Goal: Obtain resource: Download file/media

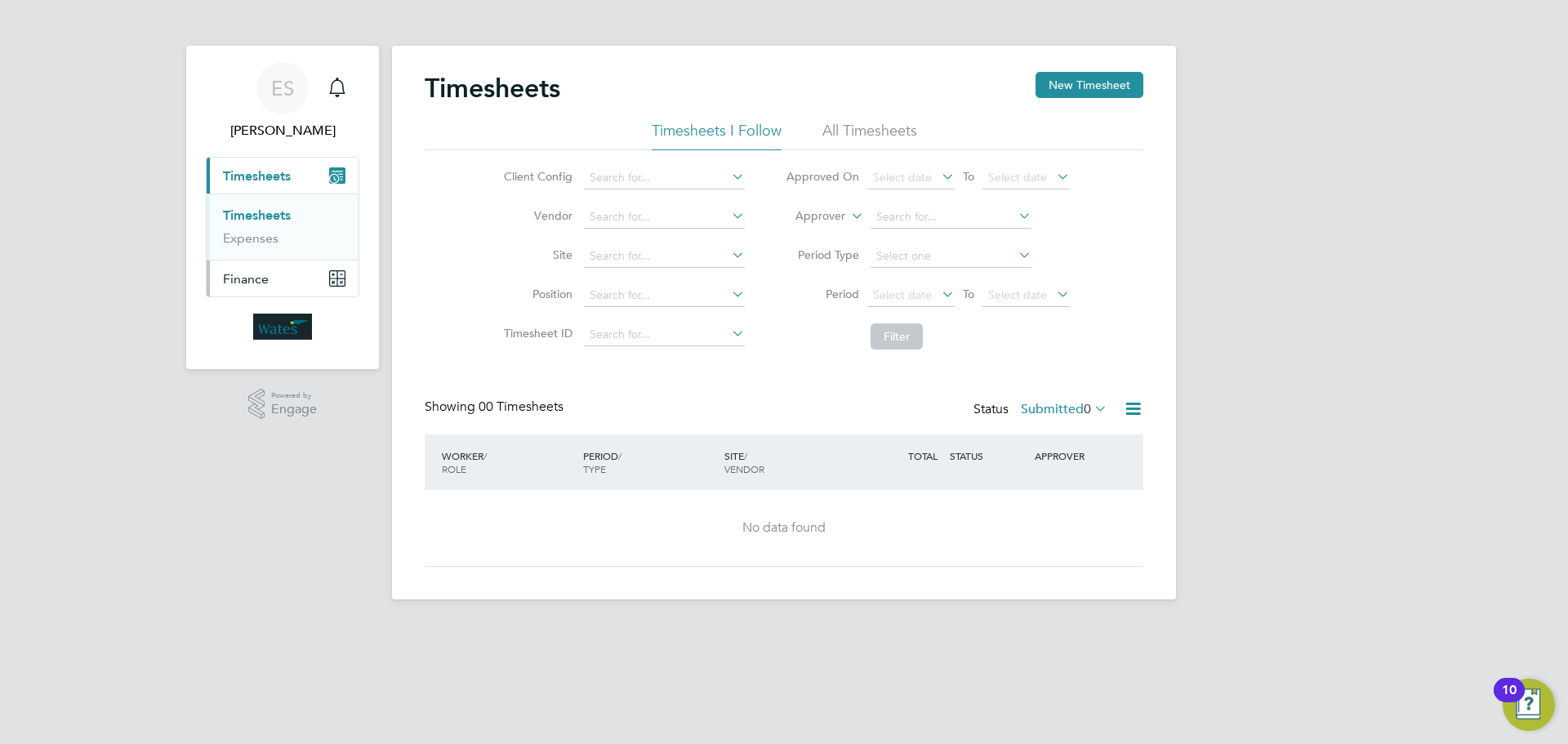
click at [323, 278] on button "Finance" at bounding box center [282, 279] width 152 height 36
click at [275, 281] on button "Finance" at bounding box center [282, 279] width 152 height 36
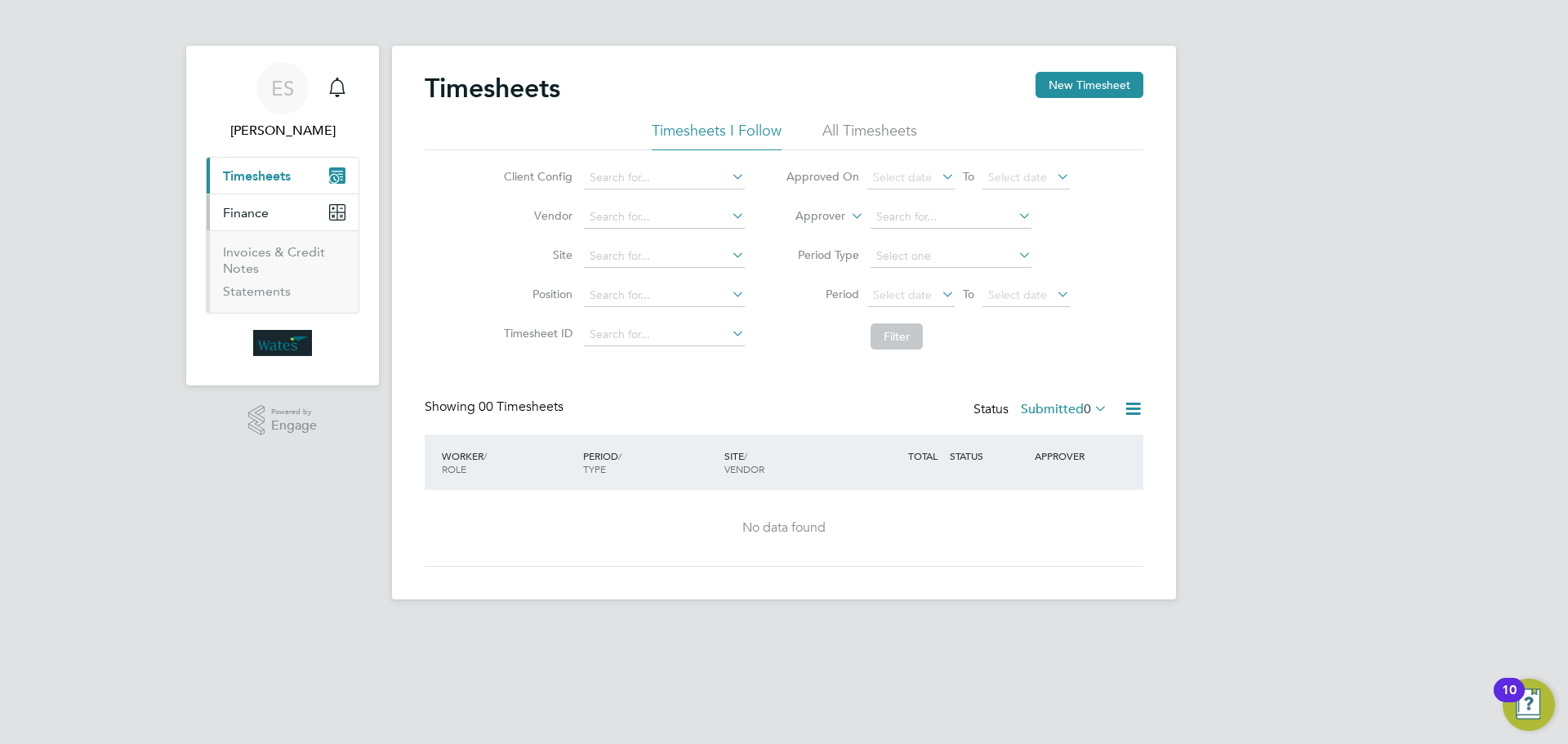
click at [248, 260] on li "Invoices & Credit Notes" at bounding box center [284, 264] width 123 height 40
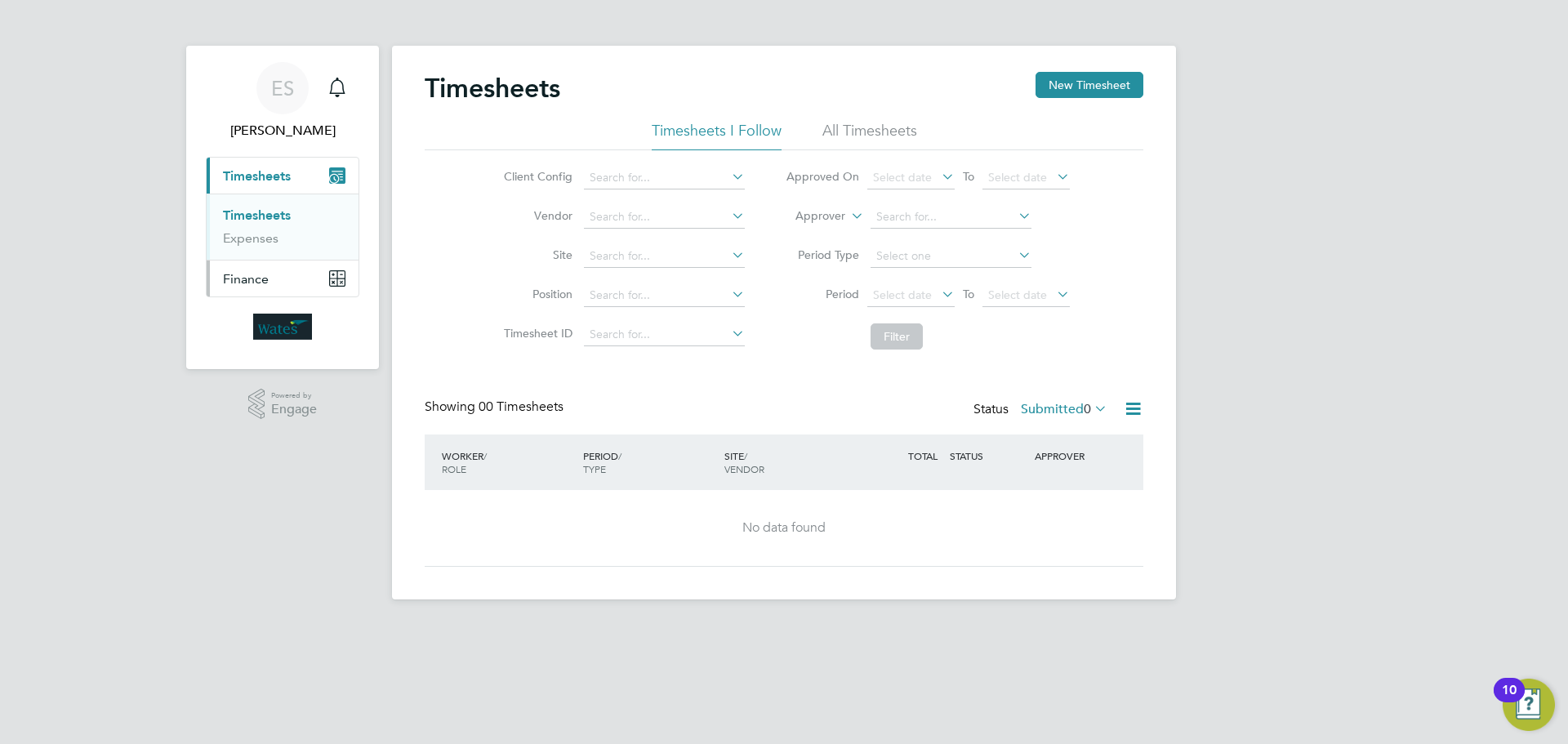
click at [309, 286] on button "Finance" at bounding box center [282, 279] width 152 height 36
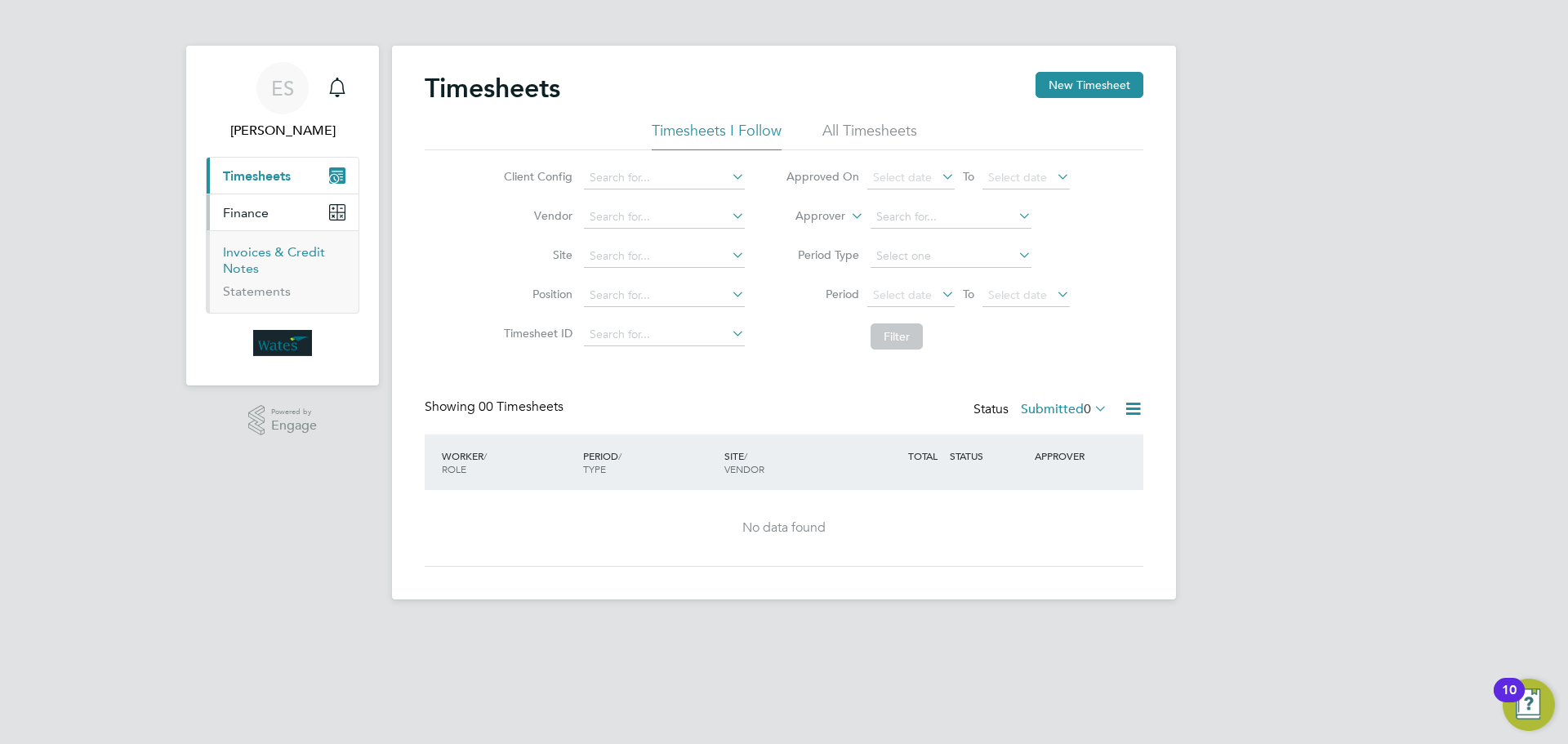
click at [235, 251] on link "Invoices & Credit Notes" at bounding box center [274, 261] width 102 height 32
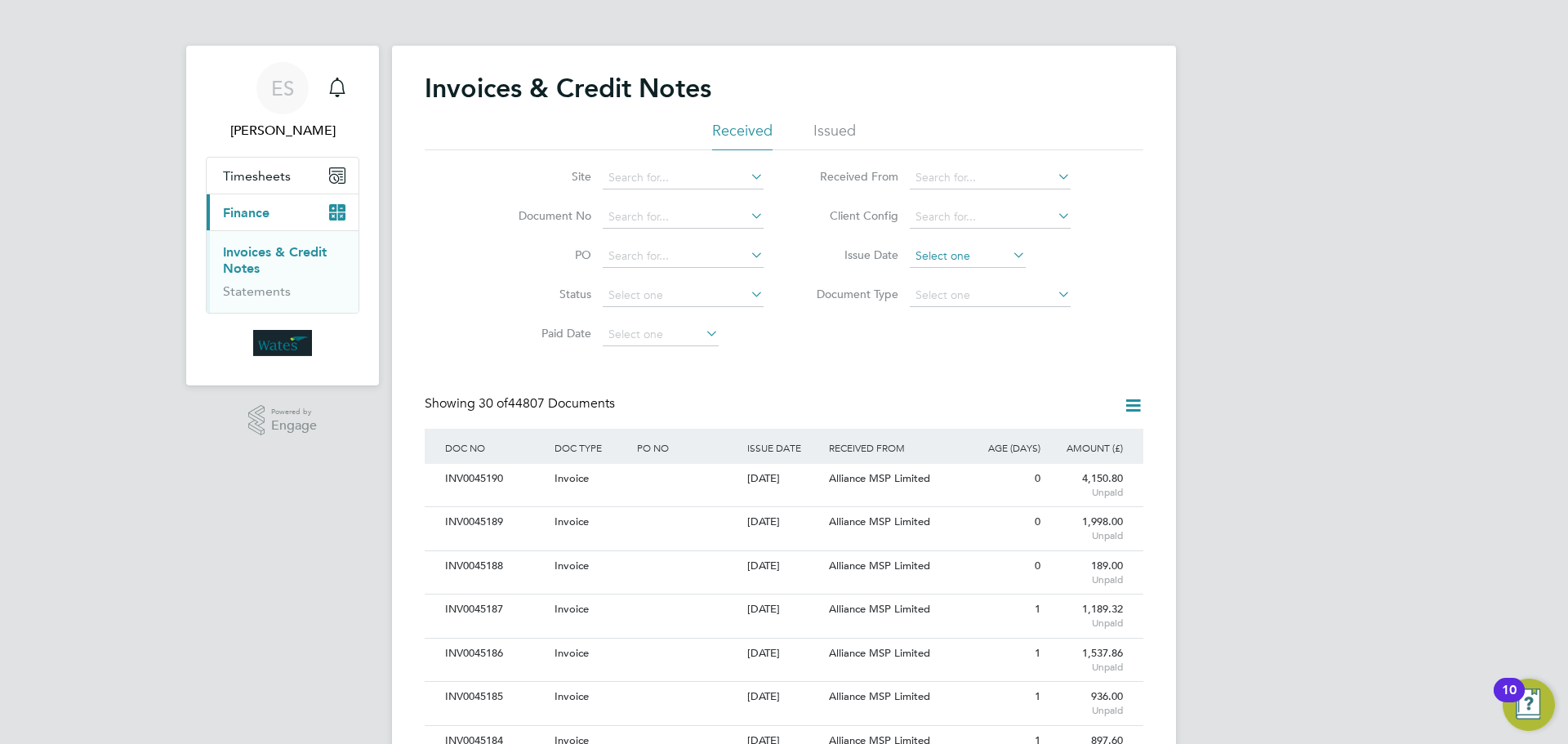
click at [961, 249] on input at bounding box center [967, 256] width 116 height 23
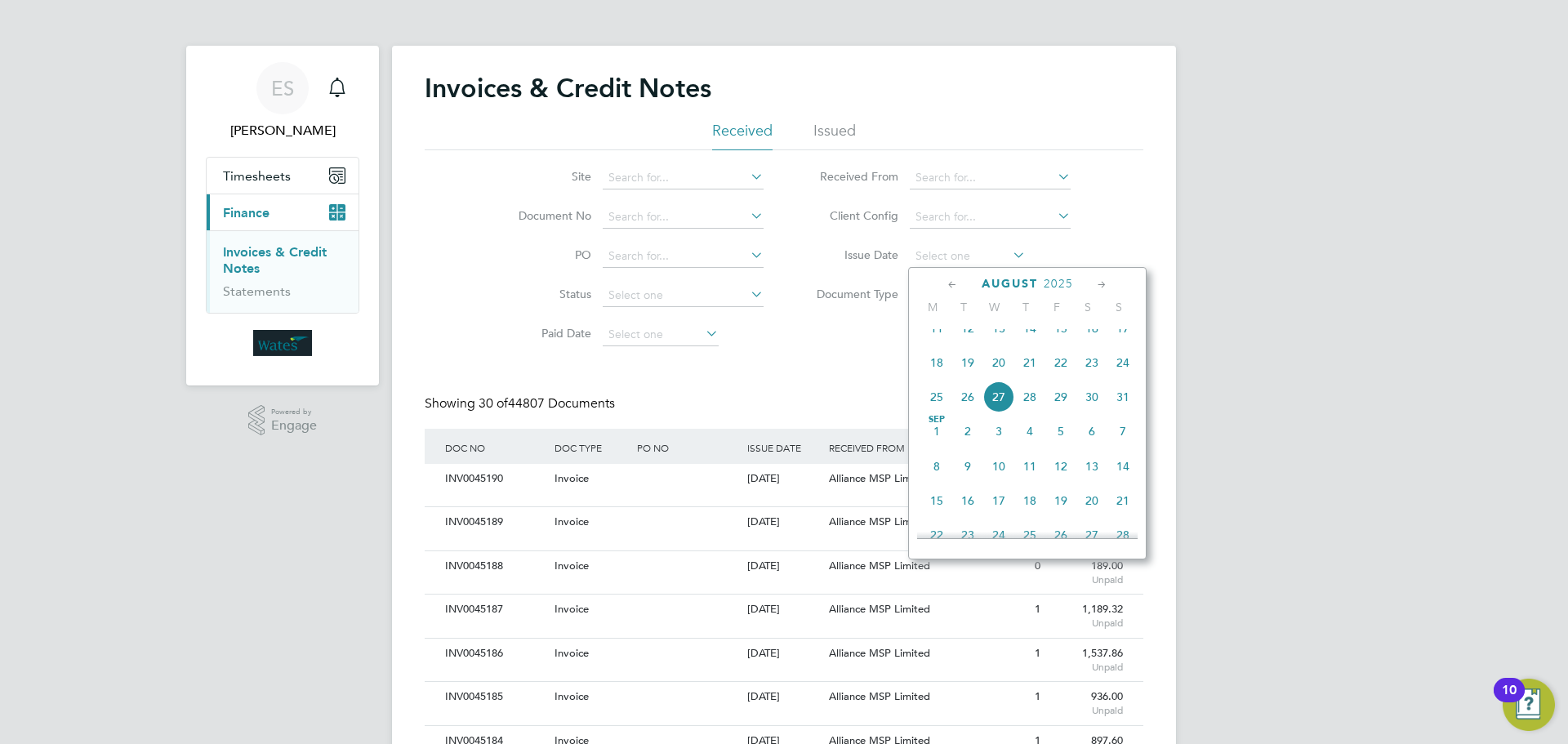
click at [1108, 245] on div "Site Document No PO Status Paid Date Issued To Received From Client Config Issu…" at bounding box center [784, 252] width 719 height 204
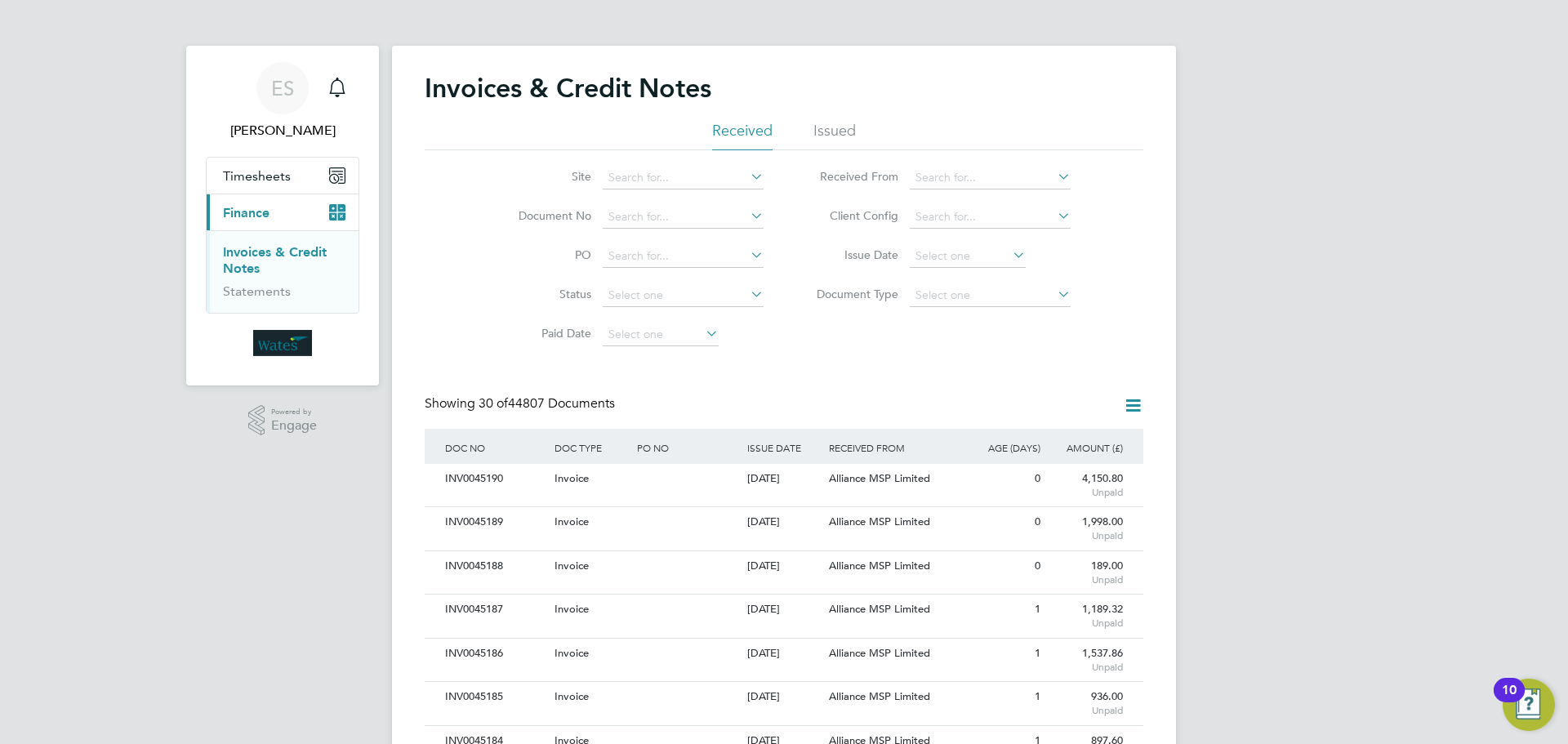
click at [1010, 250] on icon at bounding box center [1010, 255] width 0 height 23
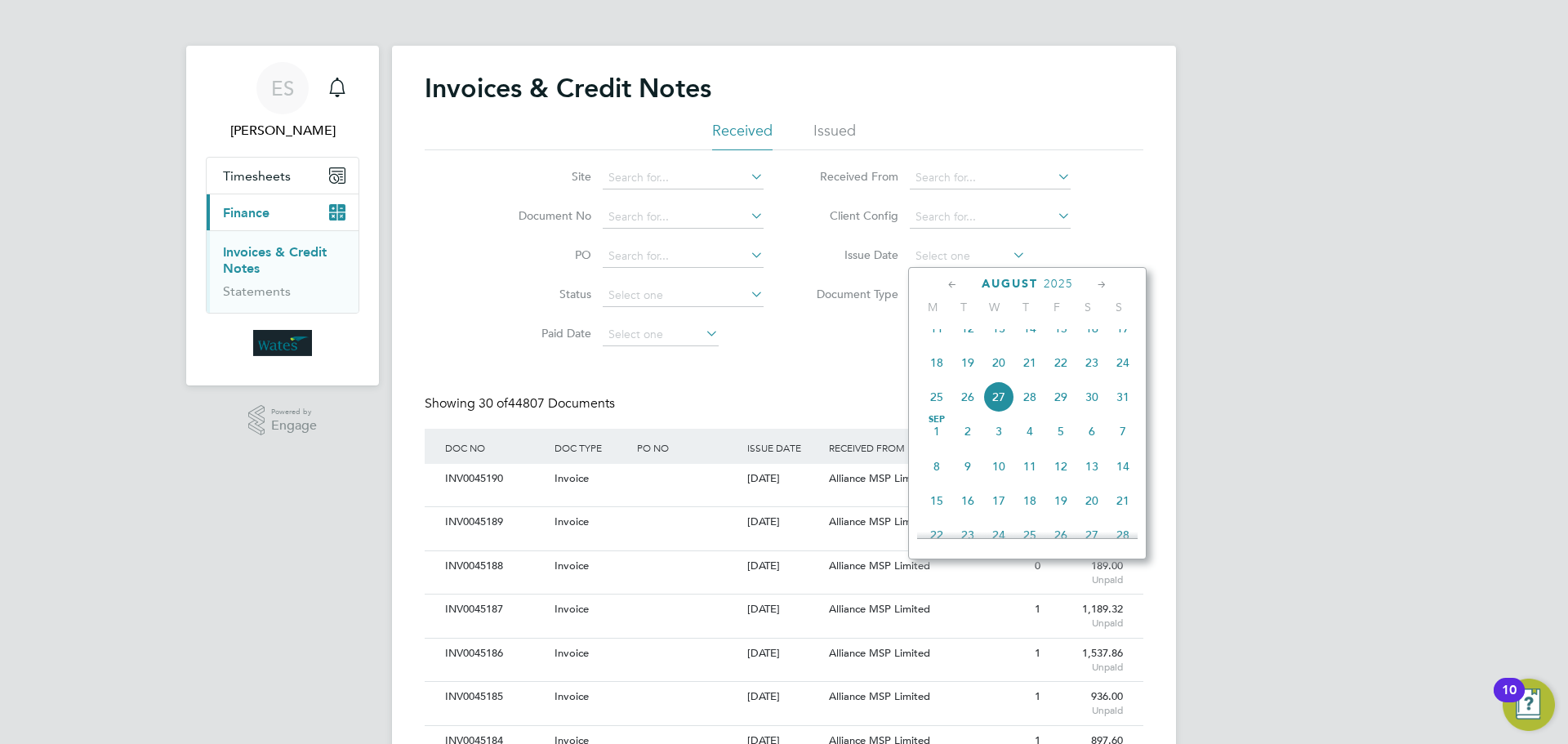
click at [954, 413] on span "26" at bounding box center [967, 397] width 31 height 31
type input "26 Aug 2025"
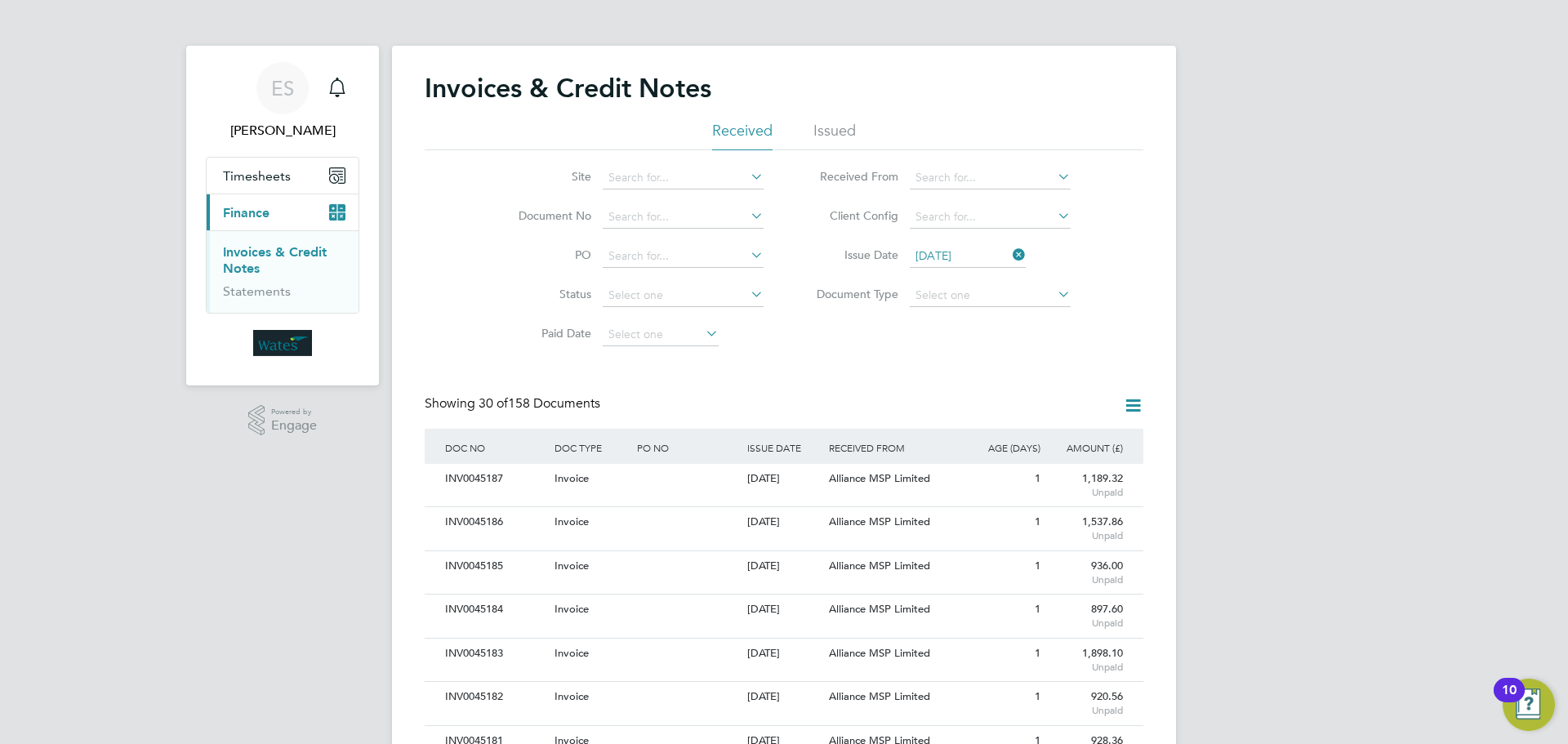
click at [1130, 399] on icon at bounding box center [1133, 405] width 21 height 21
click at [1066, 441] on li "Download invoices" at bounding box center [1065, 444] width 154 height 23
click at [1139, 405] on icon at bounding box center [1133, 405] width 21 height 21
click at [1078, 460] on li "Download credit notes" at bounding box center [1065, 466] width 154 height 23
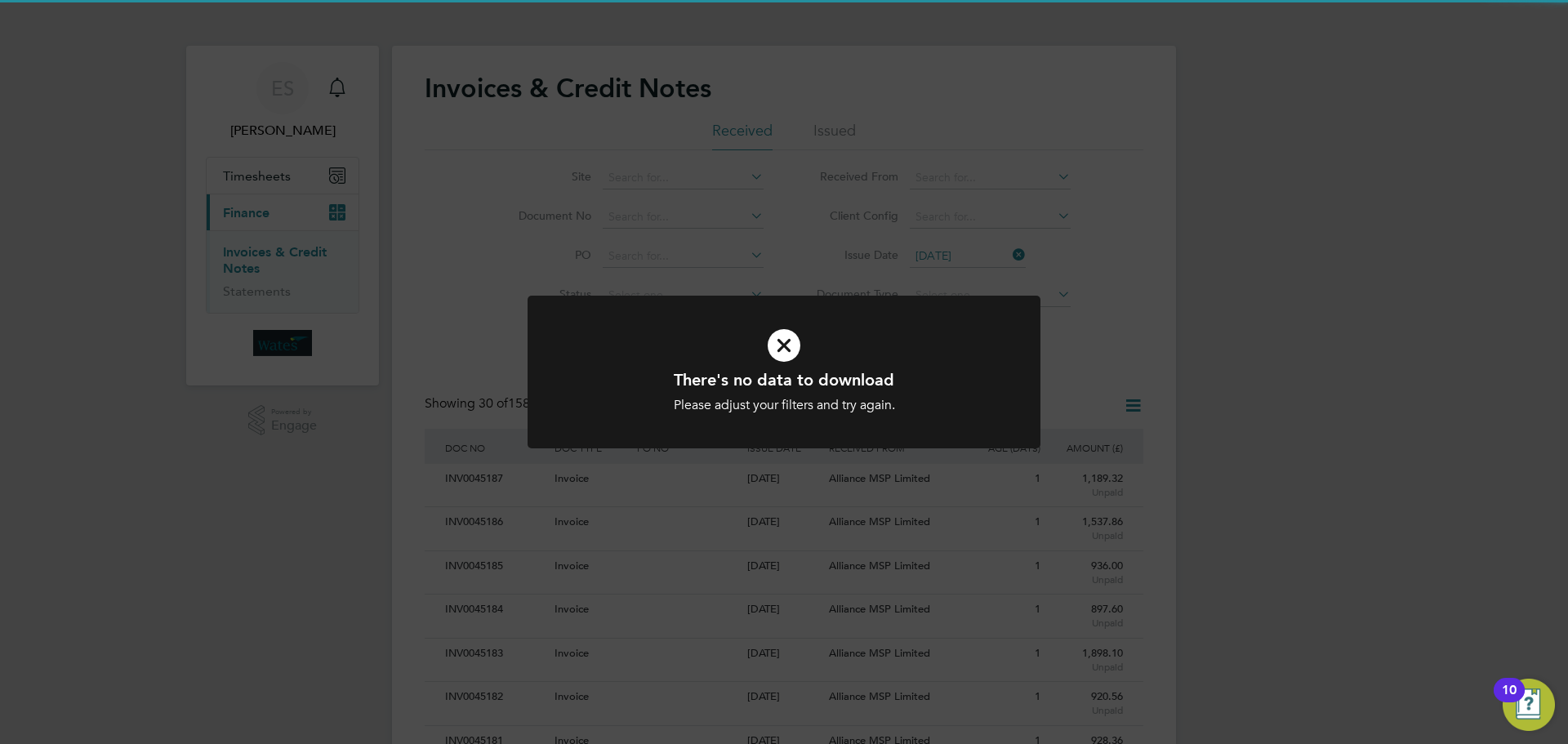
click at [1149, 280] on div "There's no data to download Please adjust your filters and try again. Cancel Ok…" at bounding box center [784, 372] width 1568 height 744
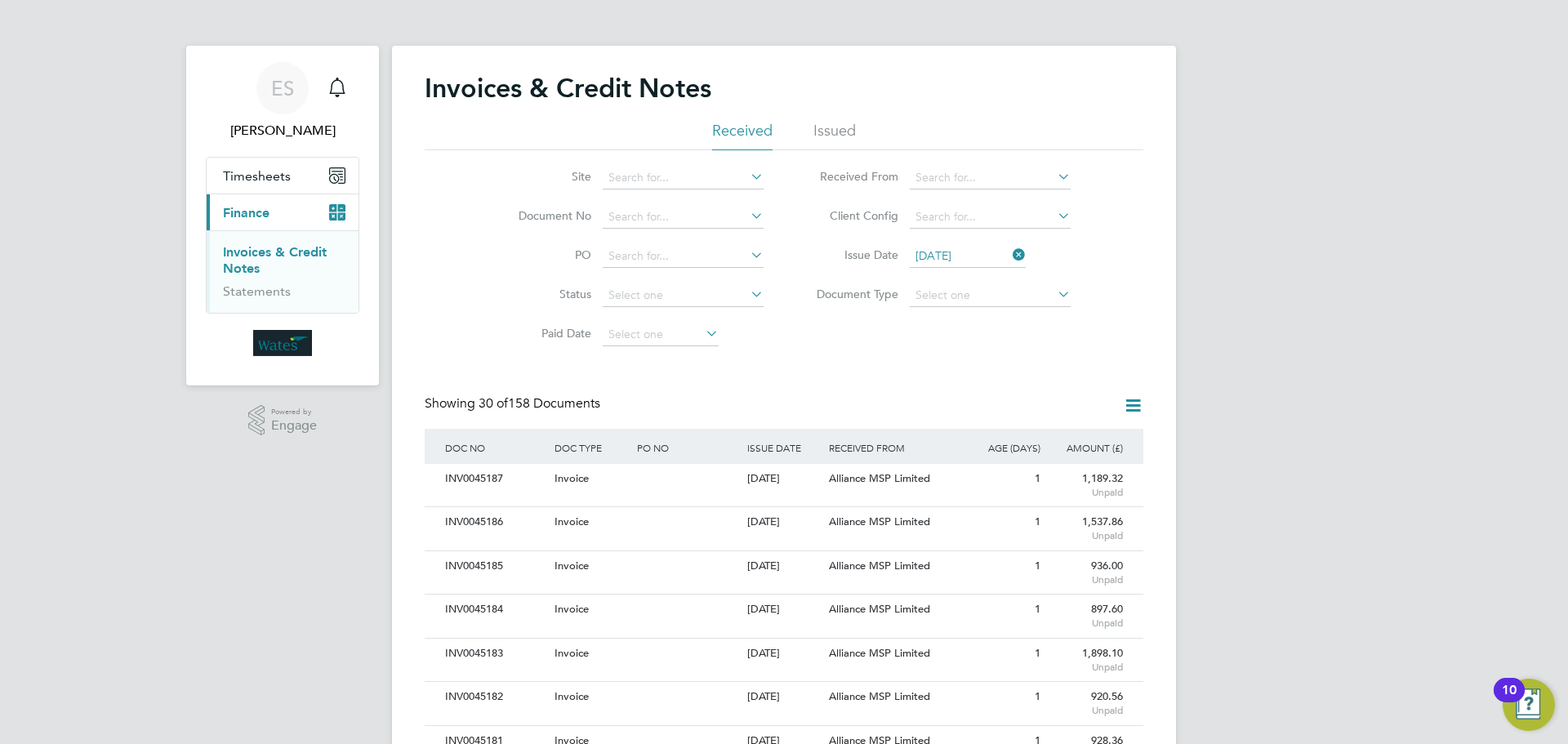
click at [1010, 249] on icon at bounding box center [1010, 255] width 0 height 23
drag, startPoint x: 679, startPoint y: 256, endPoint x: 673, endPoint y: 214, distance: 42.4
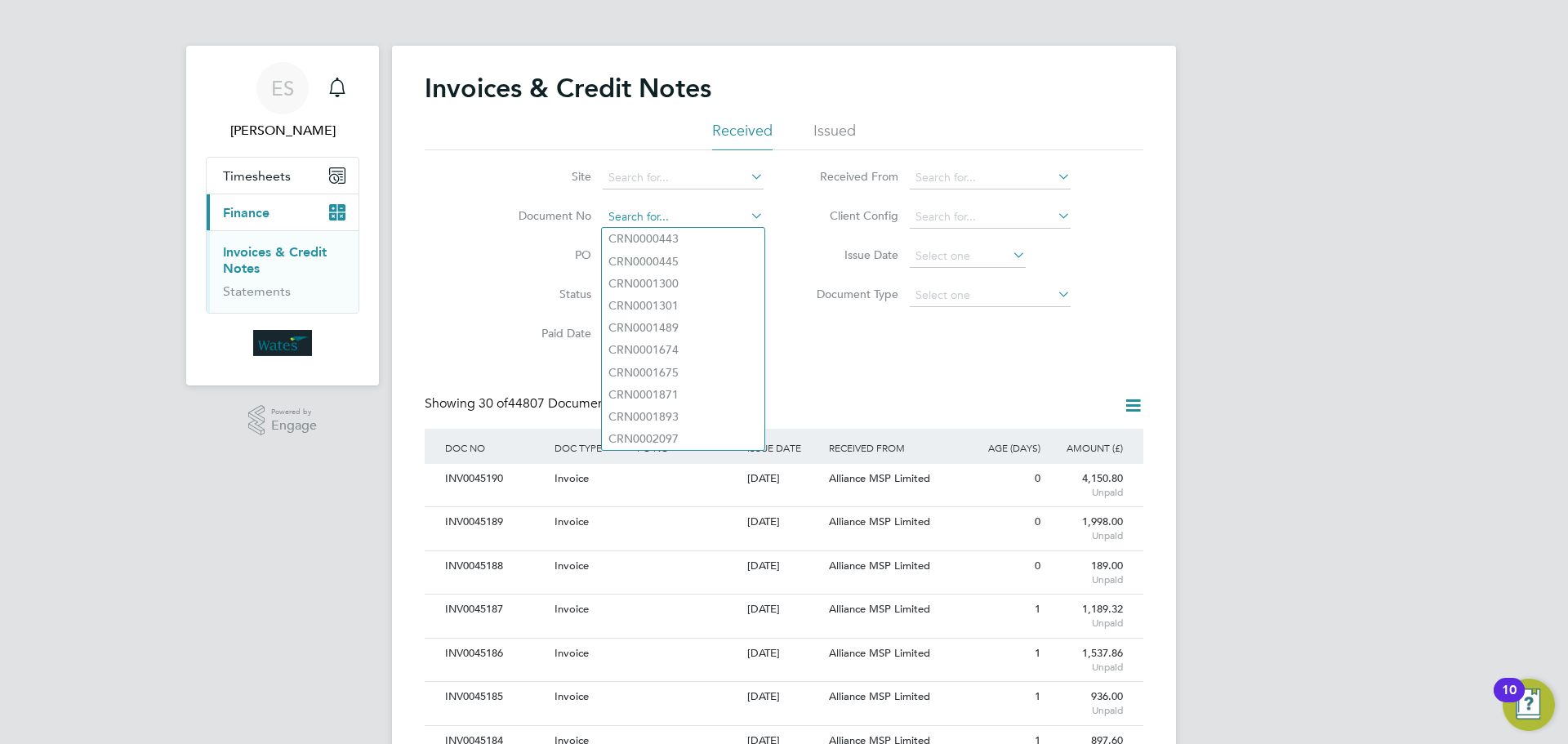
paste input "INV0045144"
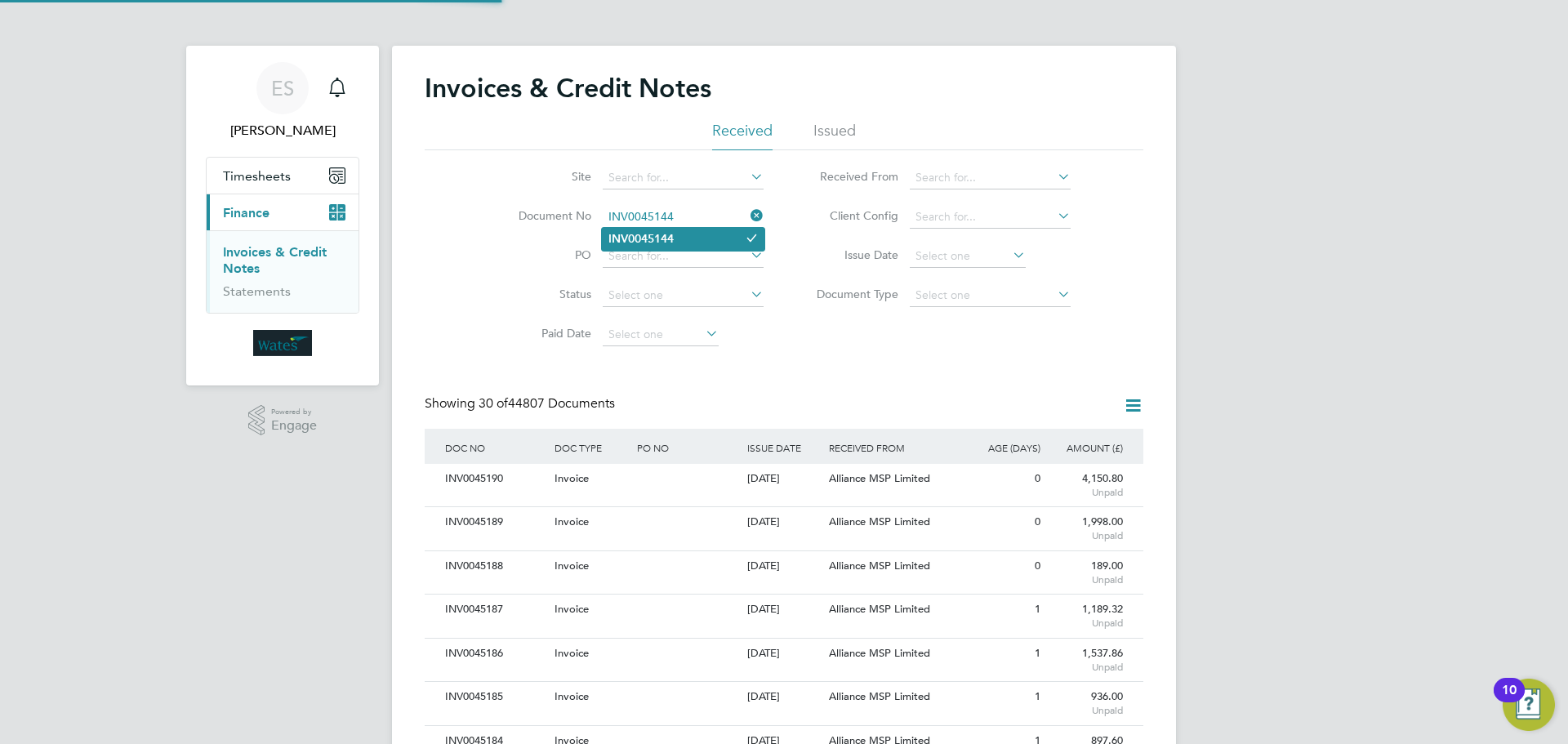
type input "INV0045144"
click at [690, 239] on li "INV0045144" at bounding box center [683, 238] width 162 height 22
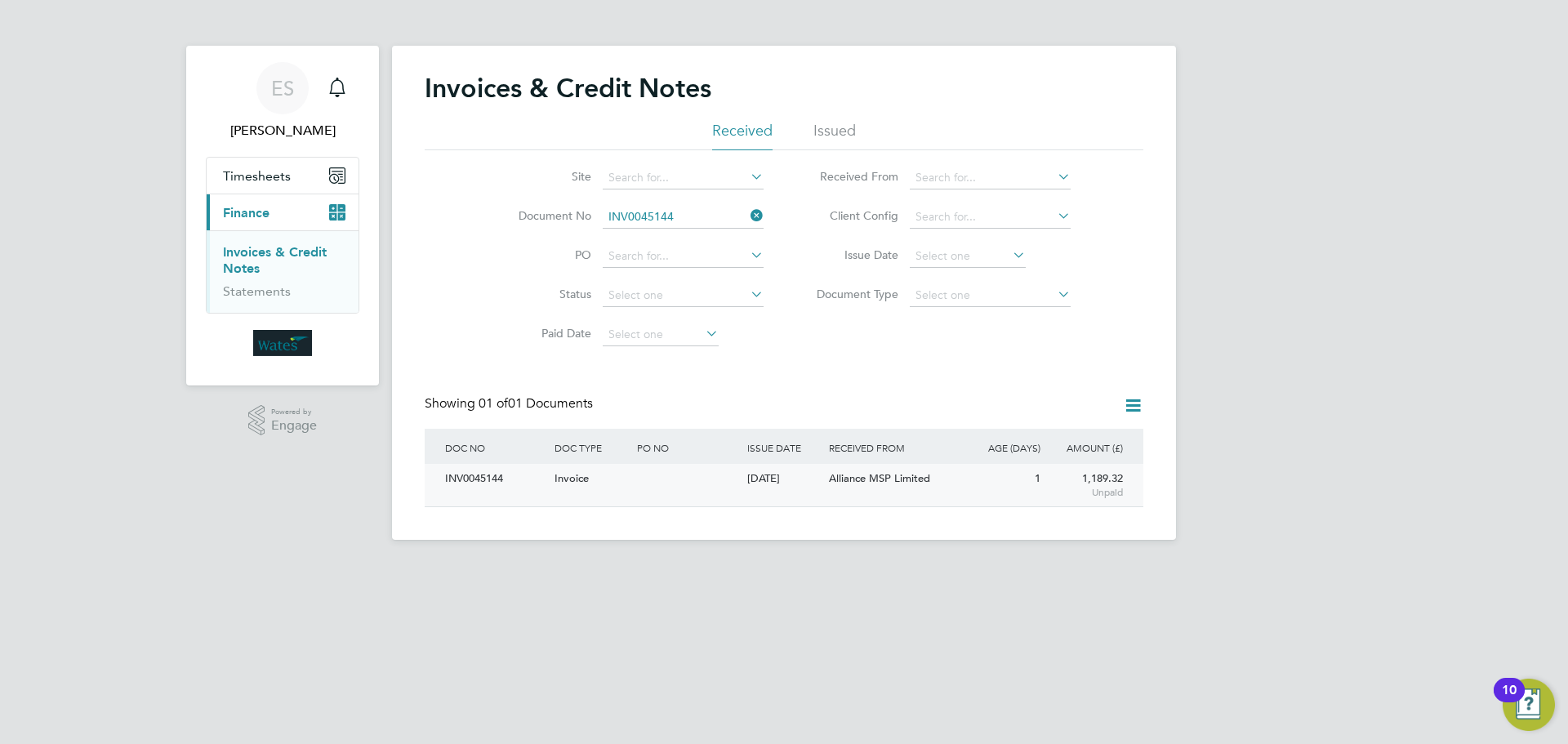
click at [480, 482] on div "INV0045144" at bounding box center [496, 479] width 110 height 30
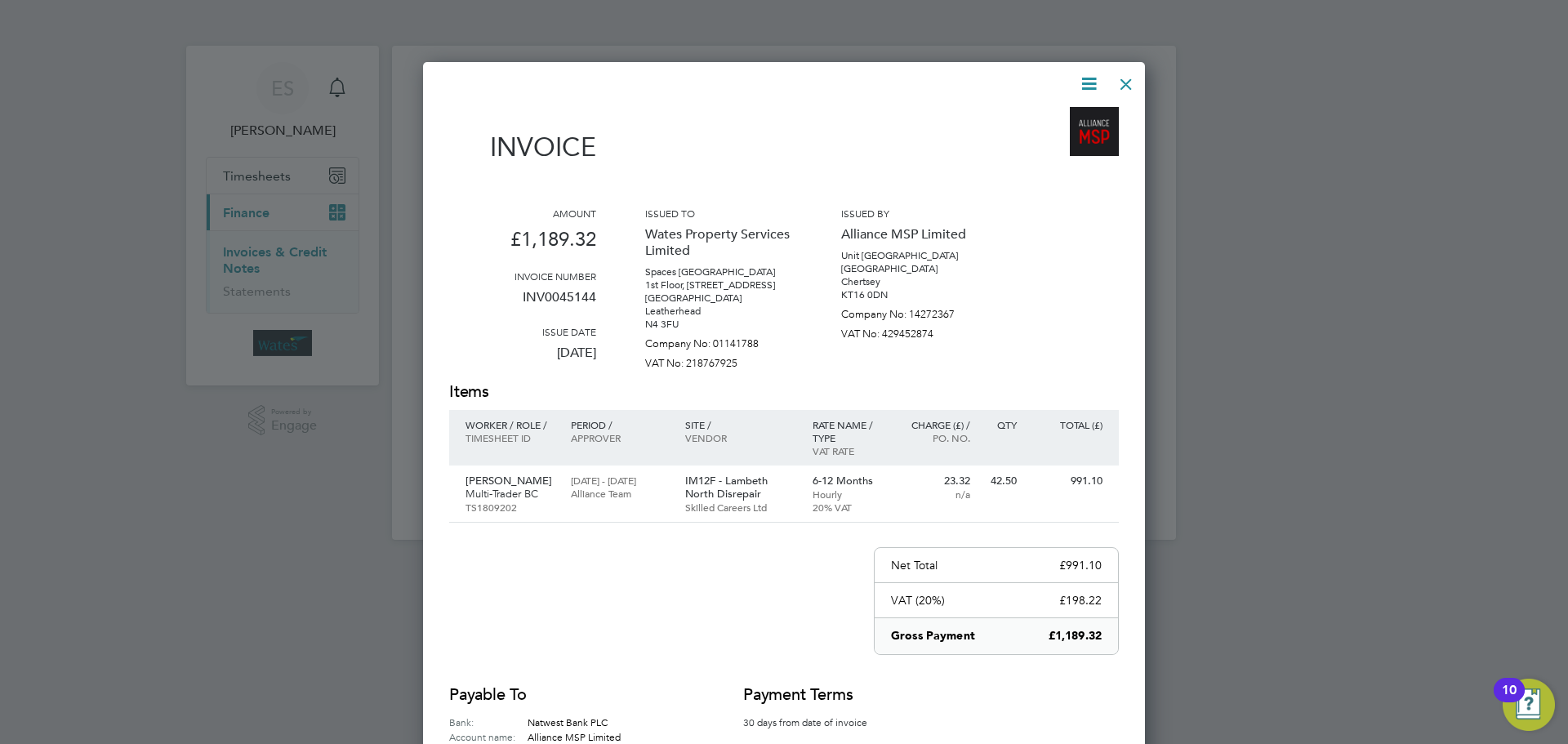
click at [1089, 74] on icon at bounding box center [1089, 84] width 21 height 21
click at [1059, 113] on li "Download Invoice" at bounding box center [1039, 123] width 112 height 23
drag, startPoint x: 1095, startPoint y: 72, endPoint x: 1078, endPoint y: 116, distance: 47.2
click at [1095, 74] on icon at bounding box center [1089, 84] width 21 height 21
click at [1059, 142] on li "View timesheet" at bounding box center [1039, 145] width 112 height 23
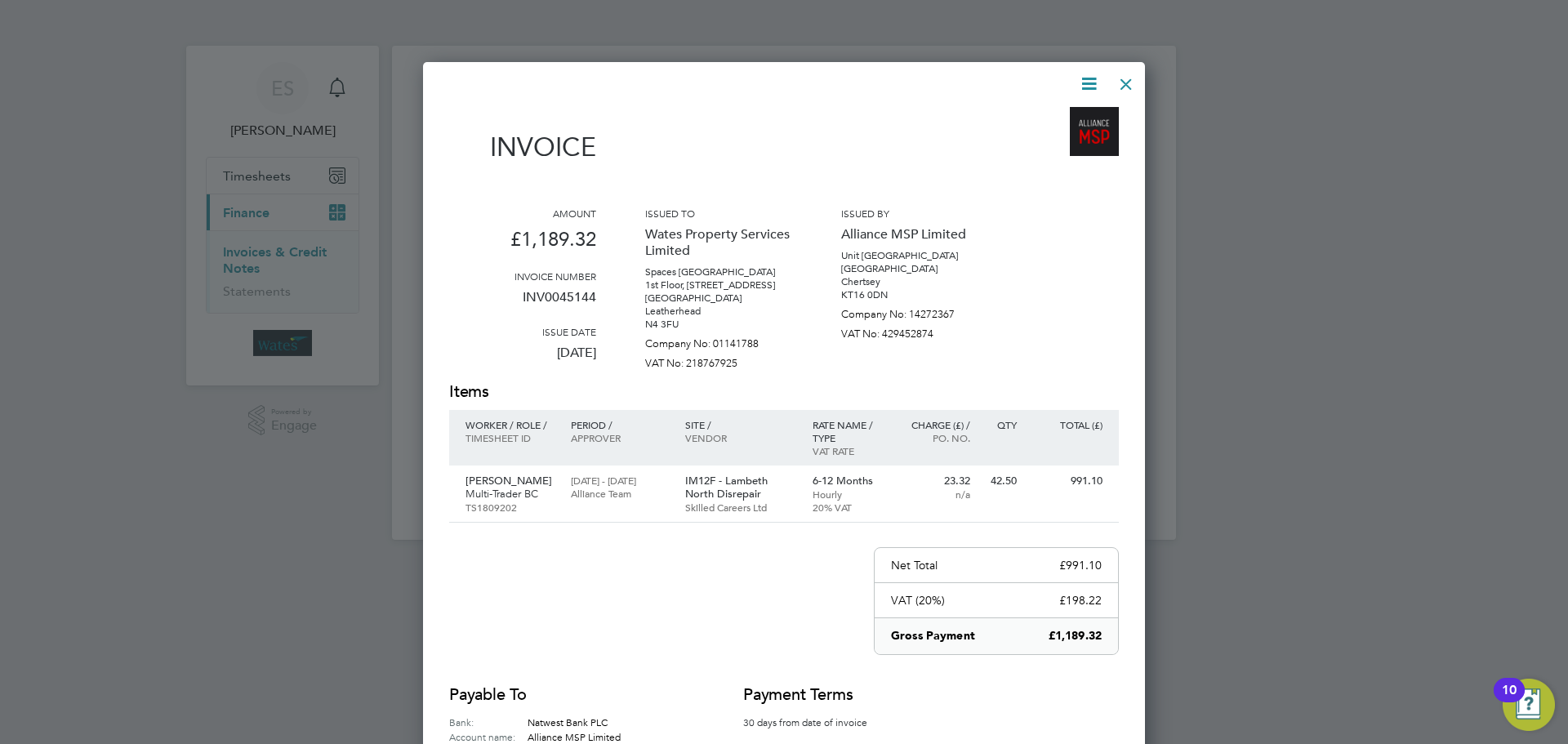
click at [1128, 81] on div at bounding box center [1126, 79] width 29 height 29
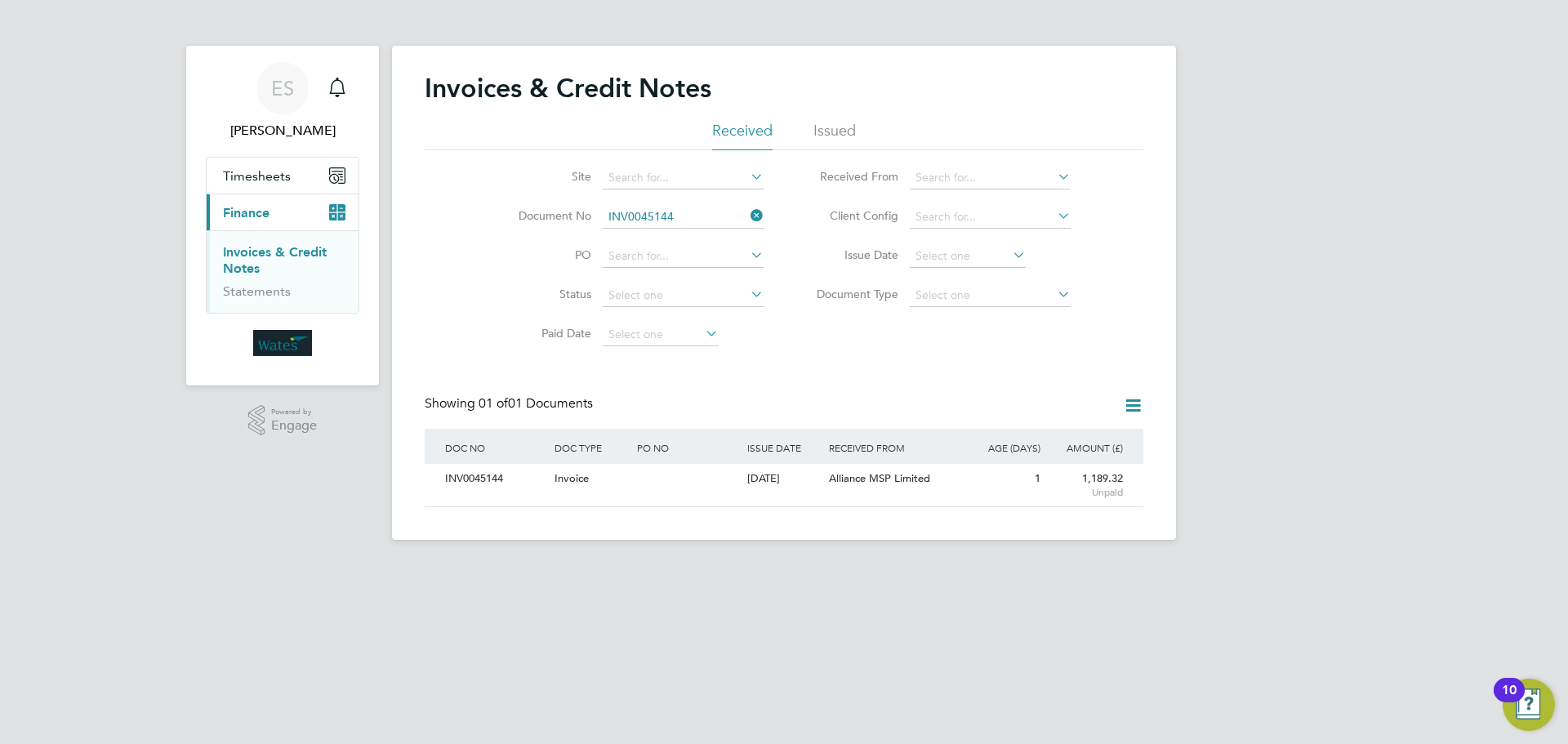
click at [747, 214] on icon at bounding box center [747, 215] width 0 height 23
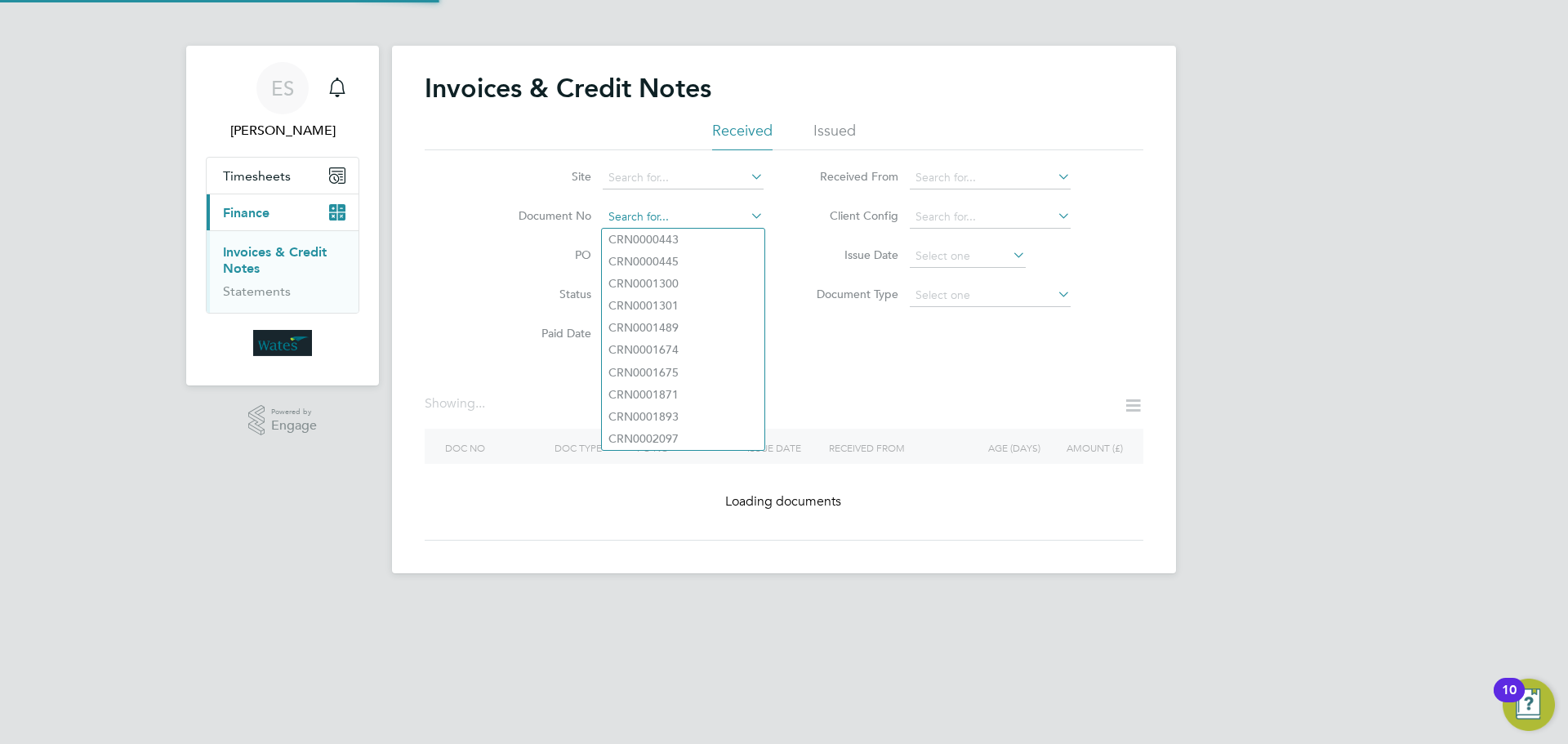
paste input "INV0045145"
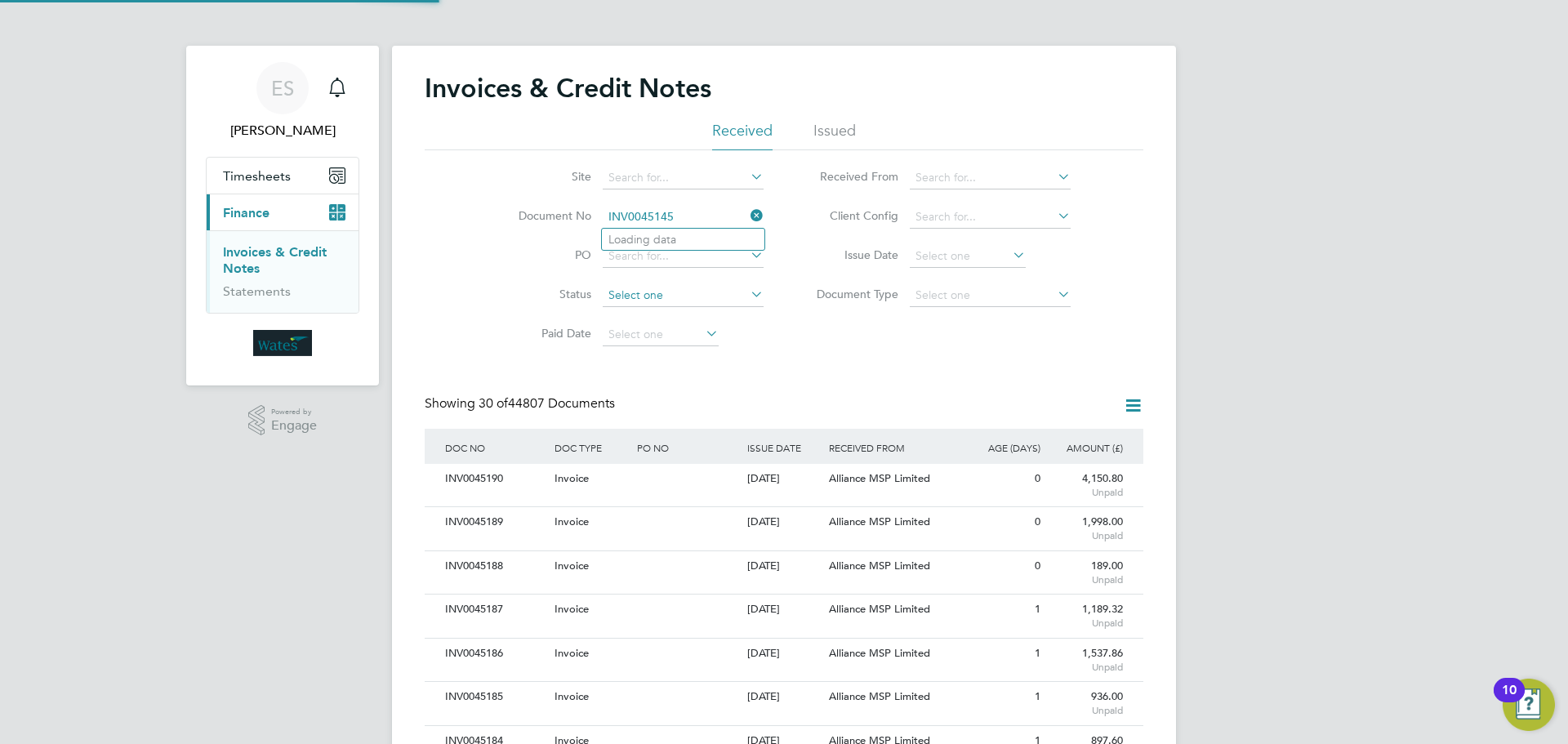
scroll to position [31, 111]
type input "INV0045145"
click at [690, 235] on li "INV0045145" at bounding box center [683, 239] width 162 height 22
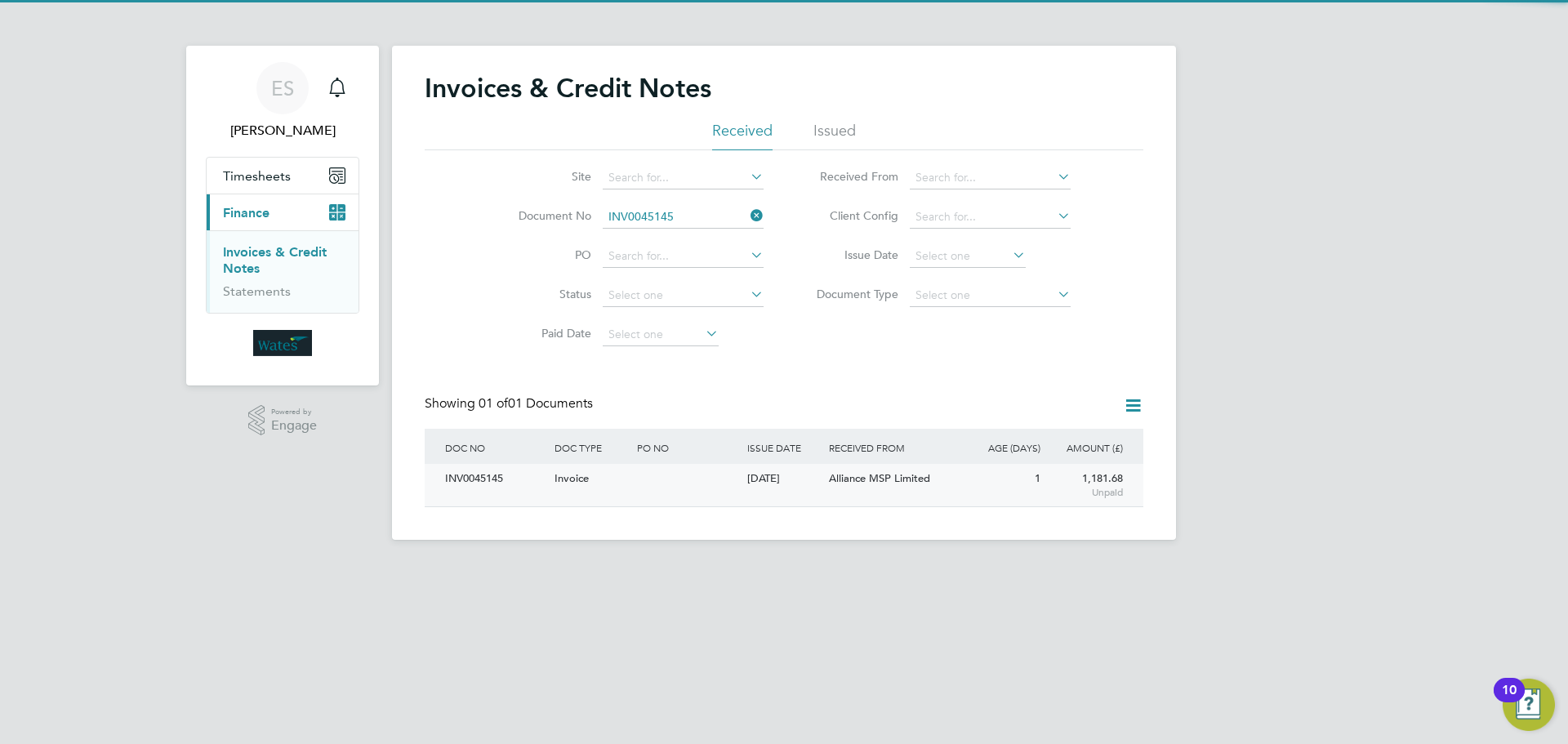
click at [499, 467] on div "INV0045145" at bounding box center [496, 479] width 110 height 30
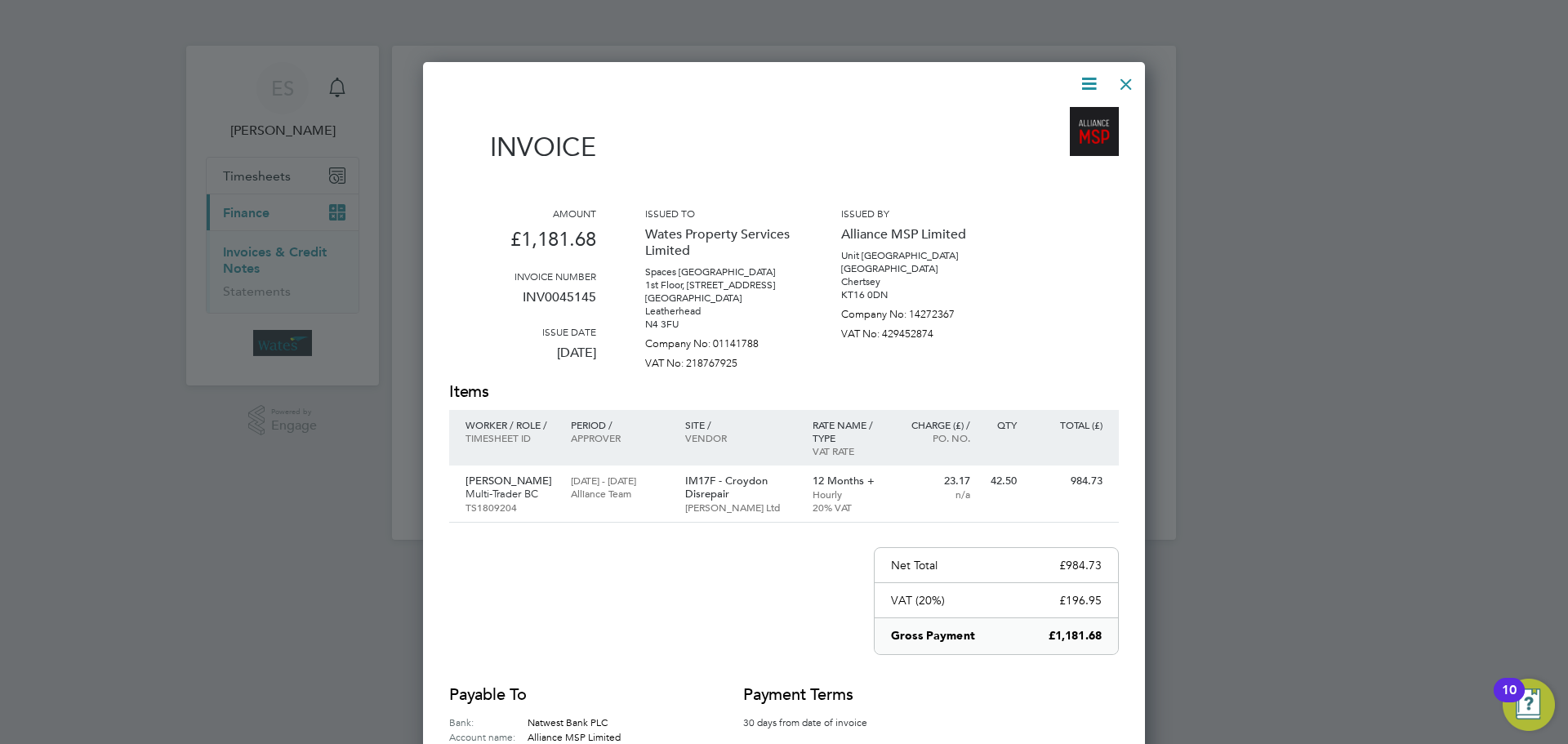
click at [1082, 86] on icon at bounding box center [1089, 84] width 21 height 21
click at [1066, 115] on li "Download Invoice" at bounding box center [1039, 123] width 112 height 23
click at [1082, 86] on icon at bounding box center [1089, 84] width 21 height 21
click at [1045, 137] on li "View timesheet" at bounding box center [1039, 145] width 112 height 23
click at [1120, 80] on div at bounding box center [1126, 79] width 29 height 29
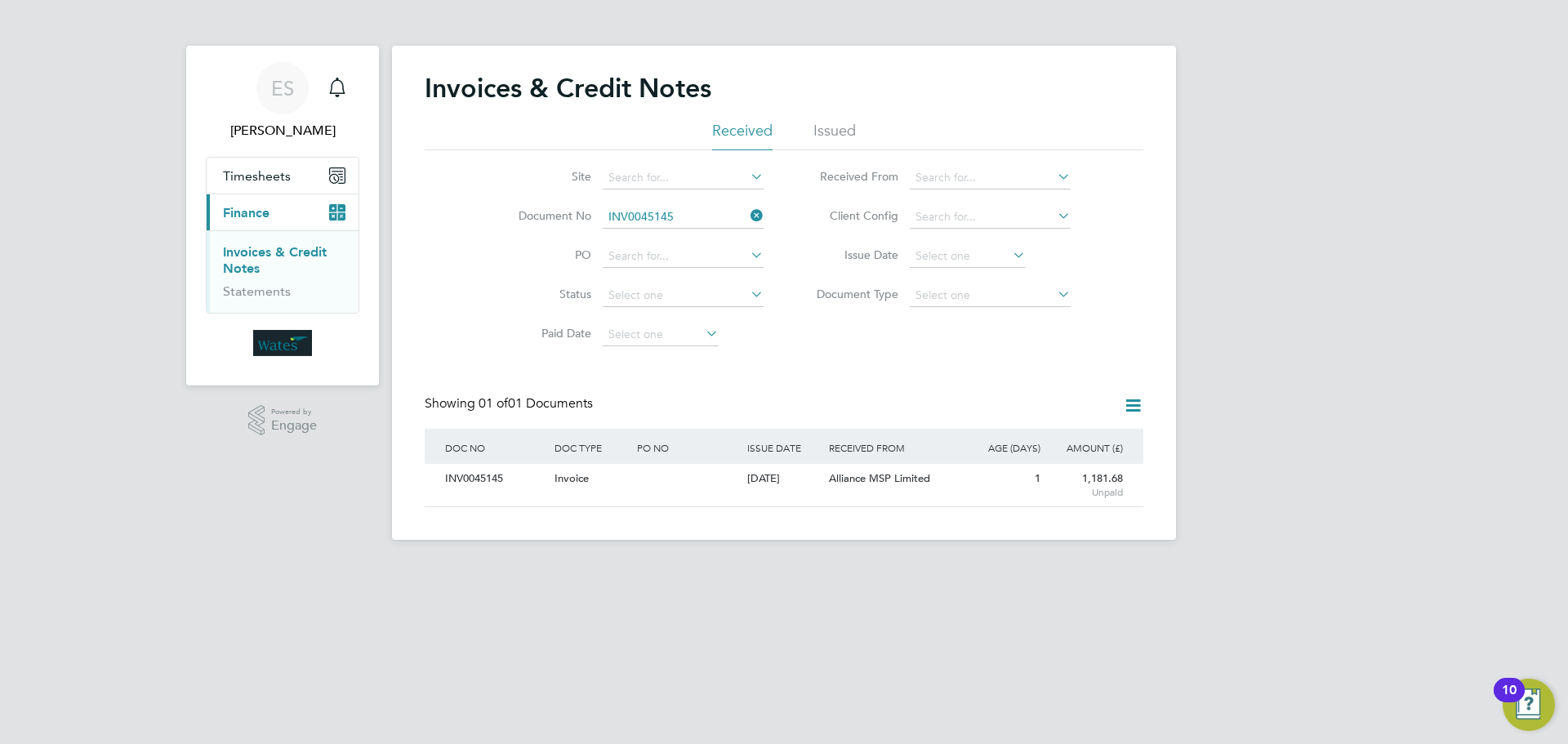
click at [747, 216] on icon at bounding box center [747, 215] width 0 height 23
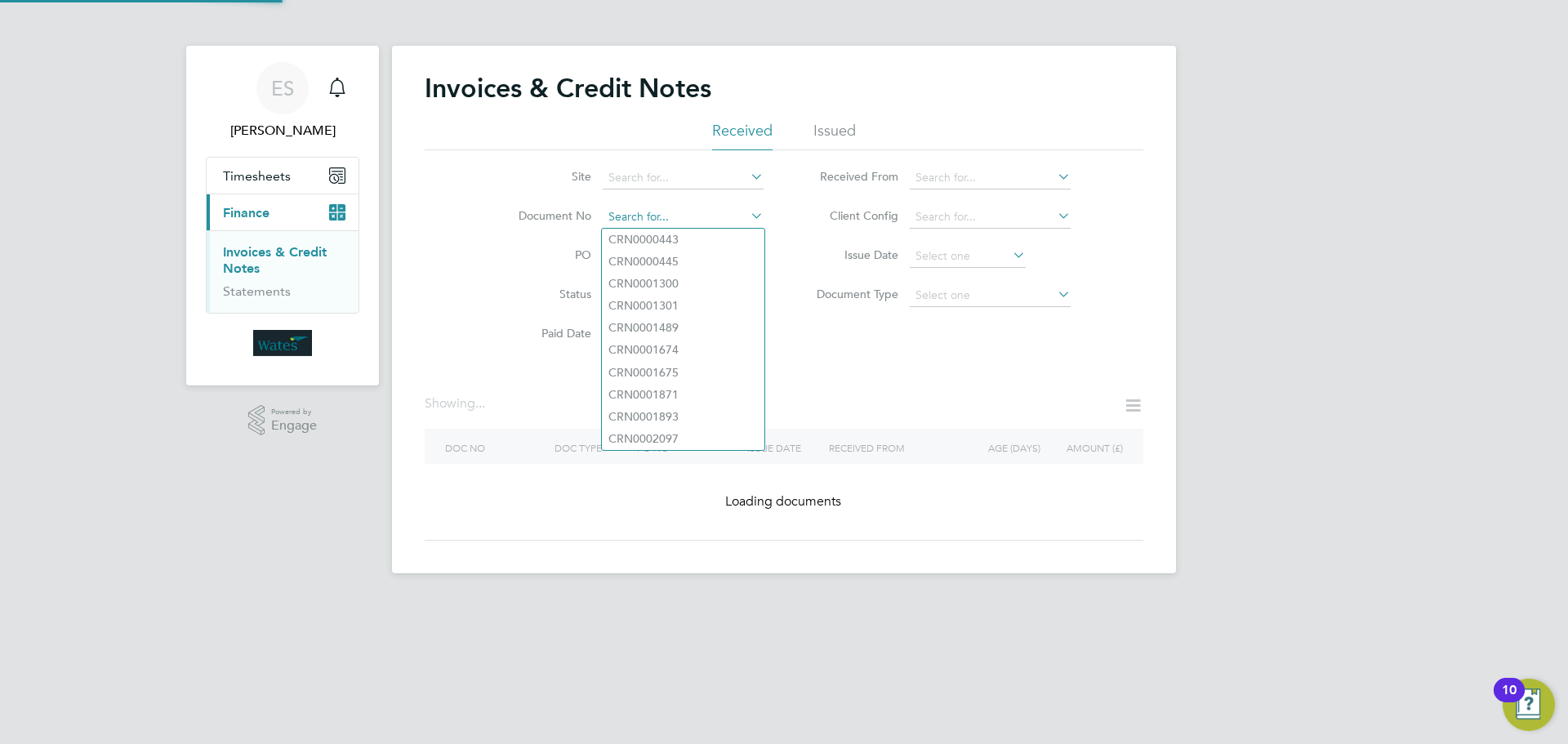
paste input "INV0045146"
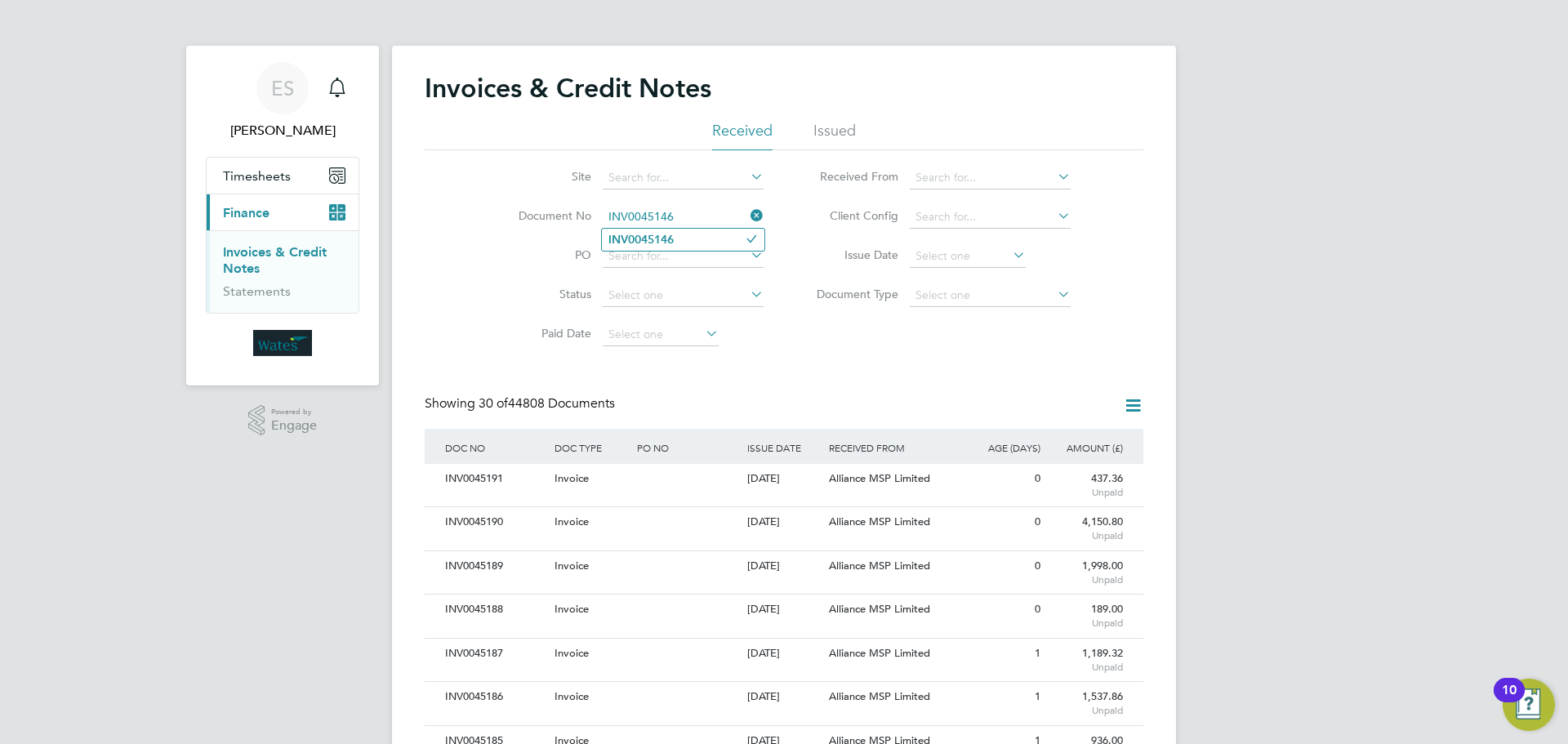
type input "INV0045146"
click at [697, 240] on li "INV0045146" at bounding box center [683, 239] width 162 height 22
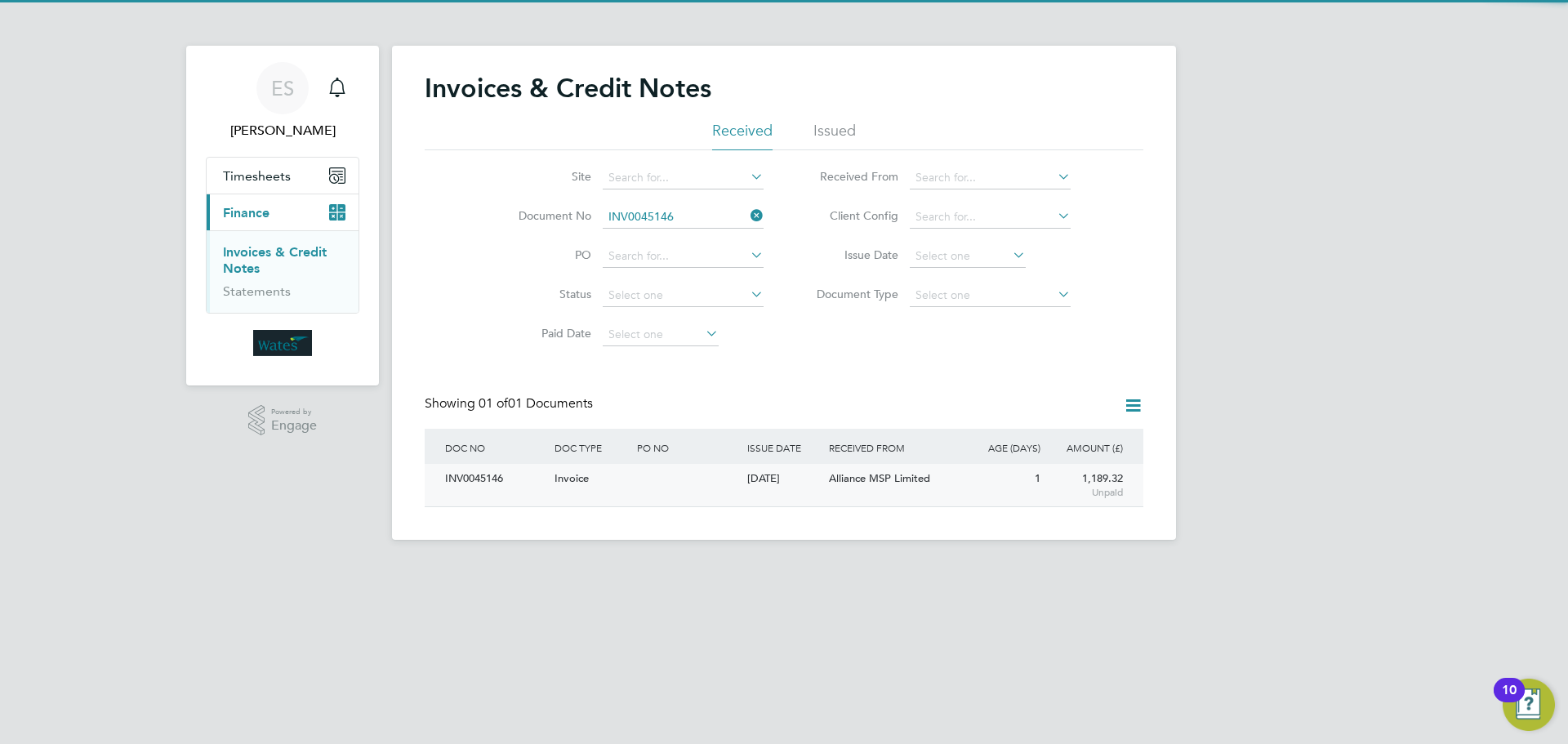
click at [477, 473] on div "INV0045146" at bounding box center [496, 479] width 110 height 30
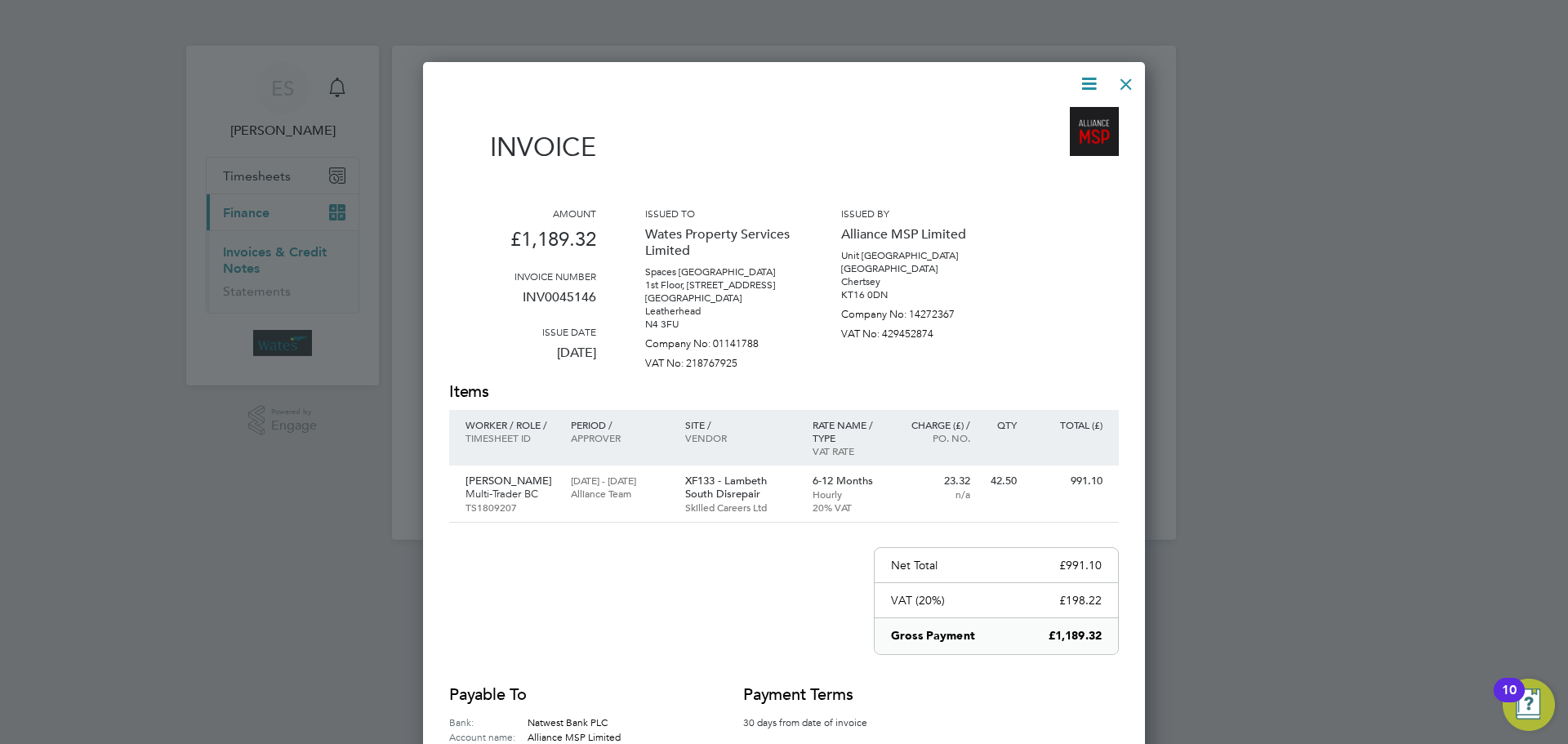
click at [1081, 76] on icon at bounding box center [1089, 84] width 21 height 21
click at [1071, 118] on li "Download Invoice" at bounding box center [1039, 123] width 112 height 23
click at [1083, 80] on icon at bounding box center [1089, 84] width 21 height 21
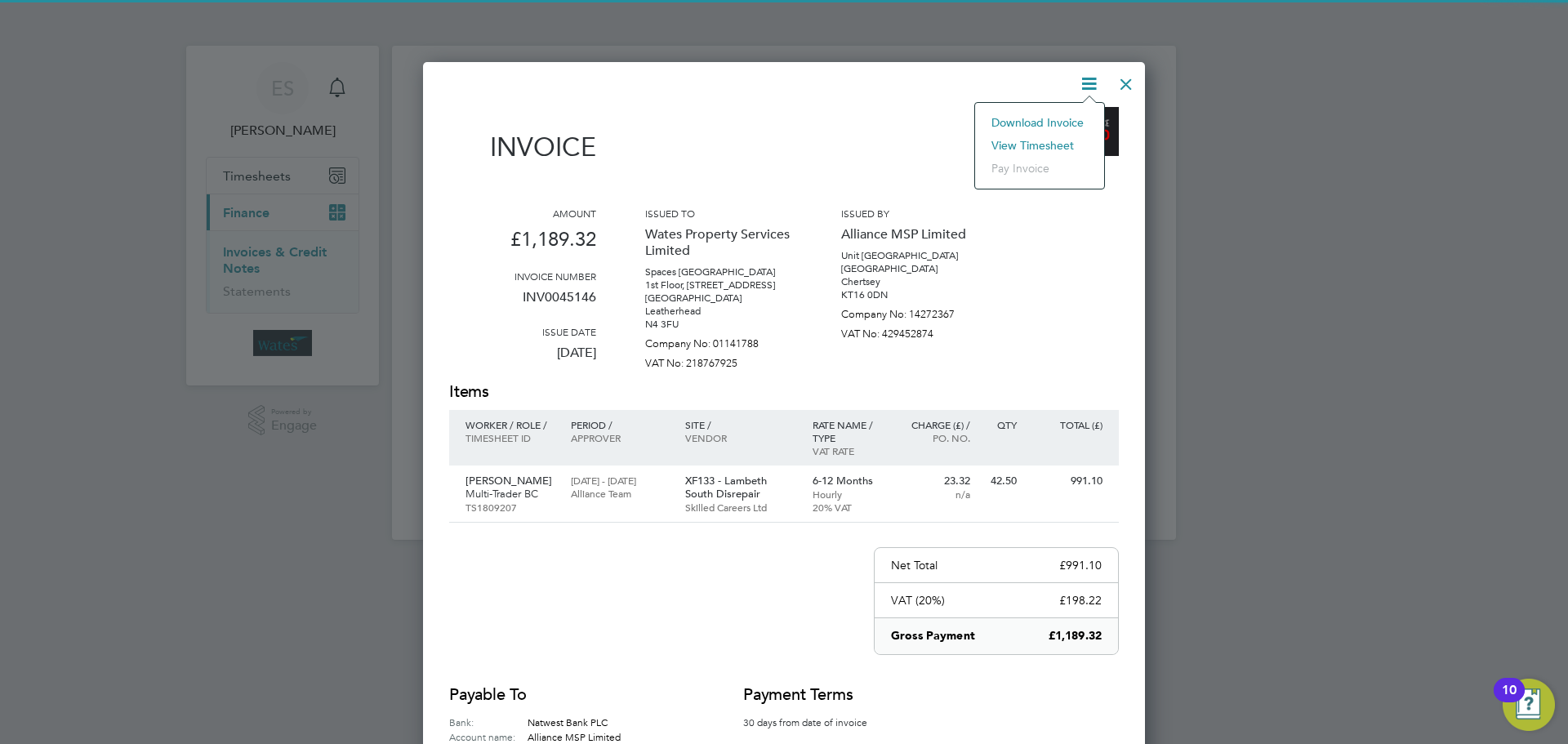
click at [1056, 137] on li "View timesheet" at bounding box center [1039, 145] width 112 height 23
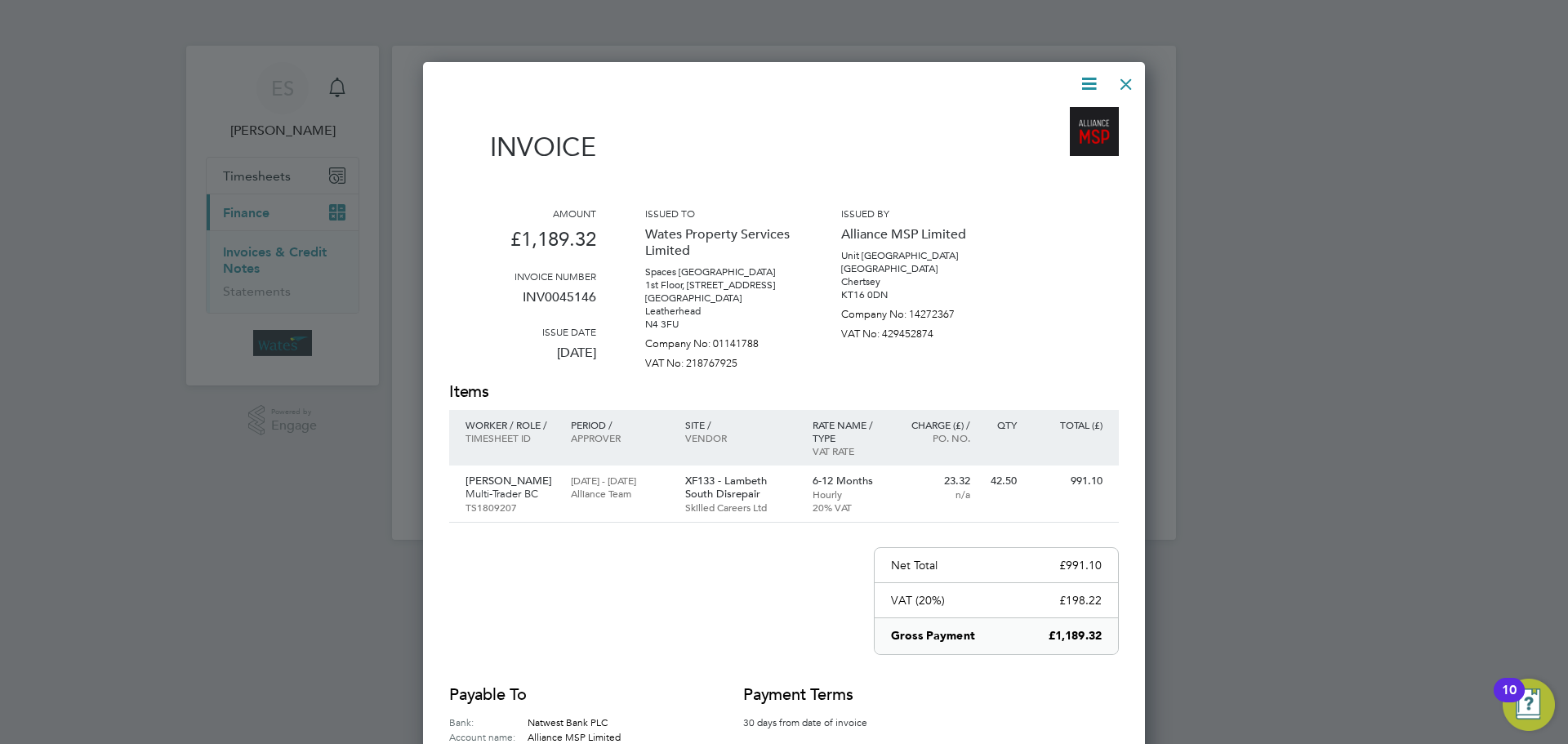
click at [1133, 76] on div at bounding box center [1126, 79] width 29 height 29
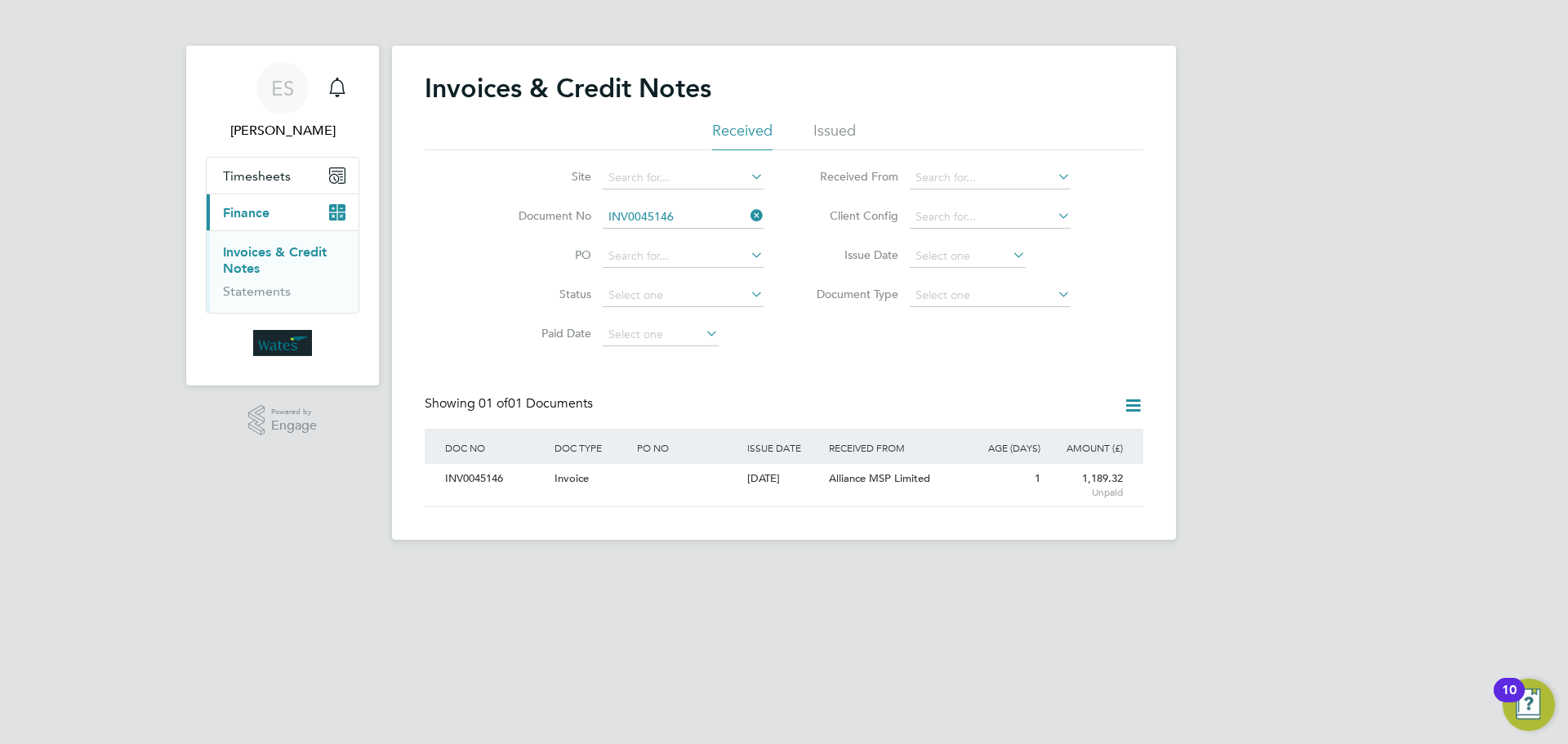
drag, startPoint x: 751, startPoint y: 214, endPoint x: 741, endPoint y: 214, distance: 10.0
click at [747, 214] on icon at bounding box center [747, 215] width 0 height 23
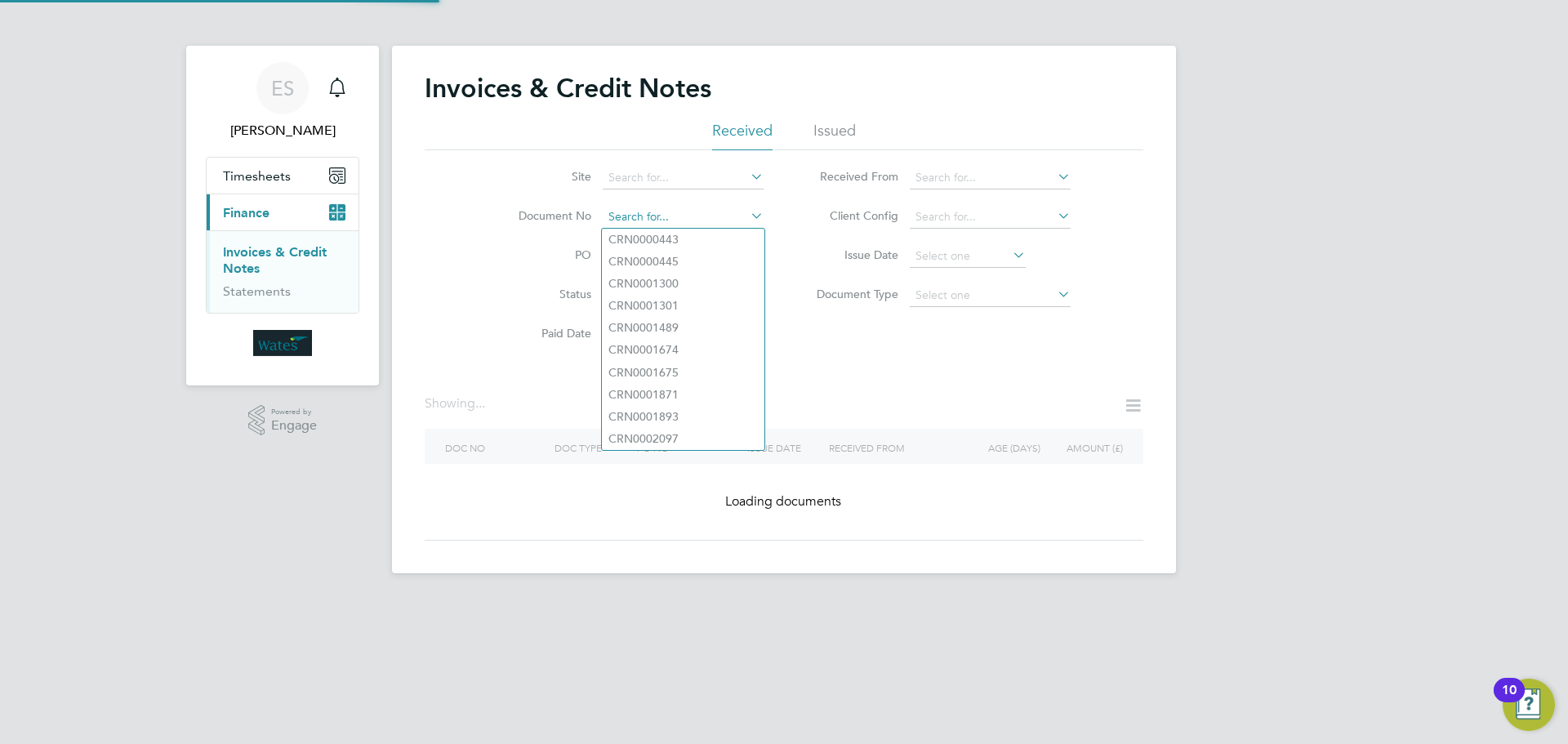
paste input "INV0045147"
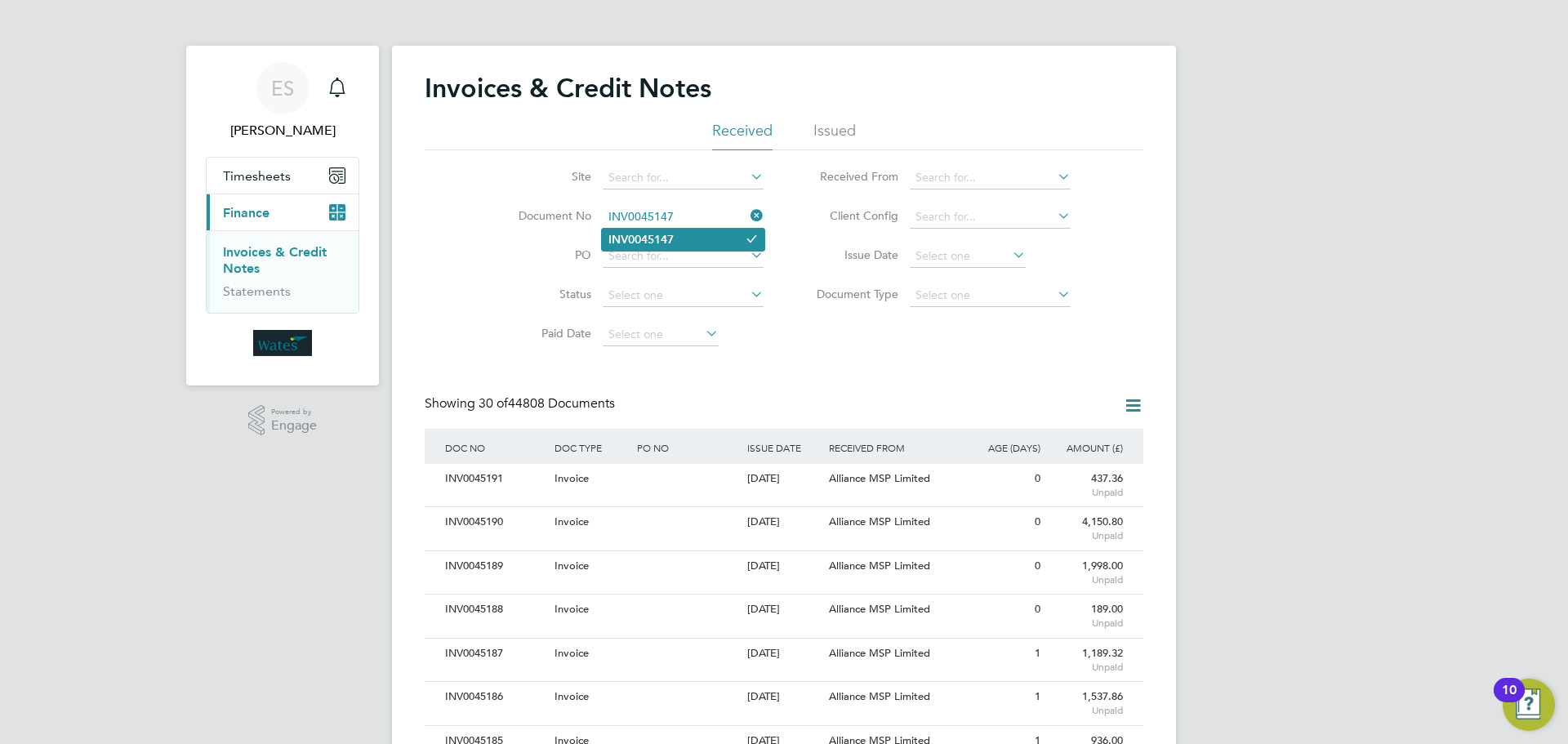
type input "INV0045147"
click at [686, 232] on li "INV0045147" at bounding box center [683, 239] width 162 height 22
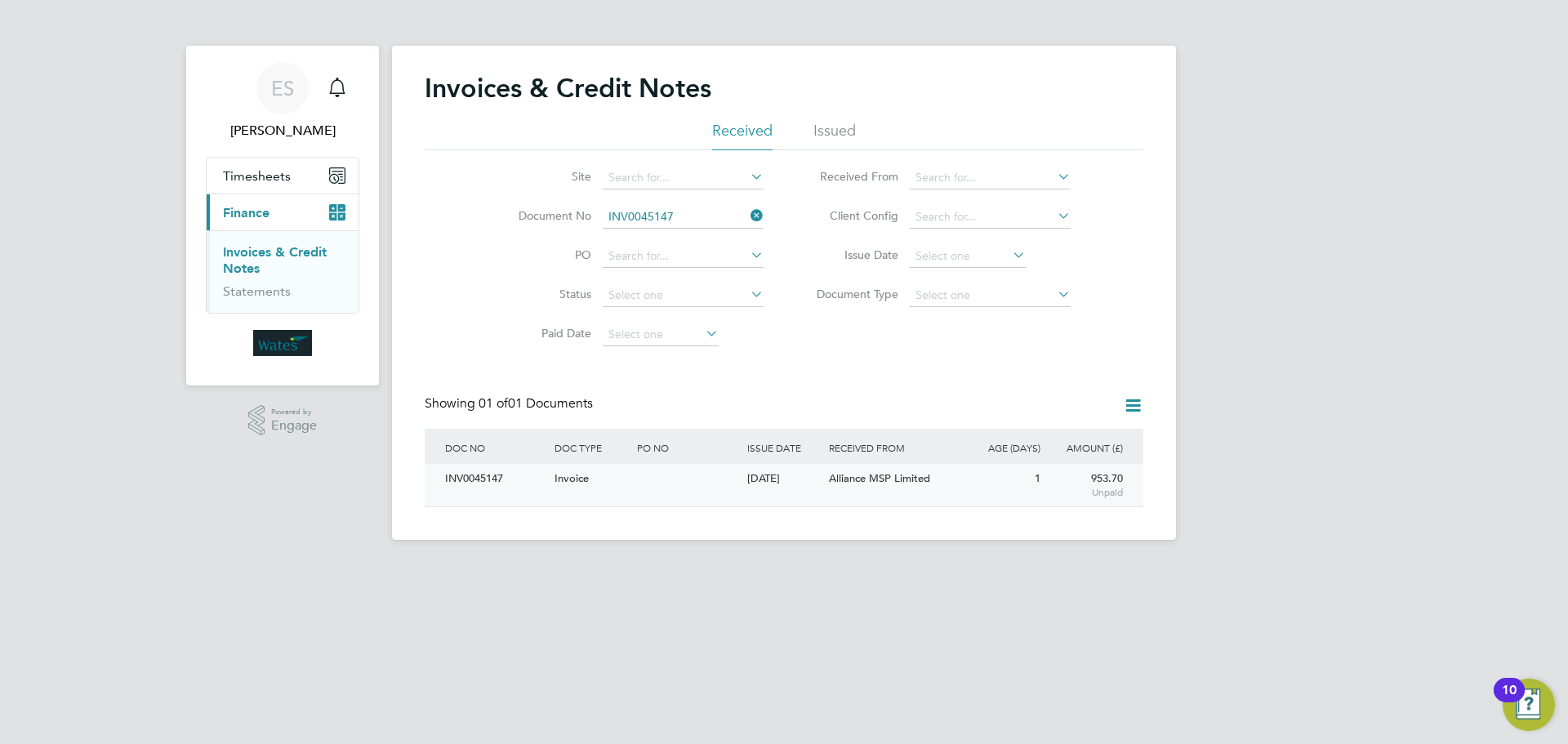
click at [510, 490] on div "INV0045147" at bounding box center [496, 479] width 110 height 30
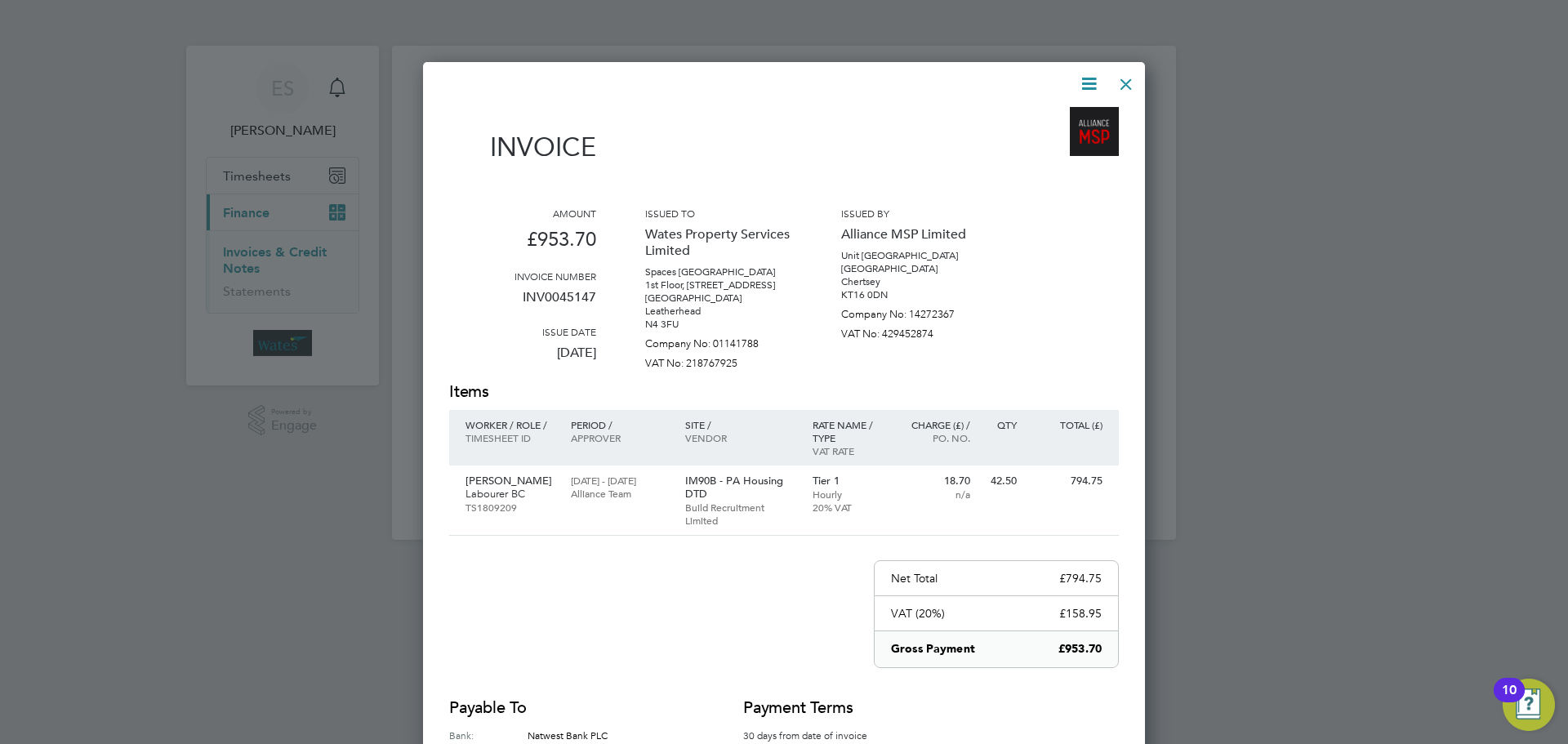
click at [1085, 78] on icon at bounding box center [1089, 84] width 21 height 21
click at [1067, 115] on li "Download Invoice" at bounding box center [1039, 123] width 112 height 23
click at [1080, 78] on icon at bounding box center [1089, 84] width 21 height 21
click at [1048, 140] on li "View timesheet" at bounding box center [1039, 145] width 112 height 23
click at [1124, 81] on div at bounding box center [1126, 79] width 29 height 29
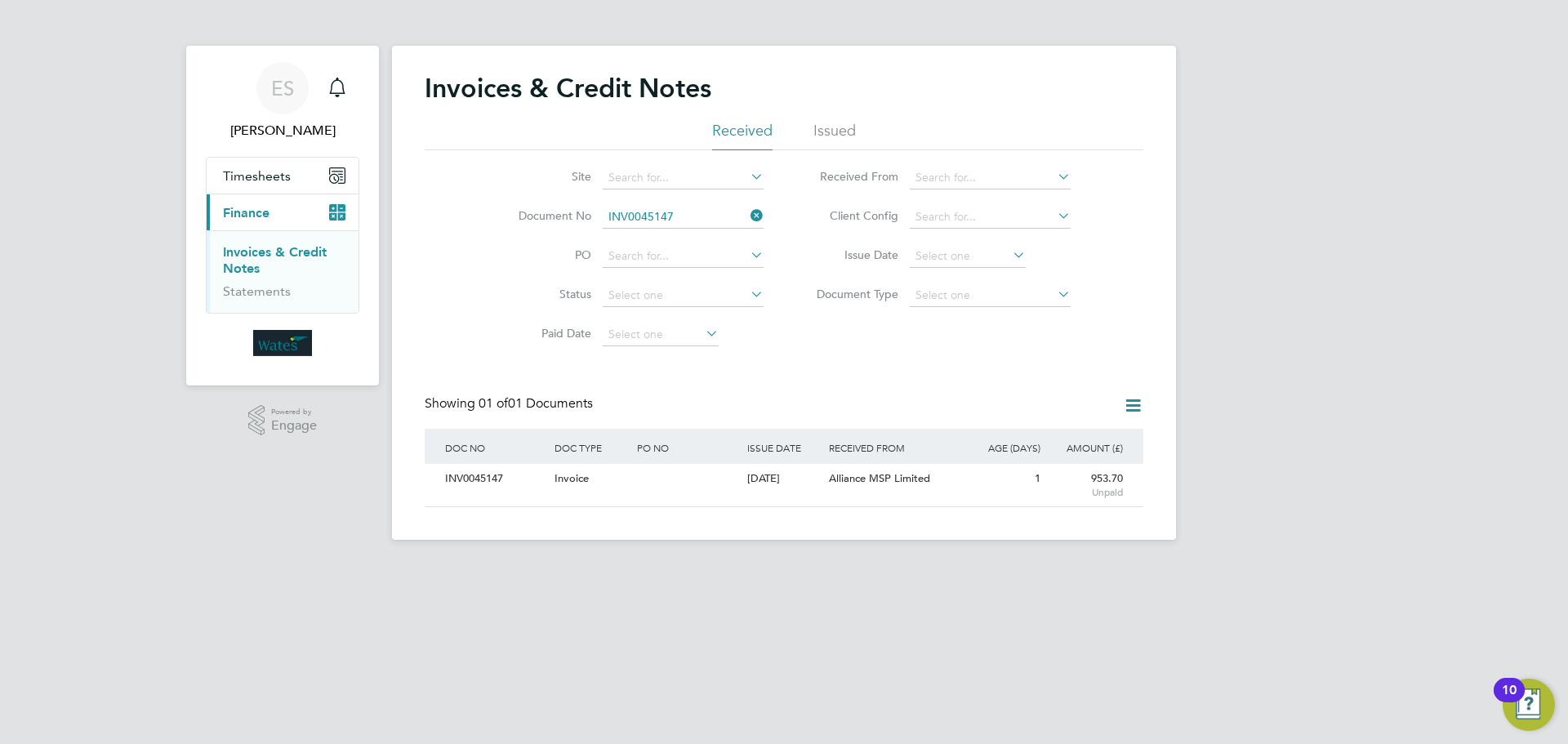
click at [747, 209] on icon at bounding box center [747, 215] width 0 height 23
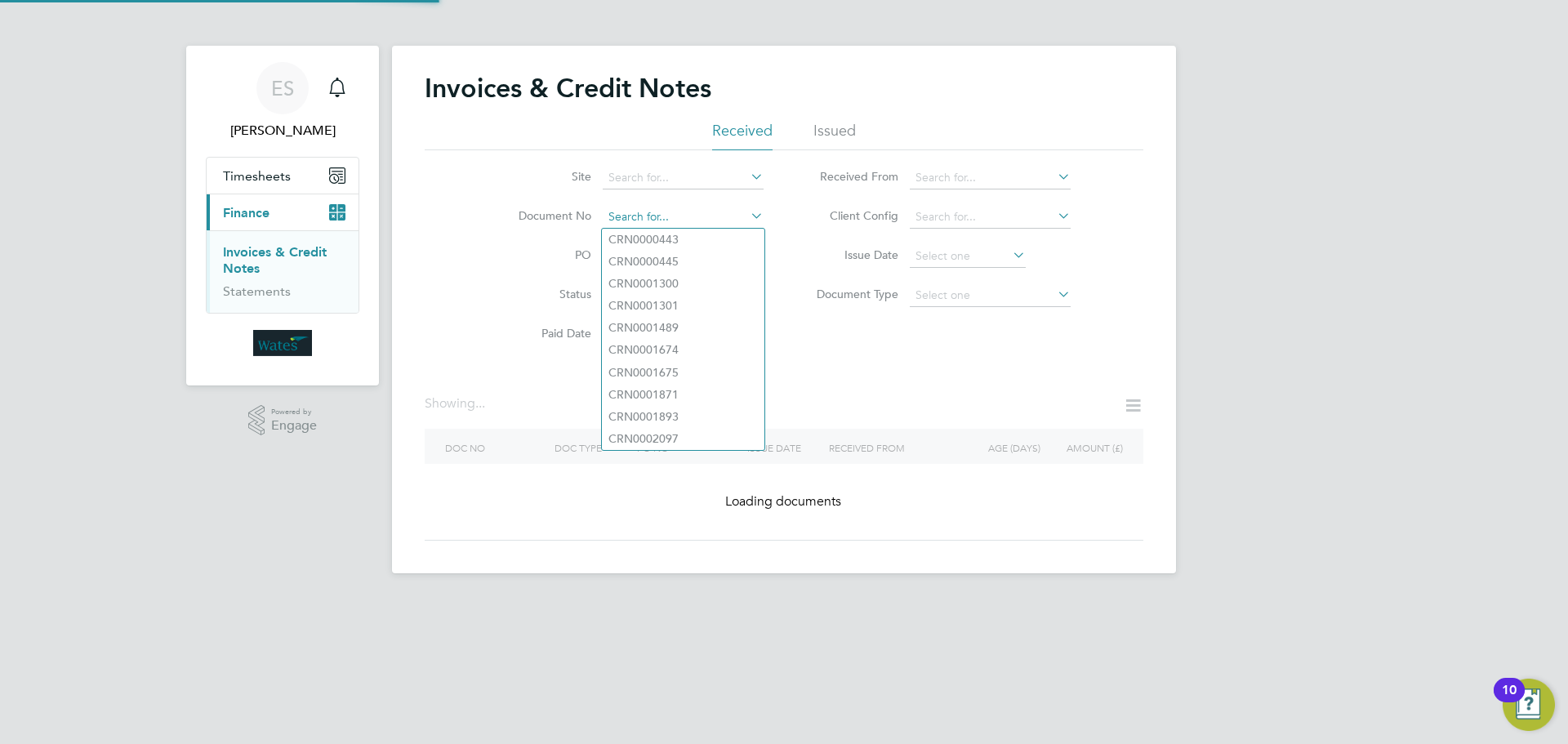
paste input "INV0045148"
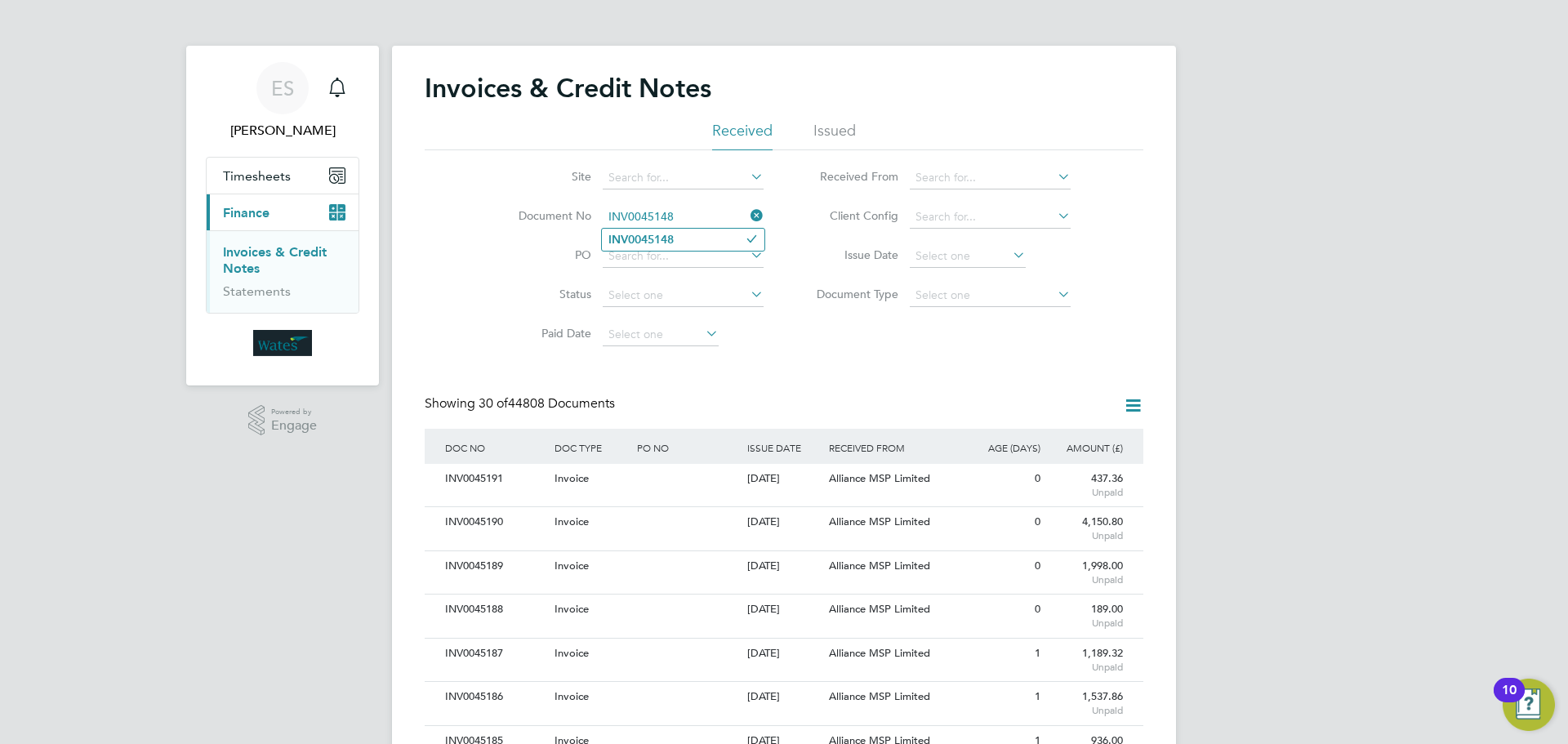
type input "INV0045148"
click at [697, 244] on li "INV0045148" at bounding box center [683, 239] width 162 height 22
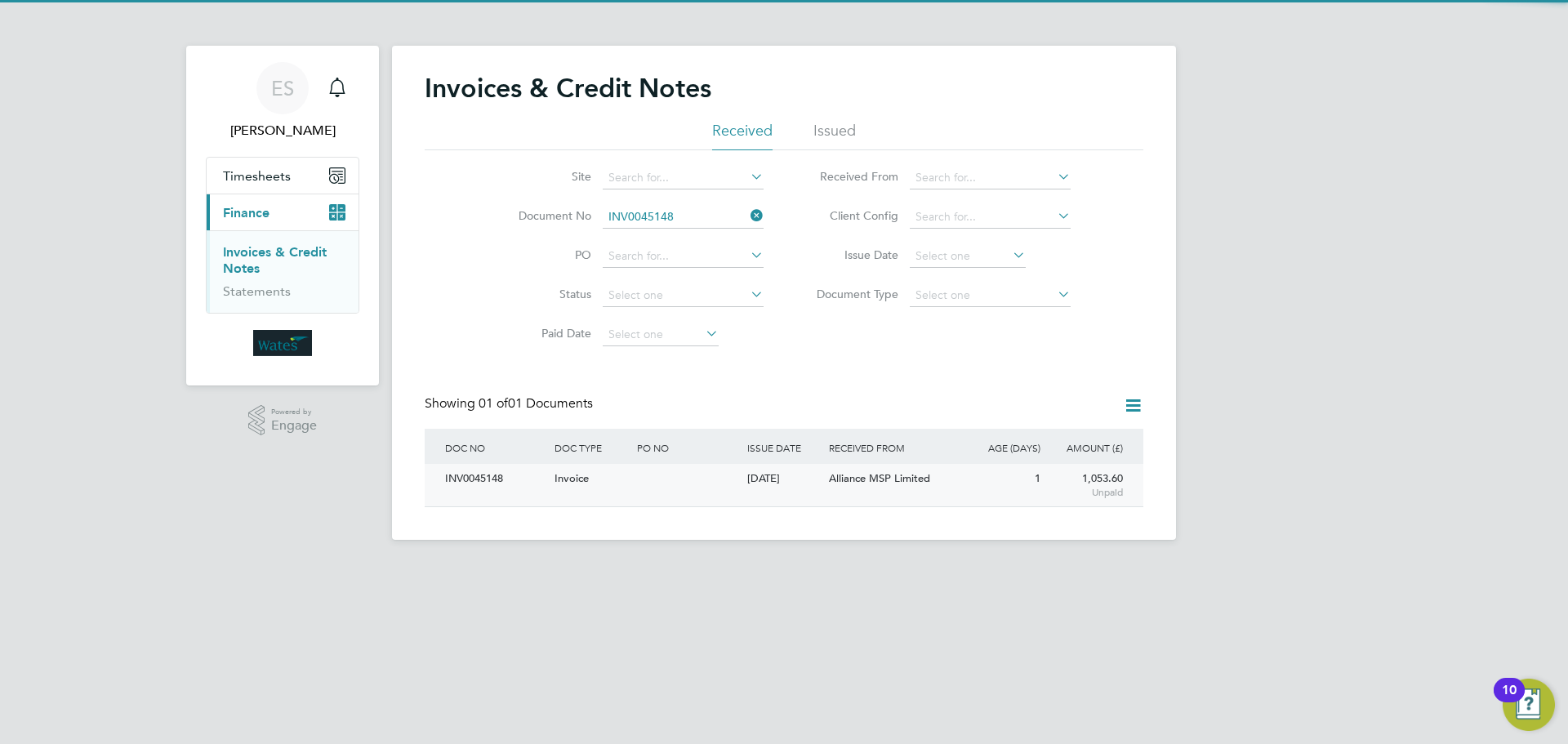
click at [486, 480] on div "INV0045148" at bounding box center [496, 479] width 110 height 30
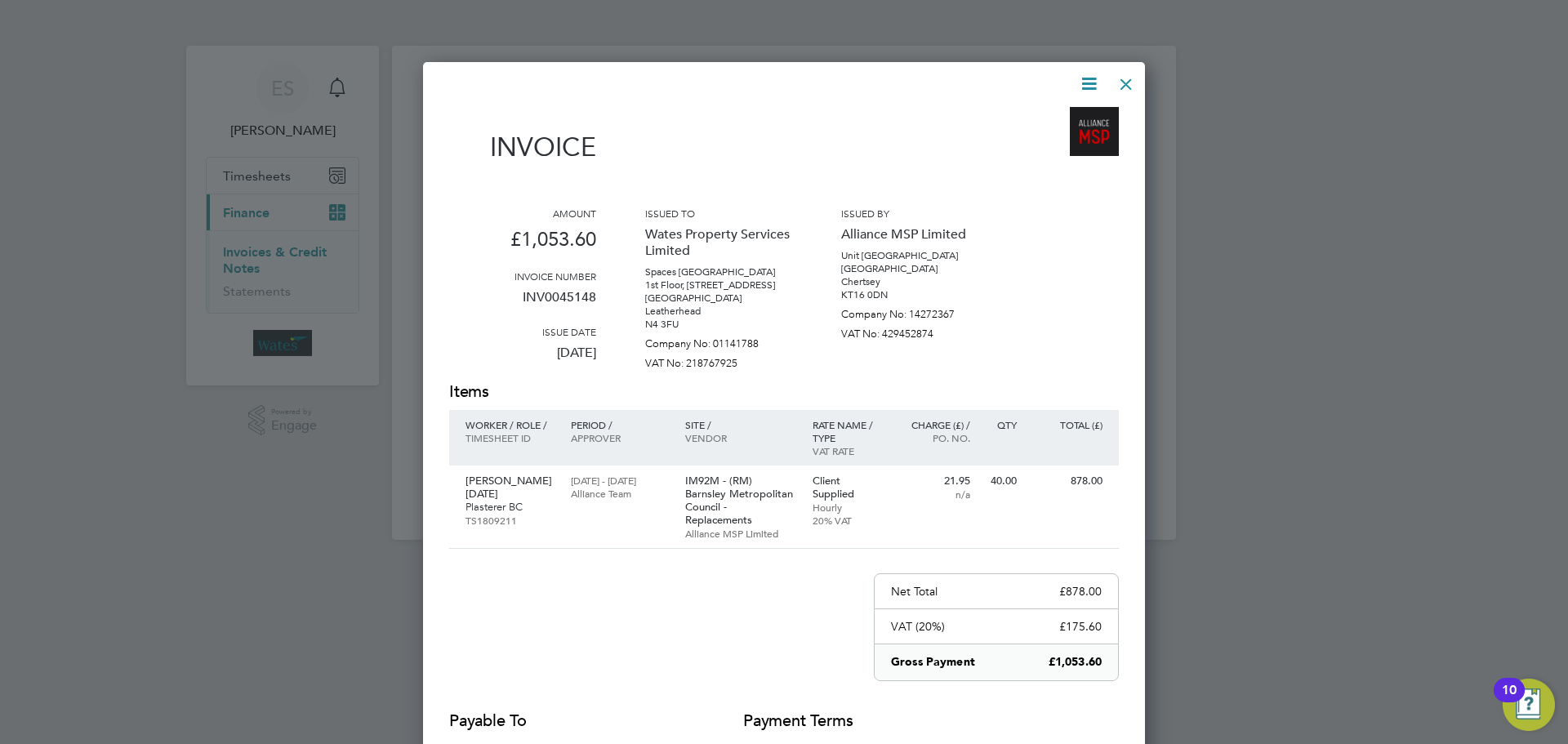
click at [1081, 76] on icon at bounding box center [1089, 84] width 21 height 21
click at [1059, 117] on li "Download Invoice" at bounding box center [1039, 123] width 112 height 23
click at [1087, 77] on icon at bounding box center [1089, 84] width 21 height 21
click at [1055, 140] on li "View timesheet" at bounding box center [1039, 145] width 112 height 23
click at [1130, 81] on div at bounding box center [1126, 79] width 29 height 29
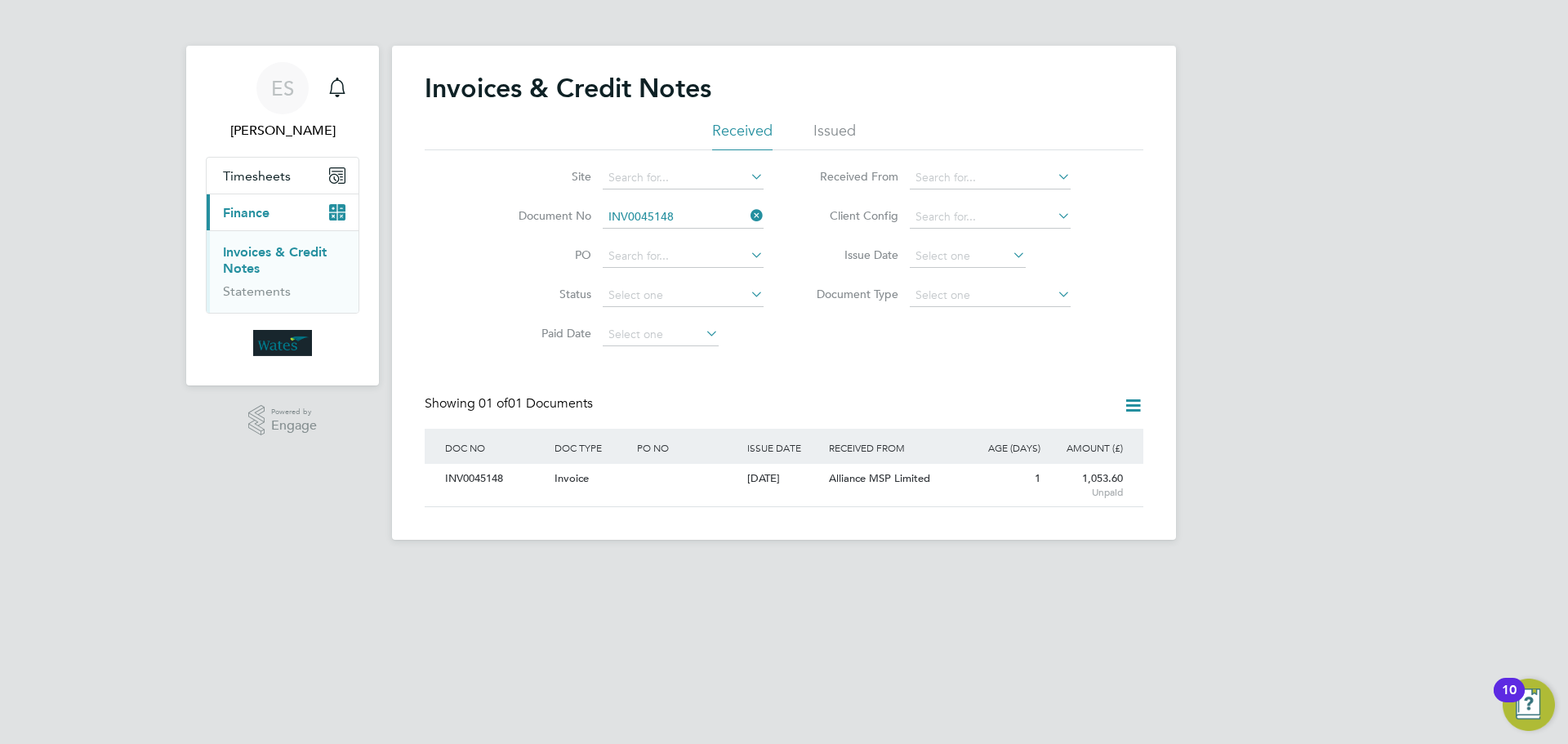
drag, startPoint x: 753, startPoint y: 214, endPoint x: 731, endPoint y: 209, distance: 22.6
click at [747, 213] on icon at bounding box center [747, 215] width 0 height 23
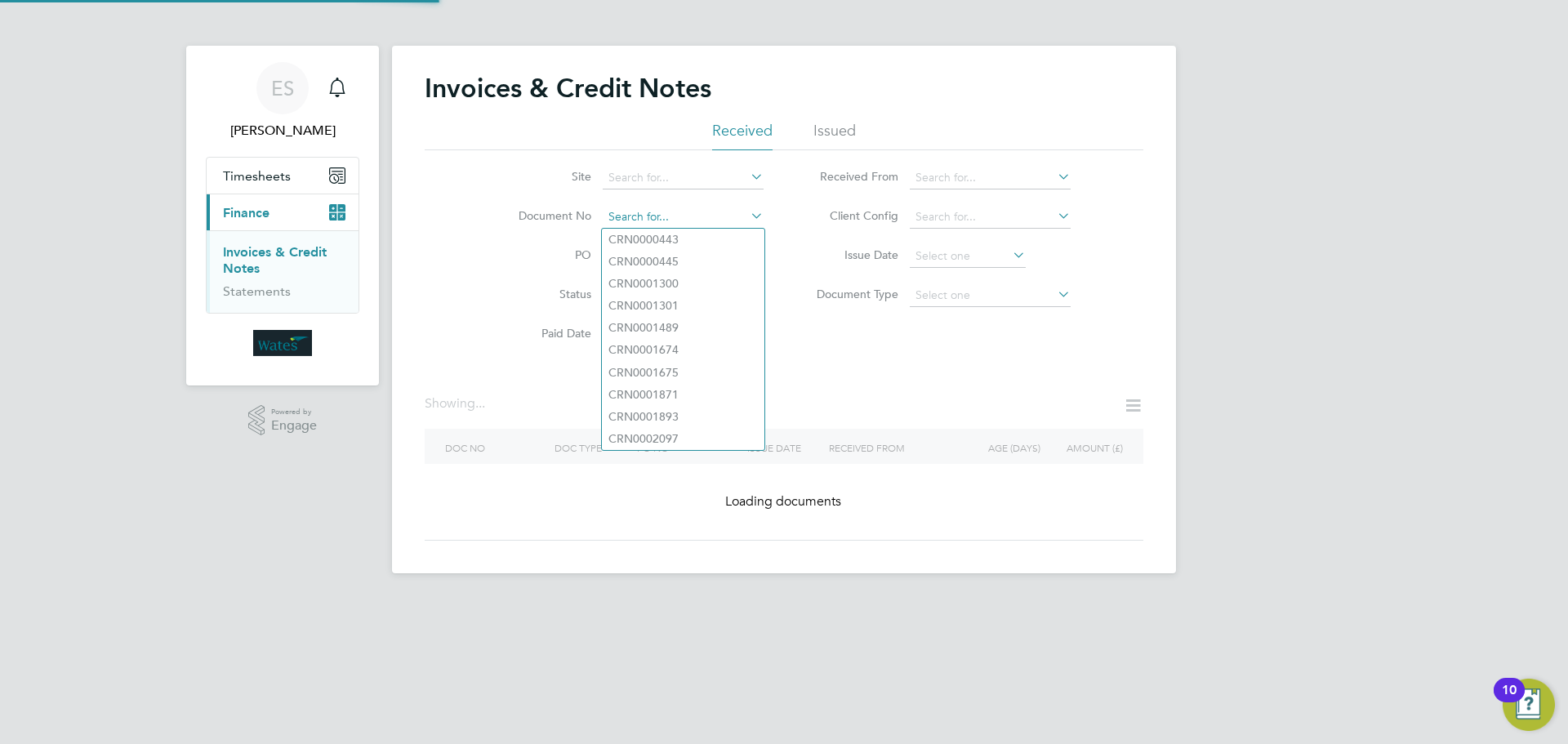
paste input "INV0045149"
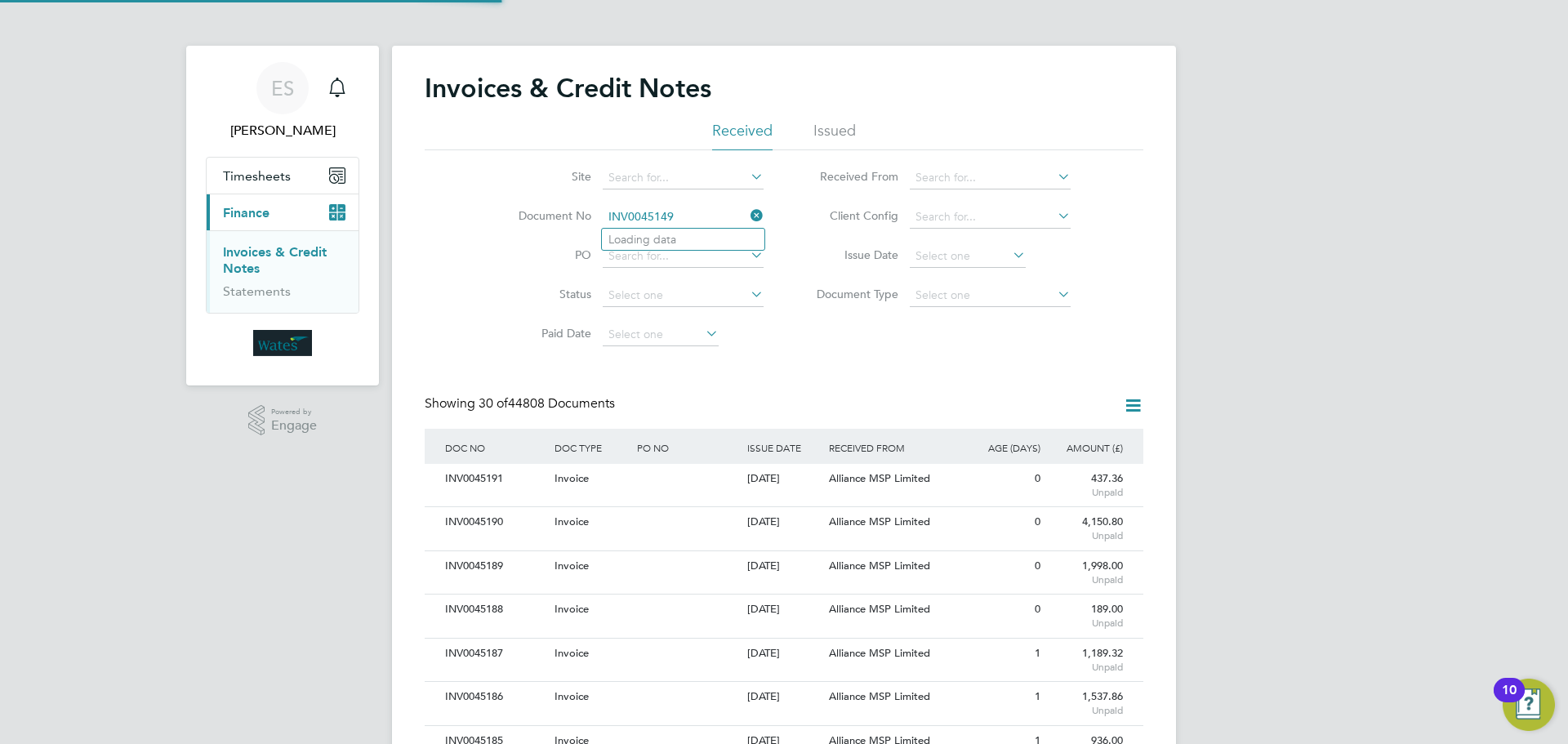
scroll to position [31, 111]
type input "INV0045149"
click at [696, 238] on li "INV0045149" at bounding box center [683, 239] width 162 height 22
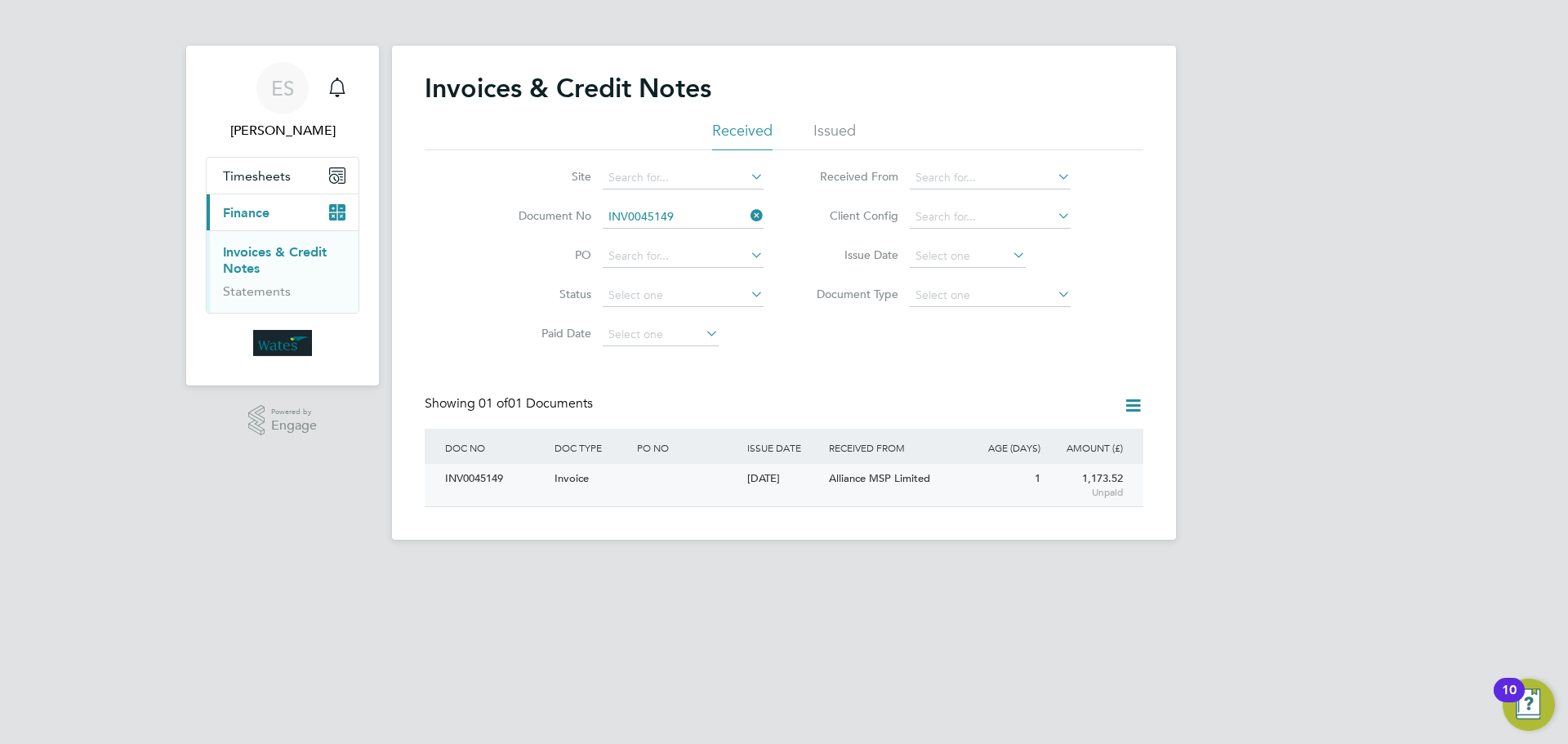
click at [494, 480] on div "INV0045149" at bounding box center [496, 479] width 110 height 30
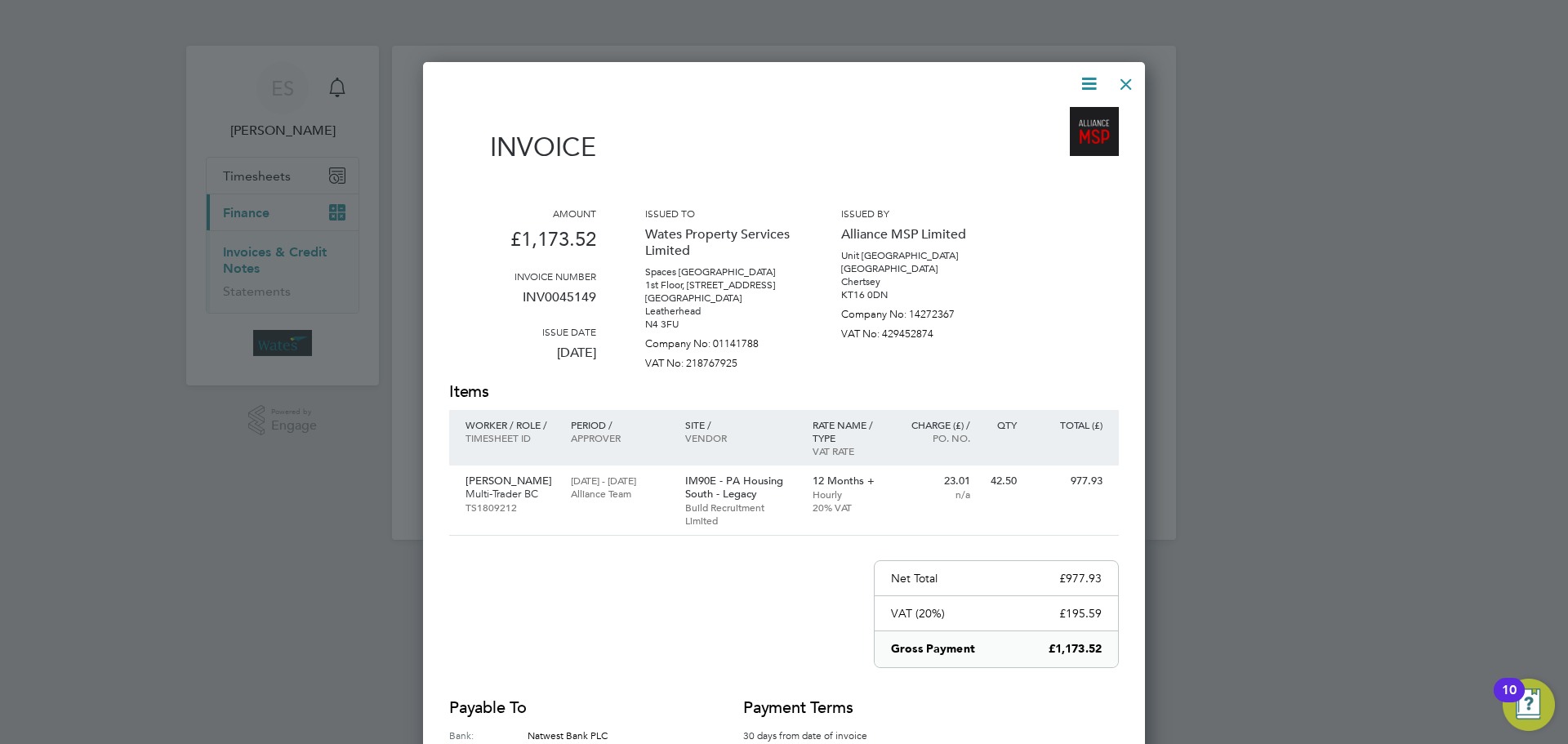
click at [1088, 80] on icon at bounding box center [1089, 84] width 21 height 21
click at [1059, 113] on li "Download Invoice" at bounding box center [1039, 123] width 112 height 23
click at [1088, 76] on icon at bounding box center [1089, 84] width 21 height 21
click at [1057, 139] on li "View timesheet" at bounding box center [1039, 145] width 112 height 23
click at [1125, 80] on div at bounding box center [1126, 79] width 29 height 29
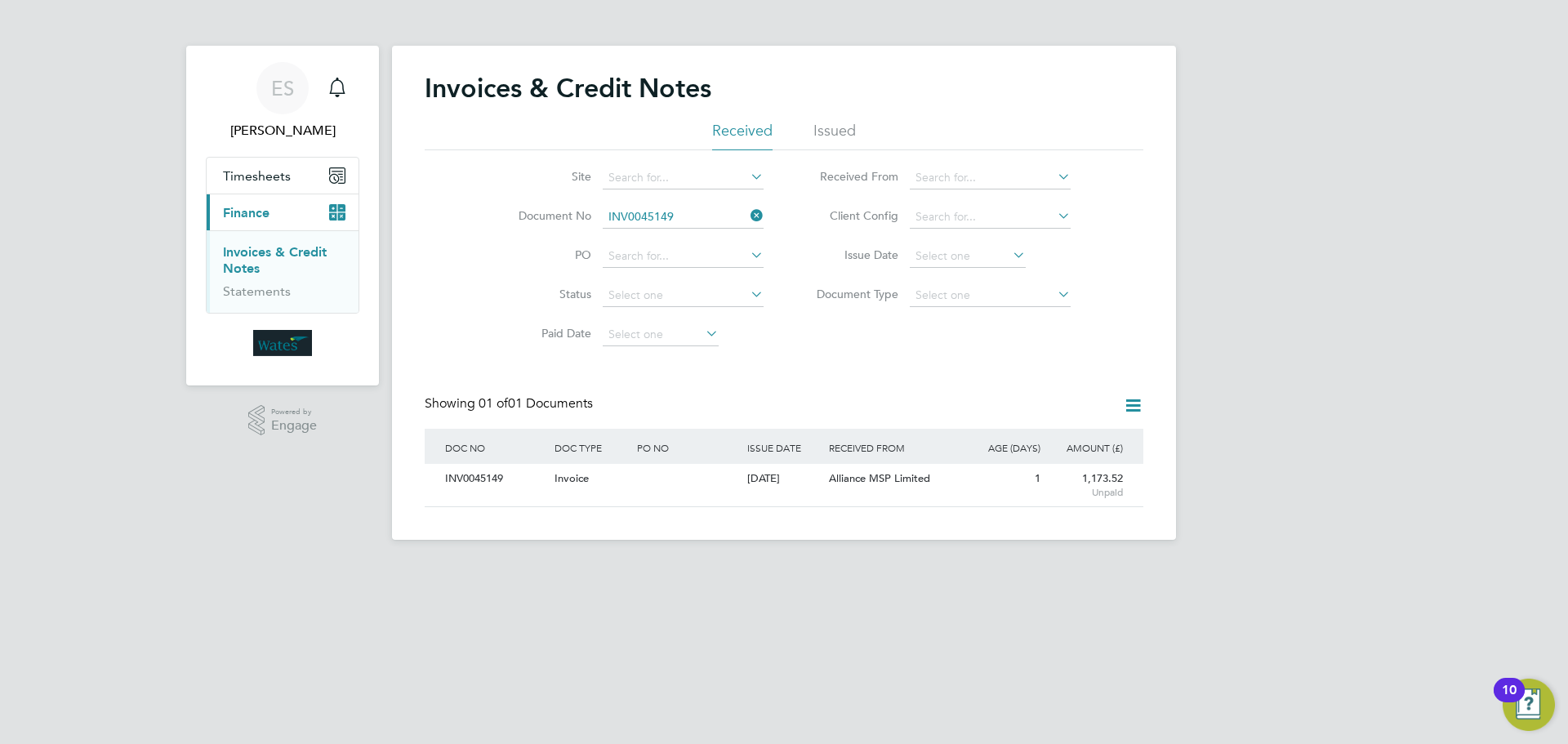
click at [747, 208] on icon at bounding box center [747, 215] width 0 height 23
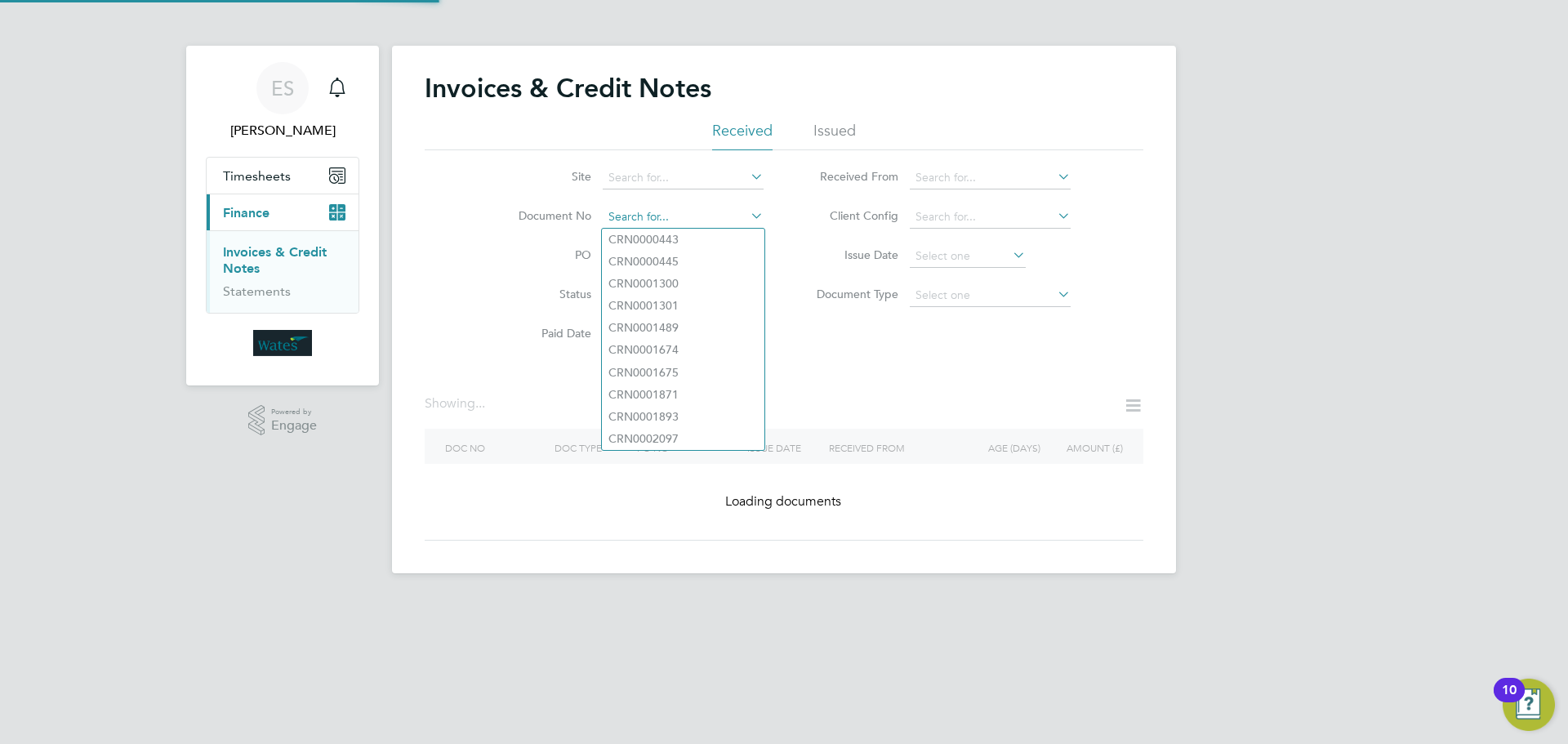
paste input "INV0045150"
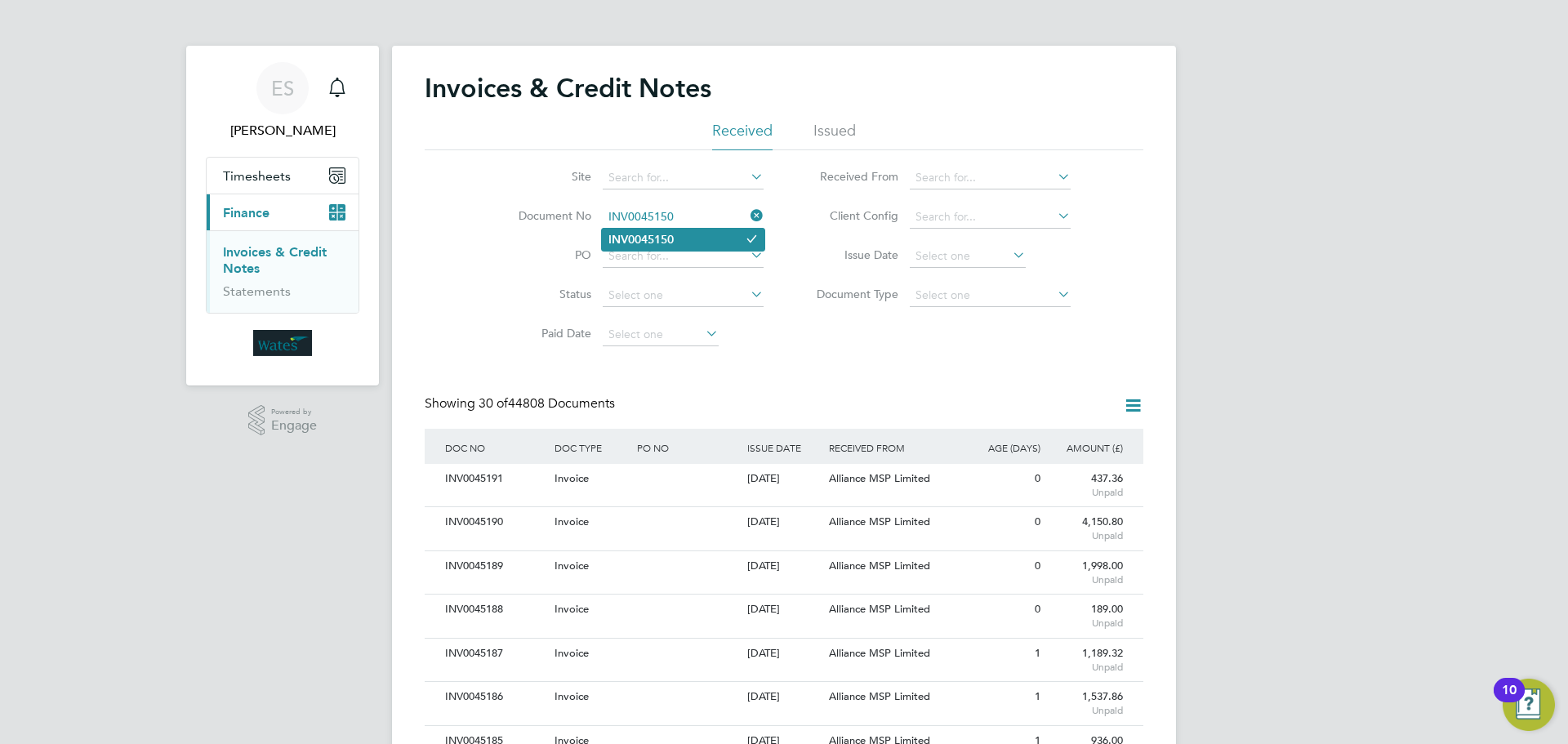
type input "INV0045150"
click at [637, 232] on b "INV0045150" at bounding box center [640, 239] width 65 height 14
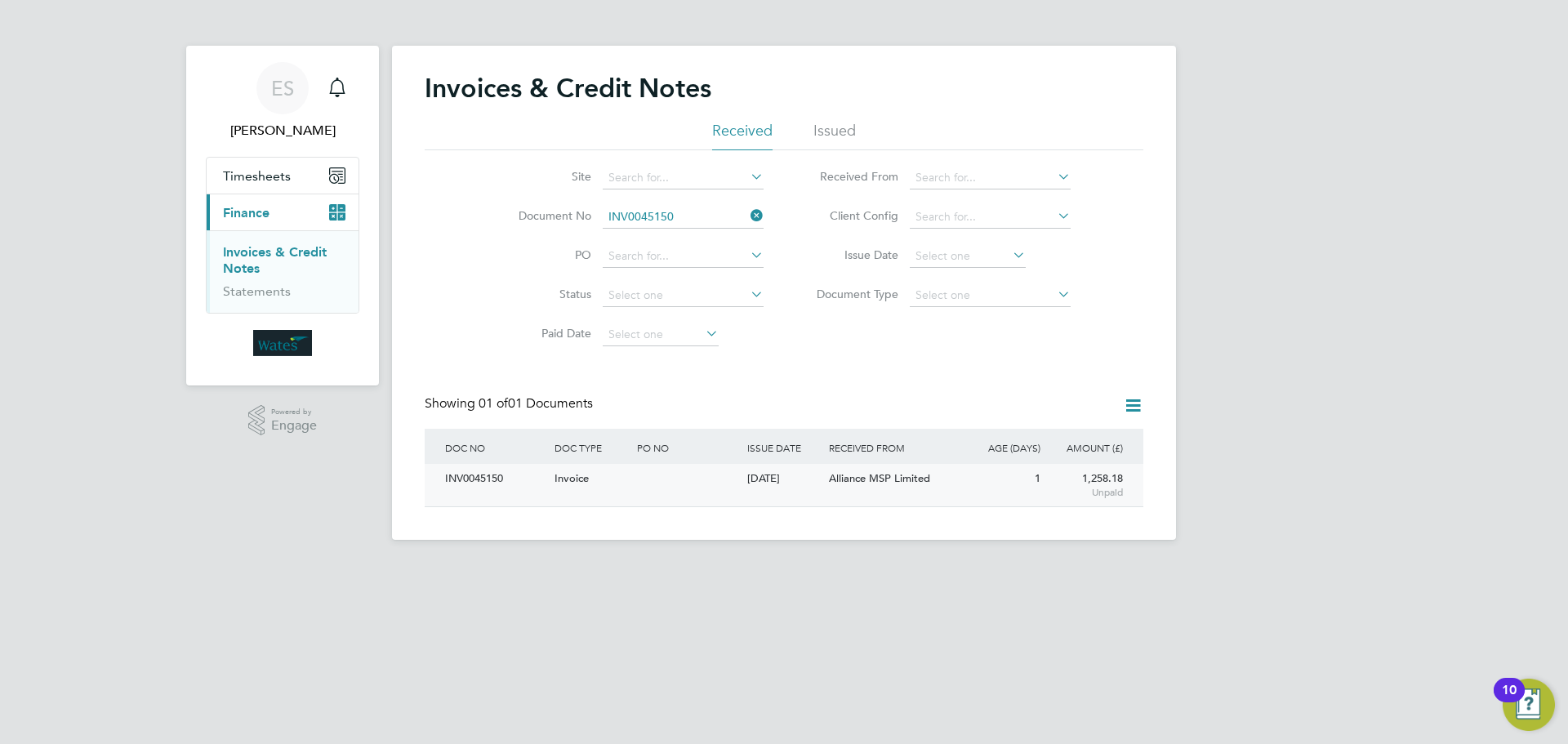
click at [494, 466] on div "INV0045150" at bounding box center [496, 479] width 110 height 30
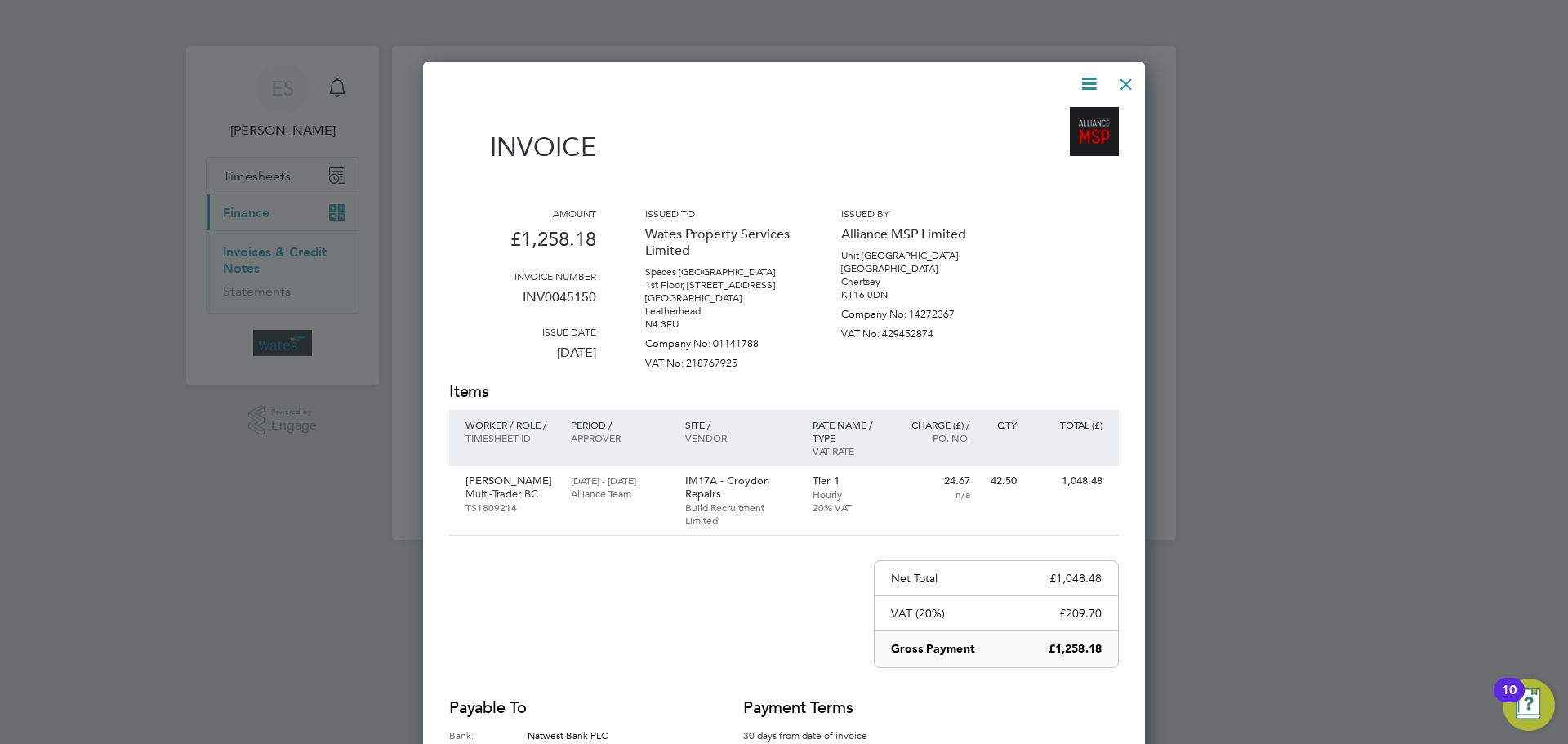
click at [1092, 76] on icon at bounding box center [1089, 84] width 21 height 21
click at [1070, 113] on li "Download Invoice" at bounding box center [1039, 123] width 112 height 23
click at [1080, 79] on icon at bounding box center [1089, 84] width 21 height 21
click at [1047, 143] on li "View timesheet" at bounding box center [1039, 145] width 112 height 23
click at [1124, 79] on div at bounding box center [1126, 79] width 29 height 29
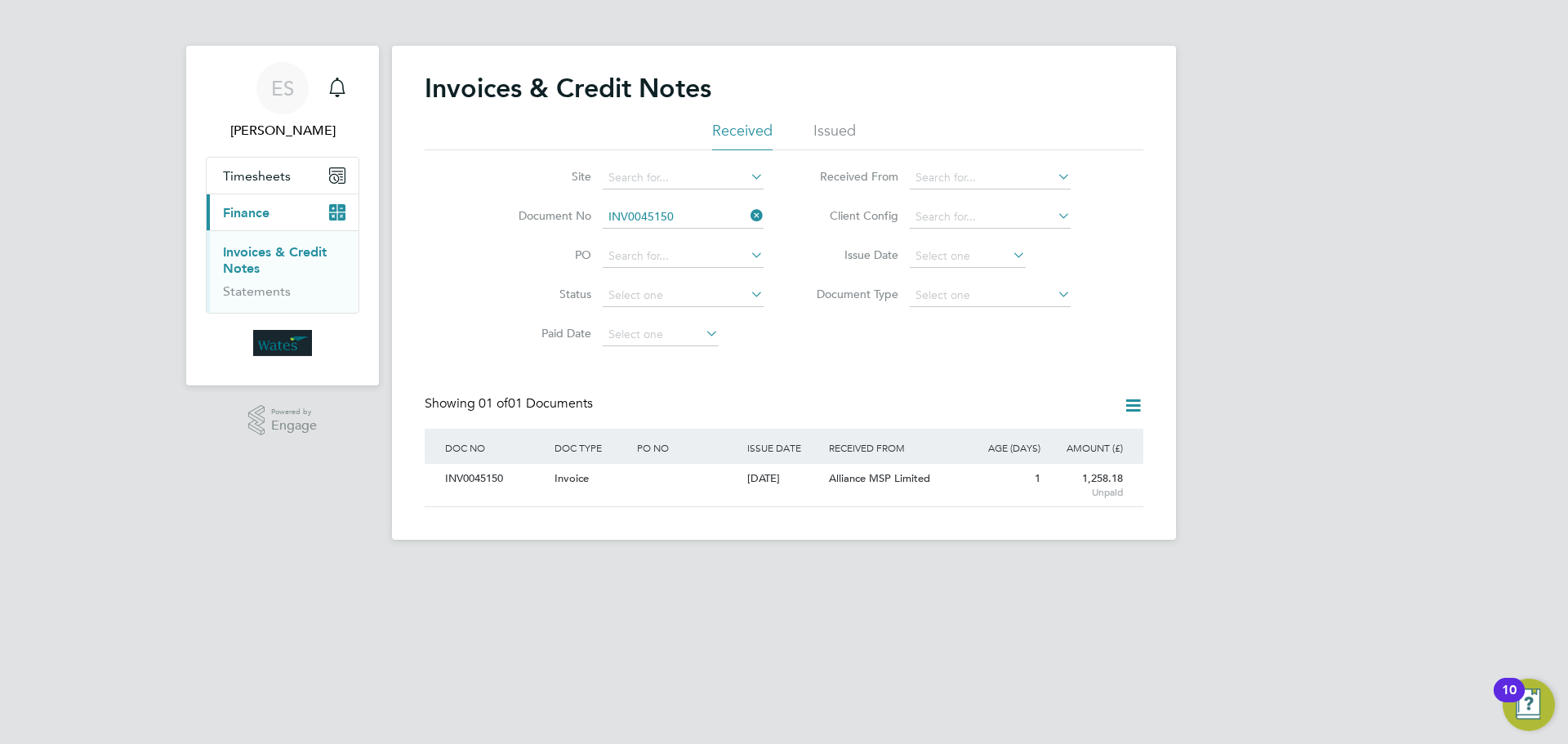
click at [747, 209] on icon at bounding box center [747, 215] width 0 height 23
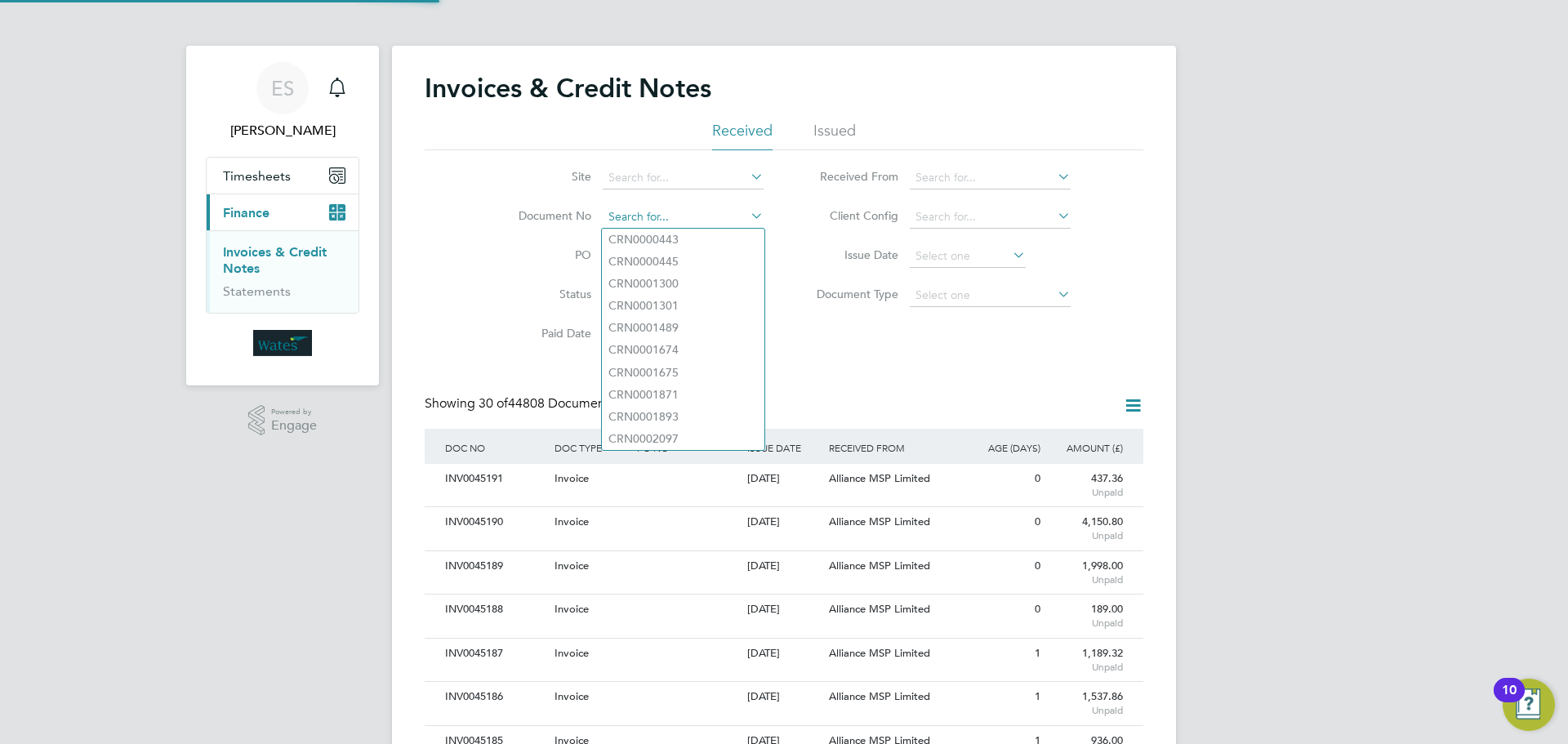
scroll to position [31, 111]
paste input "INV0045151"
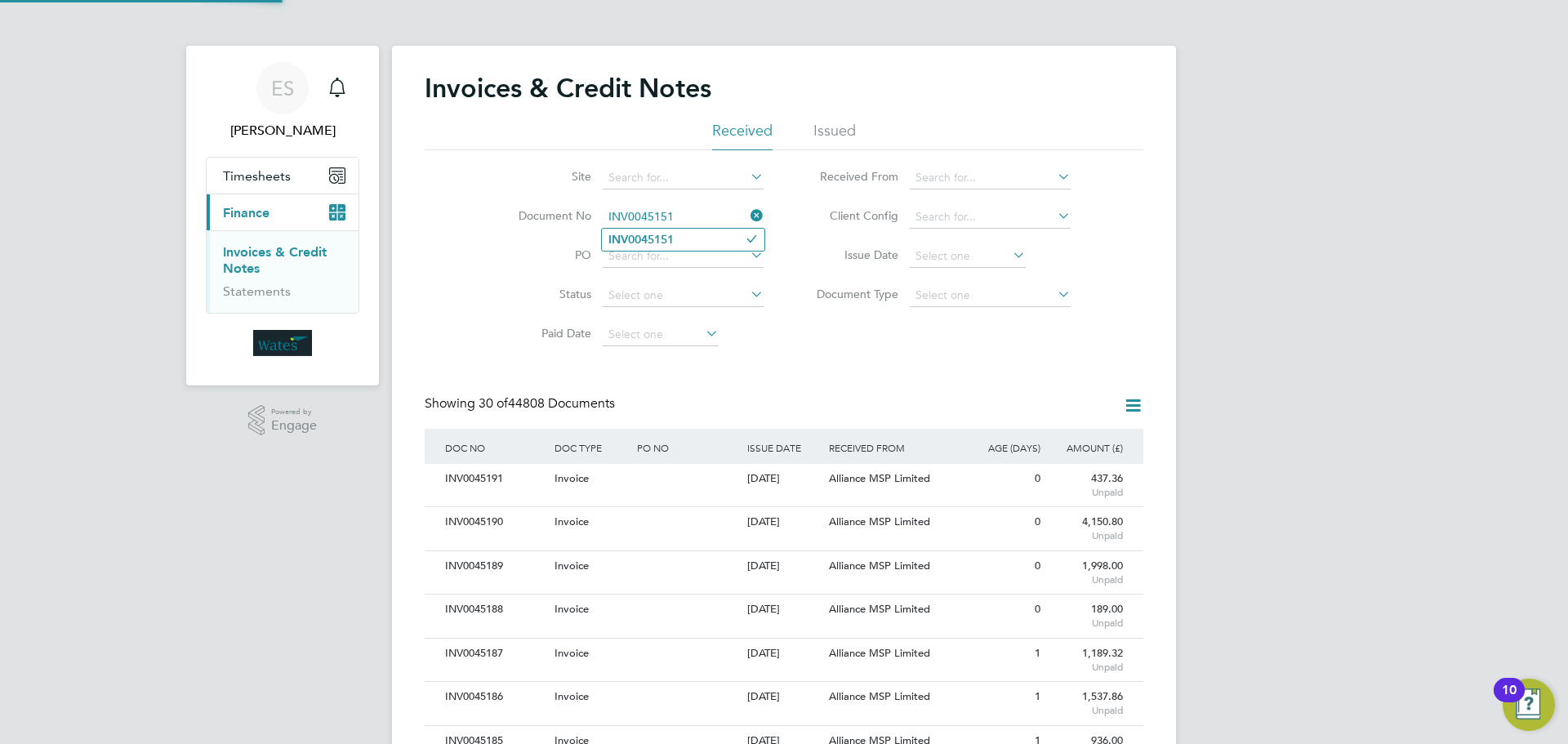
type input "INV0045151"
click at [680, 237] on li "INV0045151" at bounding box center [683, 239] width 162 height 22
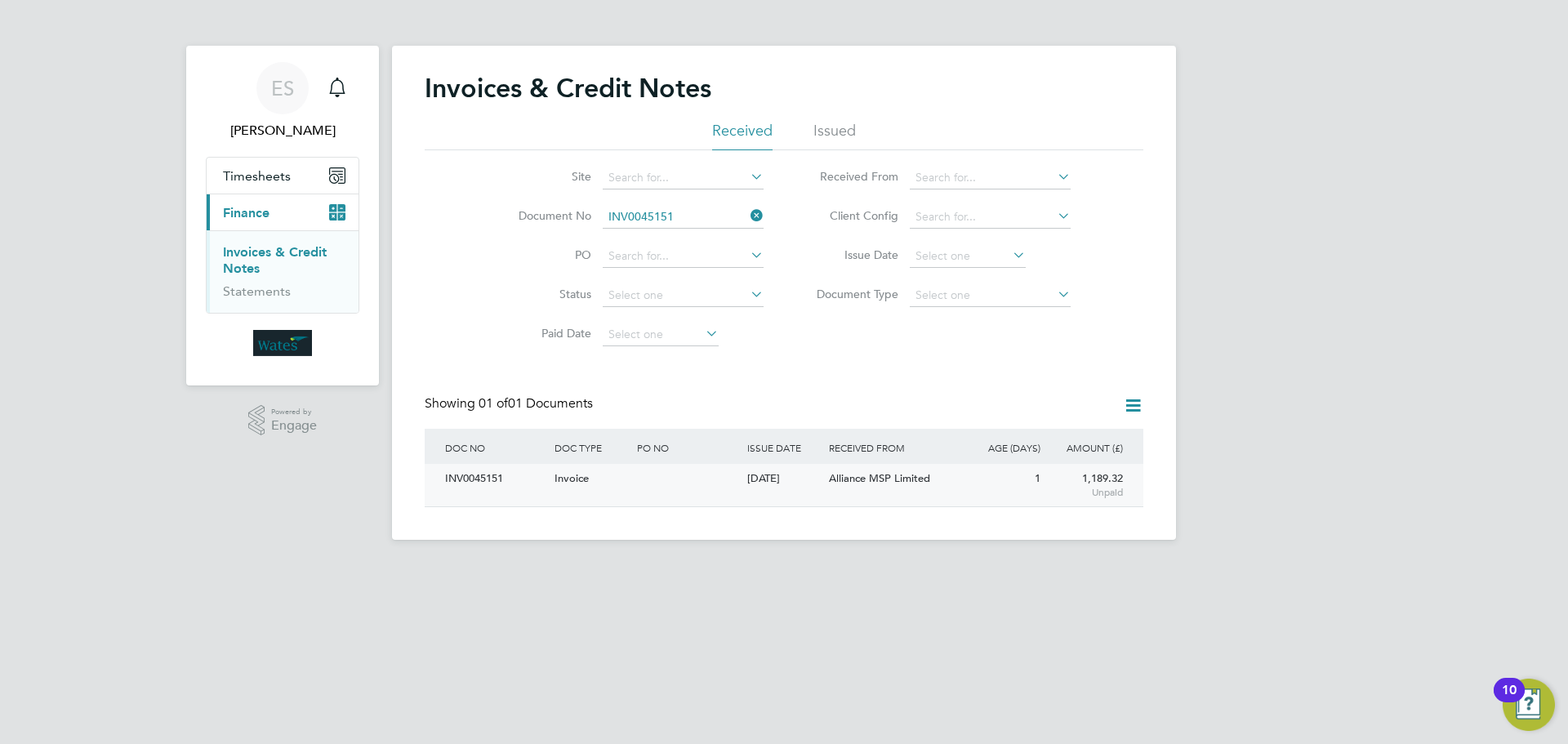
click at [519, 476] on div "INV0045151" at bounding box center [496, 479] width 110 height 30
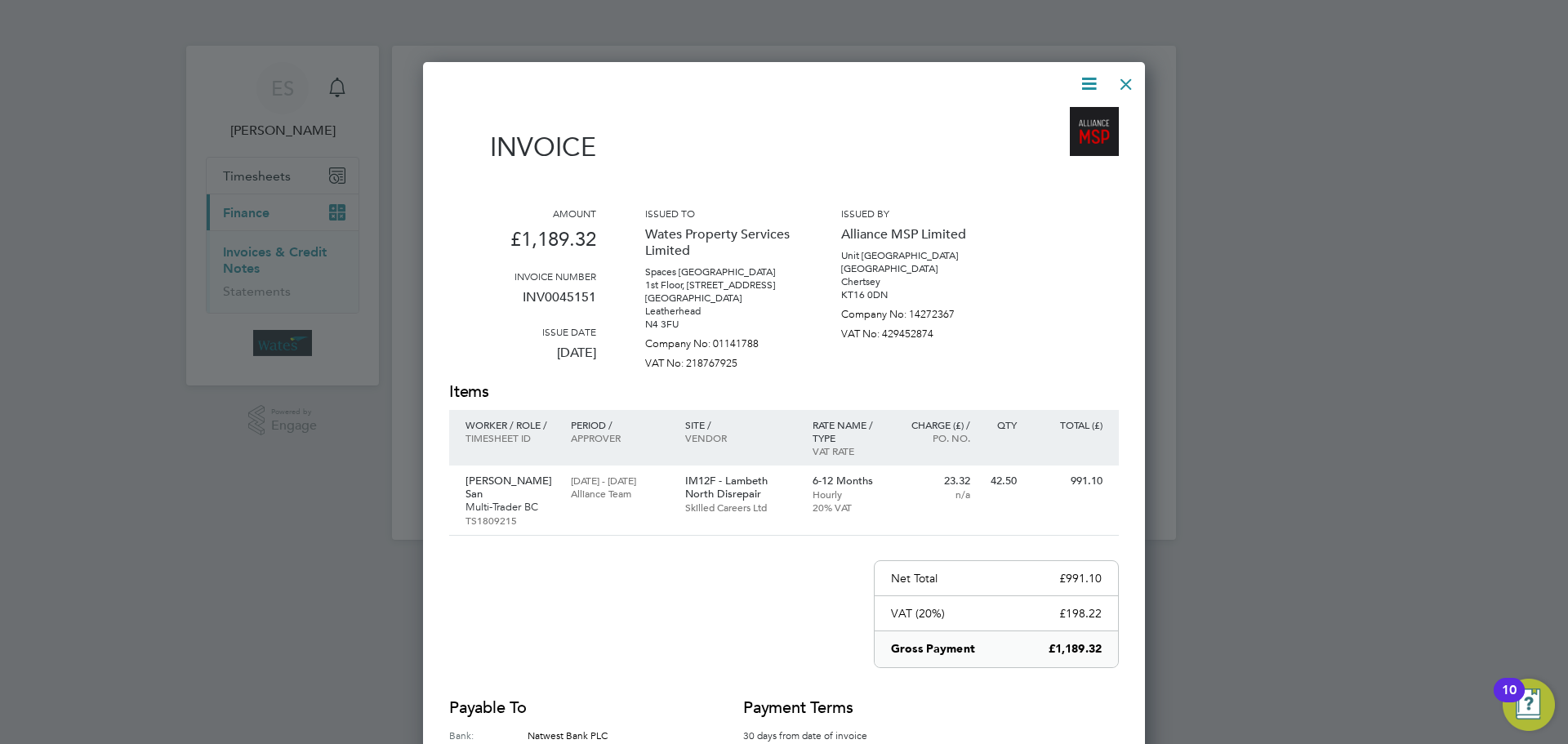
click at [1081, 78] on icon at bounding box center [1089, 84] width 21 height 21
click at [1058, 117] on li "Download Invoice" at bounding box center [1039, 123] width 112 height 23
drag, startPoint x: 1089, startPoint y: 79, endPoint x: 1083, endPoint y: 93, distance: 15.2
click at [1089, 79] on icon at bounding box center [1089, 84] width 21 height 21
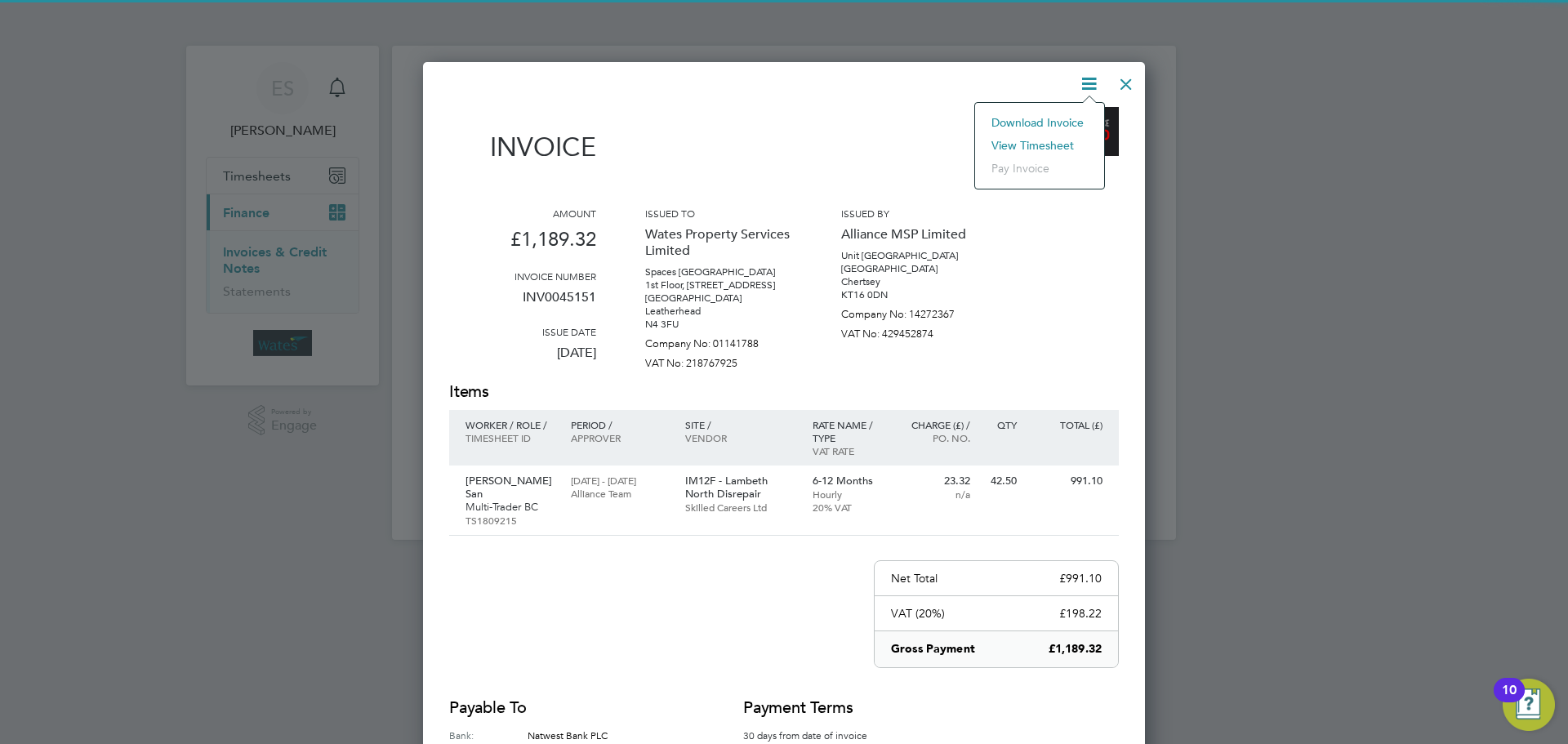
click at [1056, 142] on li "View timesheet" at bounding box center [1039, 145] width 112 height 23
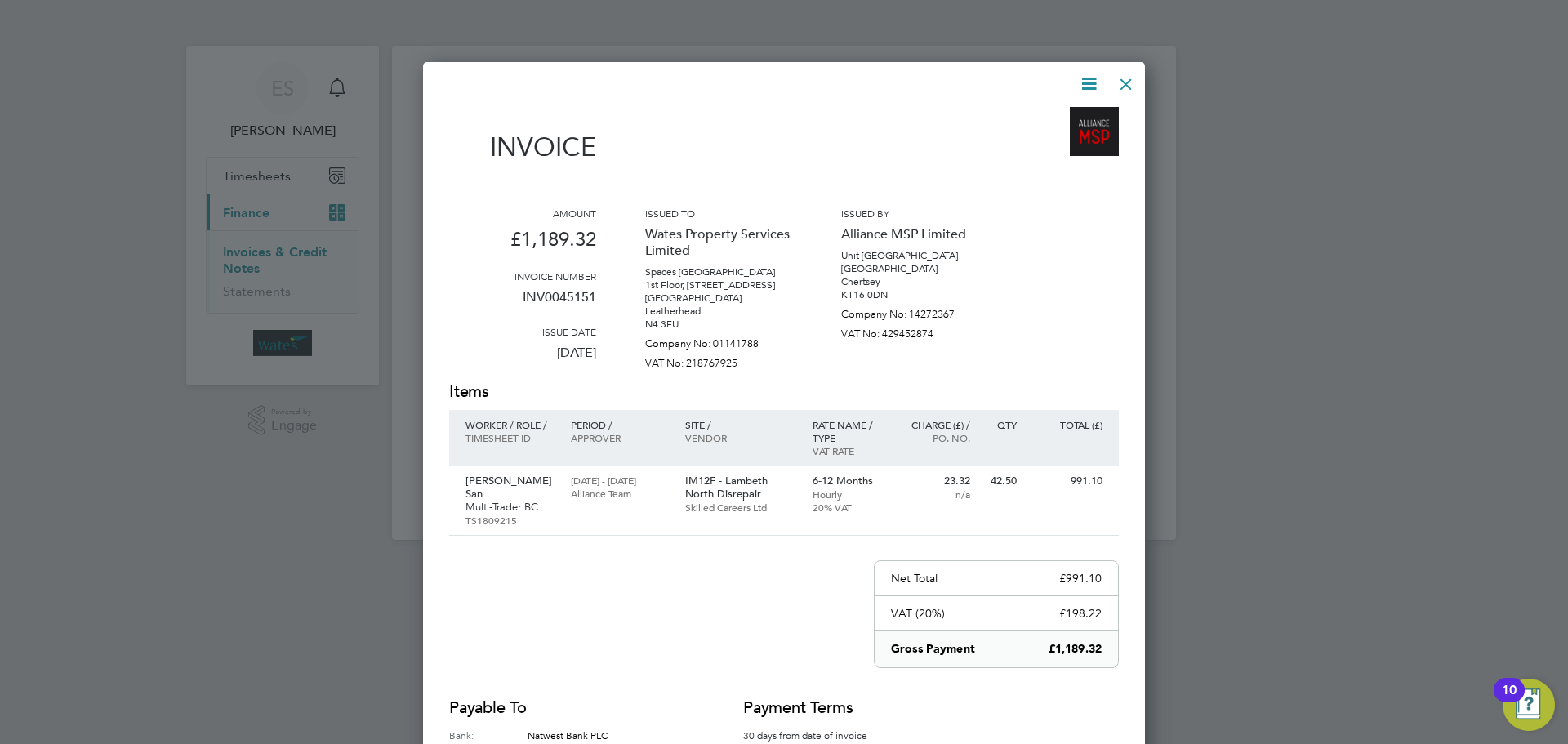
click at [1125, 82] on div at bounding box center [1126, 79] width 29 height 29
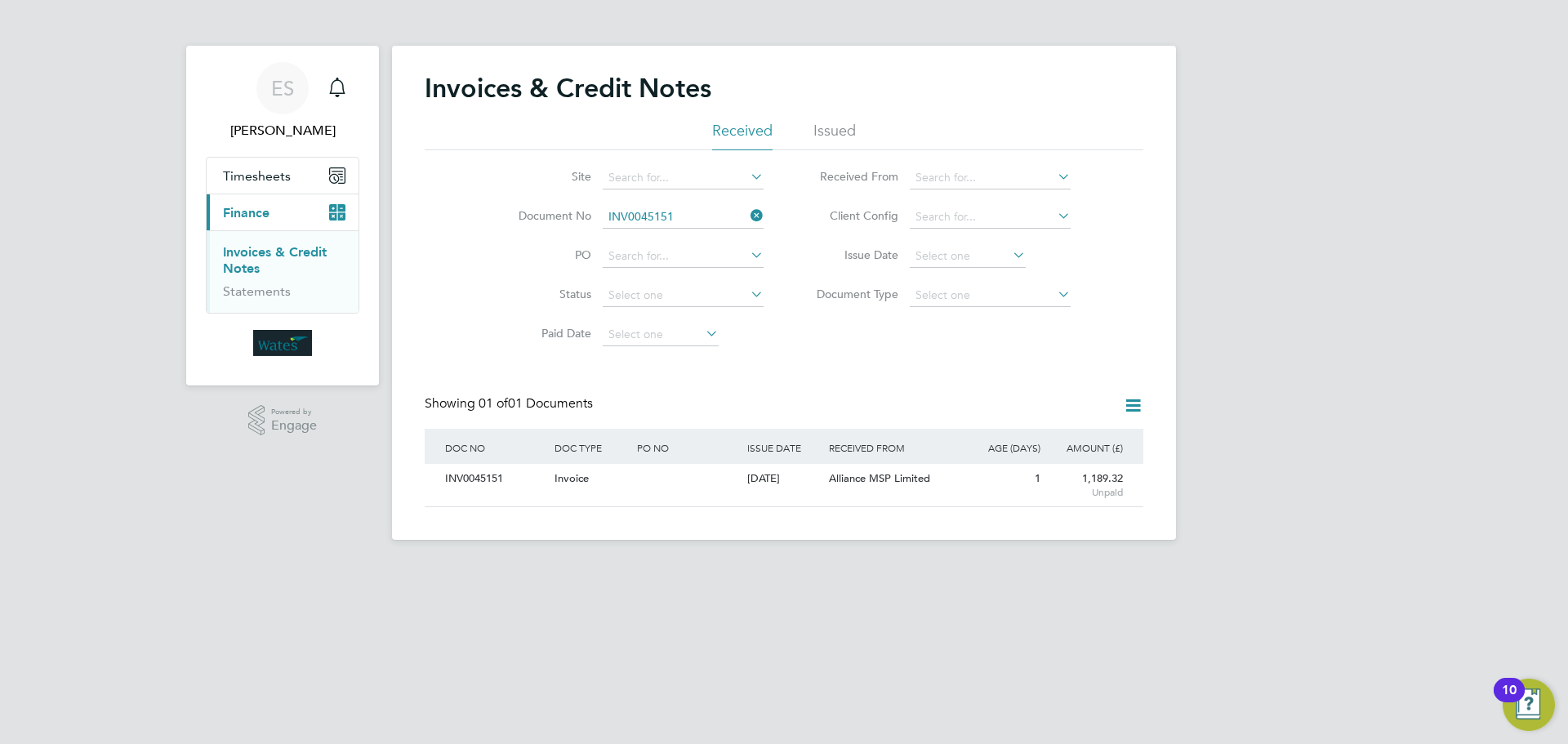
click at [747, 219] on icon at bounding box center [747, 215] width 0 height 23
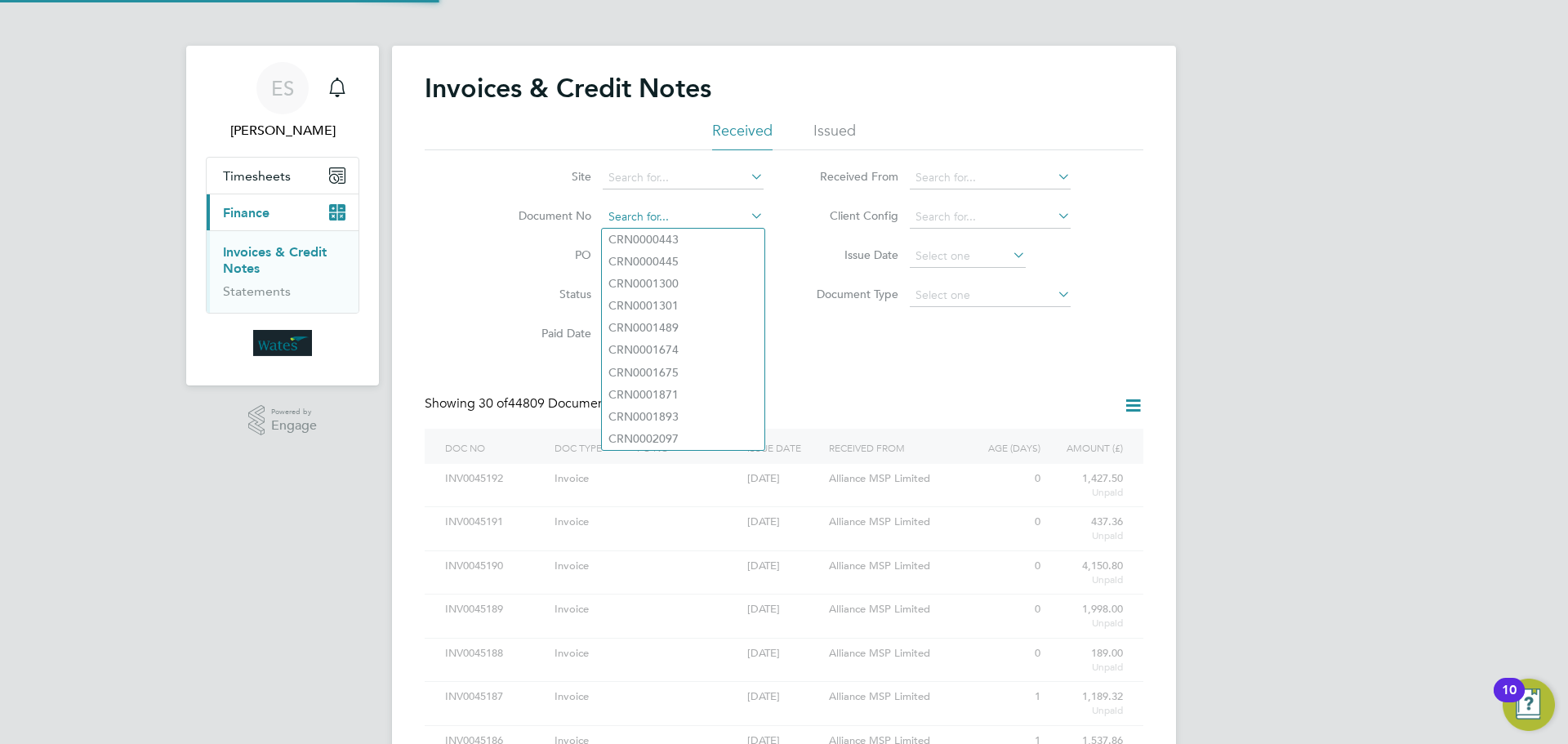
paste input "INV0045152"
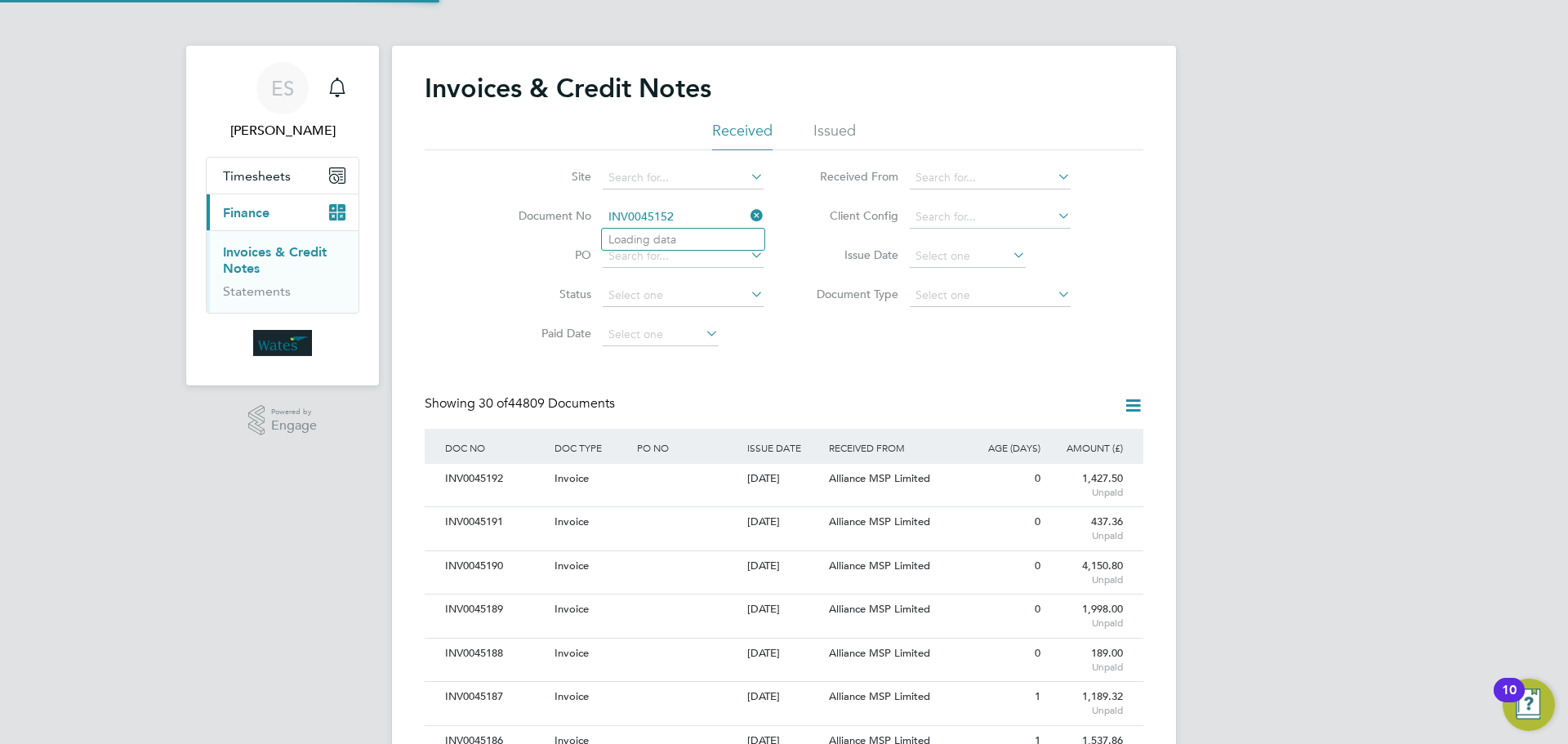
scroll to position [31, 111]
type input "INV0045152"
click at [646, 243] on b "INV0045152" at bounding box center [640, 239] width 65 height 14
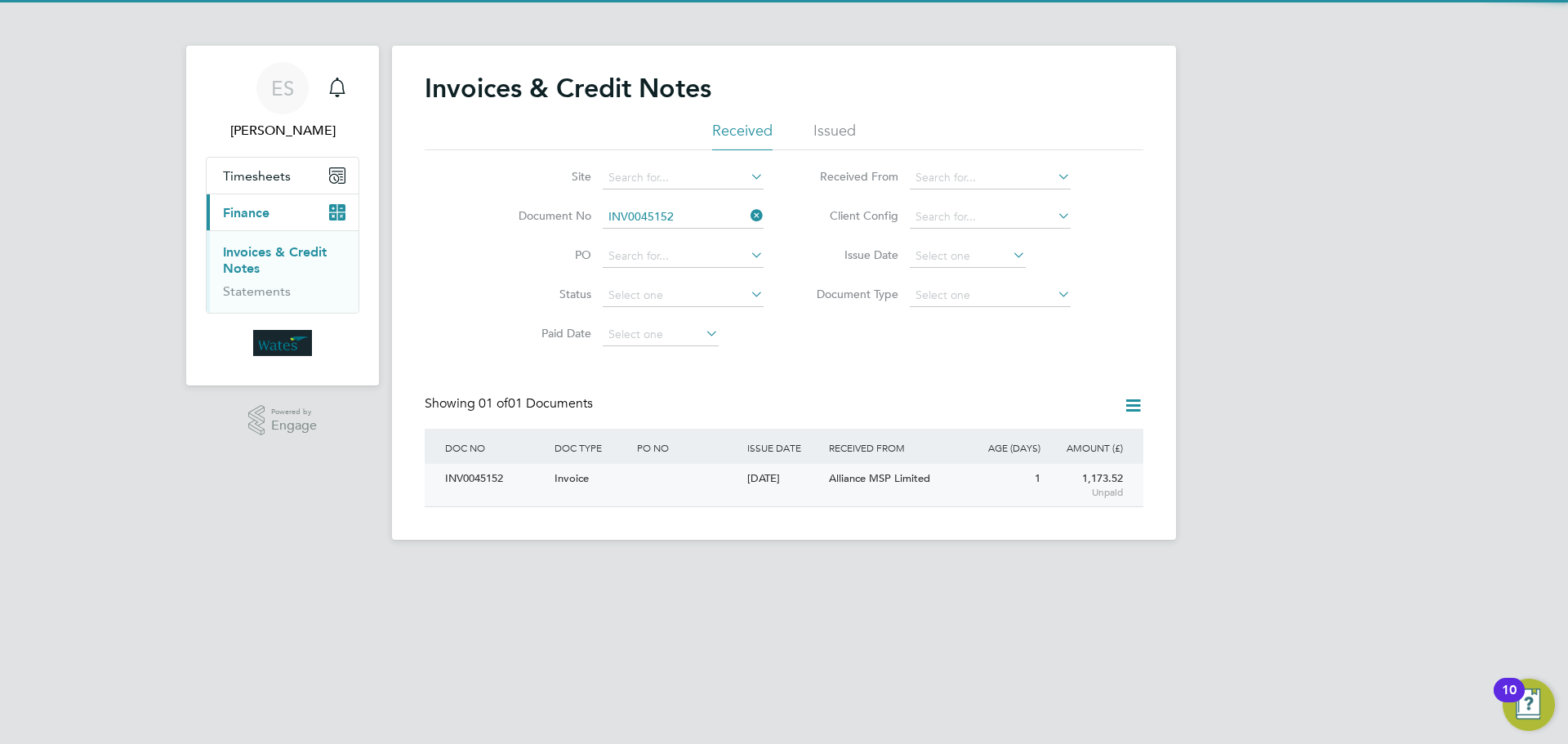
click at [478, 482] on div "INV0045152" at bounding box center [496, 479] width 110 height 30
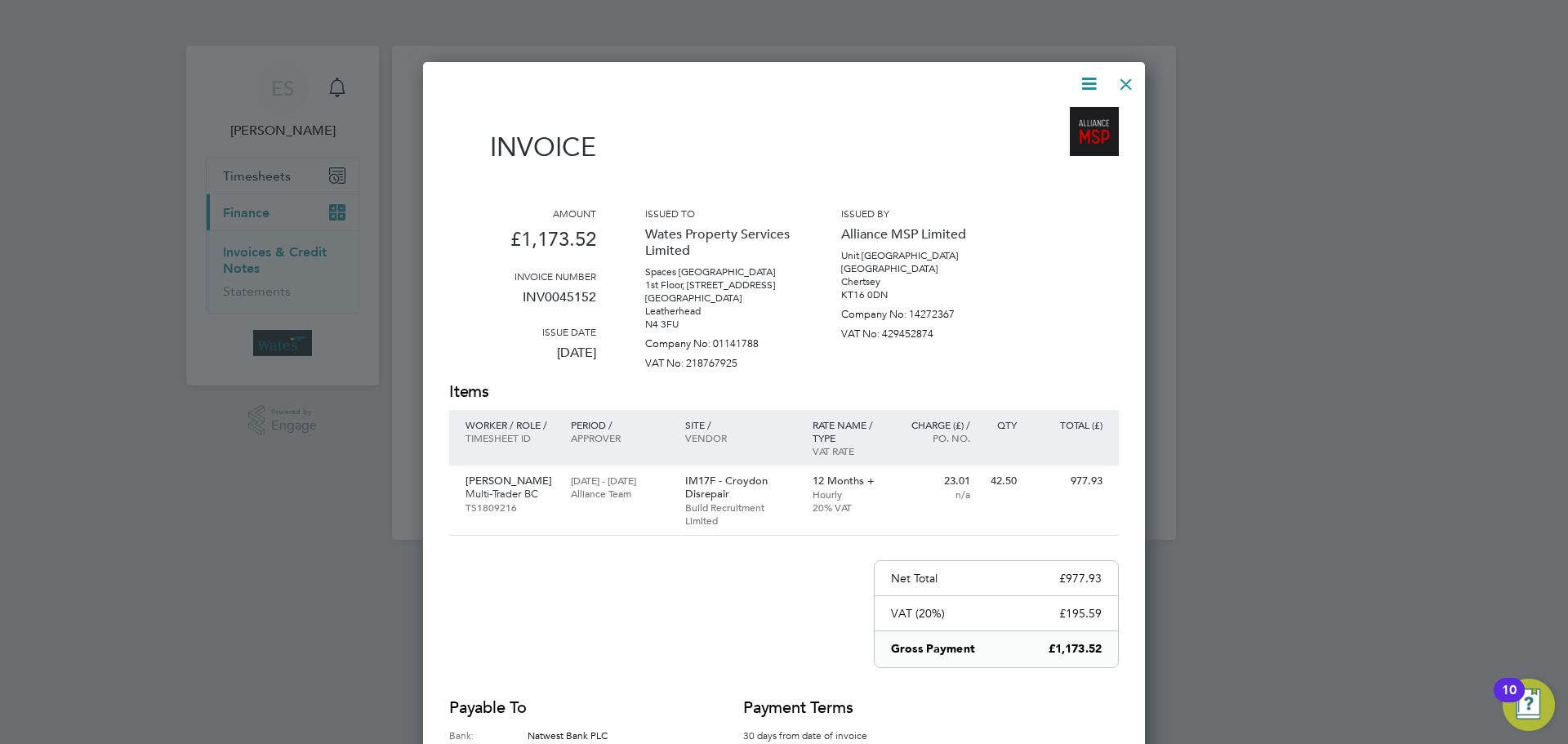
click at [1088, 82] on icon at bounding box center [1089, 84] width 21 height 21
click at [1073, 111] on li "Download Invoice" at bounding box center [1039, 123] width 112 height 23
click at [1089, 76] on icon at bounding box center [1089, 84] width 21 height 21
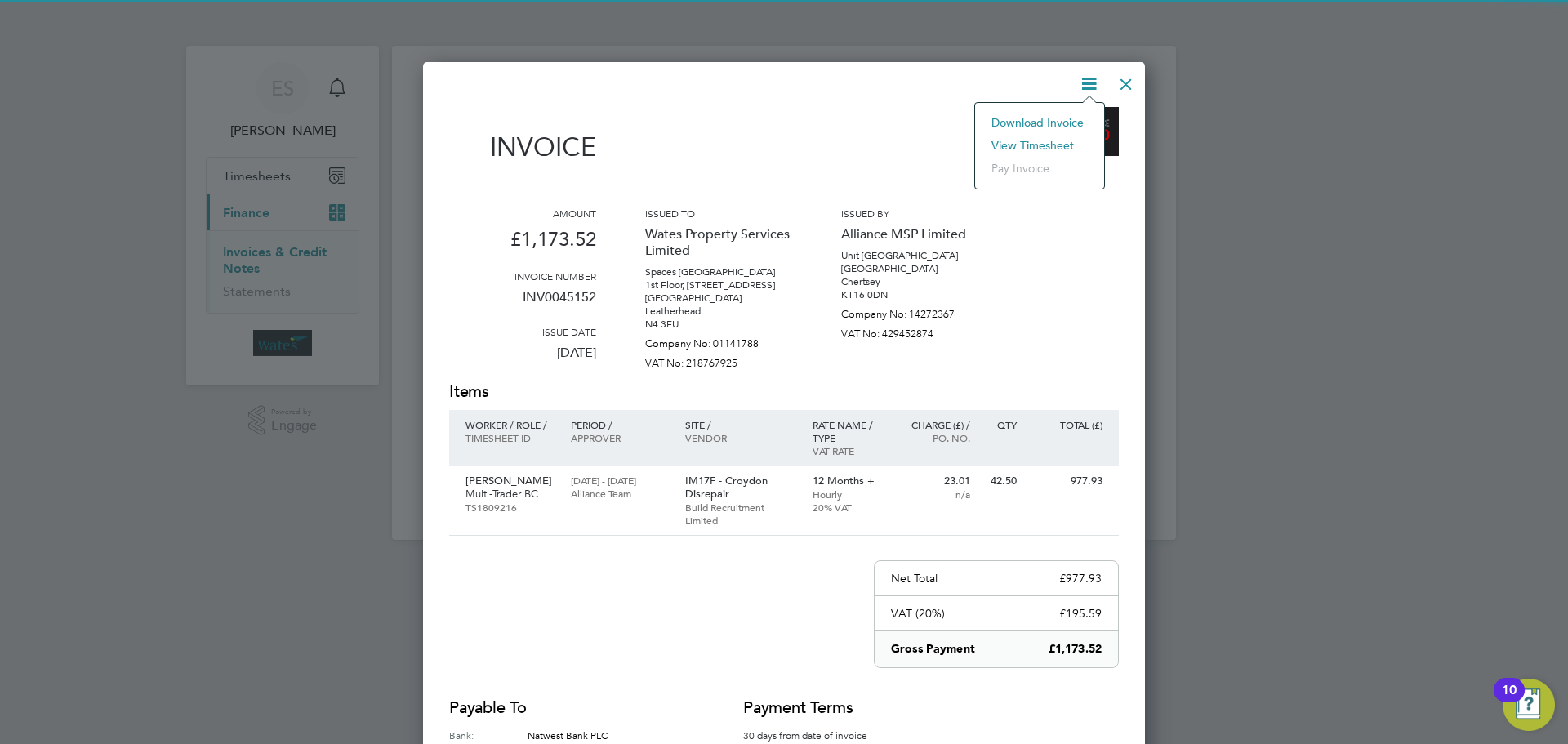
click at [1049, 142] on li "View timesheet" at bounding box center [1039, 145] width 112 height 23
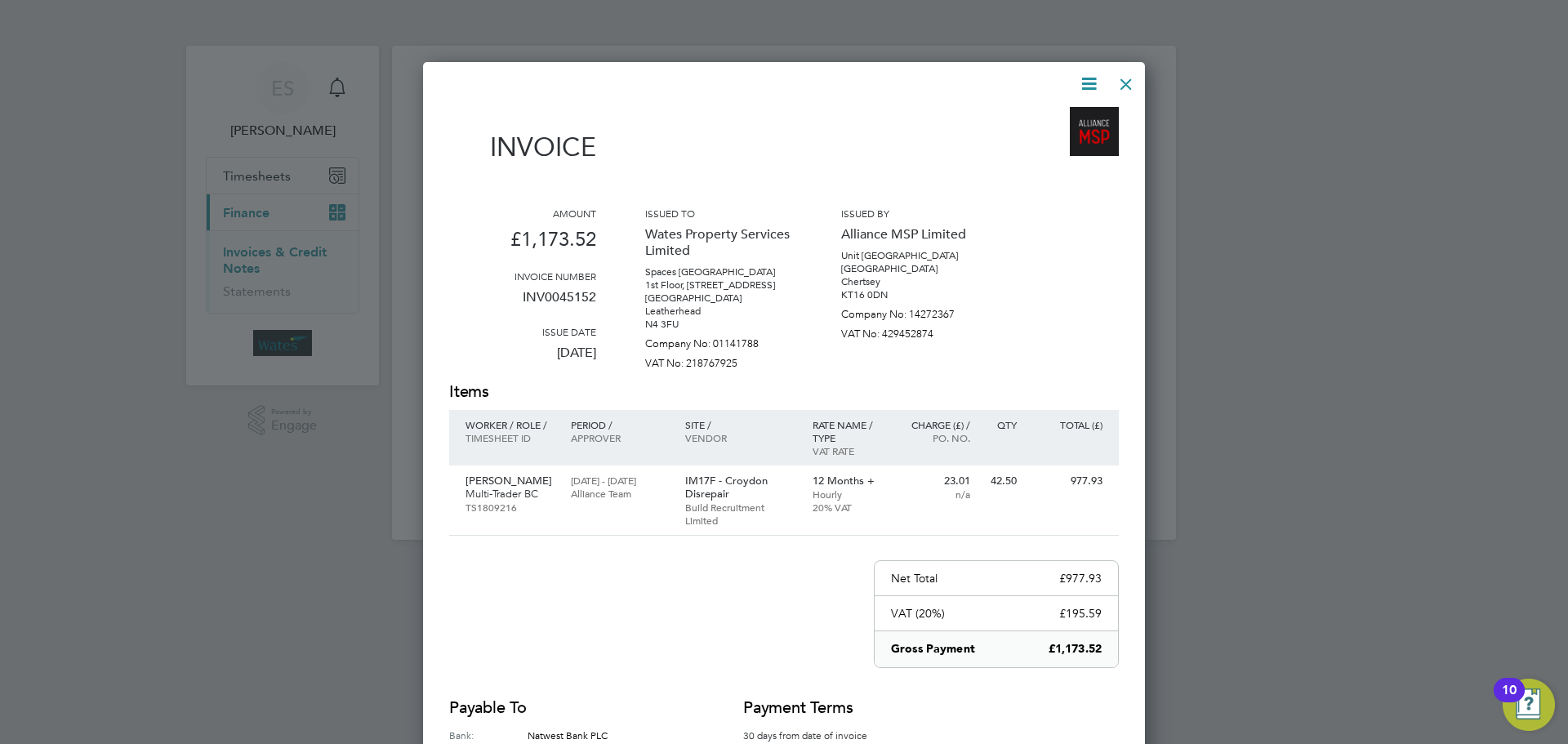
click at [1130, 74] on div at bounding box center [1126, 79] width 29 height 29
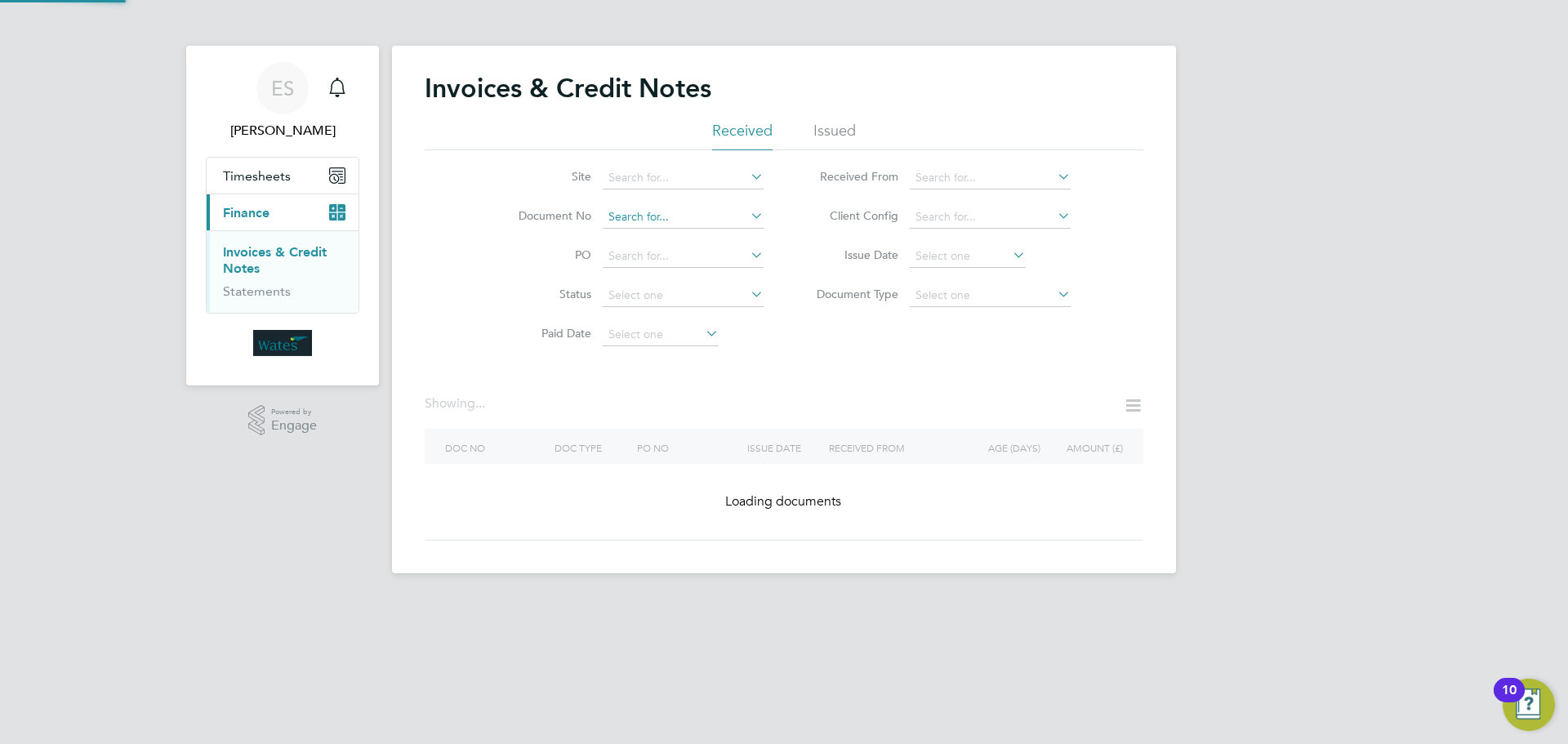
click at [745, 214] on input at bounding box center [683, 217] width 161 height 23
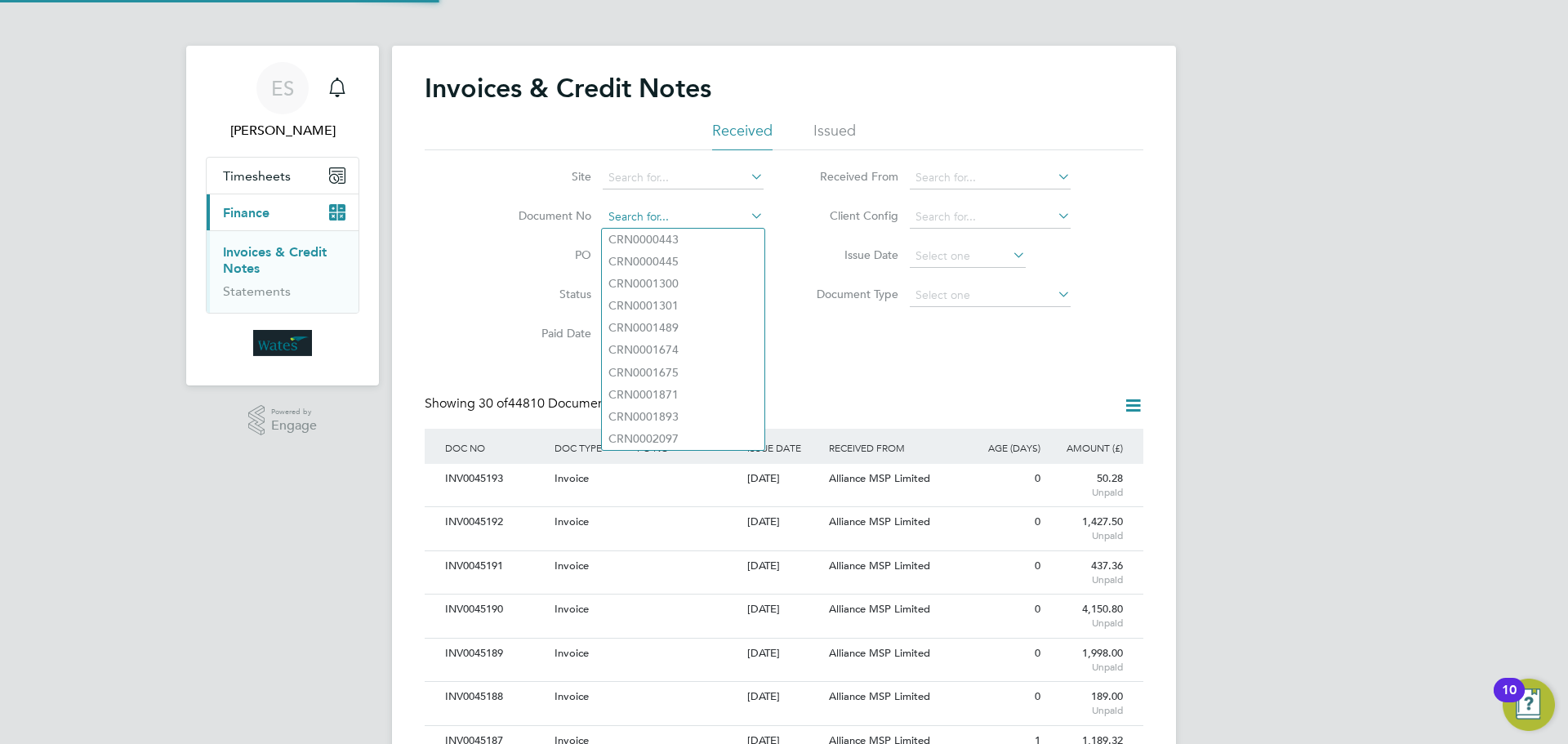
scroll to position [31, 111]
paste input "INV0045153"
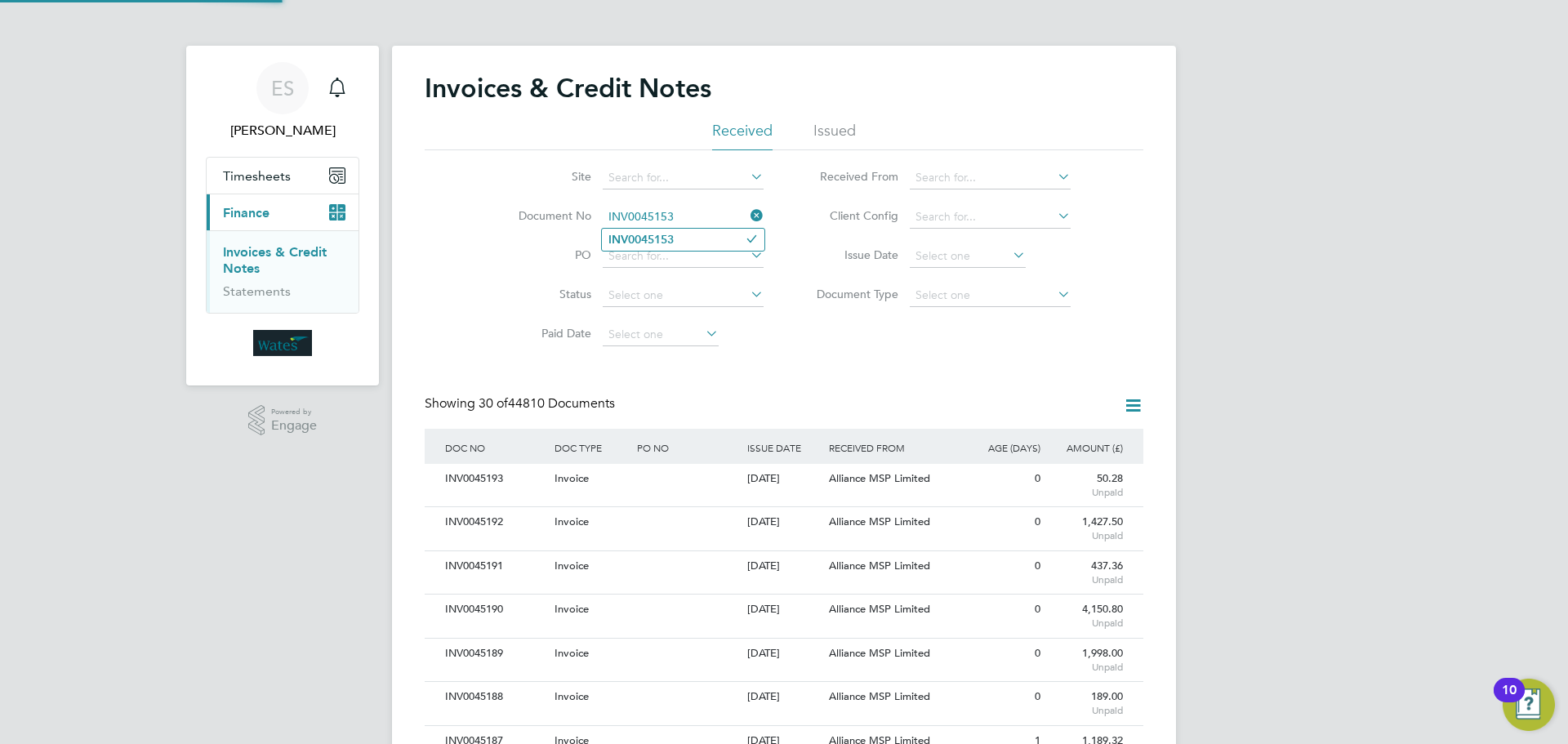
type input "INV0045153"
click at [679, 237] on li "INV0045153" at bounding box center [683, 239] width 162 height 22
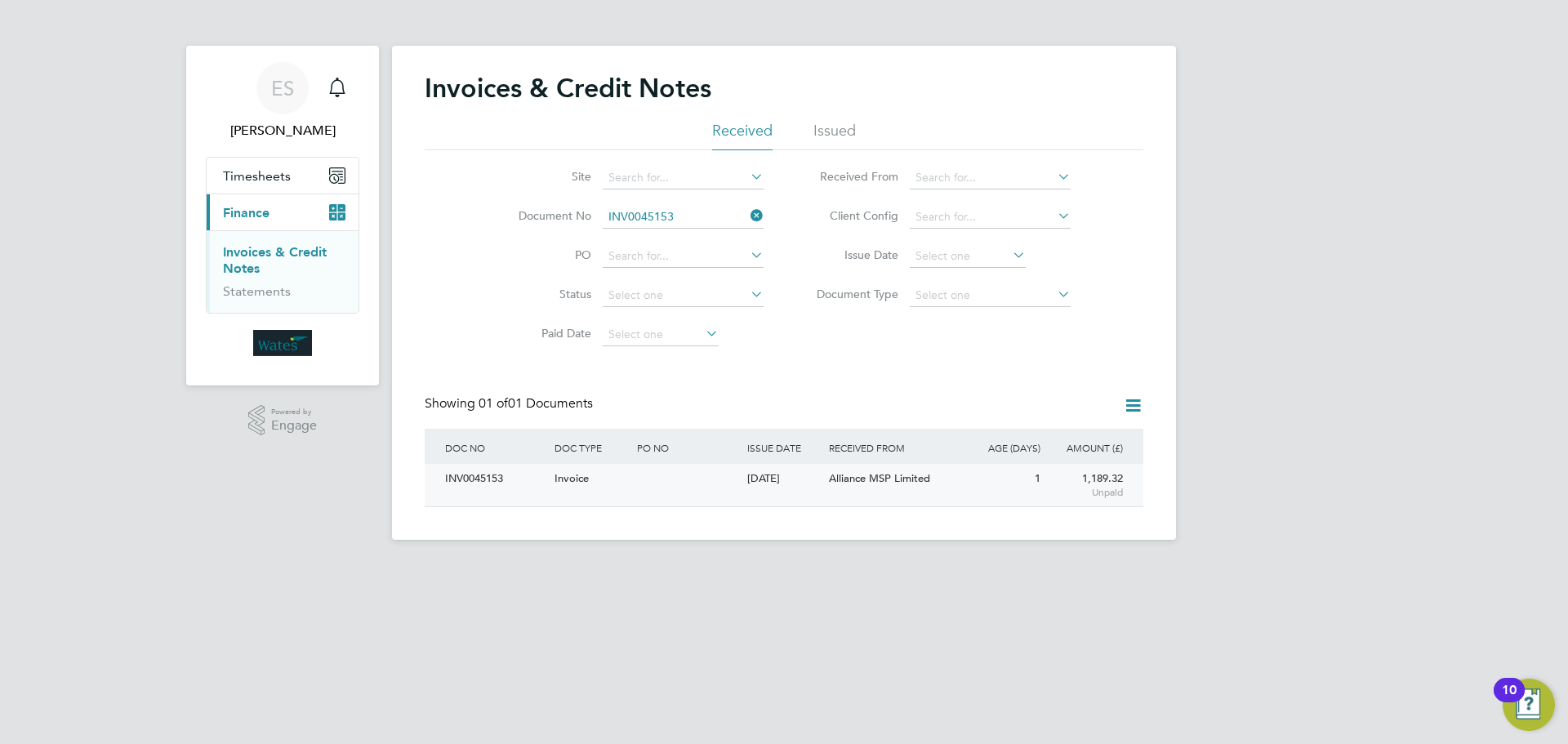
click at [493, 476] on div "INV0045153" at bounding box center [496, 479] width 110 height 30
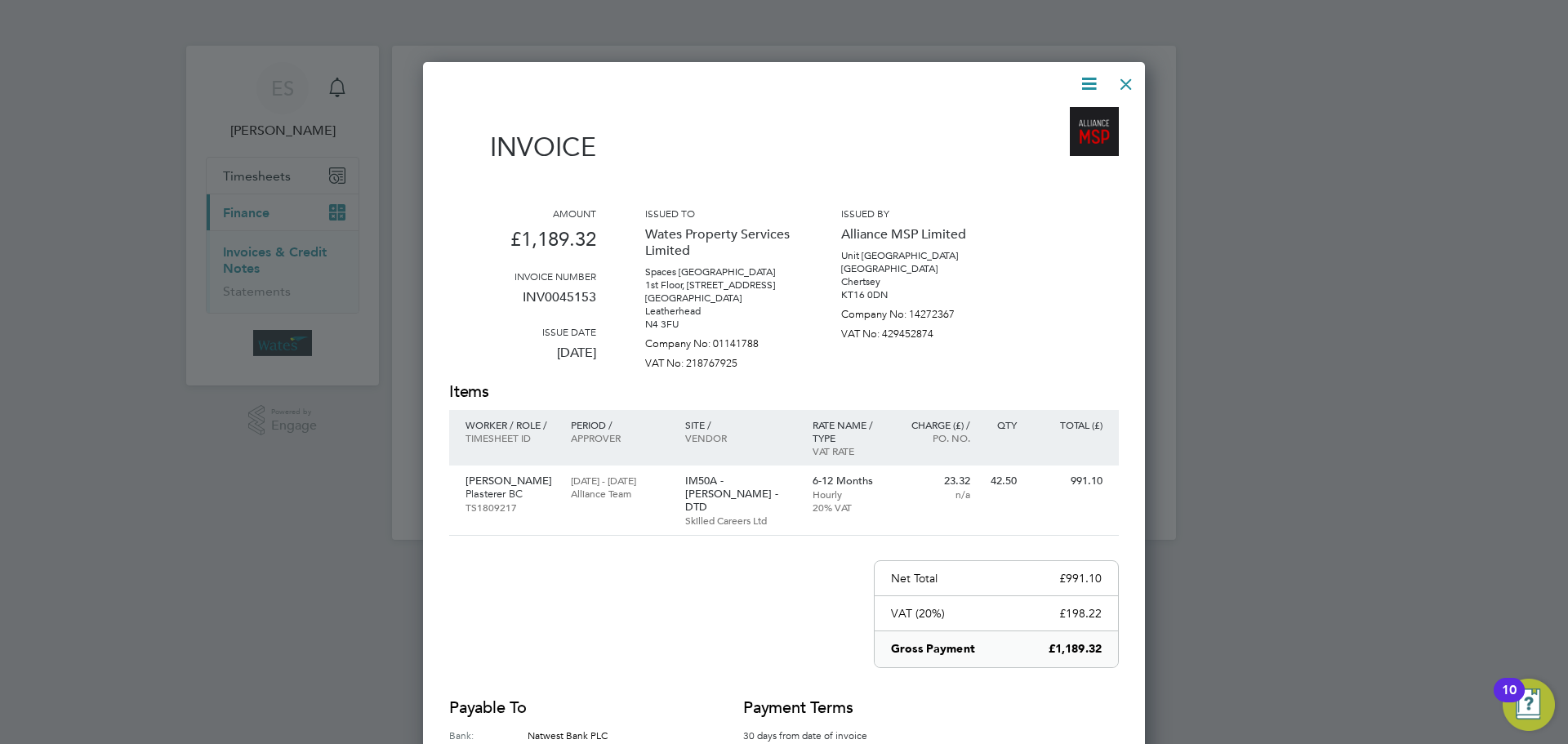
click at [1084, 77] on icon at bounding box center [1089, 84] width 21 height 21
click at [1069, 111] on li "Download Invoice" at bounding box center [1039, 123] width 112 height 23
click at [1087, 74] on icon at bounding box center [1089, 84] width 21 height 21
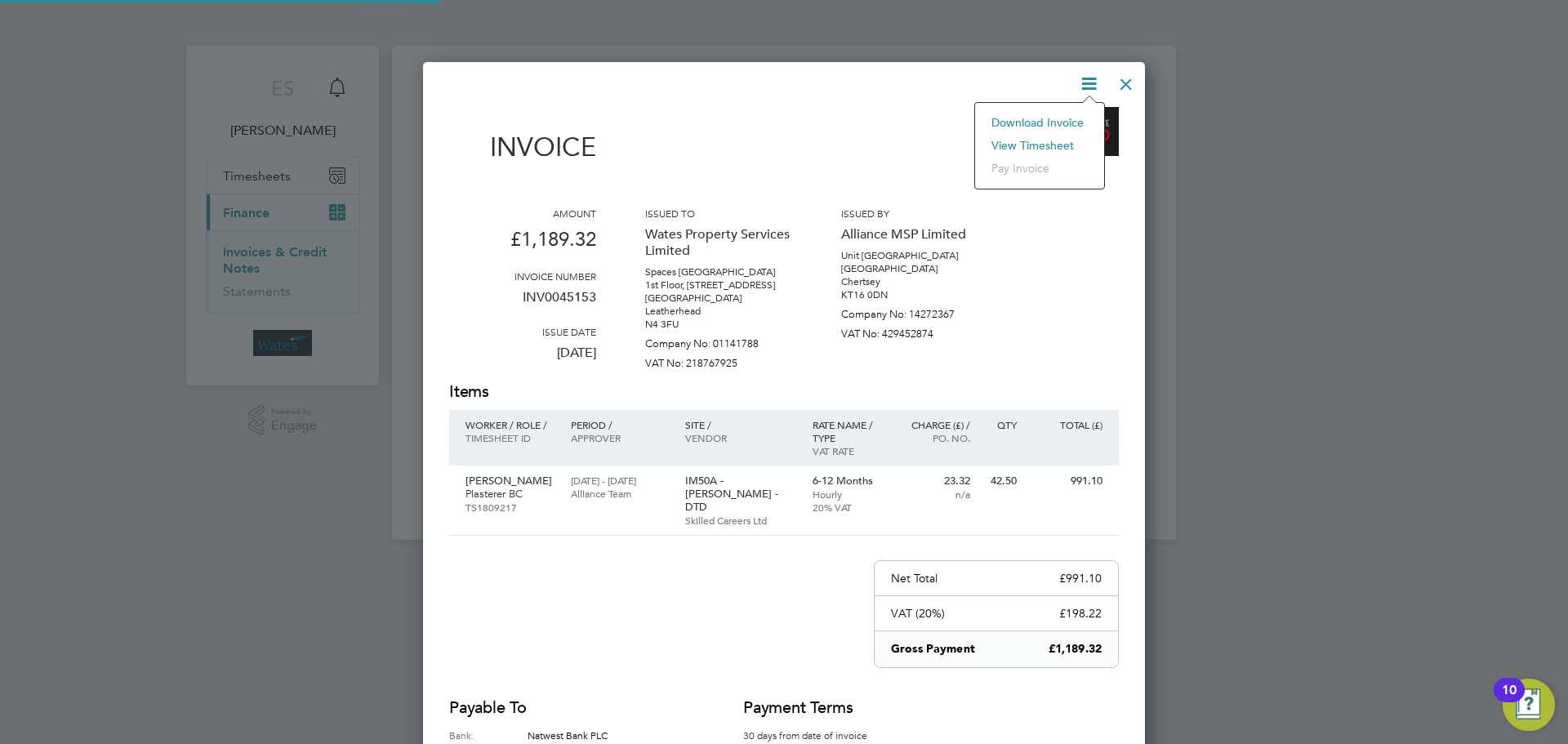
click at [1057, 136] on li "View timesheet" at bounding box center [1039, 145] width 112 height 23
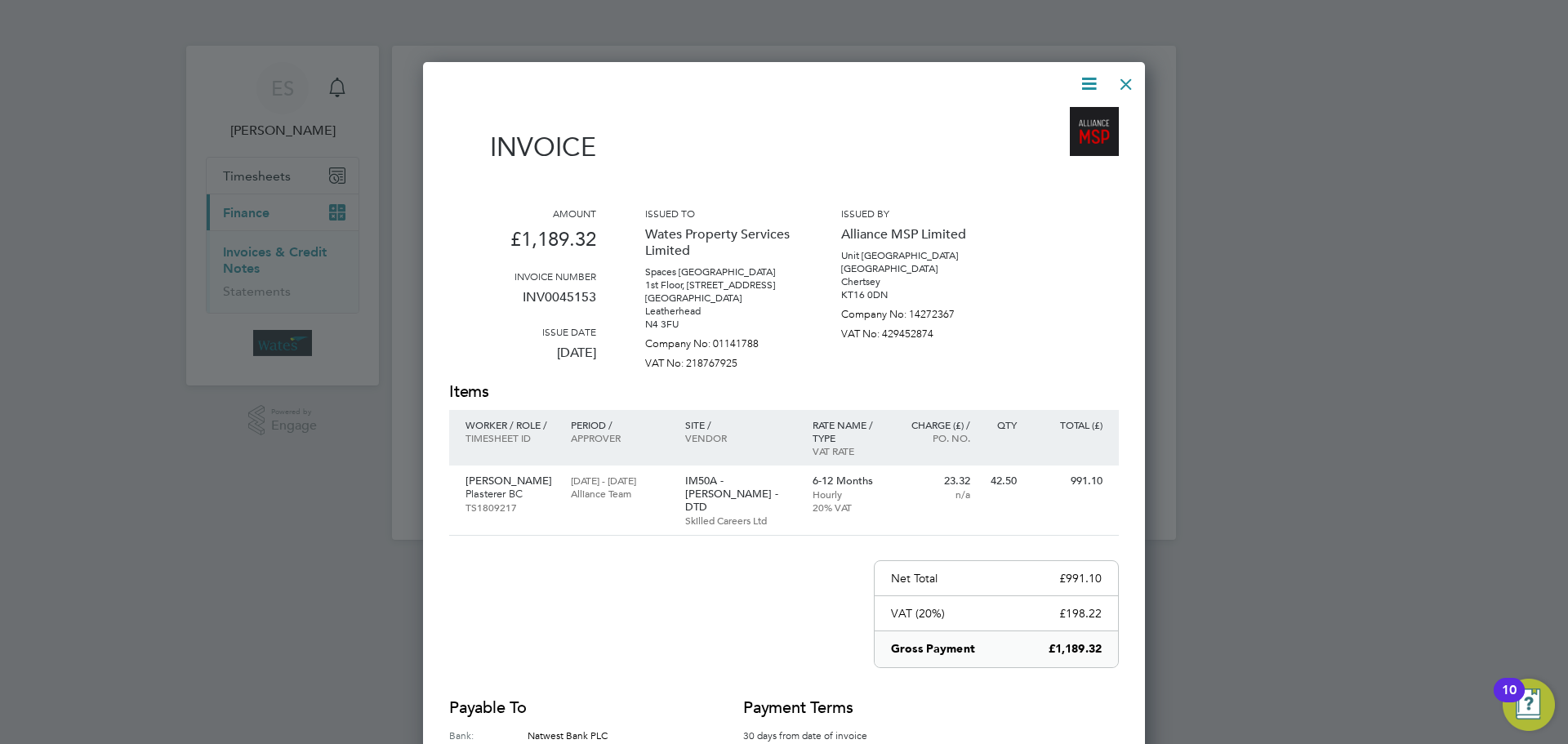
click at [1126, 76] on div at bounding box center [1126, 79] width 29 height 29
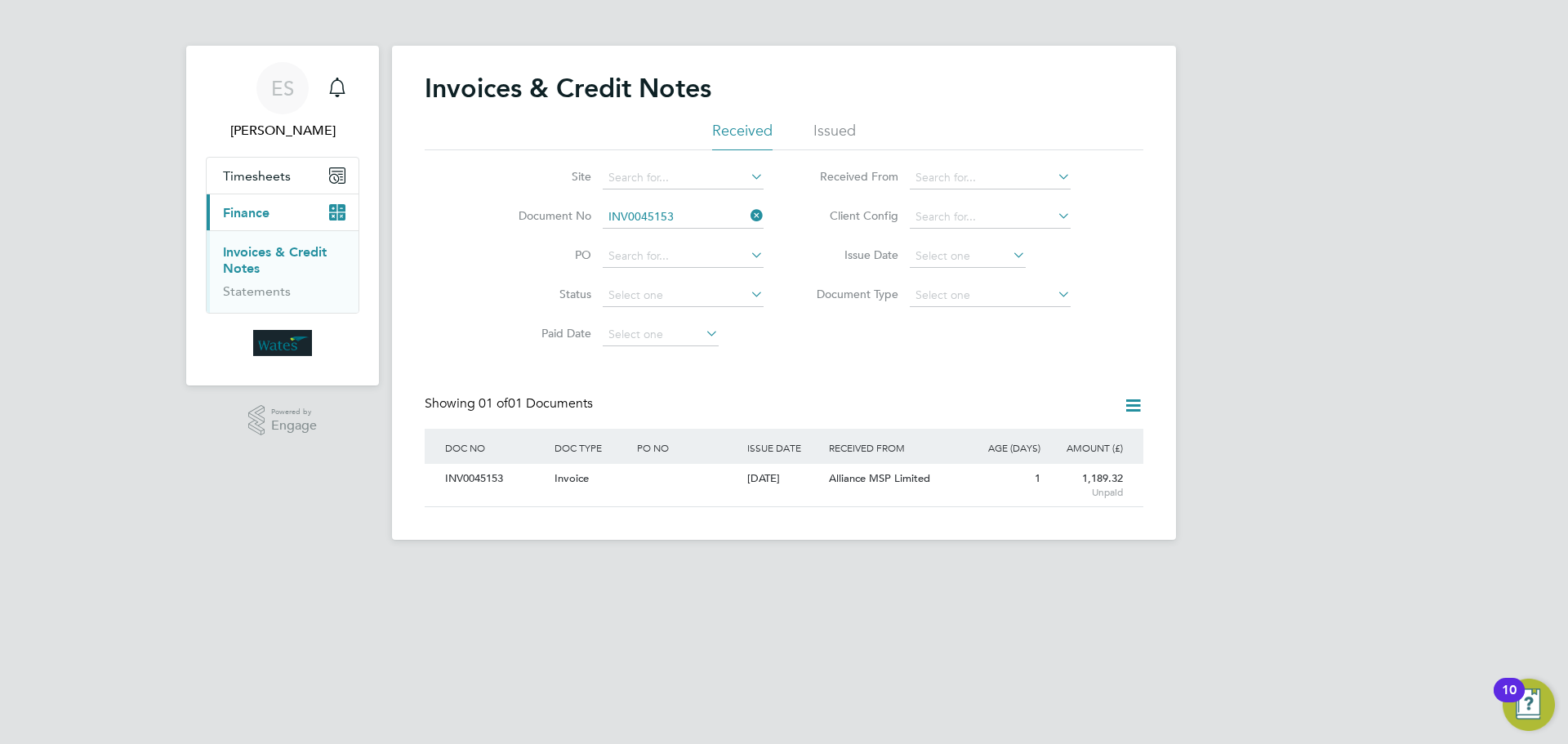
click at [747, 213] on icon at bounding box center [747, 215] width 0 height 23
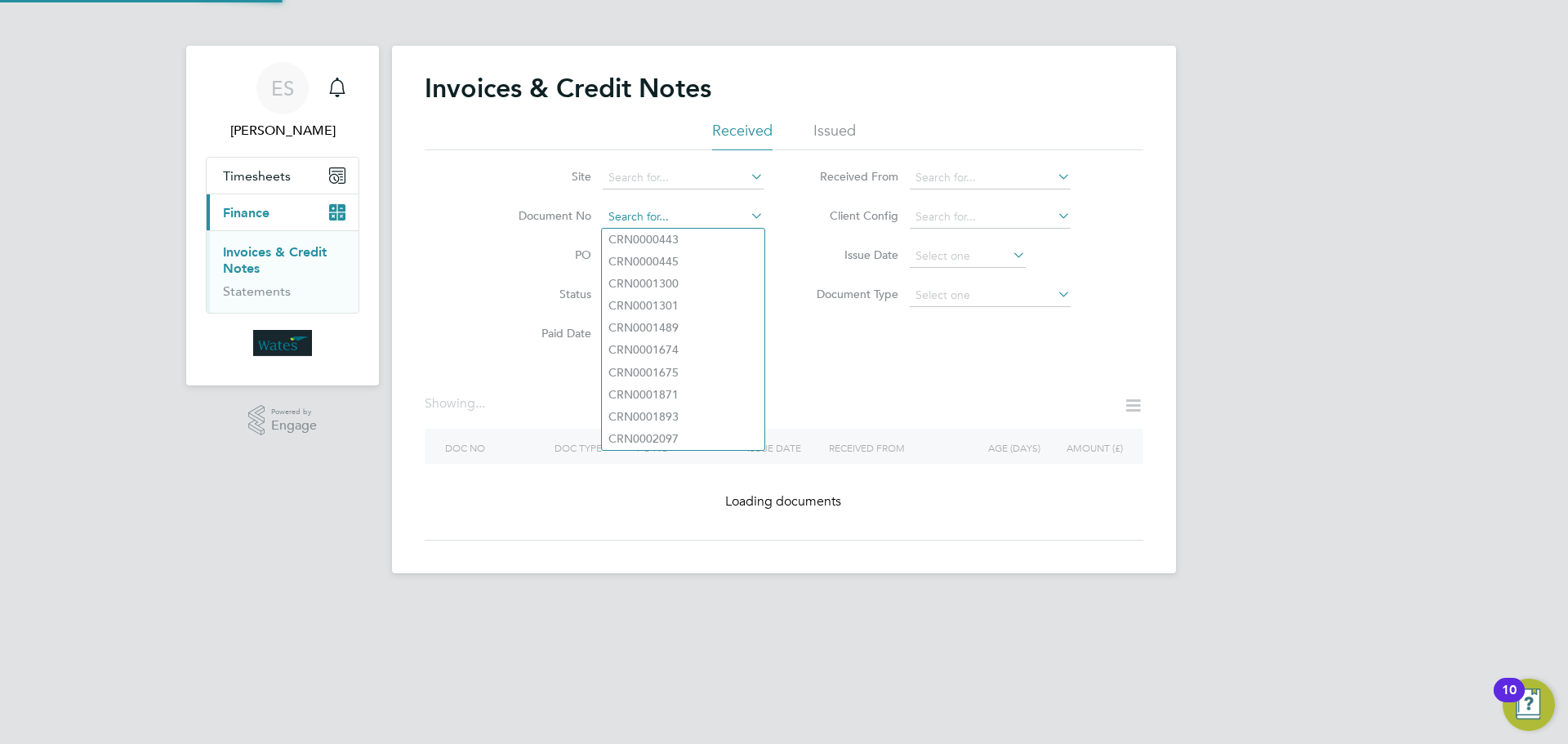
paste input "INV0045154"
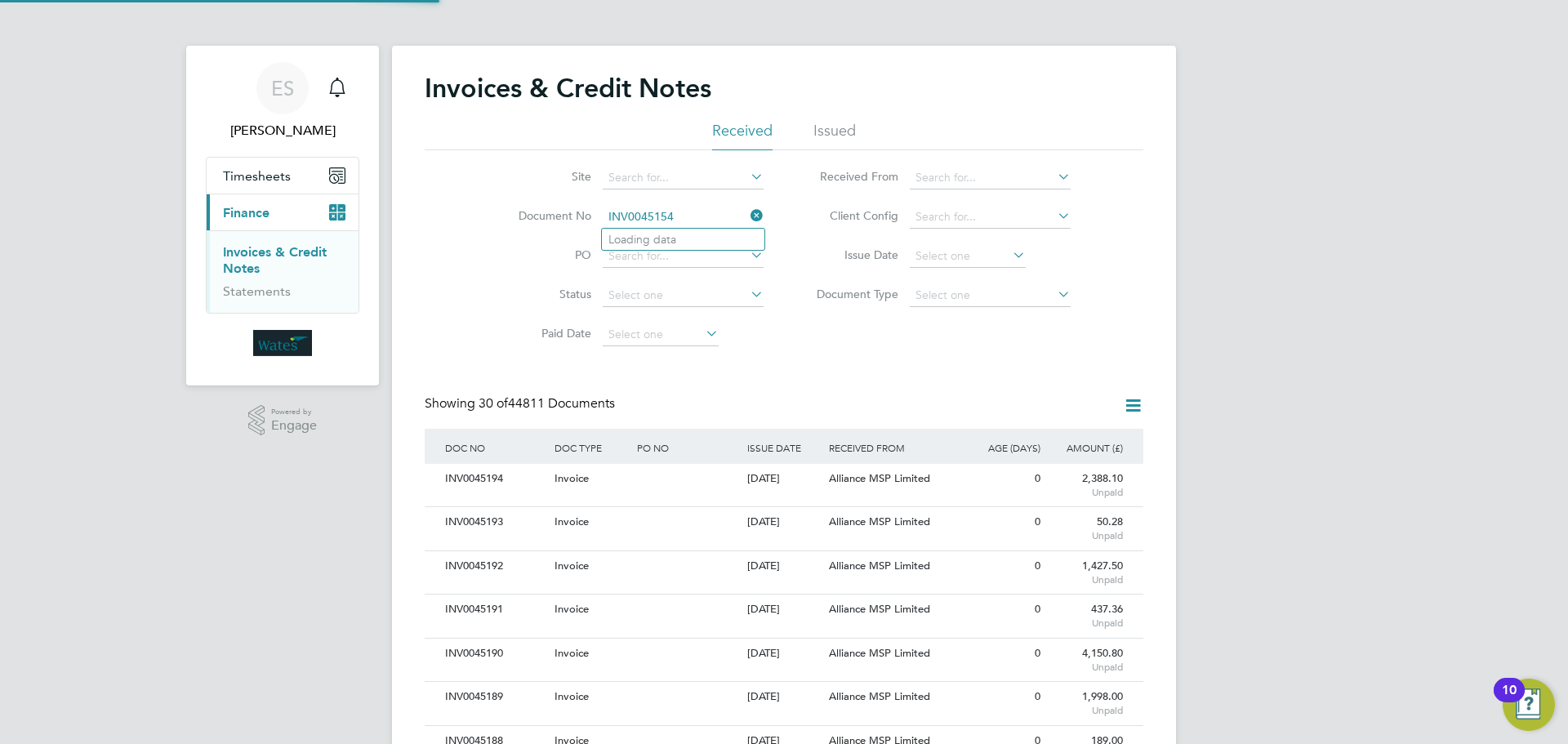
scroll to position [31, 111]
type input "INV0045154"
click at [691, 231] on li "INV0045154" at bounding box center [683, 239] width 162 height 22
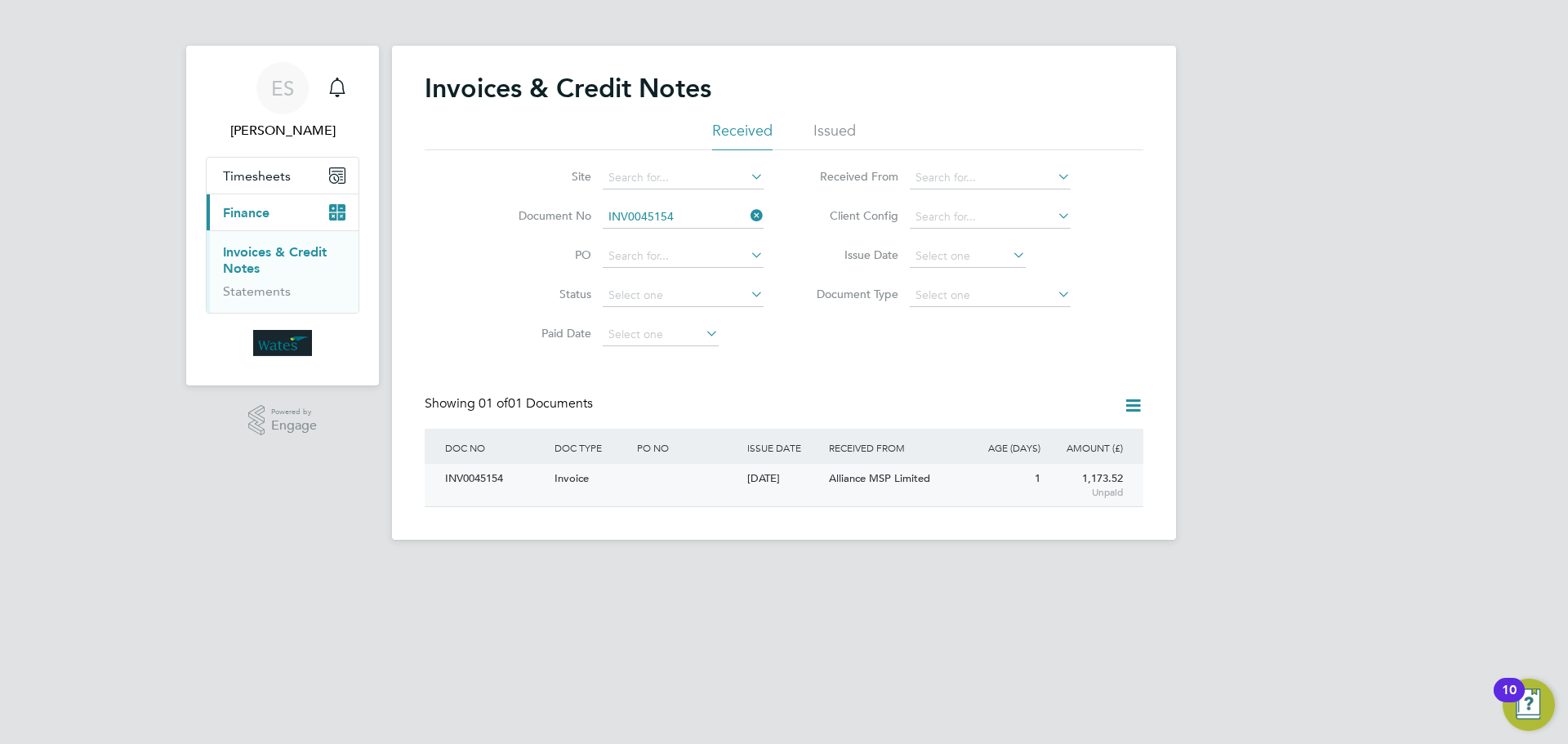
click at [489, 474] on div "INV0045154" at bounding box center [496, 479] width 110 height 30
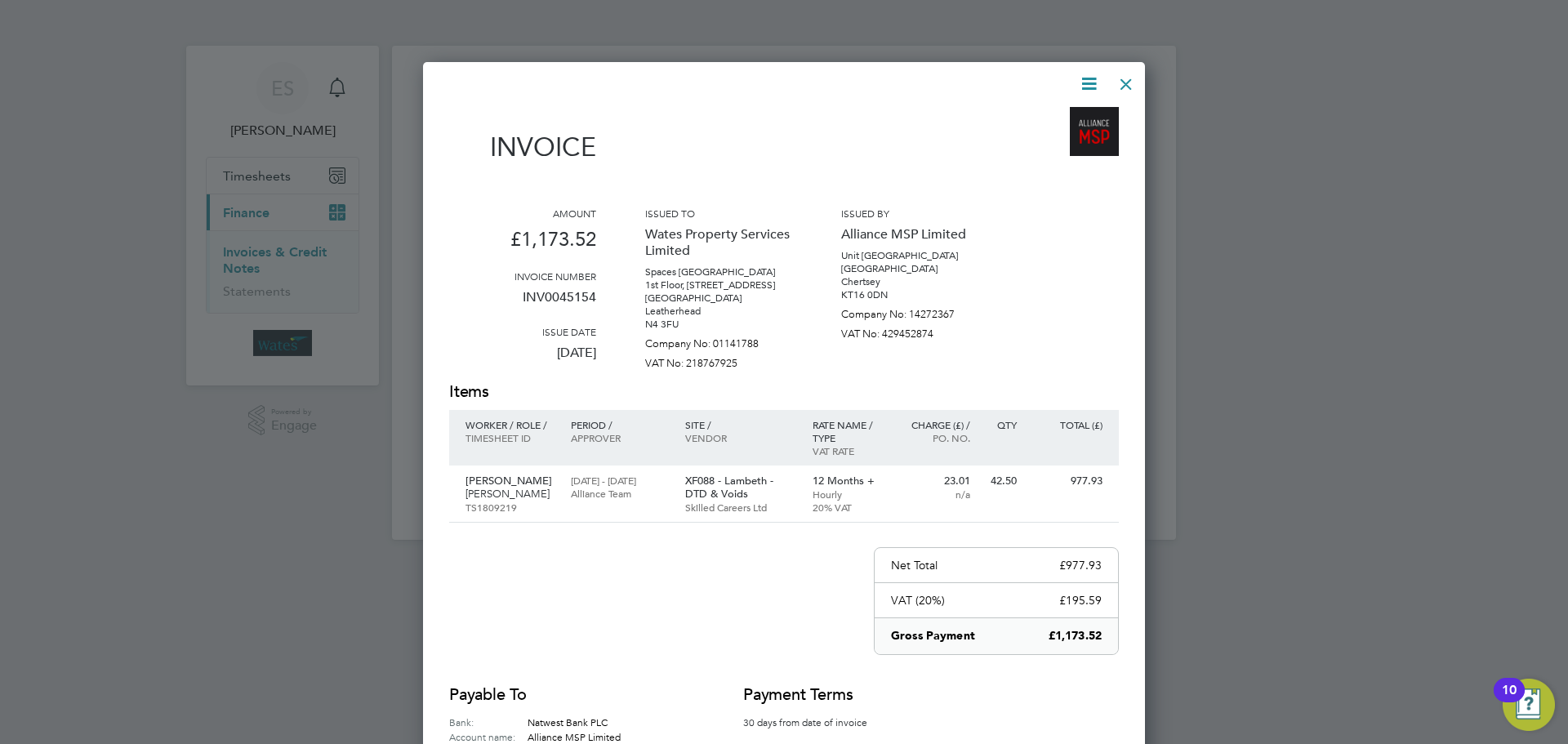
click at [1090, 81] on icon at bounding box center [1089, 84] width 21 height 21
click at [1070, 118] on li "Download Invoice" at bounding box center [1039, 123] width 112 height 23
click at [1082, 84] on icon at bounding box center [1089, 84] width 21 height 21
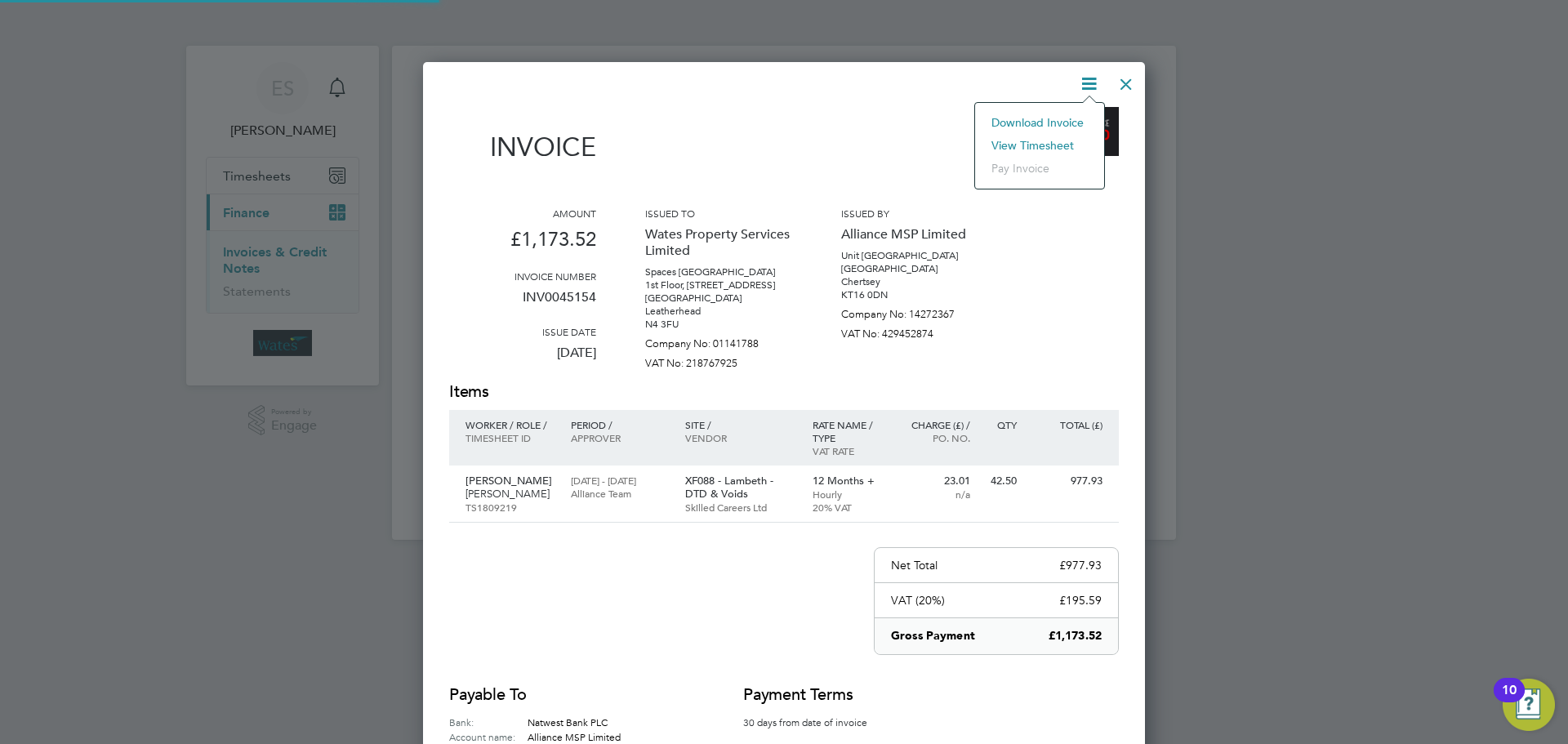
click at [1058, 141] on li "View timesheet" at bounding box center [1039, 145] width 112 height 23
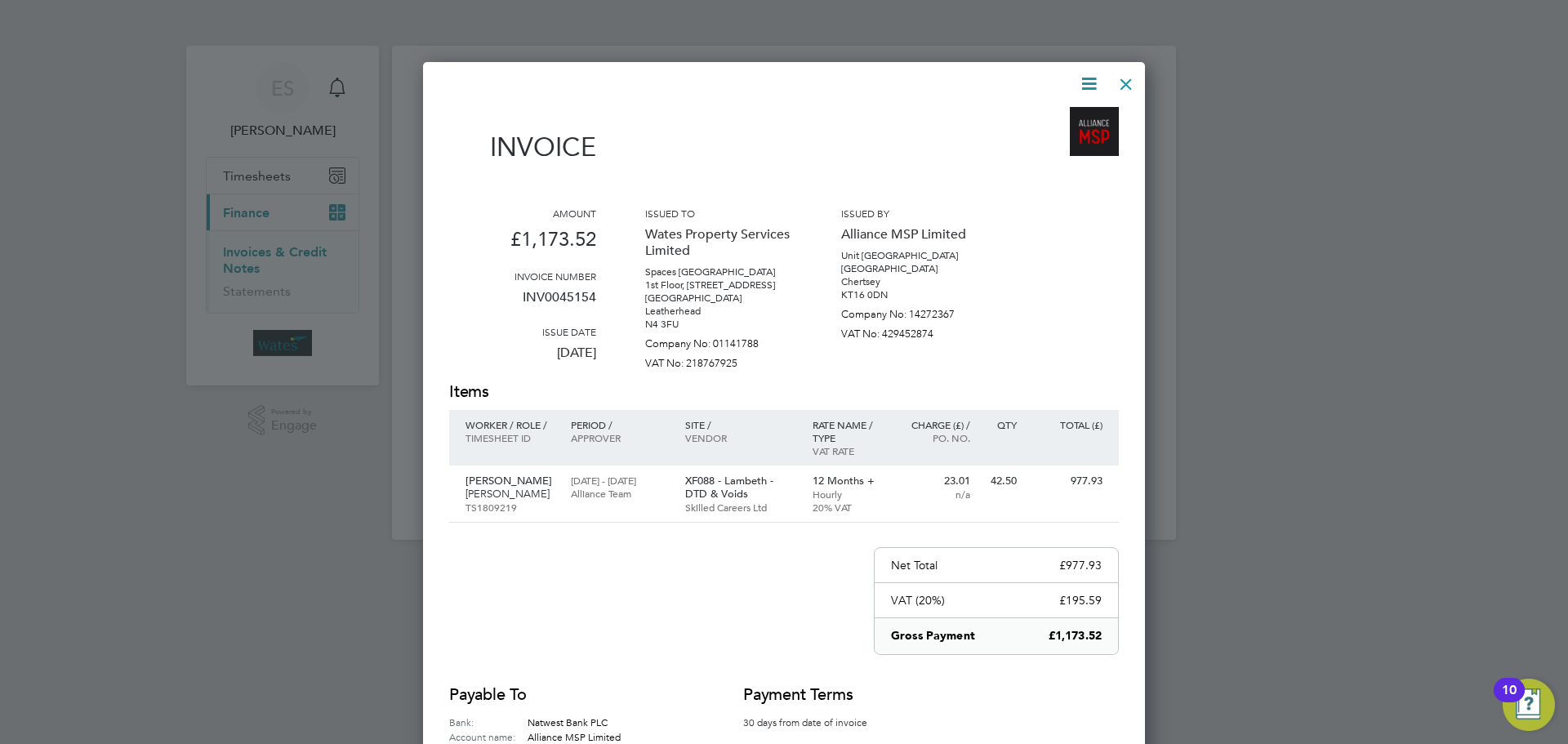
click at [1133, 75] on div at bounding box center [1126, 79] width 29 height 29
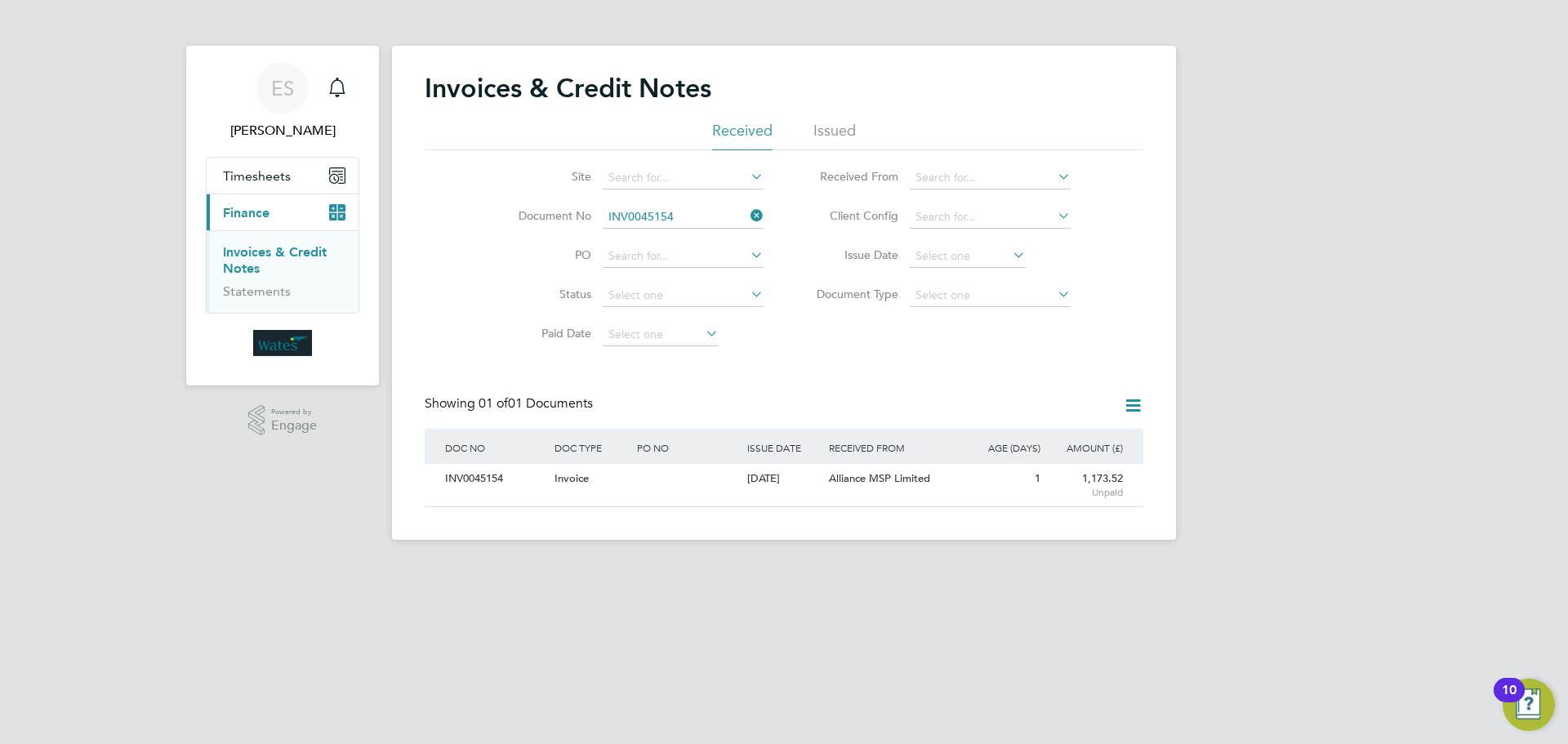
click at [754, 204] on li "Document No INV0045154" at bounding box center [630, 217] width 307 height 40
click at [747, 215] on icon at bounding box center [747, 215] width 0 height 23
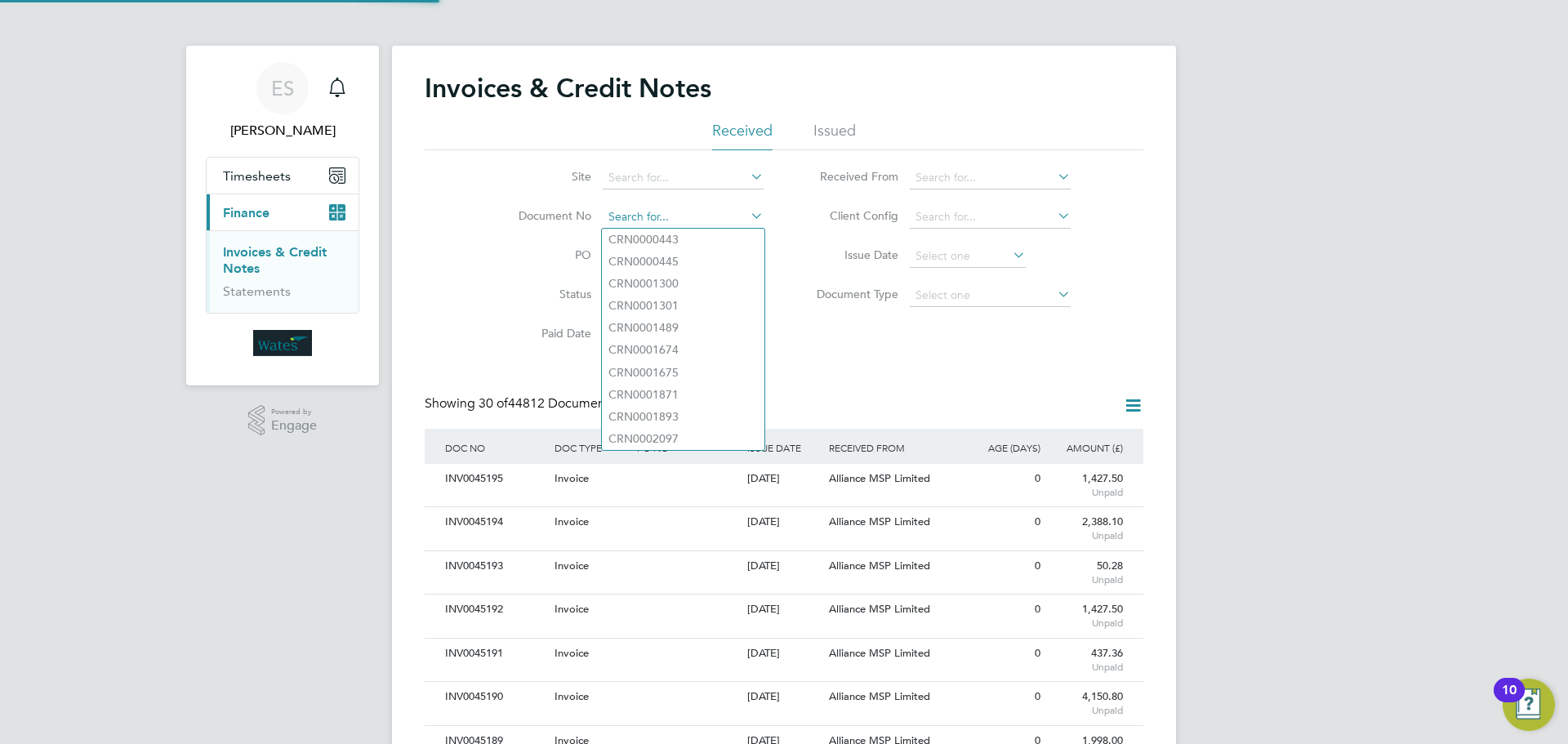
scroll to position [31, 111]
paste input "INV0045155"
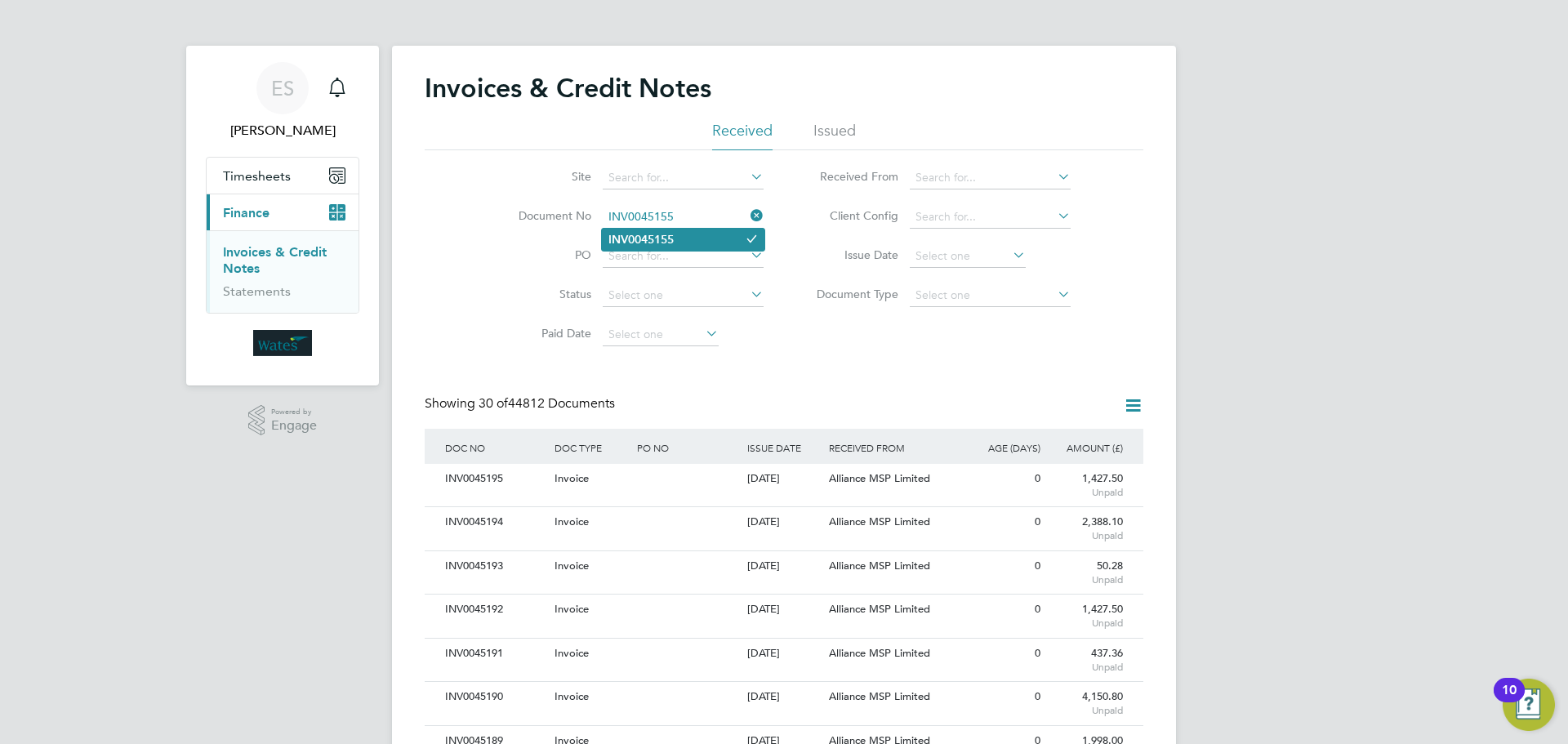
type input "INV0045155"
click at [758, 240] on icon at bounding box center [751, 238] width 12 height 12
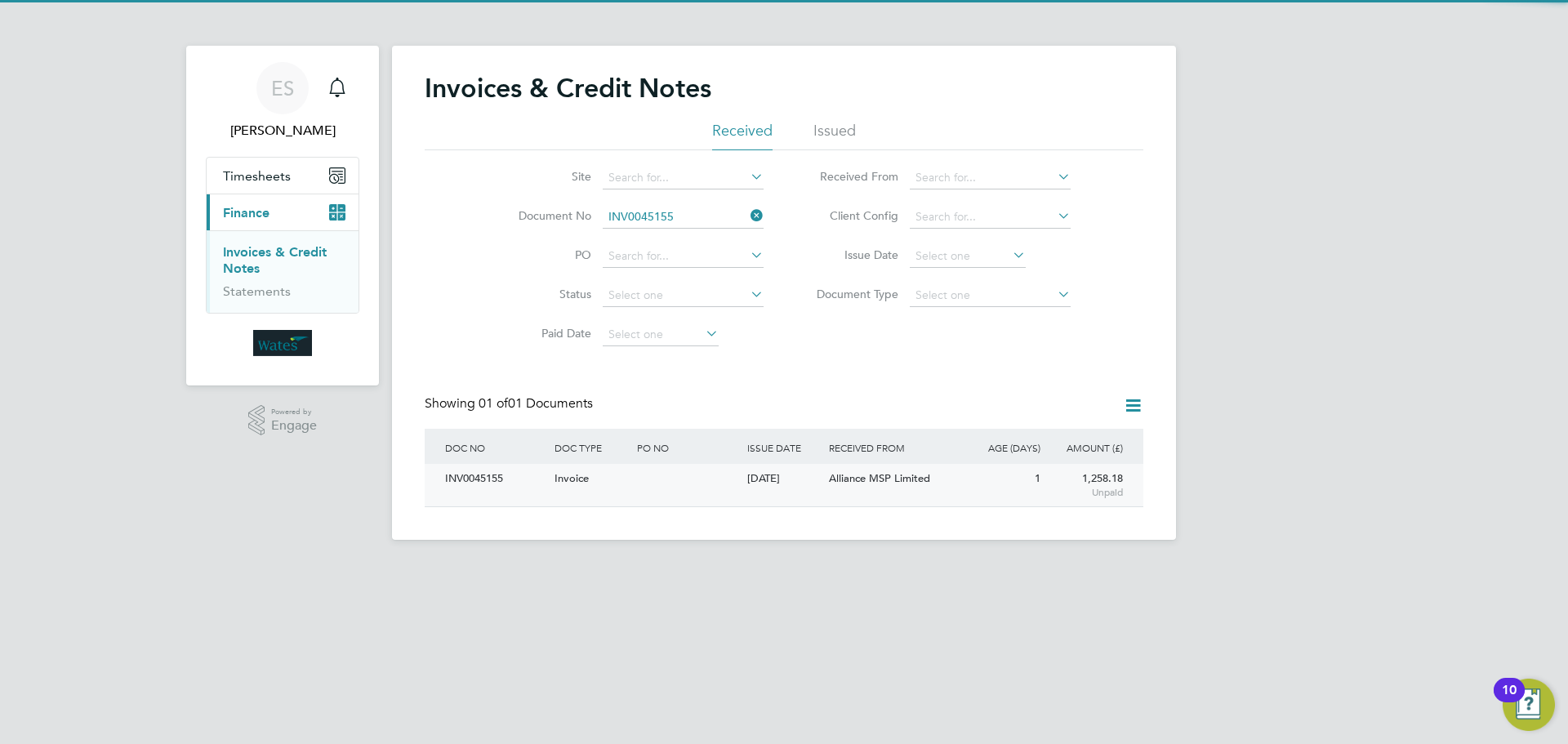
click at [468, 483] on div "INV0045155" at bounding box center [496, 479] width 110 height 30
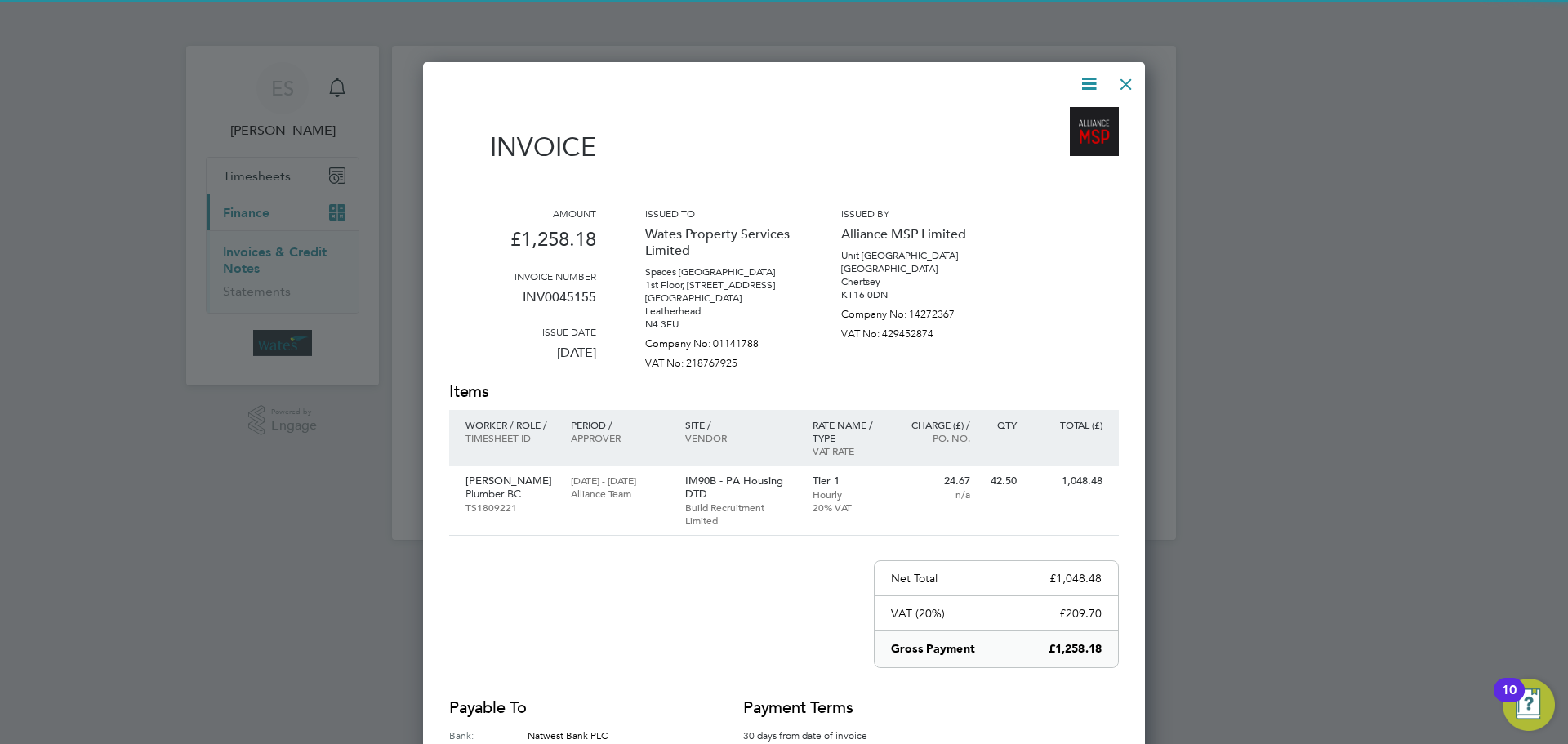
click at [1084, 77] on icon at bounding box center [1089, 84] width 21 height 21
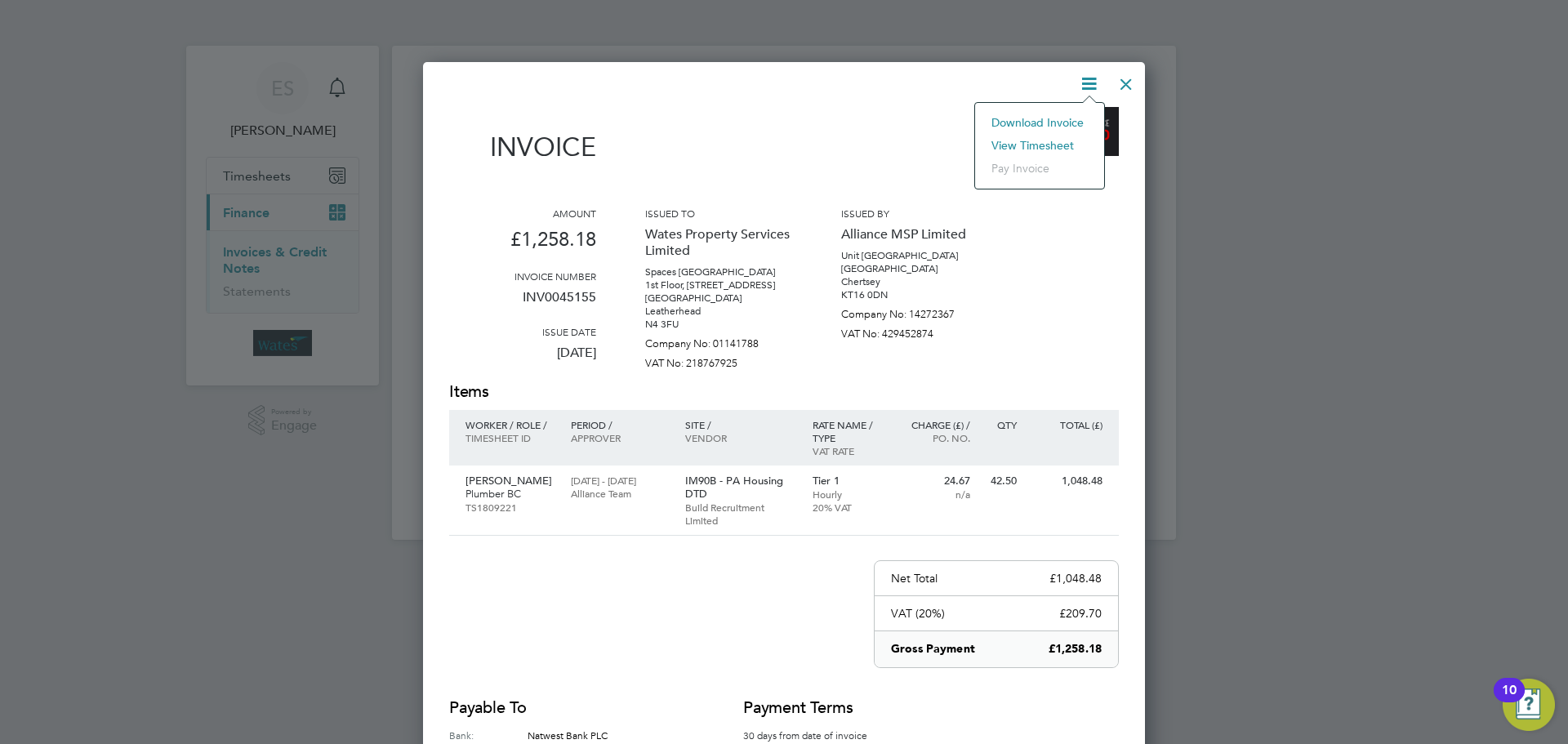
click at [1048, 112] on li "Download Invoice" at bounding box center [1039, 123] width 112 height 23
drag, startPoint x: 1087, startPoint y: 76, endPoint x: 1075, endPoint y: 100, distance: 26.8
click at [1085, 78] on icon at bounding box center [1089, 84] width 21 height 21
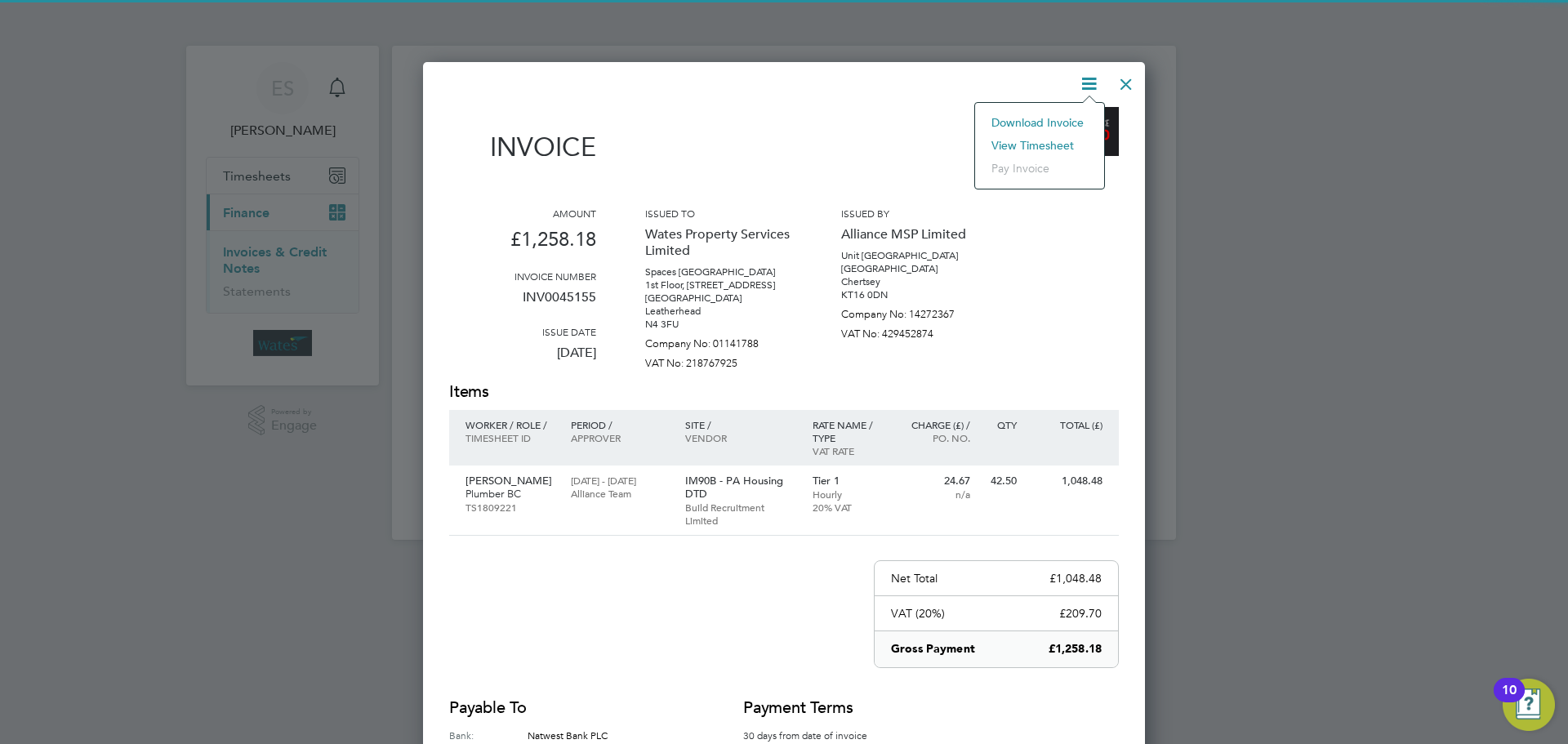
click at [1061, 135] on li "View timesheet" at bounding box center [1039, 145] width 112 height 23
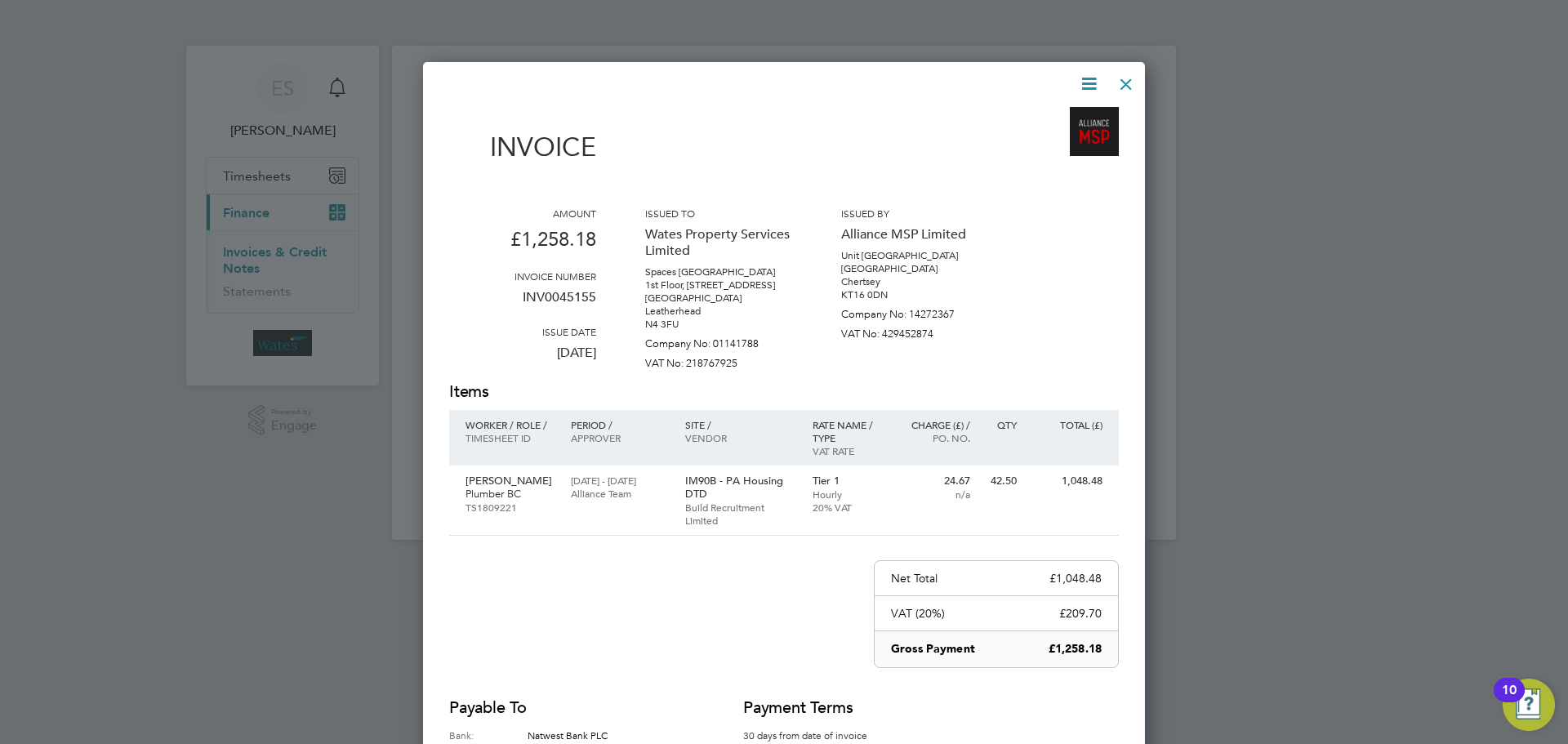
click at [1132, 84] on div at bounding box center [1126, 79] width 29 height 29
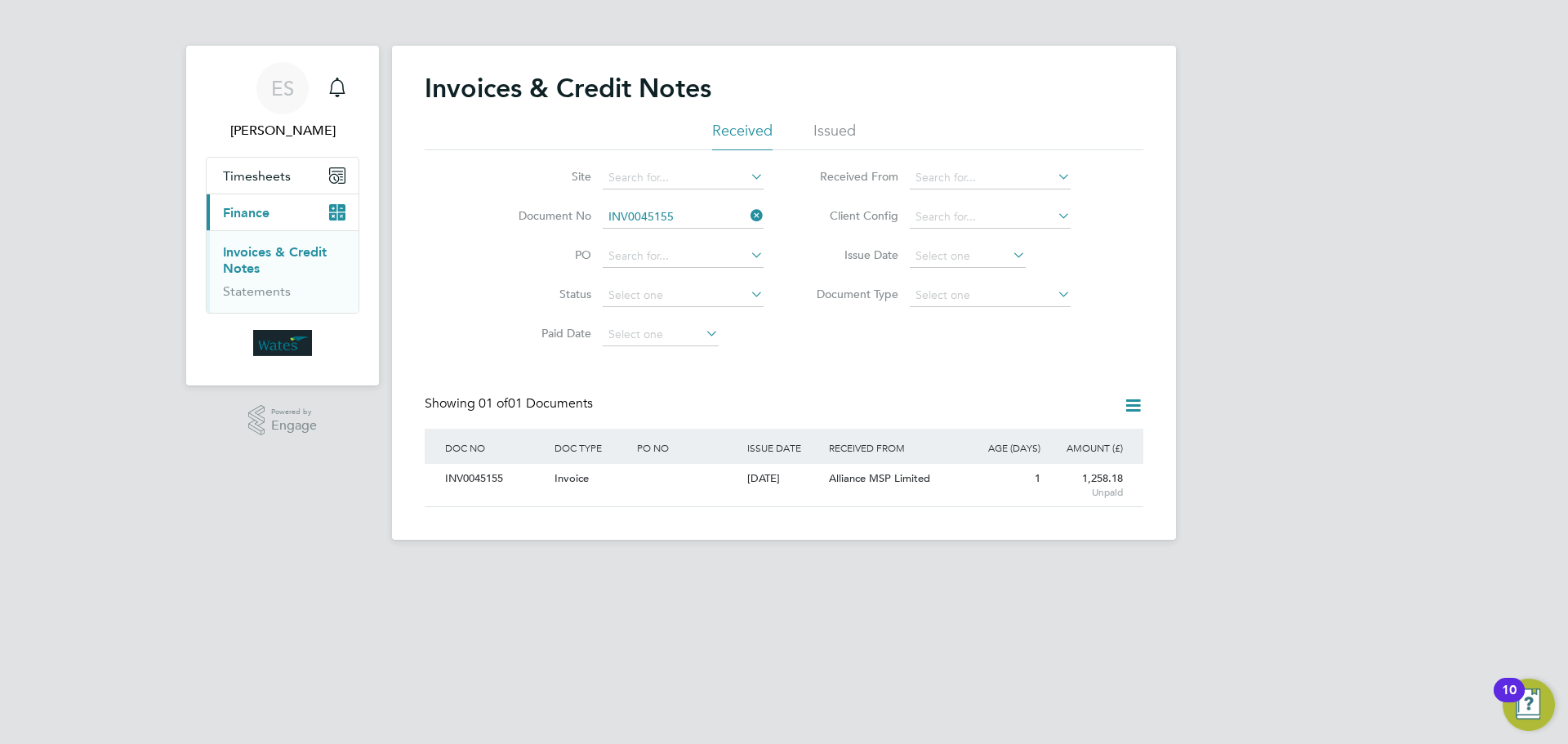
click at [747, 214] on icon at bounding box center [747, 215] width 0 height 23
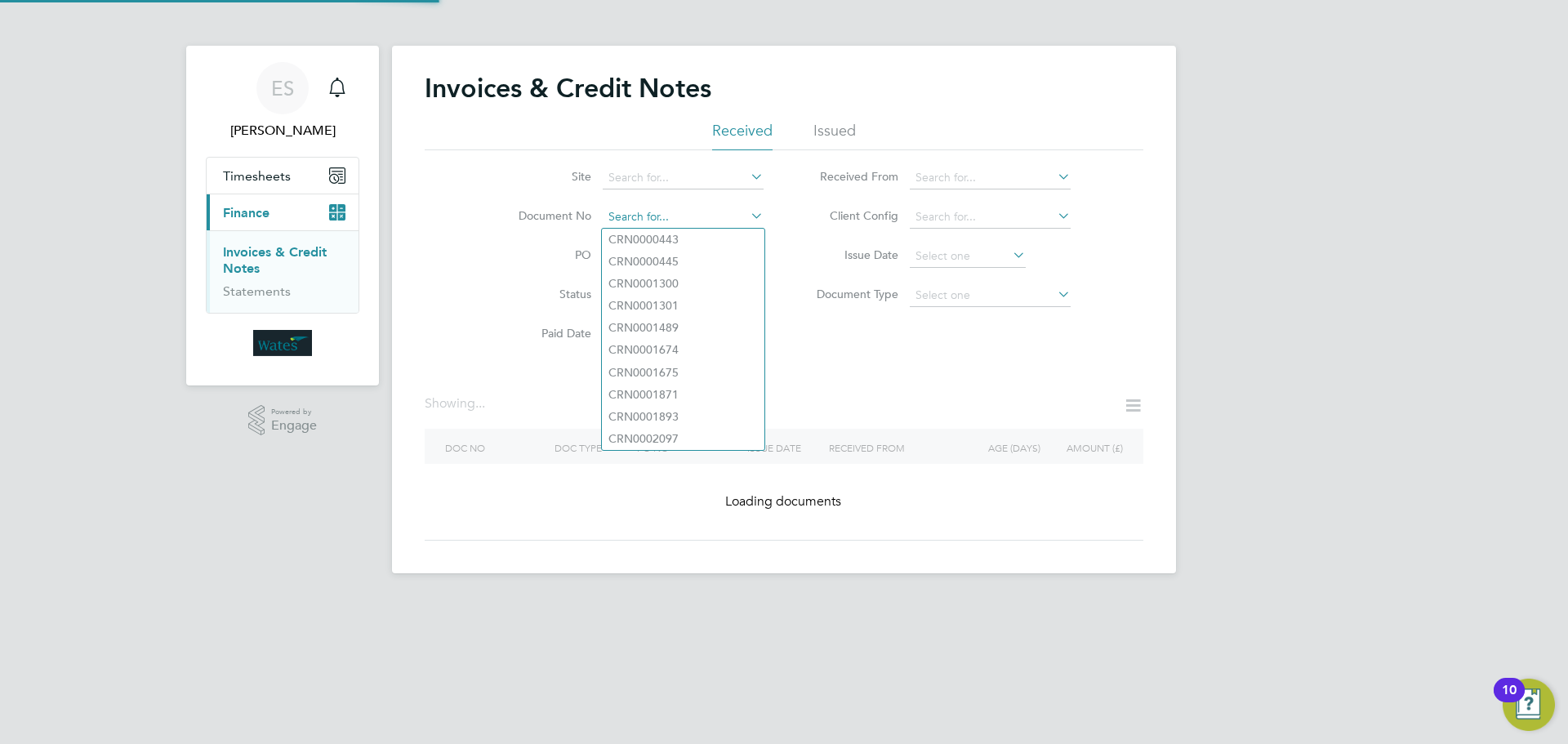
paste input "INV0045156"
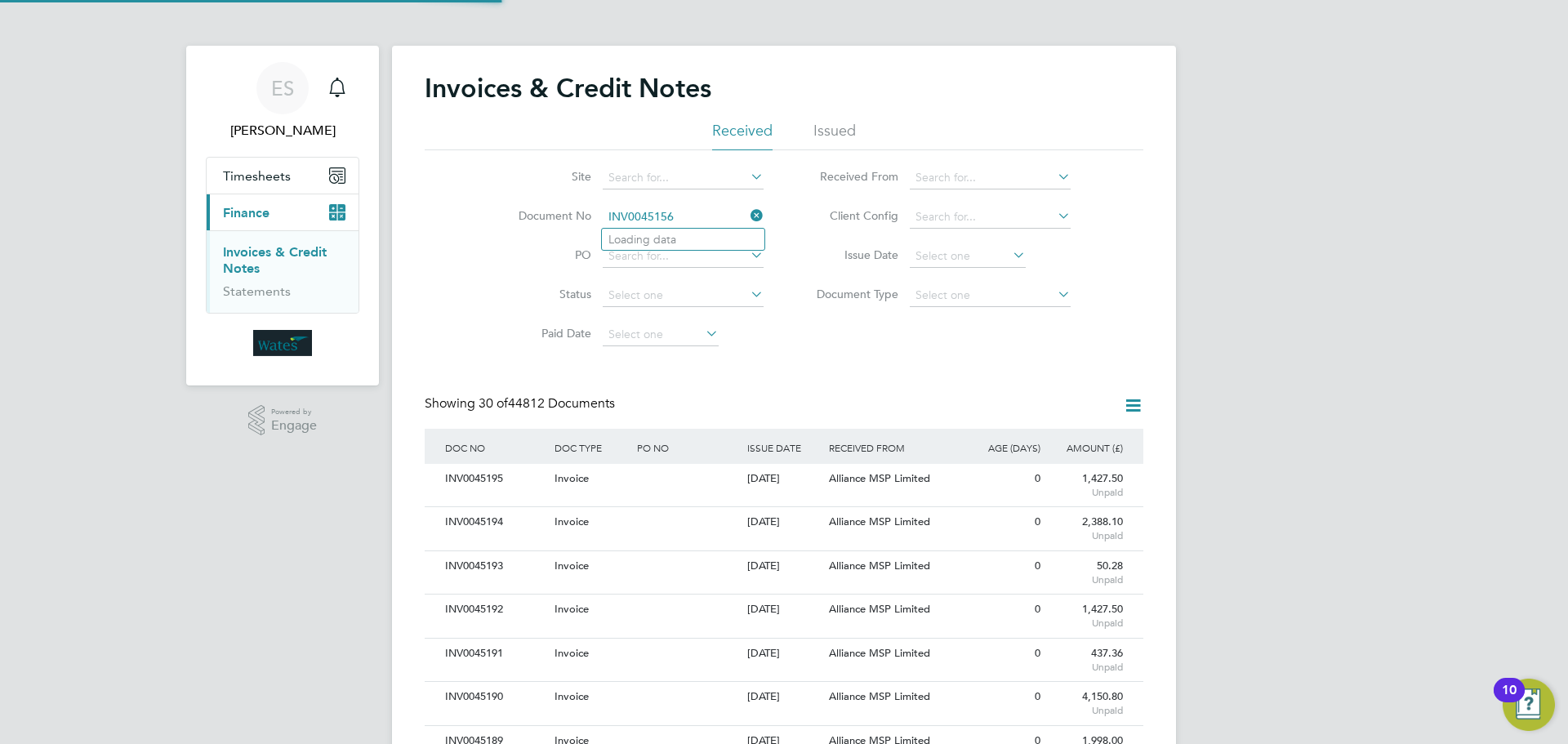
scroll to position [31, 111]
type input "INV0045156"
drag, startPoint x: 704, startPoint y: 237, endPoint x: 692, endPoint y: 249, distance: 17.0
click at [703, 237] on li "INV0045156" at bounding box center [683, 239] width 162 height 22
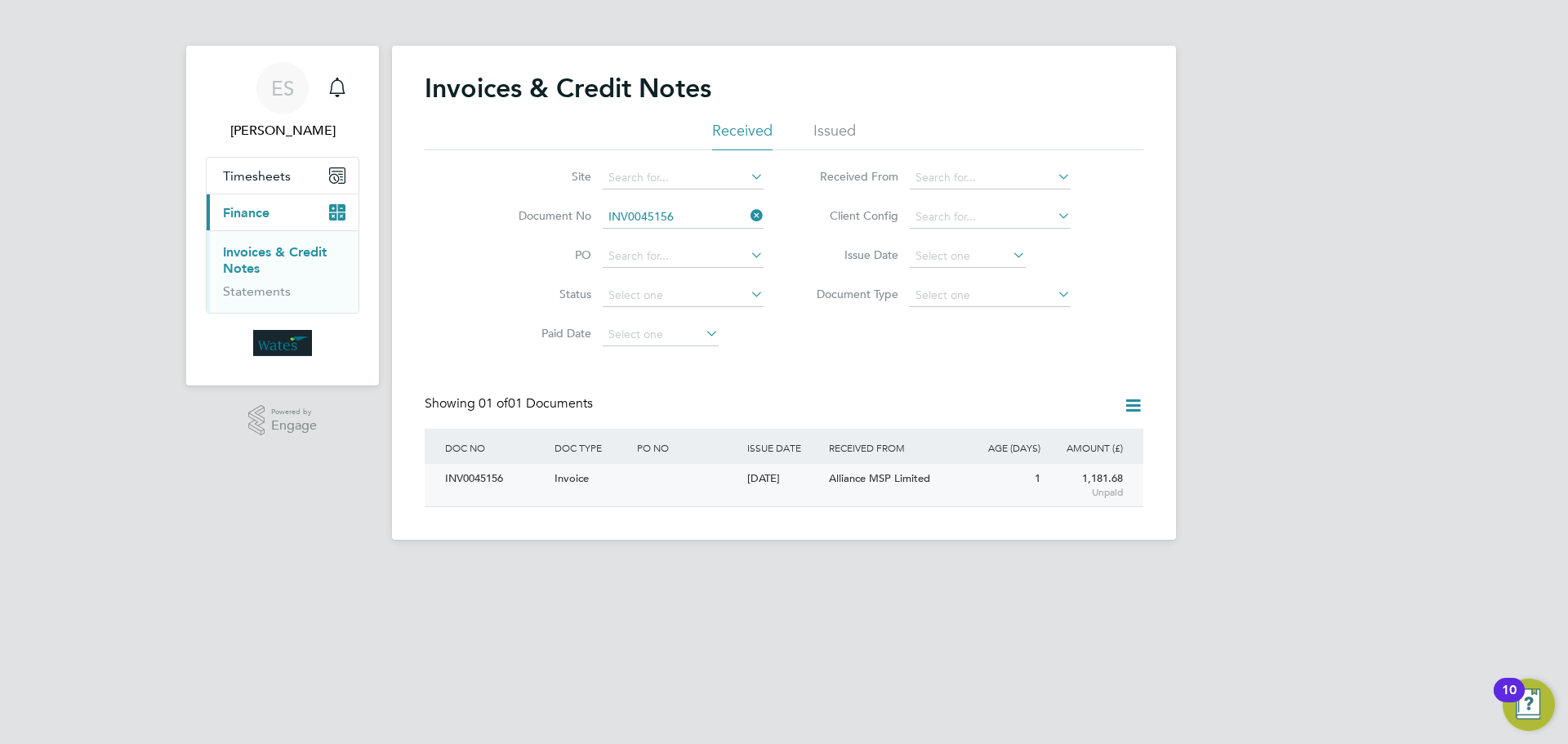
click at [486, 482] on div "INV0045156" at bounding box center [496, 479] width 110 height 30
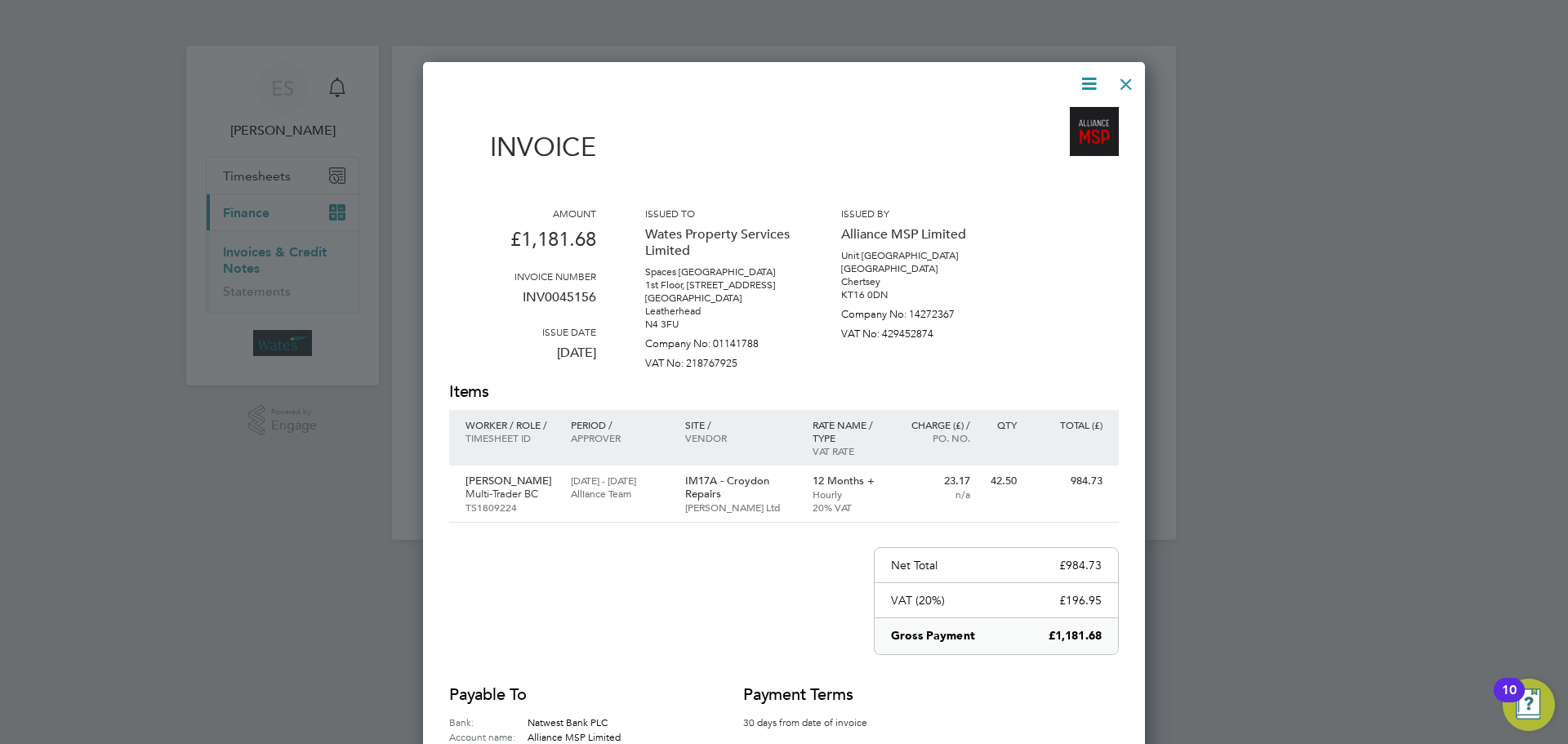
click at [1096, 75] on icon at bounding box center [1089, 84] width 21 height 21
click at [1066, 117] on li "Download Invoice" at bounding box center [1039, 123] width 112 height 23
click at [1091, 82] on icon at bounding box center [1089, 84] width 21 height 21
click at [1044, 139] on li "View timesheet" at bounding box center [1039, 145] width 112 height 23
click at [1132, 74] on div at bounding box center [1126, 79] width 29 height 29
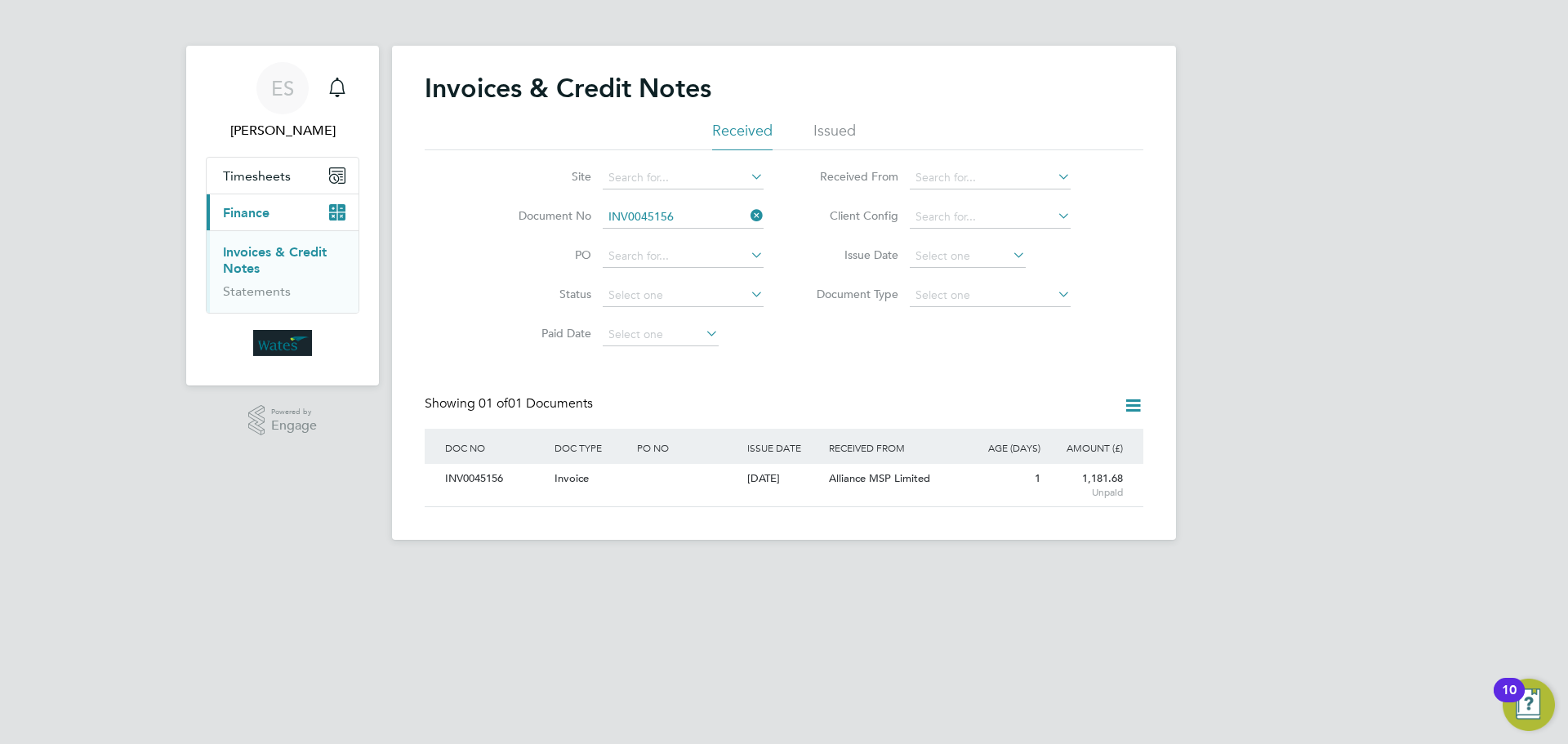
drag, startPoint x: 757, startPoint y: 212, endPoint x: 748, endPoint y: 214, distance: 9.2
click at [747, 214] on icon at bounding box center [747, 215] width 0 height 23
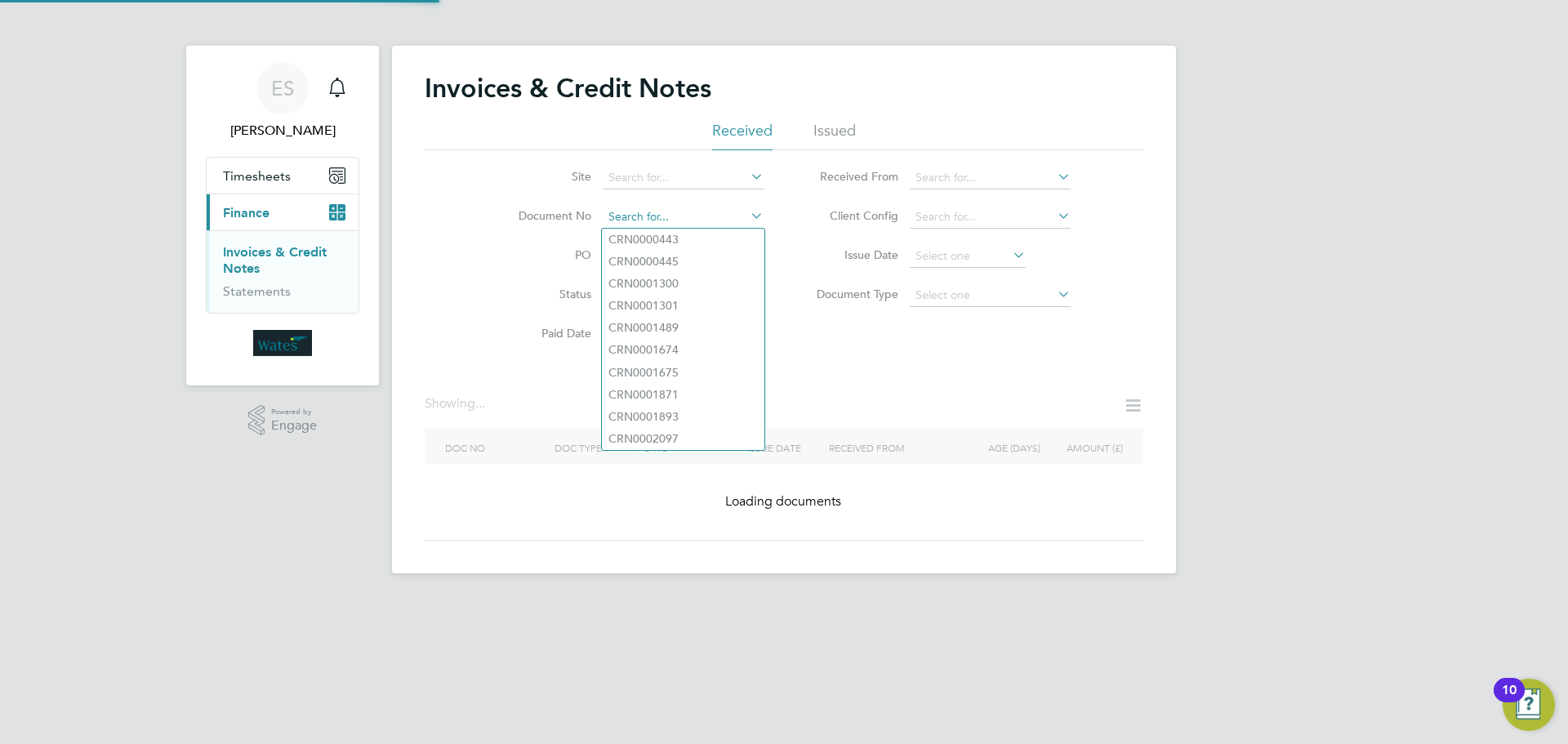
paste input "INV0045157"
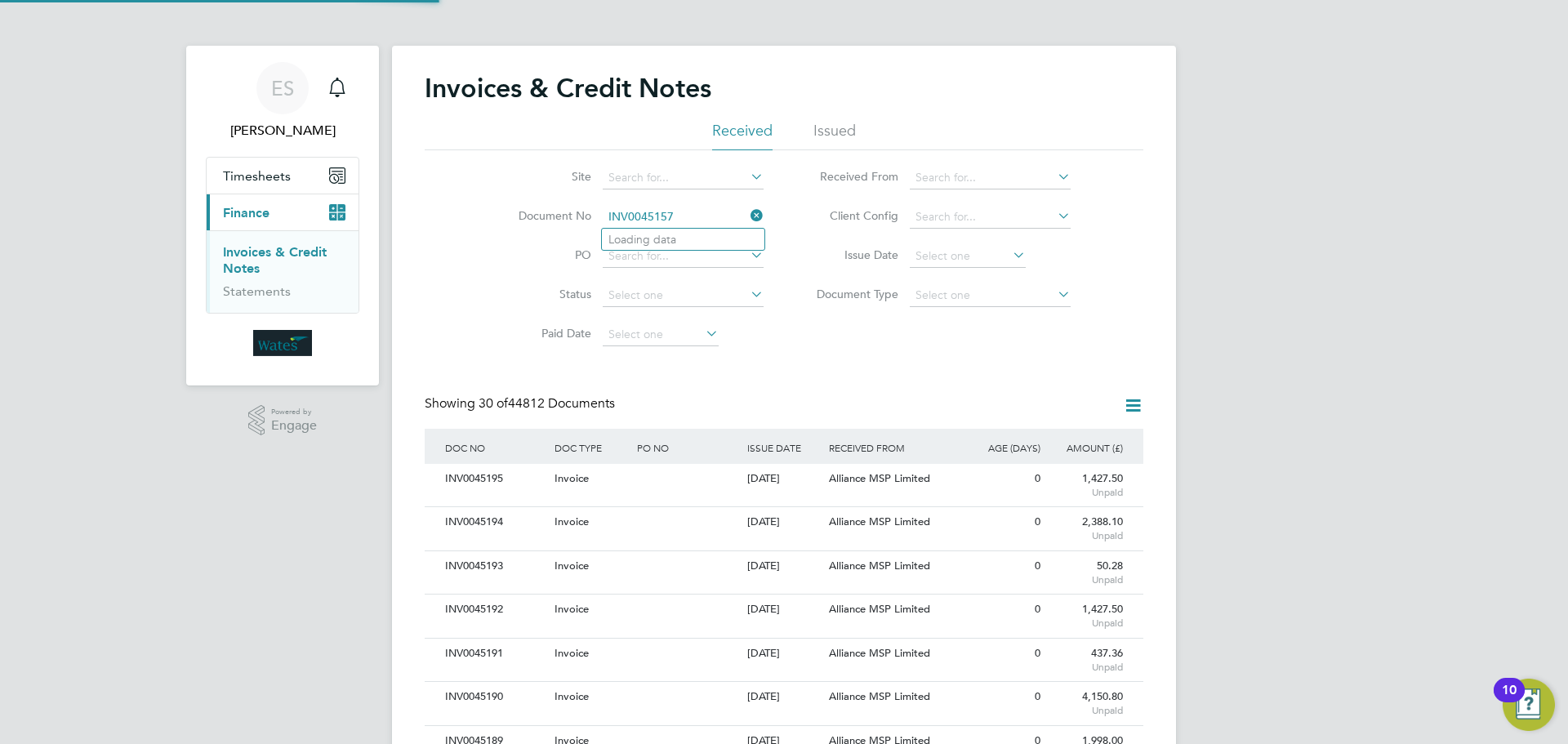
scroll to position [31, 138]
type input "INV0045157"
click at [679, 238] on li "INV0045157" at bounding box center [683, 239] width 162 height 22
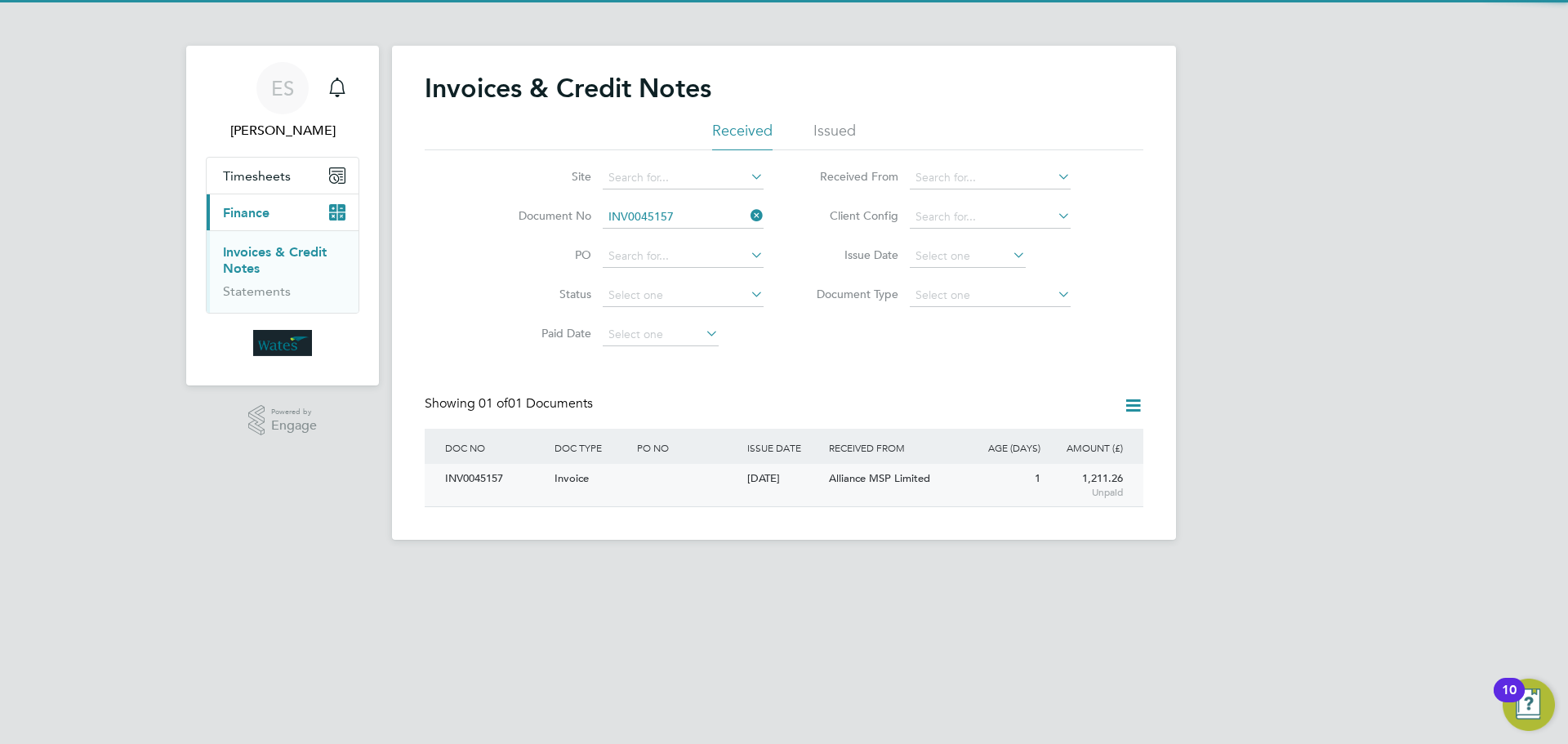
click at [468, 474] on div "INV0045157" at bounding box center [496, 479] width 110 height 30
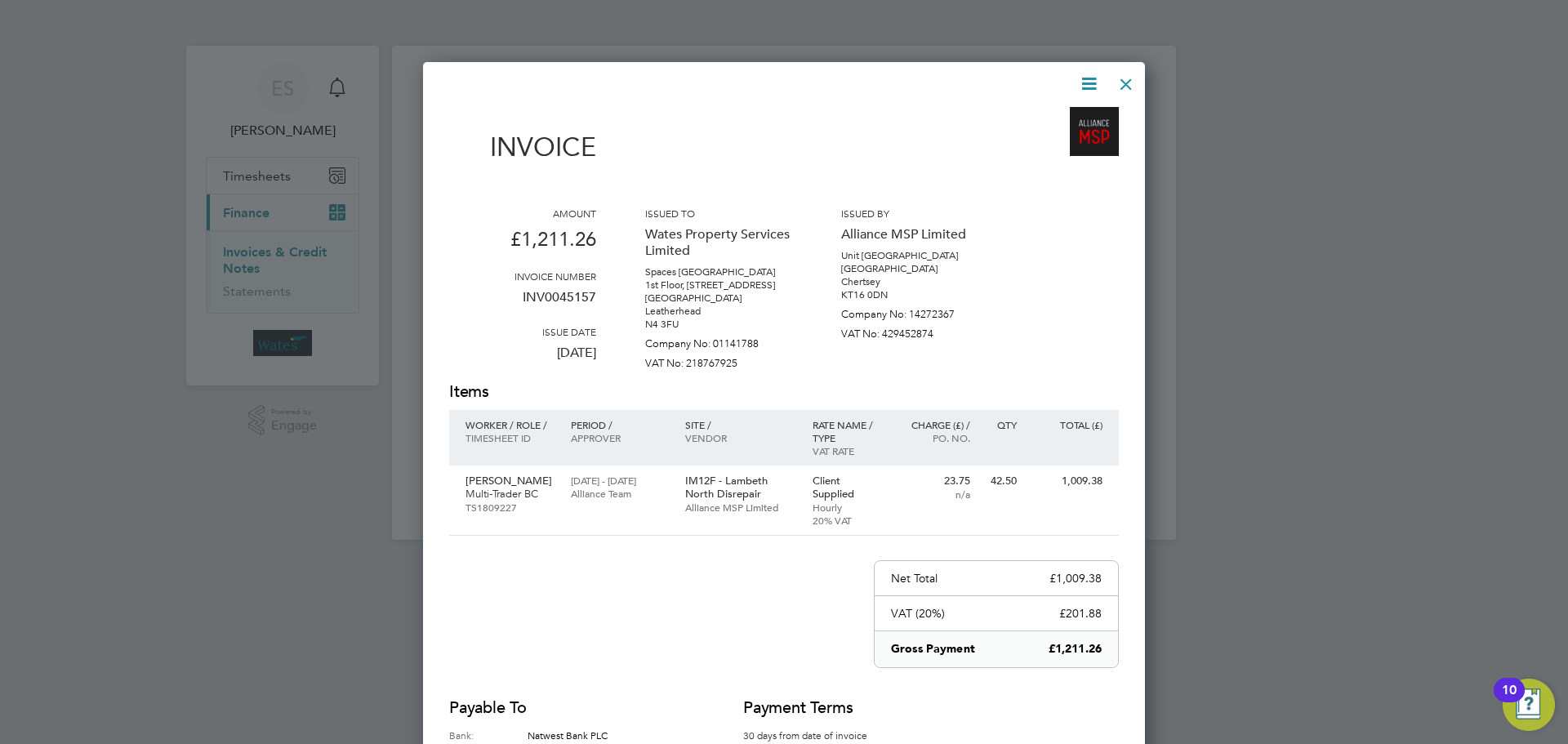
click at [1084, 76] on icon at bounding box center [1089, 84] width 21 height 21
click at [1062, 113] on li "Download Invoice" at bounding box center [1039, 123] width 112 height 23
drag, startPoint x: 1089, startPoint y: 83, endPoint x: 1082, endPoint y: 87, distance: 8.1
click at [1089, 83] on icon at bounding box center [1089, 84] width 21 height 21
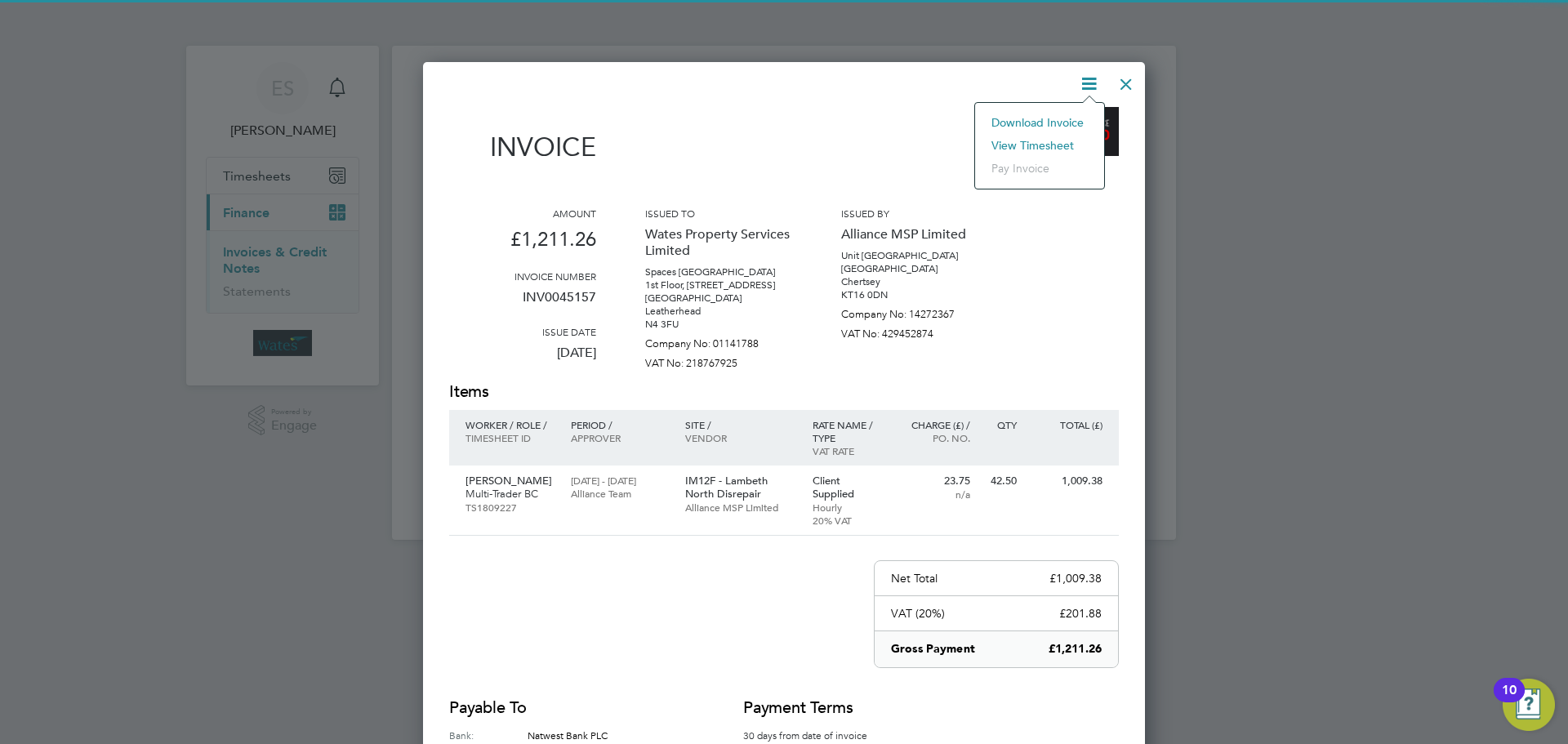
click at [1052, 142] on li "View timesheet" at bounding box center [1039, 145] width 112 height 23
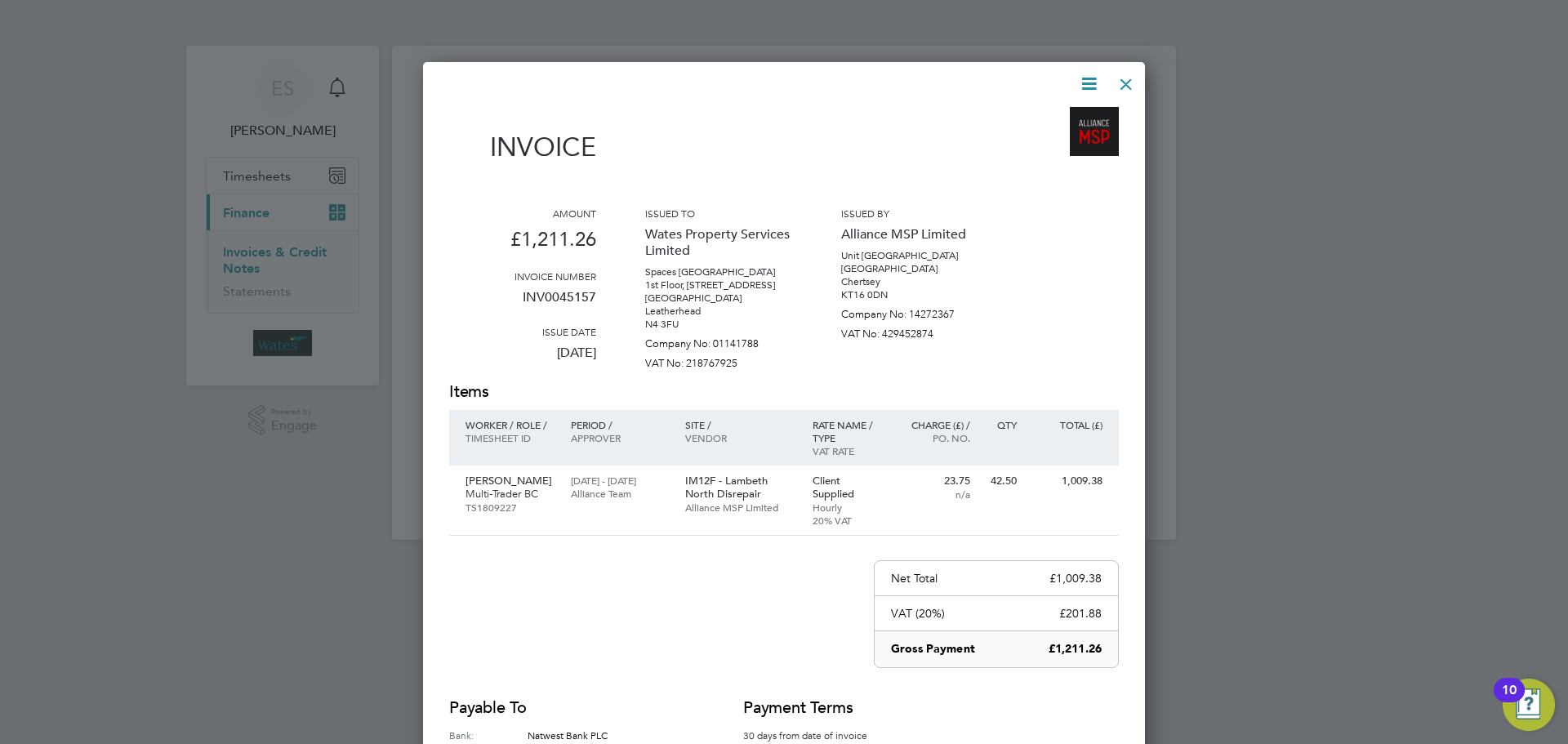
click at [1131, 80] on div at bounding box center [1126, 79] width 29 height 29
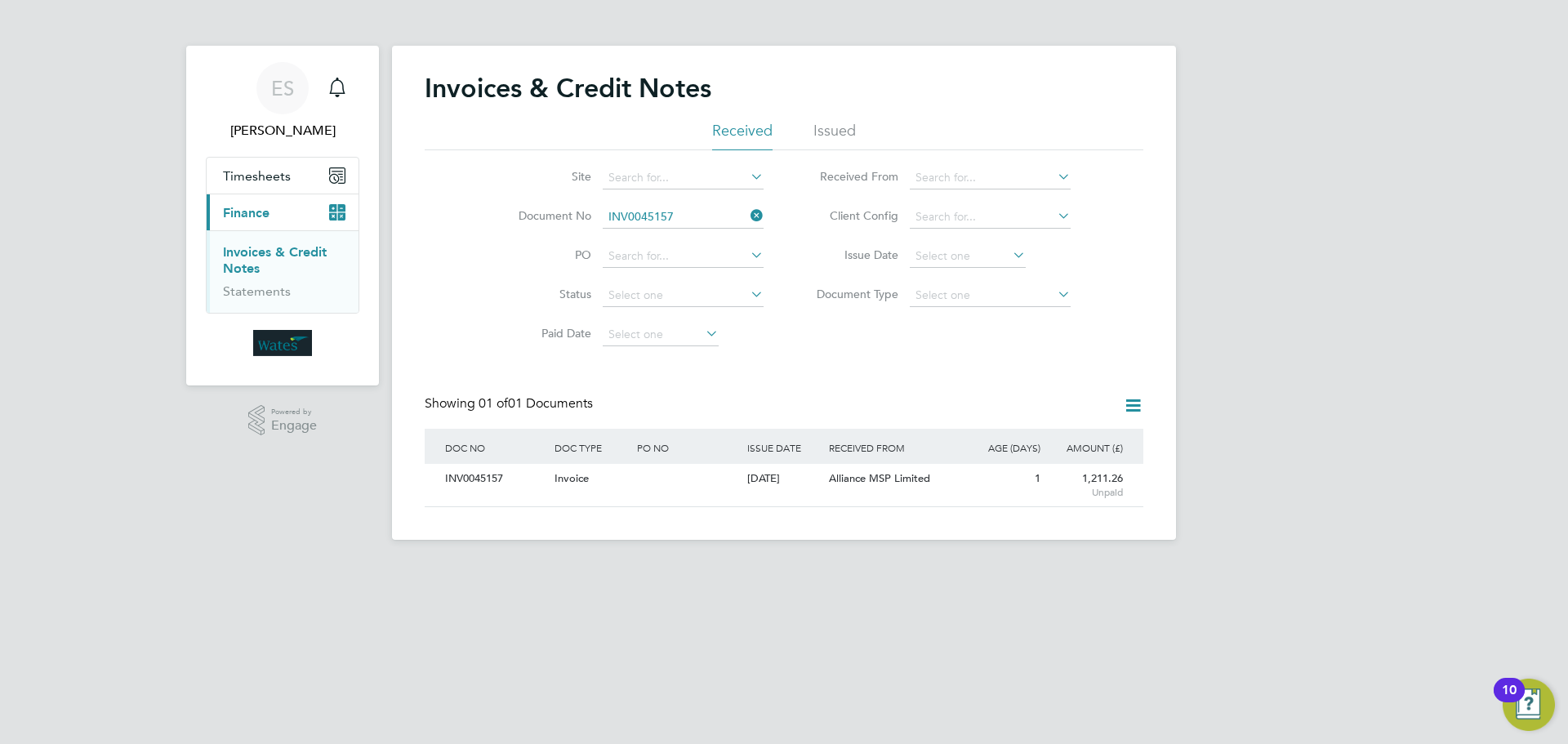
click at [747, 213] on icon at bounding box center [747, 215] width 0 height 23
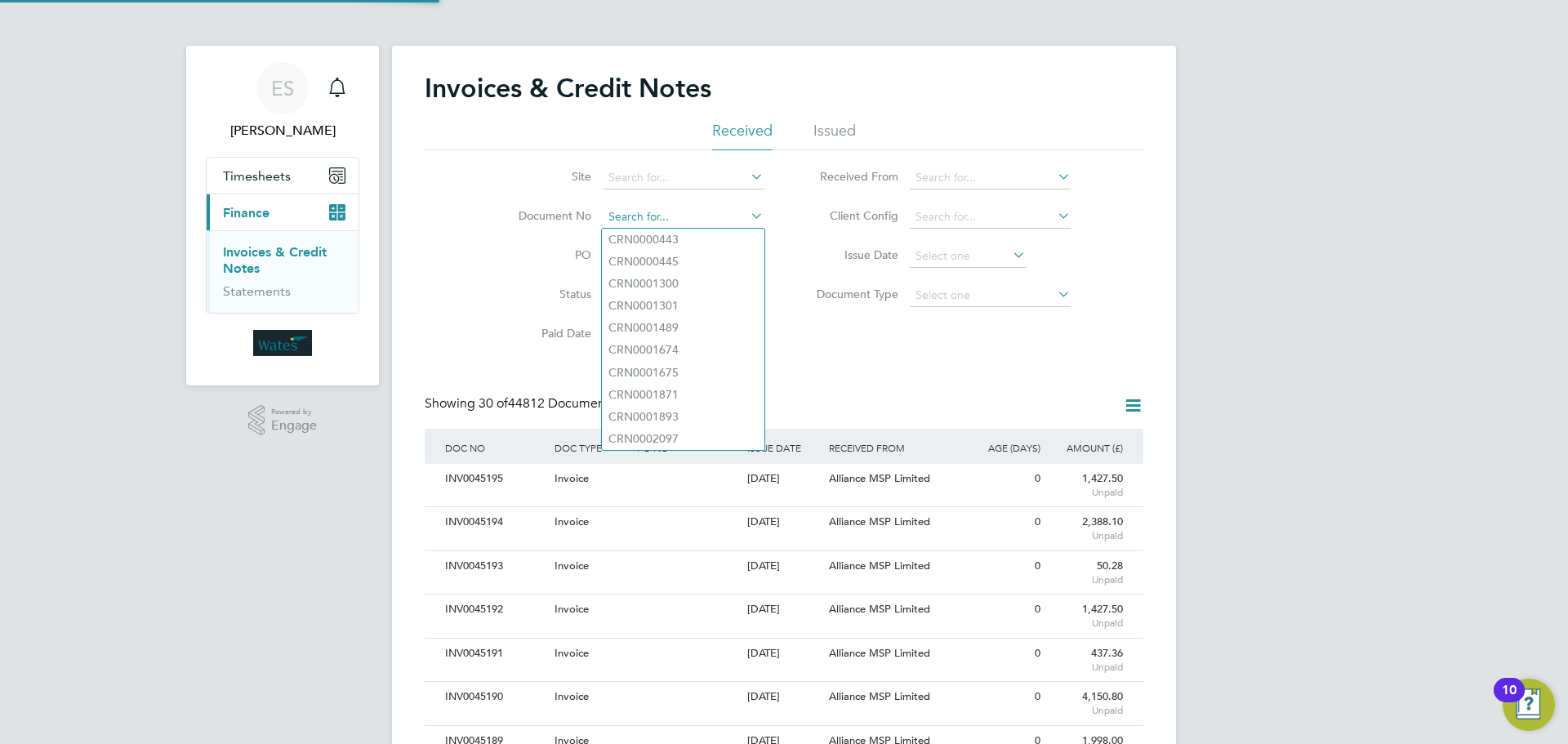
paste input "INV0045158"
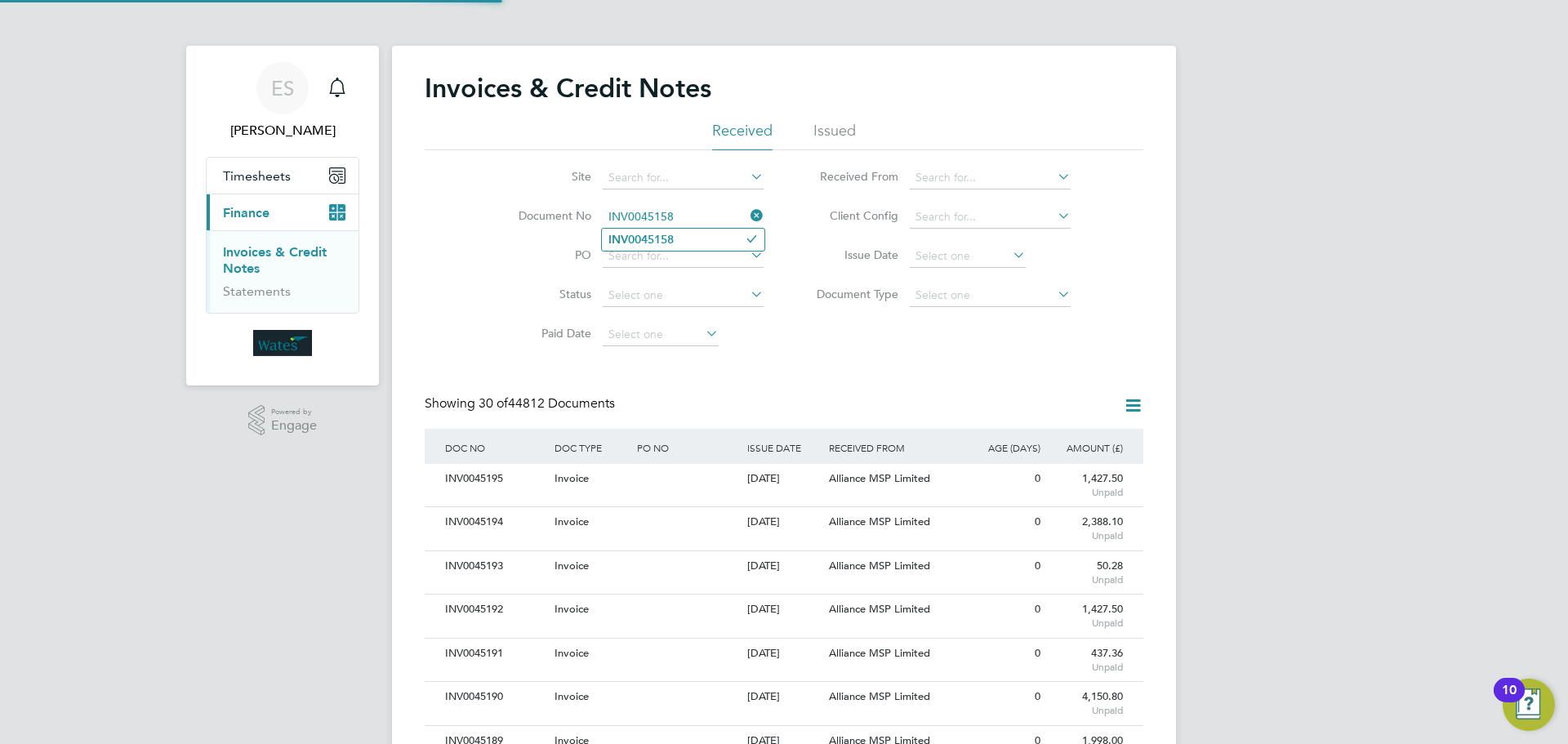
type input "INV0045158"
click at [667, 244] on b "INV0045158" at bounding box center [640, 239] width 65 height 14
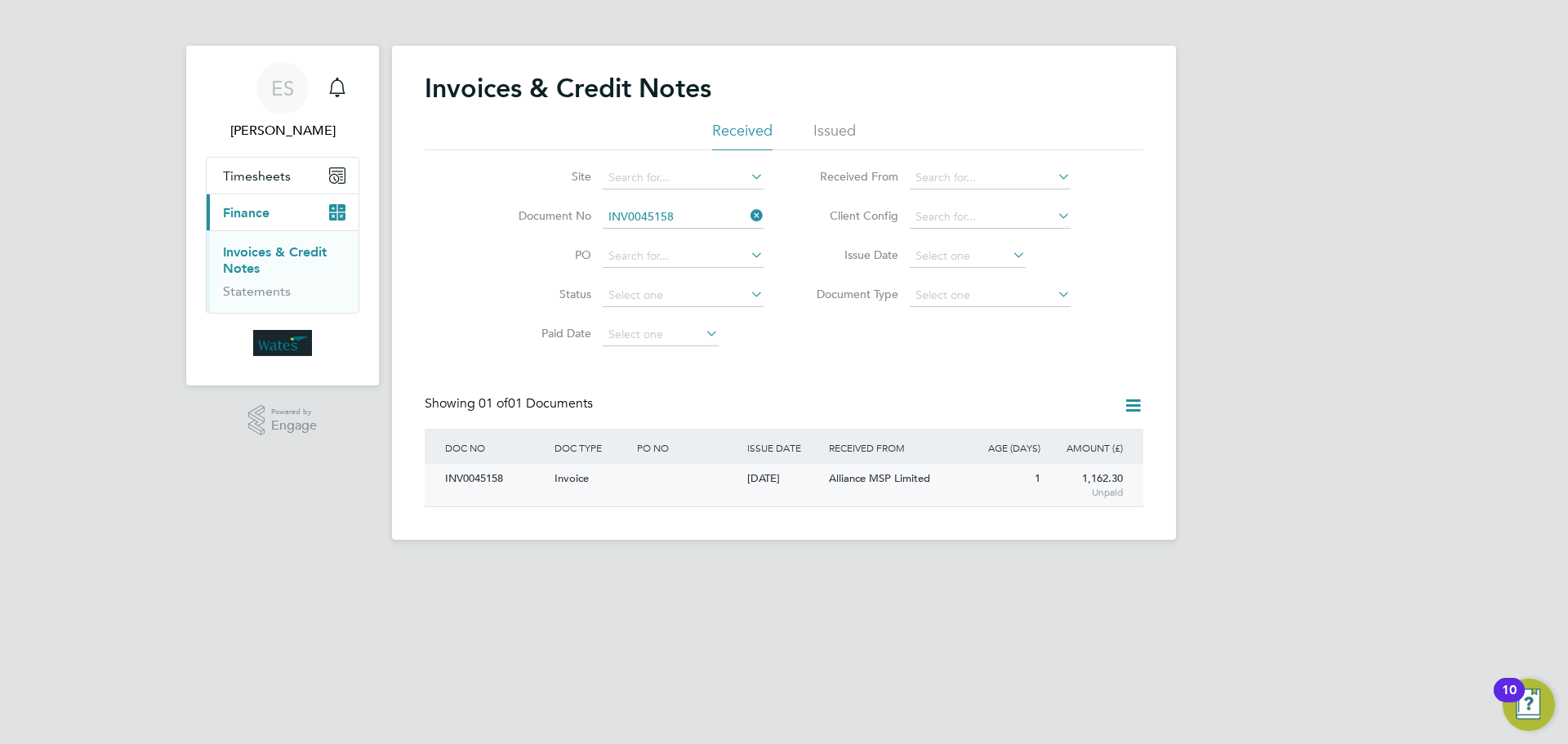
click at [486, 480] on div "INV0045158" at bounding box center [496, 479] width 110 height 30
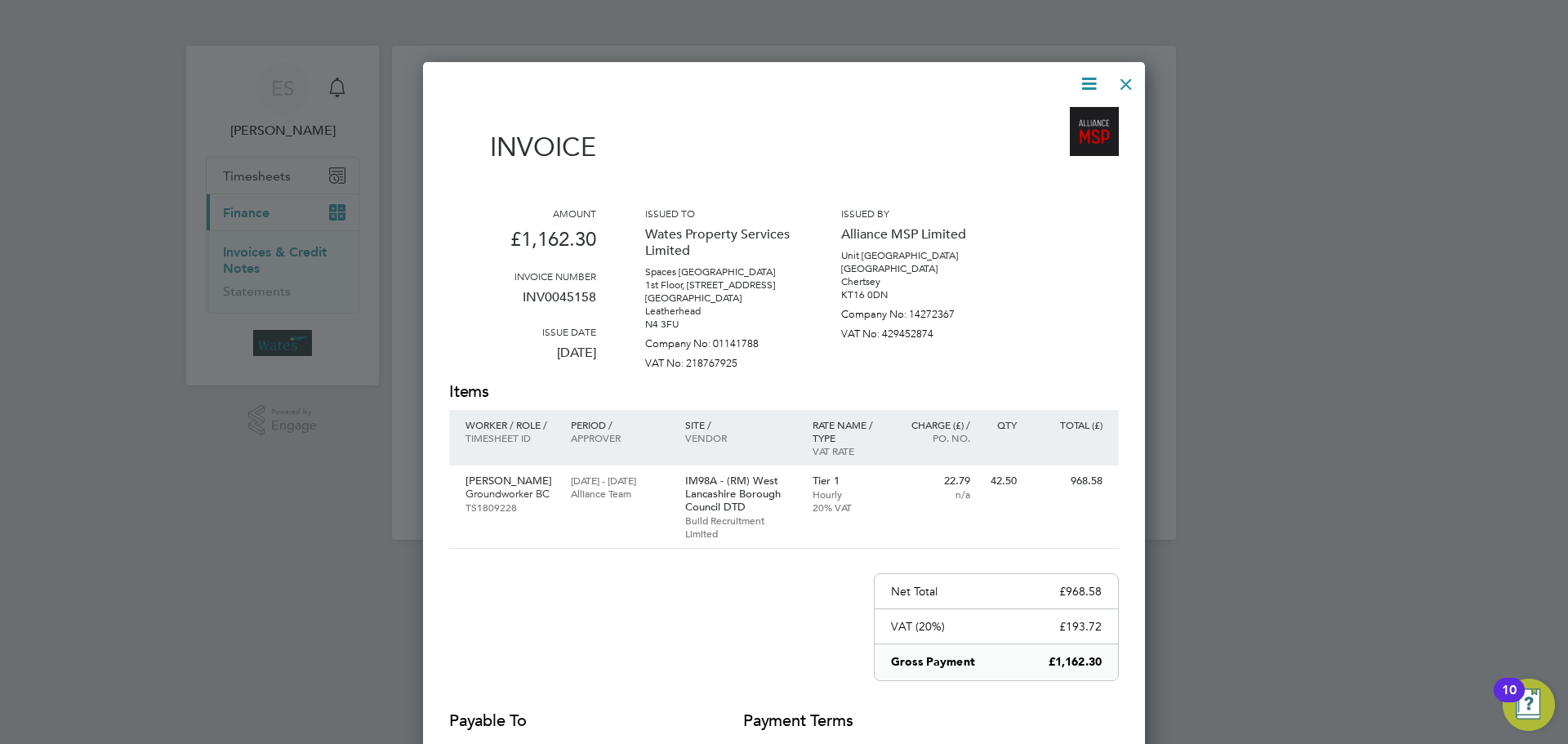
click at [1089, 76] on icon at bounding box center [1089, 84] width 21 height 21
click at [1064, 116] on li "Download Invoice" at bounding box center [1039, 123] width 112 height 23
click at [1095, 78] on icon at bounding box center [1089, 84] width 21 height 21
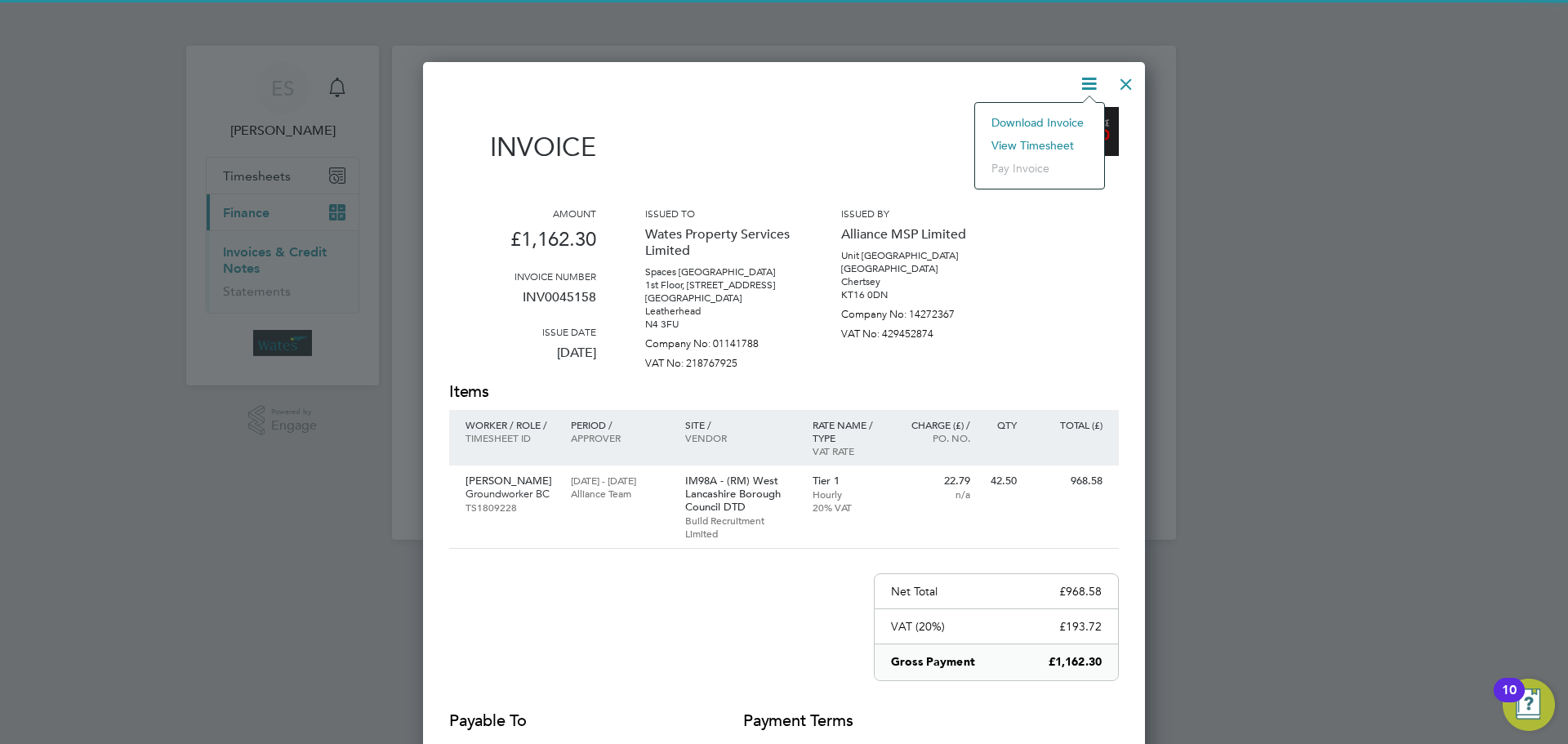
click at [1053, 139] on li "View timesheet" at bounding box center [1039, 145] width 112 height 23
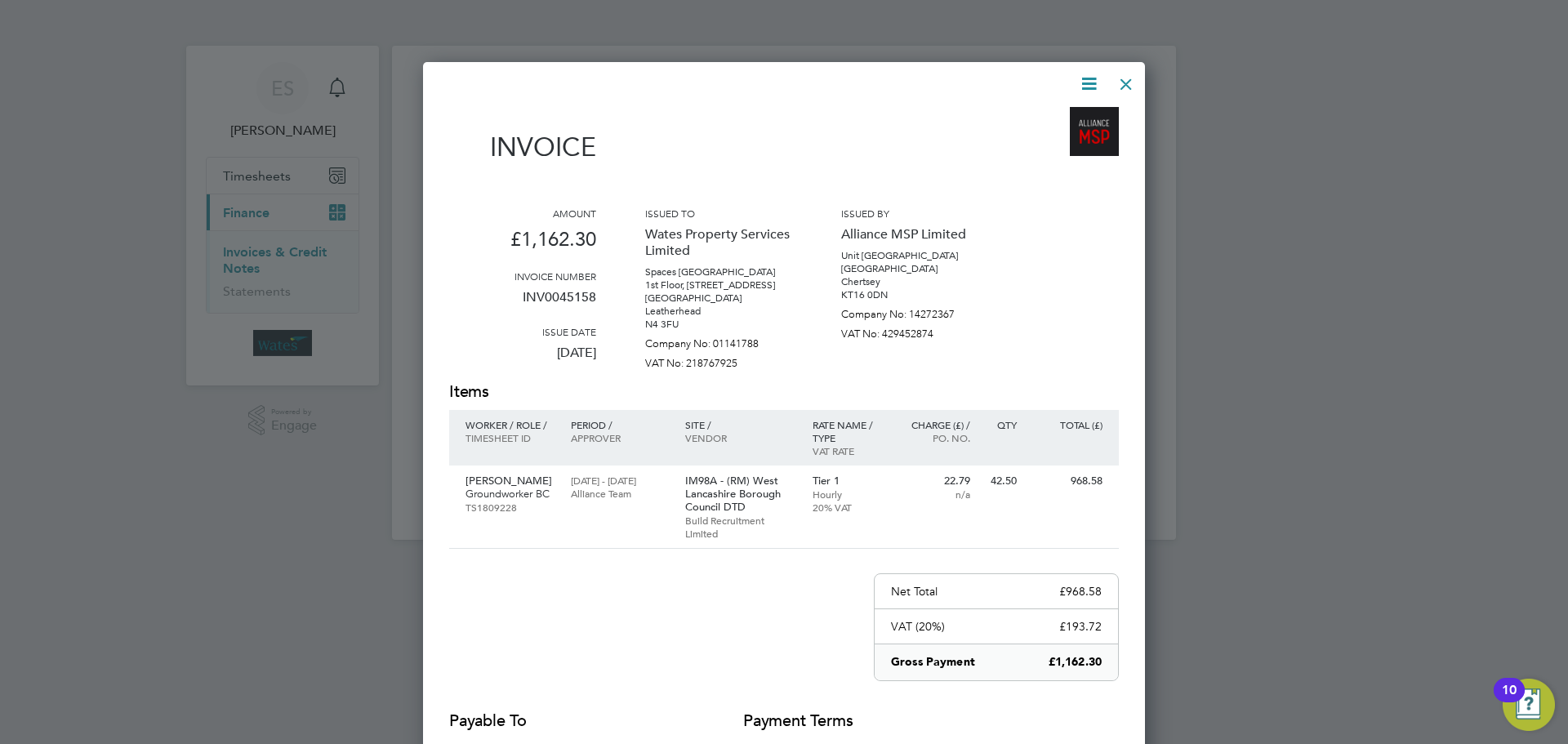
click at [1120, 76] on div at bounding box center [1126, 79] width 29 height 29
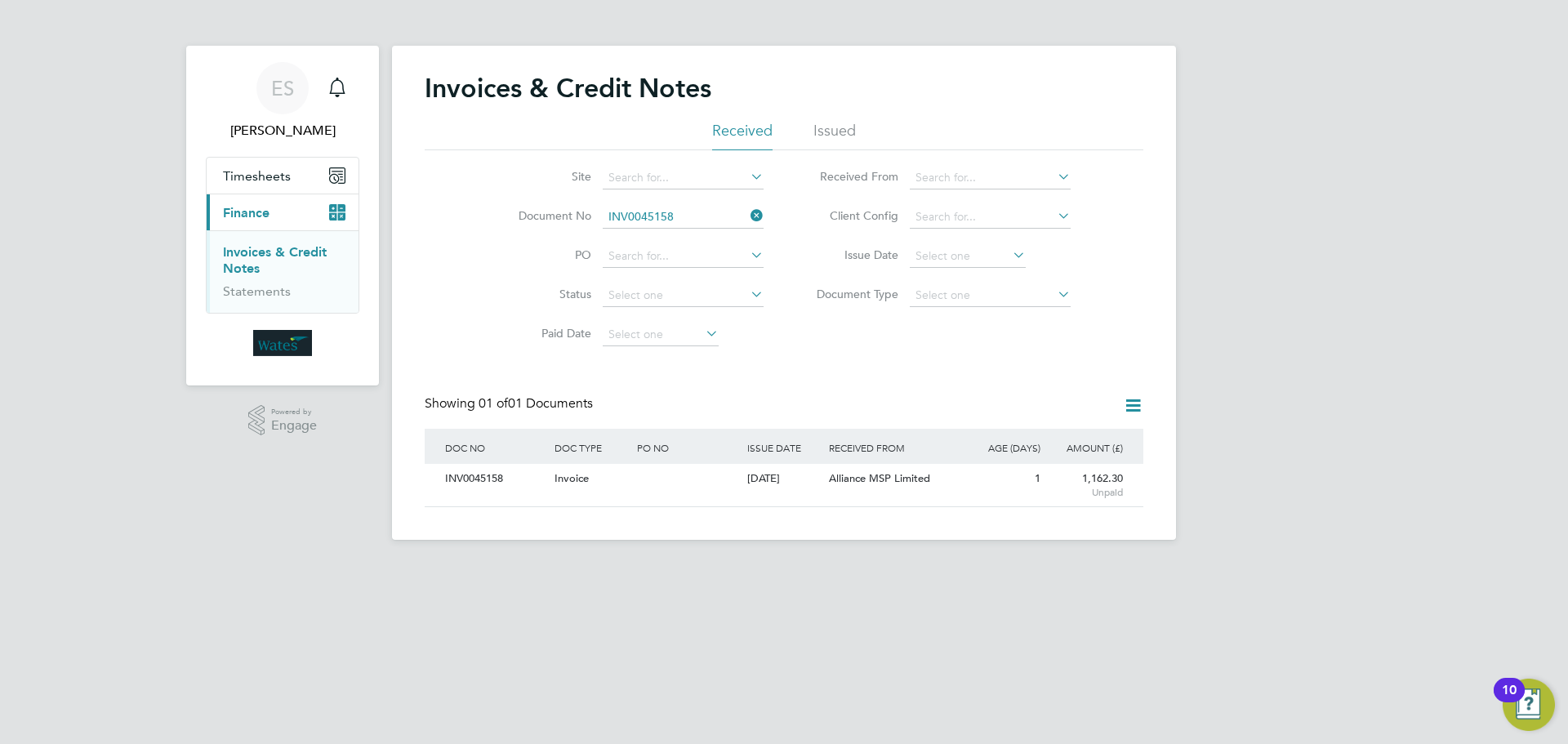
click at [747, 208] on icon at bounding box center [747, 215] width 0 height 23
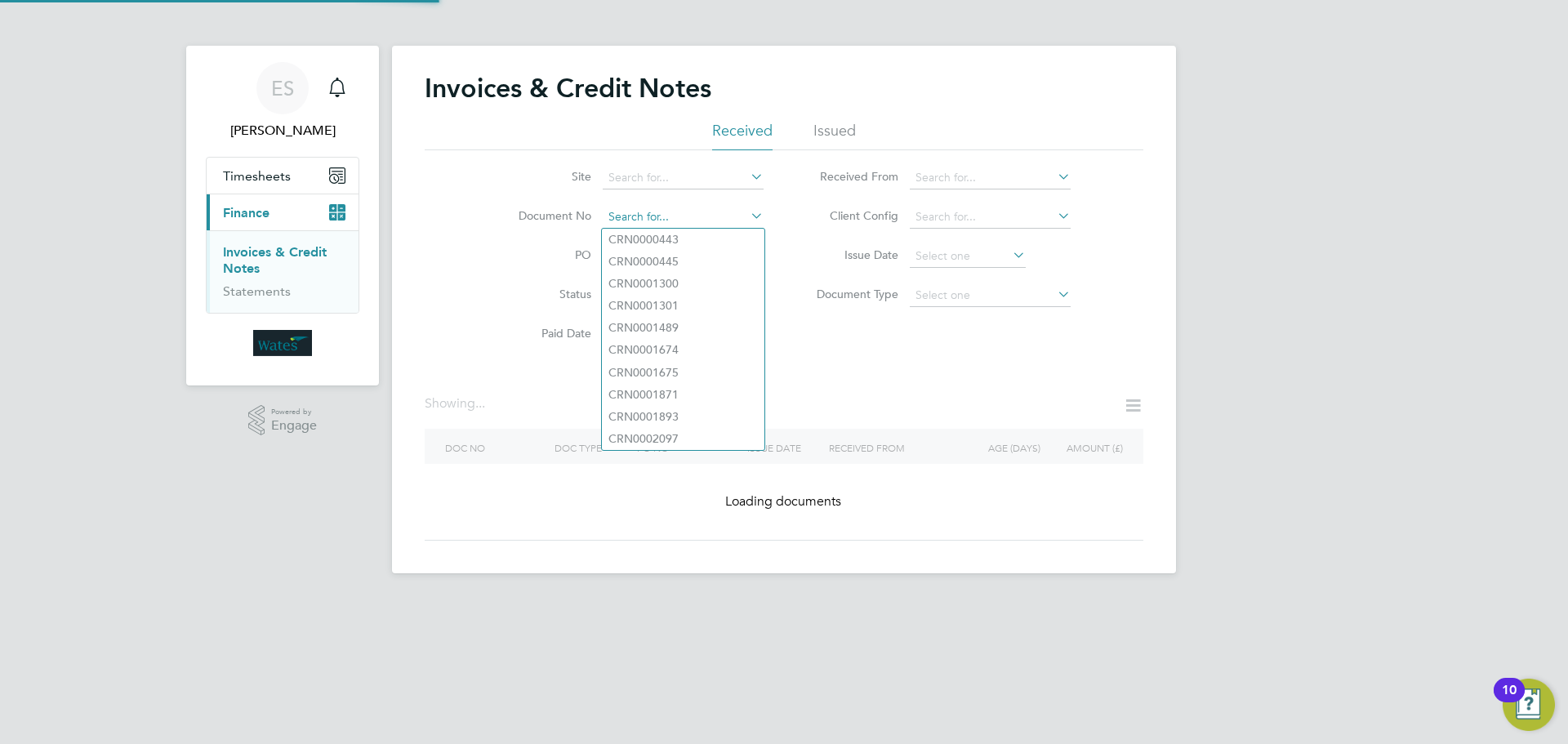
paste input "INV0045159"
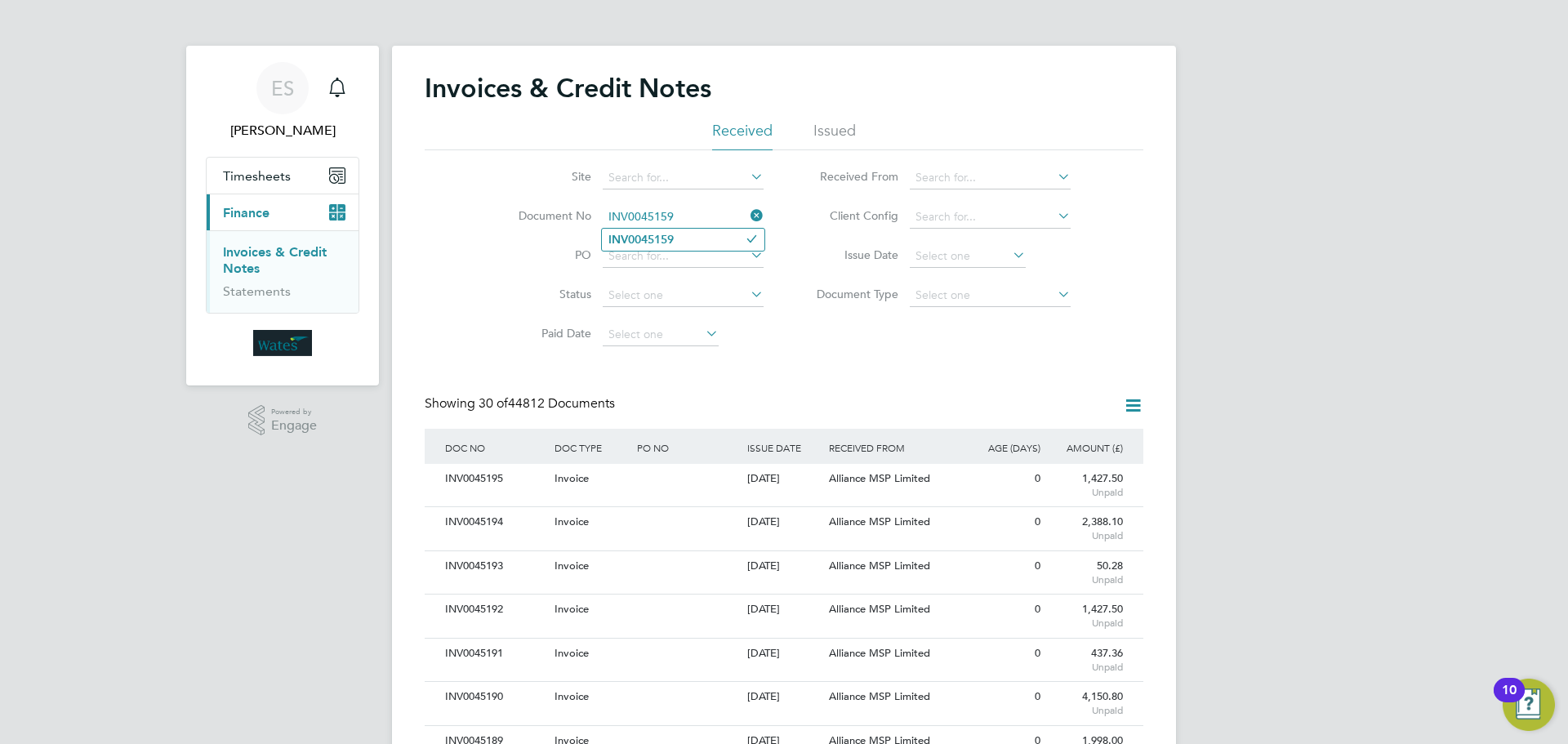
type input "INV0045159"
click at [654, 234] on b "INV0045159" at bounding box center [640, 239] width 65 height 14
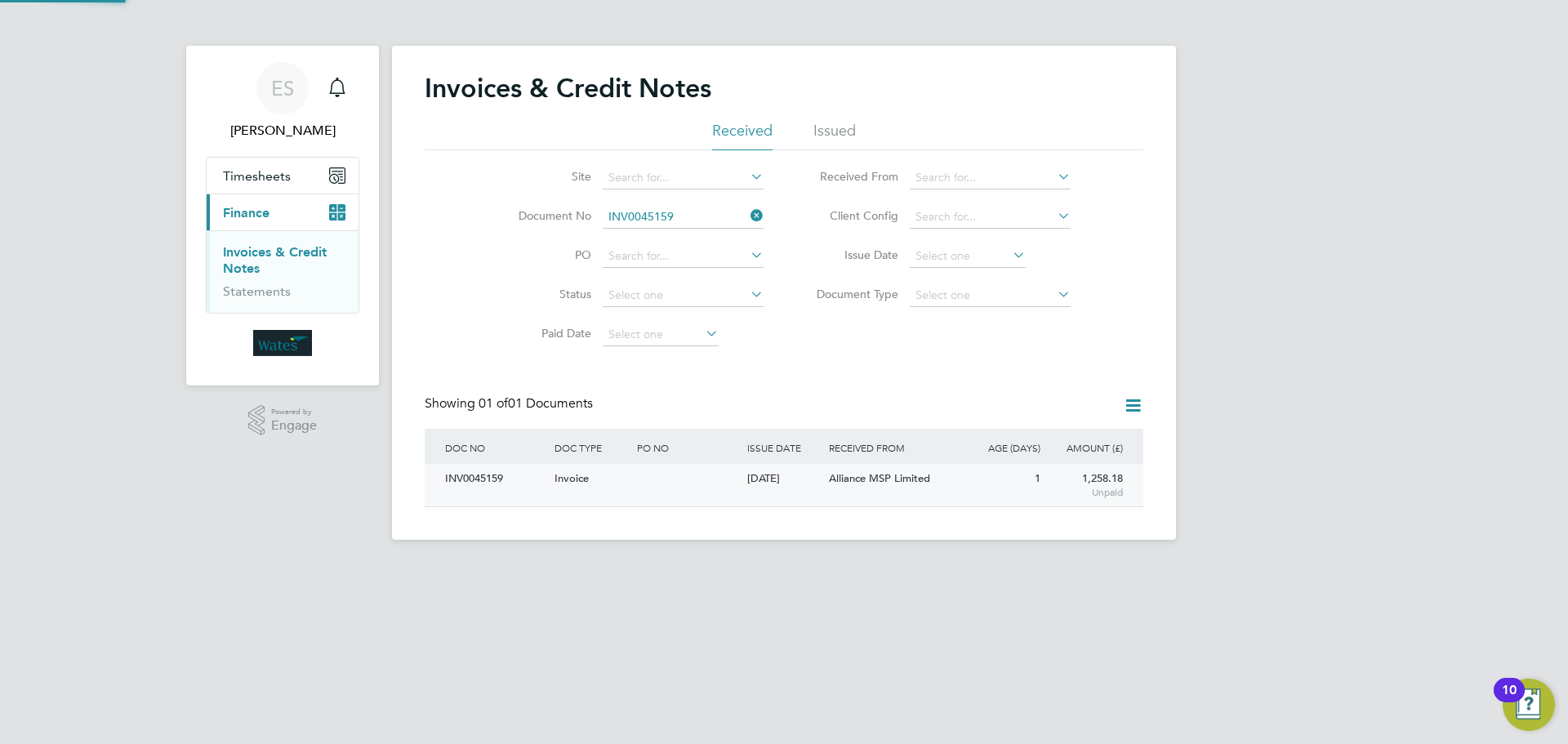
click at [484, 475] on div "INV0045159" at bounding box center [496, 479] width 110 height 30
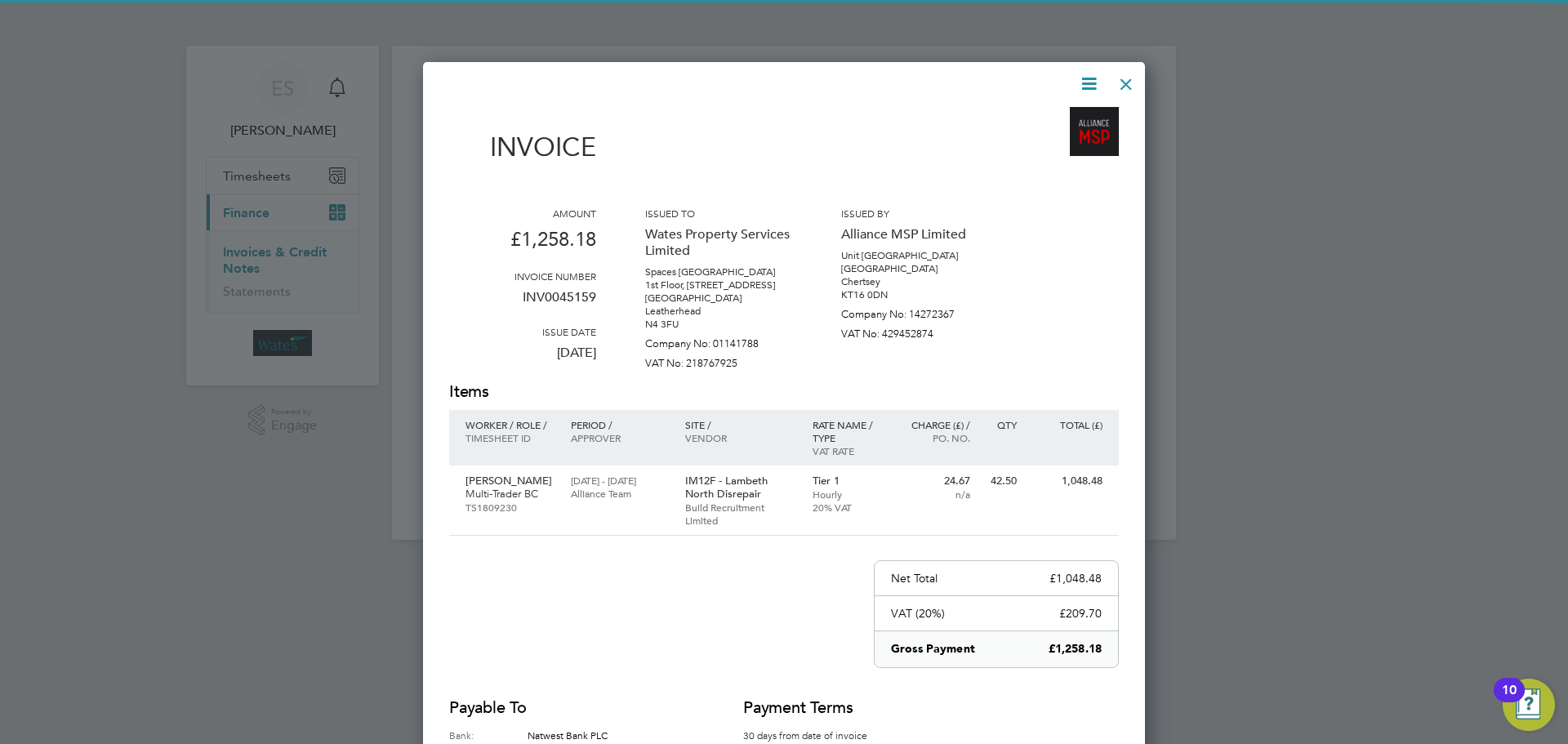
click at [1085, 79] on icon at bounding box center [1089, 84] width 21 height 21
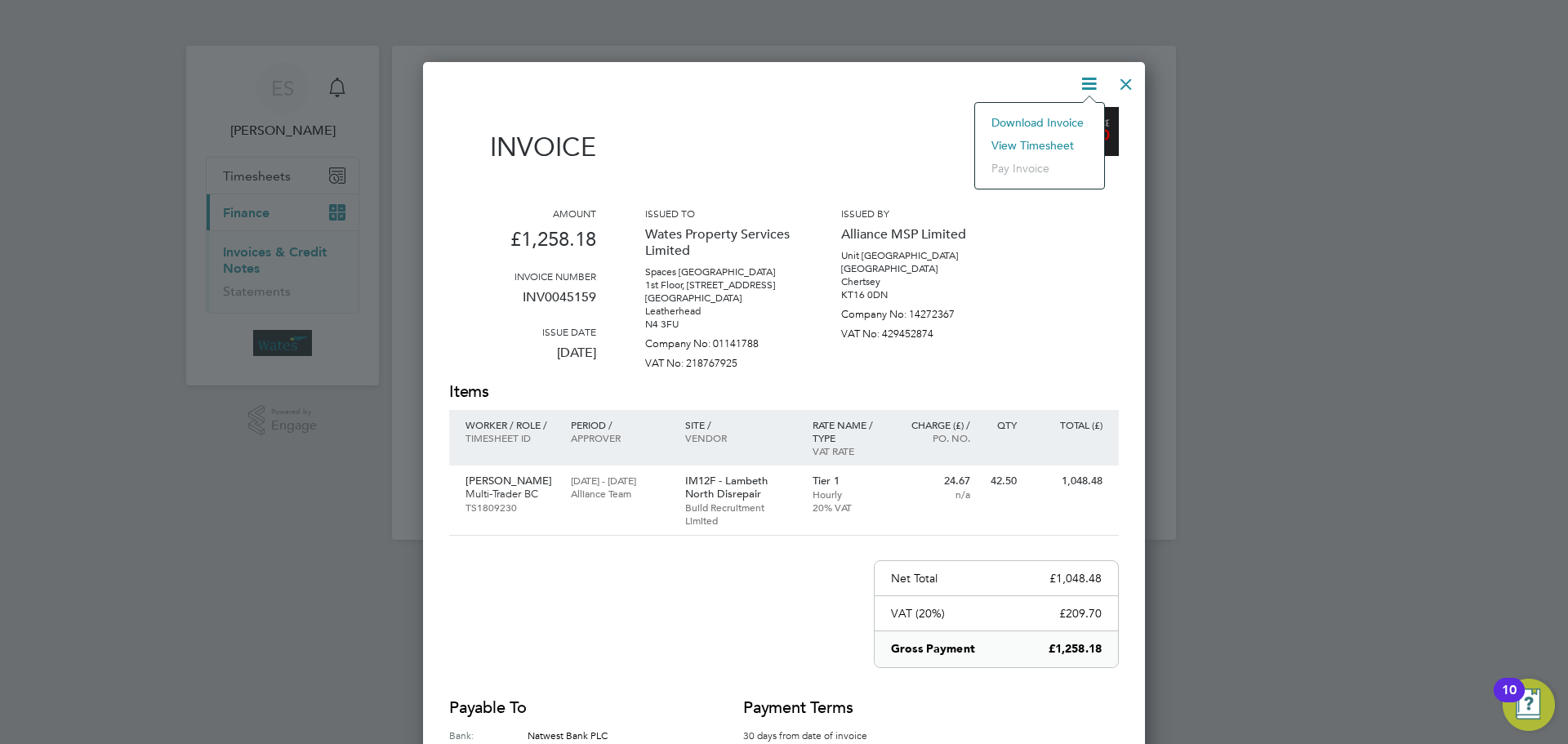
click at [1065, 118] on li "Download Invoice" at bounding box center [1039, 123] width 112 height 23
click at [1087, 81] on icon at bounding box center [1089, 84] width 21 height 21
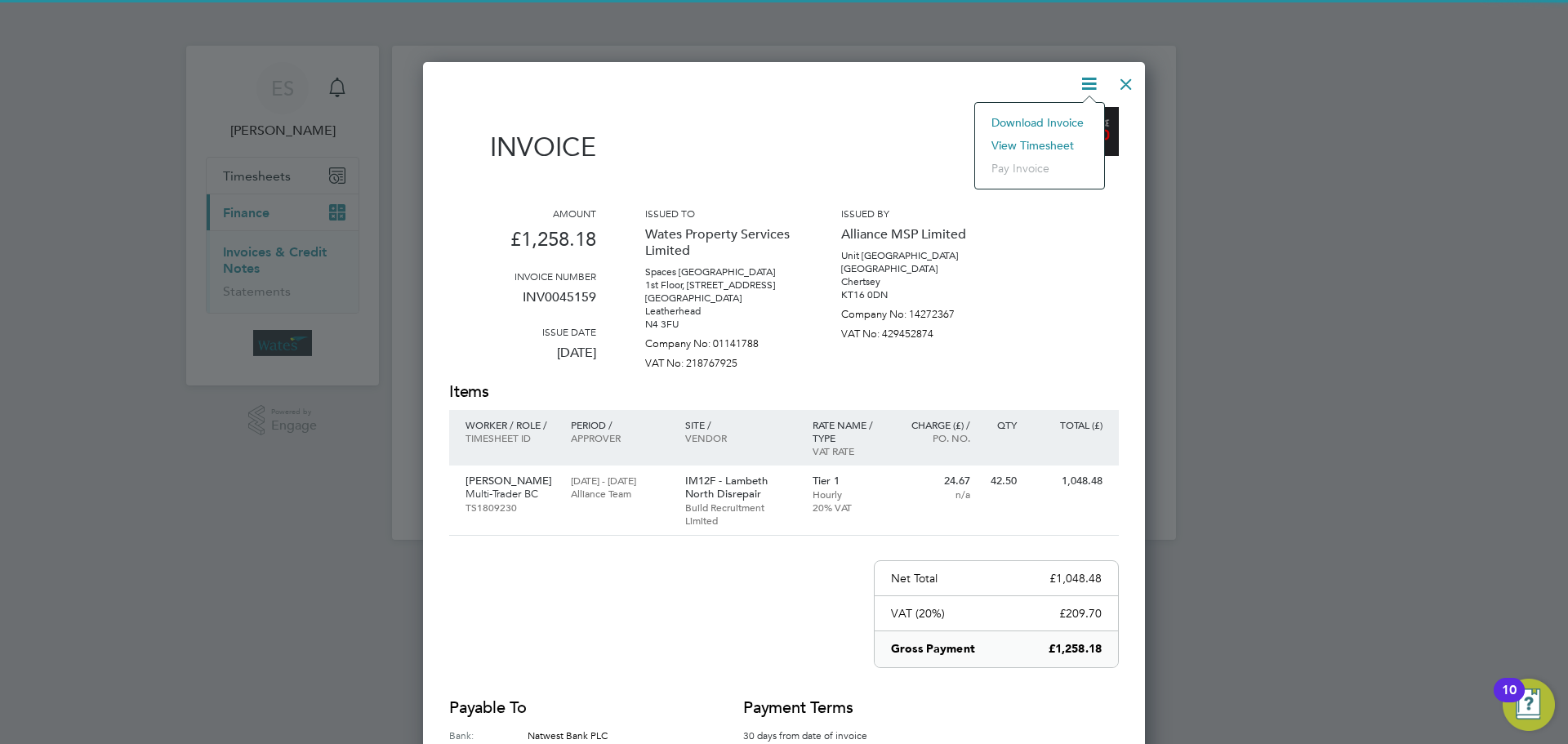
click at [1033, 141] on li "View timesheet" at bounding box center [1039, 145] width 112 height 23
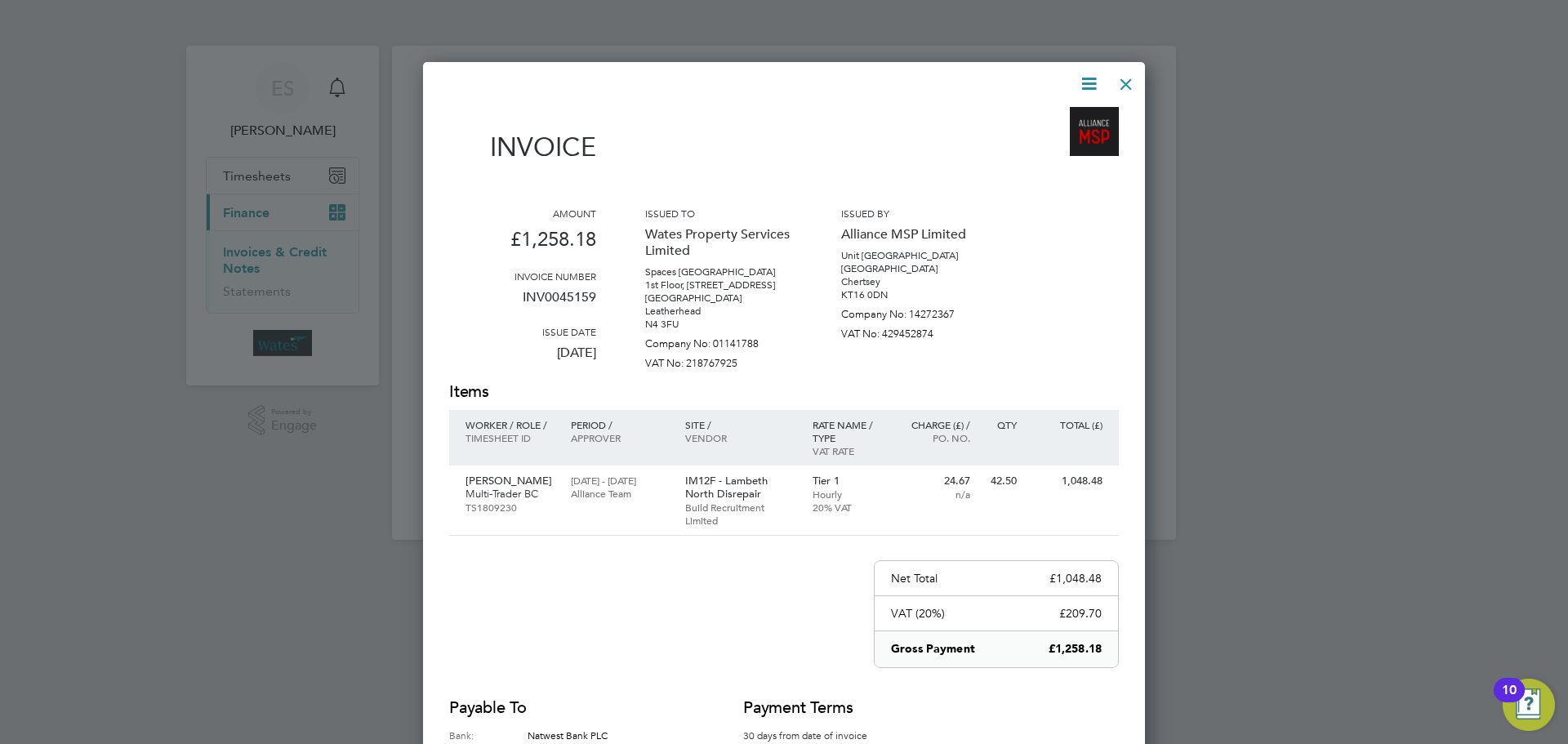
click at [1131, 77] on div at bounding box center [1126, 79] width 29 height 29
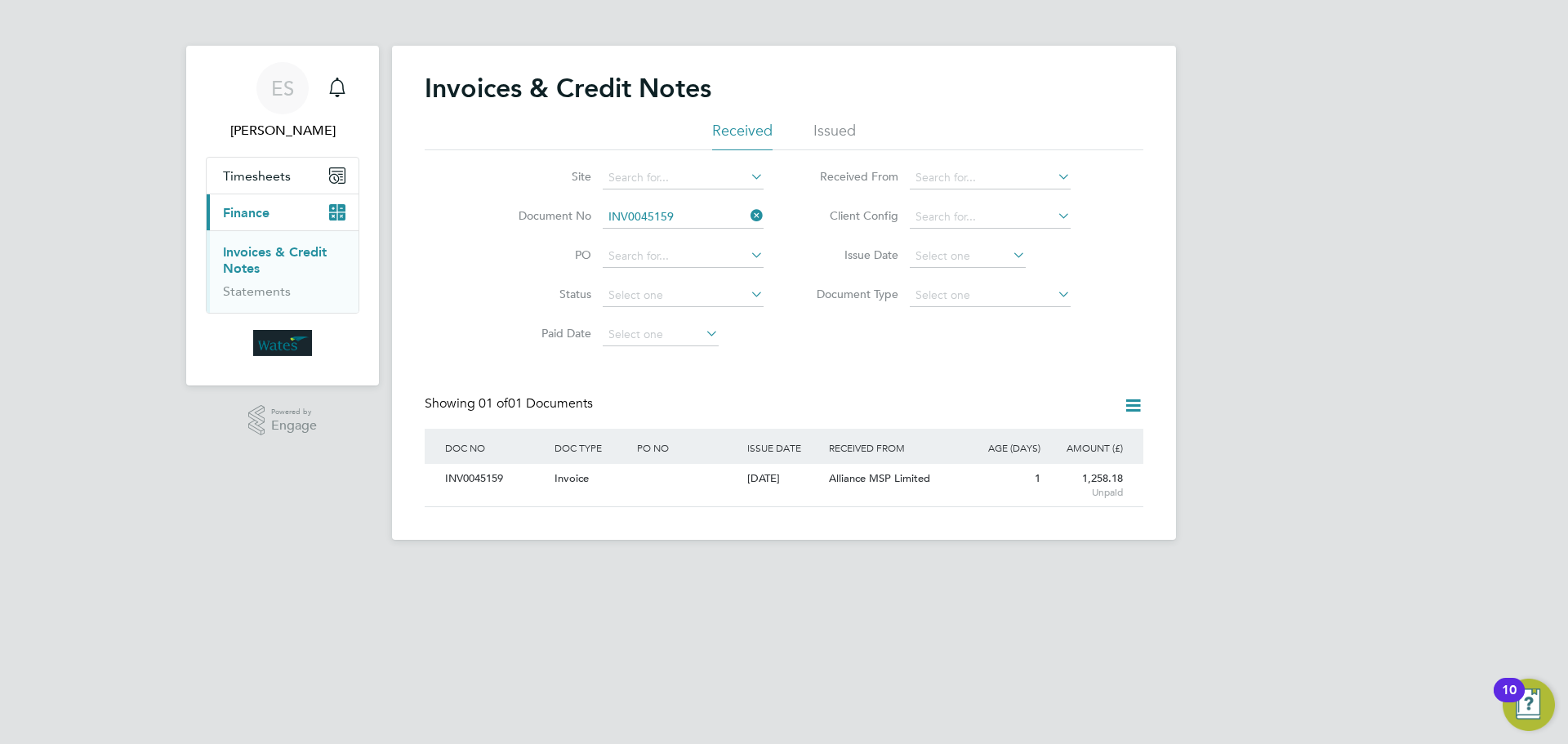
click at [747, 211] on icon at bounding box center [747, 215] width 0 height 23
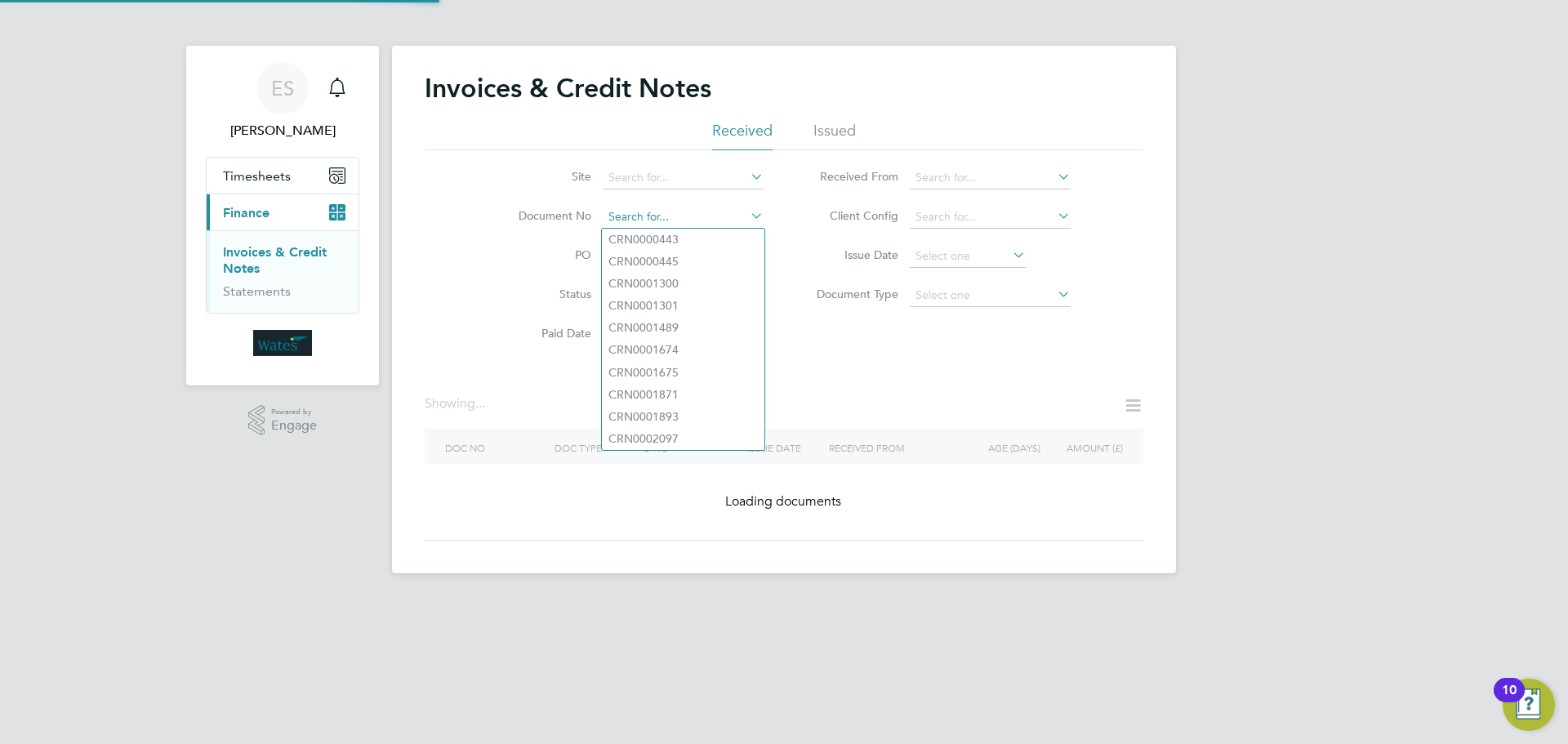
paste input "INV0045160"
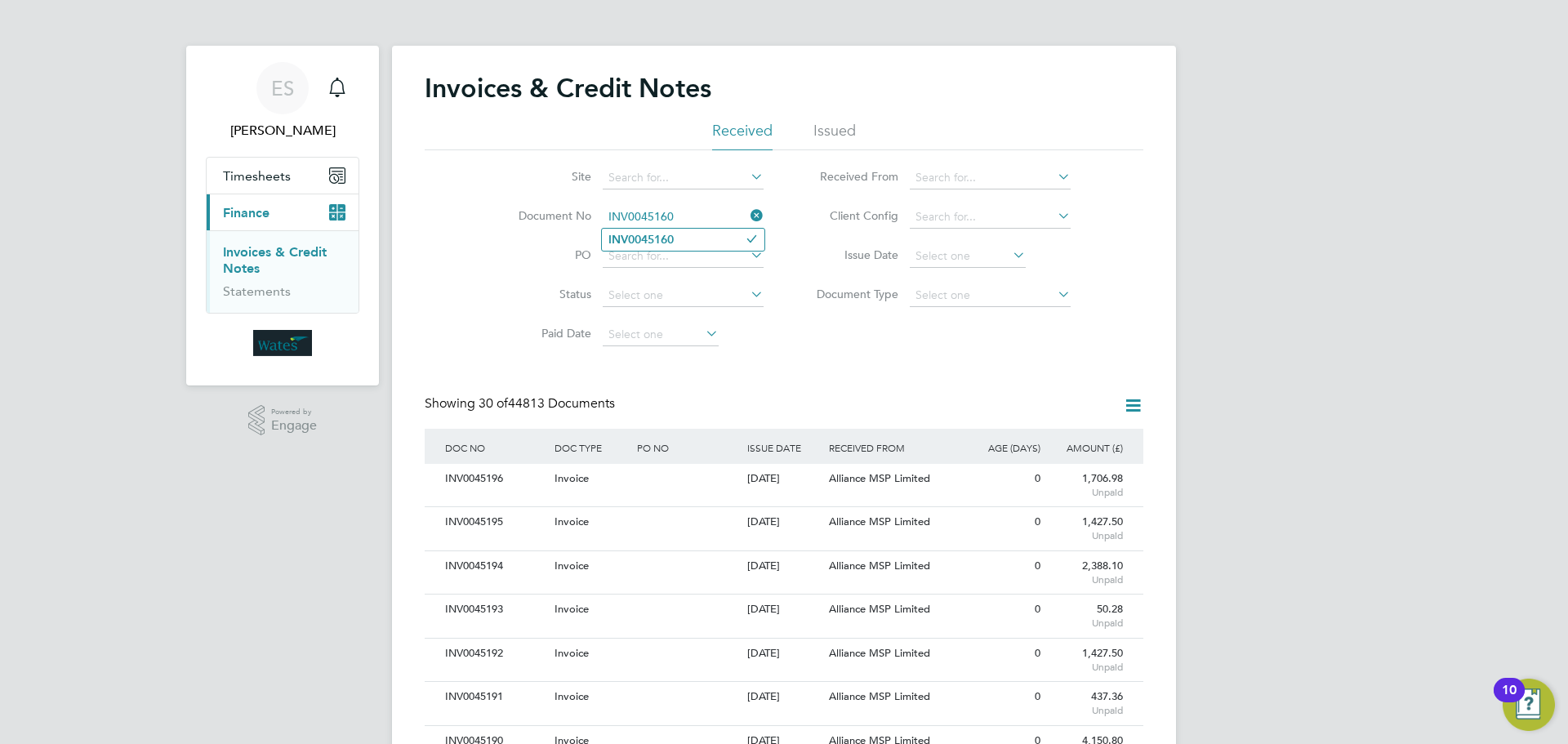
type input "INV0045160"
click at [673, 243] on b "INV0045160" at bounding box center [640, 239] width 65 height 14
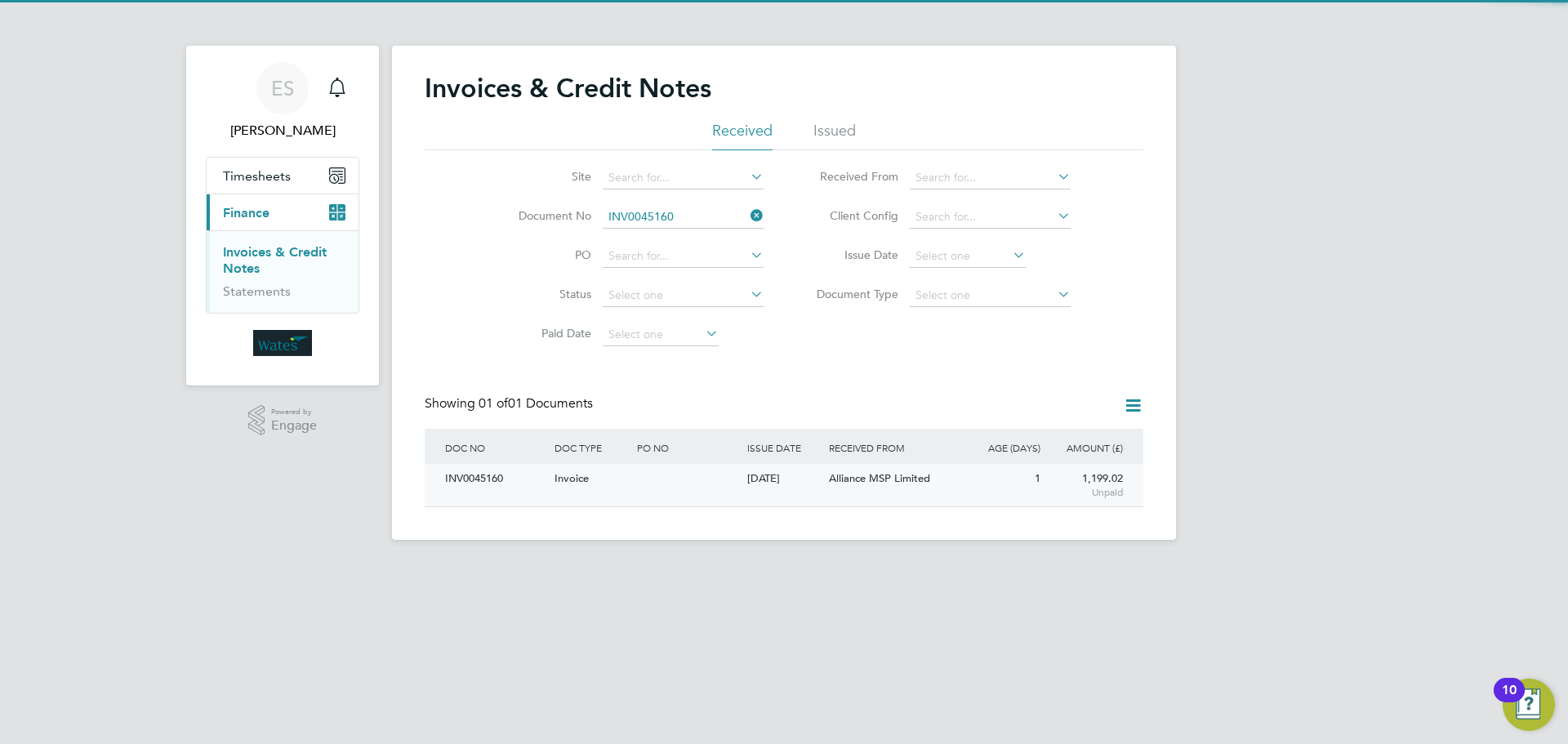
click at [467, 470] on div "INV0045160" at bounding box center [496, 479] width 110 height 30
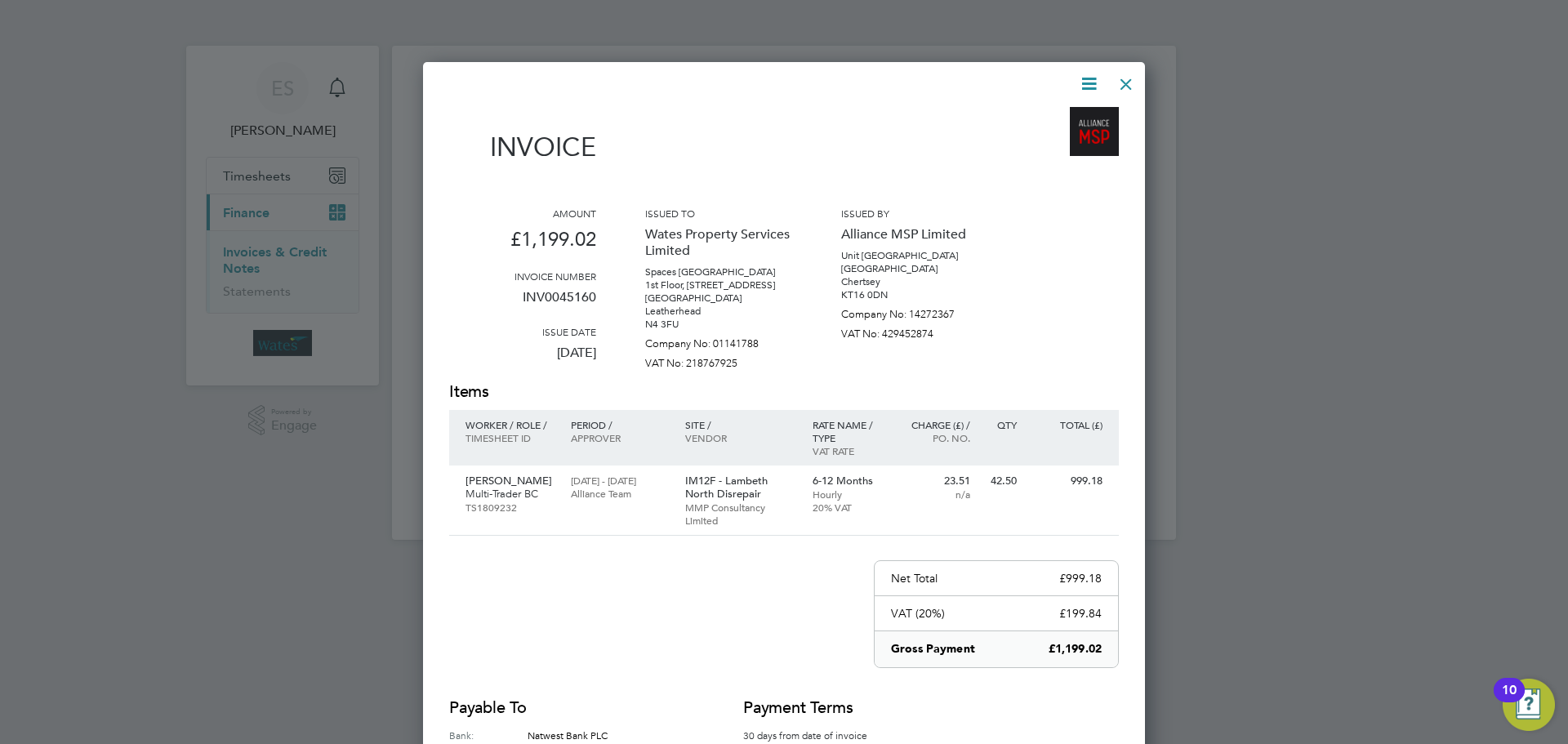
click at [1097, 78] on icon at bounding box center [1089, 84] width 21 height 21
click at [1068, 113] on li "Download Invoice" at bounding box center [1039, 123] width 112 height 23
click at [1086, 81] on icon at bounding box center [1089, 84] width 21 height 21
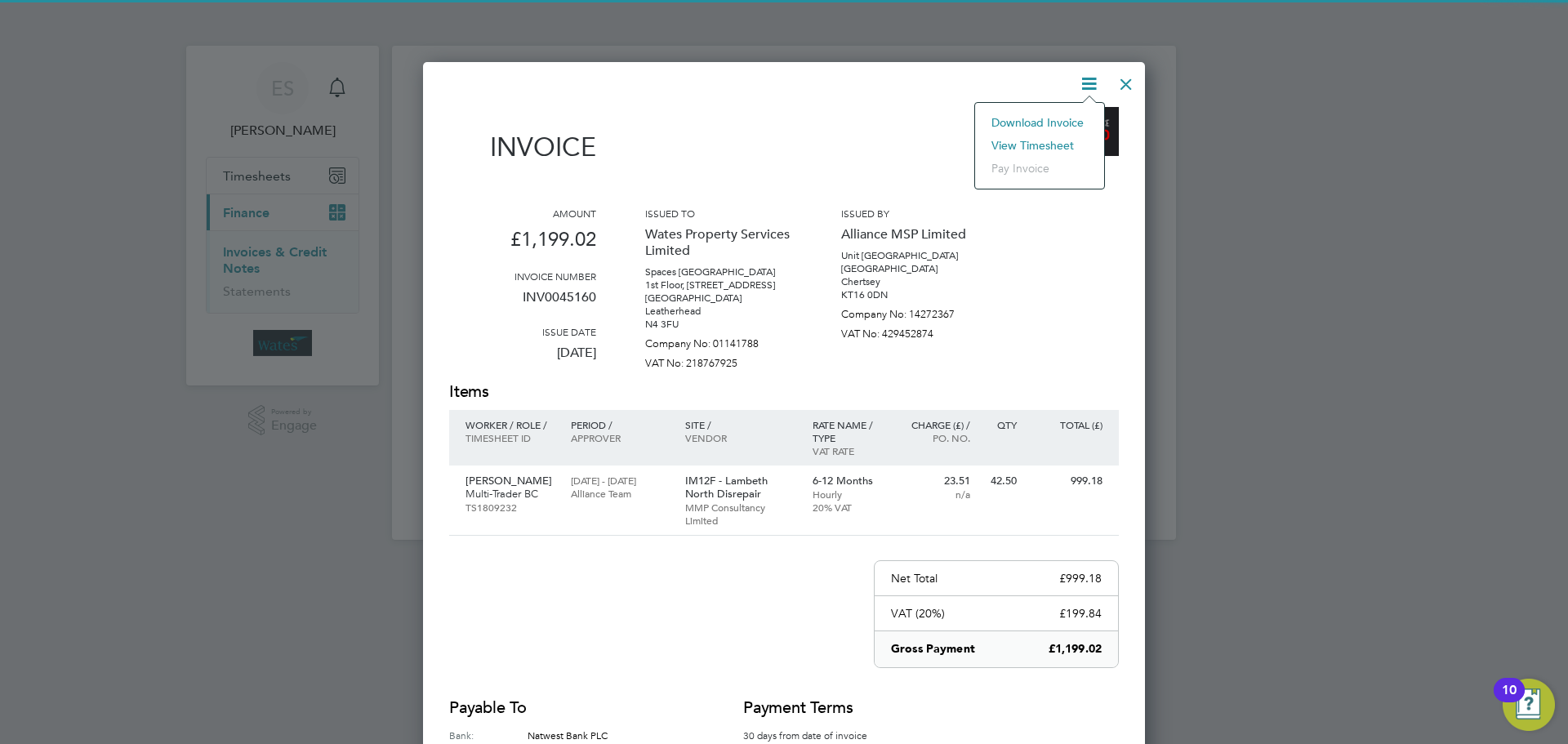
click at [1051, 137] on li "View timesheet" at bounding box center [1039, 145] width 112 height 23
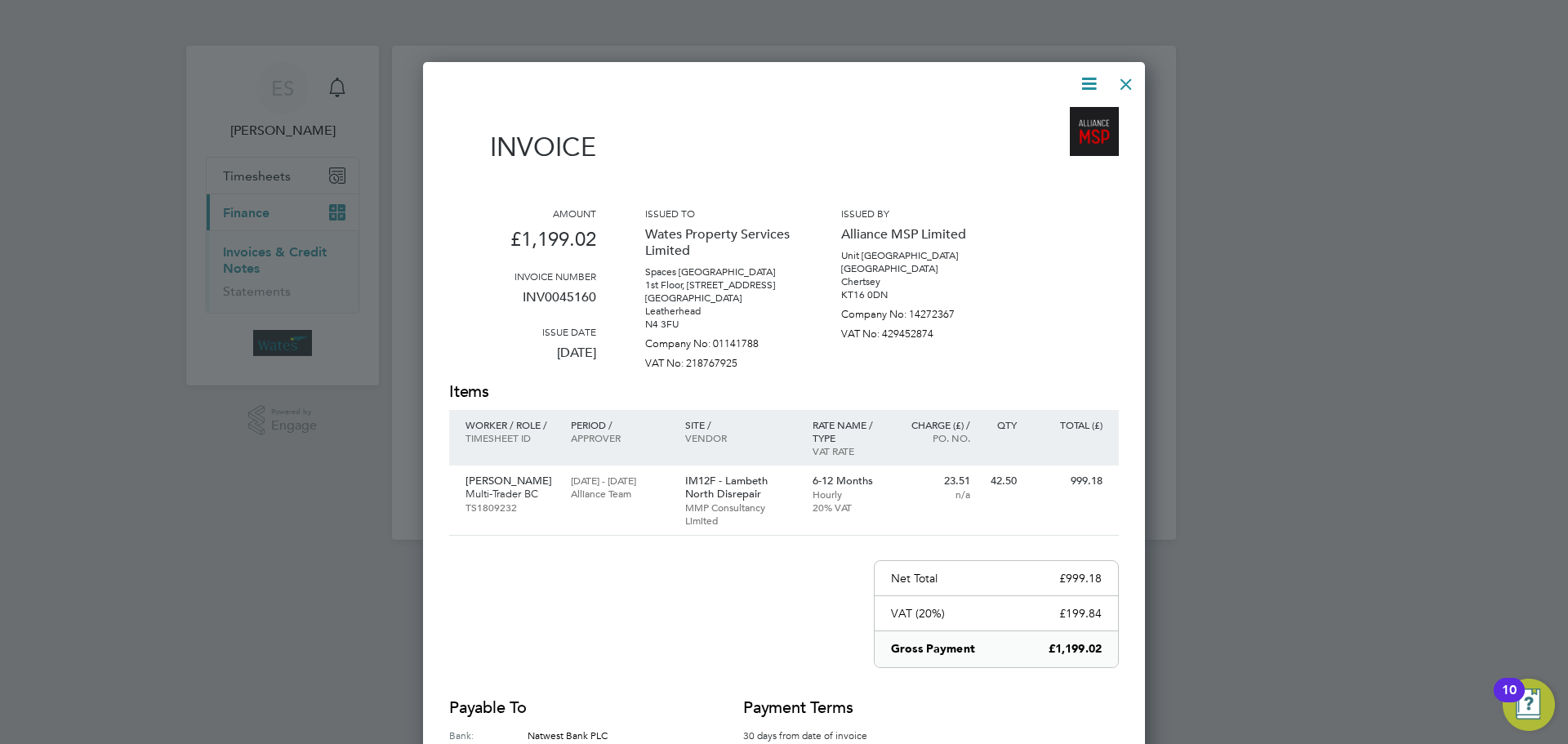
click at [1119, 79] on div at bounding box center [1126, 79] width 29 height 29
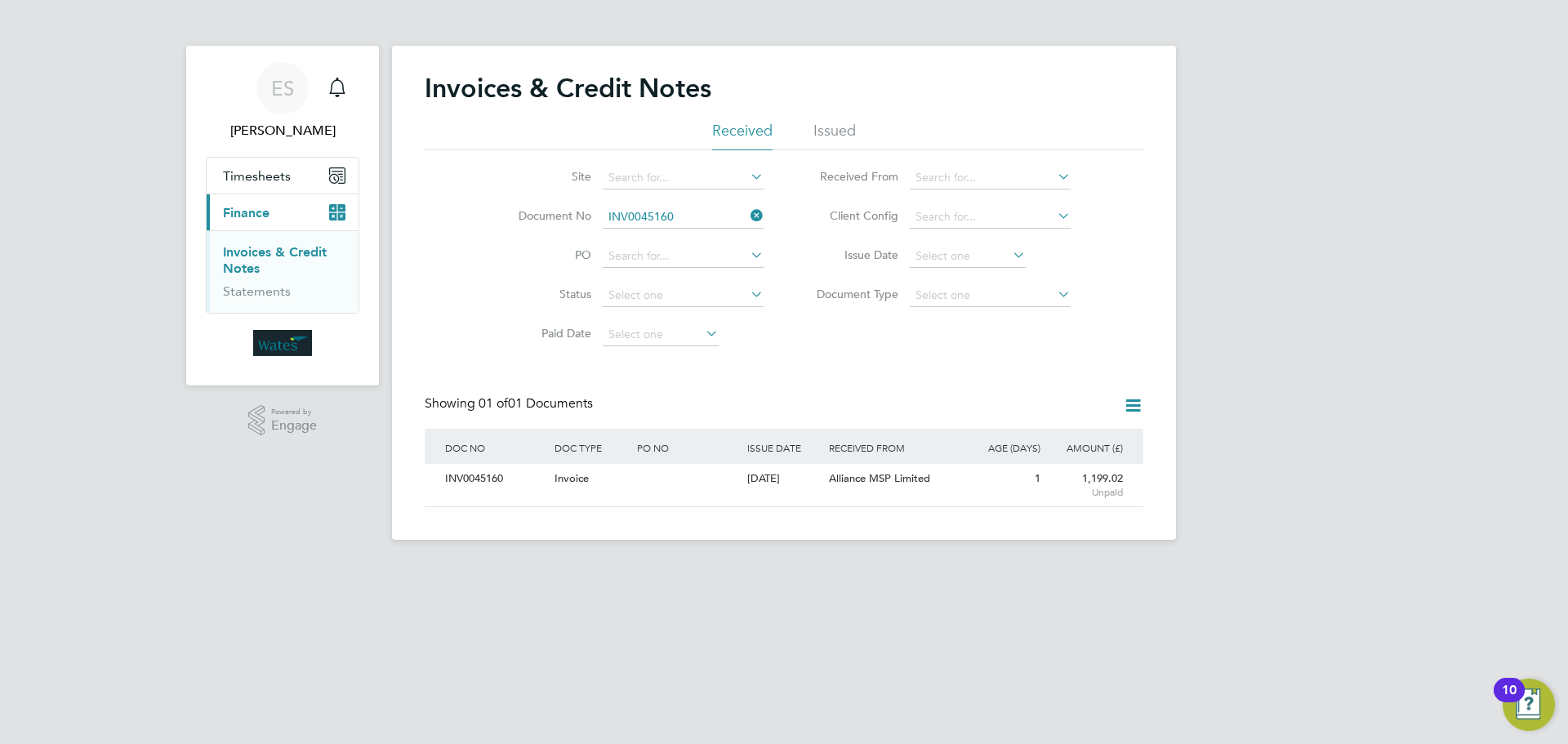
click at [747, 215] on icon at bounding box center [747, 215] width 0 height 23
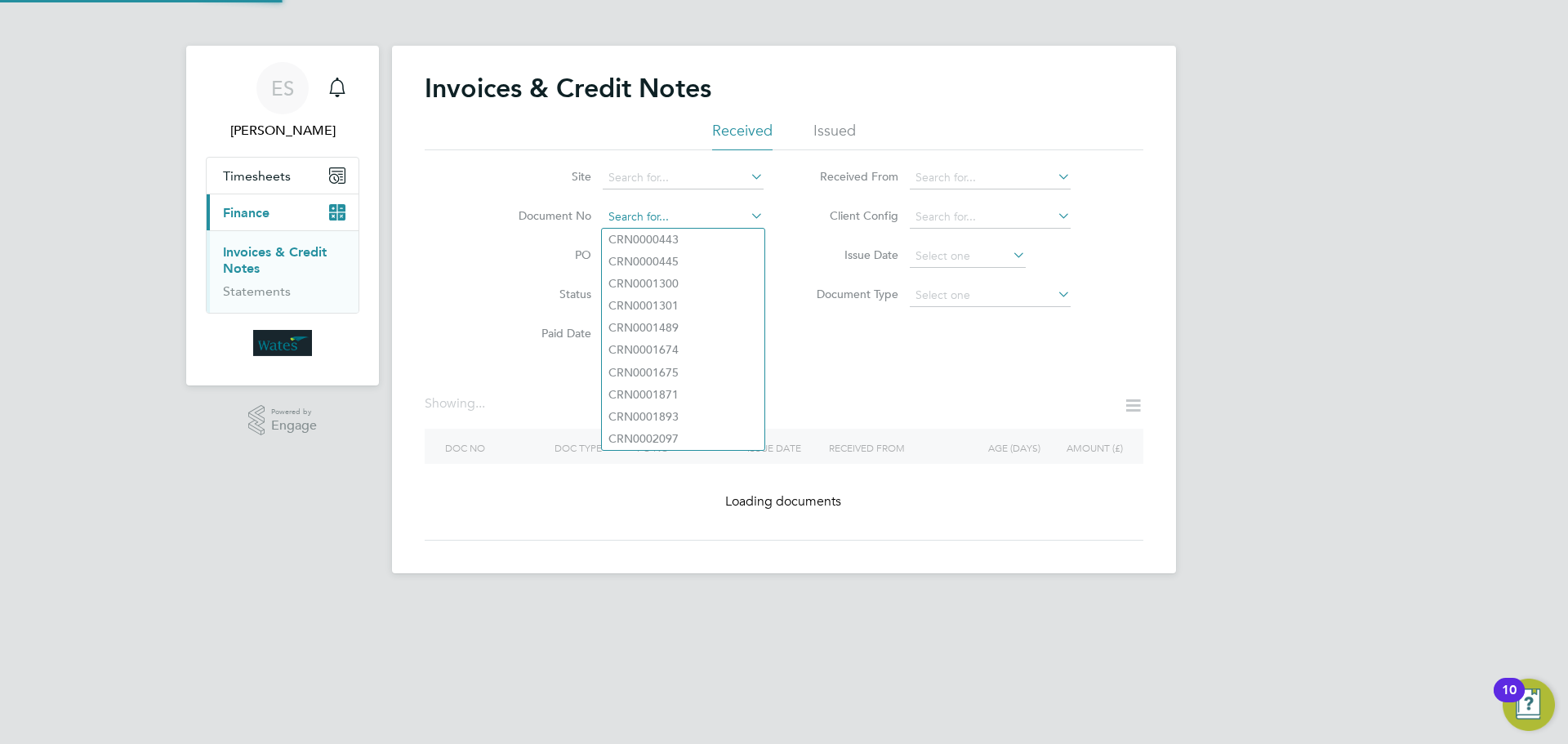
paste input "INV0045161"
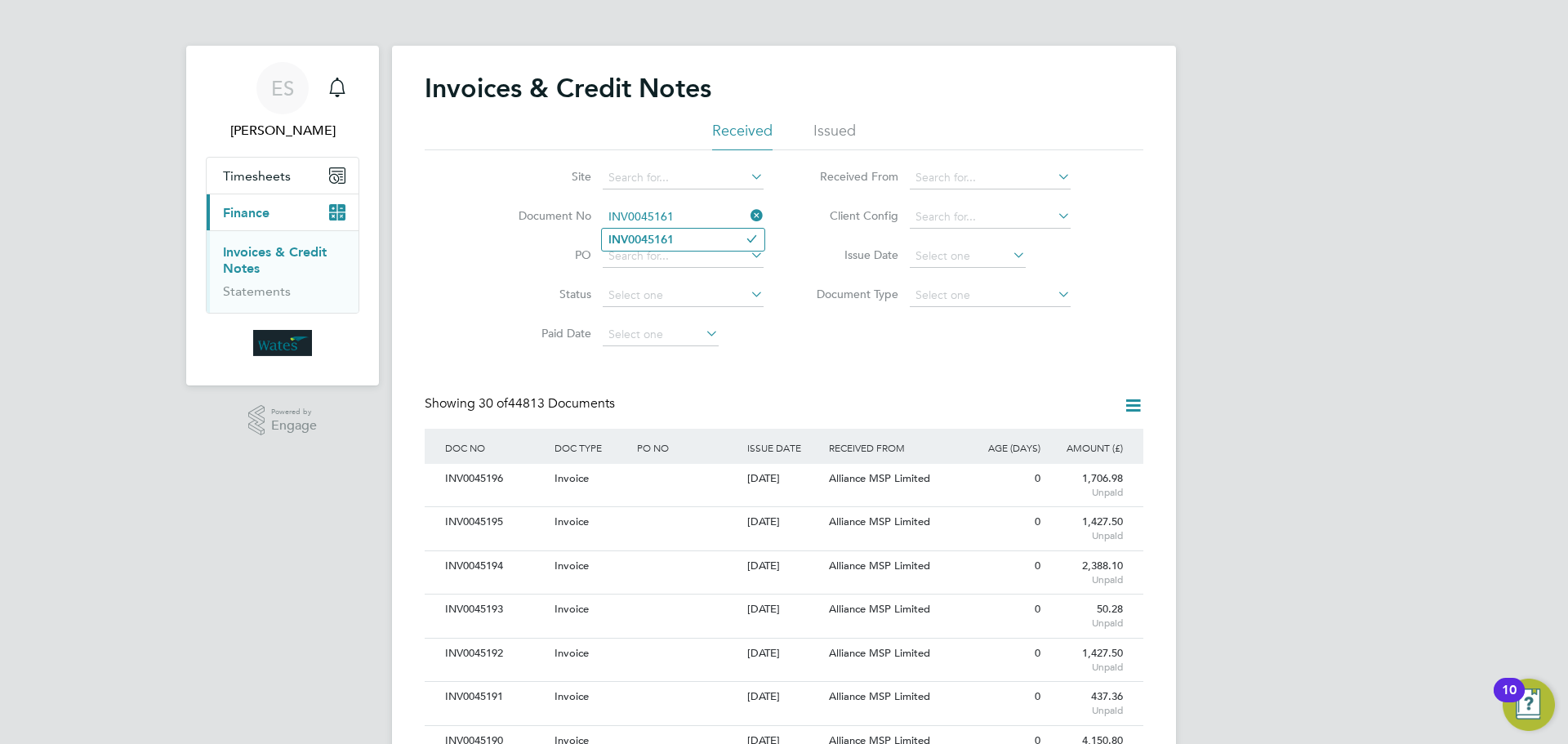
type input "INV0045161"
click at [684, 238] on li "INV0045161" at bounding box center [683, 239] width 162 height 22
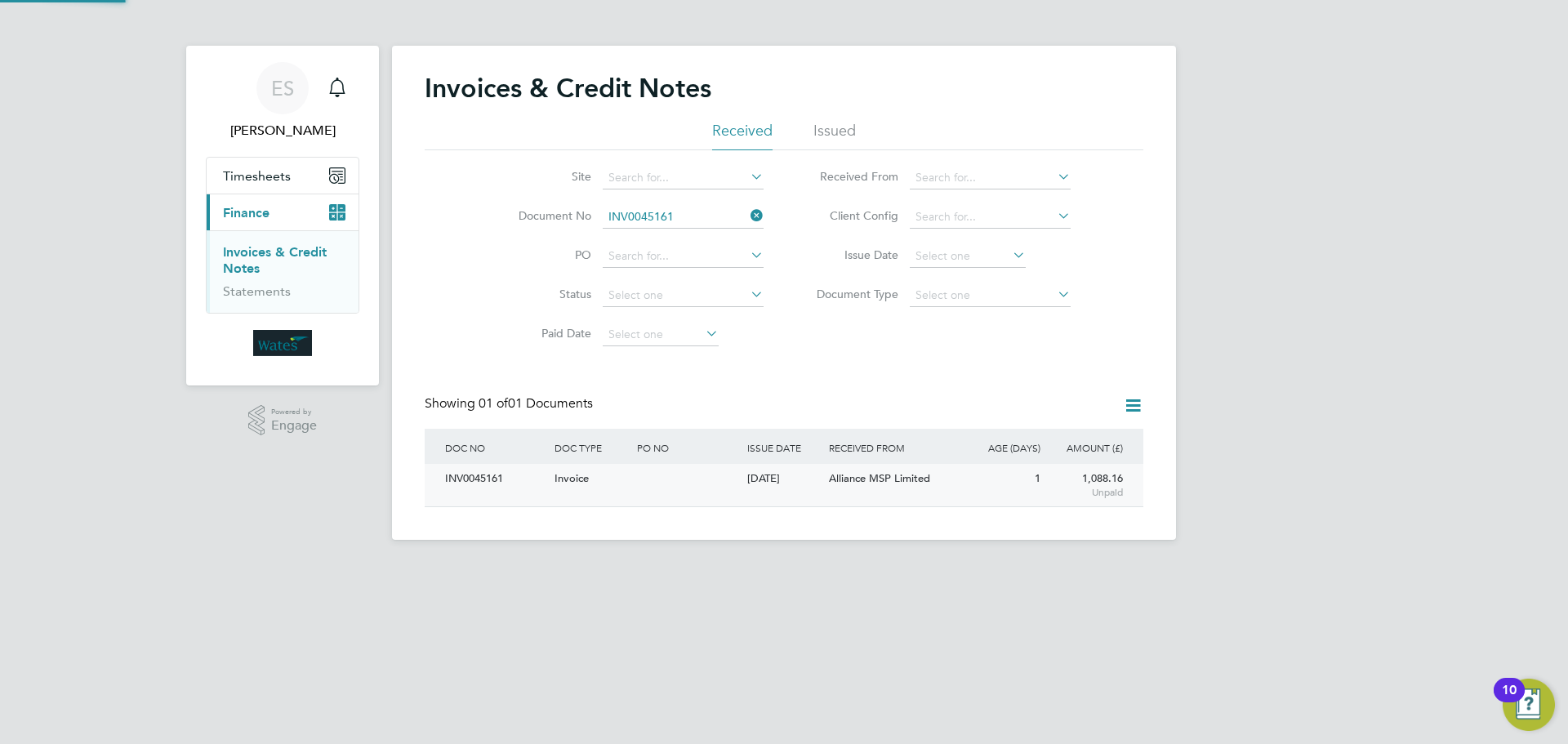
click at [488, 486] on div "INV0045161" at bounding box center [496, 479] width 110 height 30
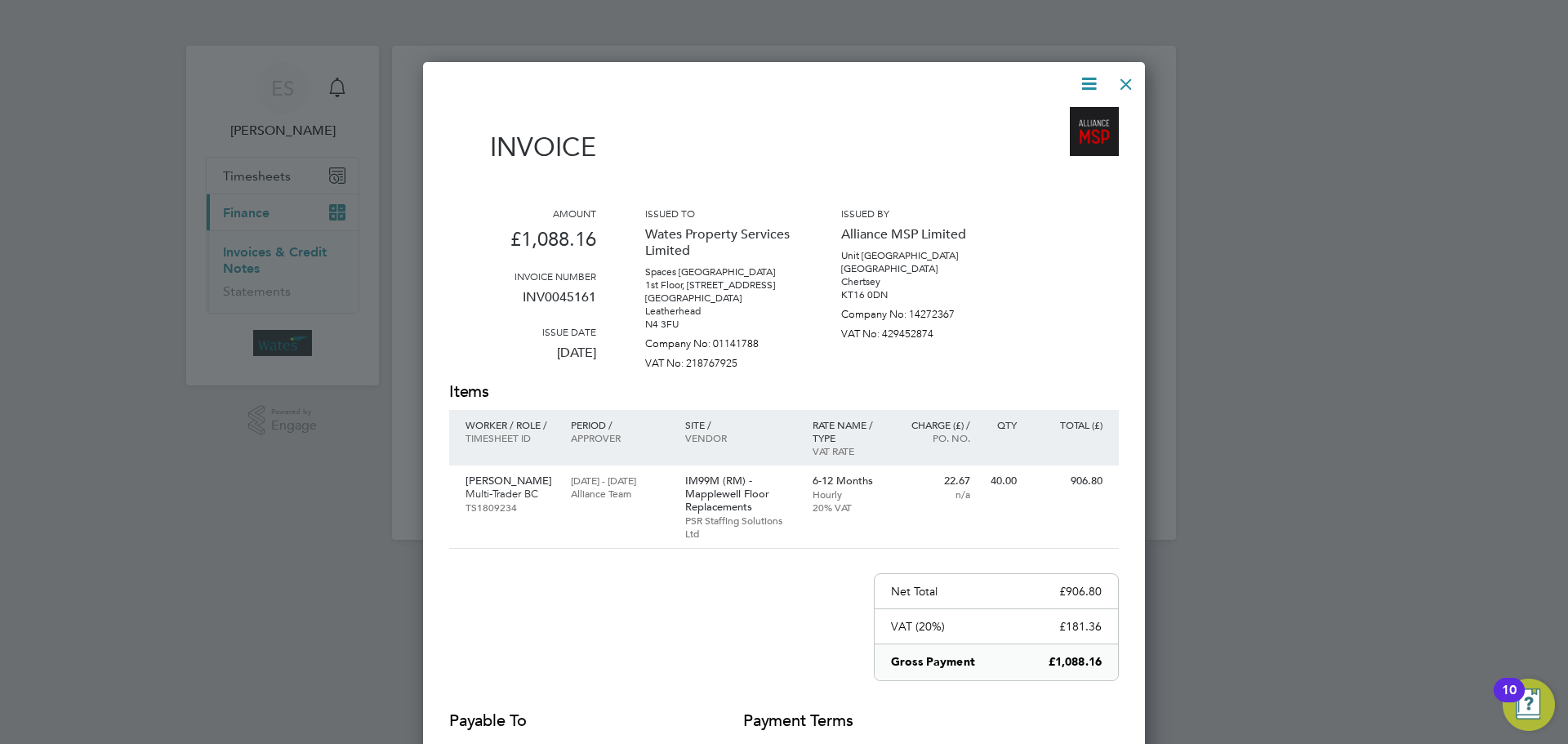
click at [1080, 80] on icon at bounding box center [1089, 84] width 21 height 21
click at [1050, 113] on li "Download Invoice" at bounding box center [1039, 123] width 112 height 23
click at [1079, 80] on icon at bounding box center [1089, 84] width 21 height 21
click at [1046, 142] on li "View timesheet" at bounding box center [1039, 145] width 112 height 23
click at [1125, 78] on div at bounding box center [1126, 79] width 29 height 29
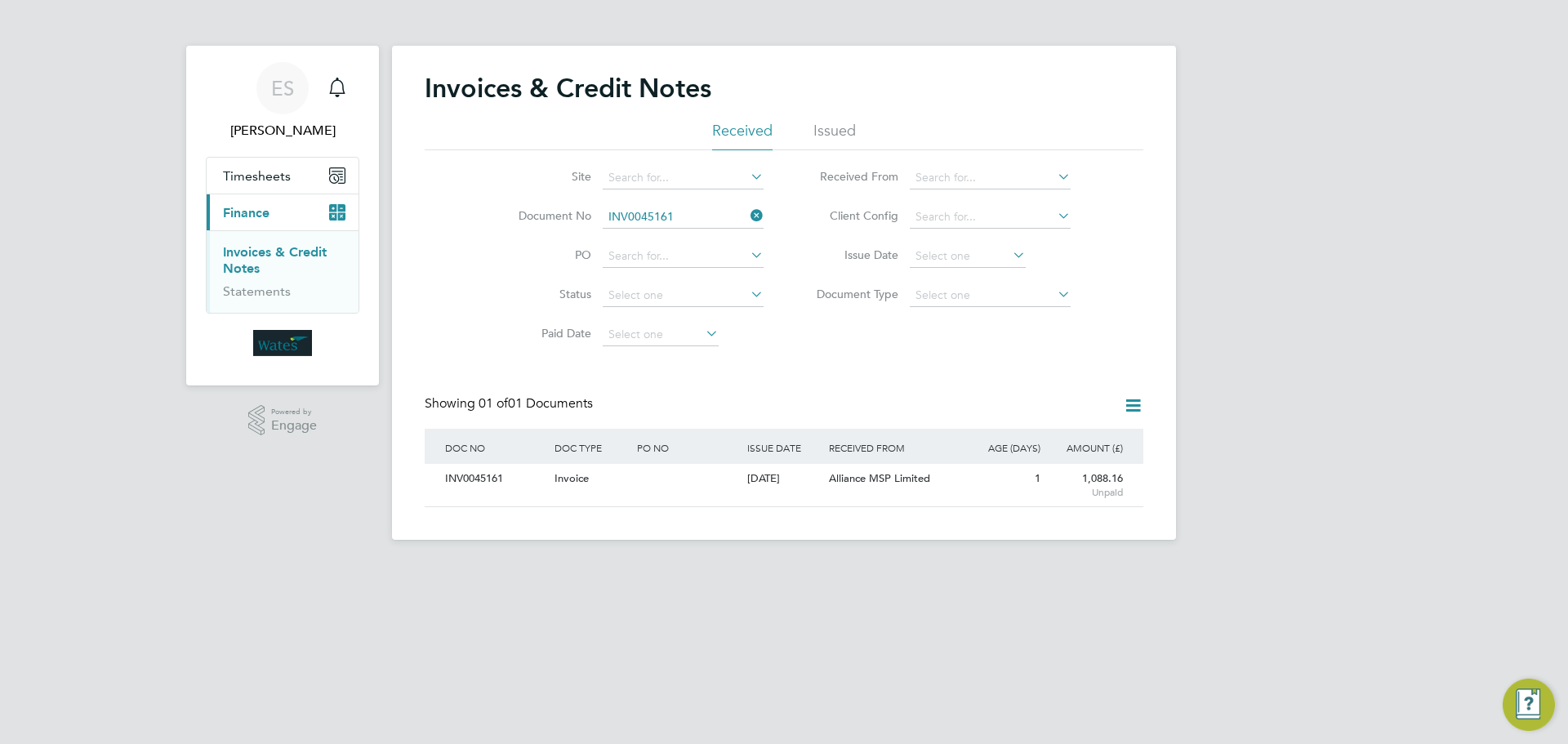
click at [747, 208] on icon at bounding box center [747, 215] width 0 height 23
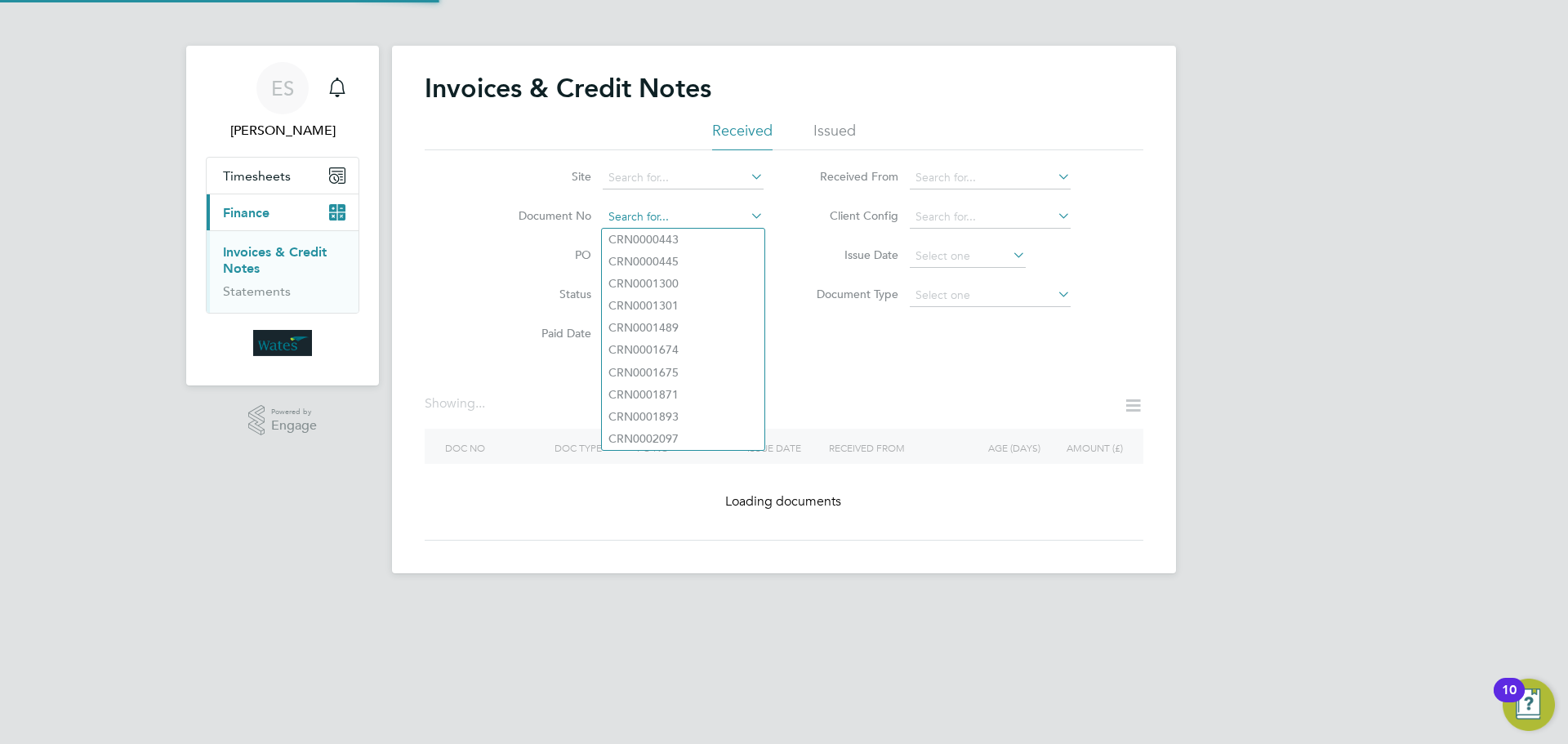
paste input "INV0045162"
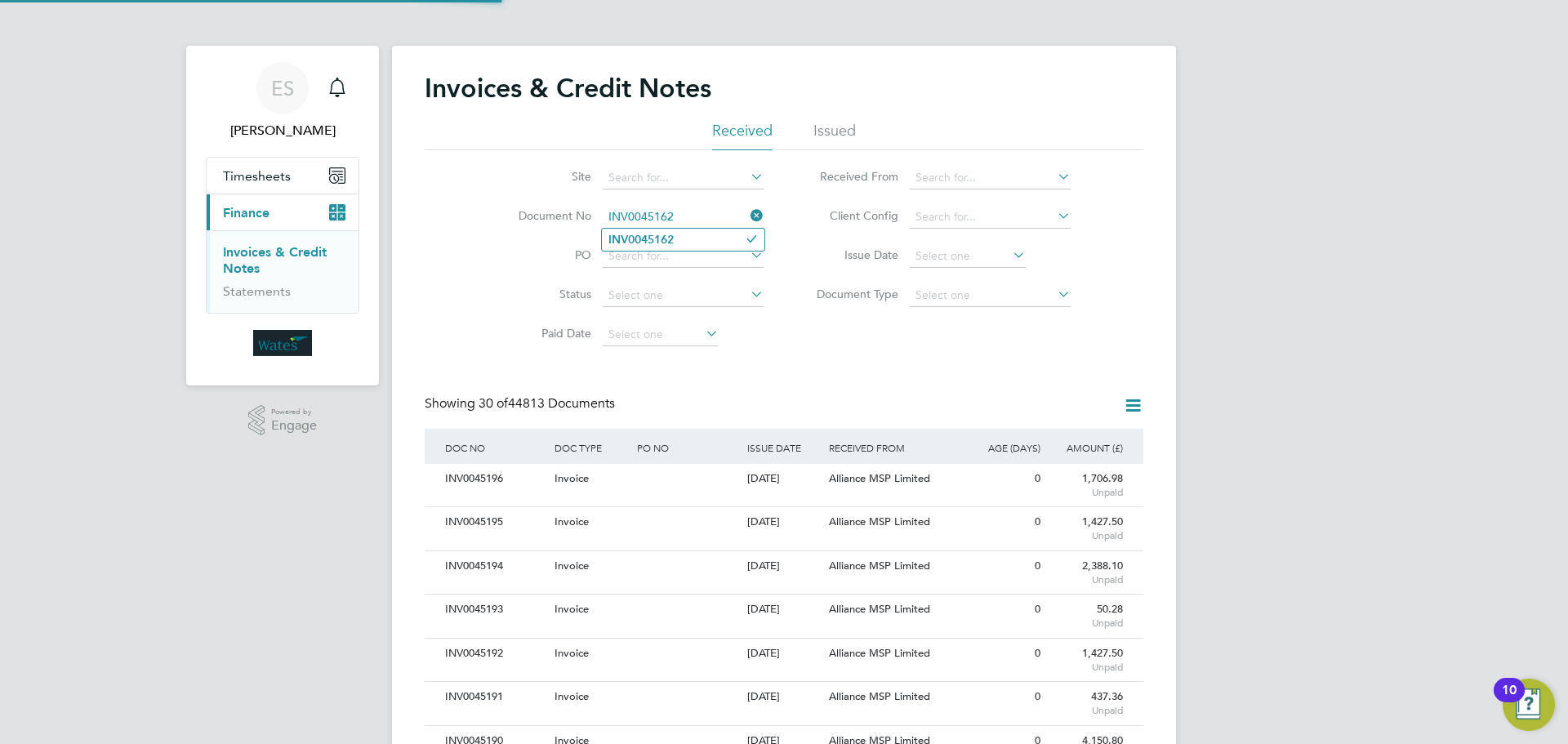
type input "INV0045162"
click at [683, 237] on li "INV0045162" at bounding box center [683, 239] width 162 height 22
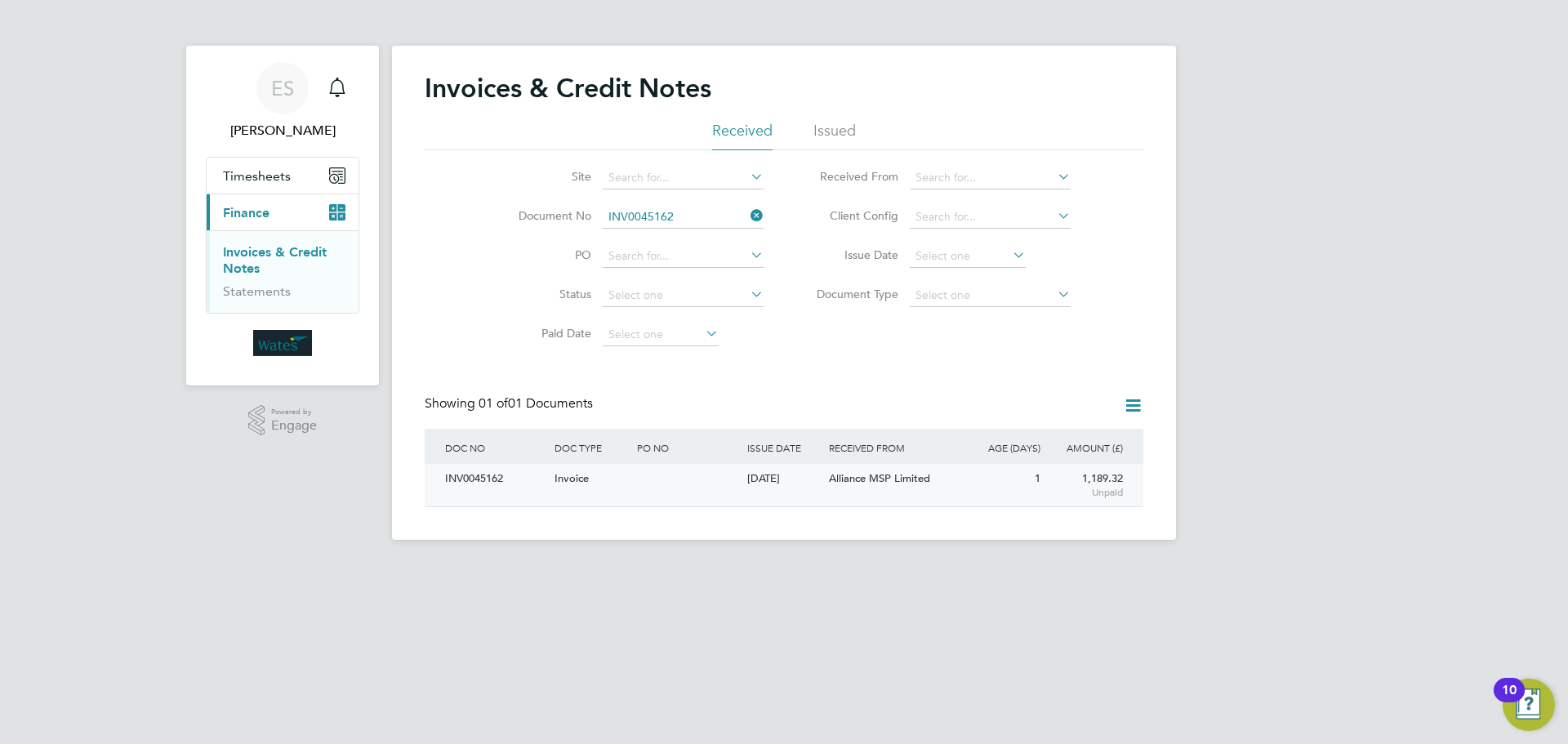
click at [471, 473] on div "INV0045162" at bounding box center [496, 479] width 110 height 30
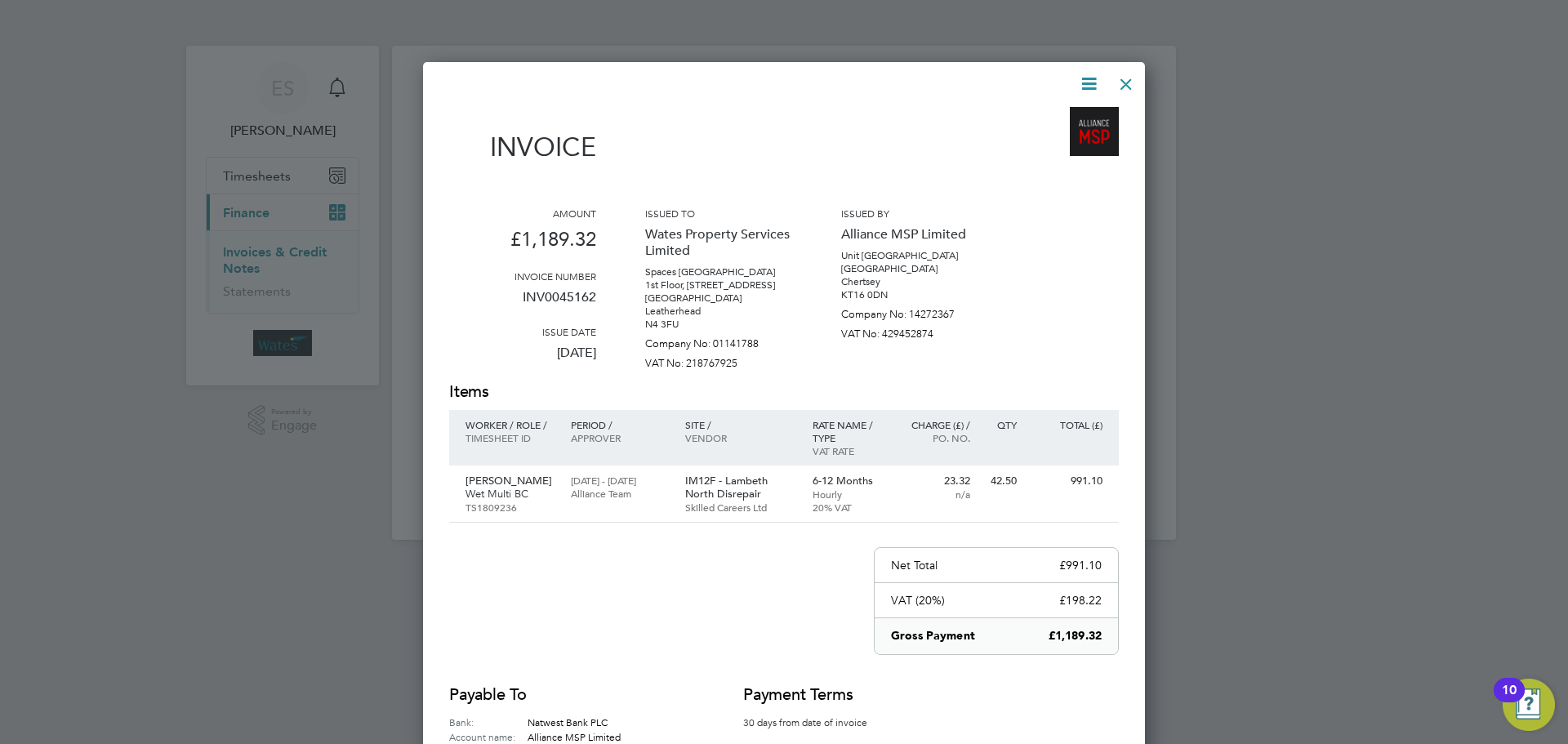
click at [1086, 78] on icon at bounding box center [1089, 84] width 21 height 21
click at [1053, 118] on li "Download Invoice" at bounding box center [1039, 123] width 112 height 23
click at [1095, 76] on icon at bounding box center [1089, 84] width 21 height 21
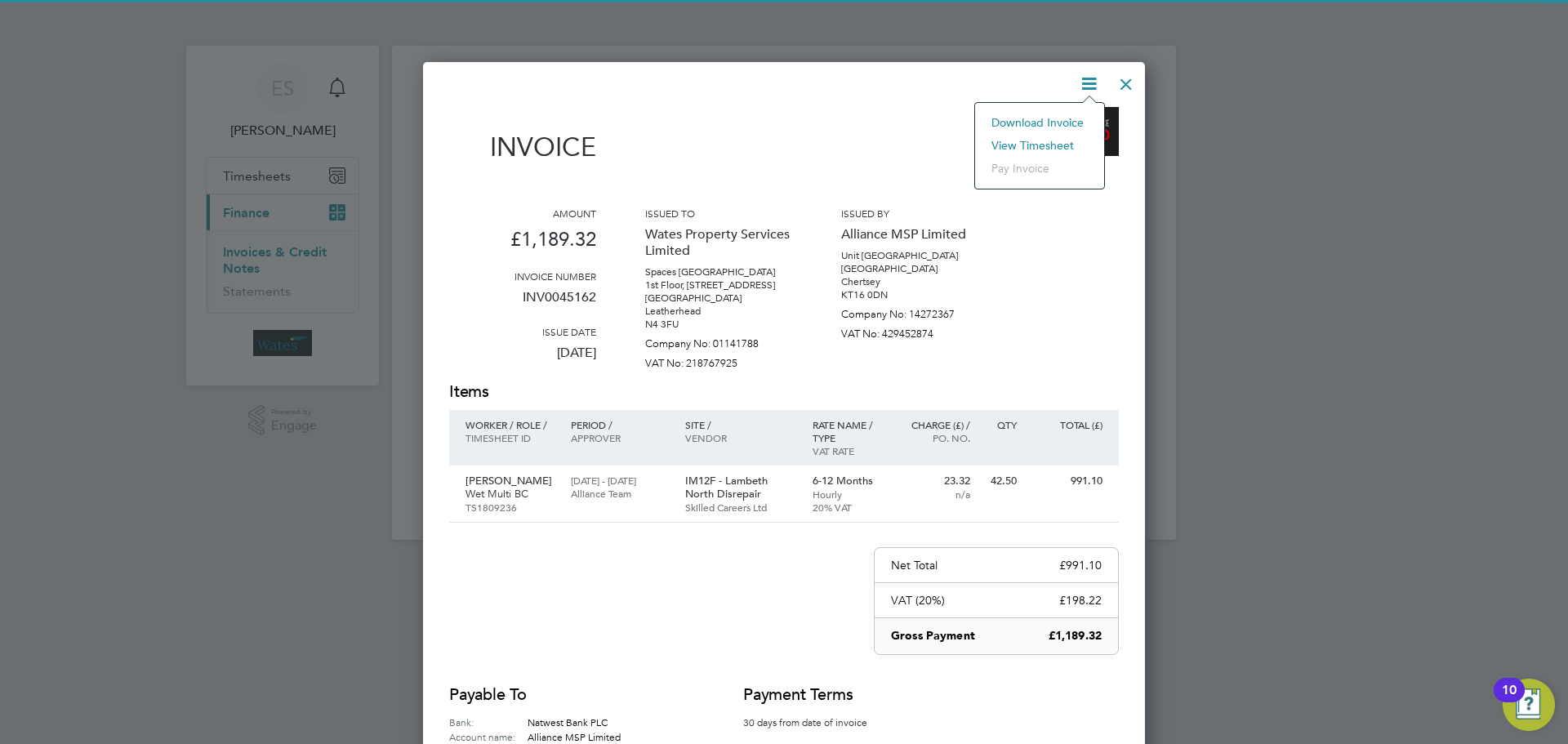
click at [1052, 138] on li "View timesheet" at bounding box center [1039, 145] width 112 height 23
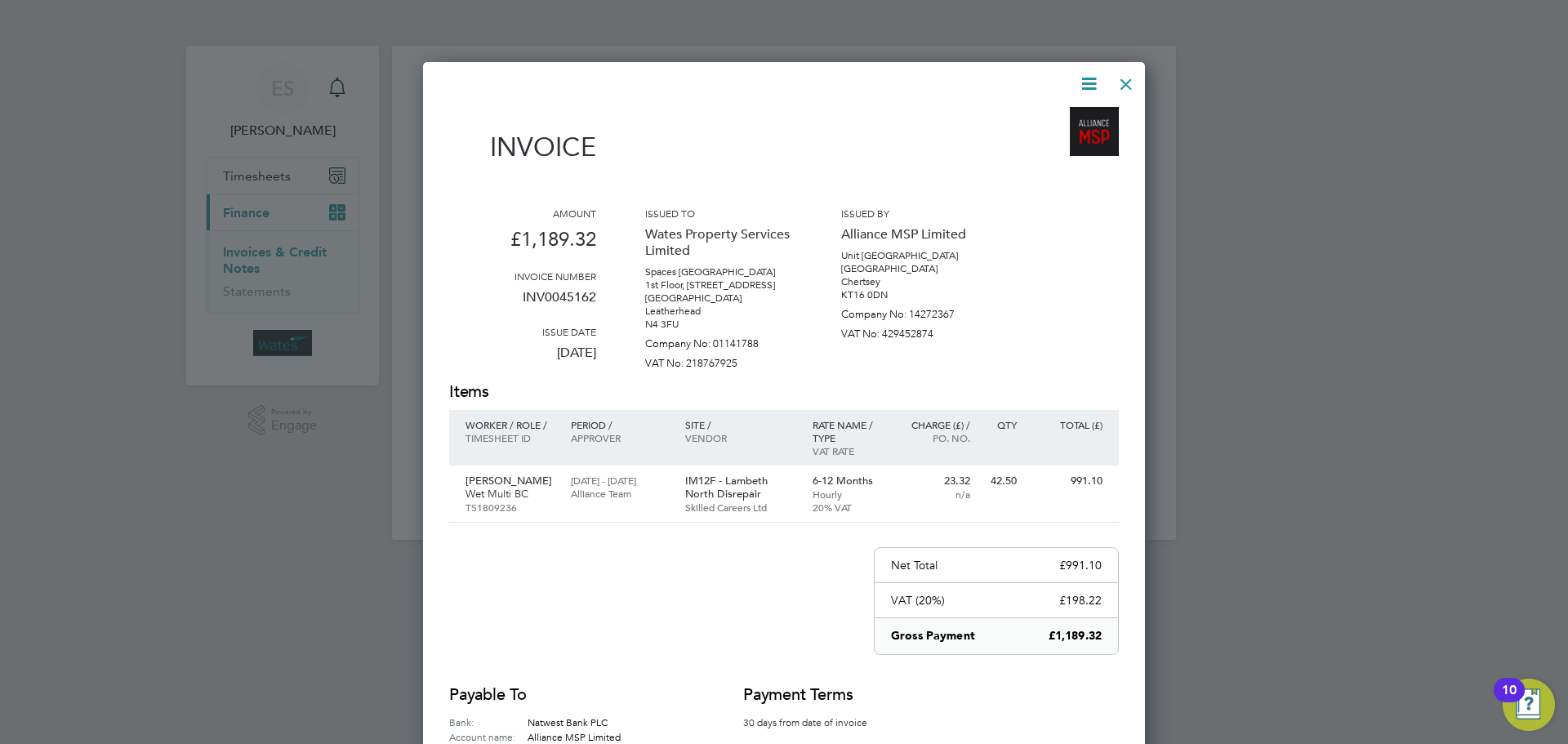
click at [1134, 83] on div at bounding box center [1126, 79] width 29 height 29
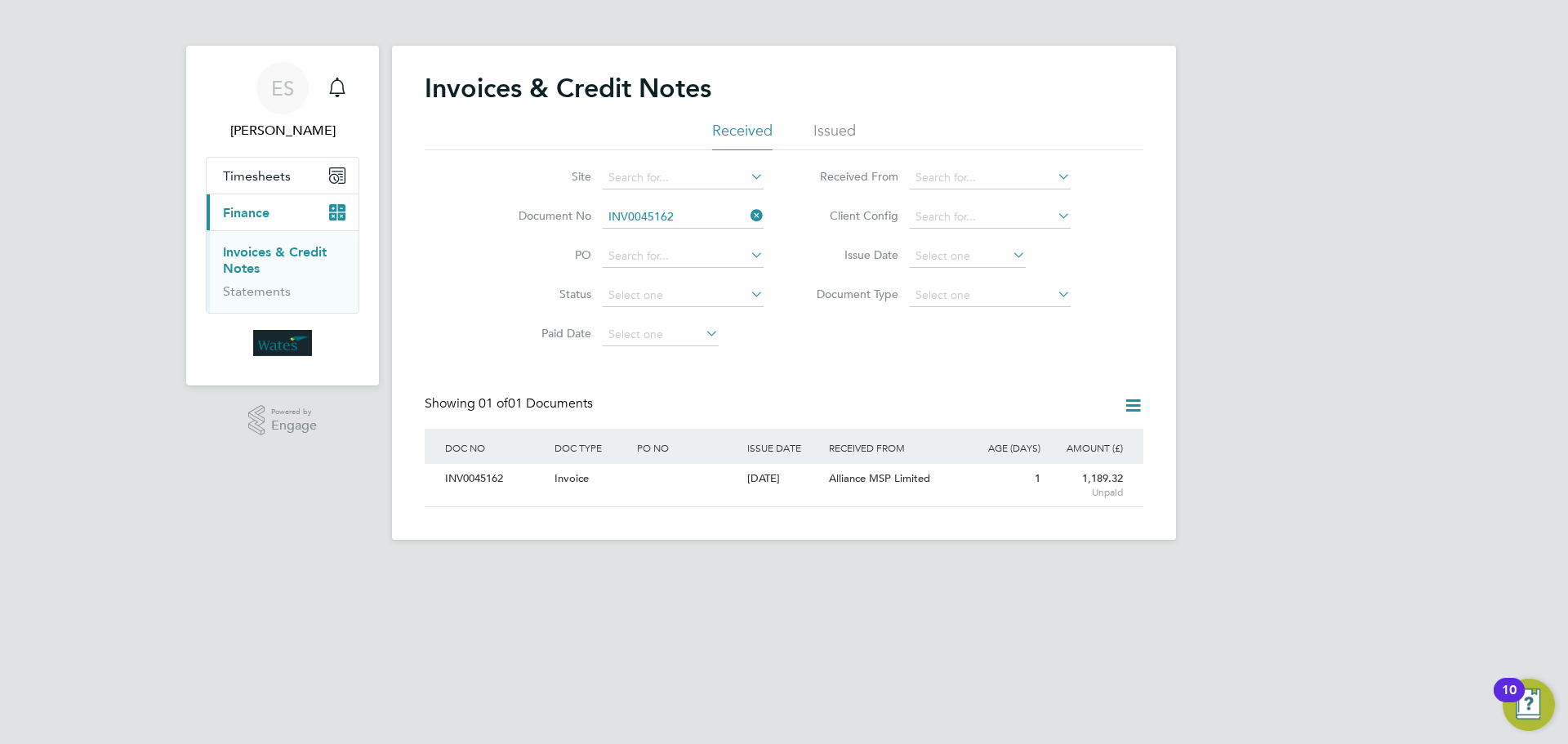
click at [747, 216] on icon at bounding box center [747, 215] width 0 height 23
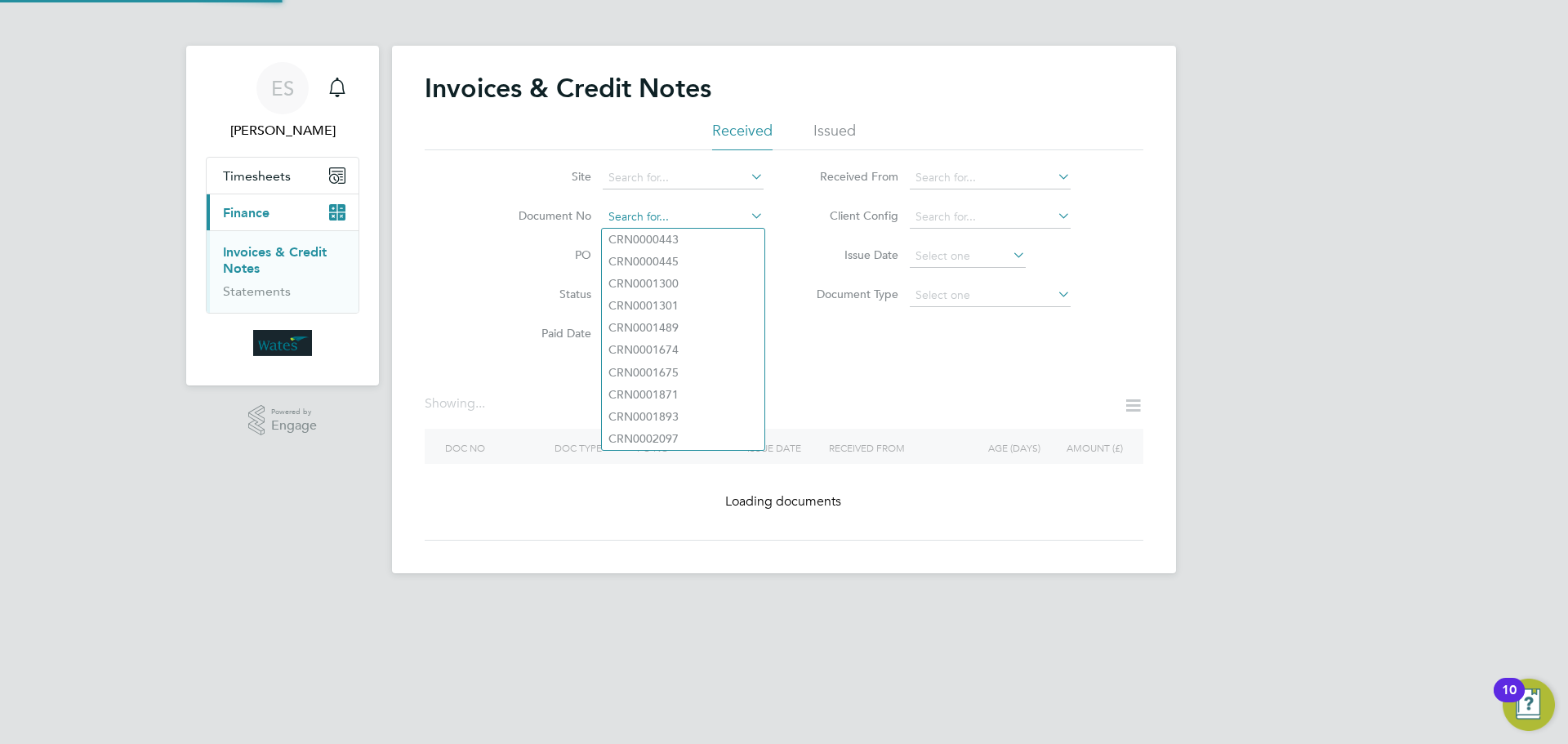
paste input "INV0045163"
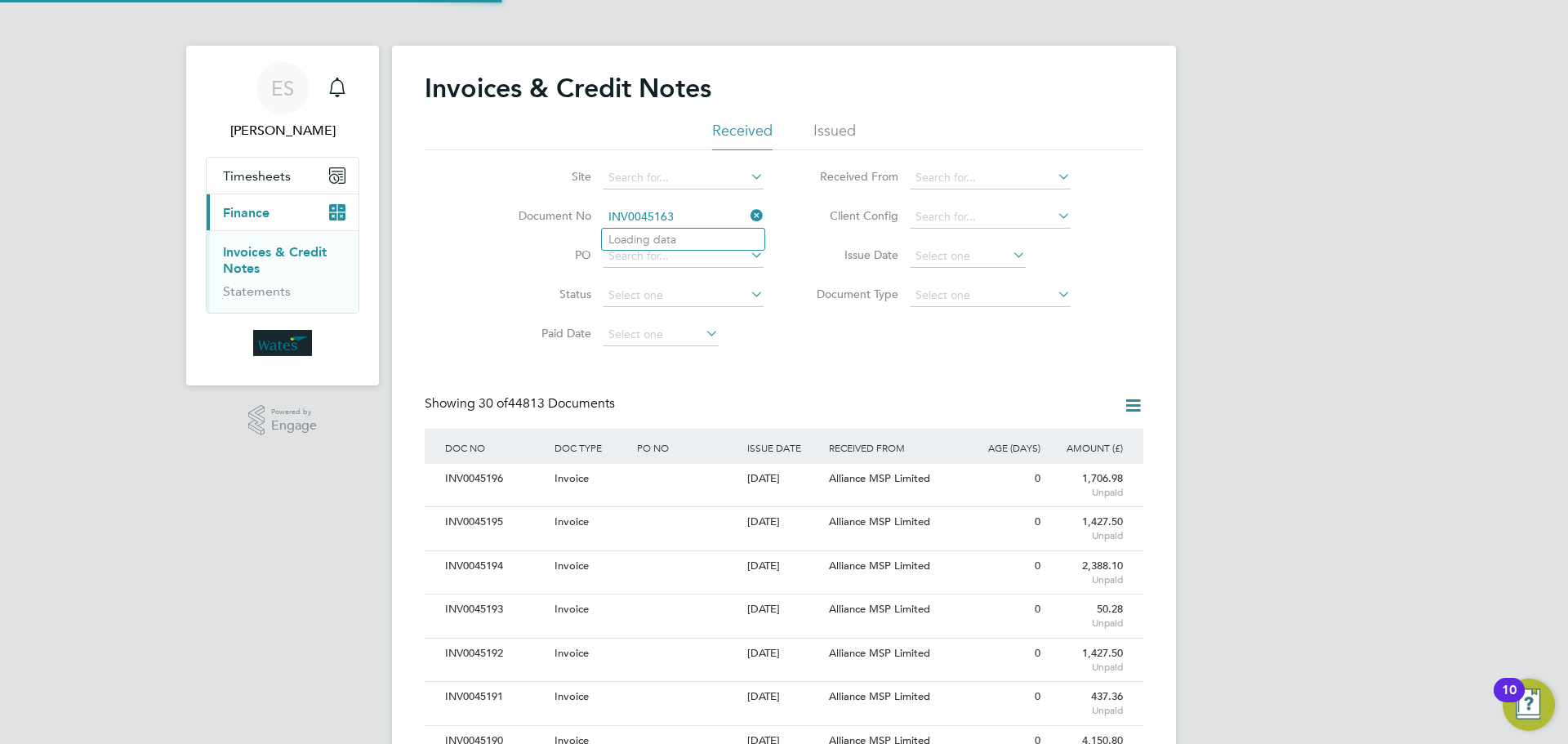
scroll to position [31, 111]
type input "INV0045163"
click at [667, 235] on b "INV0045163" at bounding box center [640, 239] width 65 height 14
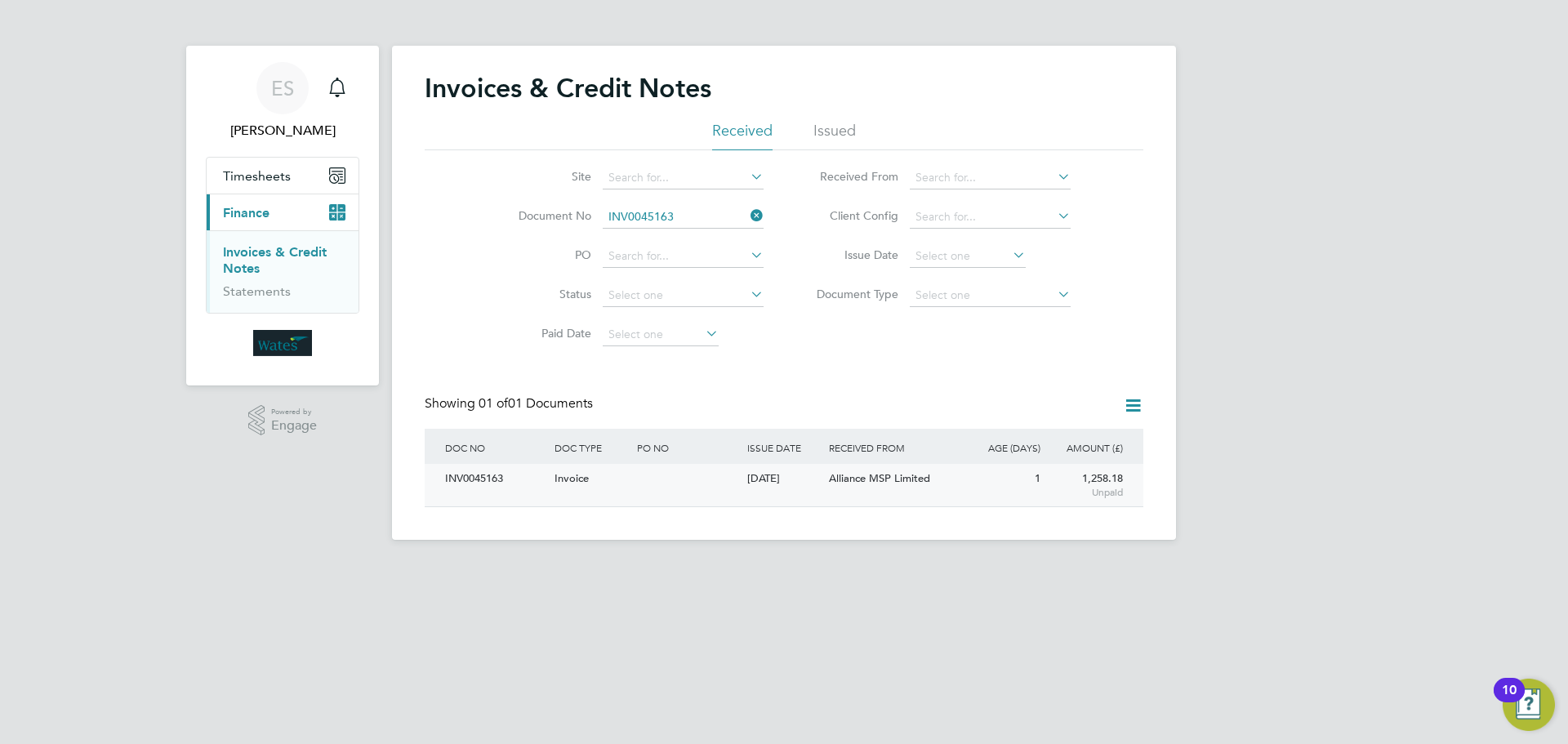
click at [480, 482] on div "INV0045163" at bounding box center [496, 479] width 110 height 30
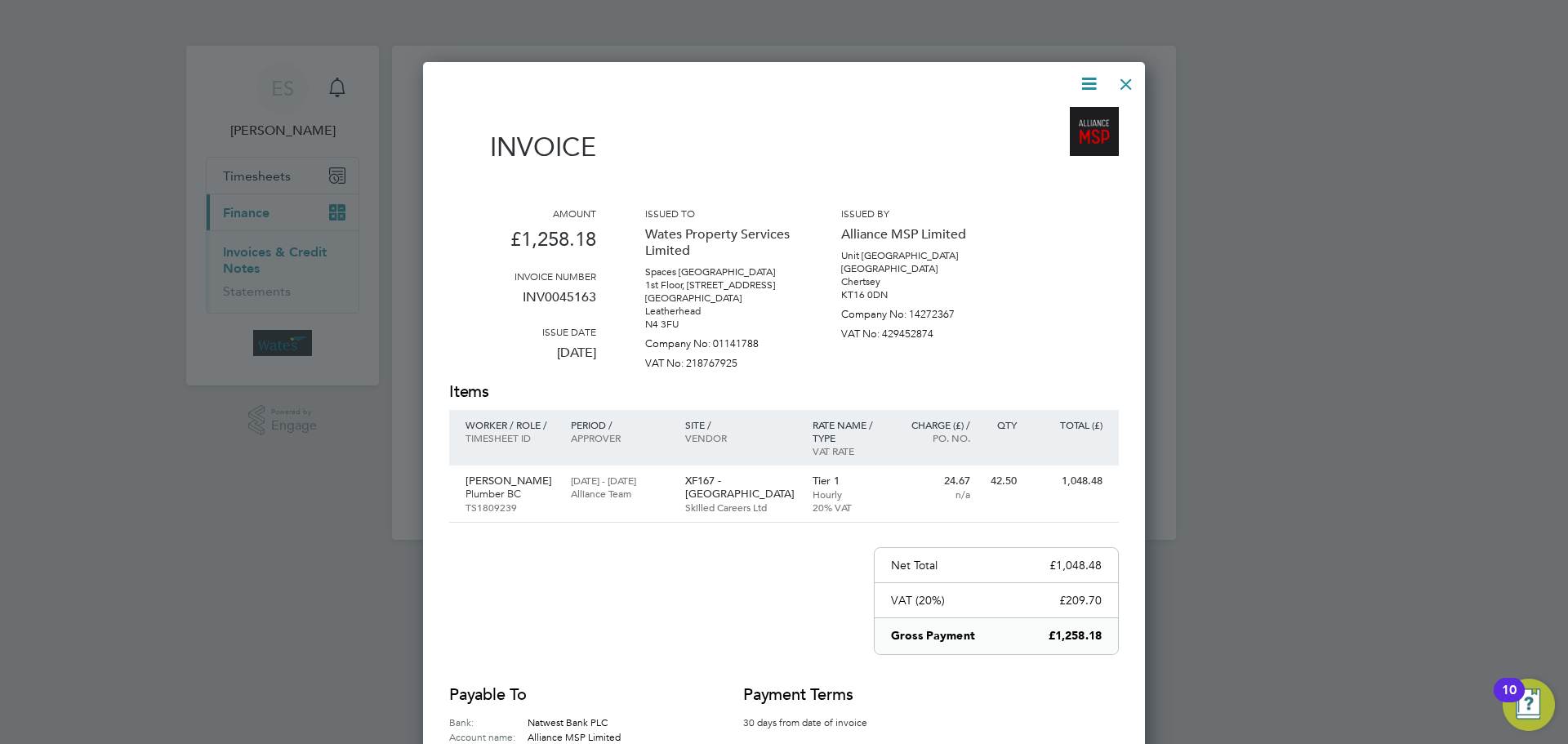
click at [1090, 78] on icon at bounding box center [1089, 84] width 21 height 21
click at [1065, 115] on li "Download Invoice" at bounding box center [1039, 123] width 112 height 23
click at [1083, 85] on icon at bounding box center [1089, 84] width 21 height 21
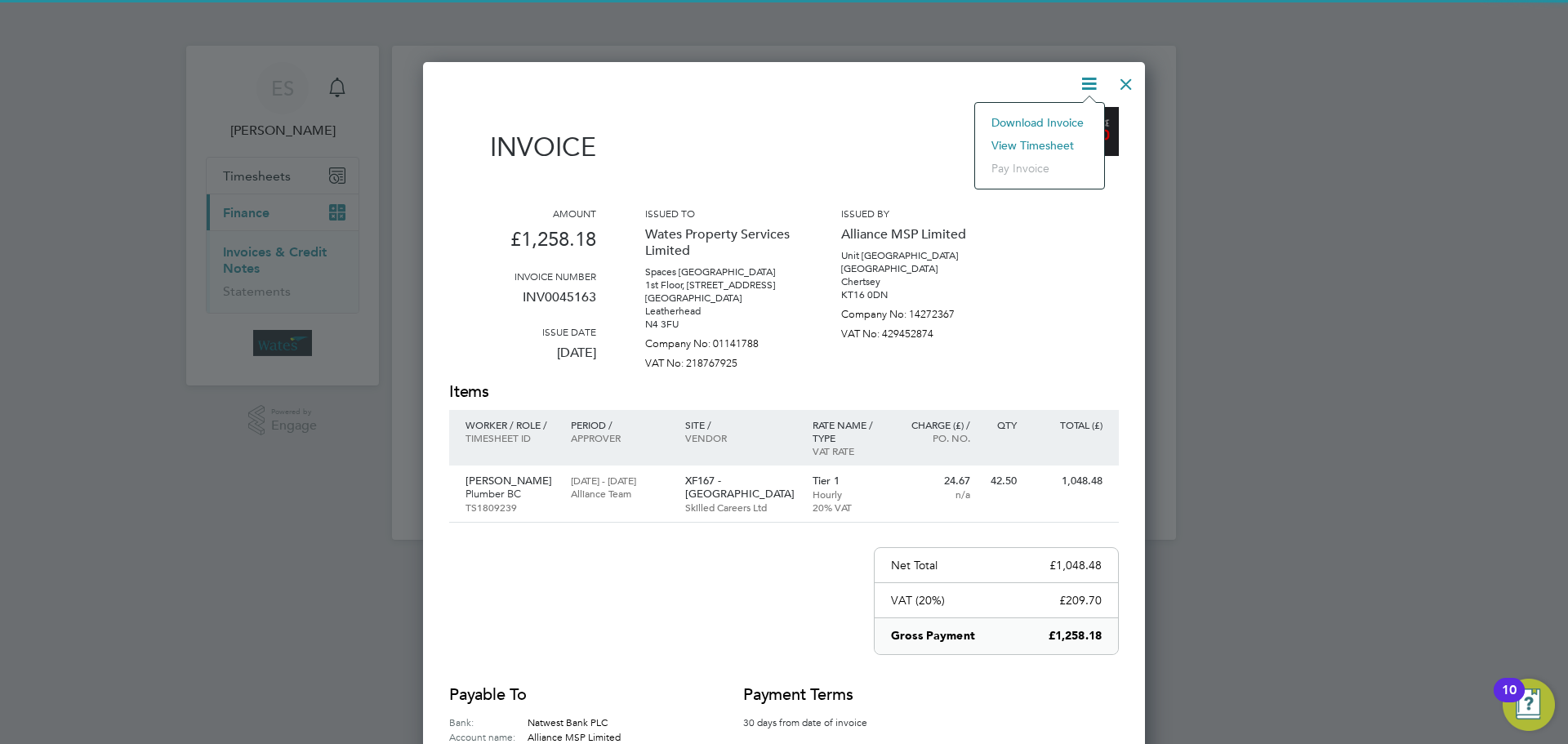
click at [1059, 143] on li "View timesheet" at bounding box center [1039, 145] width 112 height 23
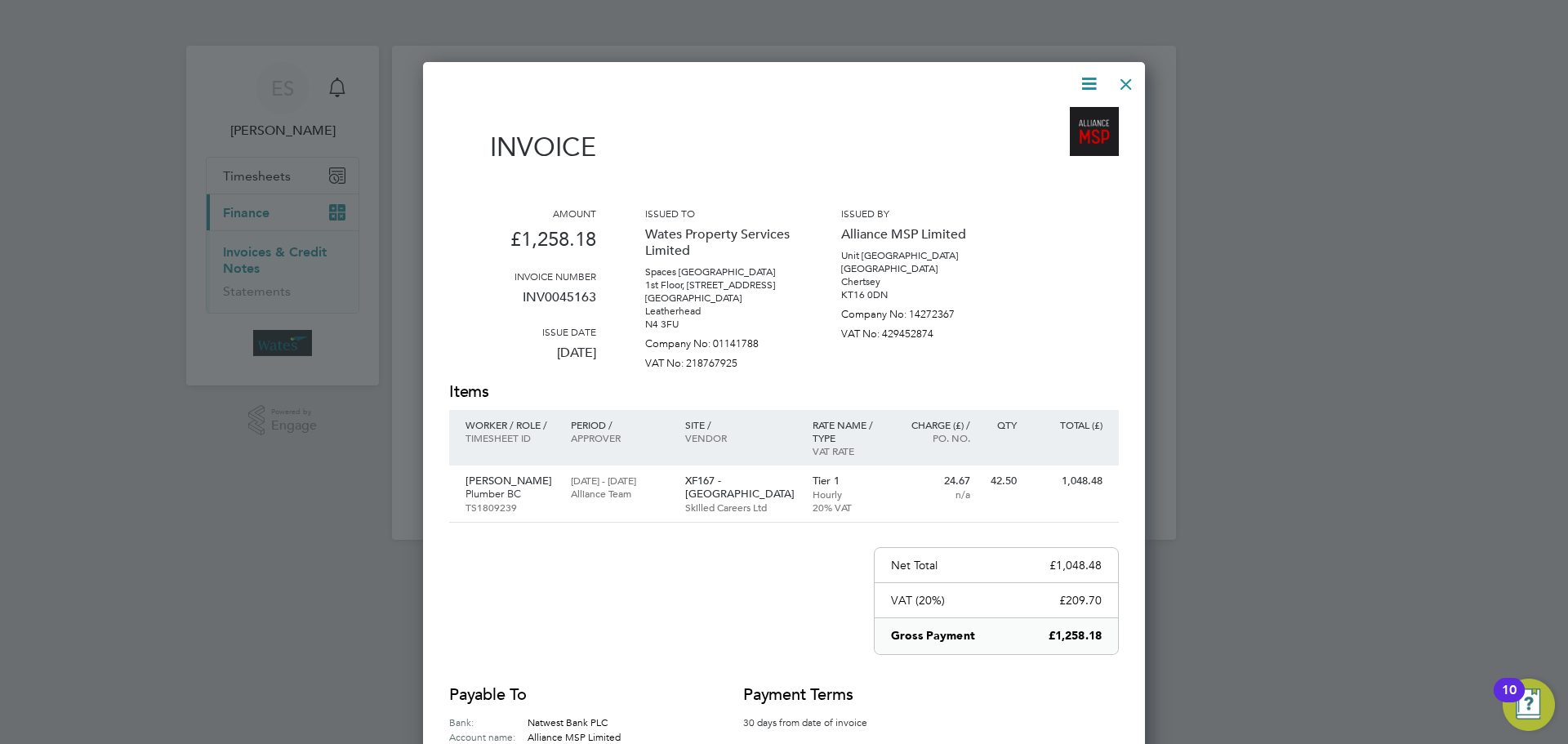
click at [1127, 81] on div at bounding box center [1126, 79] width 29 height 29
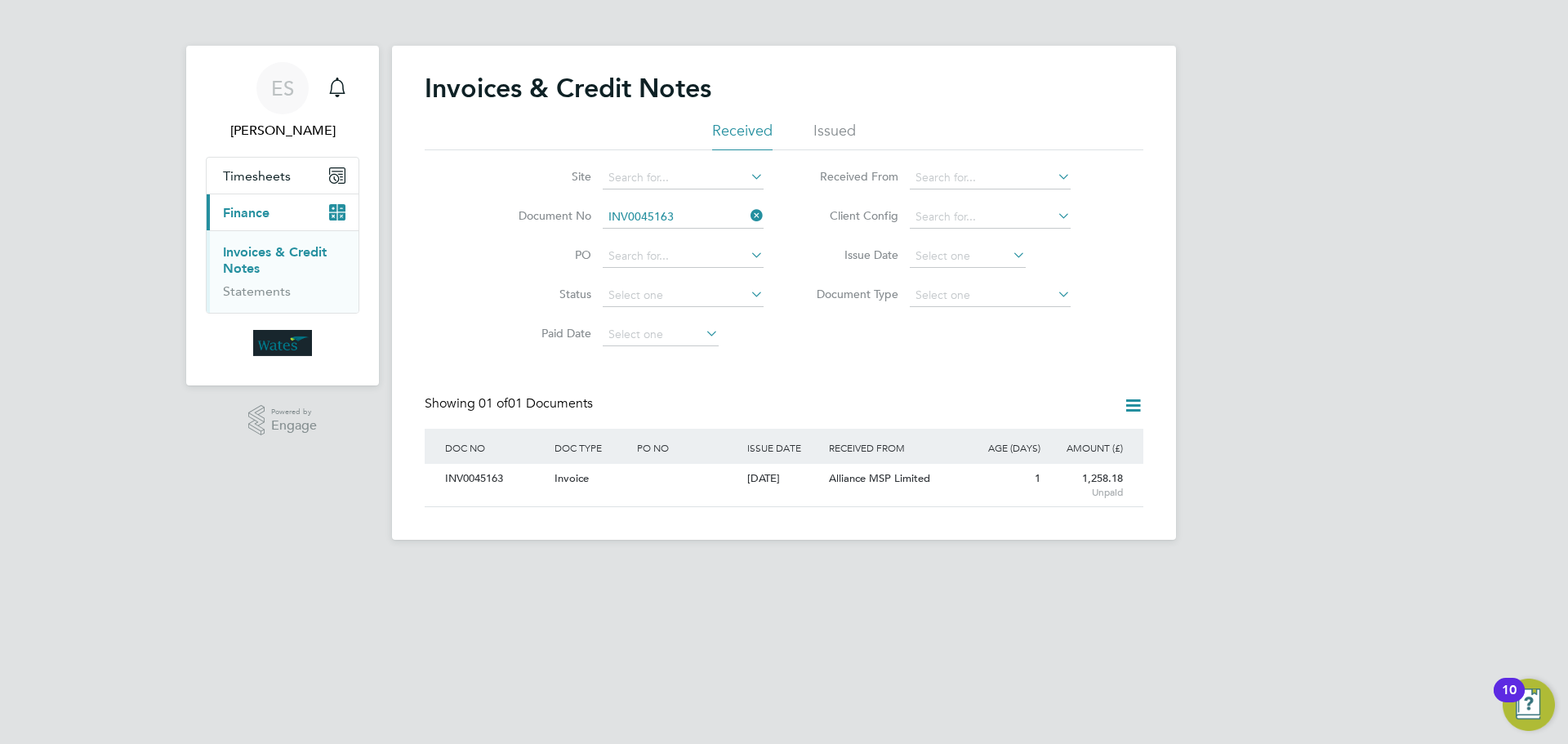
click at [747, 215] on icon at bounding box center [747, 215] width 0 height 23
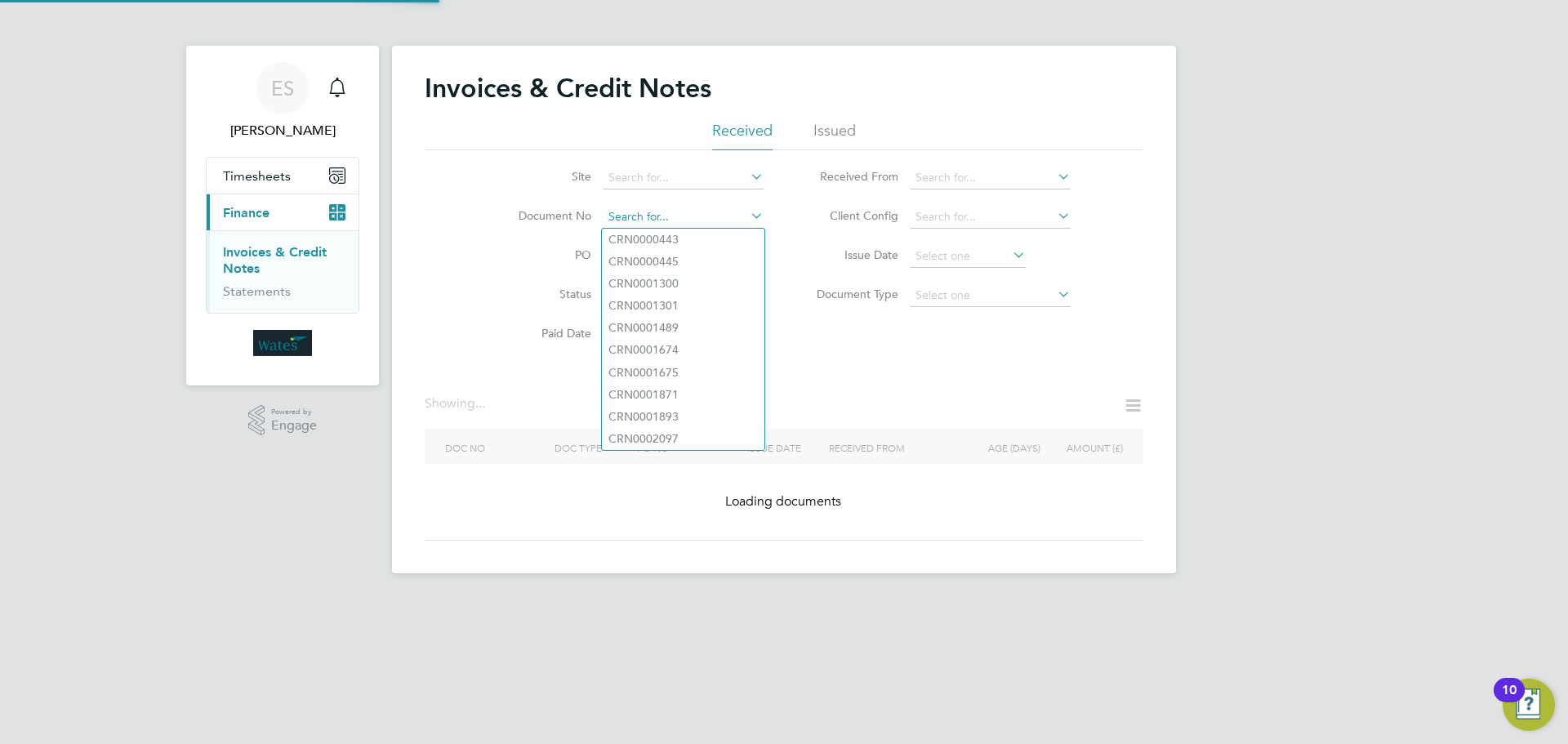
paste input "INV0045164"
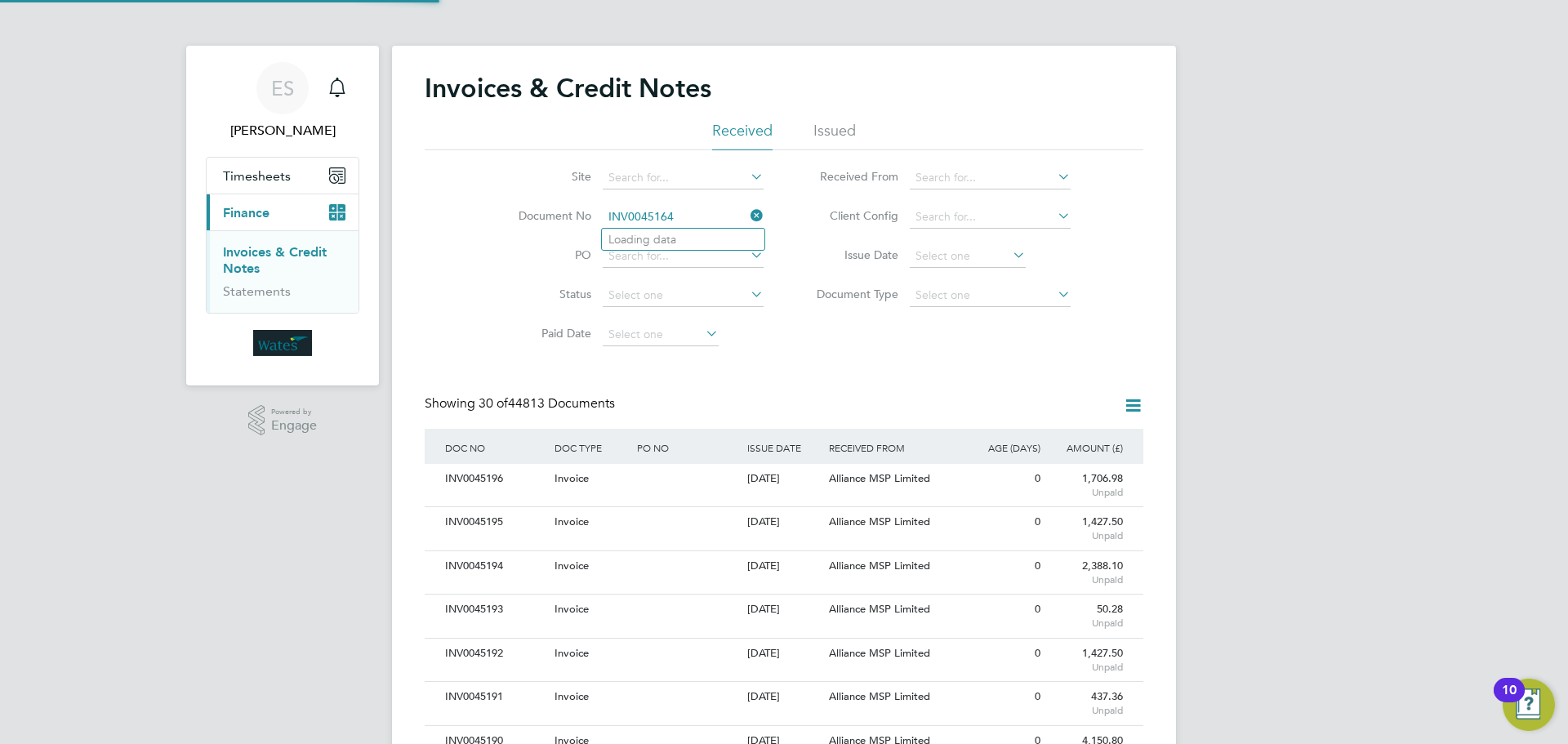
scroll to position [31, 138]
type input "INV0045164"
click at [678, 236] on li "INV0045164" at bounding box center [683, 239] width 162 height 22
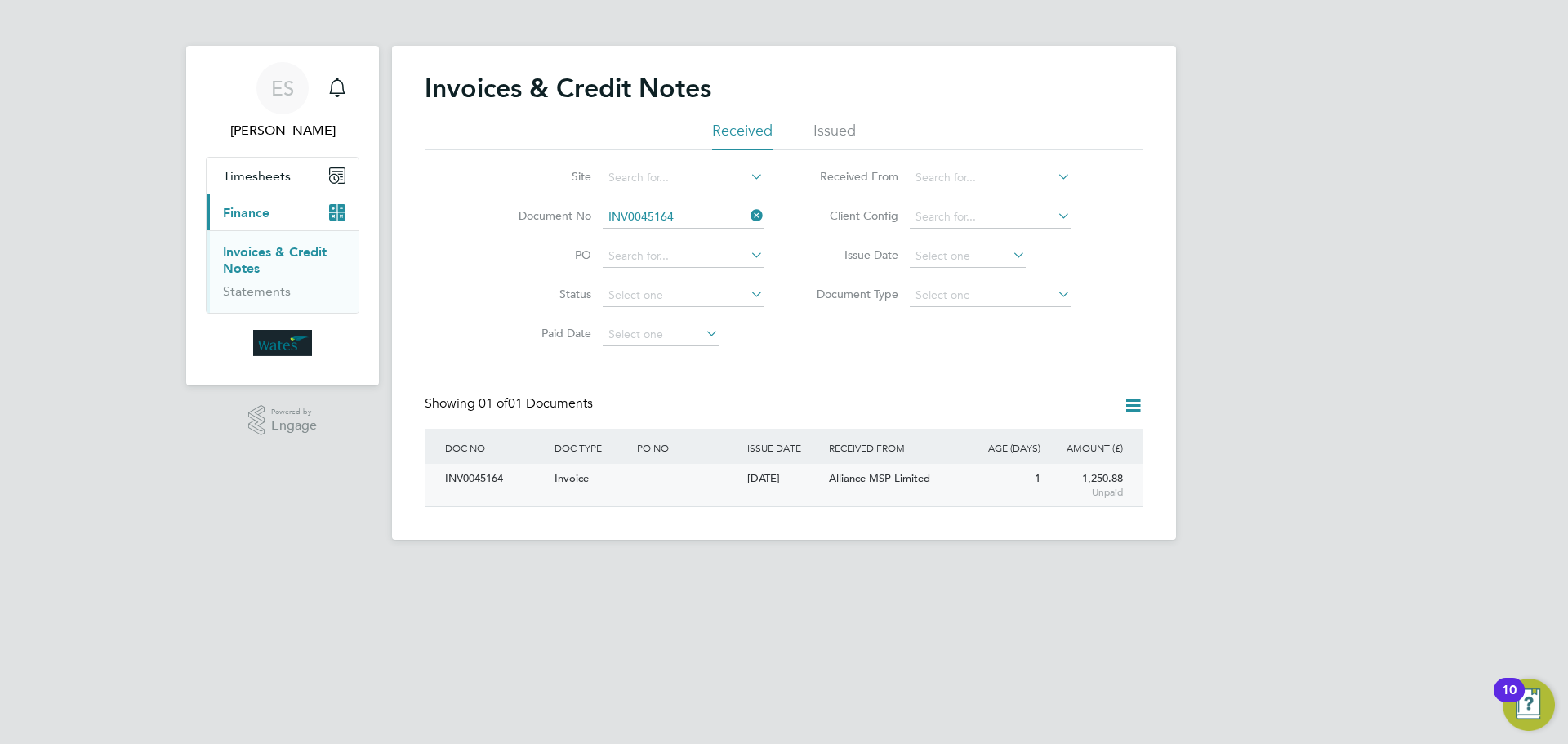
click at [484, 474] on div "INV0045164" at bounding box center [496, 479] width 110 height 30
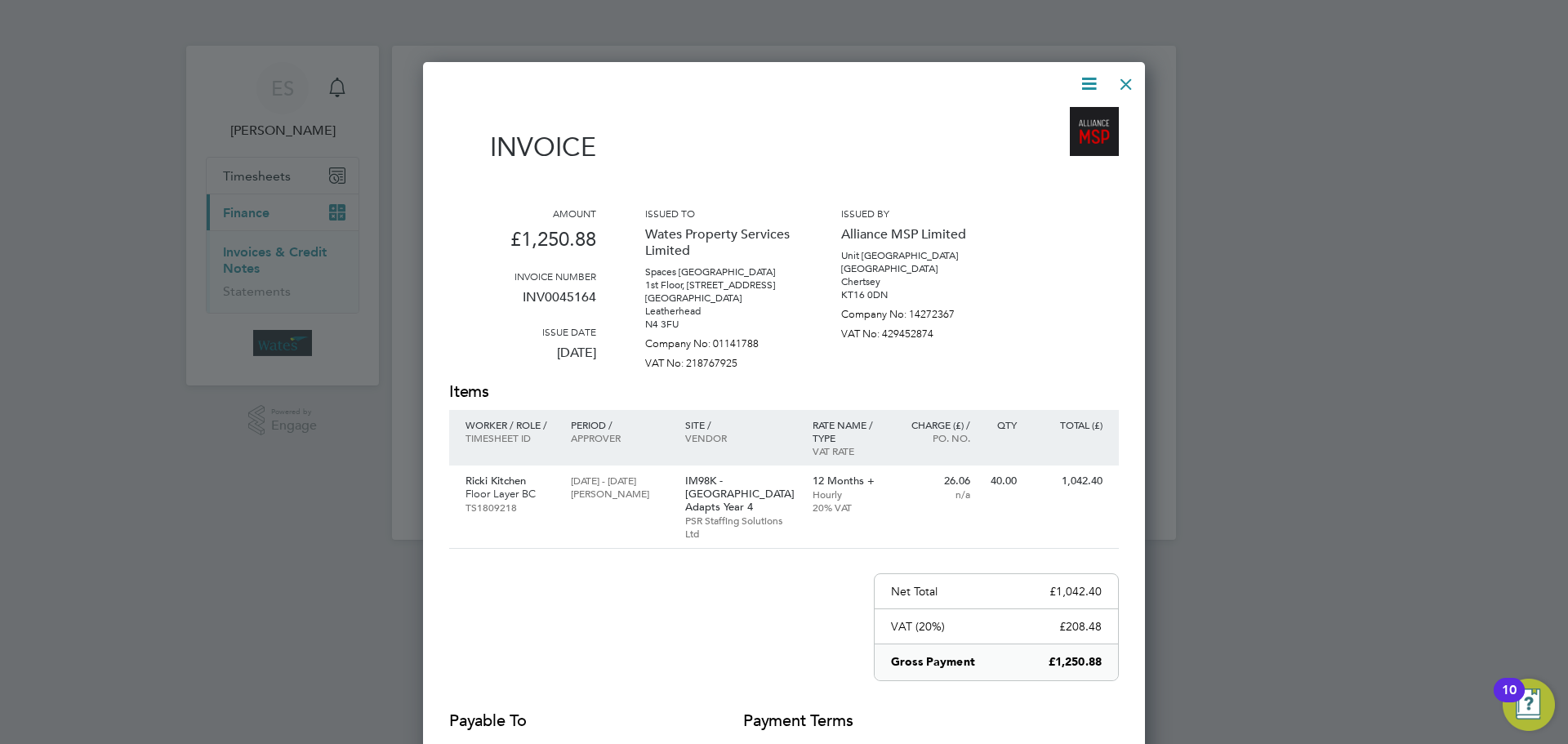
click at [1084, 75] on icon at bounding box center [1089, 84] width 21 height 21
click at [1065, 111] on li "Download Invoice" at bounding box center [1039, 123] width 112 height 23
drag, startPoint x: 1083, startPoint y: 85, endPoint x: 1069, endPoint y: 109, distance: 27.8
click at [1083, 85] on icon at bounding box center [1089, 84] width 21 height 21
click at [1045, 137] on li "View timesheet" at bounding box center [1039, 145] width 112 height 23
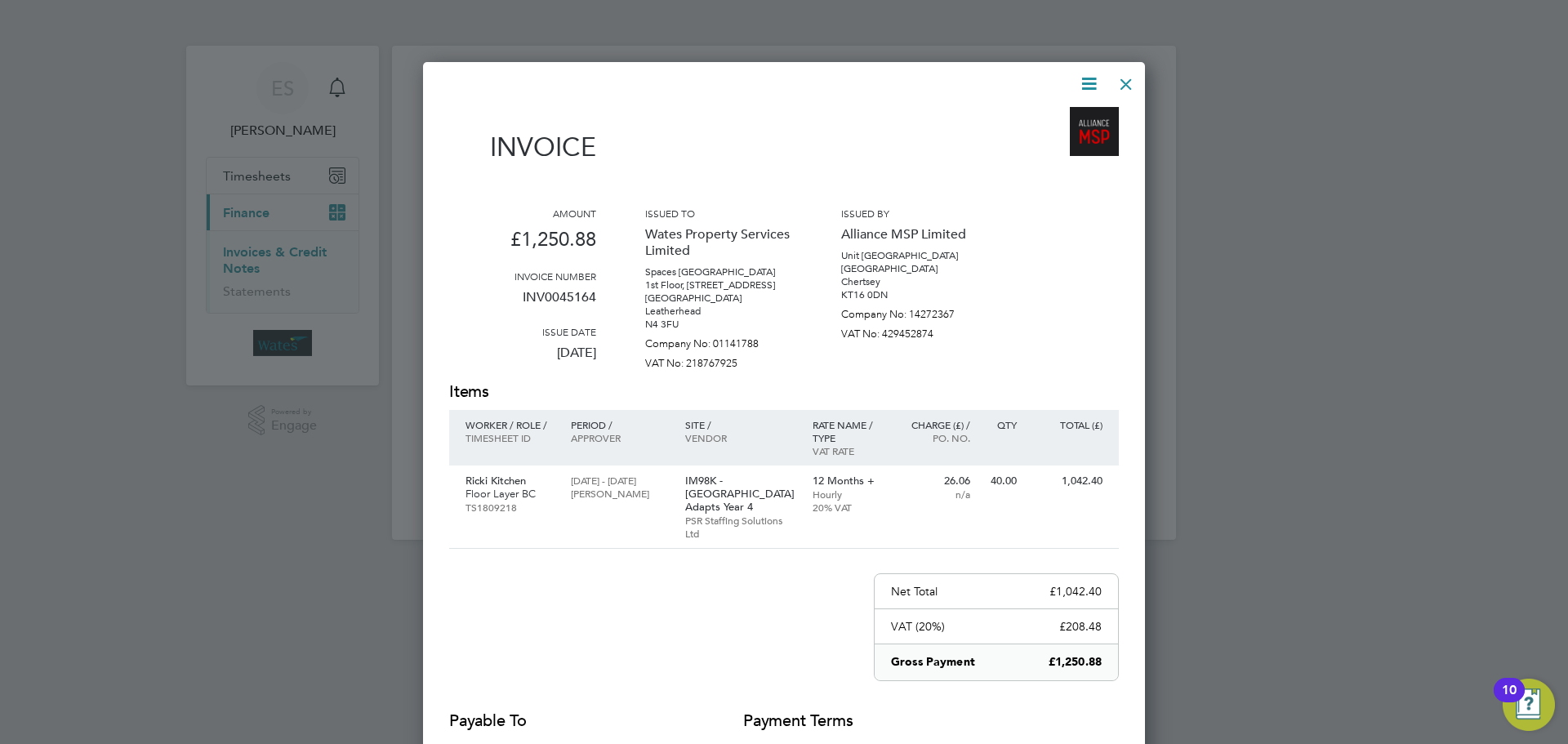
click at [1119, 77] on div at bounding box center [1126, 79] width 29 height 29
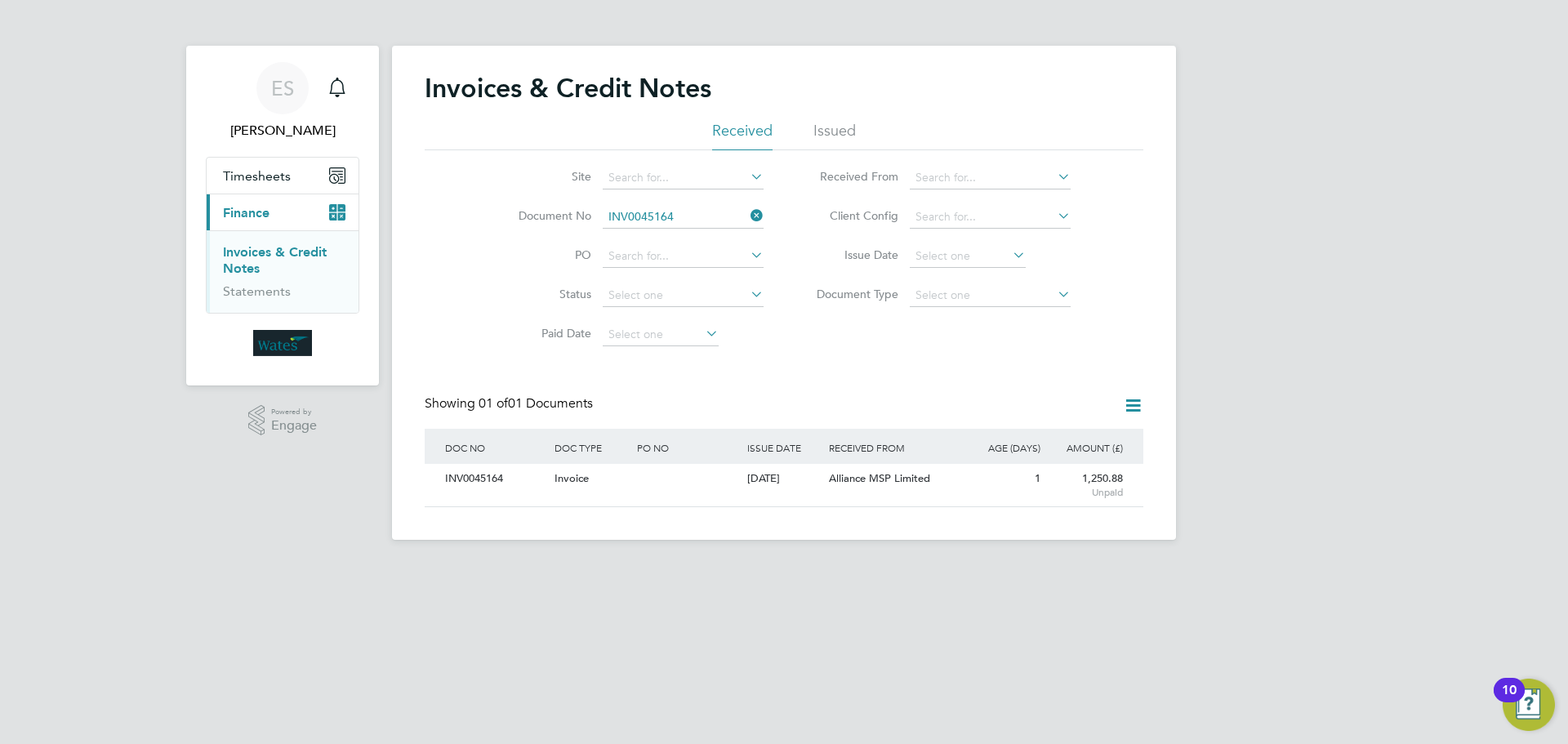
click at [747, 214] on icon at bounding box center [747, 215] width 0 height 23
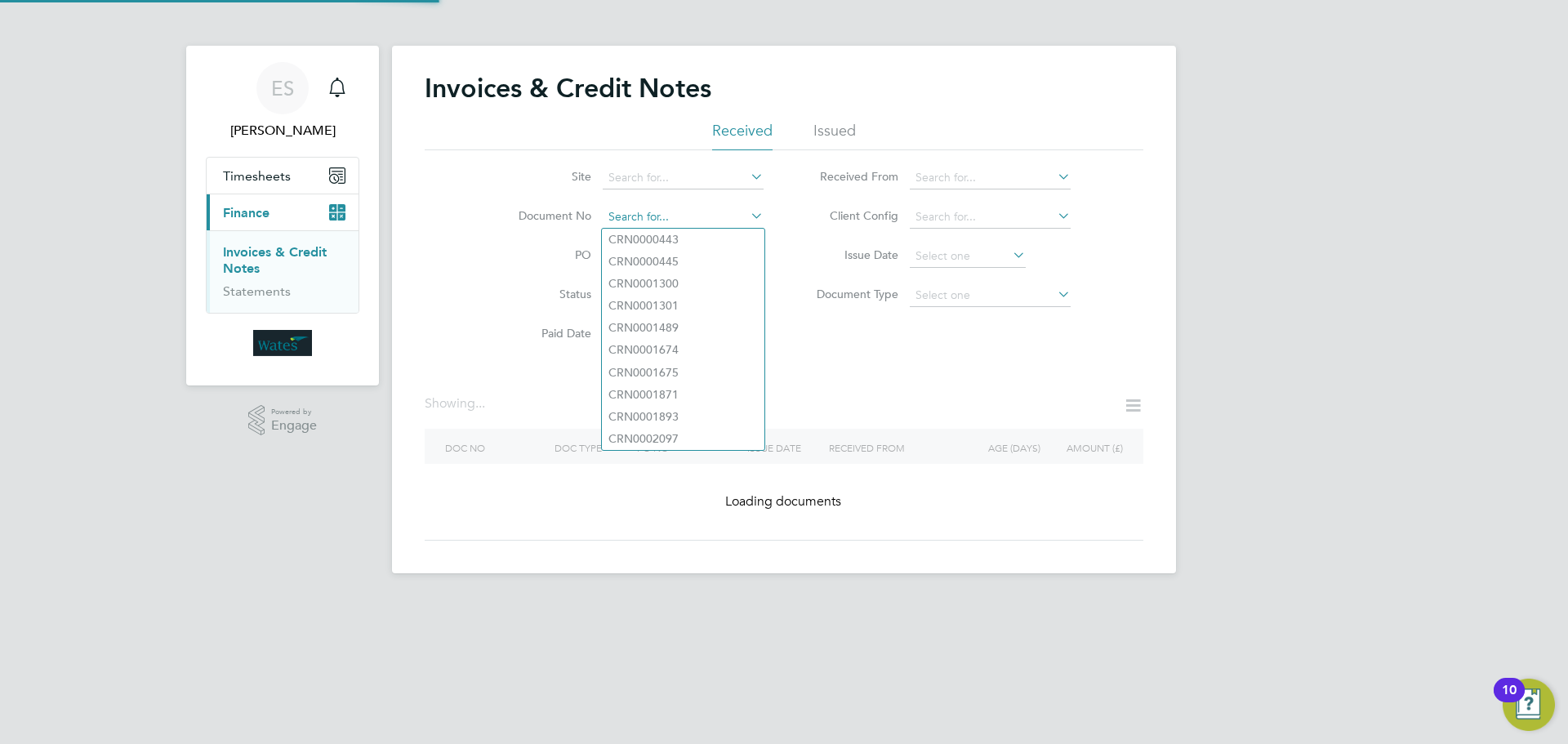
paste input "INV0045165"
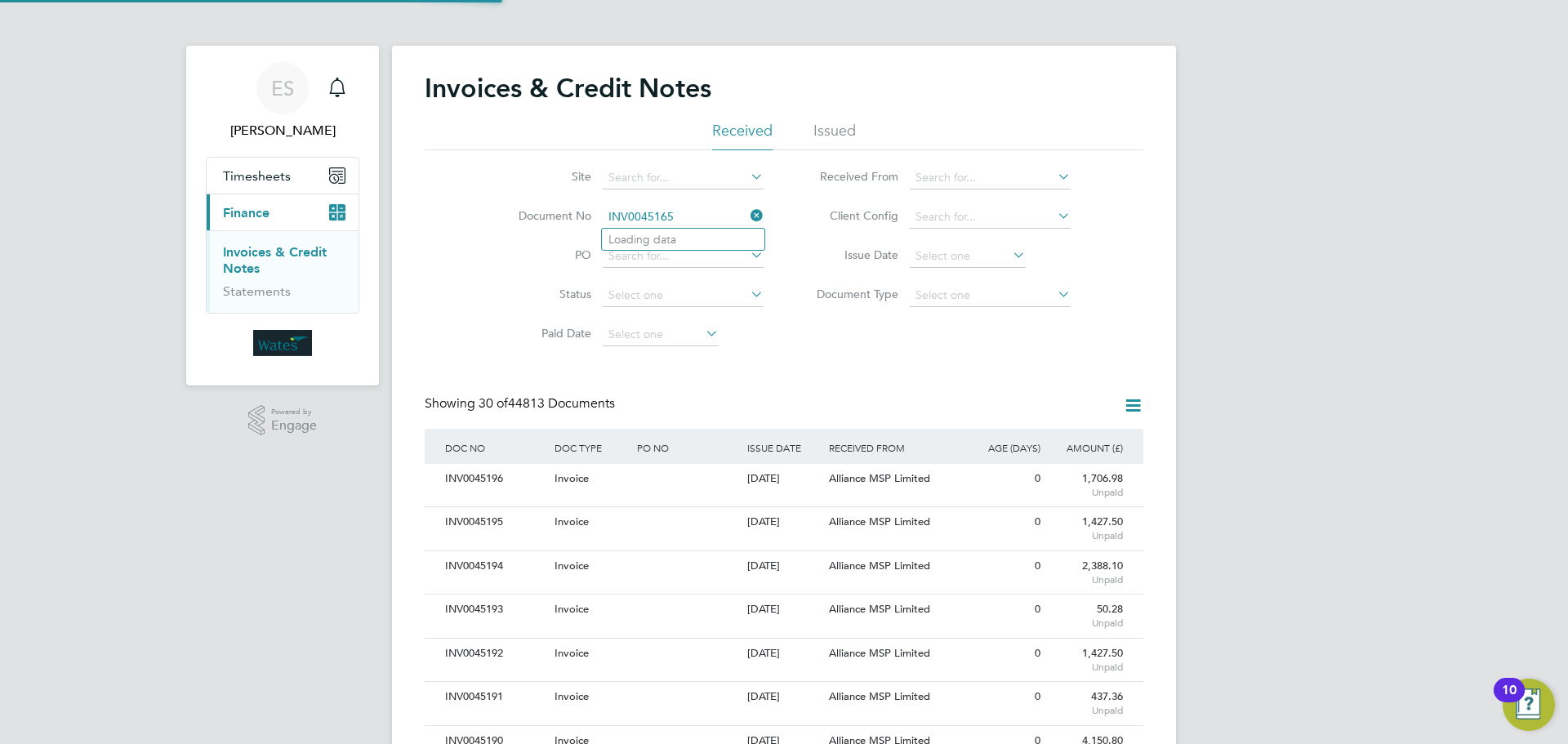
scroll to position [31, 111]
type input "INV0045165"
click at [687, 239] on li "INV0045165" at bounding box center [683, 239] width 162 height 22
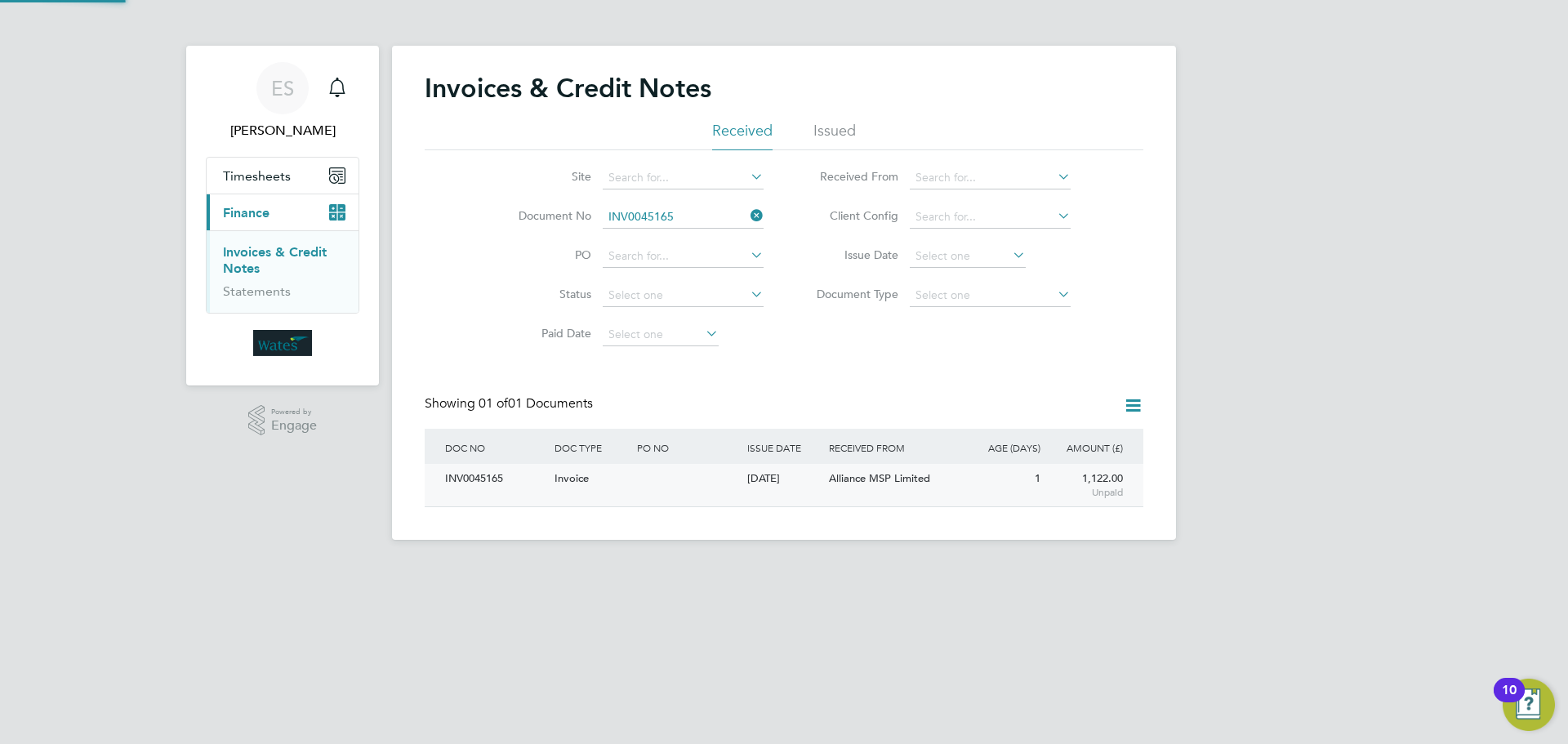
click at [477, 473] on div "INV0045165" at bounding box center [496, 479] width 110 height 30
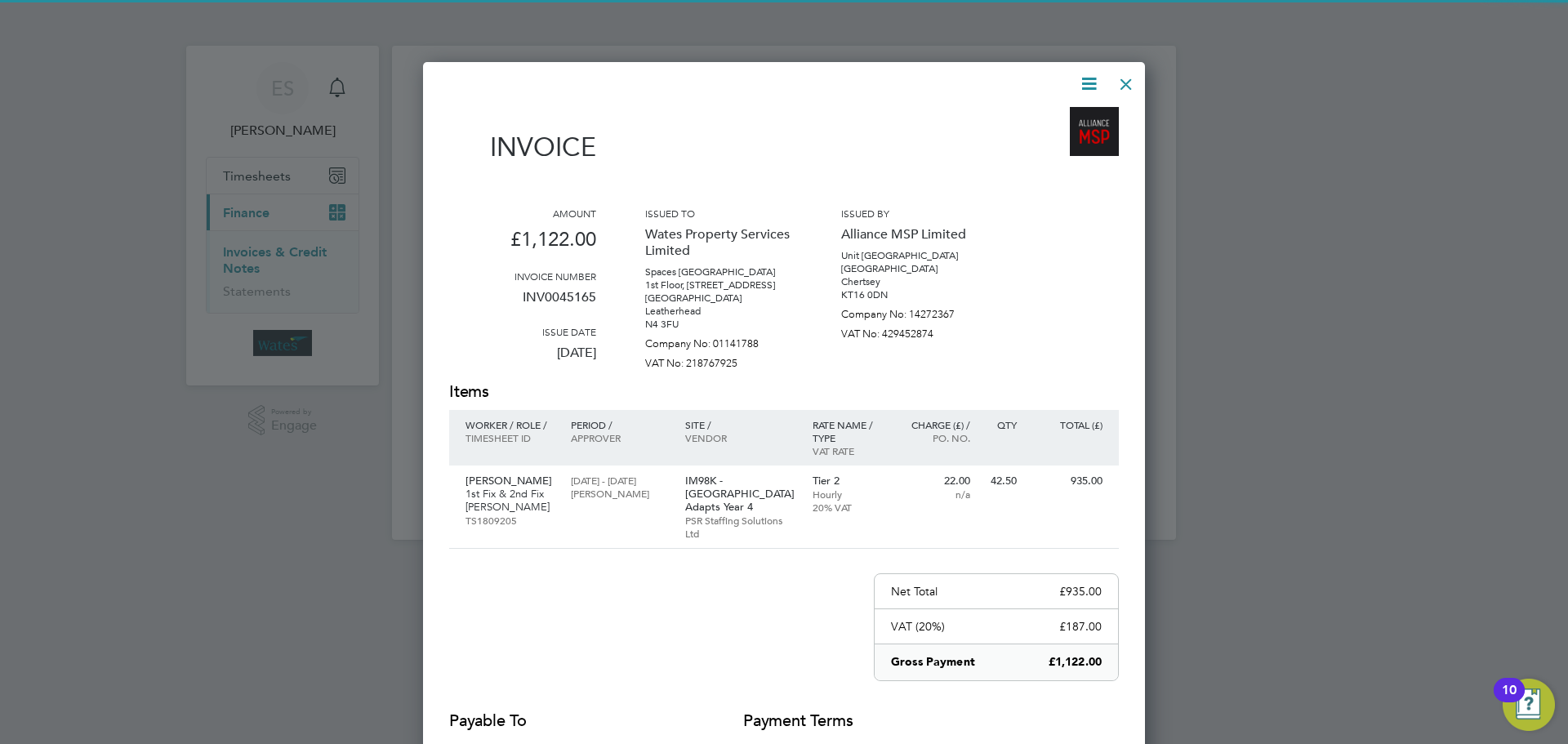
click at [1089, 81] on icon at bounding box center [1089, 84] width 21 height 21
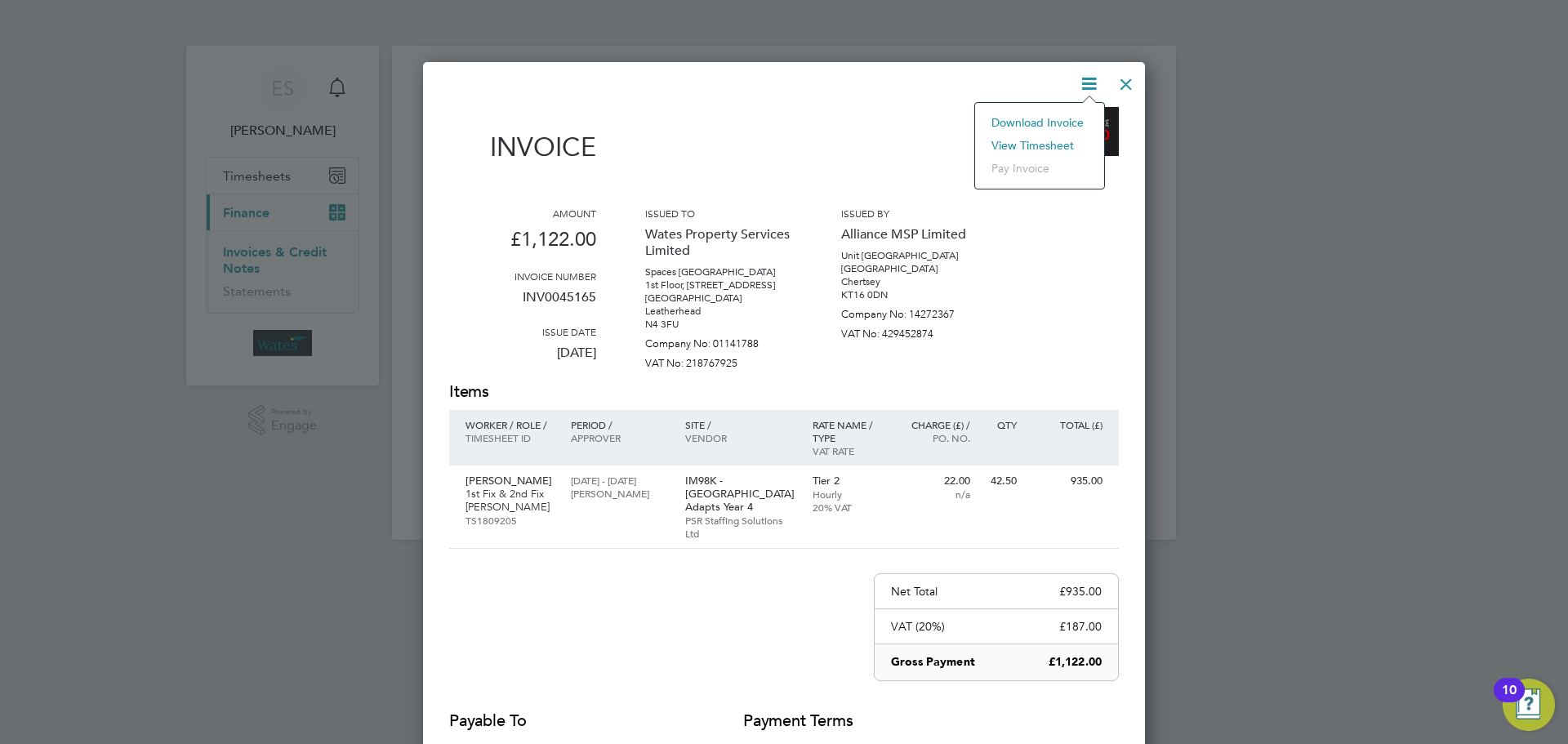
click at [1051, 117] on li "Download Invoice" at bounding box center [1039, 123] width 112 height 23
drag, startPoint x: 1090, startPoint y: 77, endPoint x: 1085, endPoint y: 86, distance: 10.3
click at [1090, 77] on icon at bounding box center [1089, 84] width 21 height 21
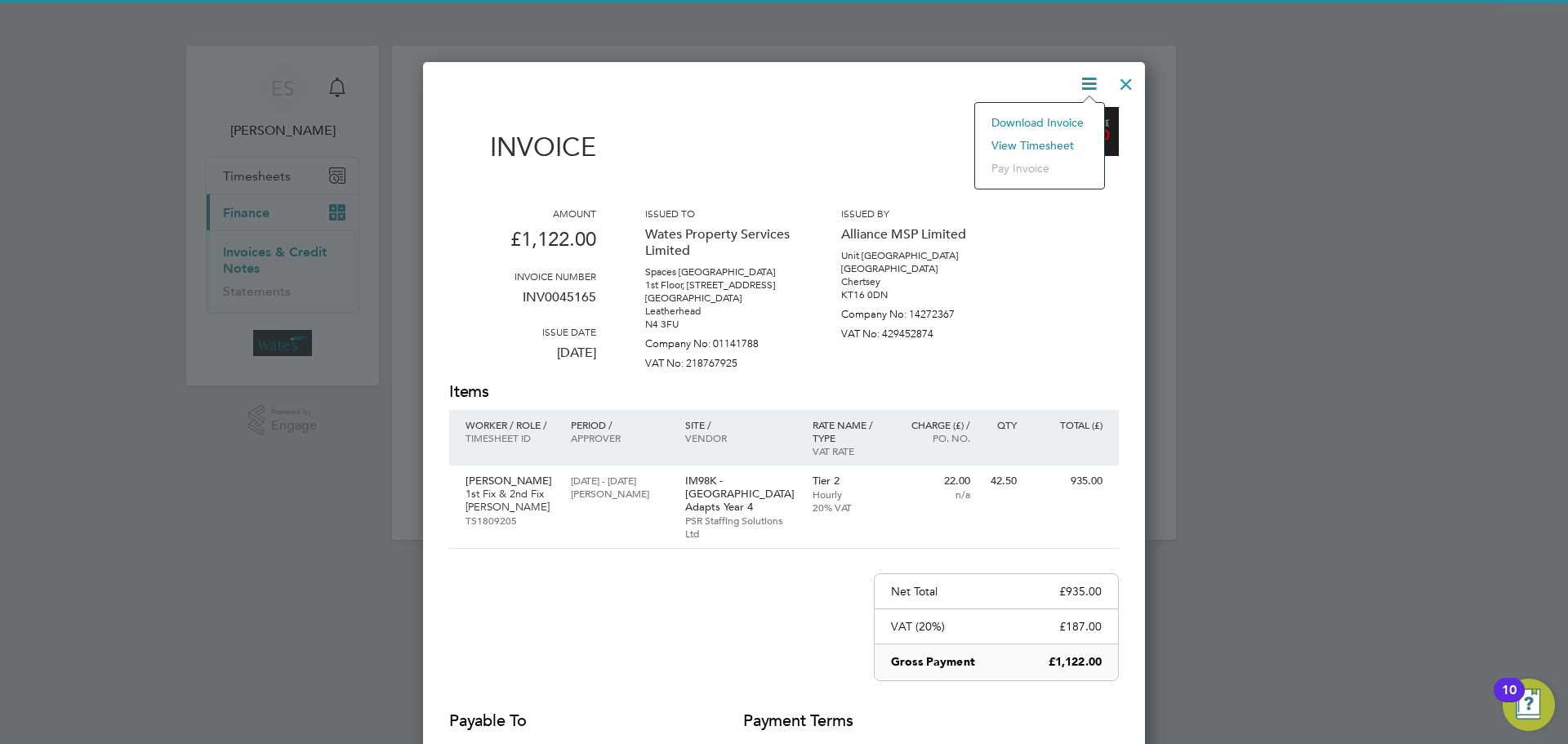
click at [1051, 142] on li "View timesheet" at bounding box center [1039, 145] width 112 height 23
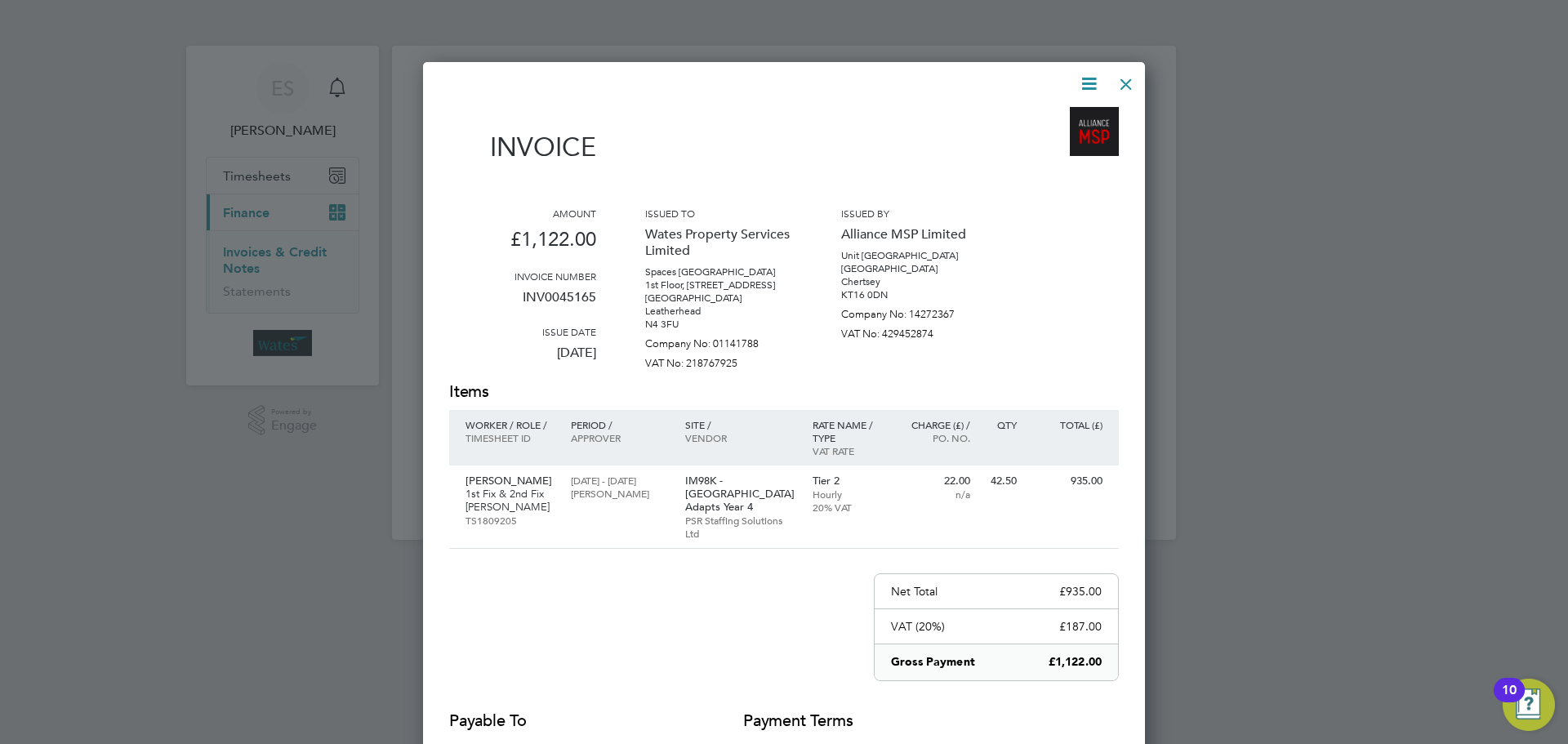
click at [1117, 82] on div at bounding box center [1126, 79] width 29 height 29
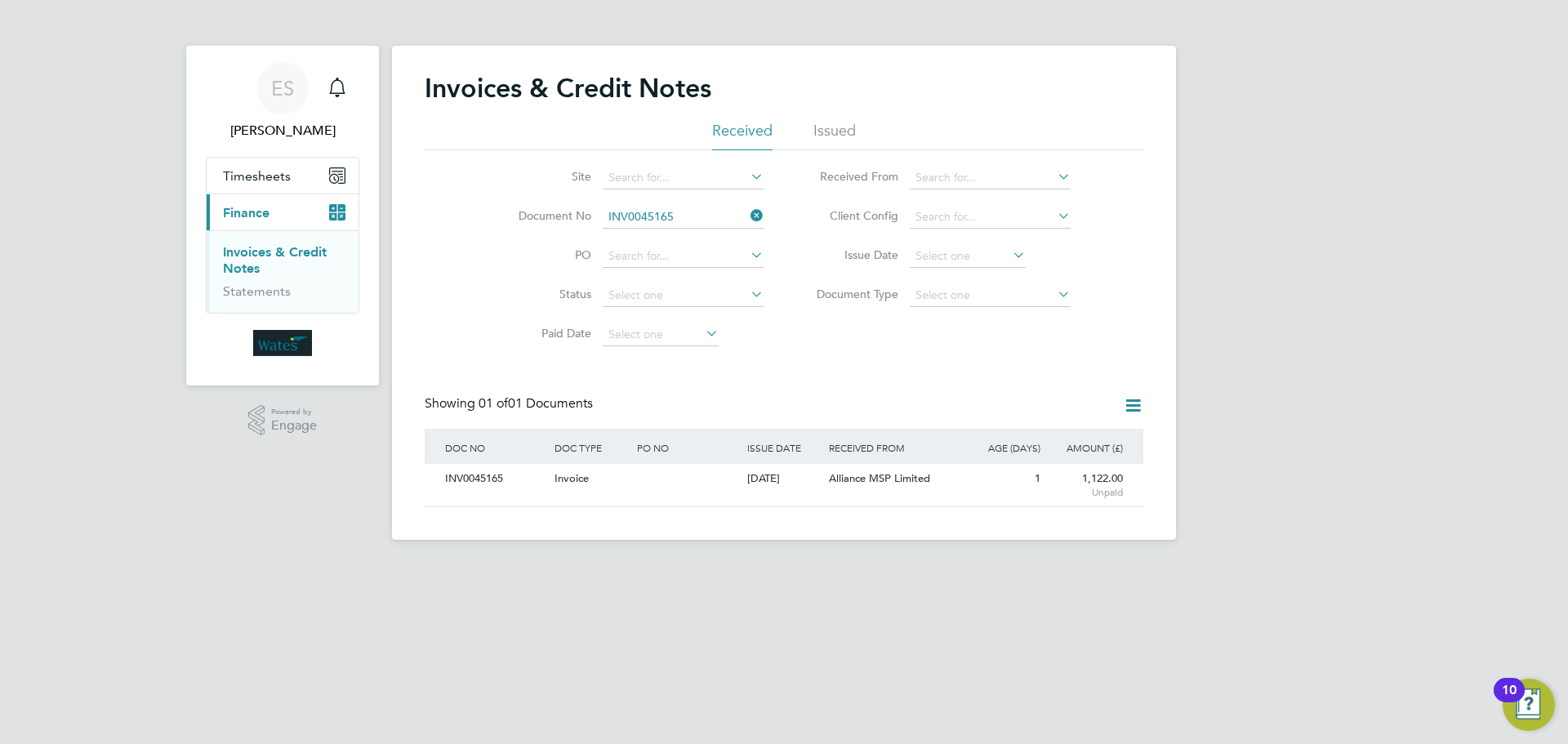
click at [747, 220] on icon at bounding box center [747, 215] width 0 height 23
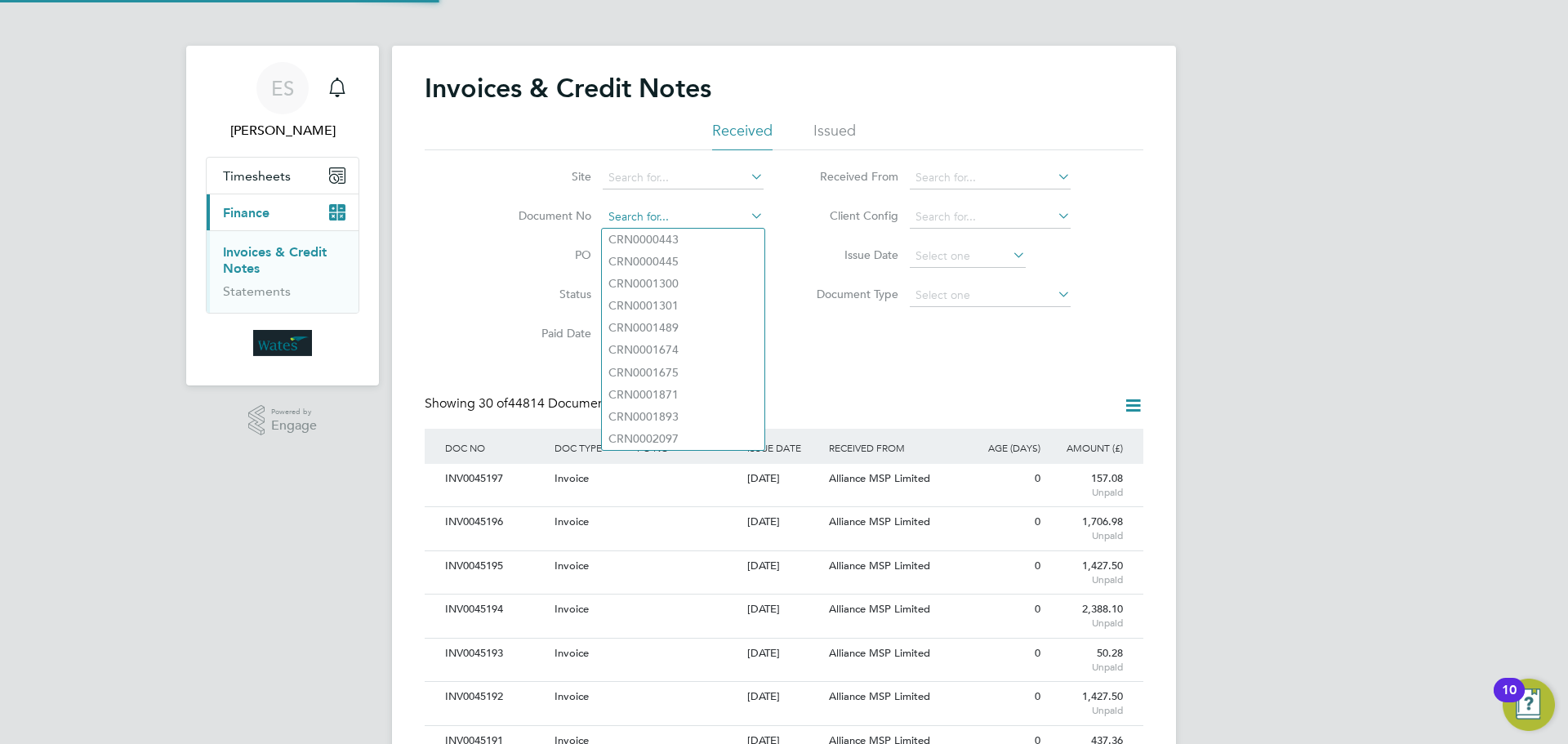
paste input "INV0045166"
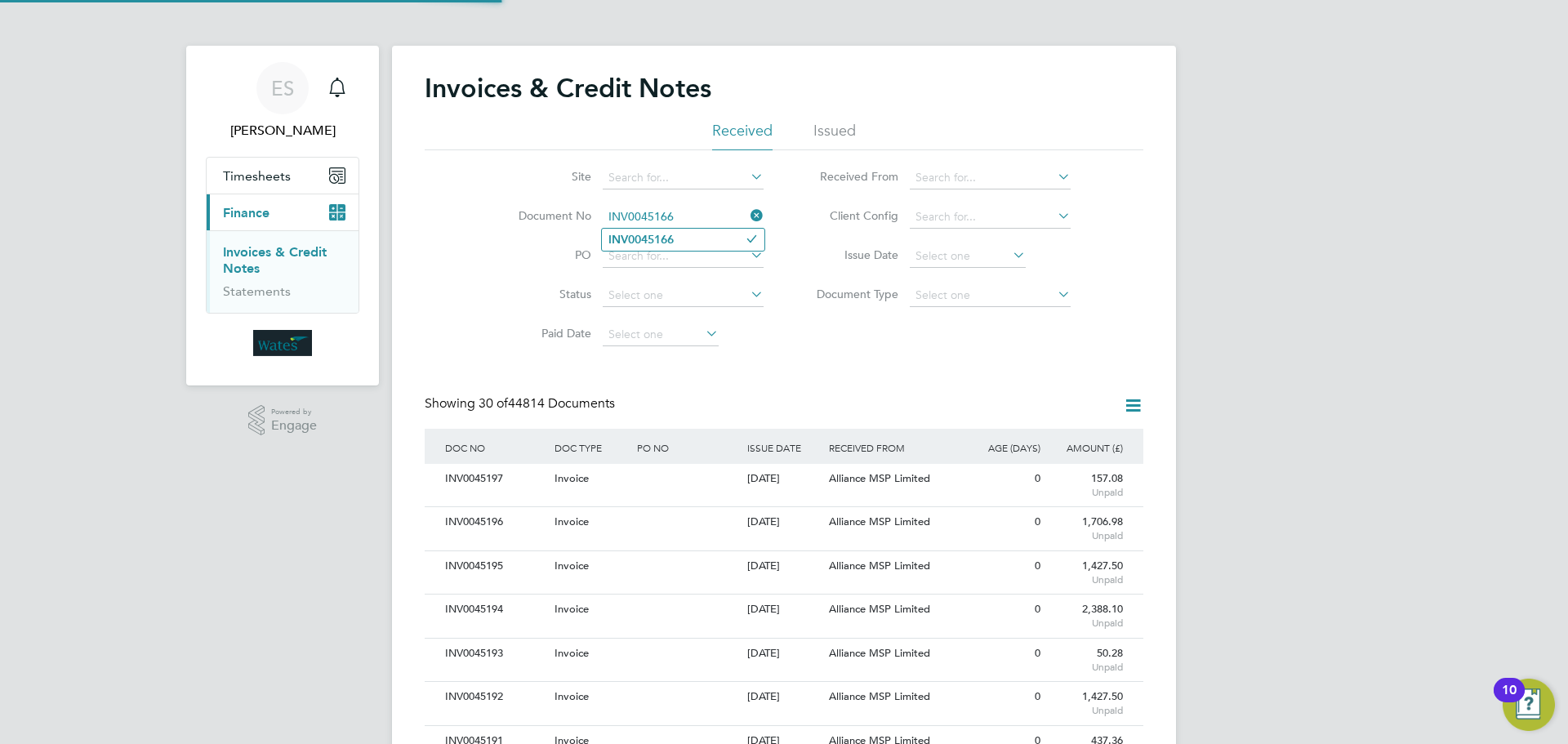
type input "INV0045166"
click at [679, 237] on li "INV0045166" at bounding box center [683, 239] width 162 height 22
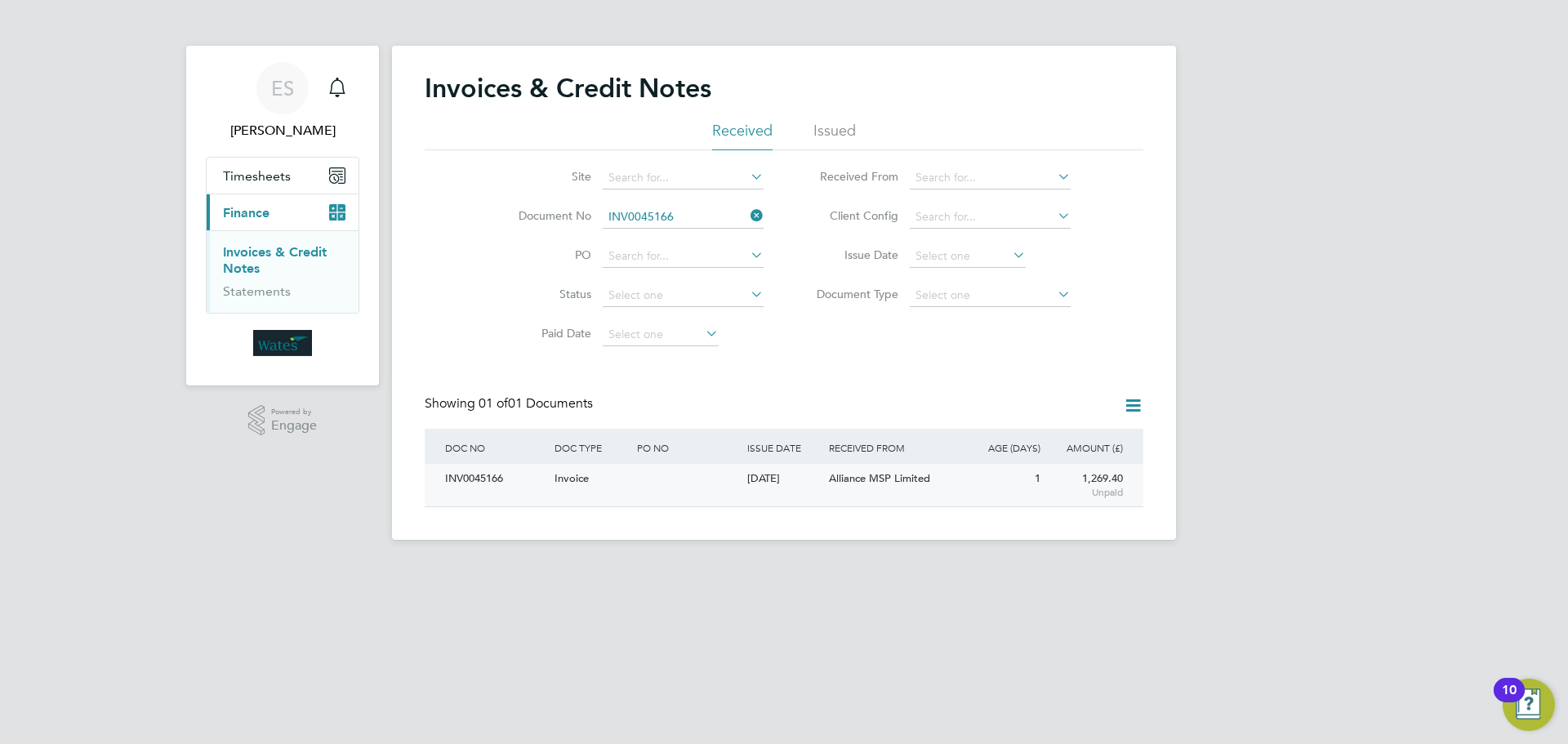
click at [499, 480] on div "INV0045166" at bounding box center [496, 479] width 110 height 30
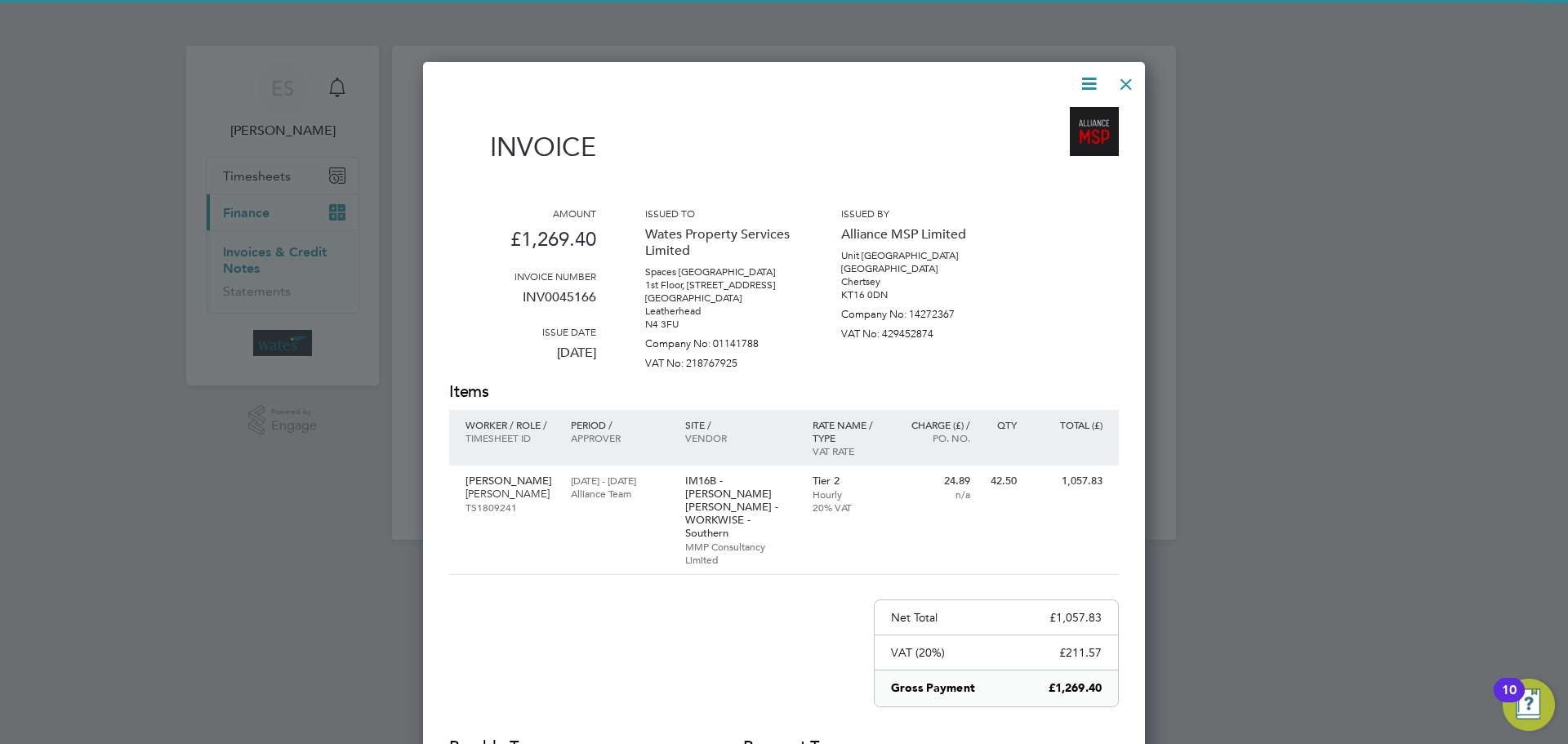
click at [1080, 77] on icon at bounding box center [1089, 84] width 21 height 21
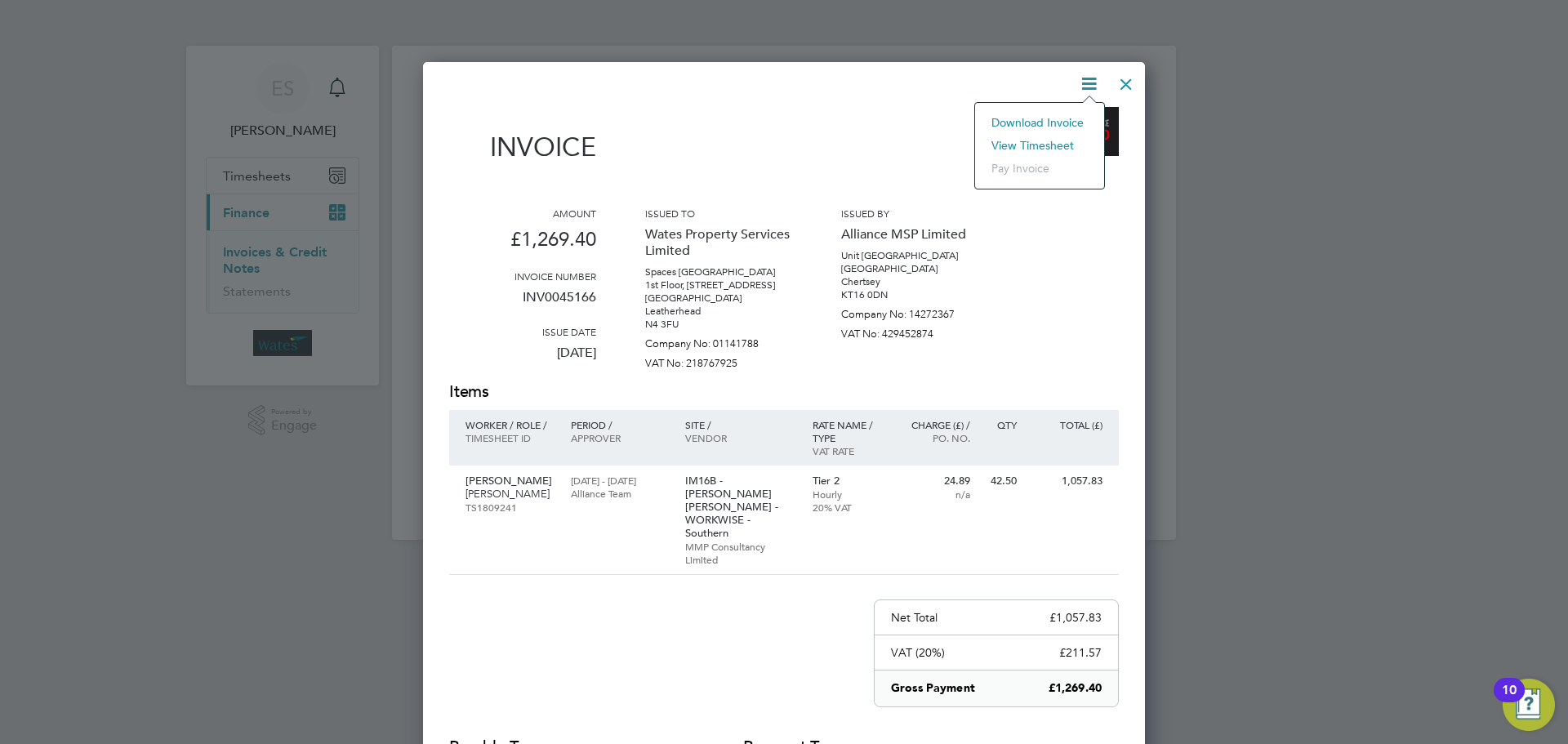
click at [1068, 119] on li "Download Invoice" at bounding box center [1039, 123] width 112 height 23
drag, startPoint x: 1093, startPoint y: 77, endPoint x: 1089, endPoint y: 92, distance: 15.5
click at [1093, 77] on icon at bounding box center [1089, 84] width 21 height 21
click at [1050, 135] on li "View timesheet" at bounding box center [1039, 145] width 112 height 23
drag, startPoint x: 1119, startPoint y: 88, endPoint x: 1094, endPoint y: 95, distance: 26.0
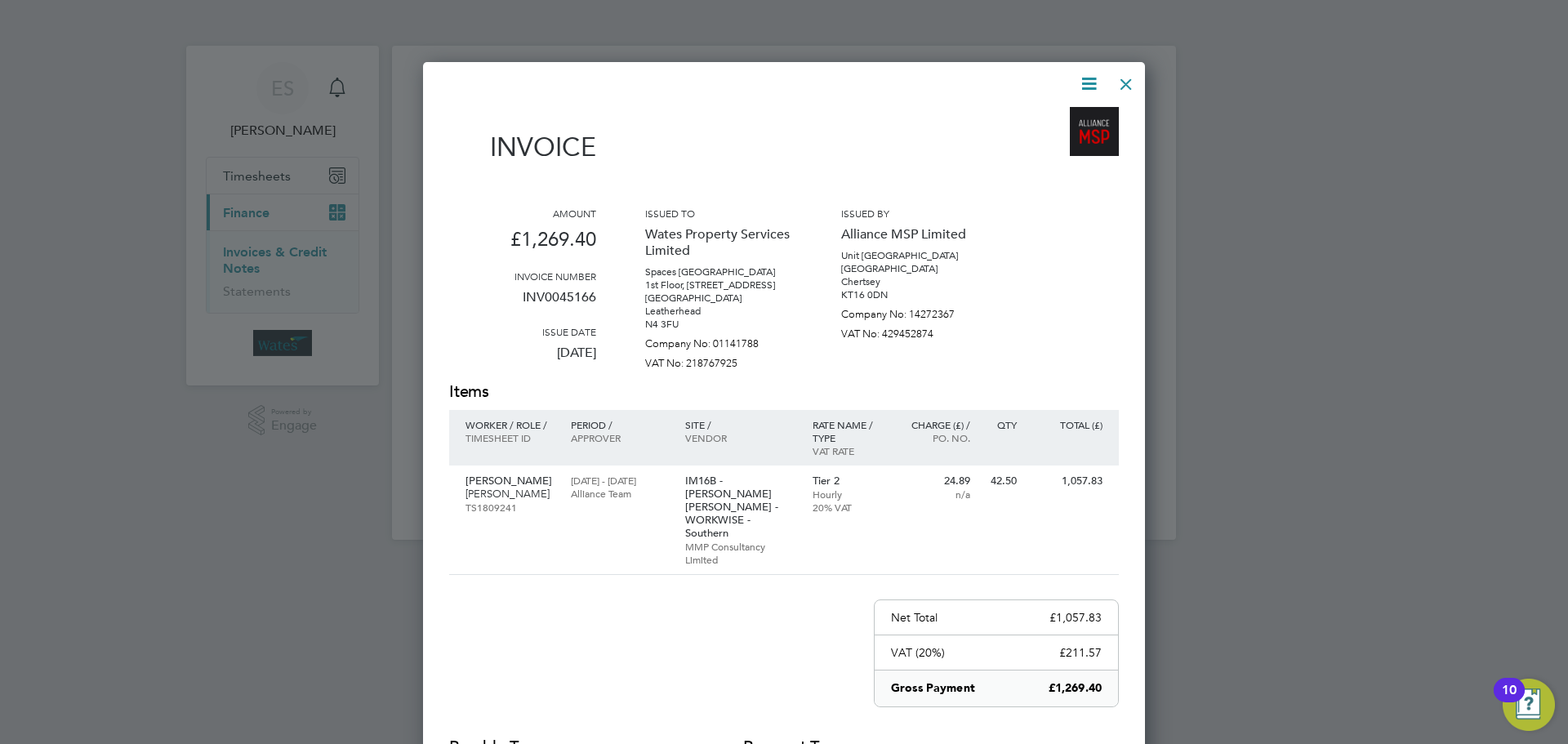
click at [1118, 88] on div at bounding box center [1126, 79] width 29 height 29
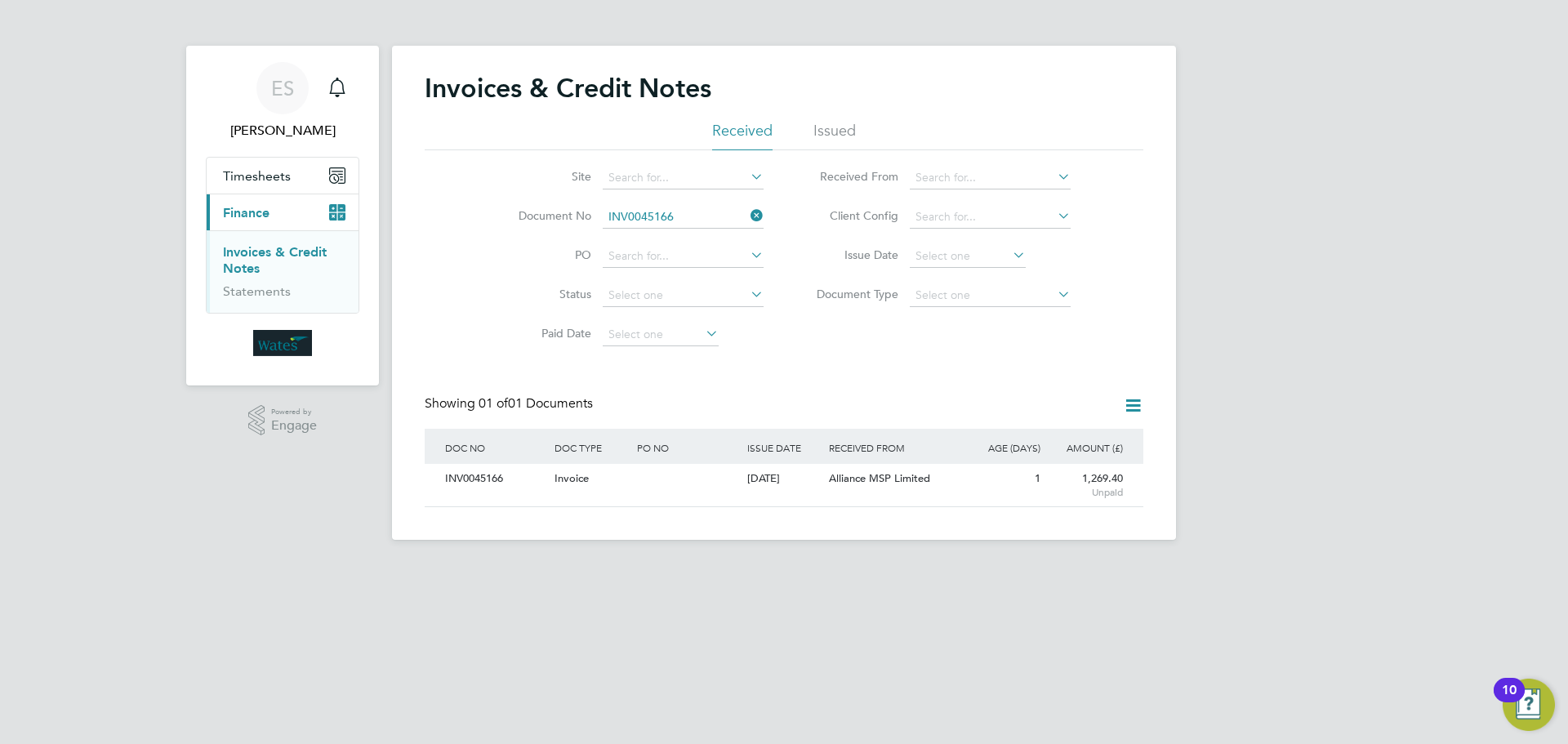
click at [747, 215] on icon at bounding box center [747, 215] width 0 height 23
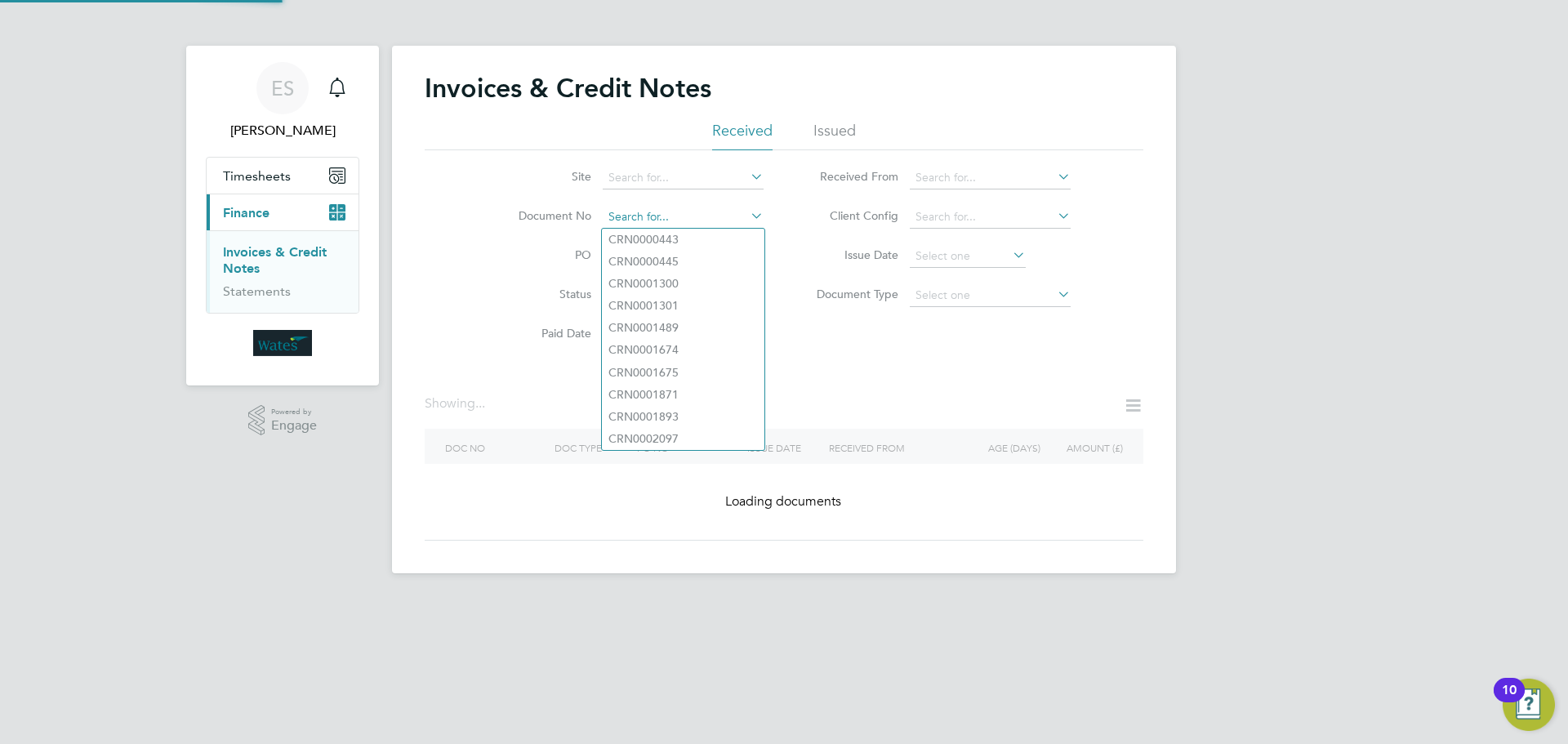
paste input "INV0045167"
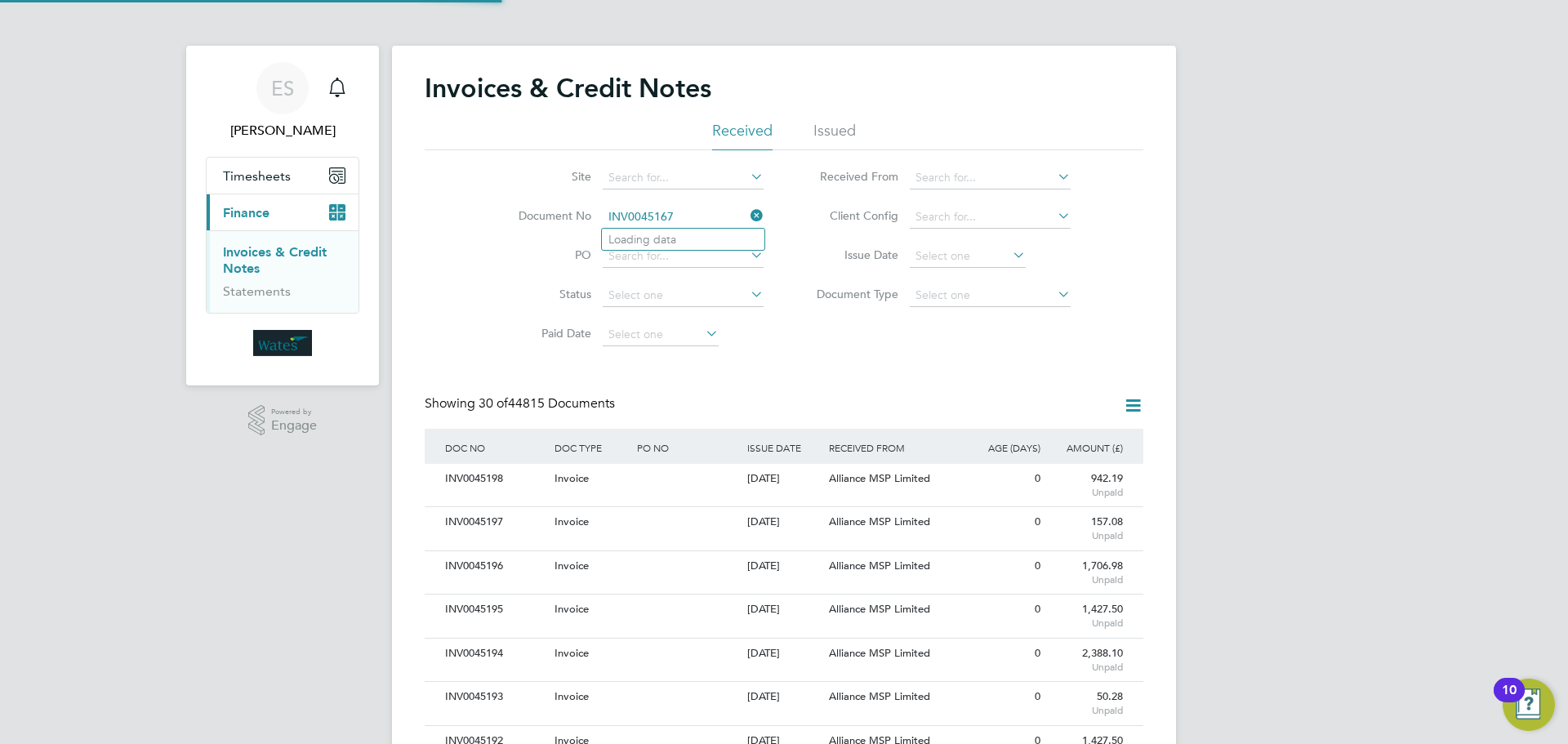
scroll to position [31, 111]
type input "INV0045167"
click at [672, 228] on li "INV0045167" at bounding box center [683, 239] width 162 height 22
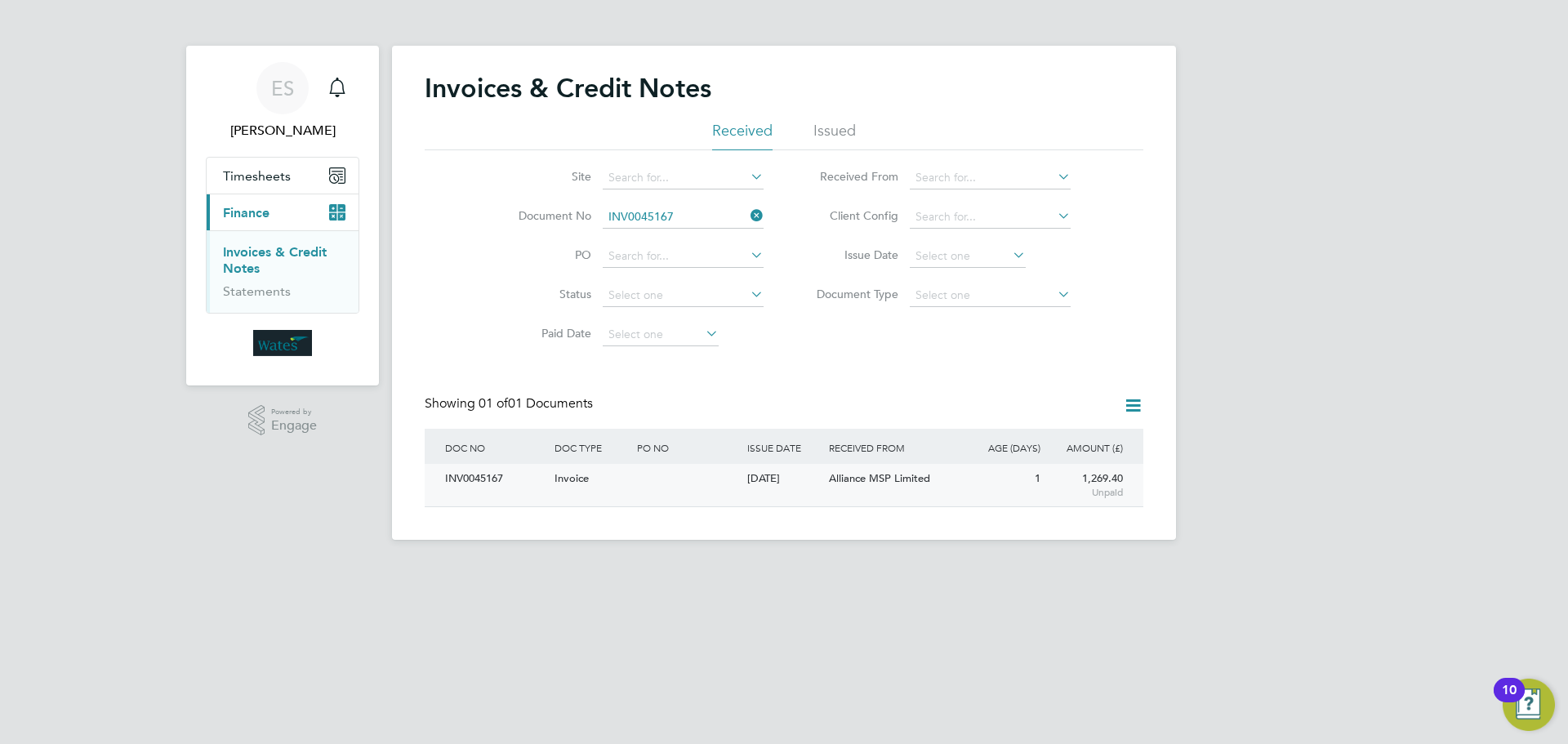
click at [485, 475] on div "INV0045167" at bounding box center [496, 479] width 110 height 30
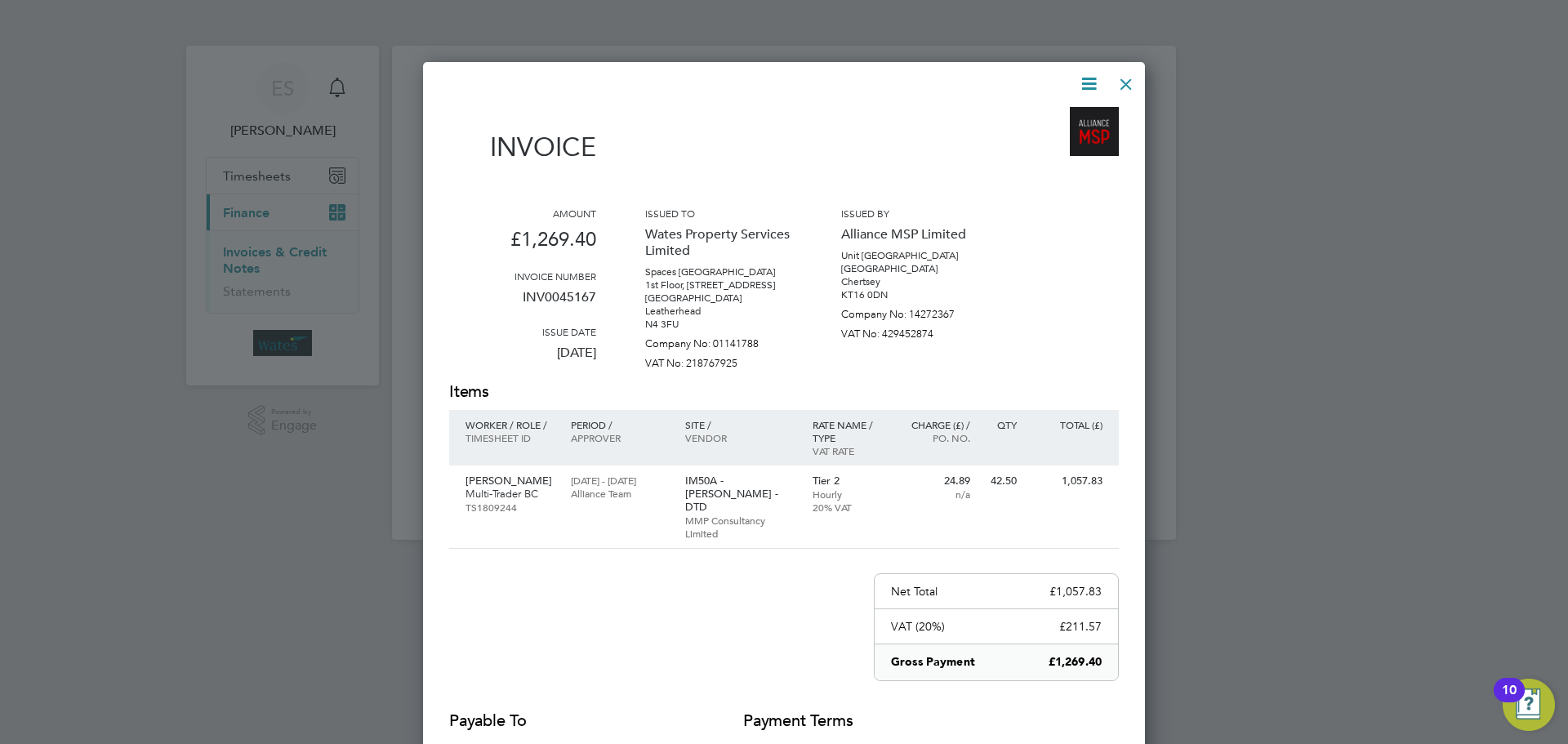
click at [1088, 76] on icon at bounding box center [1089, 84] width 21 height 21
click at [1074, 117] on li "Download Invoice" at bounding box center [1039, 123] width 112 height 23
drag, startPoint x: 1082, startPoint y: 83, endPoint x: 1073, endPoint y: 110, distance: 28.5
click at [1082, 83] on icon at bounding box center [1089, 84] width 21 height 21
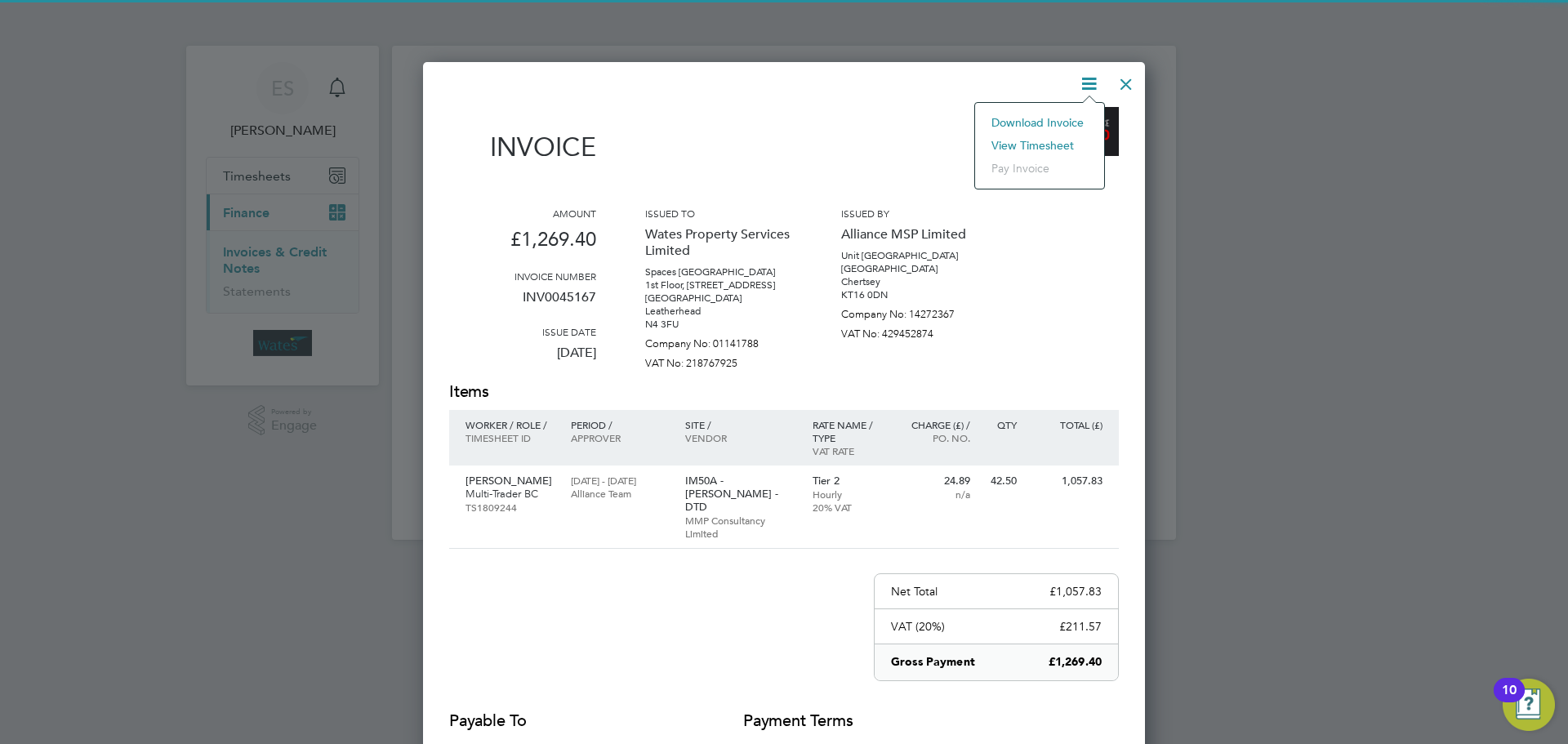
click at [1043, 144] on li "View timesheet" at bounding box center [1039, 145] width 112 height 23
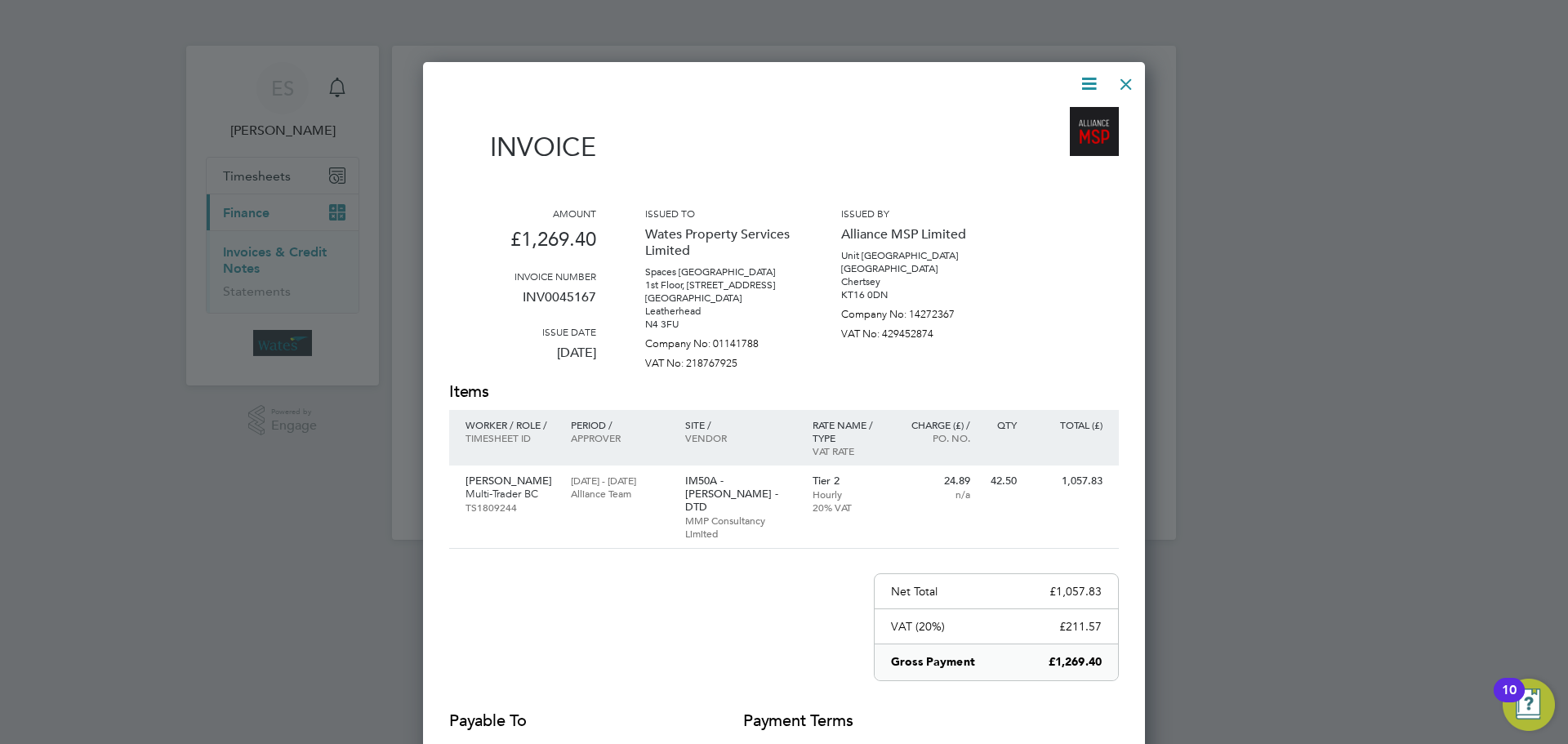
click at [1127, 80] on div at bounding box center [1126, 79] width 29 height 29
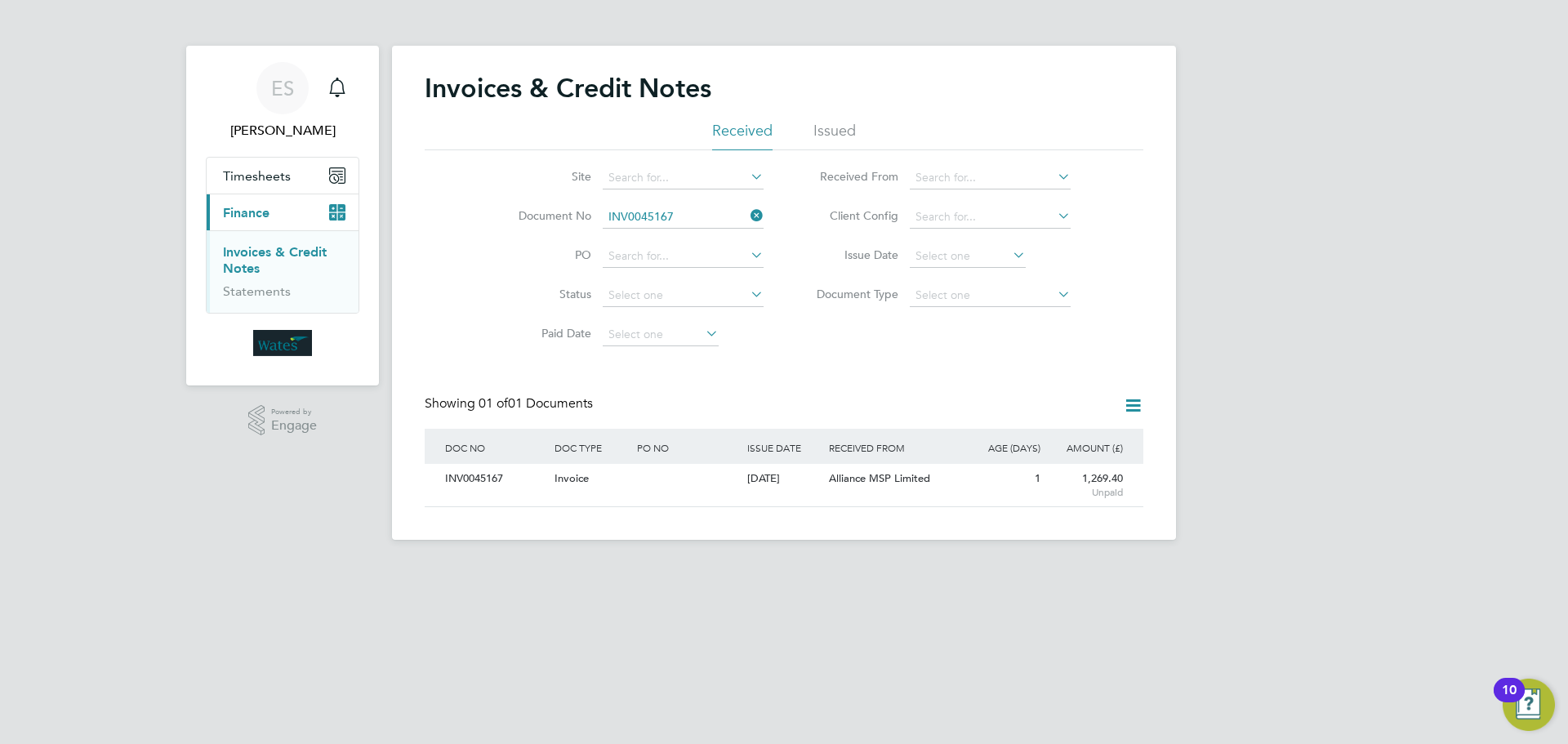
click at [747, 211] on icon at bounding box center [747, 215] width 0 height 23
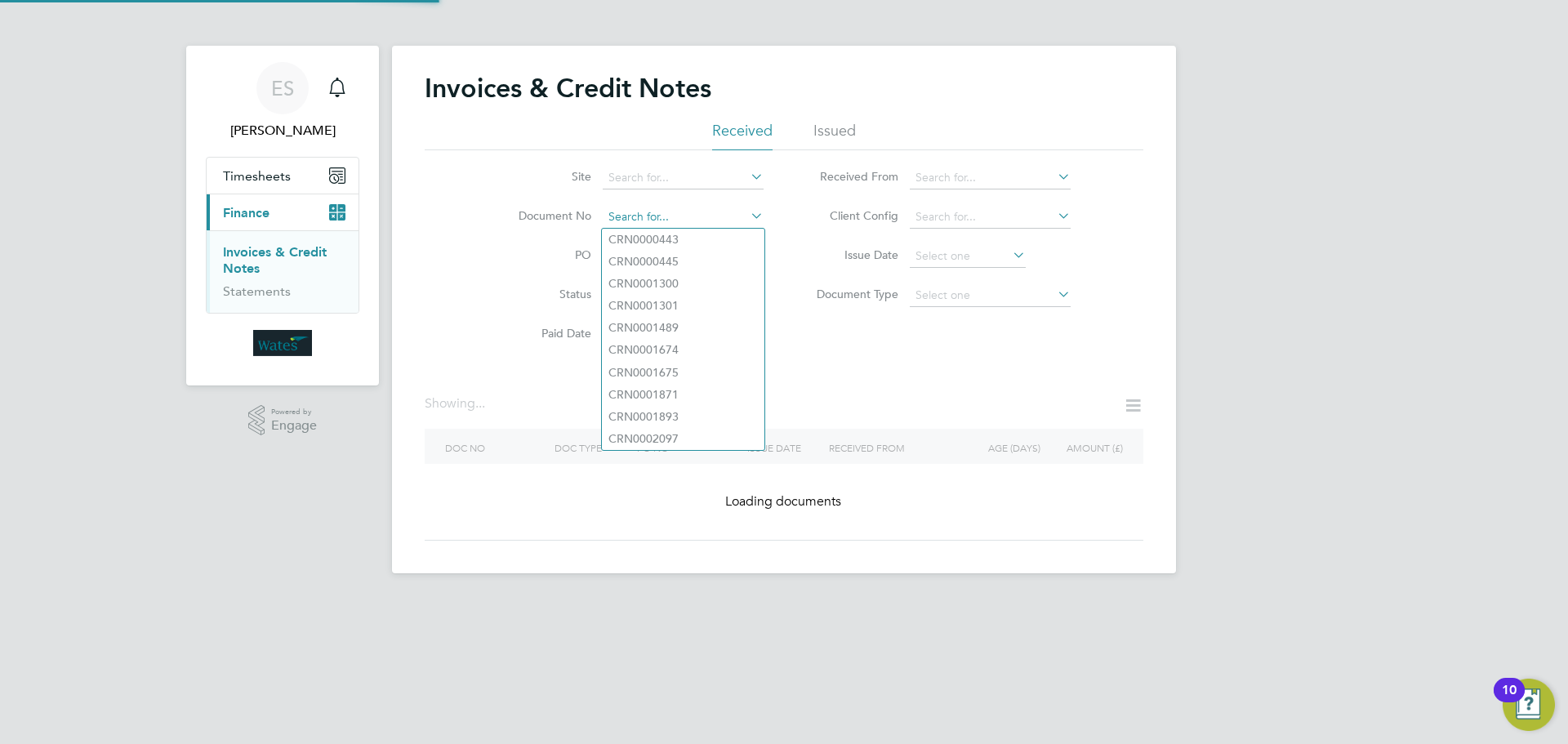
paste input "INV0045168"
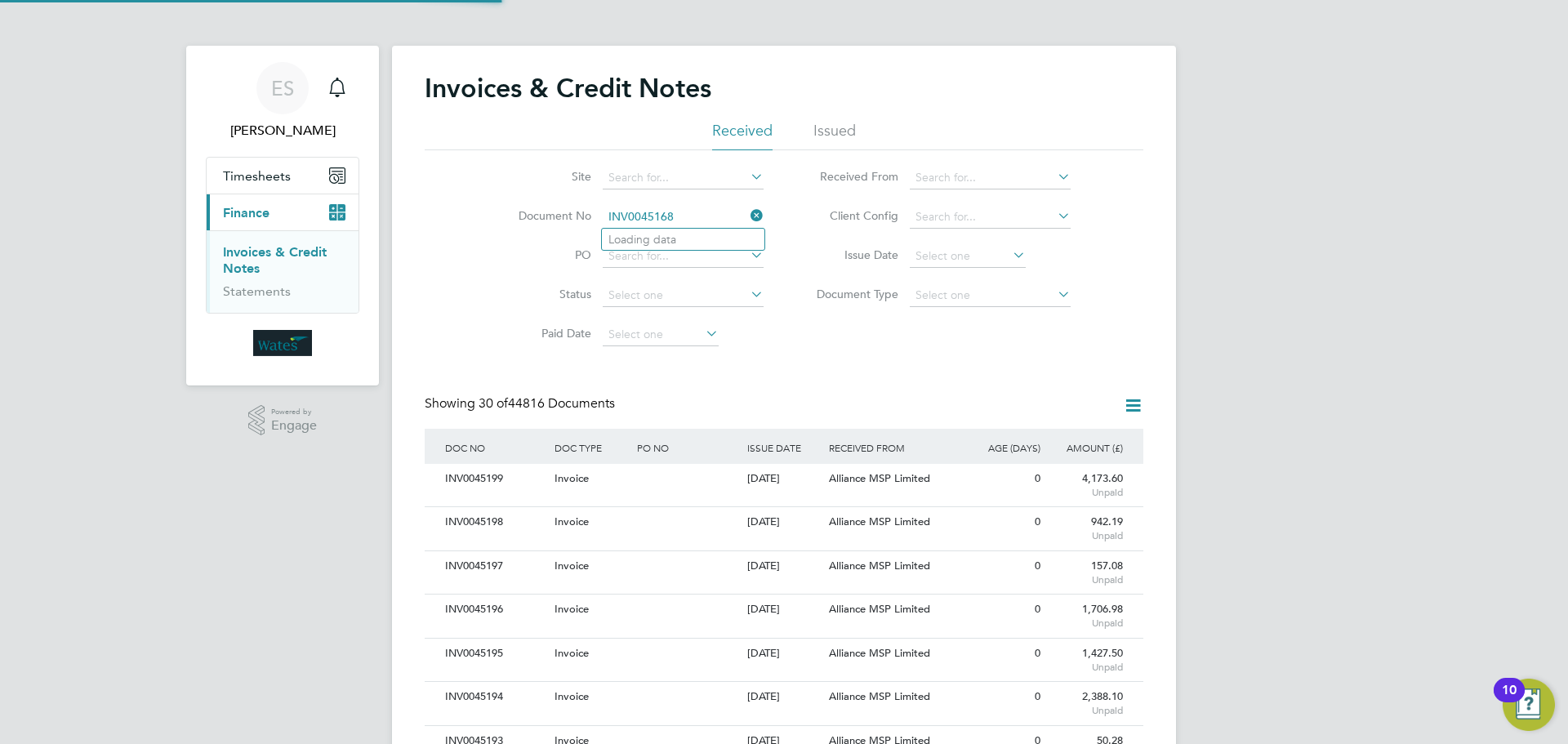
scroll to position [31, 111]
type input "INV0045168"
click at [660, 241] on b "INV0045168" at bounding box center [640, 239] width 65 height 14
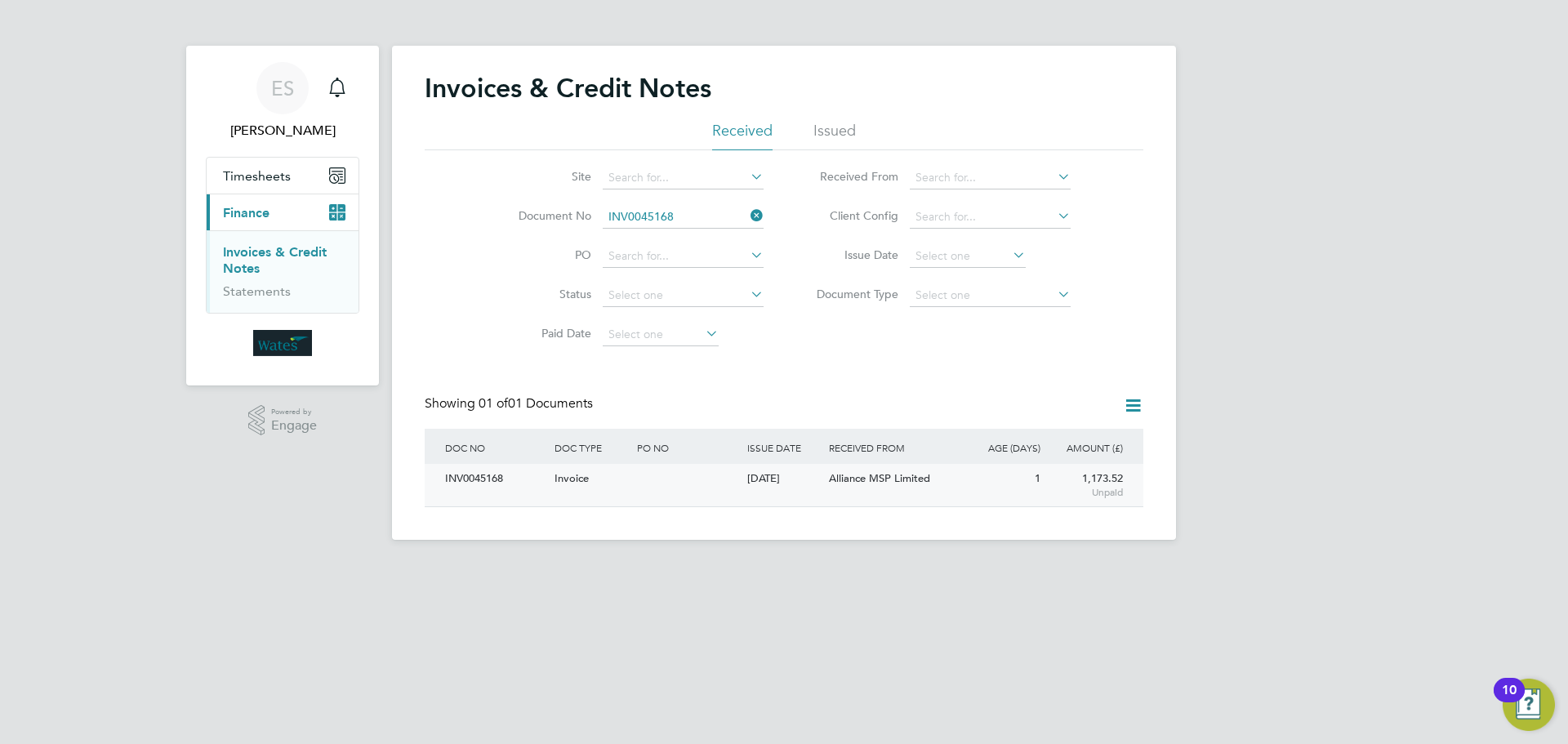
click at [477, 476] on div "INV0045168" at bounding box center [496, 479] width 110 height 30
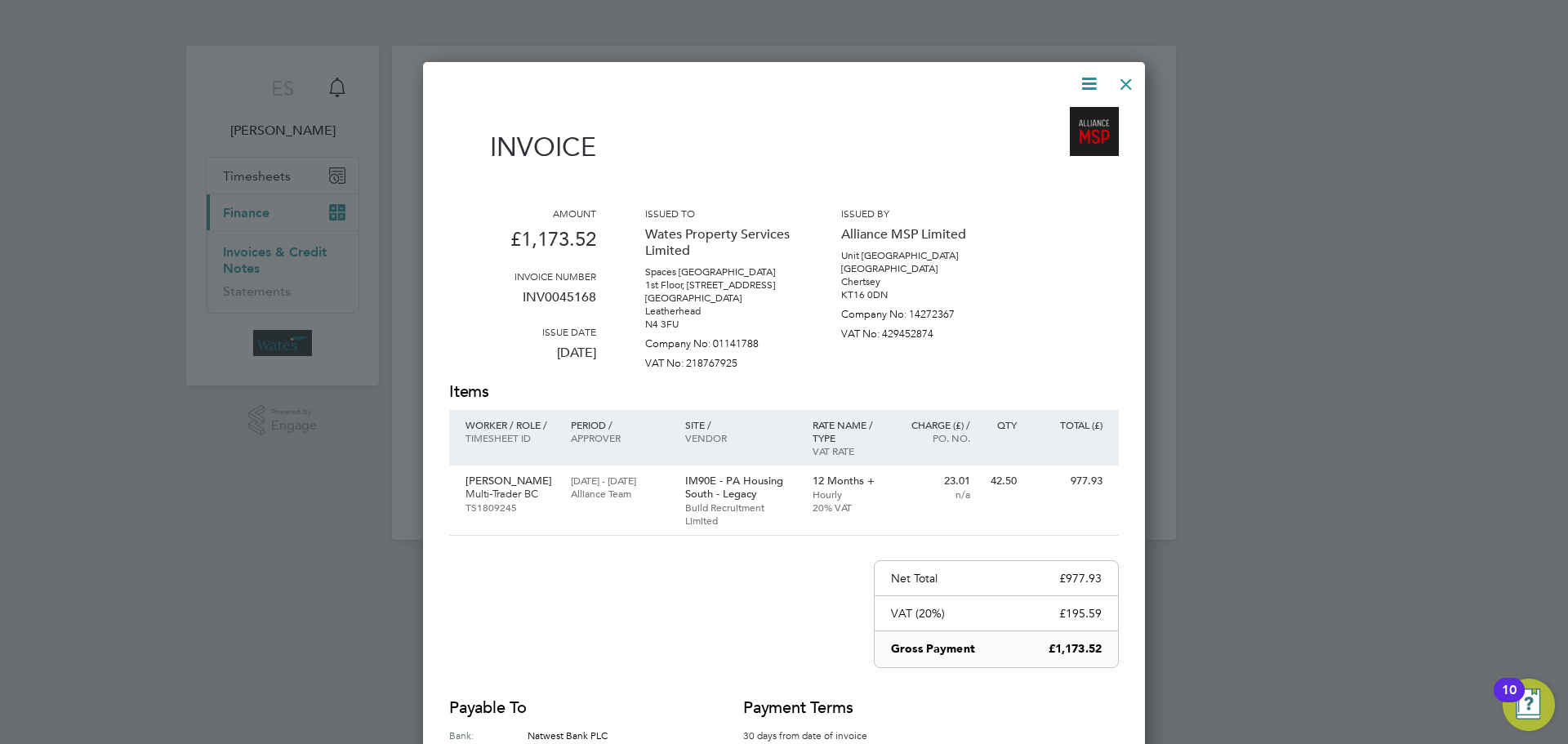
click at [1091, 81] on icon at bounding box center [1089, 84] width 21 height 21
click at [1070, 117] on li "Download Invoice" at bounding box center [1039, 123] width 112 height 23
click at [1091, 74] on icon at bounding box center [1089, 84] width 21 height 21
click at [1062, 141] on li "View timesheet" at bounding box center [1039, 145] width 112 height 23
click at [1126, 69] on div at bounding box center [1126, 79] width 29 height 29
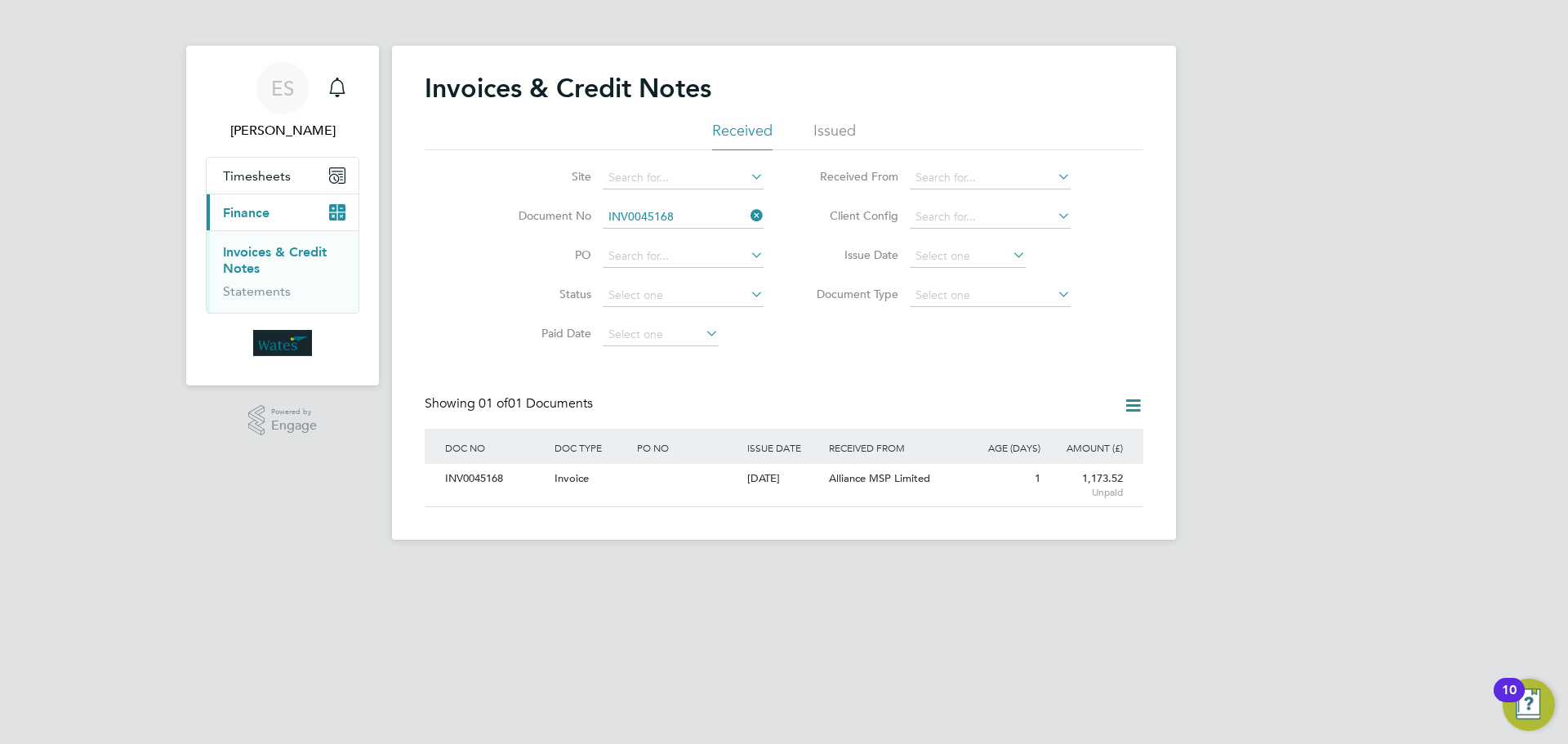
click at [747, 213] on icon at bounding box center [747, 215] width 0 height 23
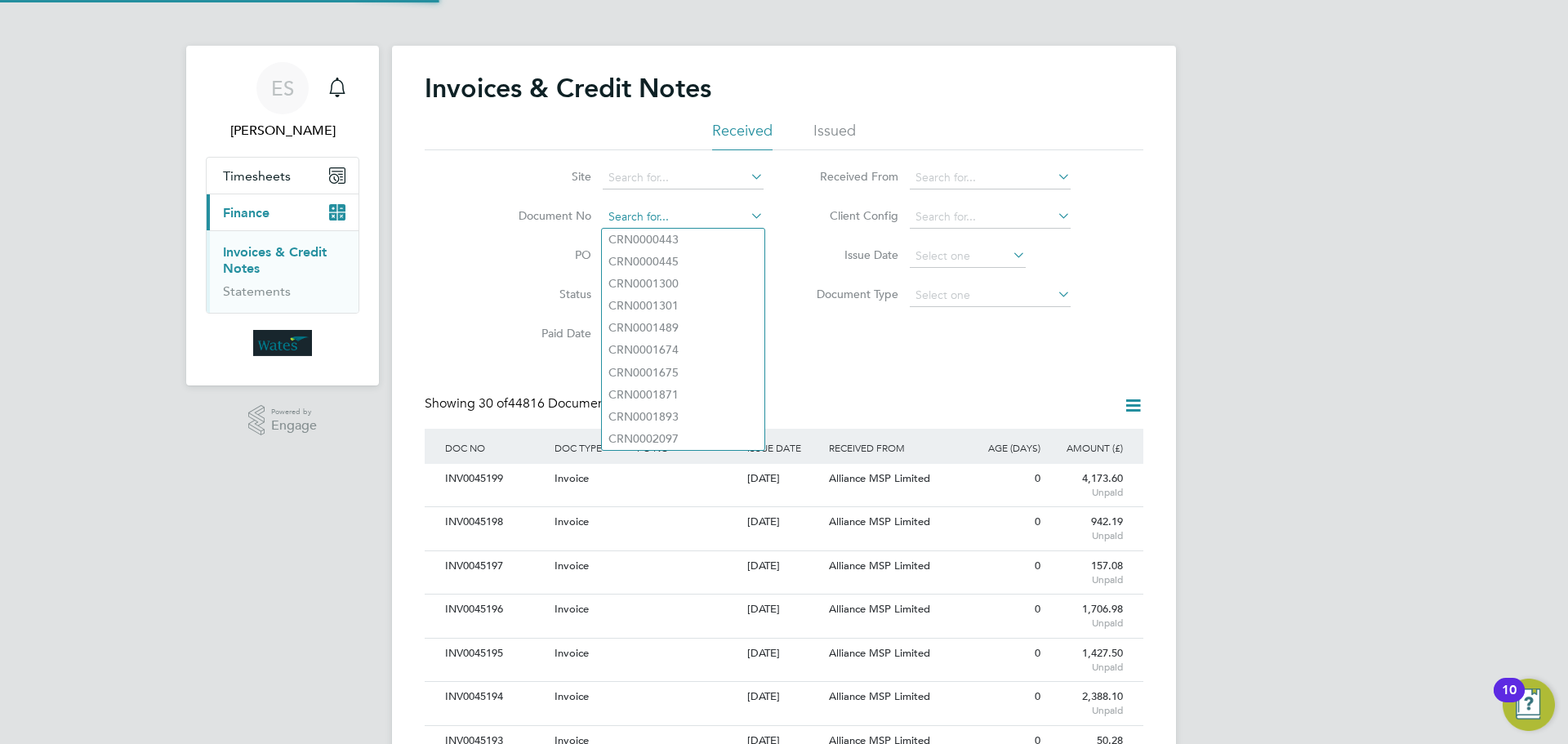
paste input "INV0045169"
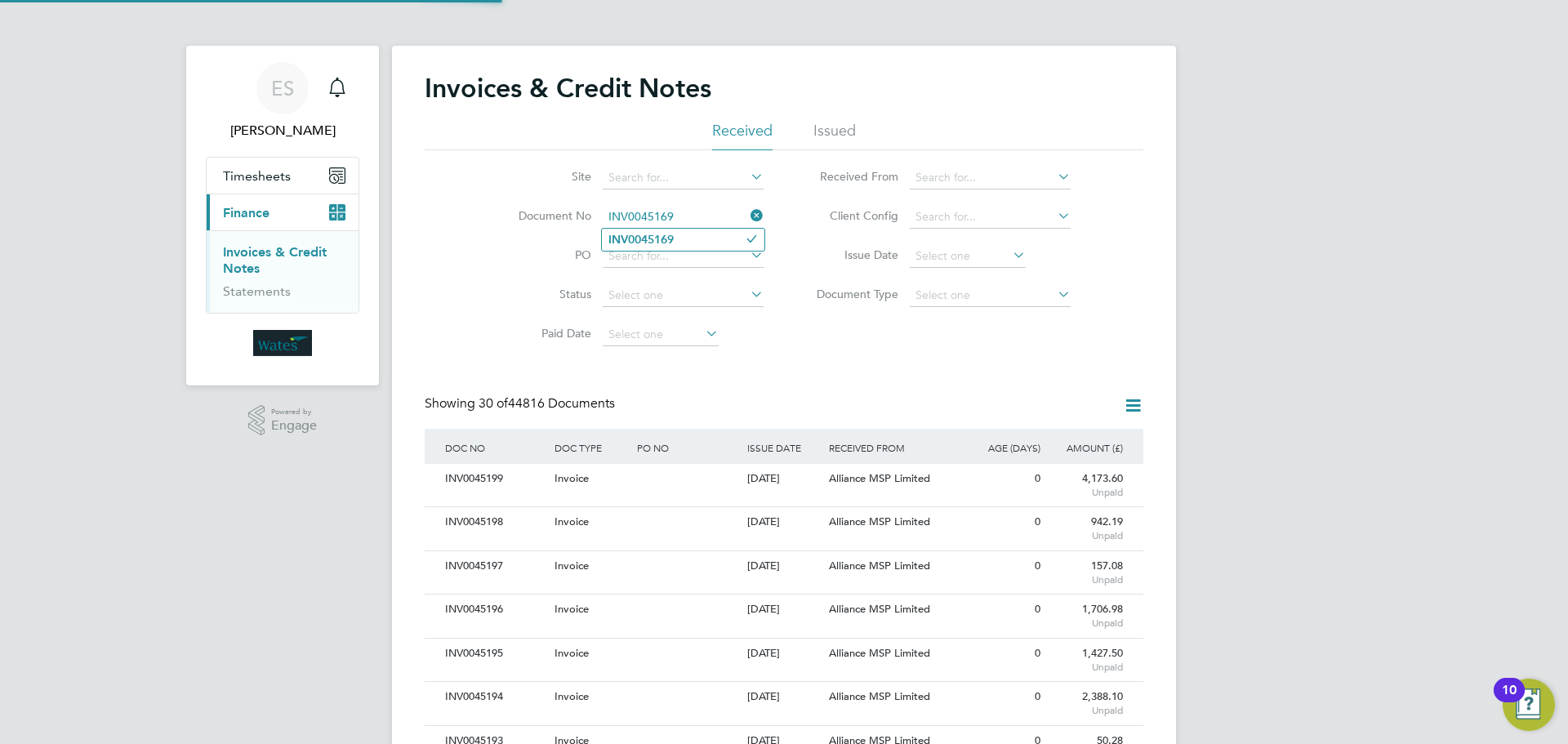
type input "INV0045169"
click at [699, 239] on li "INV0045169" at bounding box center [683, 239] width 162 height 22
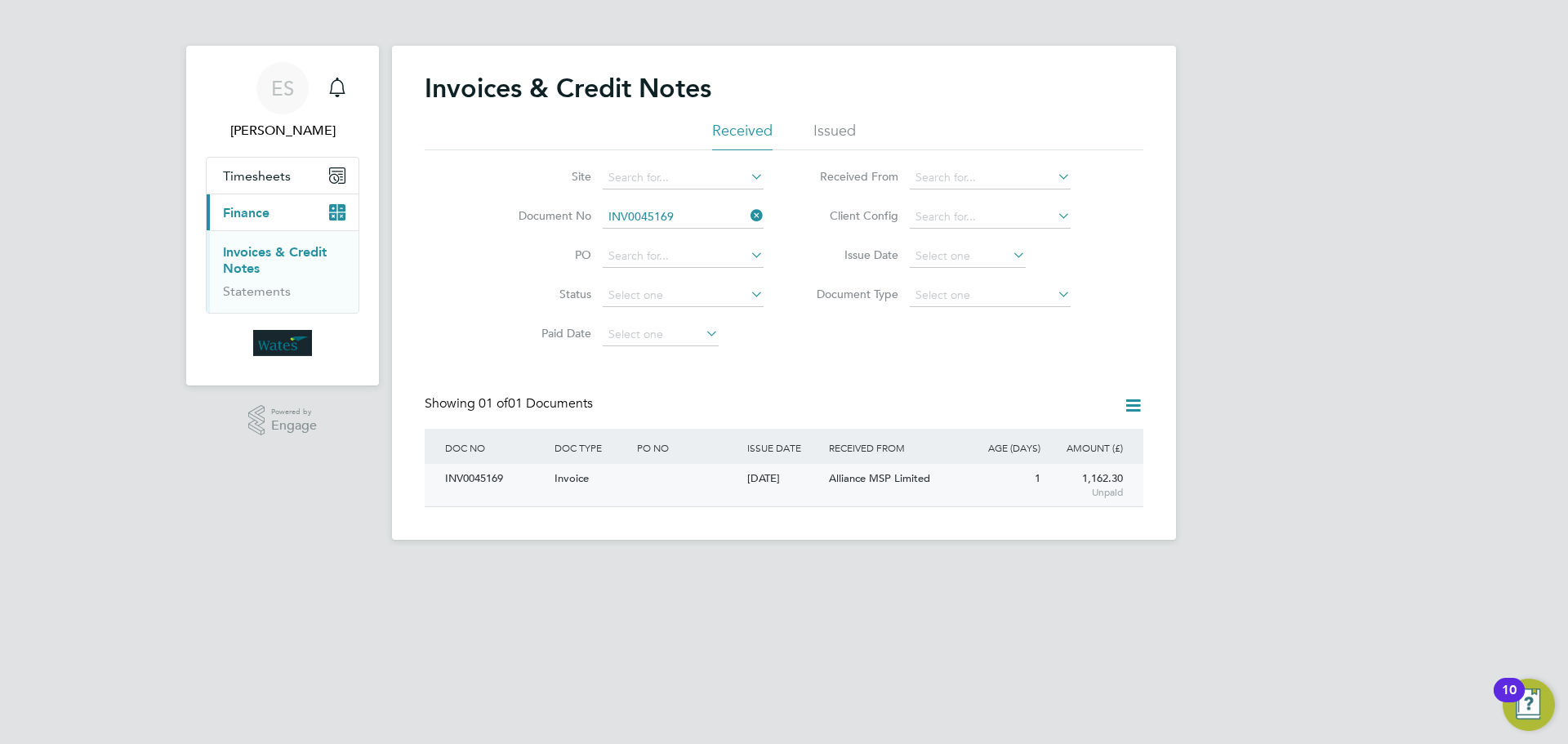
click at [476, 482] on div "INV0045169" at bounding box center [496, 479] width 110 height 30
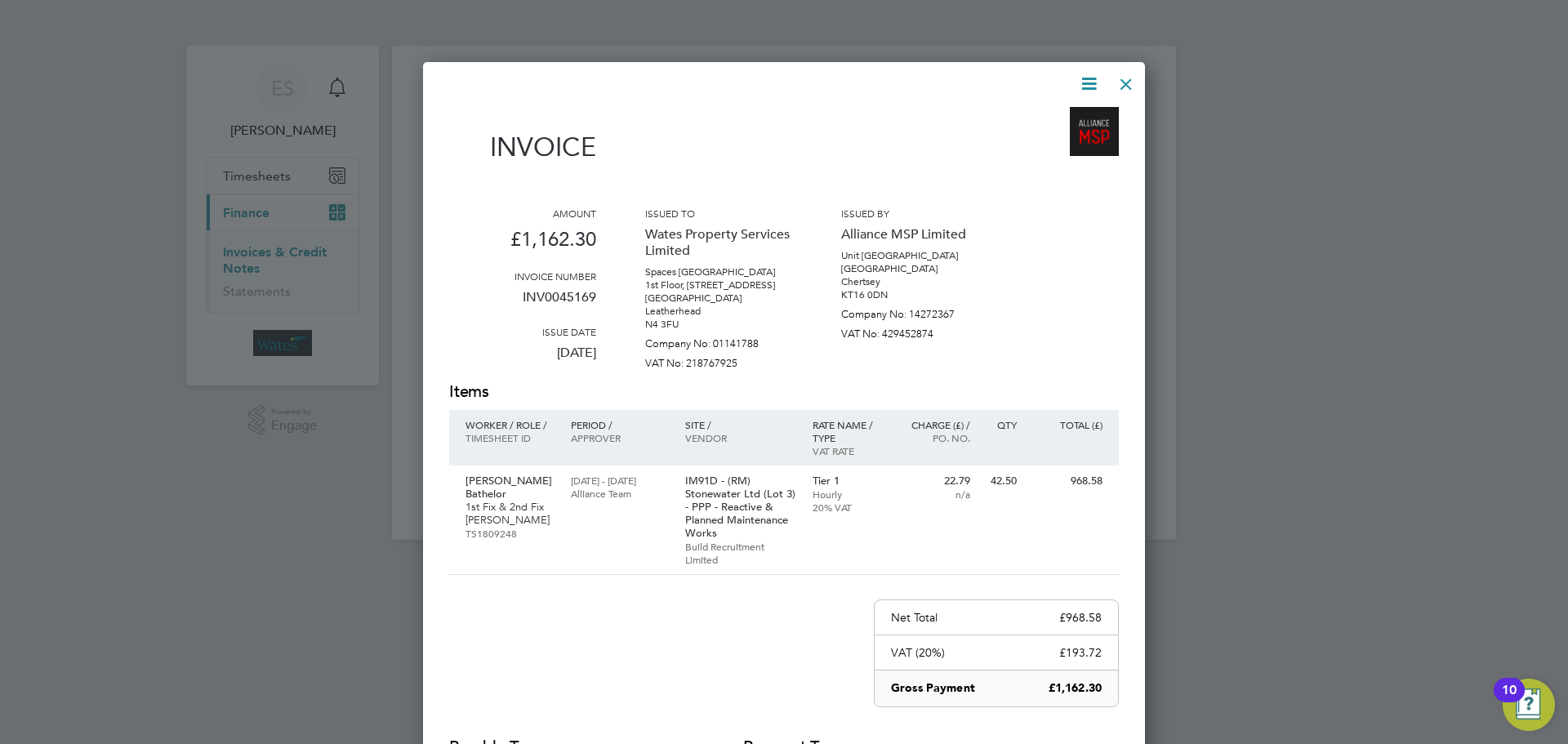
click at [1088, 80] on icon at bounding box center [1089, 84] width 21 height 21
click at [1065, 116] on li "Download Invoice" at bounding box center [1039, 123] width 112 height 23
click at [1083, 78] on icon at bounding box center [1089, 84] width 21 height 21
click at [1043, 147] on li "View timesheet" at bounding box center [1039, 145] width 112 height 23
click at [1123, 80] on div at bounding box center [1126, 79] width 29 height 29
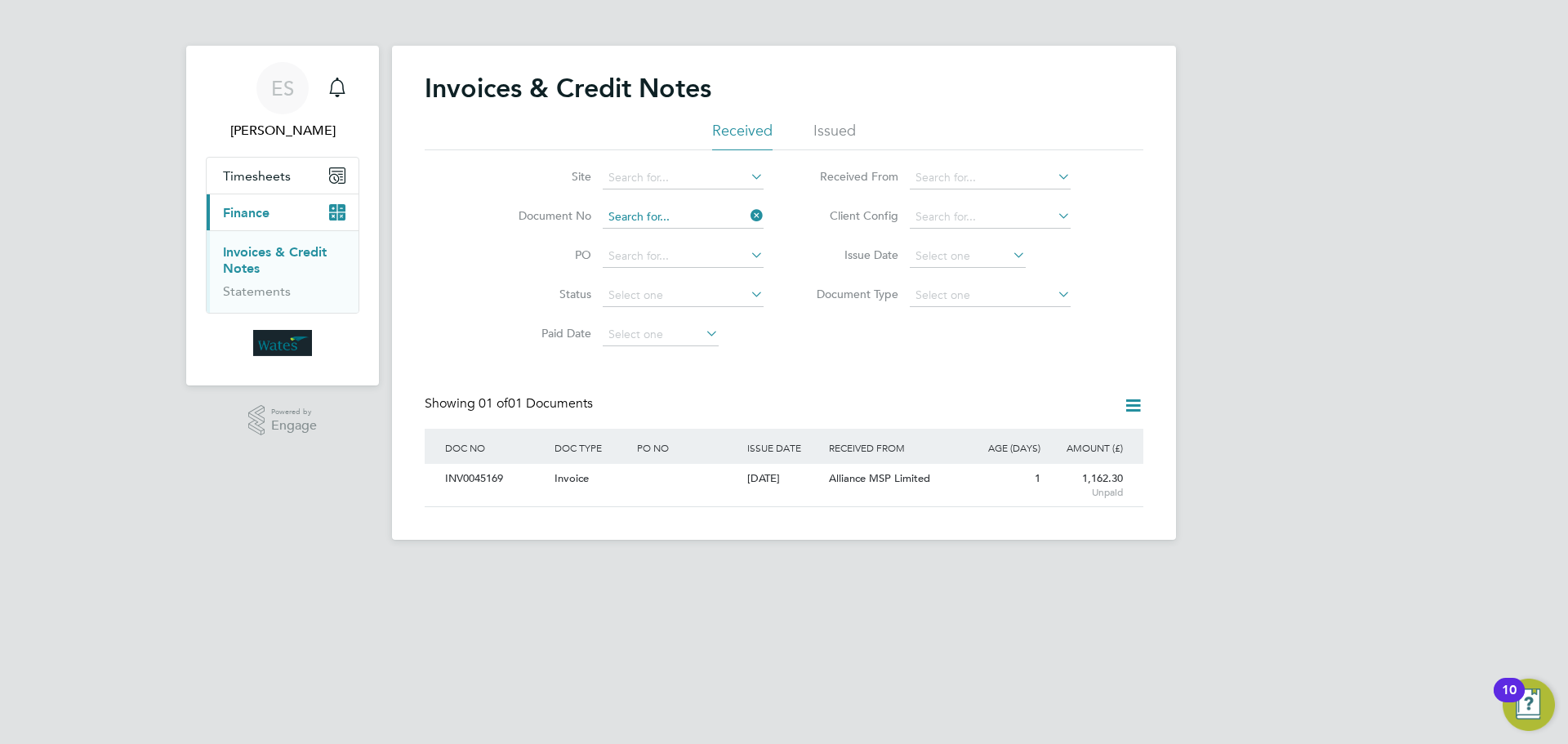
click at [742, 215] on input at bounding box center [683, 217] width 161 height 23
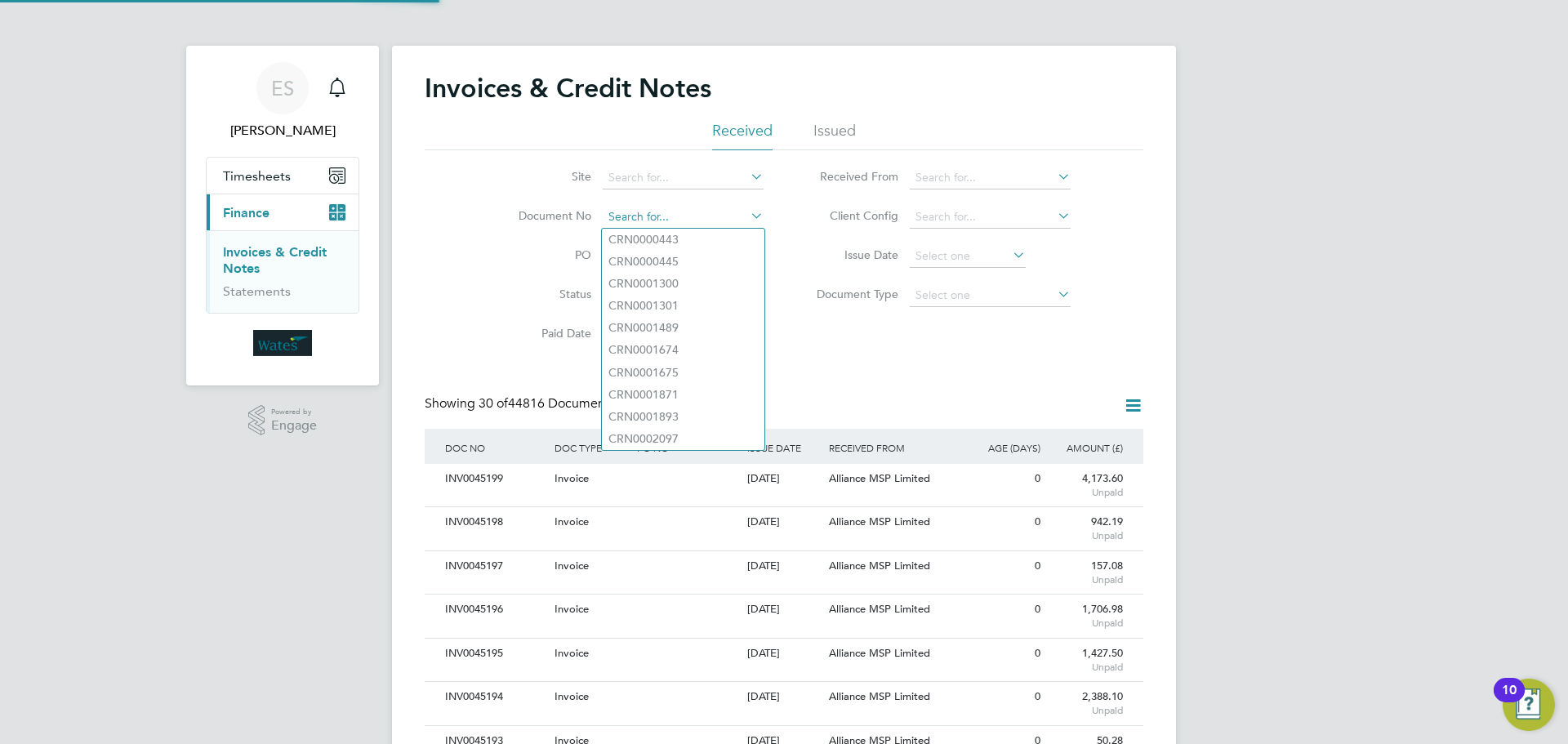
paste input "INV0045170"
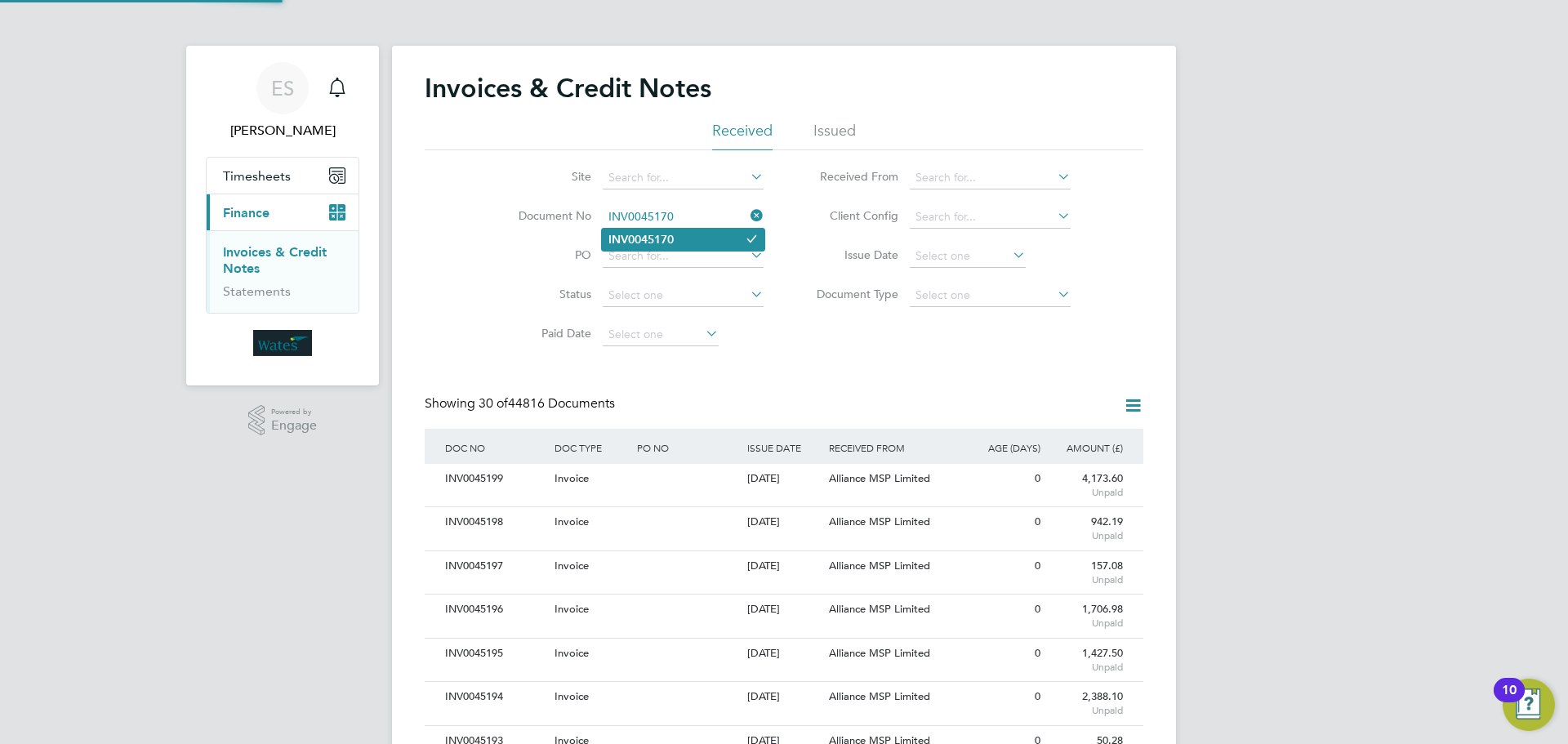
type input "INV0045170"
click at [690, 243] on li "INV0045170" at bounding box center [683, 239] width 162 height 22
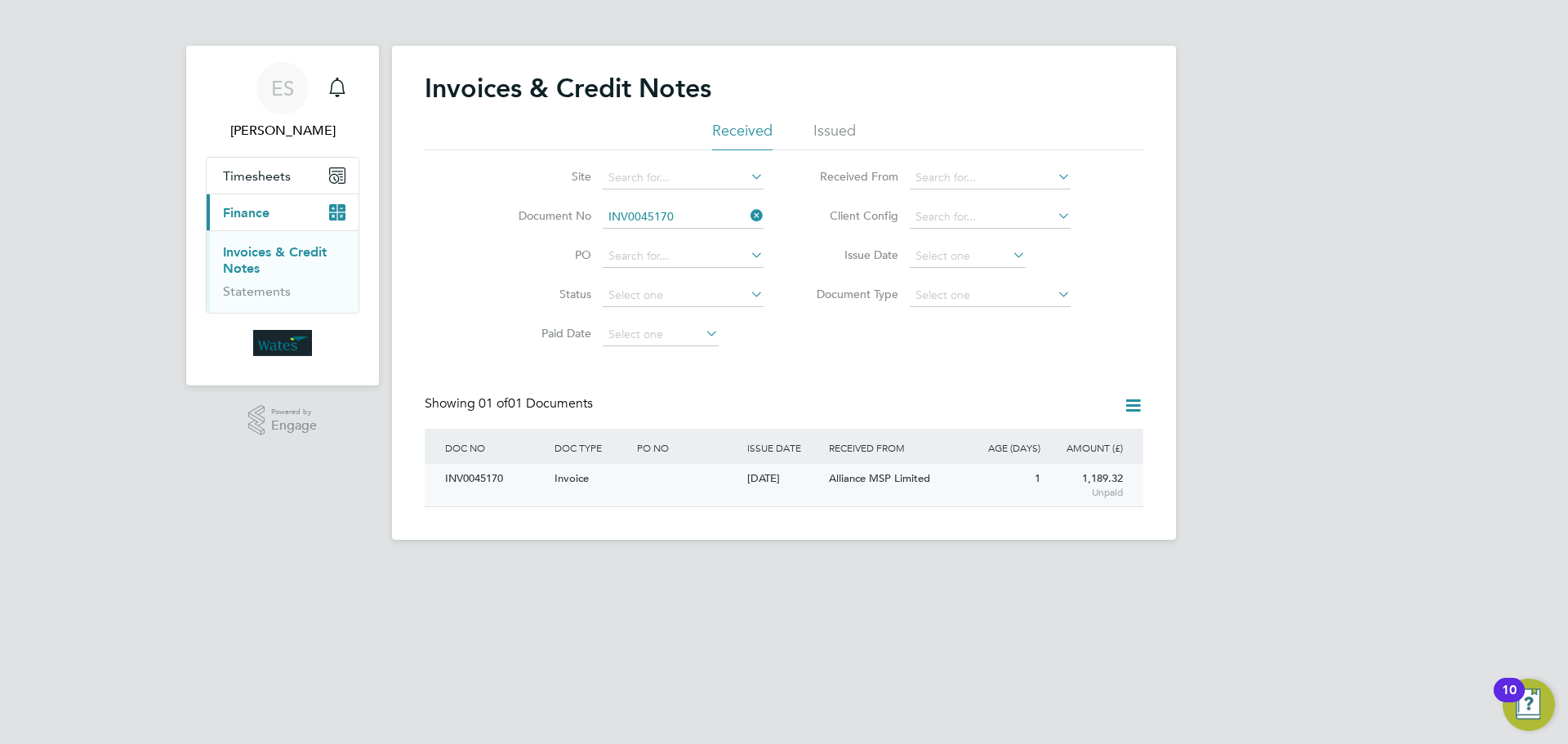
click at [469, 482] on div "INV0045170" at bounding box center [496, 479] width 110 height 30
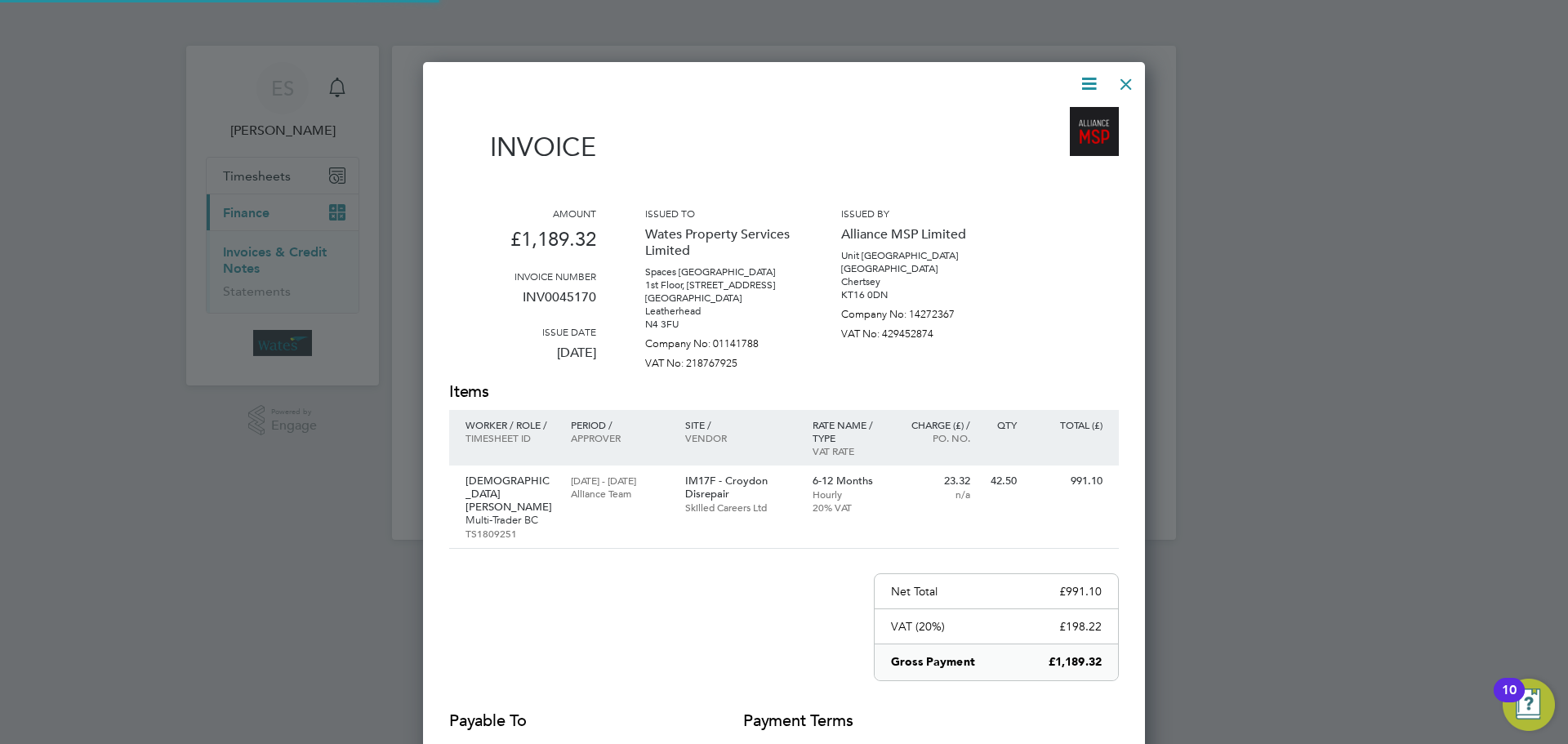
click at [1090, 76] on icon at bounding box center [1089, 84] width 21 height 21
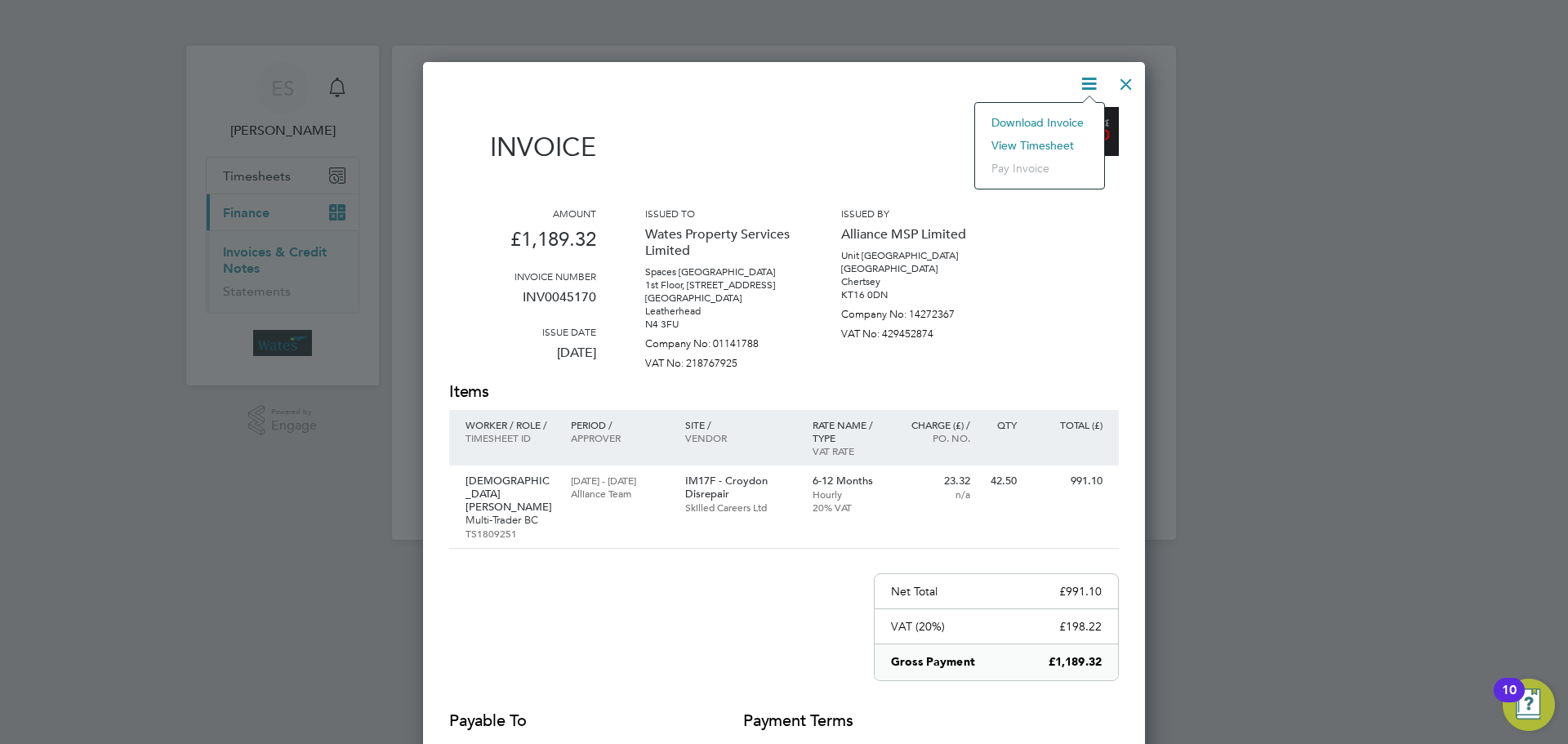
click at [1066, 114] on li "Download Invoice" at bounding box center [1039, 123] width 112 height 23
drag, startPoint x: 1082, startPoint y: 81, endPoint x: 1070, endPoint y: 111, distance: 32.3
click at [1082, 81] on icon at bounding box center [1089, 84] width 21 height 21
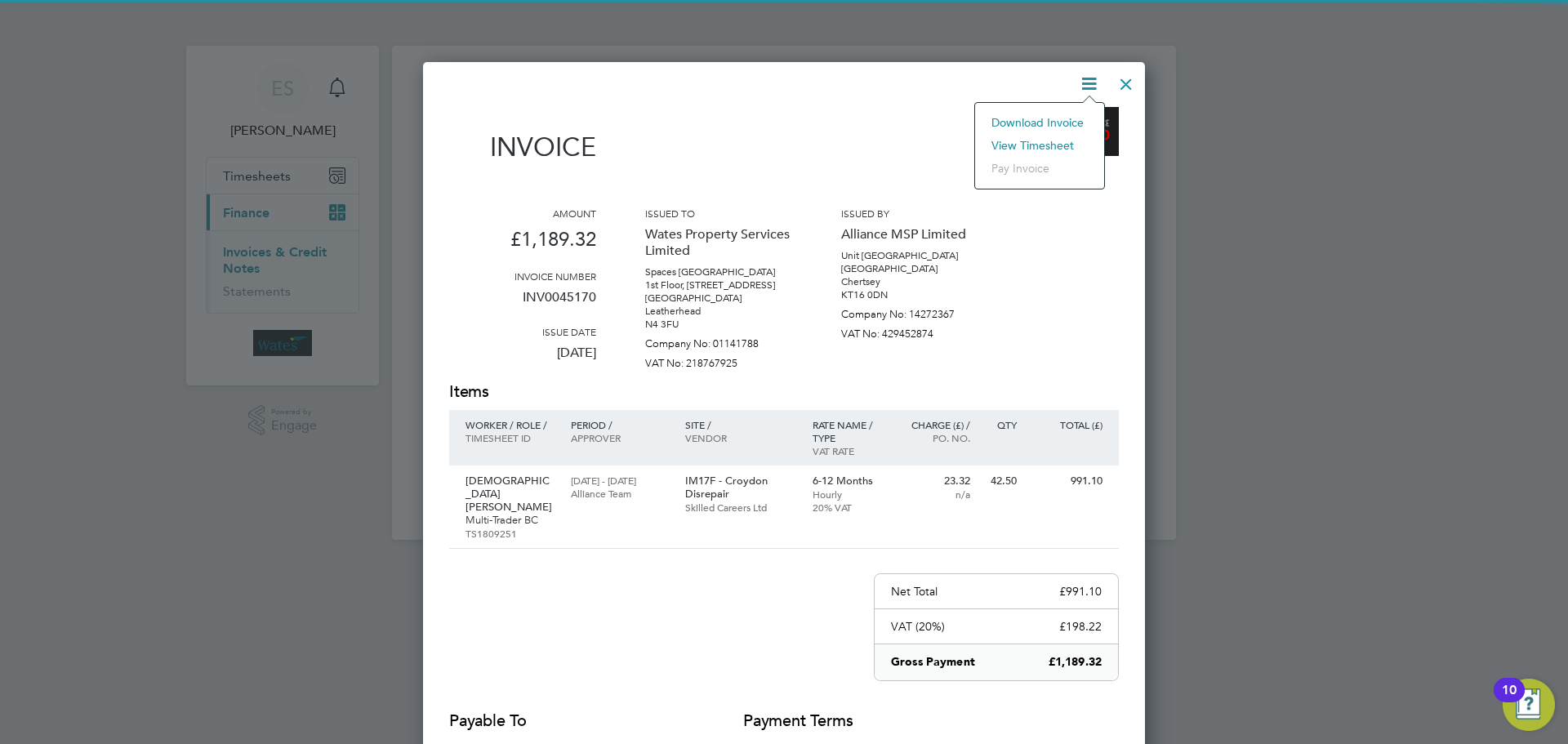
click at [1047, 137] on li "View timesheet" at bounding box center [1039, 145] width 112 height 23
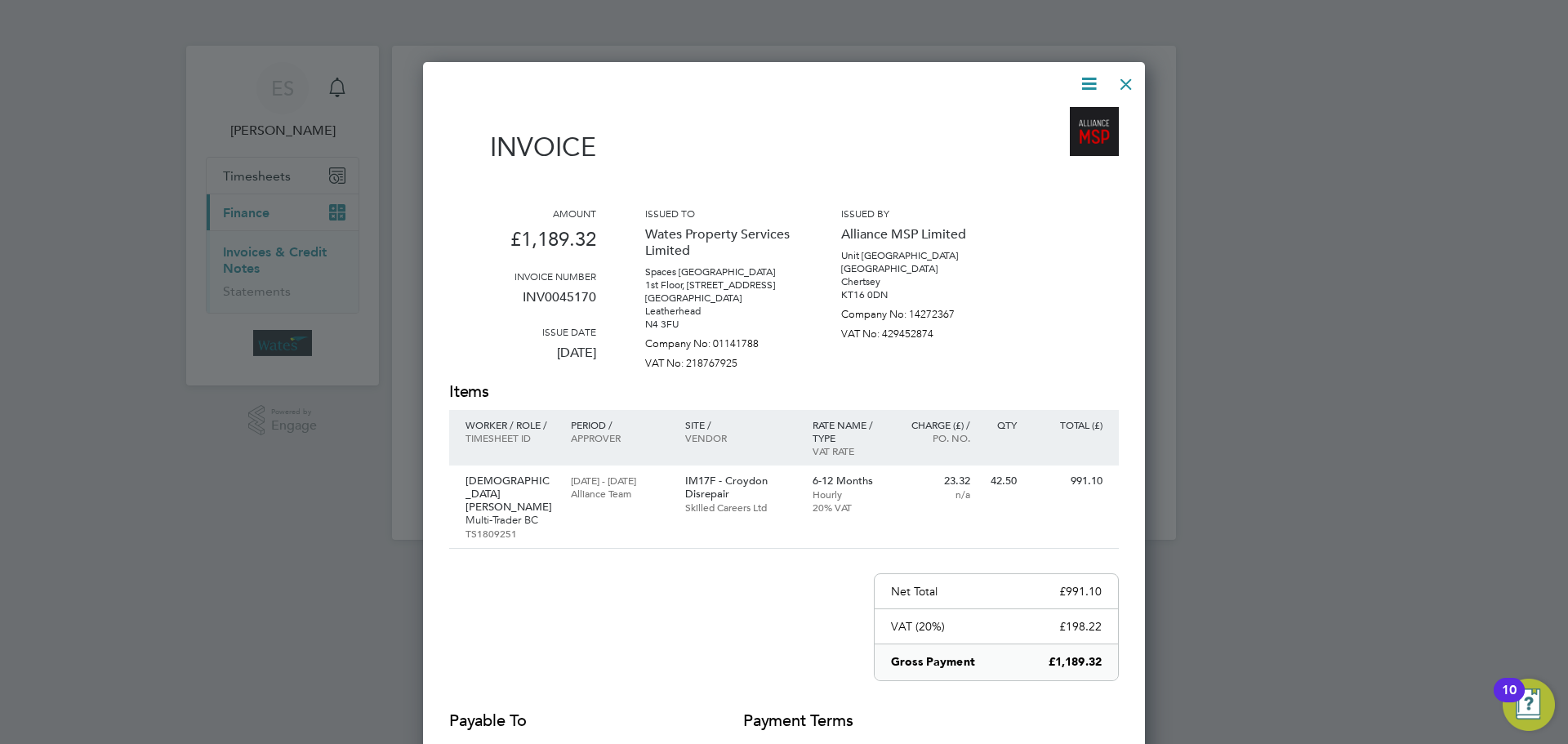
click at [1119, 76] on div at bounding box center [1126, 79] width 29 height 29
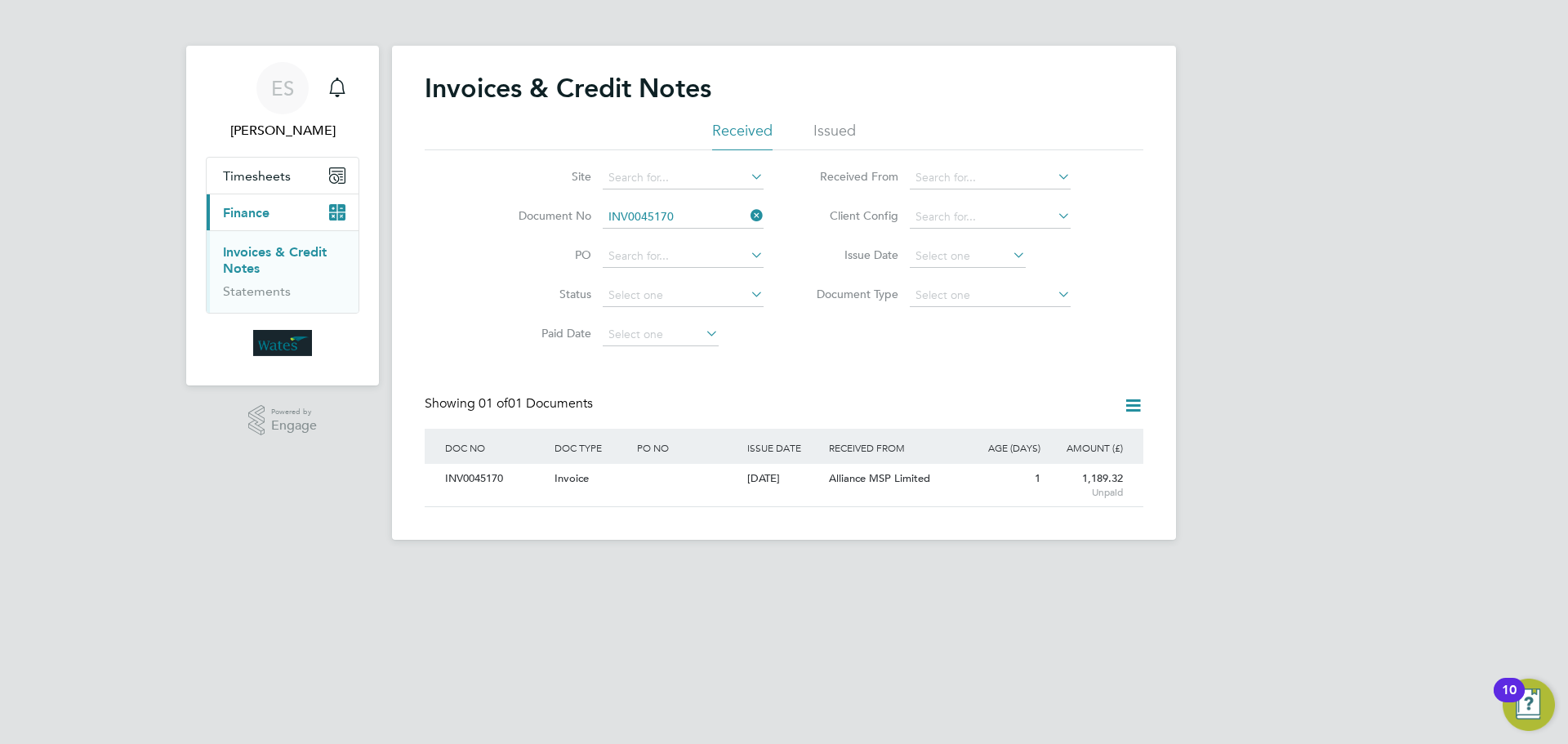
click at [747, 208] on icon at bounding box center [747, 215] width 0 height 23
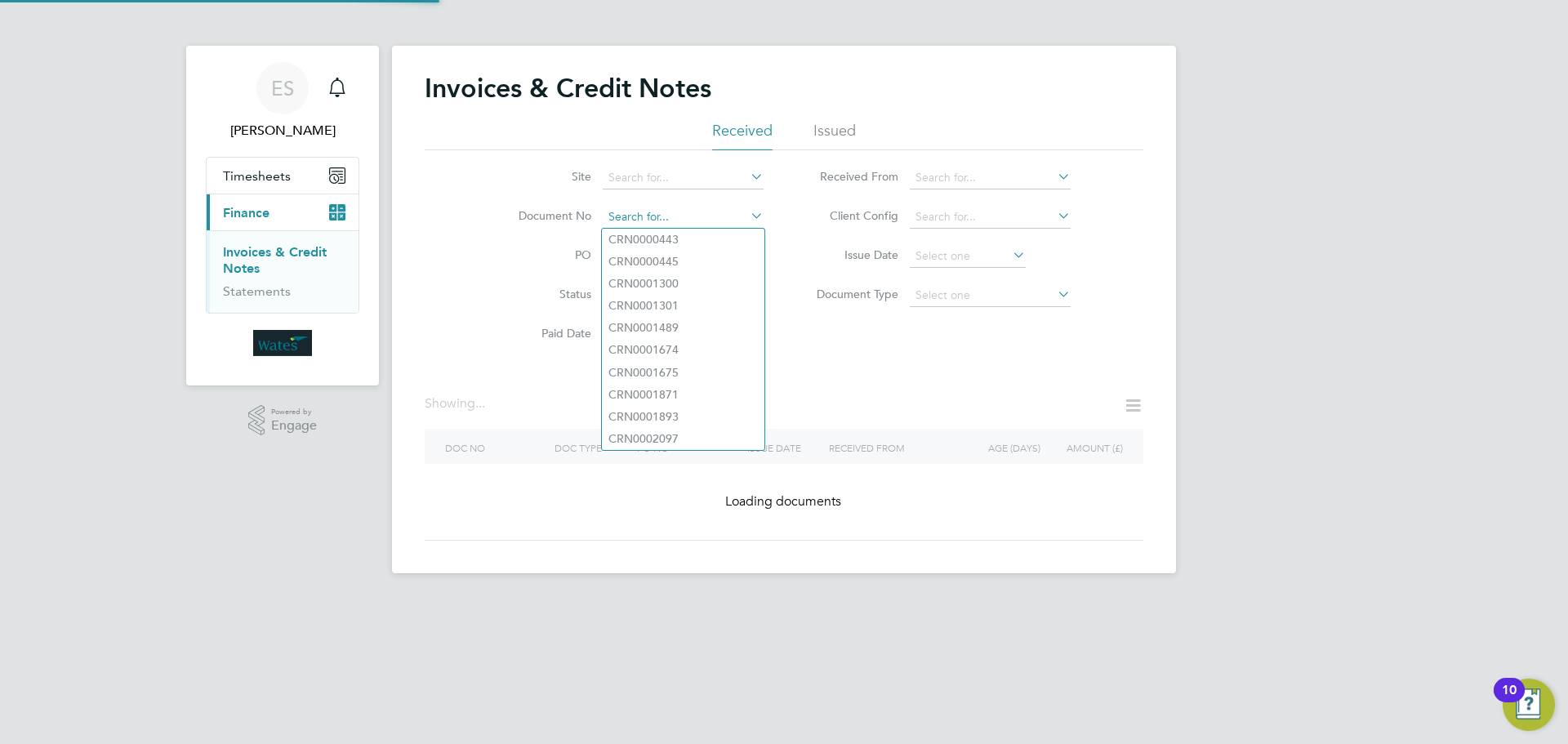
paste input "INV0045171"
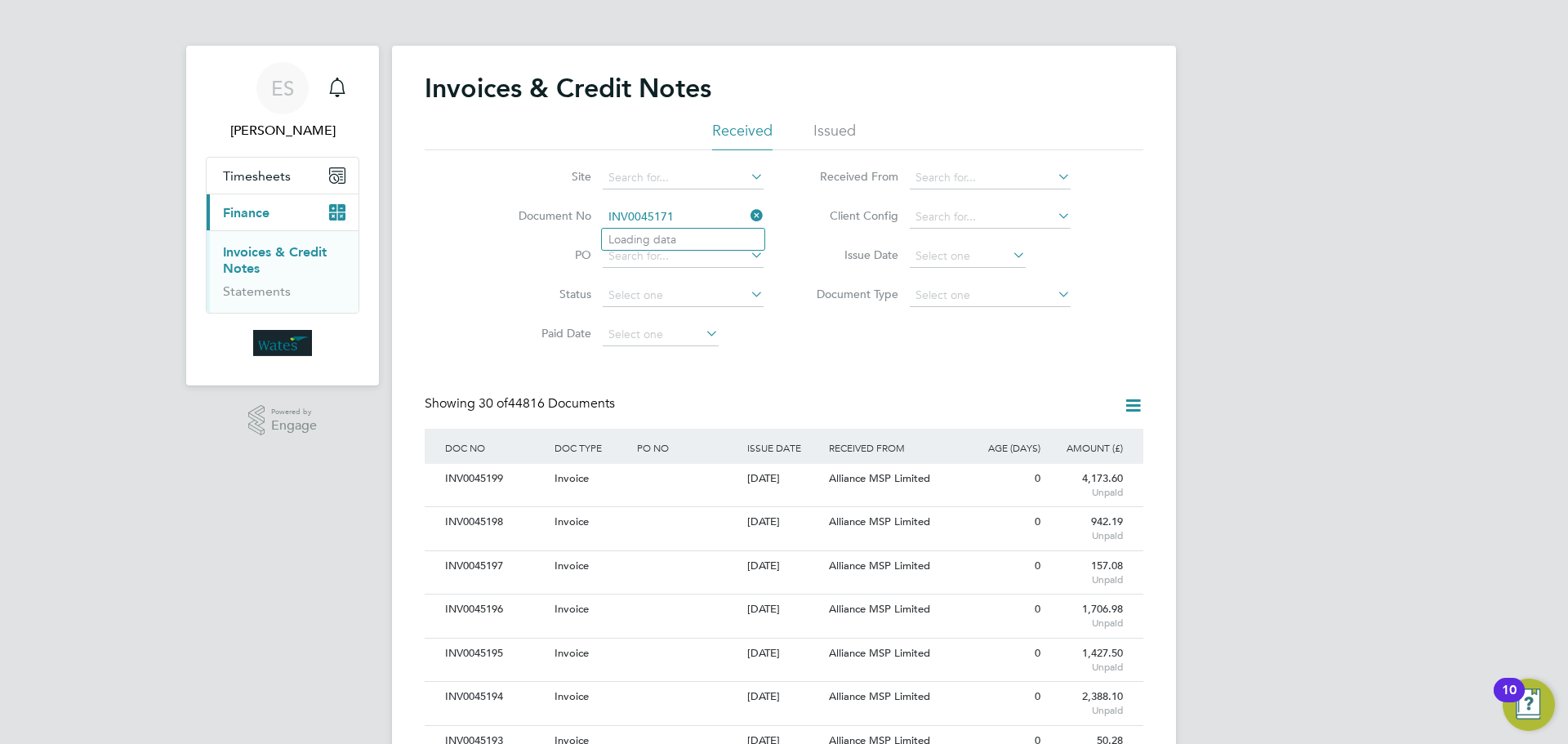
type input "INV0045171"
click at [708, 242] on li "Loading data" at bounding box center [683, 239] width 162 height 21
paste input "INV0045171"
type input "INV0045171"
click at [695, 238] on li "INV0045171" at bounding box center [683, 239] width 162 height 22
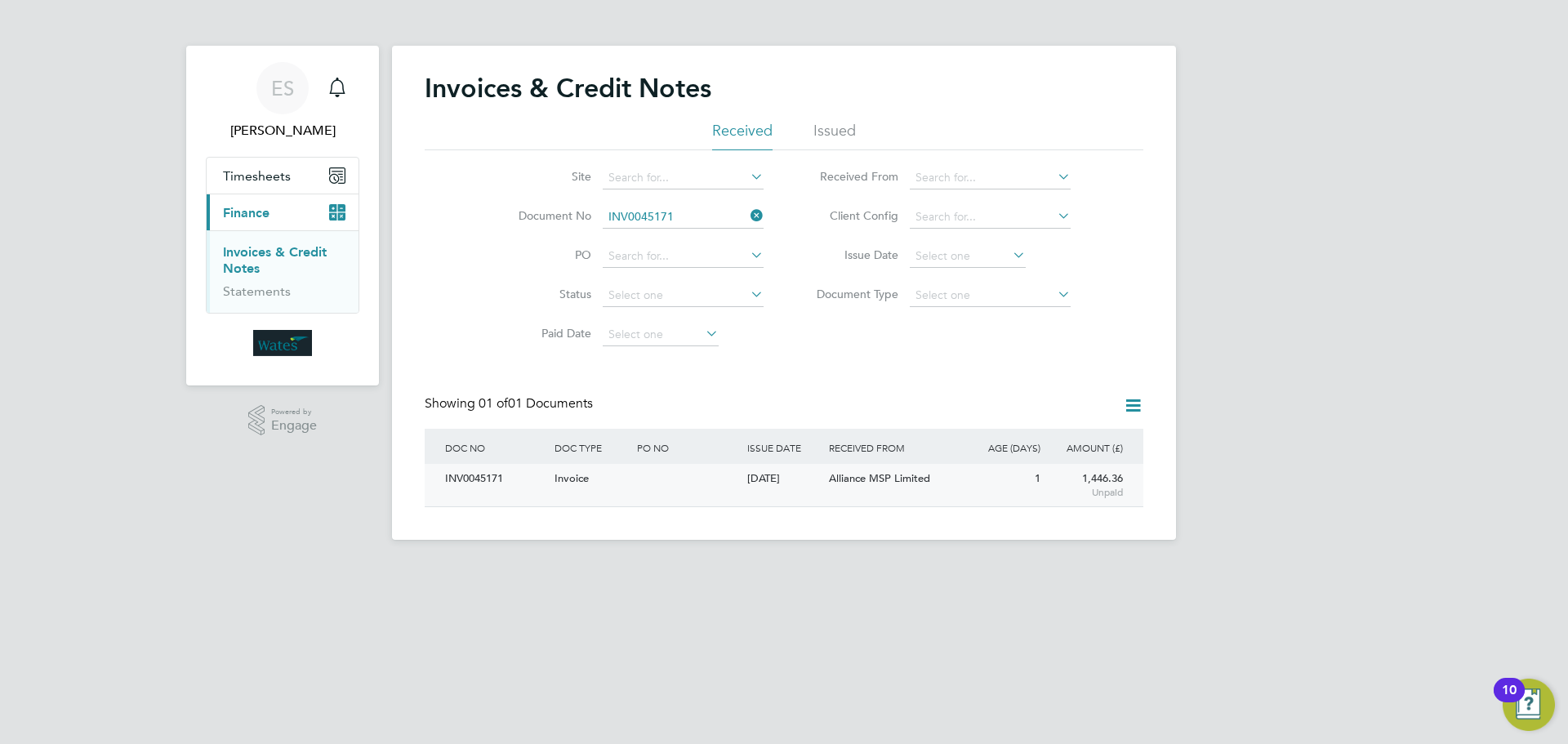
click at [497, 472] on div "INV0045171" at bounding box center [496, 479] width 110 height 30
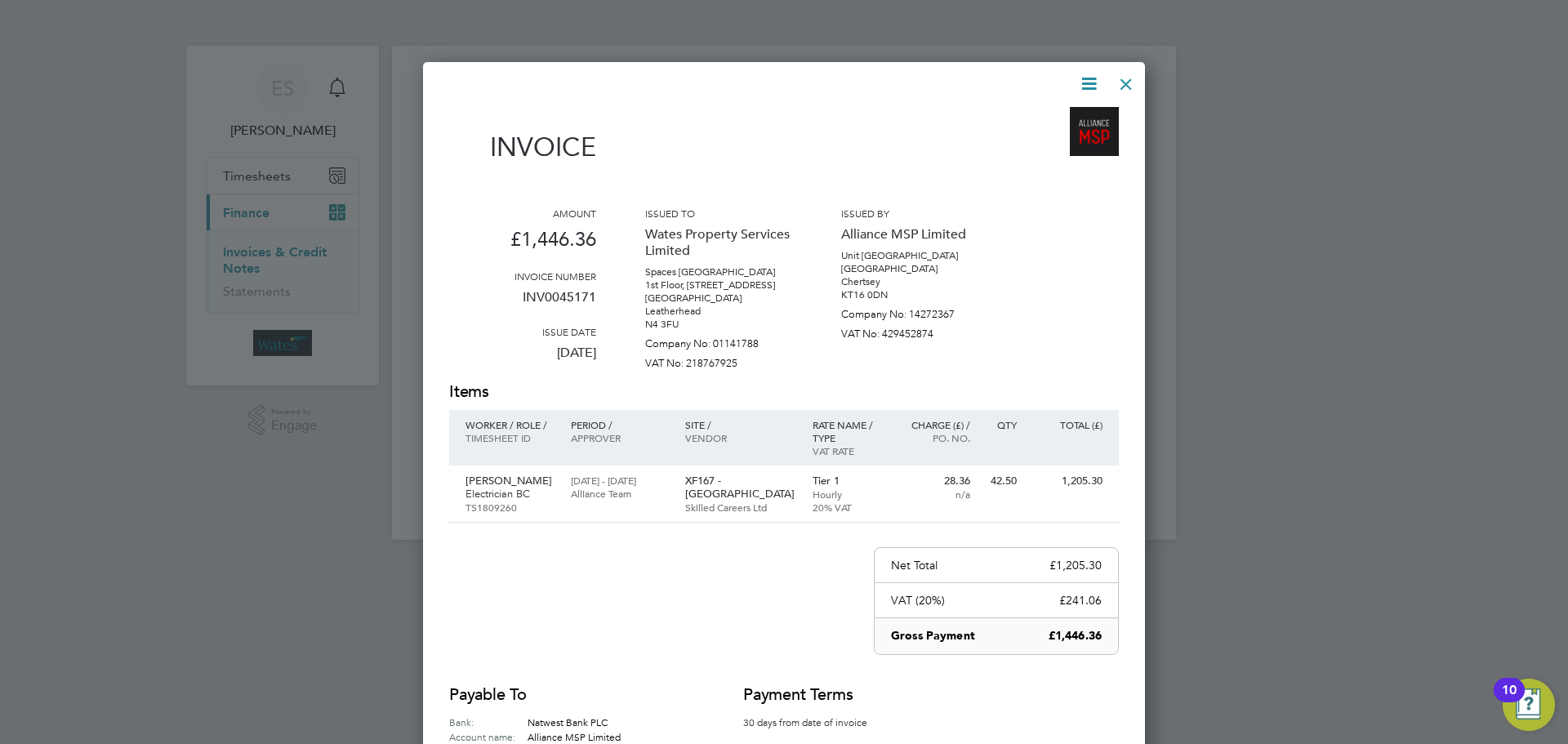
click at [1082, 79] on icon at bounding box center [1089, 84] width 21 height 21
click at [1074, 111] on li "Download Invoice" at bounding box center [1039, 123] width 112 height 23
click at [1093, 81] on icon at bounding box center [1089, 84] width 21 height 21
click at [1065, 134] on li "View timesheet" at bounding box center [1039, 145] width 112 height 23
click at [1125, 80] on div at bounding box center [1126, 79] width 29 height 29
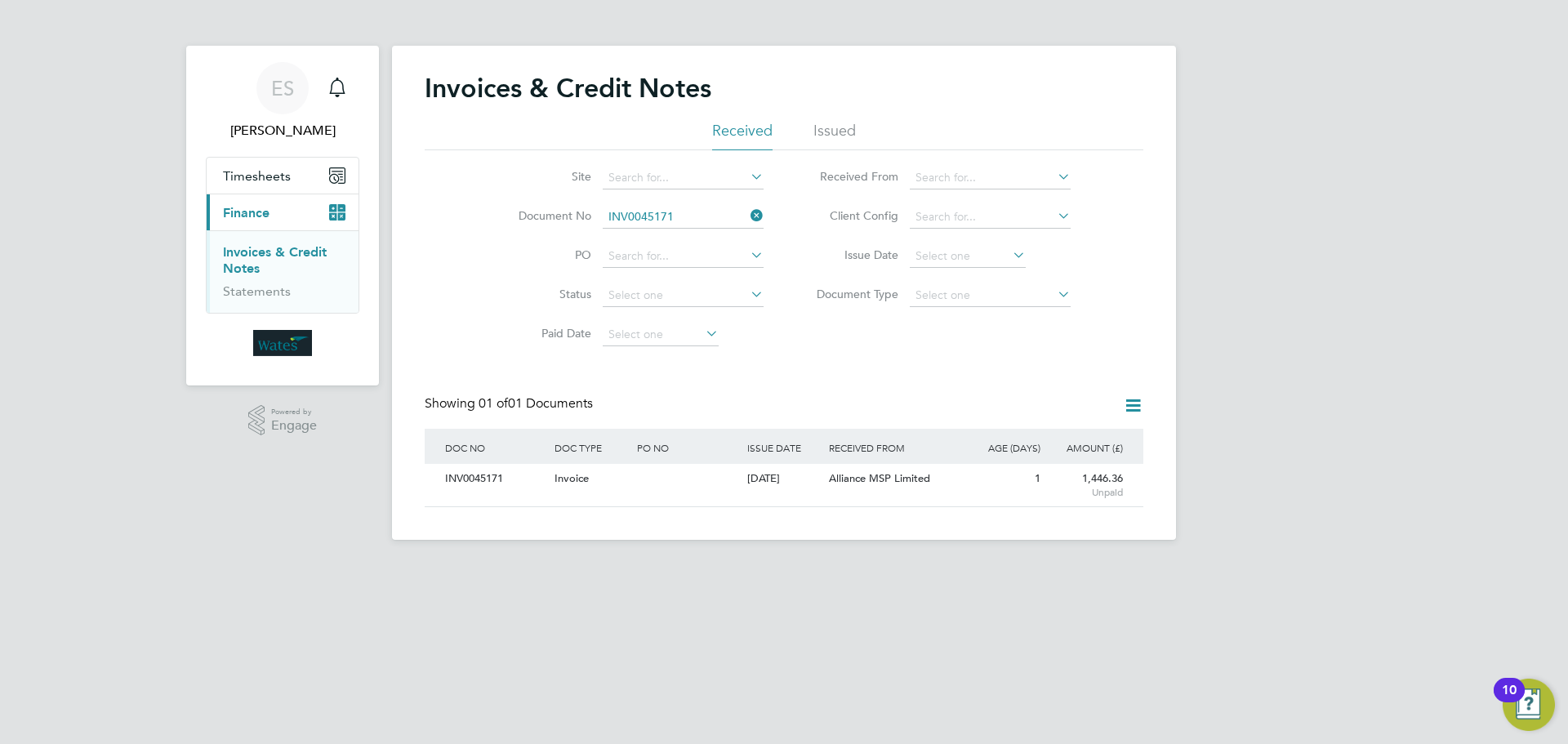
drag, startPoint x: 747, startPoint y: 214, endPoint x: 721, endPoint y: 215, distance: 26.0
click at [739, 216] on li "Document No INV0045171" at bounding box center [630, 217] width 307 height 40
click at [747, 214] on icon at bounding box center [747, 215] width 0 height 23
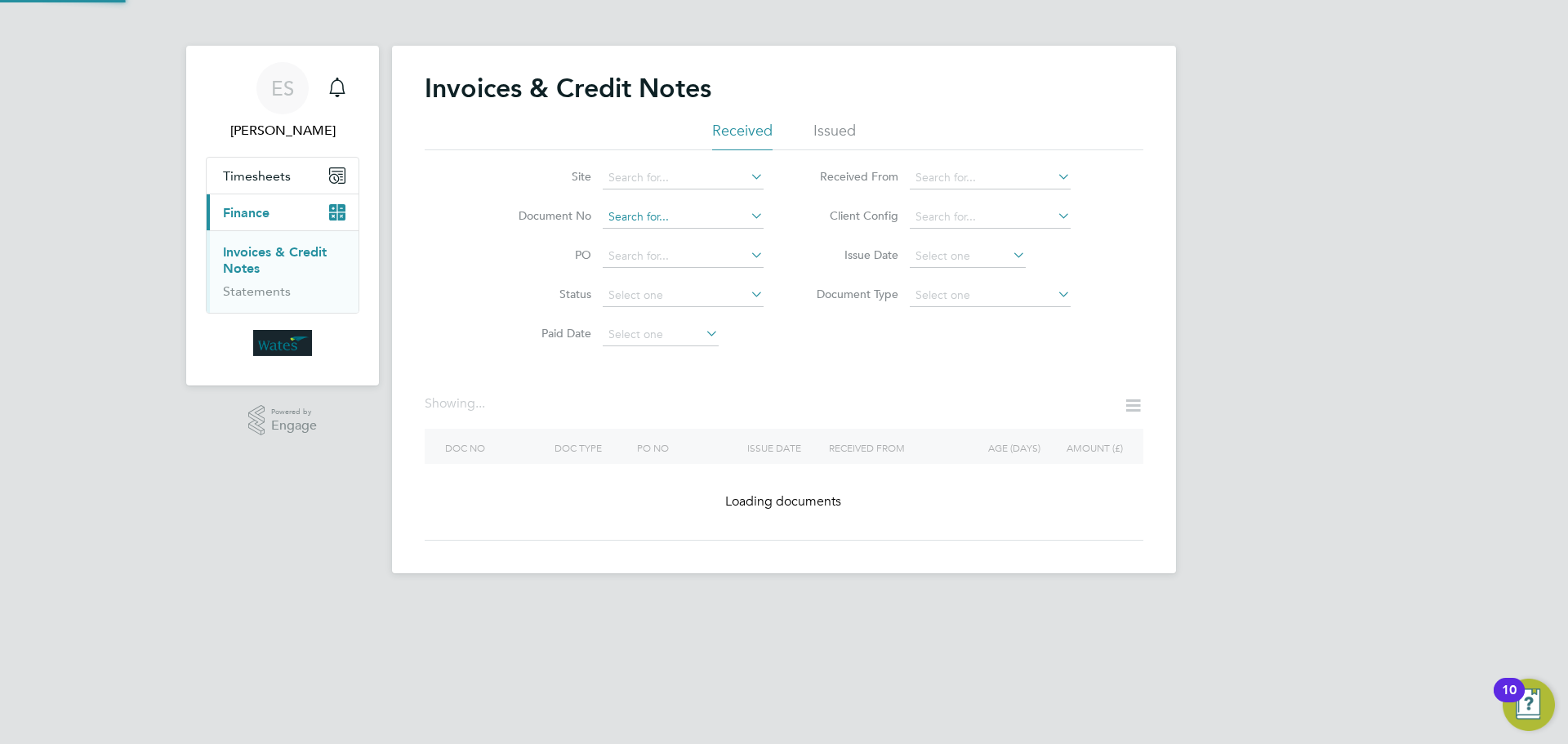
drag, startPoint x: 710, startPoint y: 228, endPoint x: 720, endPoint y: 214, distance: 17.2
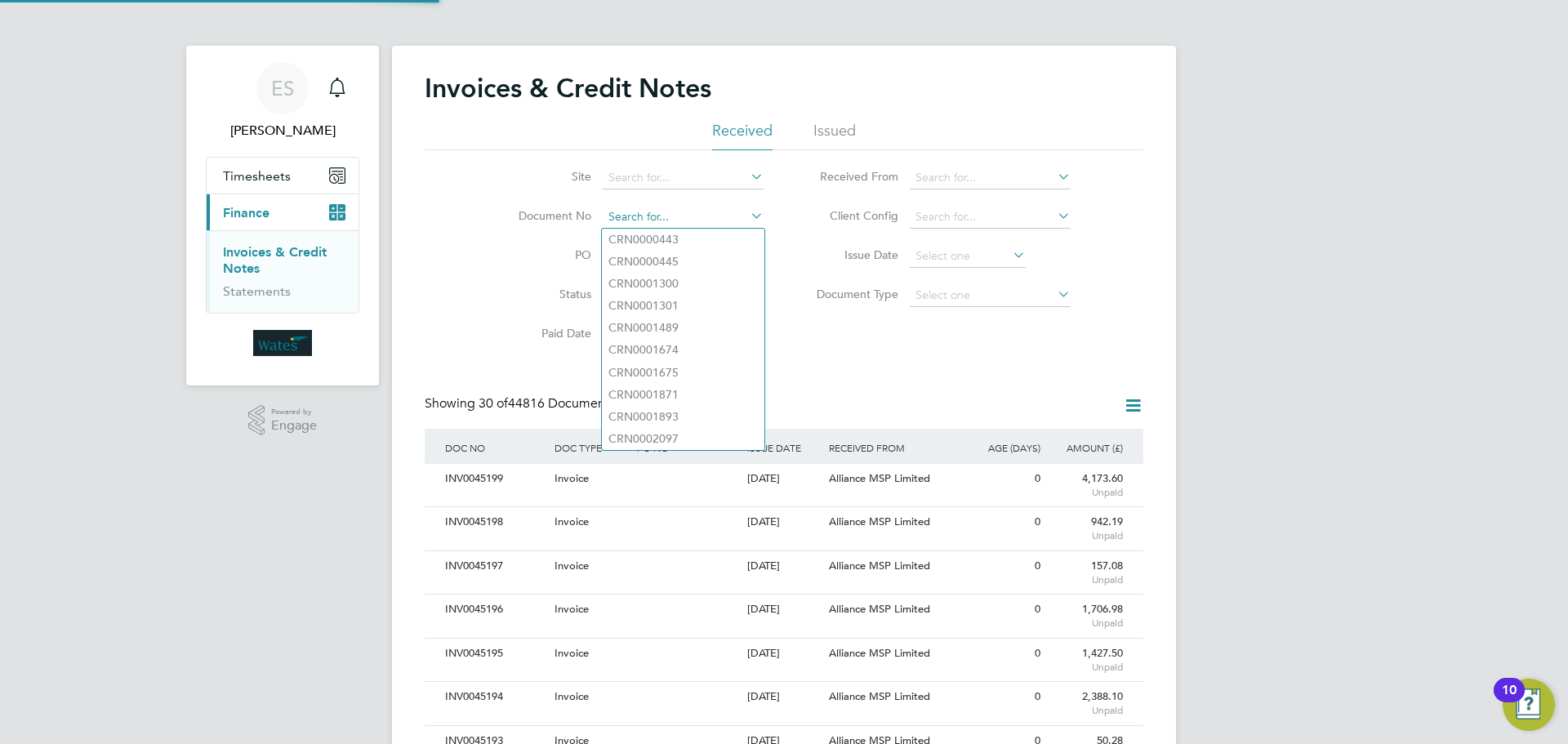
paste input "INV0045172"
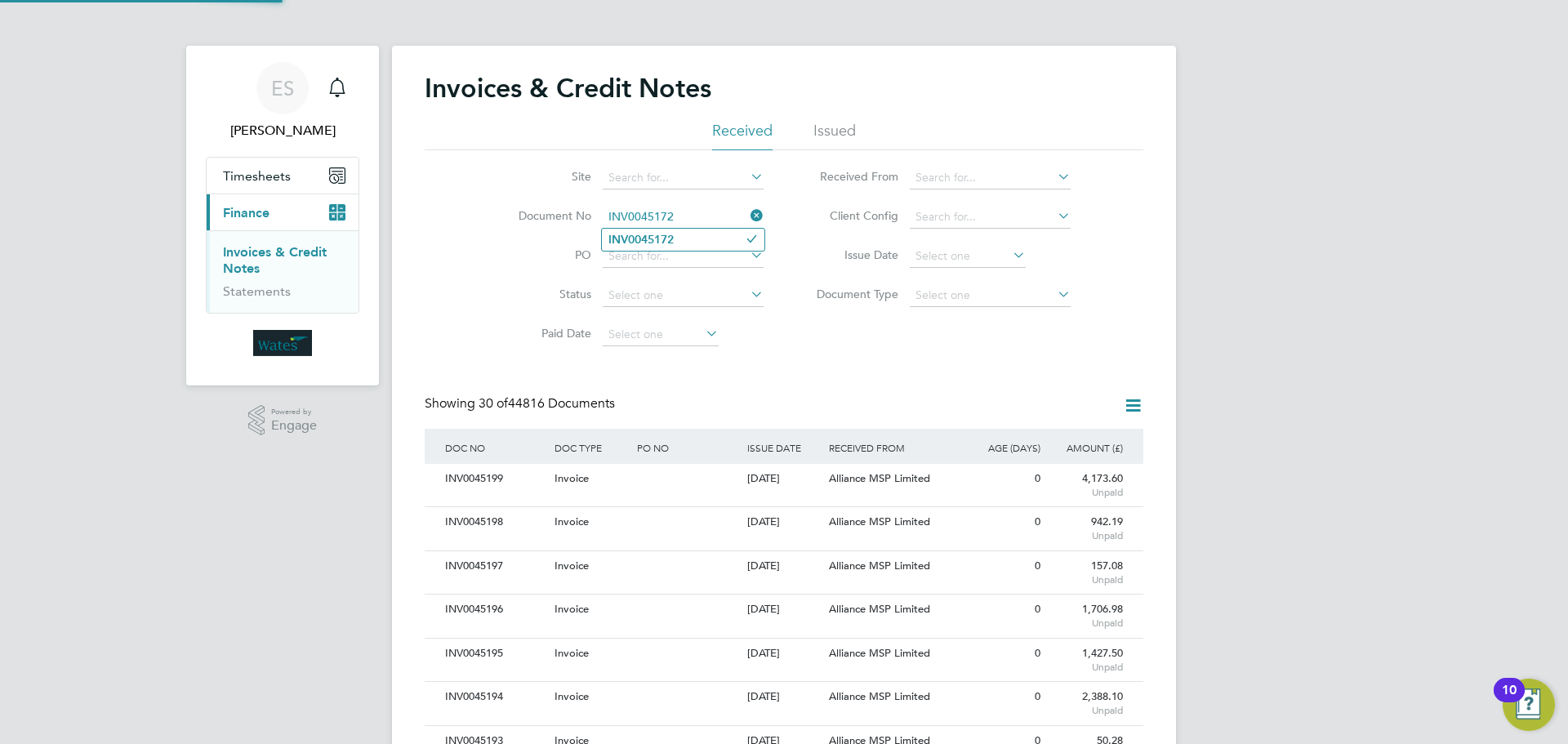
type input "INV0045172"
drag, startPoint x: 679, startPoint y: 242, endPoint x: 620, endPoint y: 328, distance: 104.3
click at [679, 243] on li "INV0045172" at bounding box center [683, 239] width 162 height 22
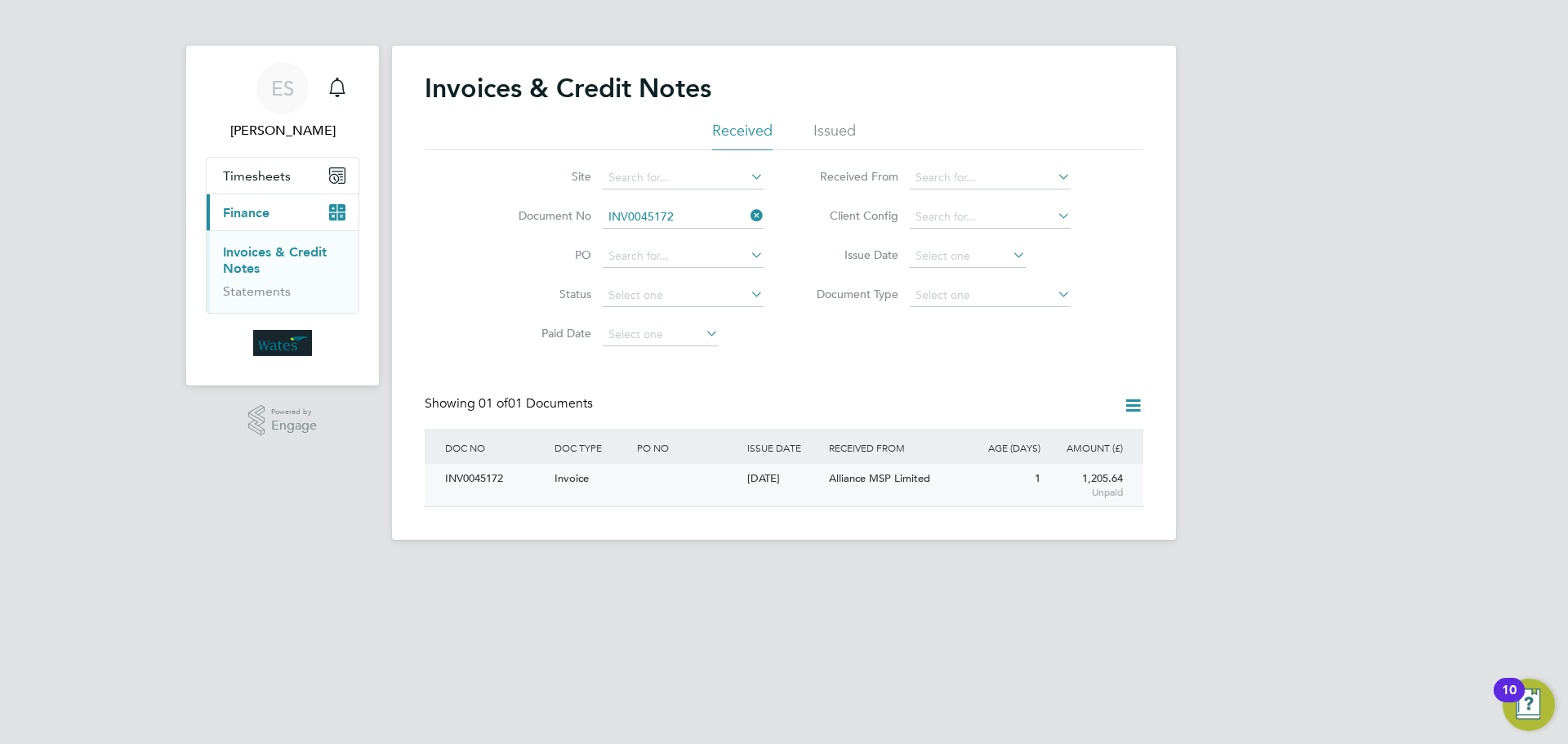
click at [469, 485] on div "INV0045172" at bounding box center [496, 479] width 110 height 30
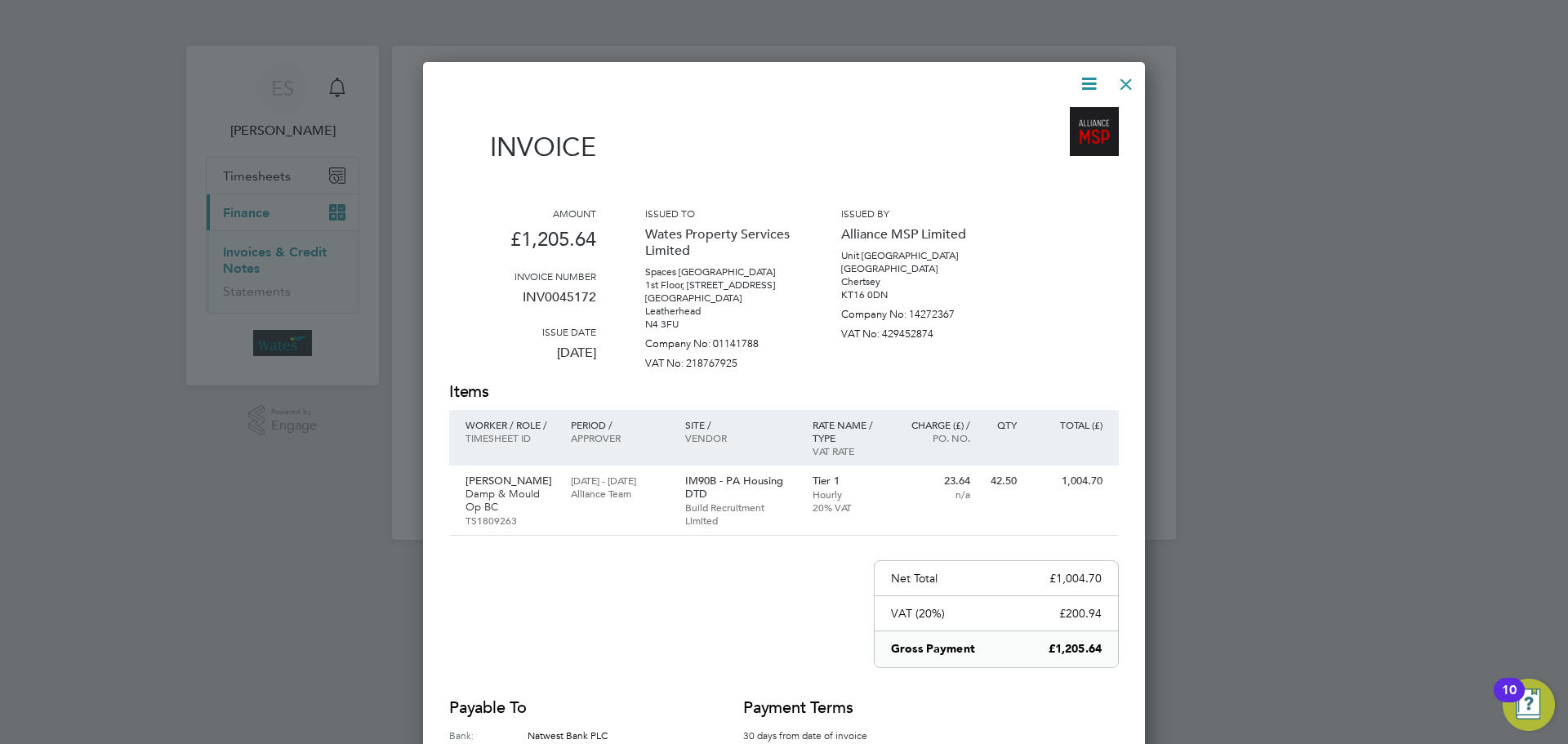
click at [1088, 76] on icon at bounding box center [1089, 84] width 21 height 21
click at [1071, 113] on li "Download Invoice" at bounding box center [1039, 123] width 112 height 23
click at [1085, 79] on icon at bounding box center [1089, 84] width 21 height 21
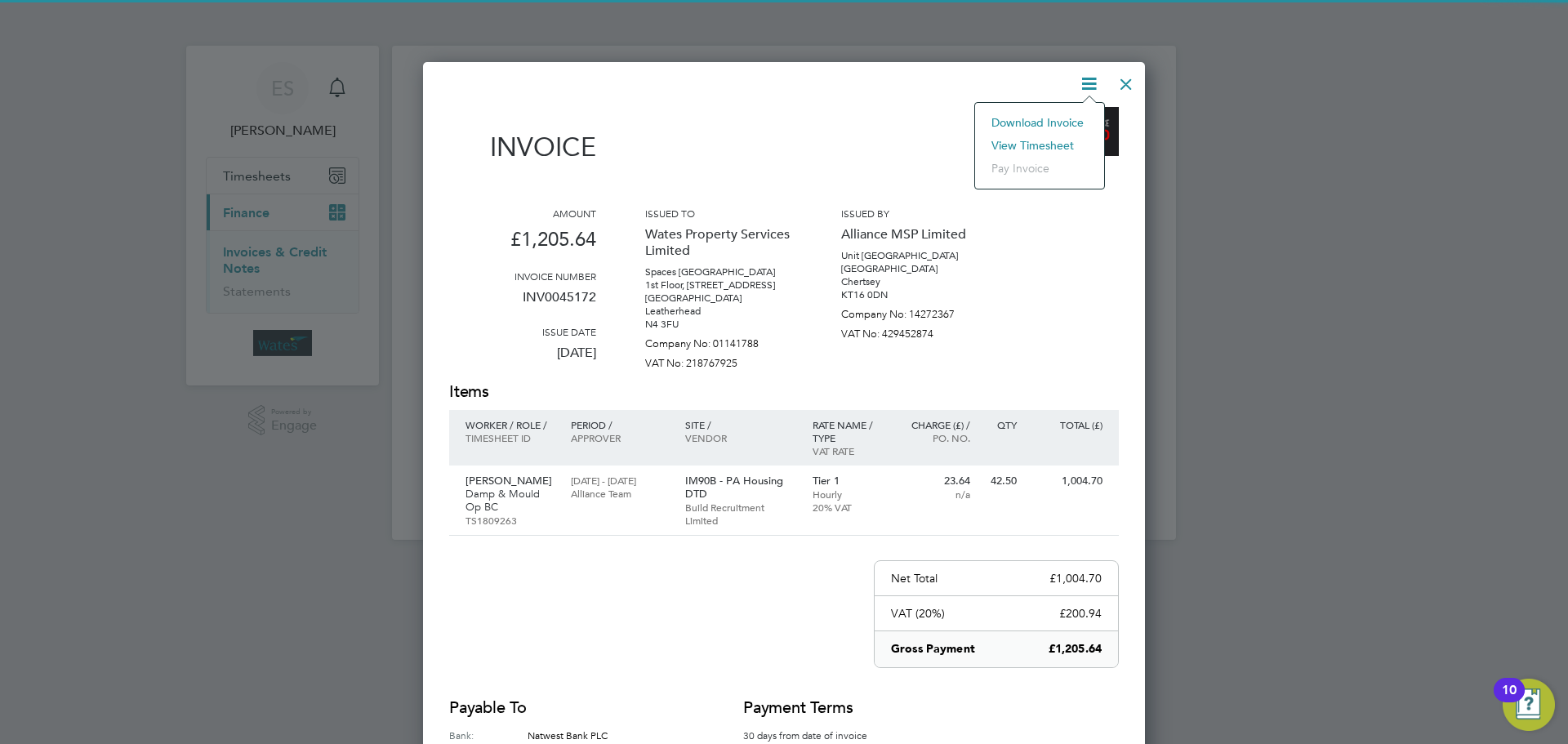
click at [1052, 140] on li "View timesheet" at bounding box center [1039, 145] width 112 height 23
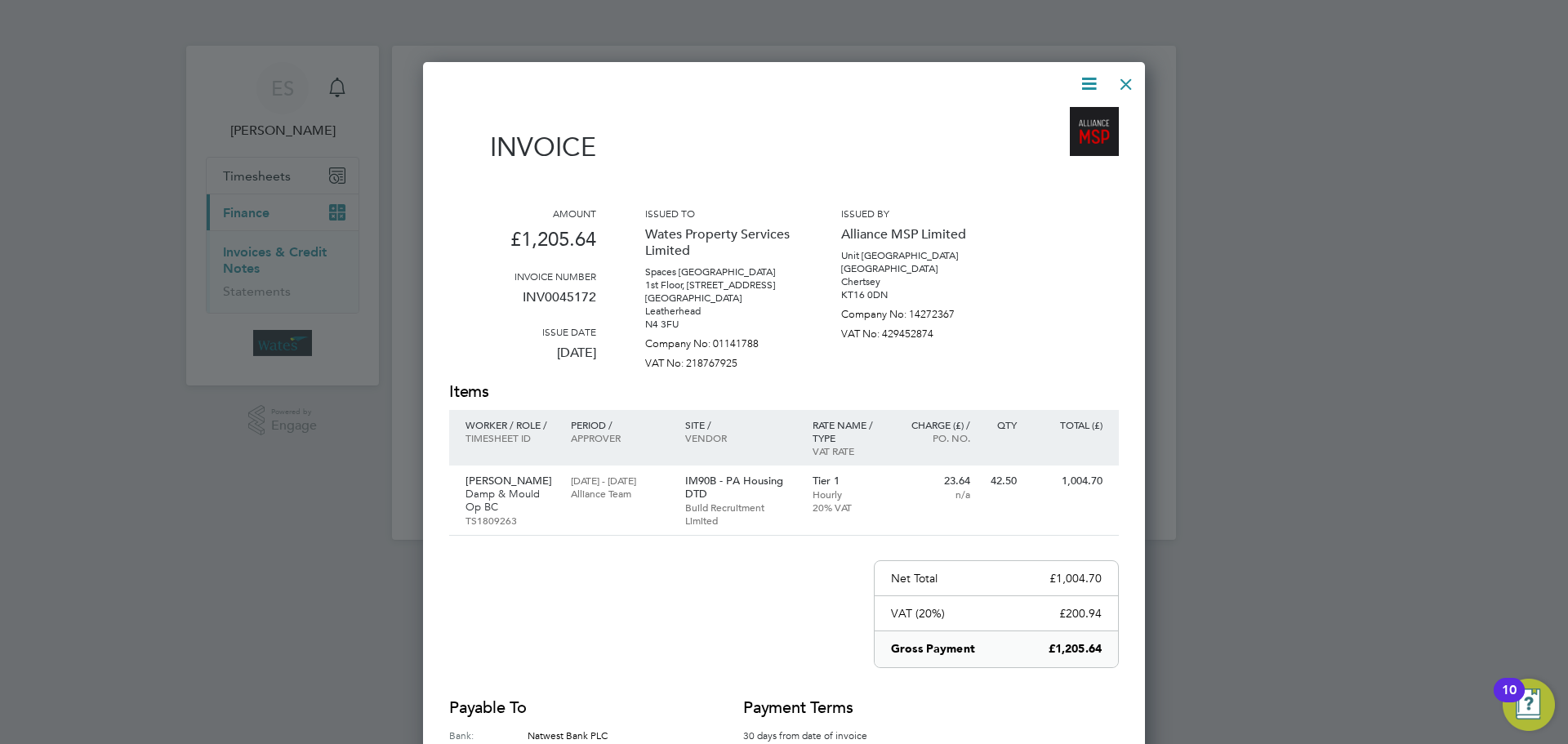
click at [1127, 76] on div at bounding box center [1126, 79] width 29 height 29
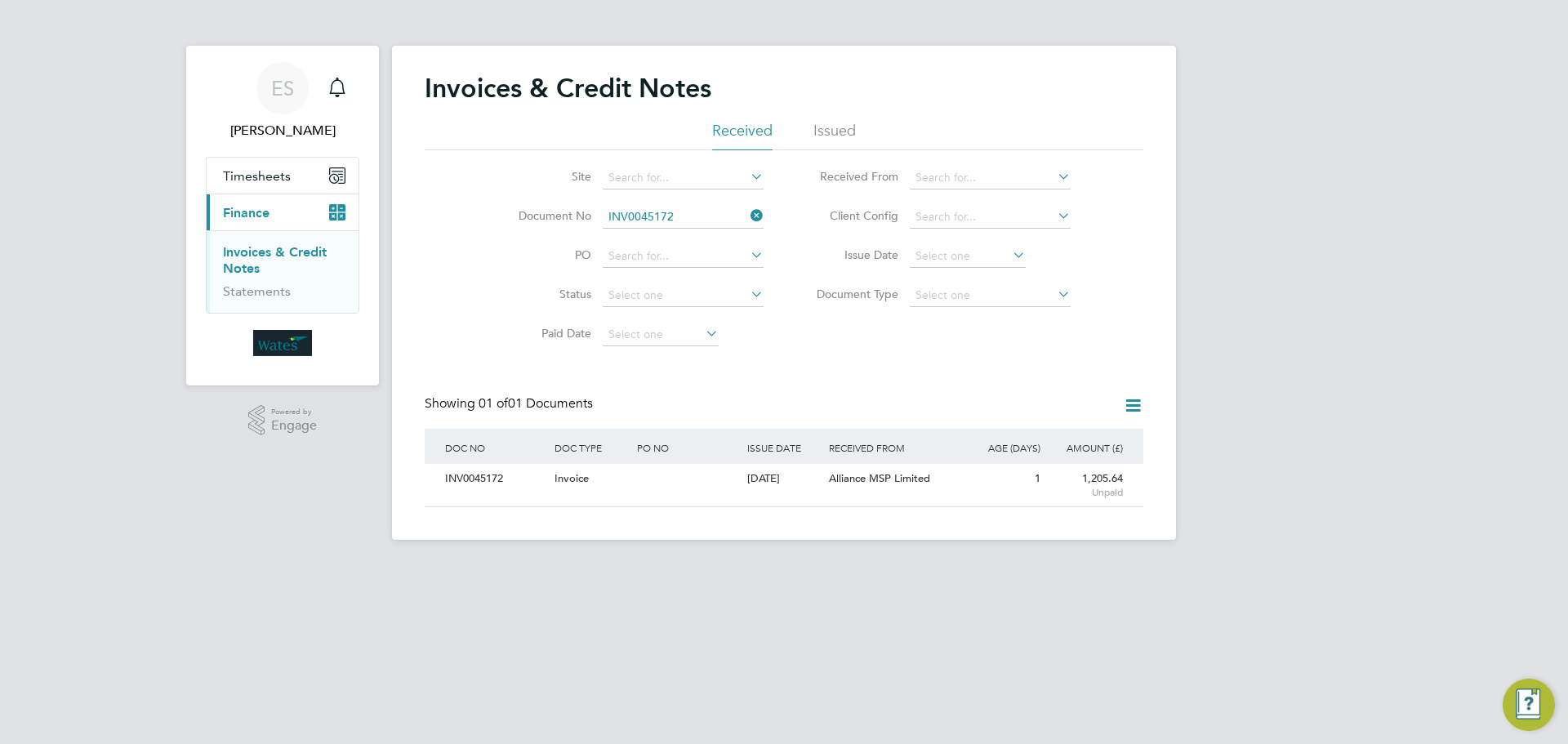
click at [747, 218] on icon at bounding box center [747, 215] width 0 height 23
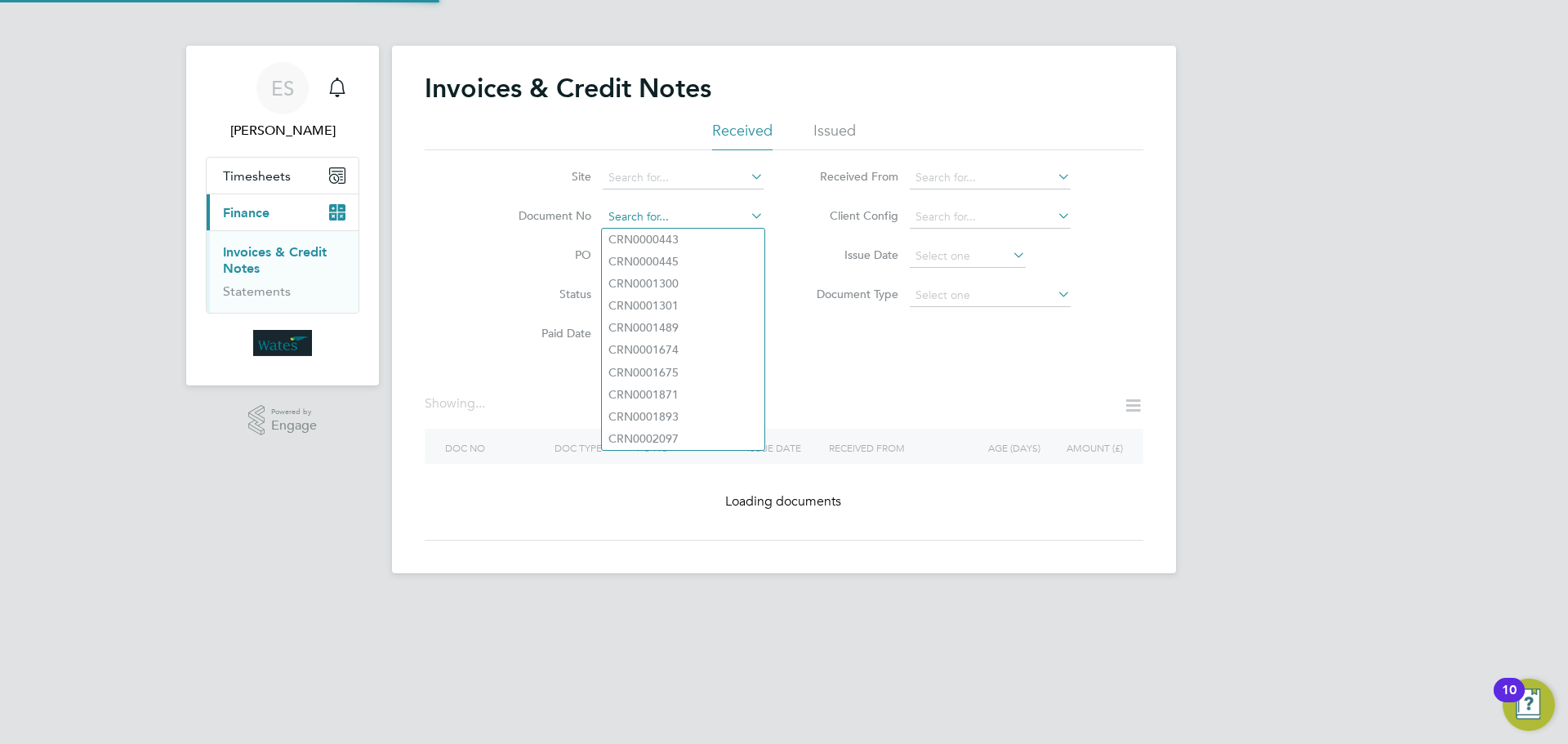
paste input "INV0045173"
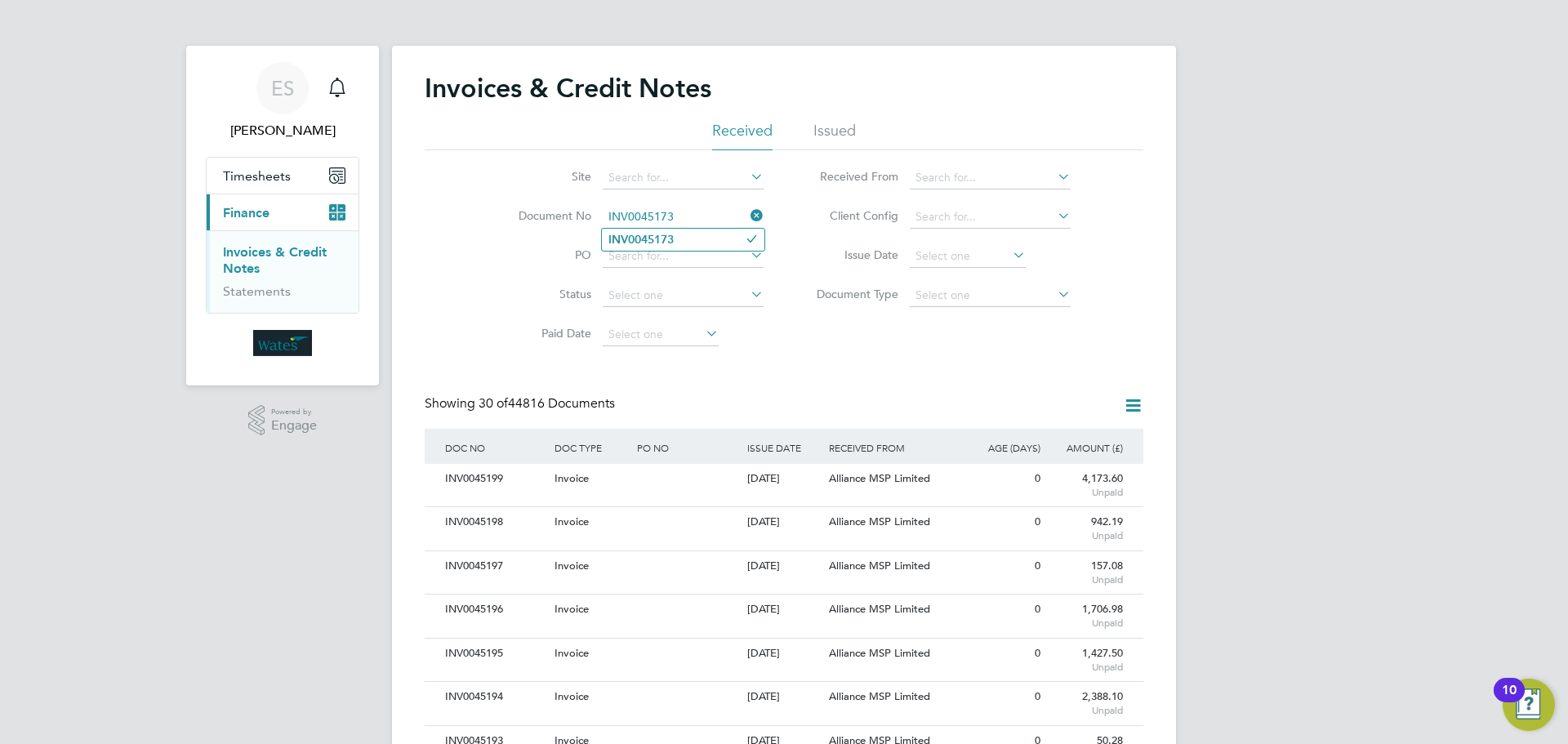
type input "INV0045173"
click at [663, 242] on b "INV0045173" at bounding box center [640, 239] width 65 height 14
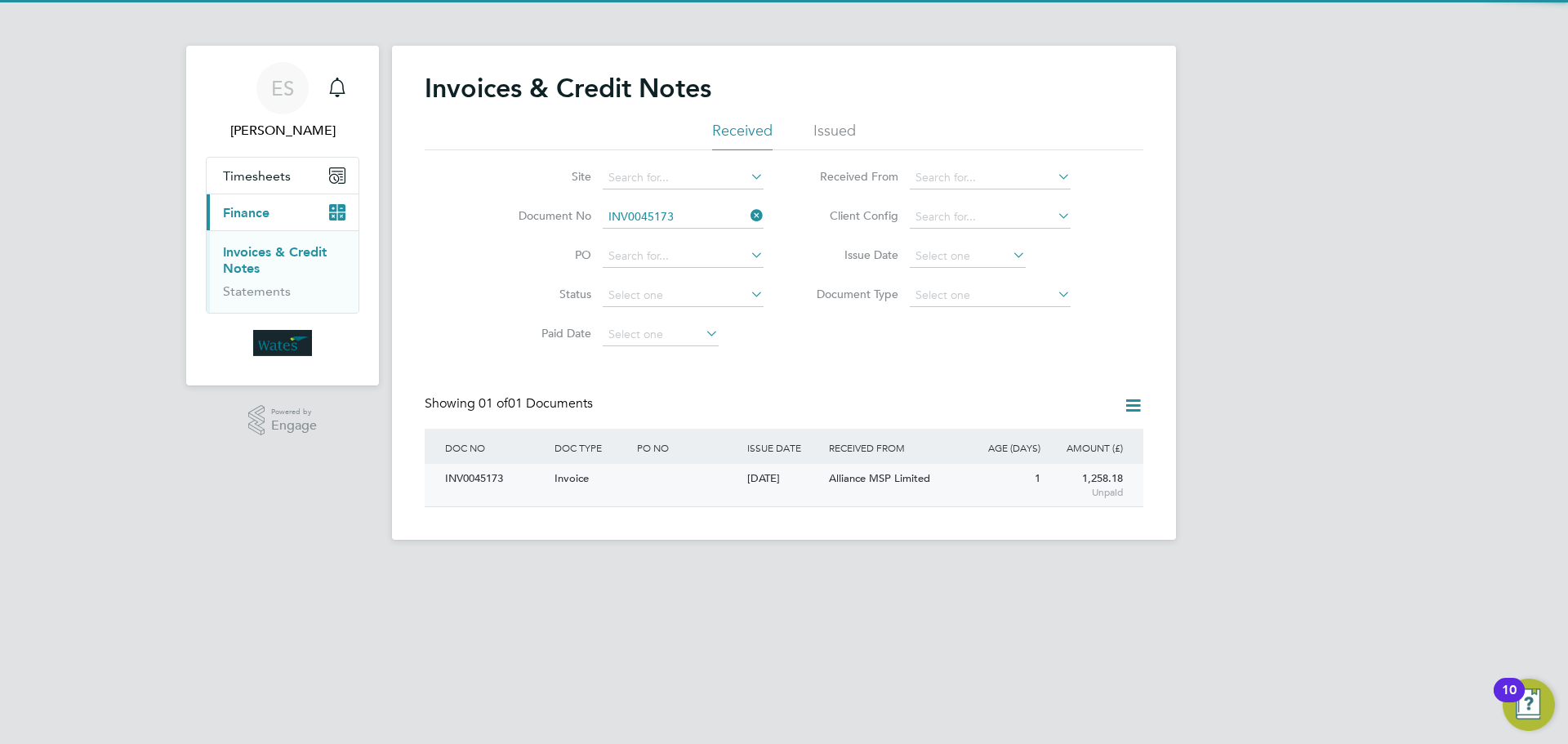
click at [490, 478] on div "INV0045173" at bounding box center [496, 479] width 110 height 30
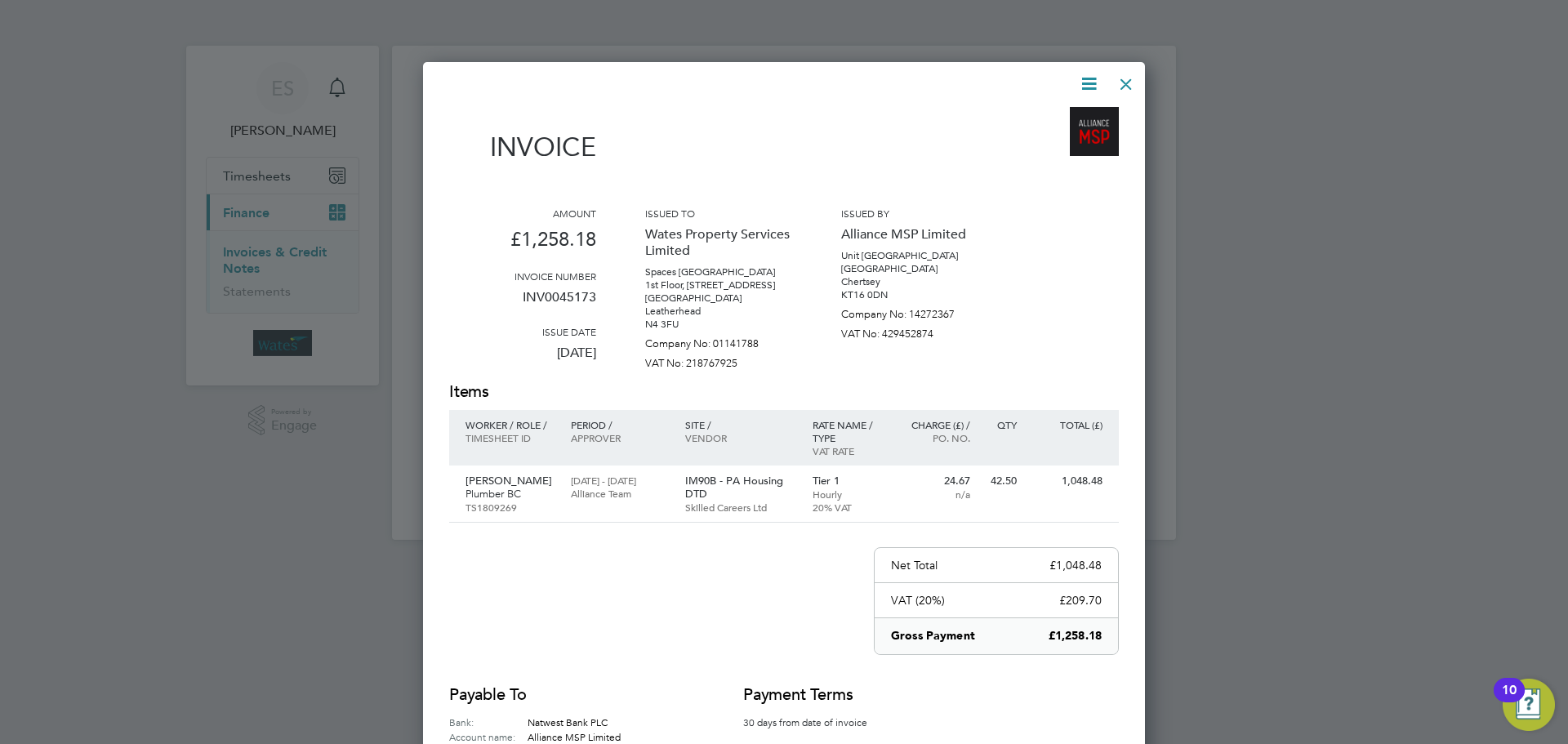
click at [1081, 74] on icon at bounding box center [1089, 84] width 21 height 21
click at [1071, 113] on li "Download Invoice" at bounding box center [1039, 123] width 112 height 23
click at [1090, 76] on icon at bounding box center [1089, 84] width 21 height 21
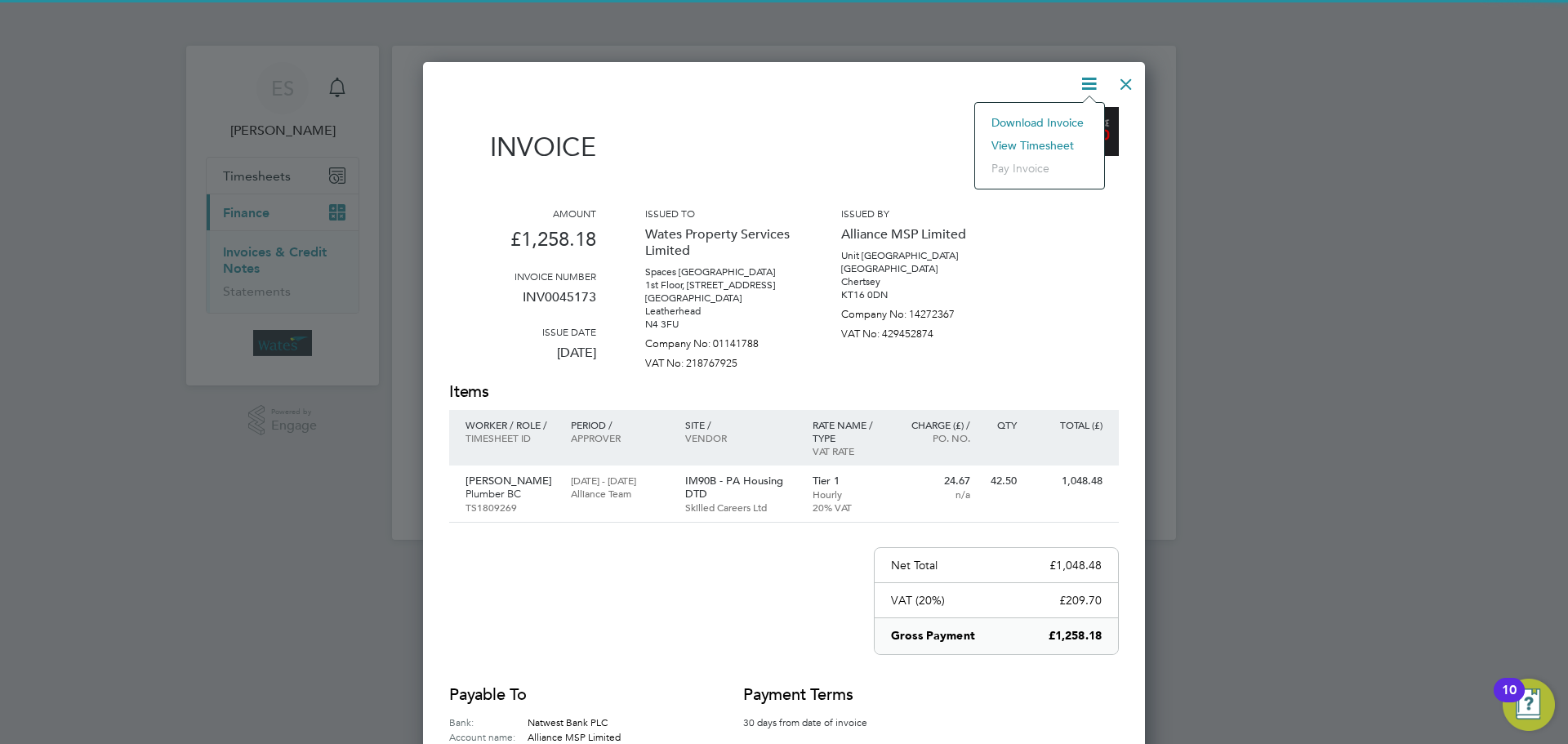
click at [1058, 141] on li "View timesheet" at bounding box center [1039, 145] width 112 height 23
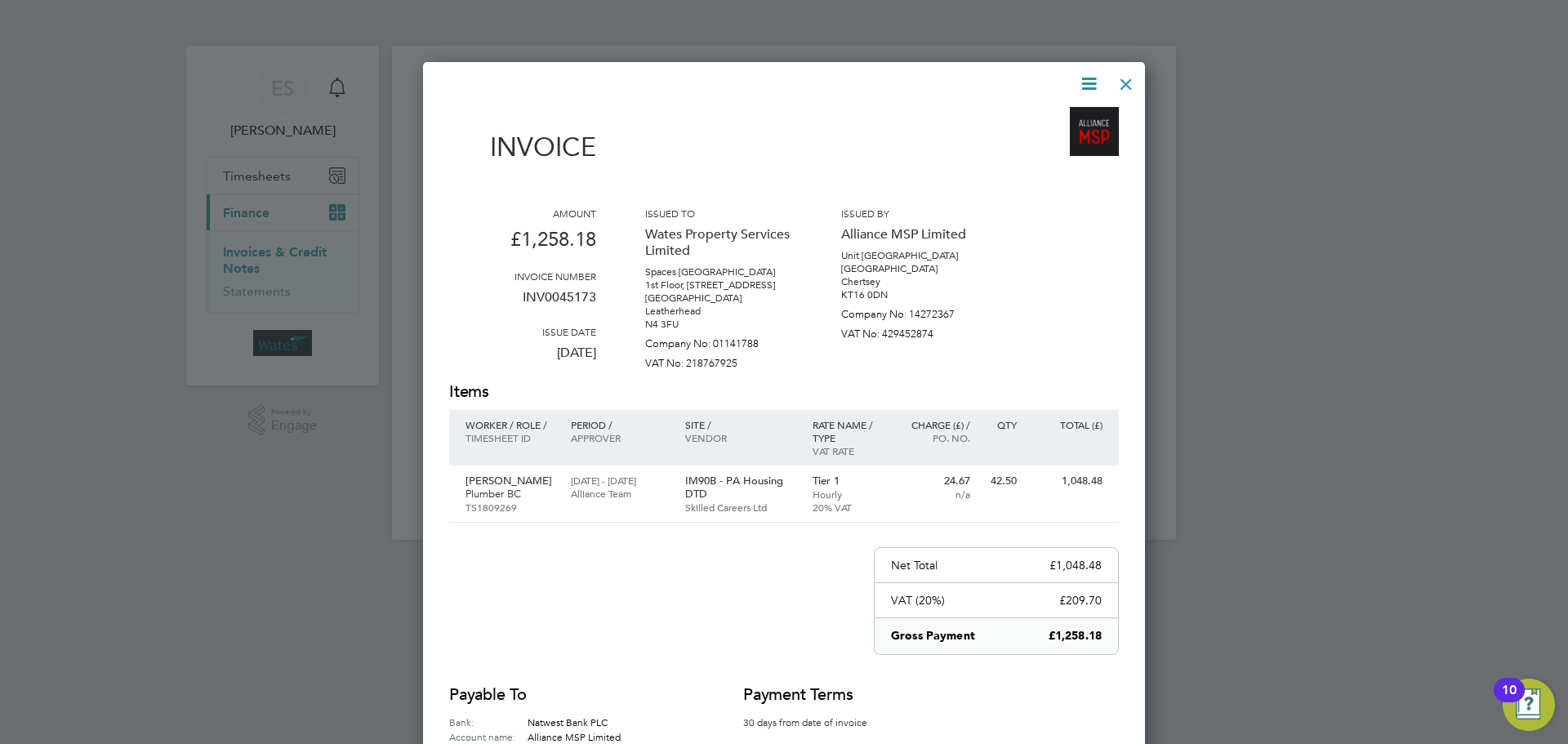
click at [1121, 76] on div at bounding box center [1126, 79] width 29 height 29
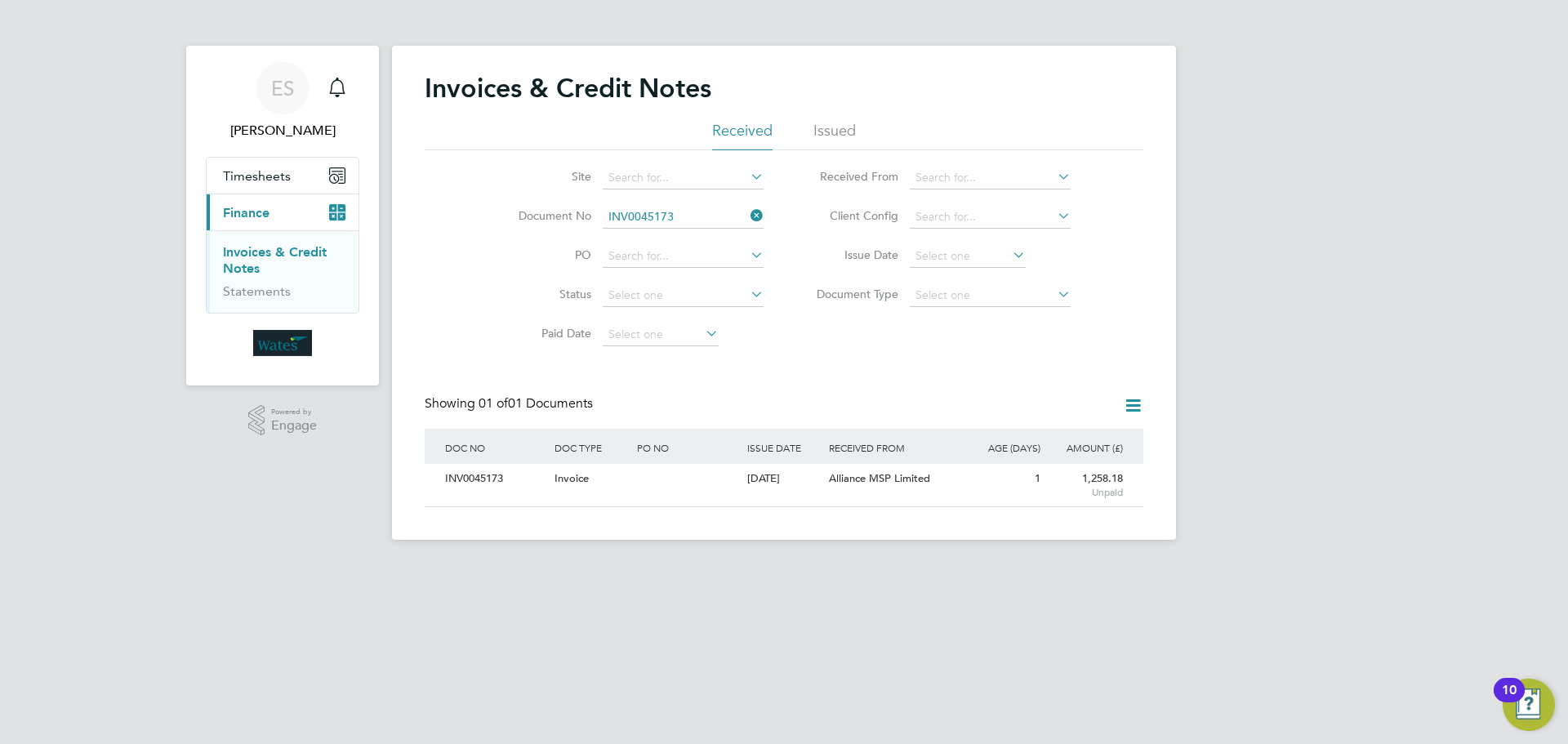
click at [747, 212] on icon at bounding box center [747, 215] width 0 height 23
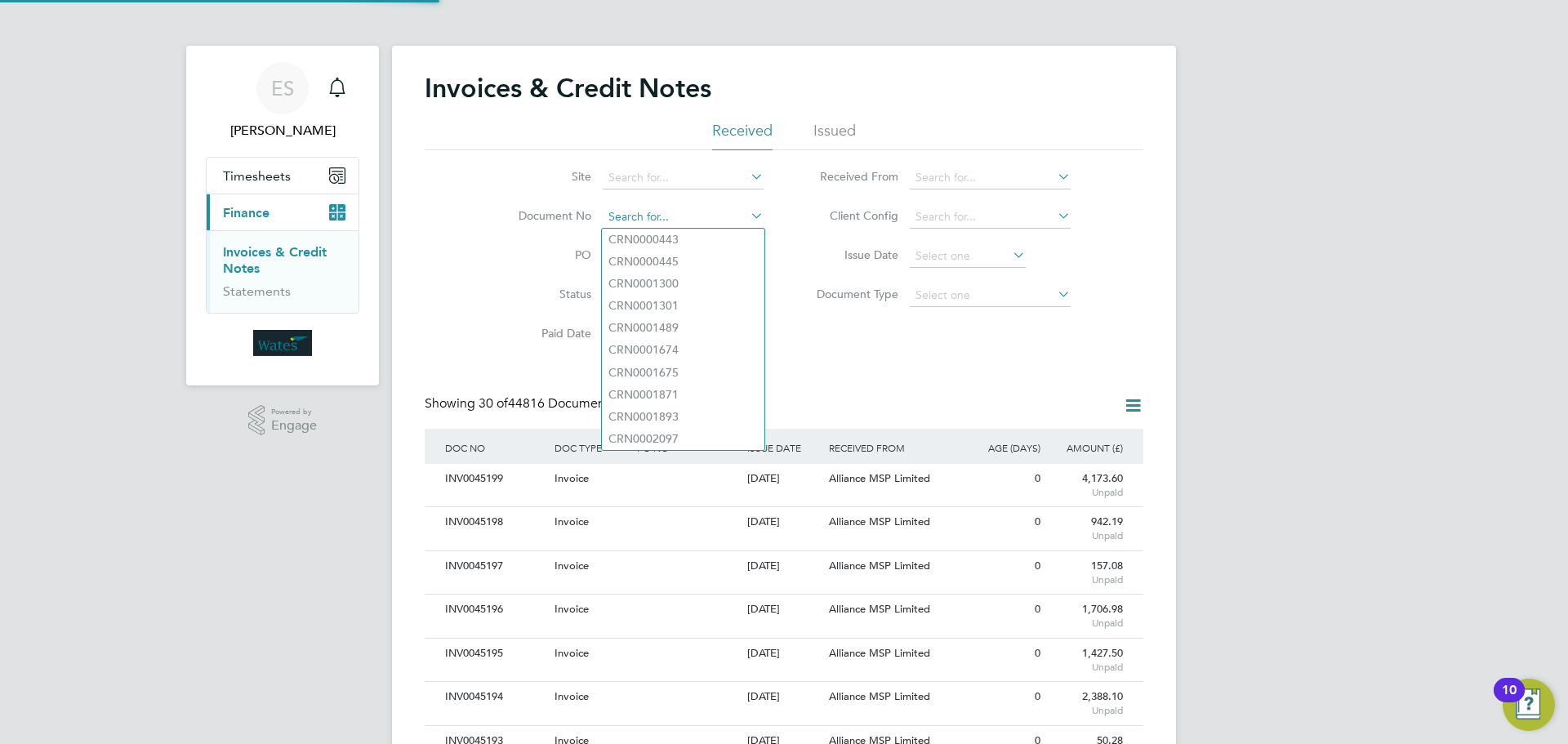
paste input "INV0045174"
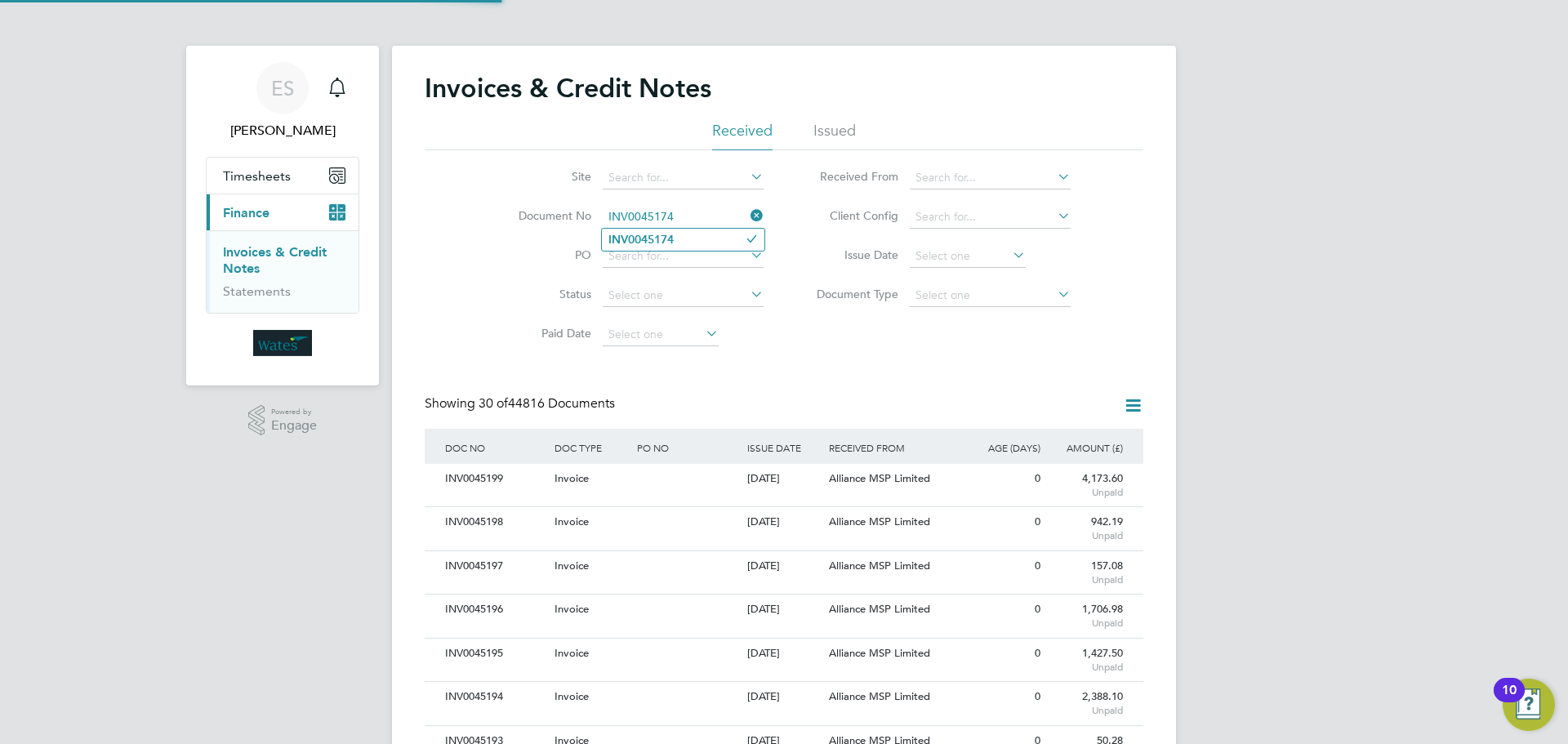
type input "INV0045174"
click at [682, 236] on li "INV0045174" at bounding box center [683, 239] width 162 height 22
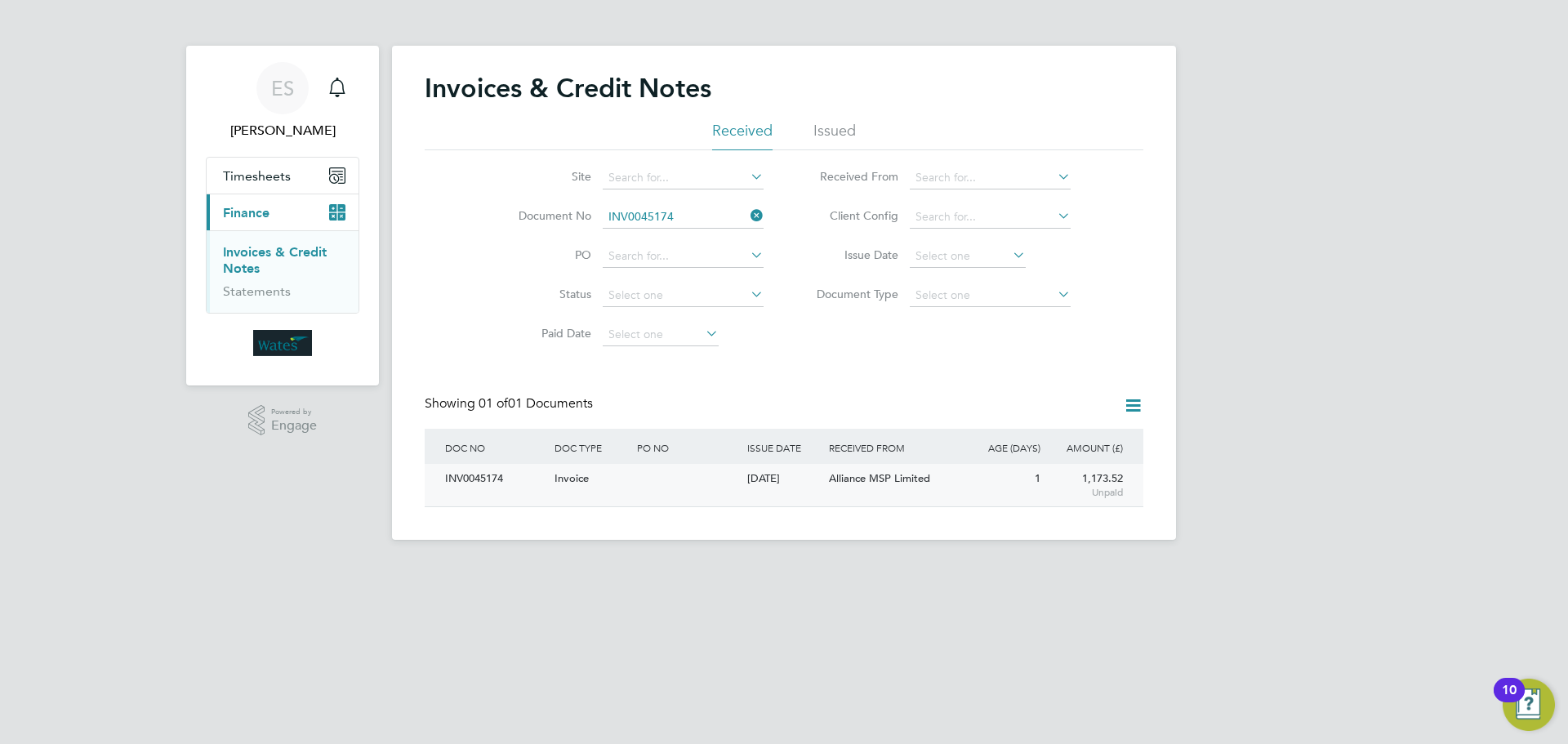
click at [492, 490] on div "INV0045174" at bounding box center [496, 479] width 110 height 30
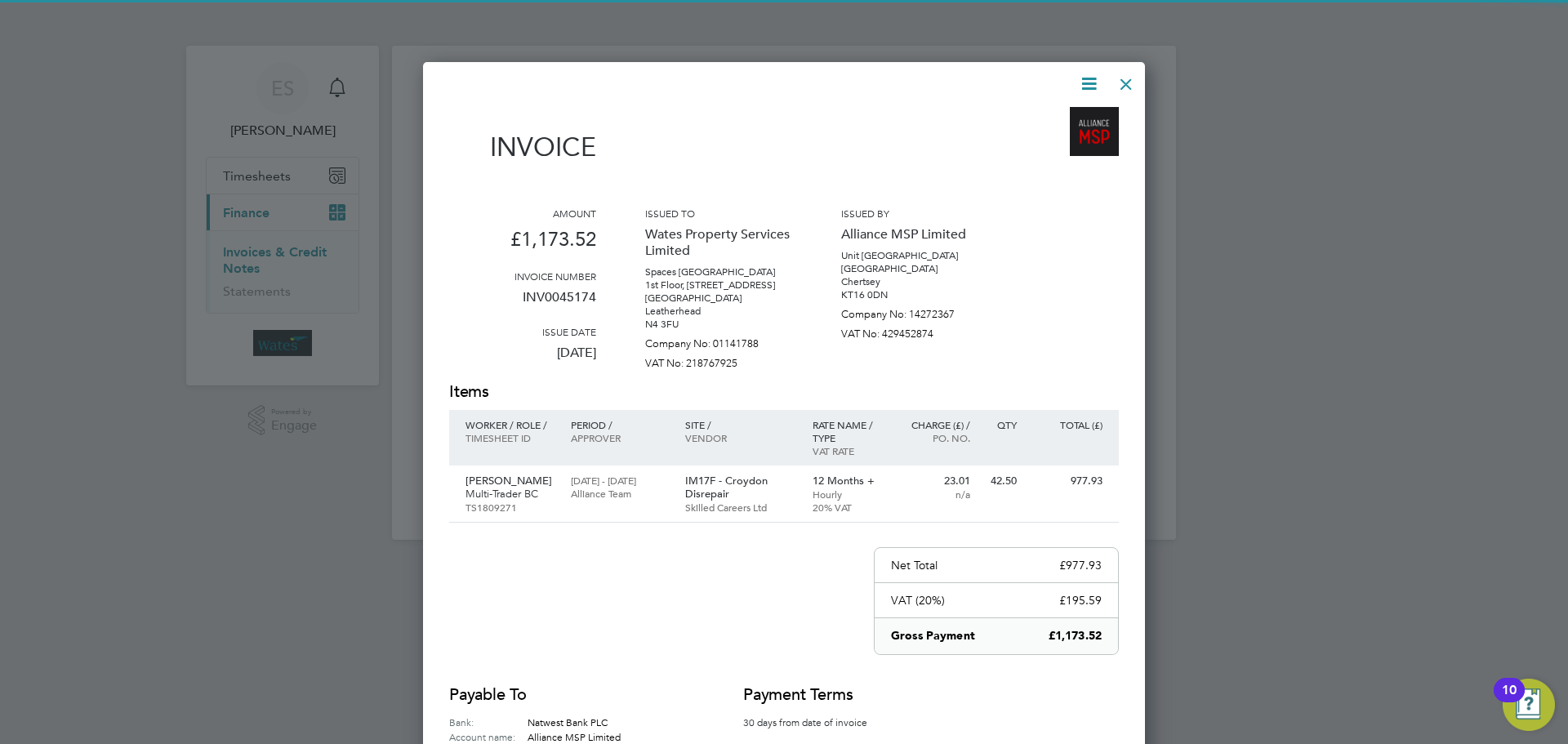
click at [1093, 76] on icon at bounding box center [1089, 84] width 21 height 21
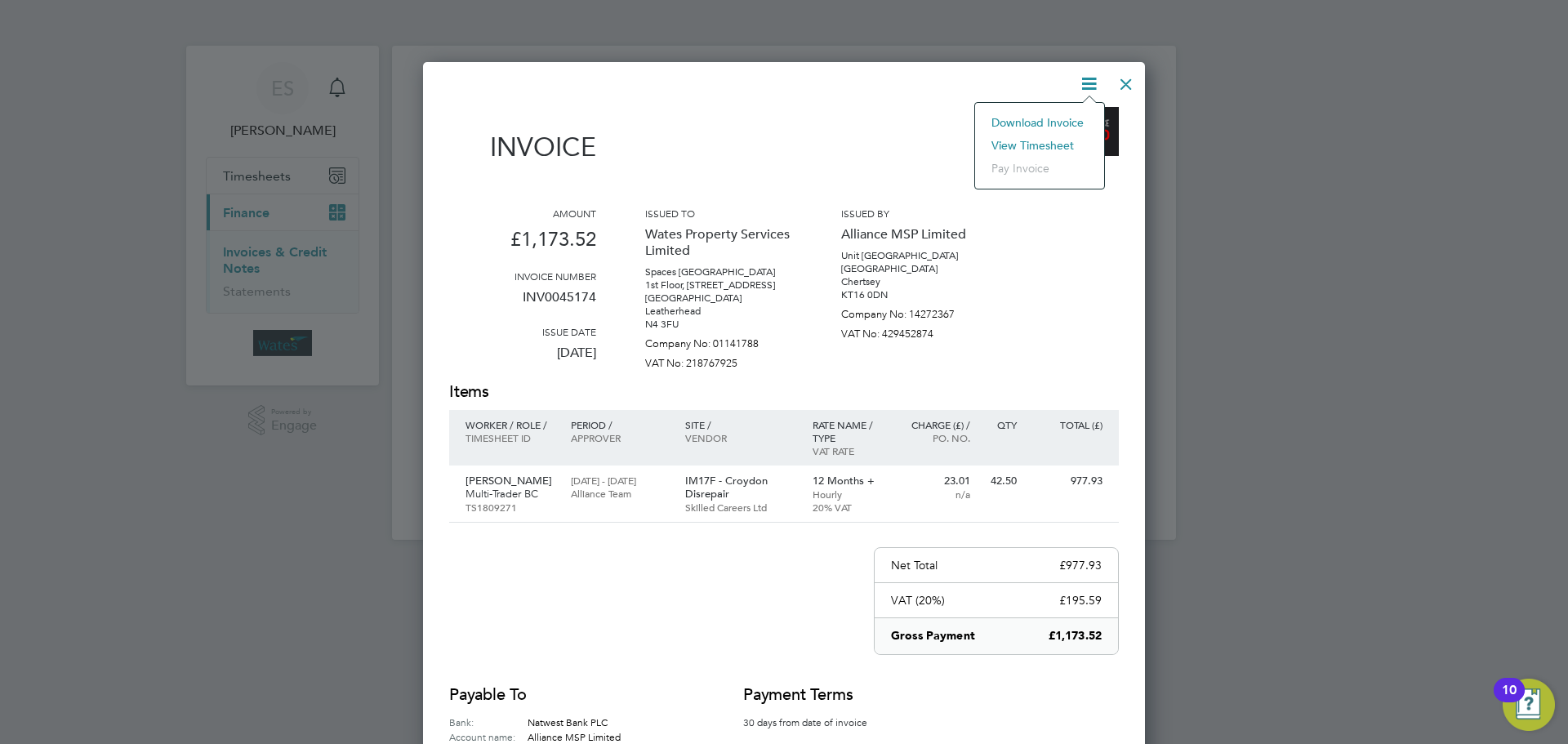
click at [1067, 117] on li "Download Invoice" at bounding box center [1039, 123] width 112 height 23
drag, startPoint x: 1082, startPoint y: 77, endPoint x: 1070, endPoint y: 112, distance: 37.0
click at [1082, 77] on icon at bounding box center [1089, 84] width 21 height 21
click at [1060, 135] on li "View timesheet" at bounding box center [1039, 145] width 112 height 23
click at [1125, 76] on div at bounding box center [1126, 79] width 29 height 29
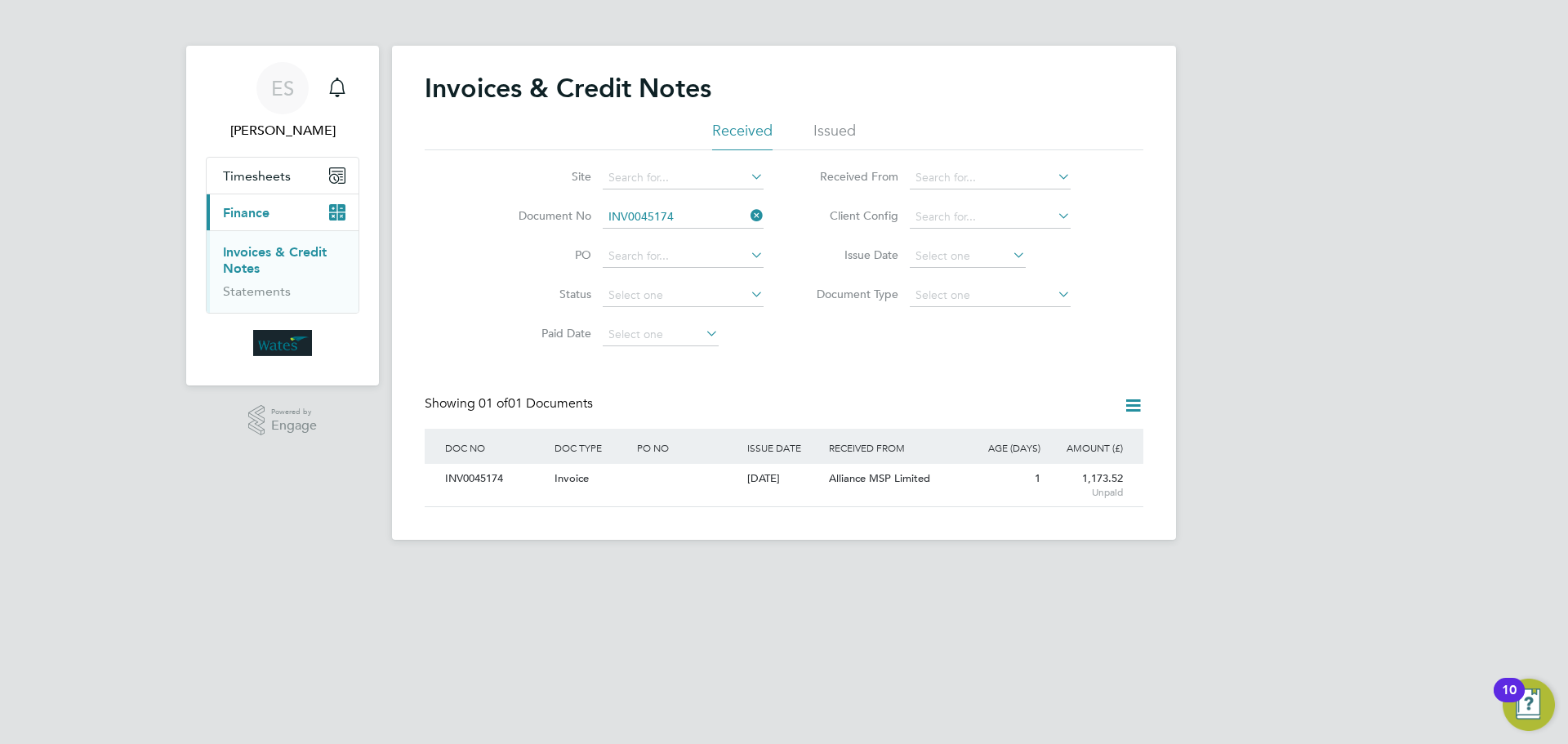
click at [747, 213] on icon at bounding box center [747, 215] width 0 height 23
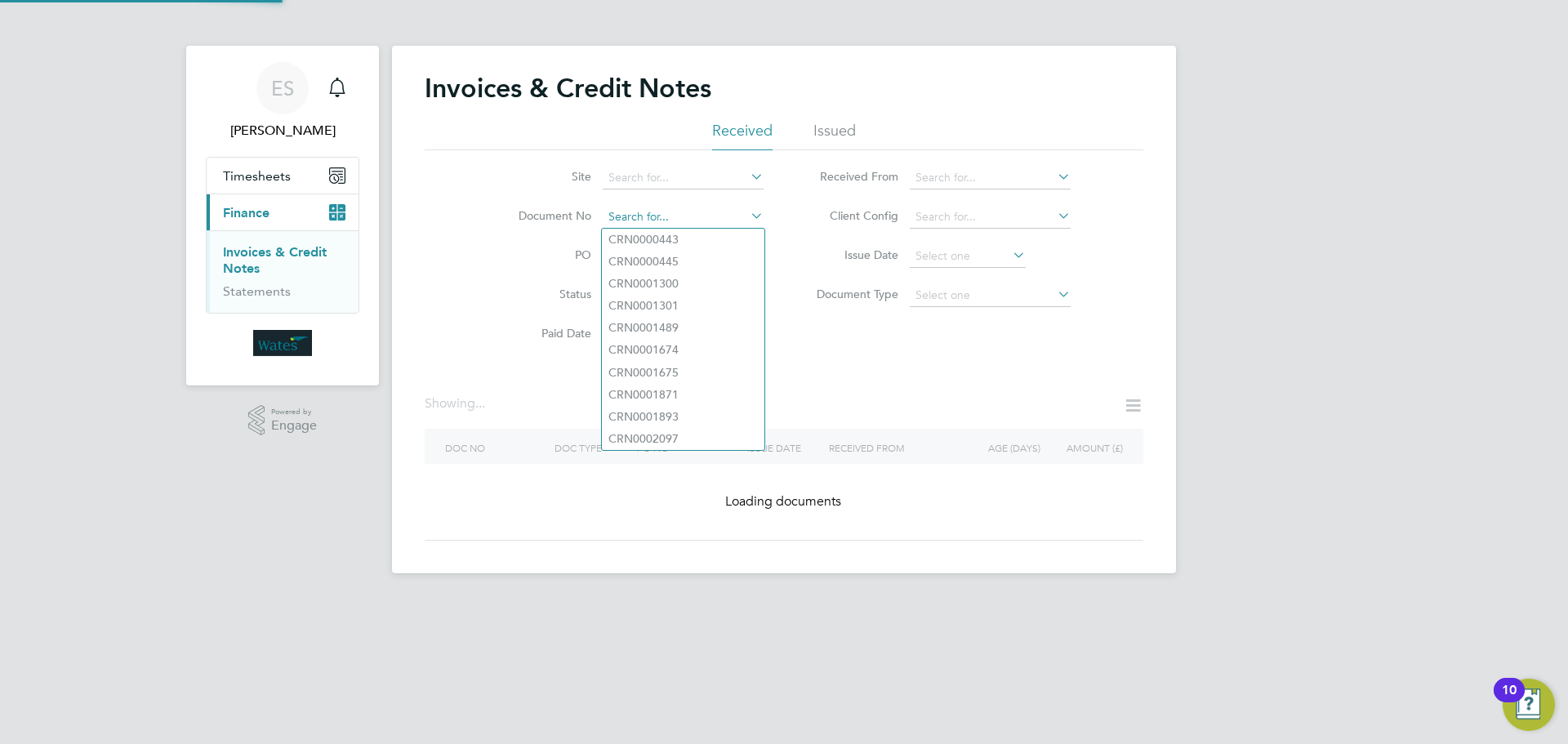
paste input "INV0045175"
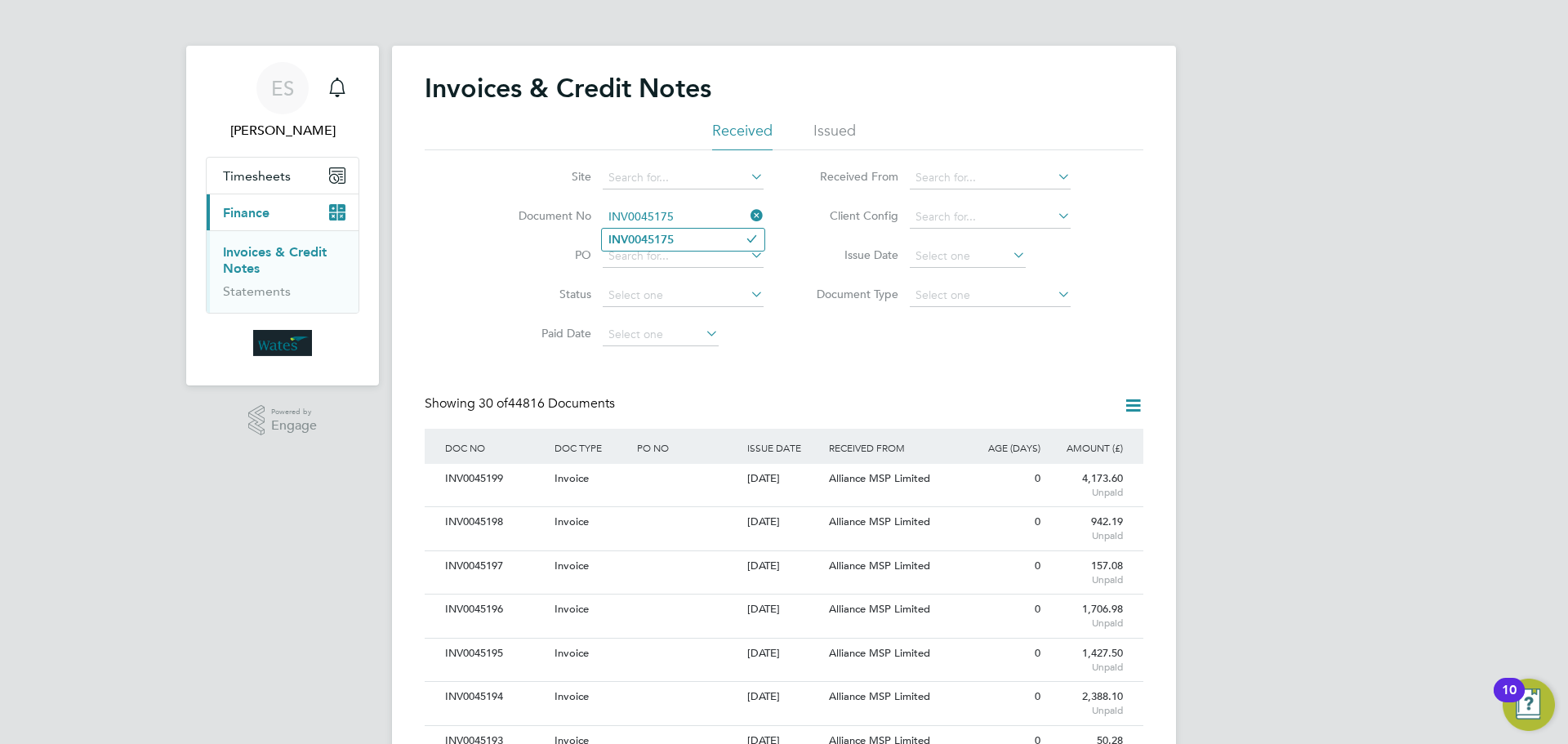
type input "INV0045175"
click at [676, 241] on li "INV0045175" at bounding box center [683, 239] width 162 height 22
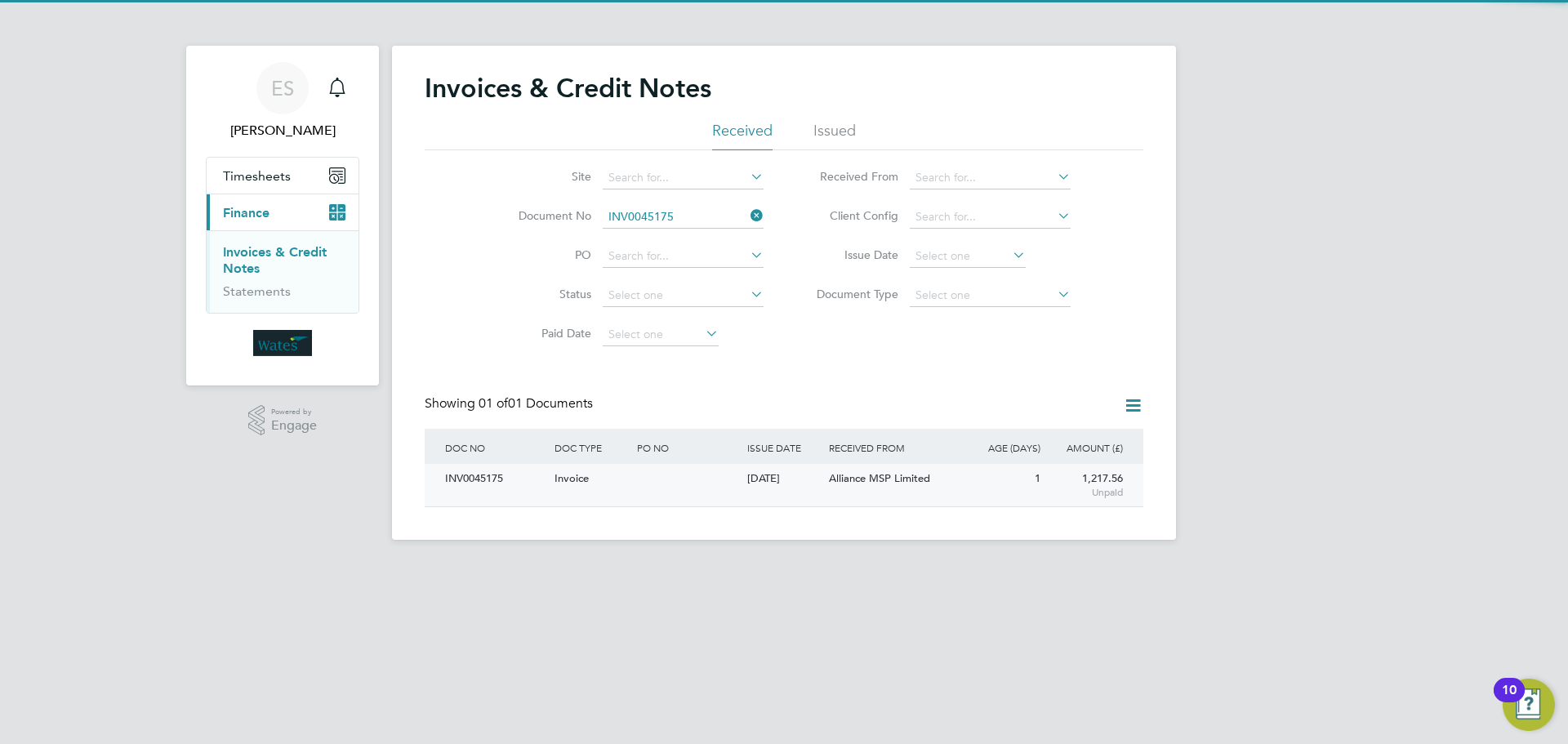
click at [486, 484] on div "INV0045175" at bounding box center [496, 479] width 110 height 30
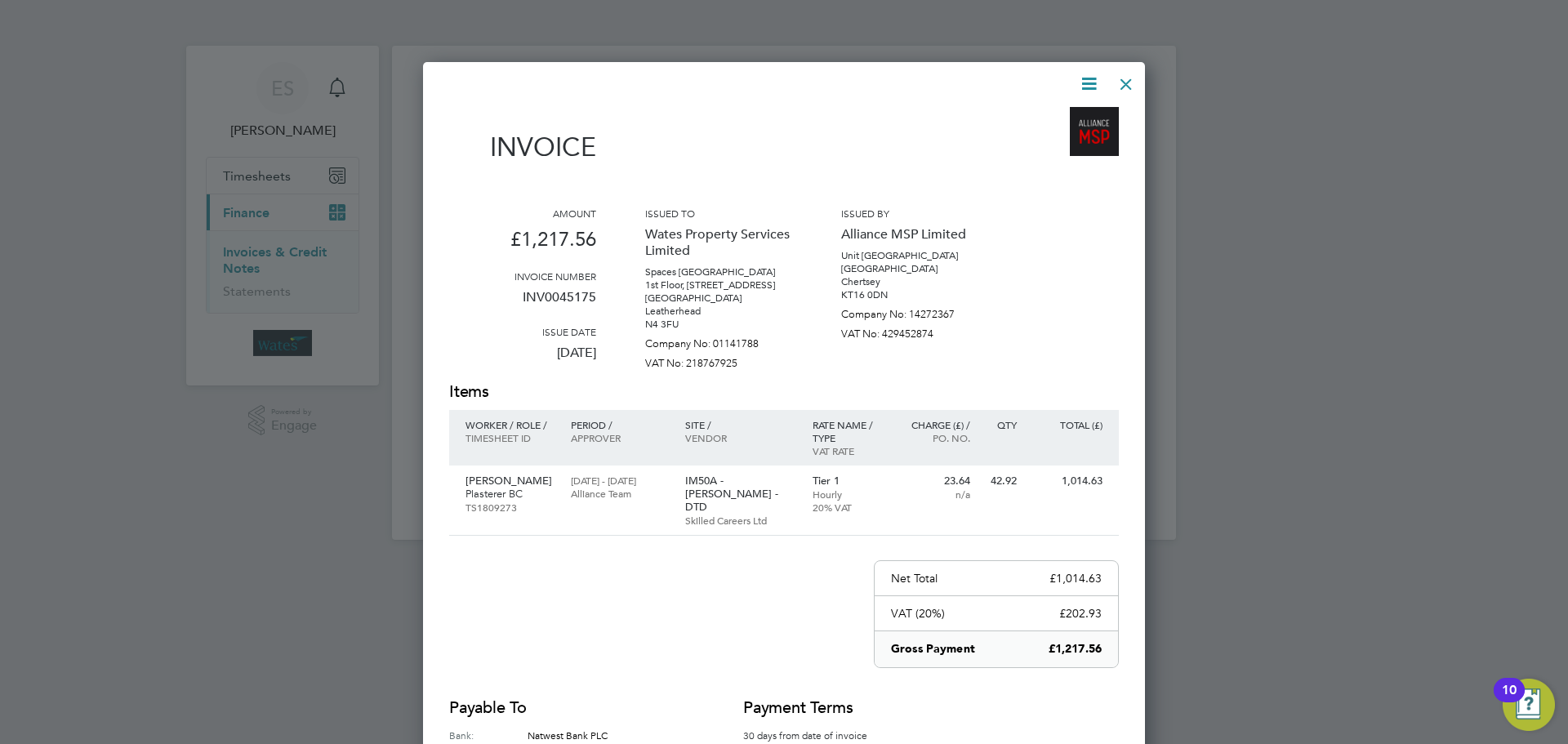
click at [1093, 76] on icon at bounding box center [1089, 84] width 21 height 21
click at [1069, 118] on li "Download Invoice" at bounding box center [1039, 123] width 112 height 23
click at [1082, 76] on icon at bounding box center [1089, 84] width 21 height 21
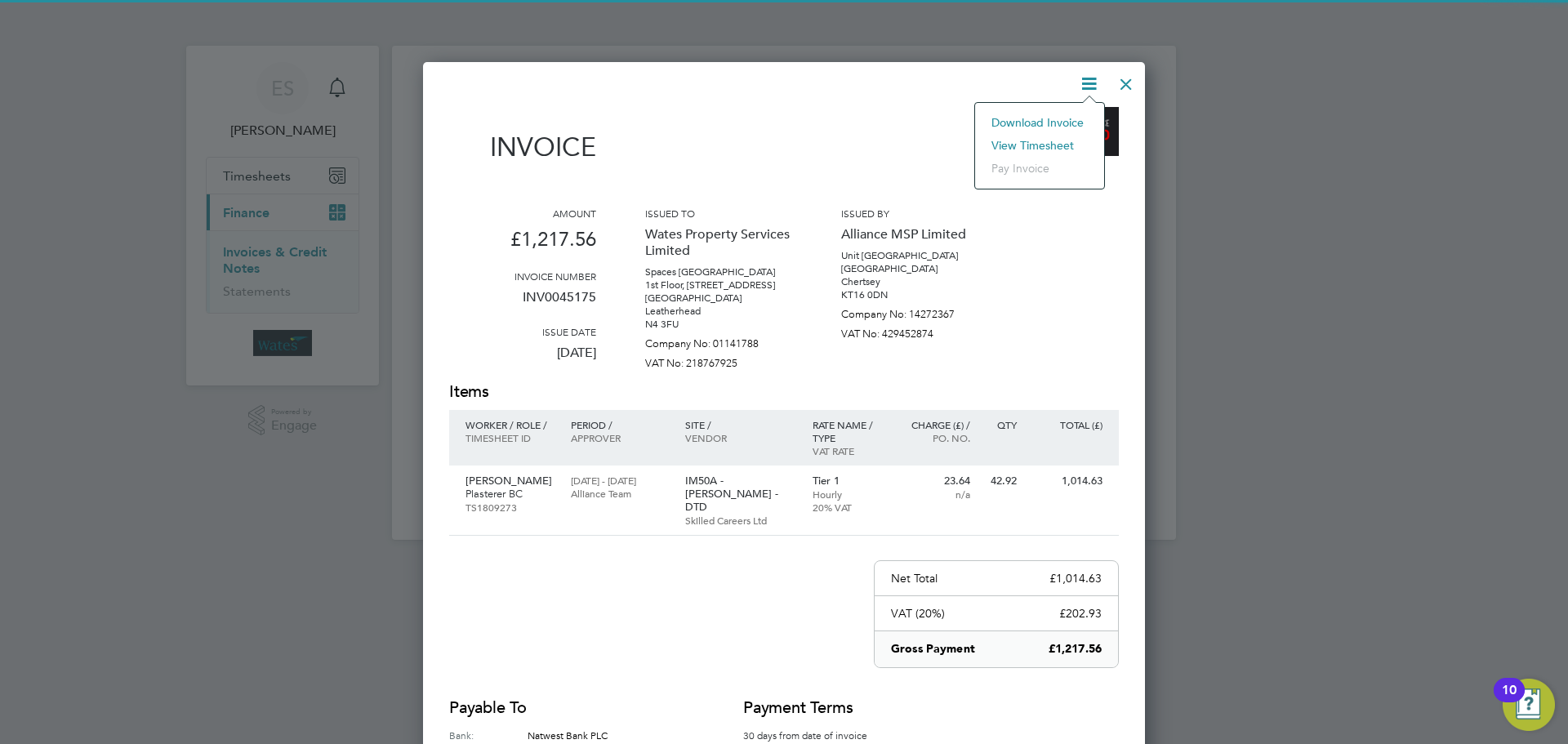
click at [1059, 136] on li "View timesheet" at bounding box center [1039, 145] width 112 height 23
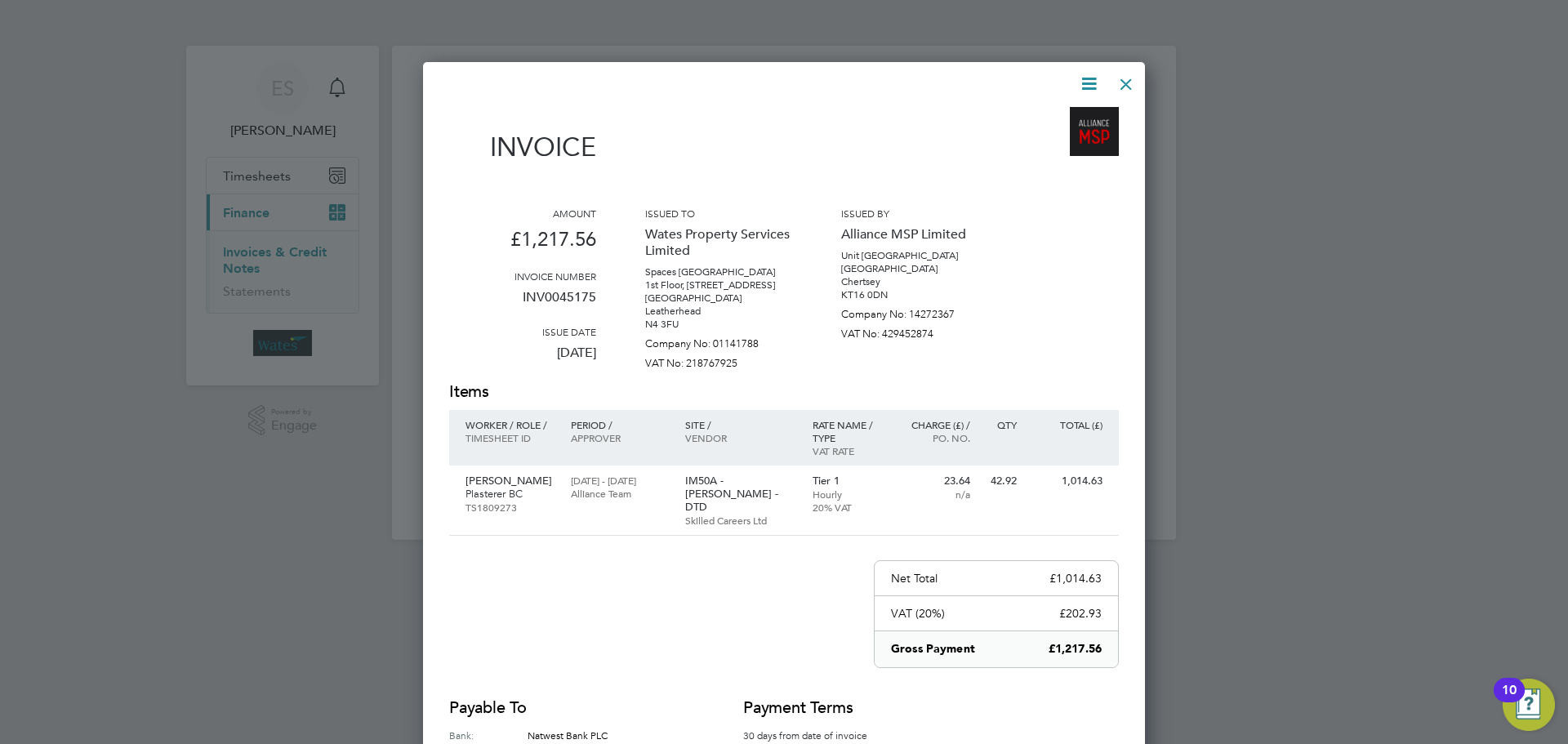
click at [1119, 81] on div at bounding box center [1126, 79] width 29 height 29
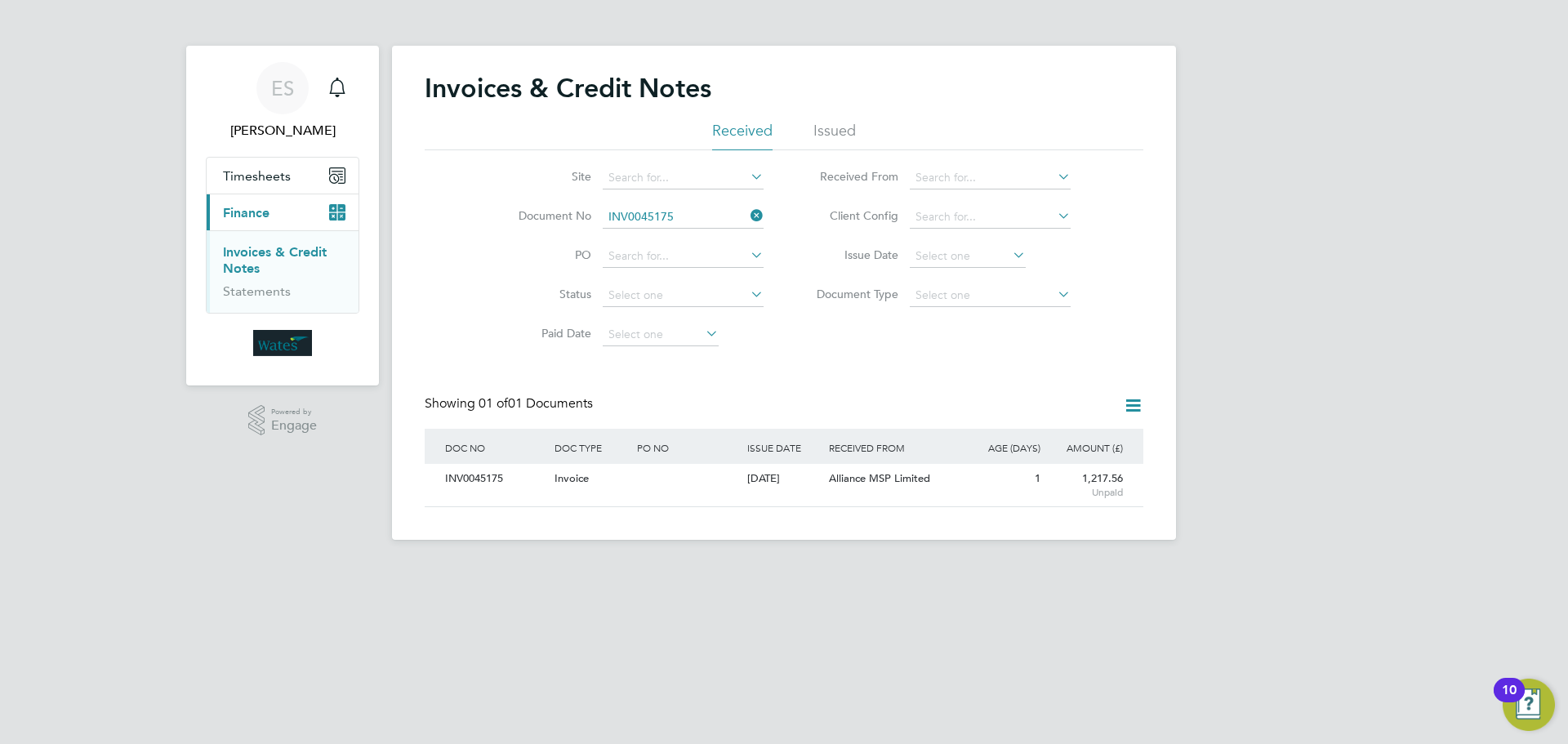
click at [747, 212] on icon at bounding box center [747, 215] width 0 height 23
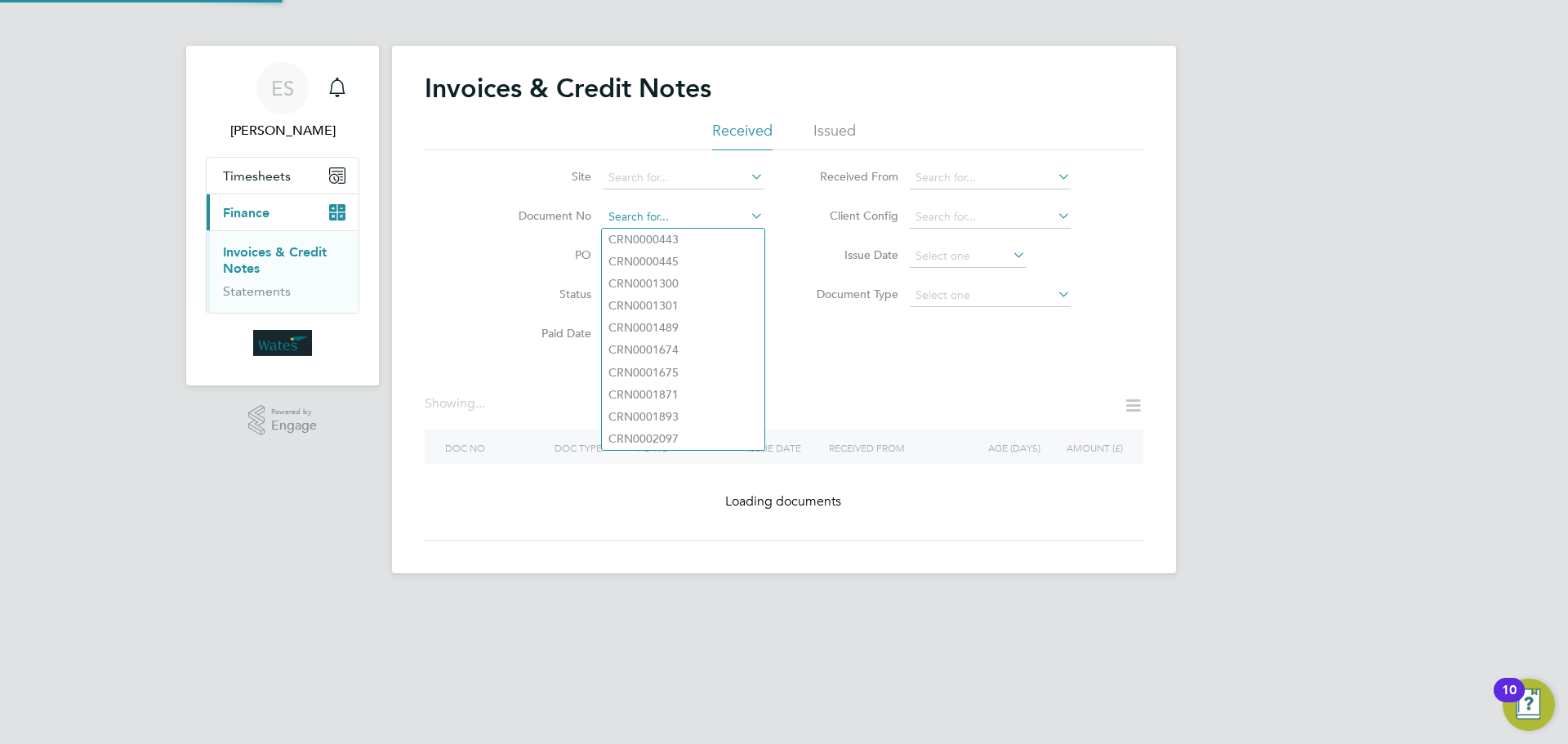
paste input "INV0045176"
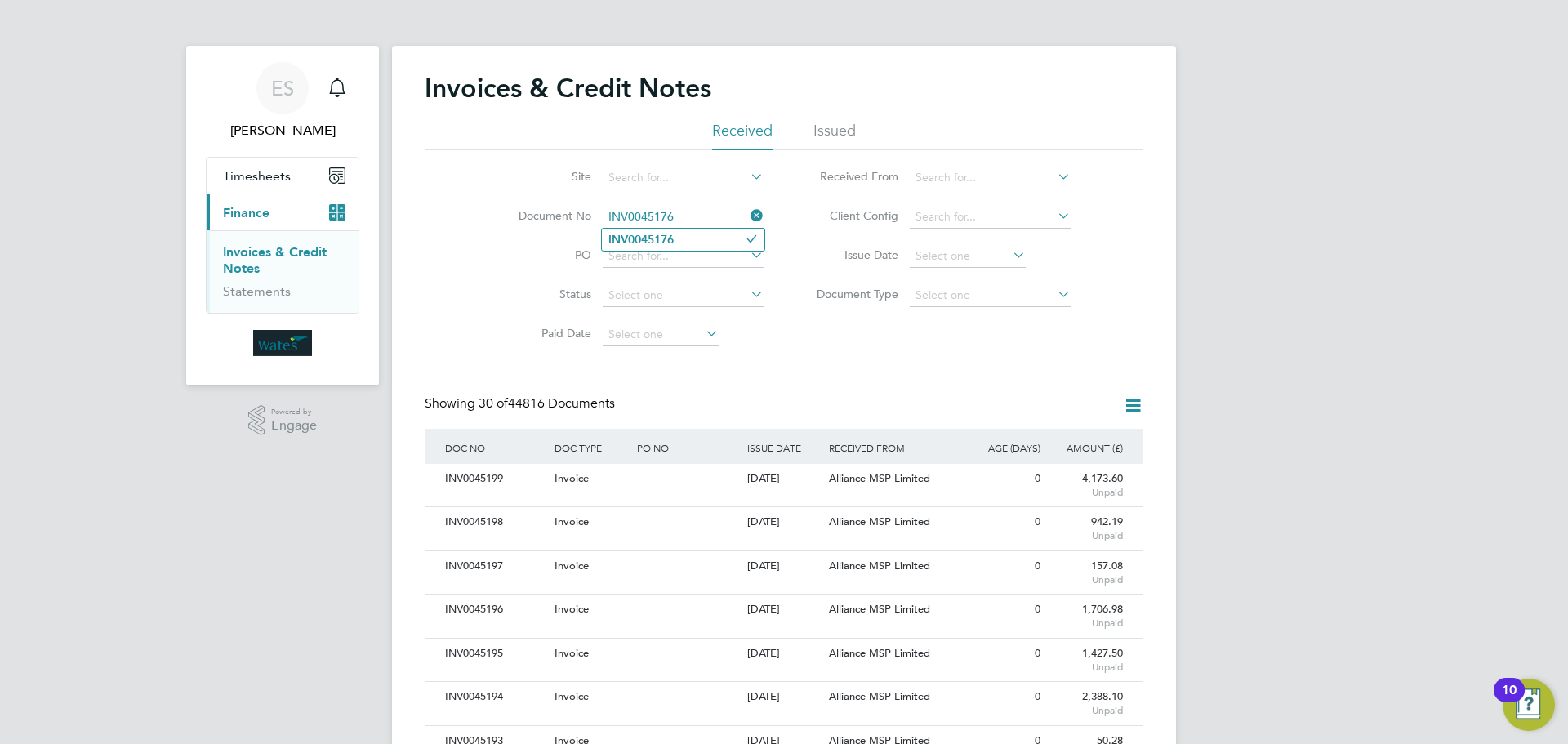
type input "INV0045176"
click at [668, 236] on b "INV0045176" at bounding box center [640, 239] width 65 height 14
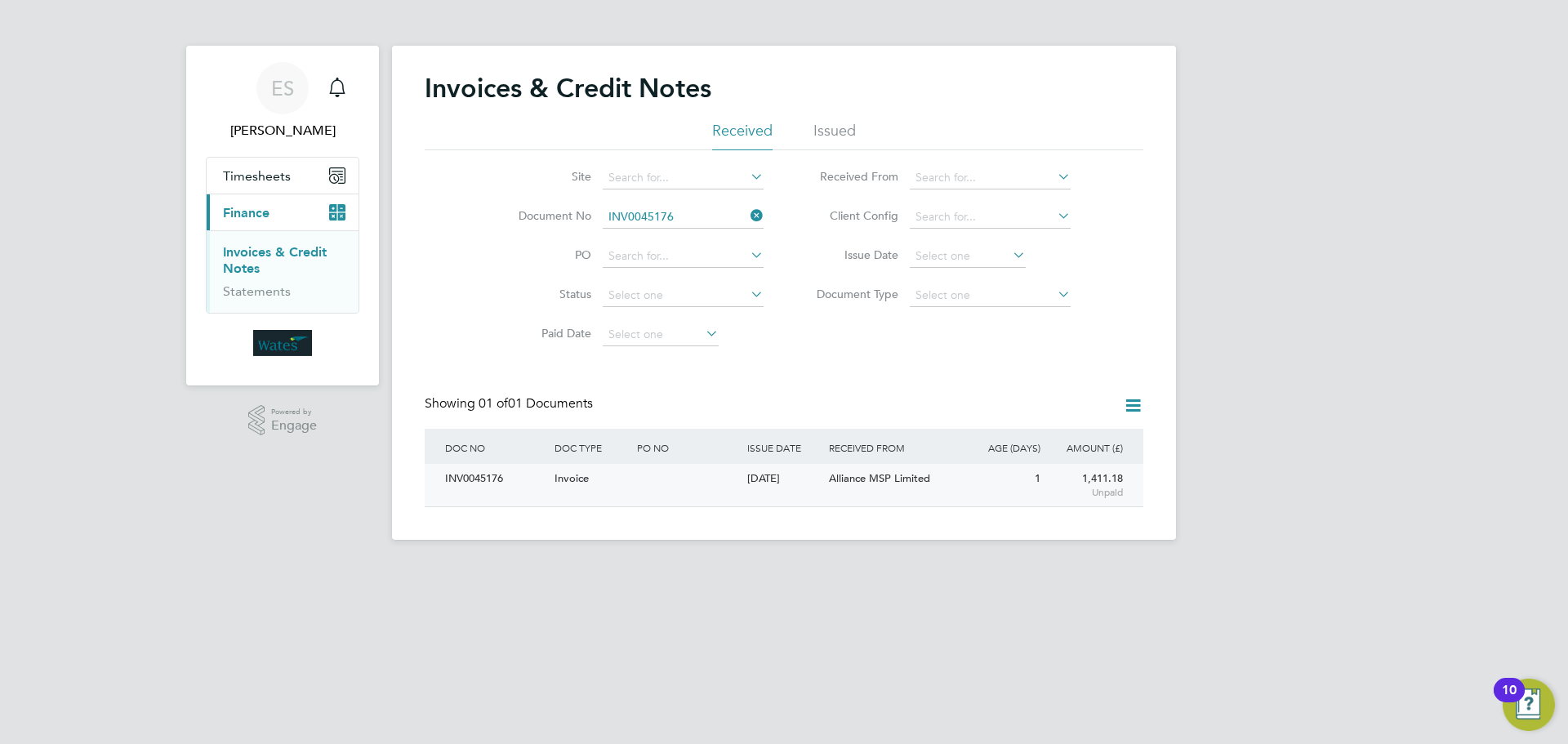
click at [486, 482] on div "INV0045176" at bounding box center [496, 479] width 110 height 30
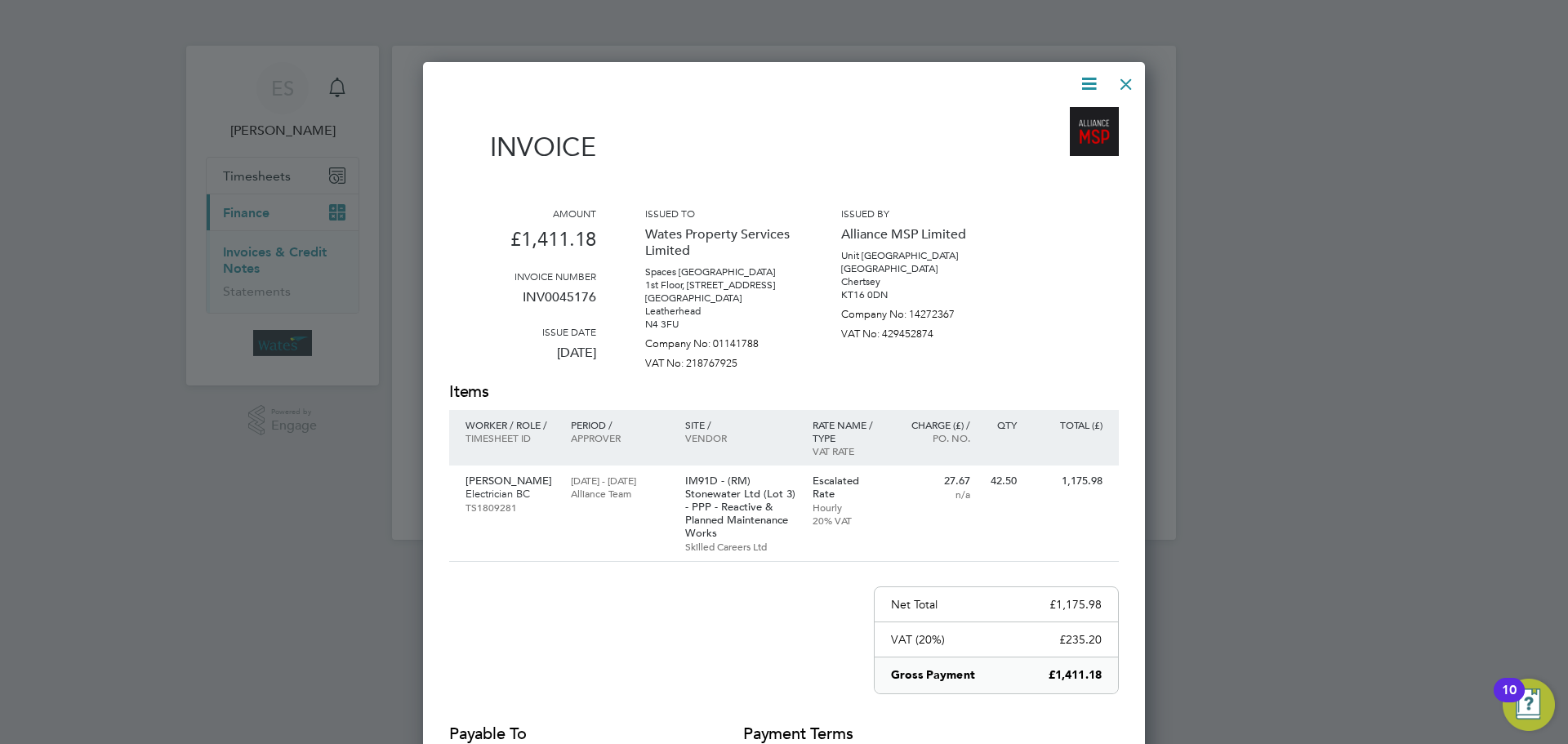
click at [1089, 78] on icon at bounding box center [1089, 84] width 21 height 21
click at [1053, 118] on li "Download Invoice" at bounding box center [1039, 123] width 112 height 23
drag, startPoint x: 1085, startPoint y: 73, endPoint x: 1055, endPoint y: 115, distance: 51.6
click at [1085, 74] on icon at bounding box center [1089, 84] width 21 height 21
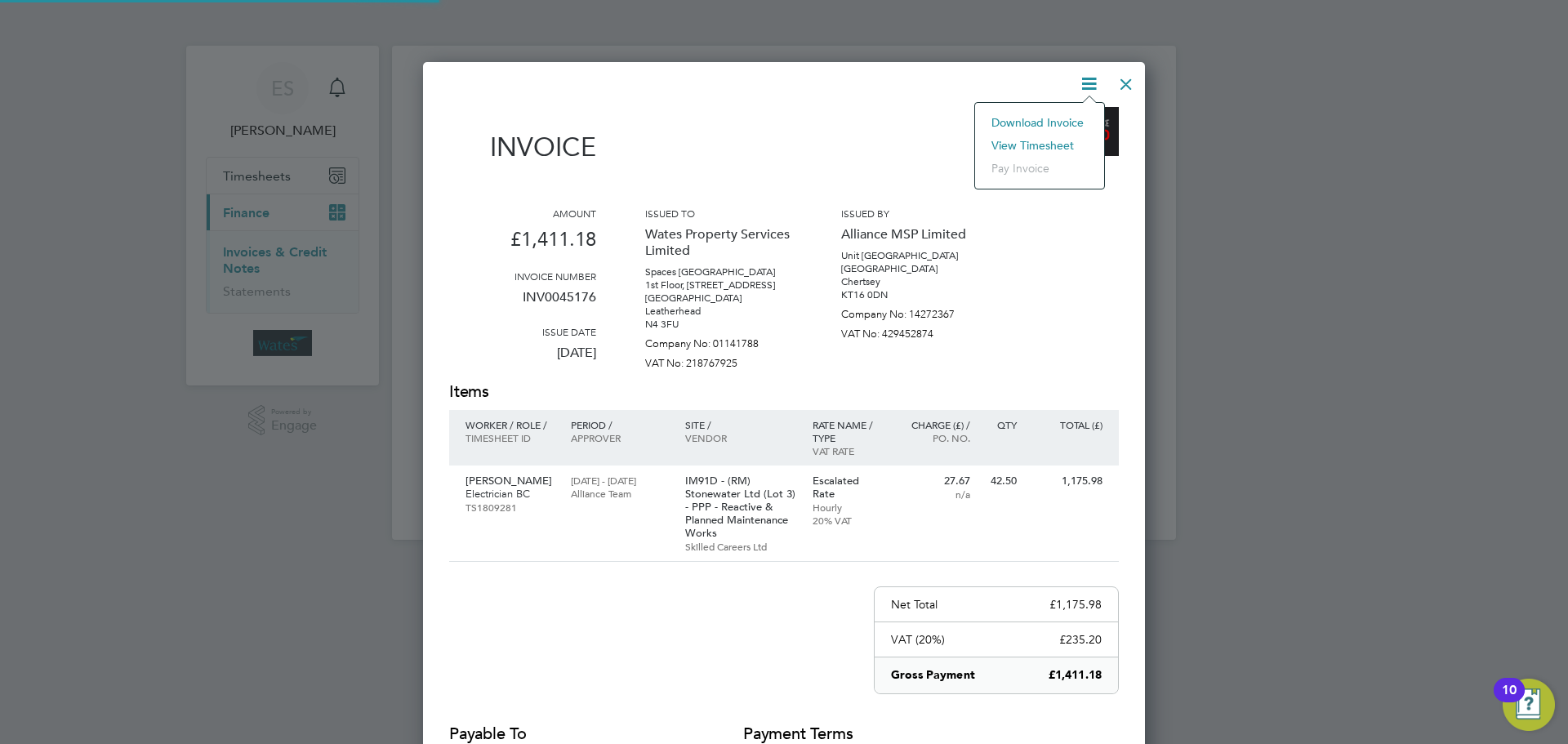
click at [1046, 139] on li "View timesheet" at bounding box center [1039, 145] width 112 height 23
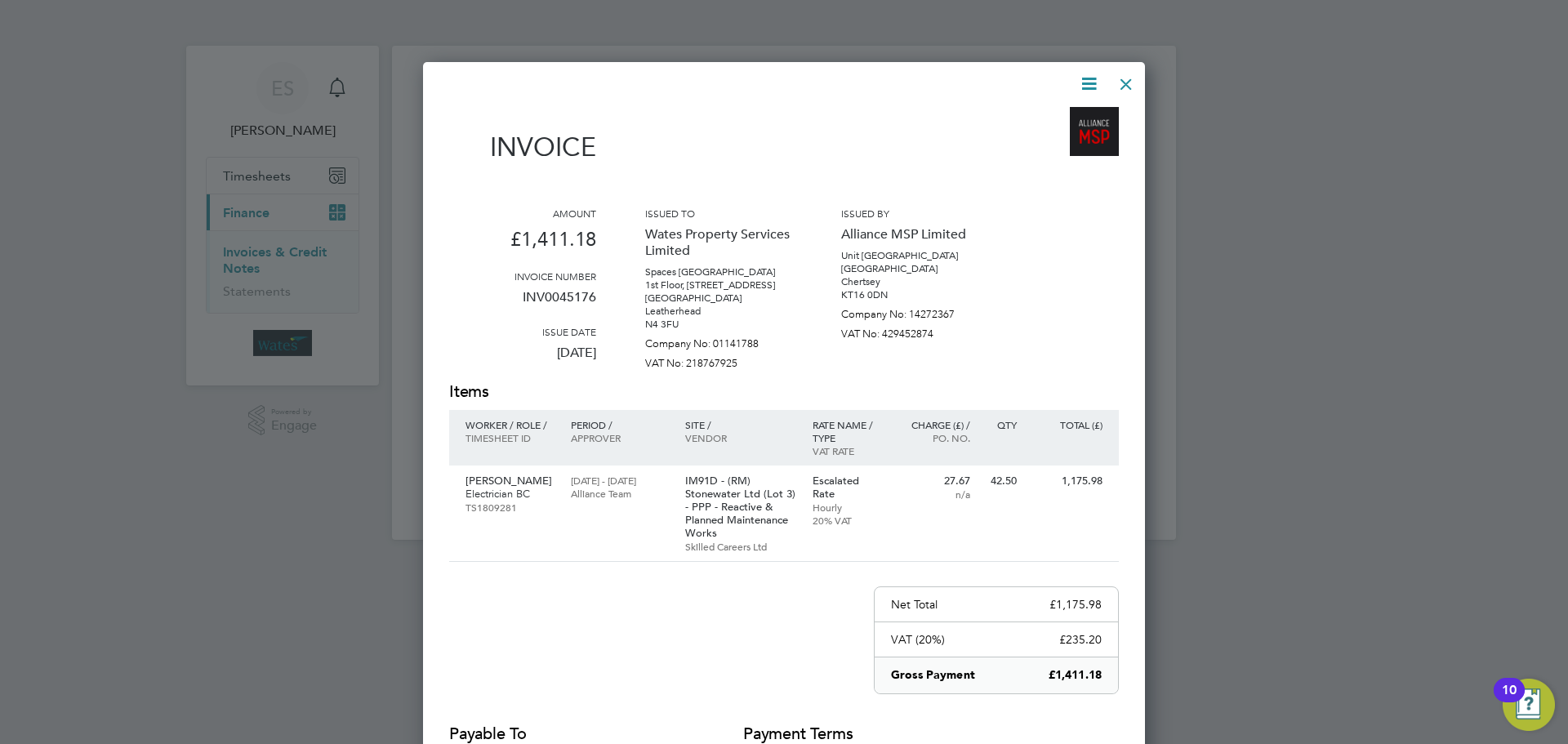
click at [1116, 76] on div at bounding box center [1126, 79] width 29 height 29
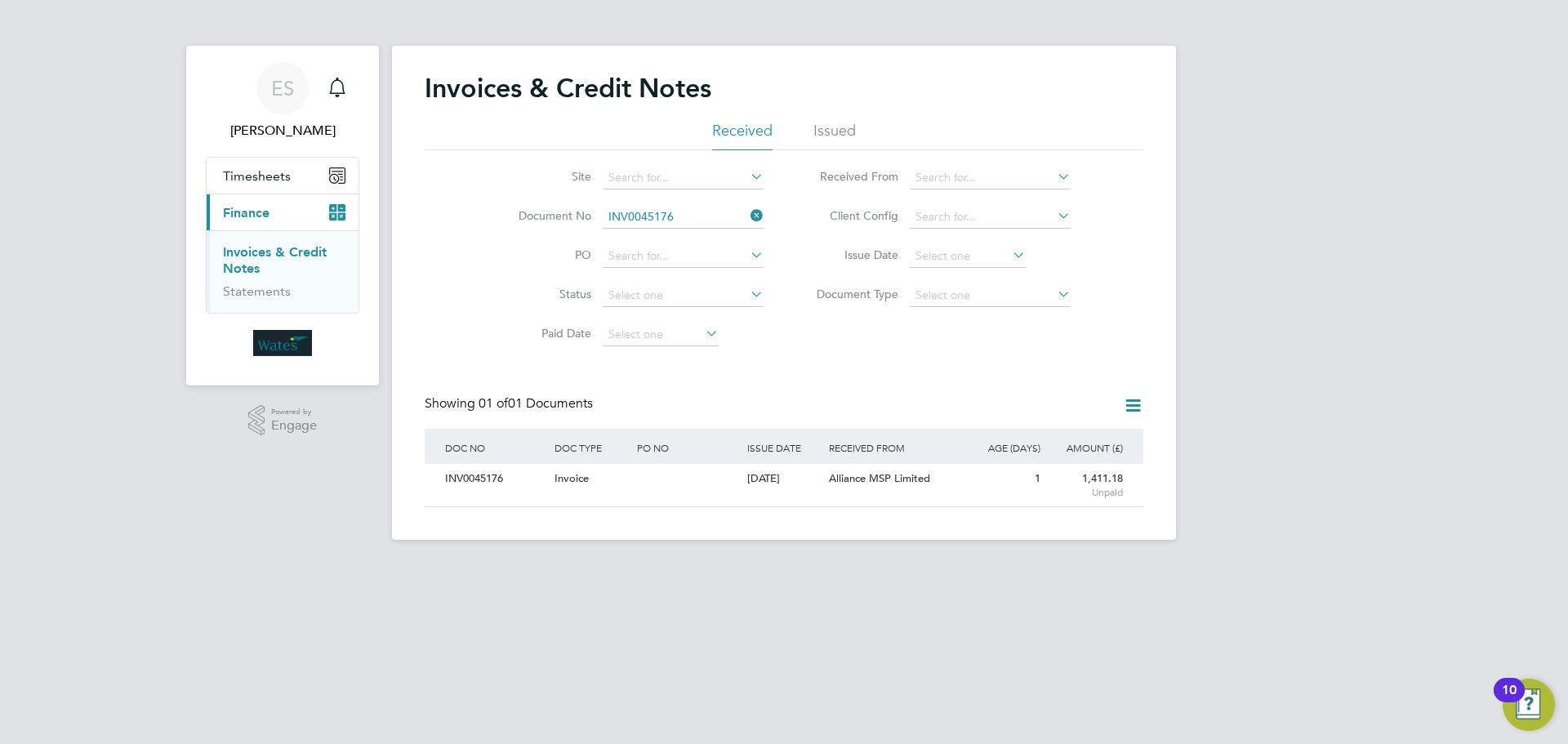
click at [747, 216] on icon at bounding box center [747, 215] width 0 height 23
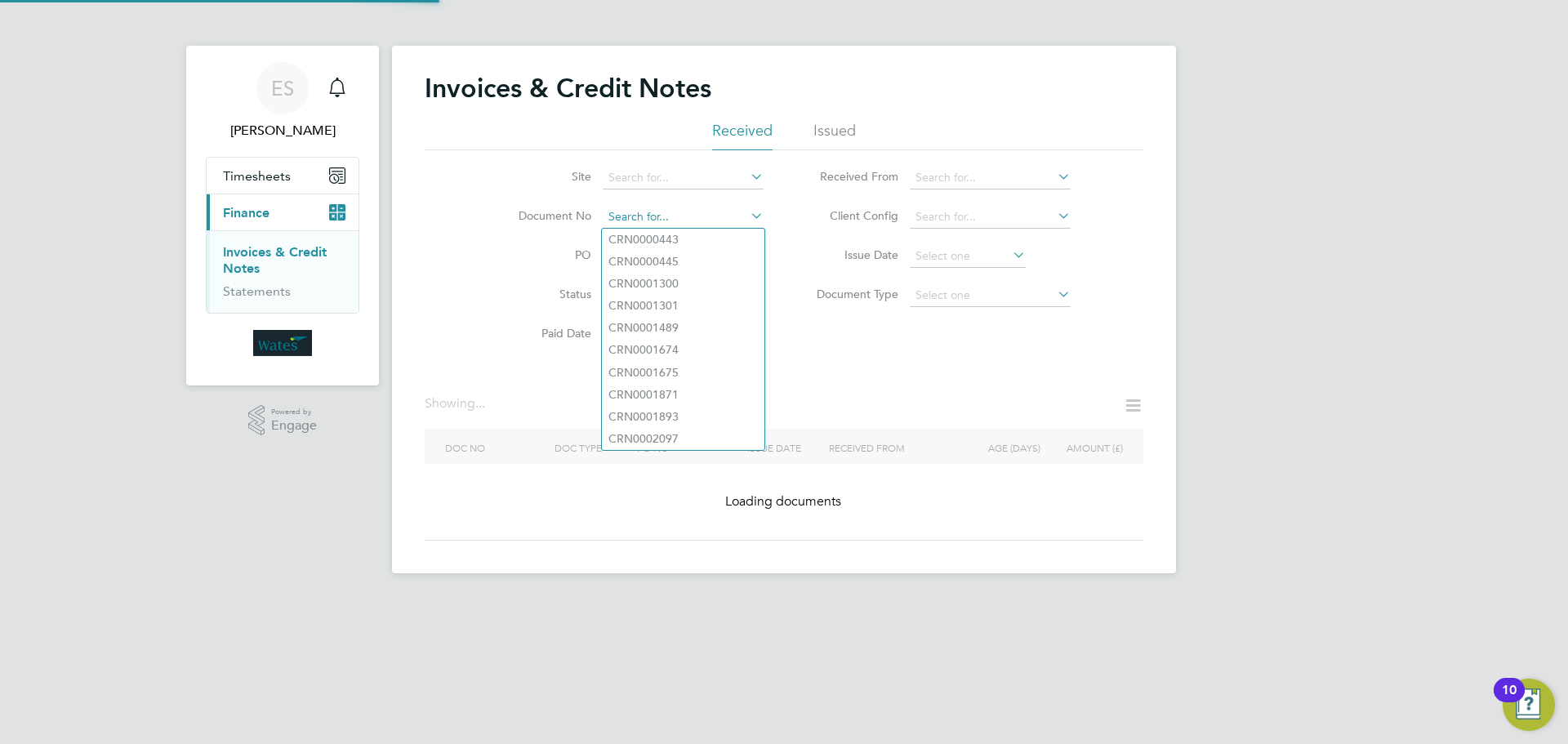
paste input "INV0045177"
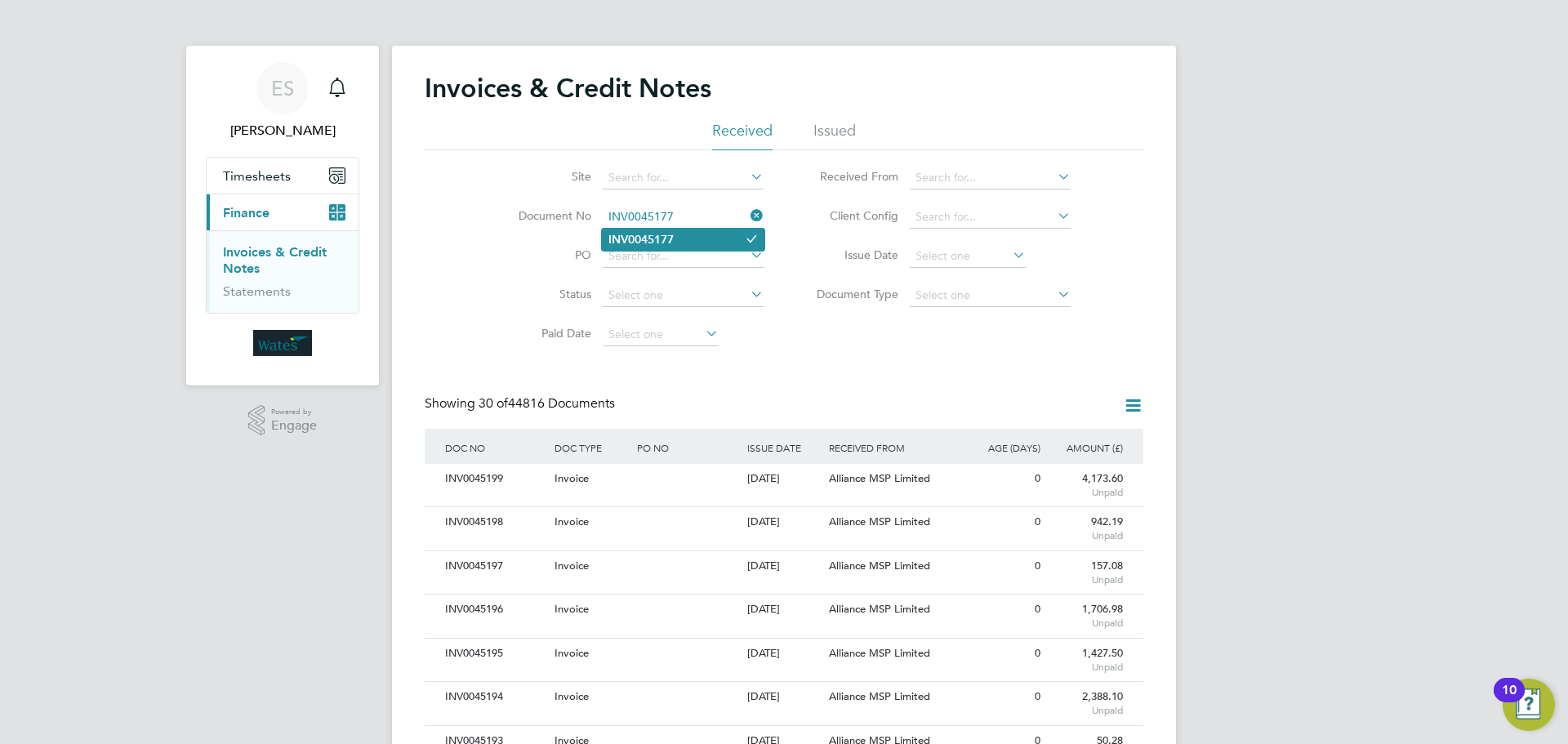
type input "INV0045177"
click at [673, 241] on b "INV0045177" at bounding box center [640, 239] width 65 height 14
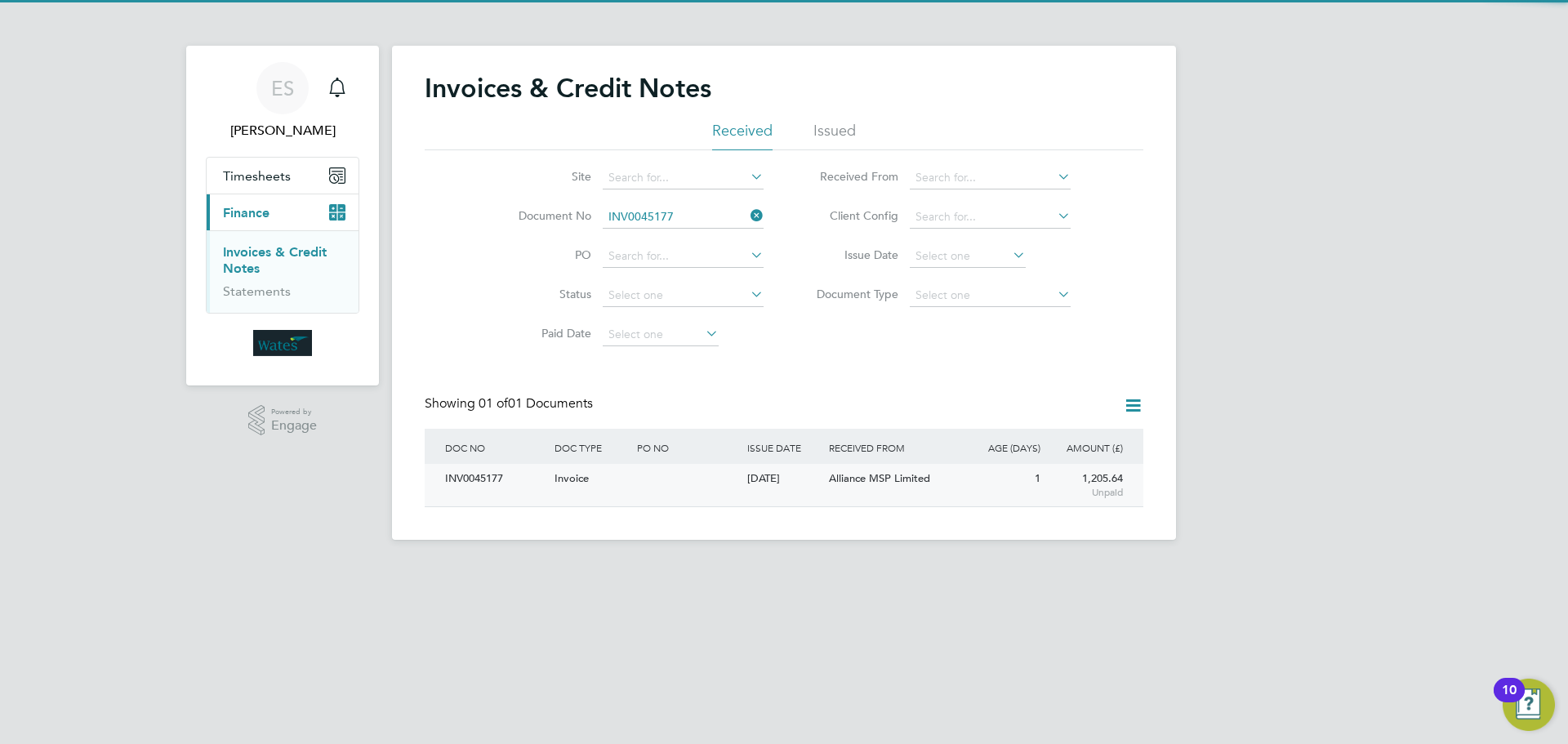
click at [477, 476] on div "INV0045177" at bounding box center [496, 479] width 110 height 30
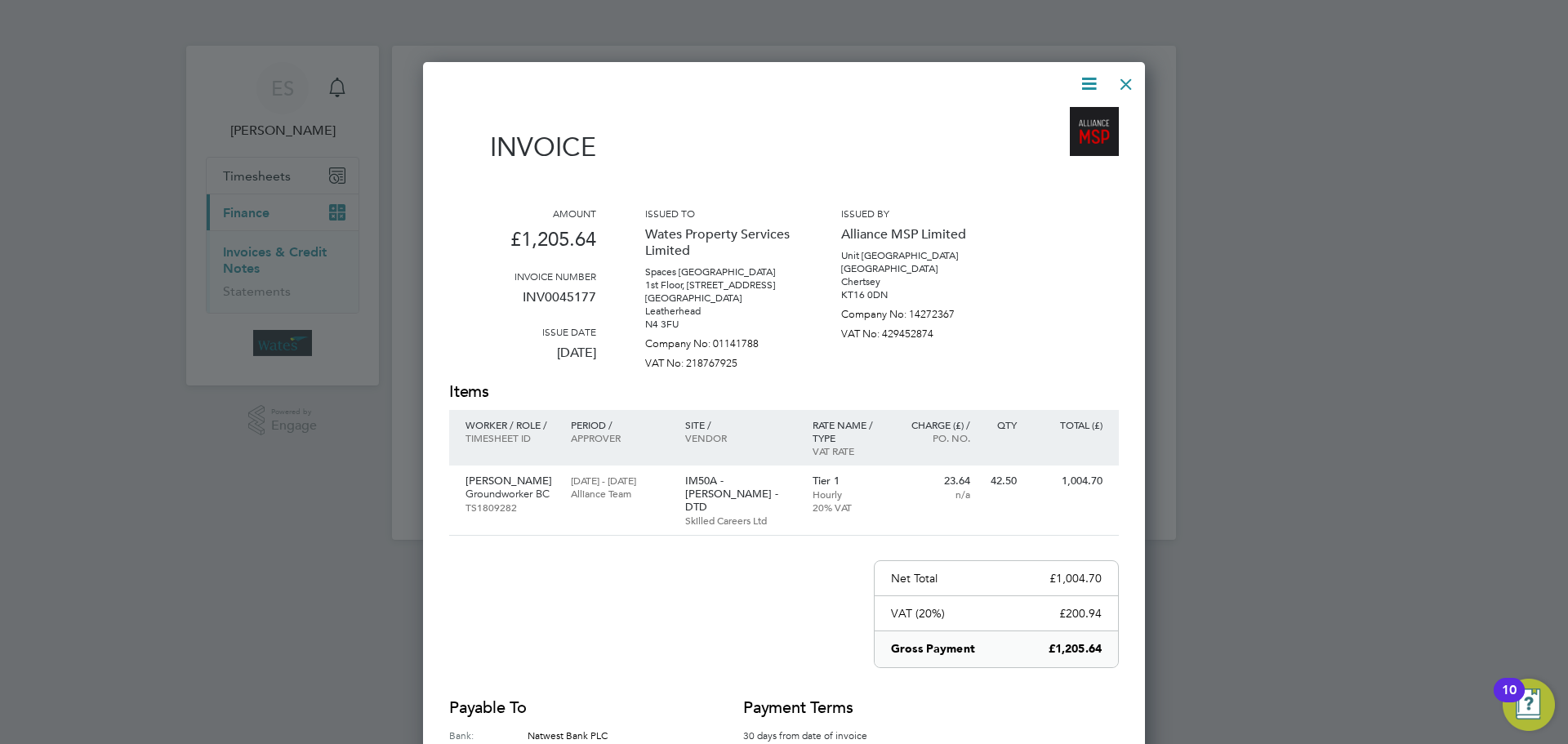
click at [1093, 81] on icon at bounding box center [1089, 84] width 21 height 21
click at [1071, 114] on li "Download Invoice" at bounding box center [1039, 123] width 112 height 23
click at [1084, 76] on icon at bounding box center [1089, 84] width 21 height 21
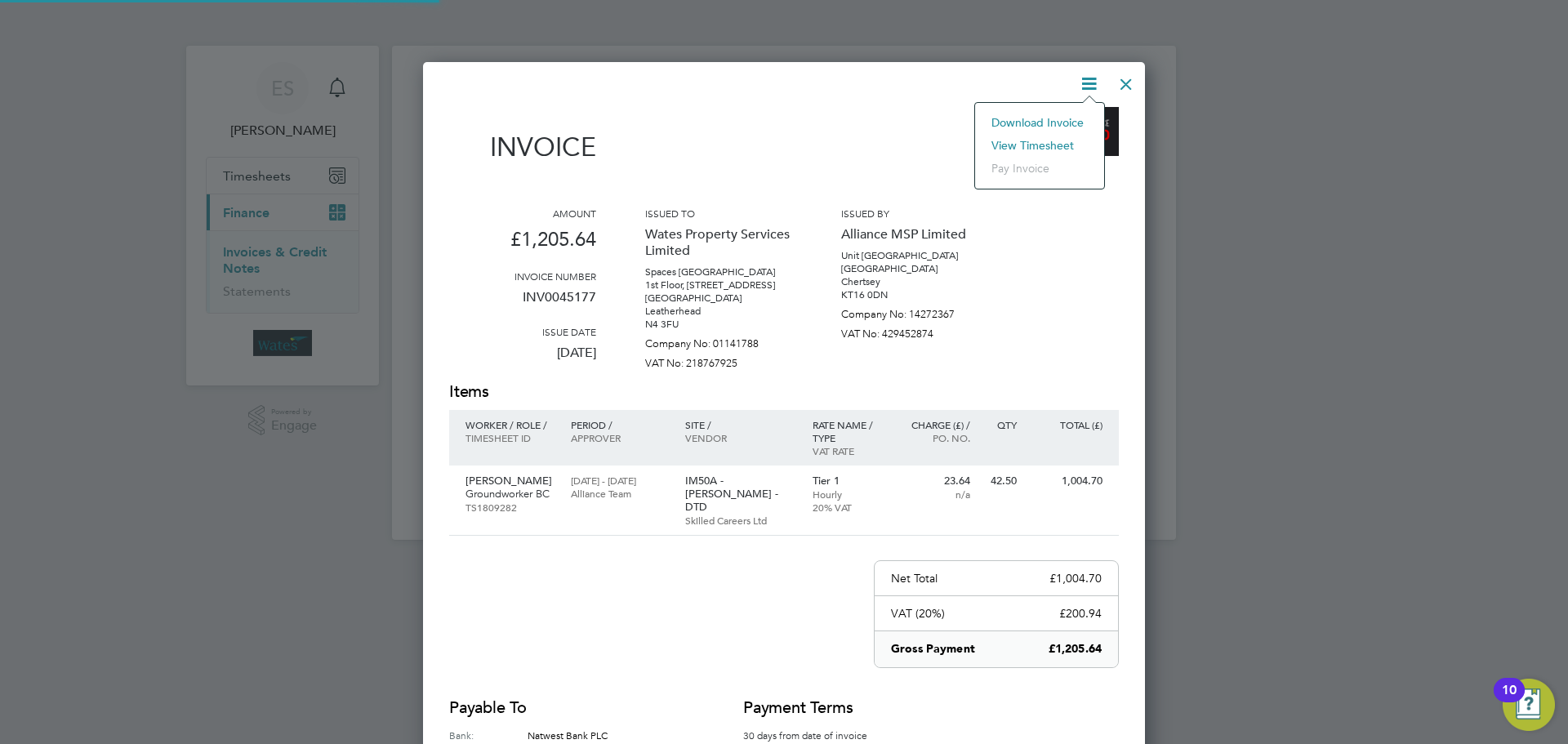
click at [1053, 134] on li "View timesheet" at bounding box center [1039, 145] width 112 height 23
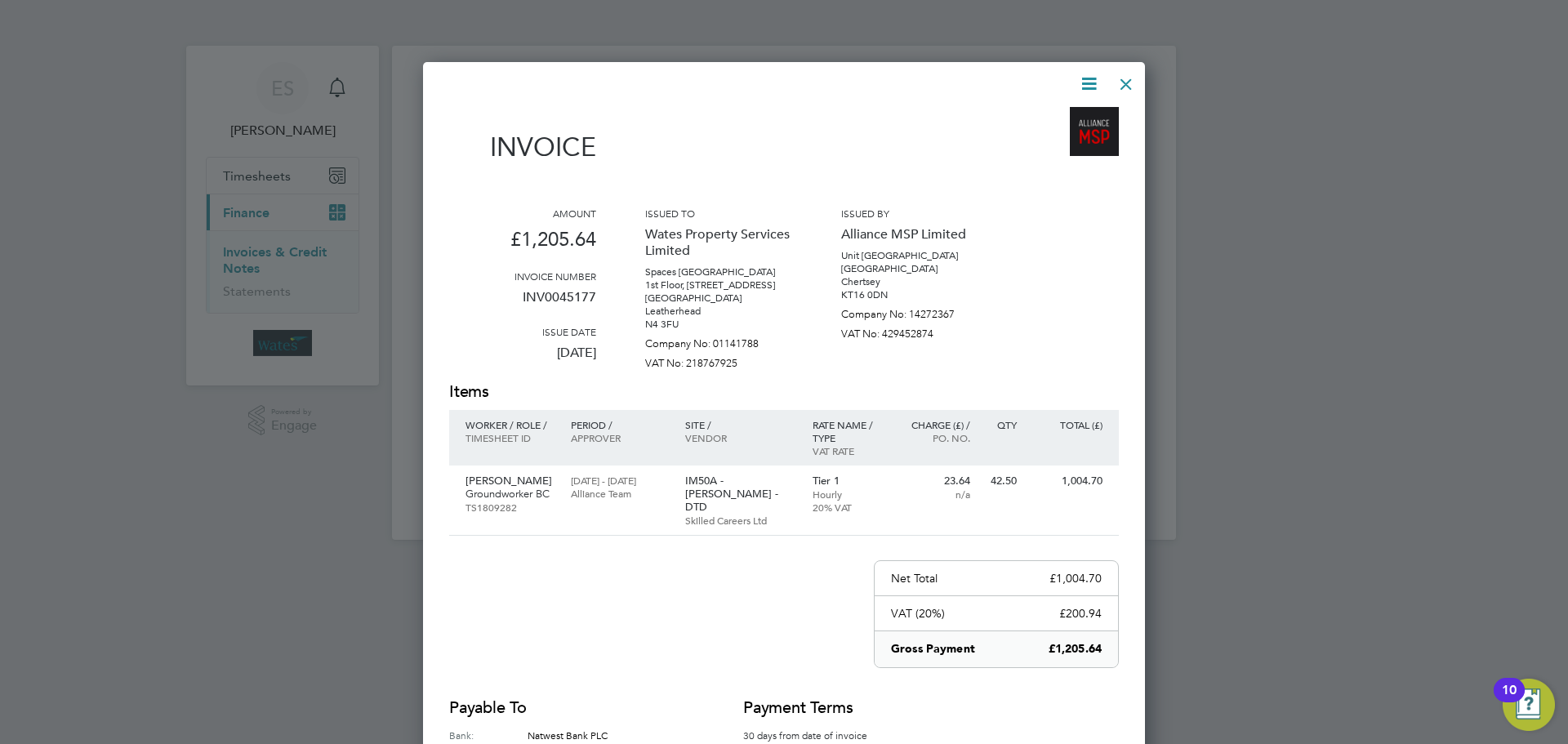
click at [1116, 74] on div at bounding box center [1126, 79] width 29 height 29
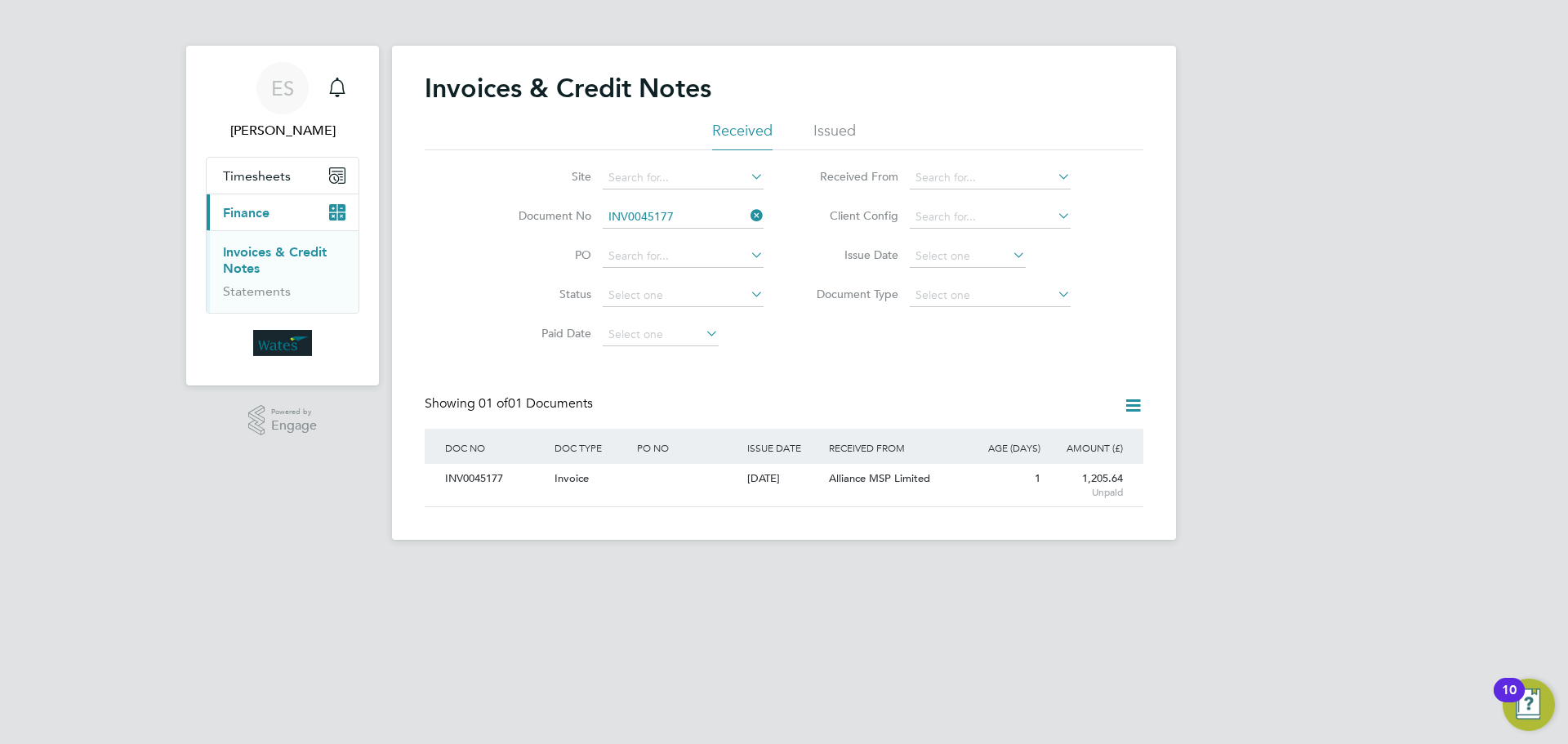
click at [747, 211] on icon at bounding box center [747, 215] width 0 height 23
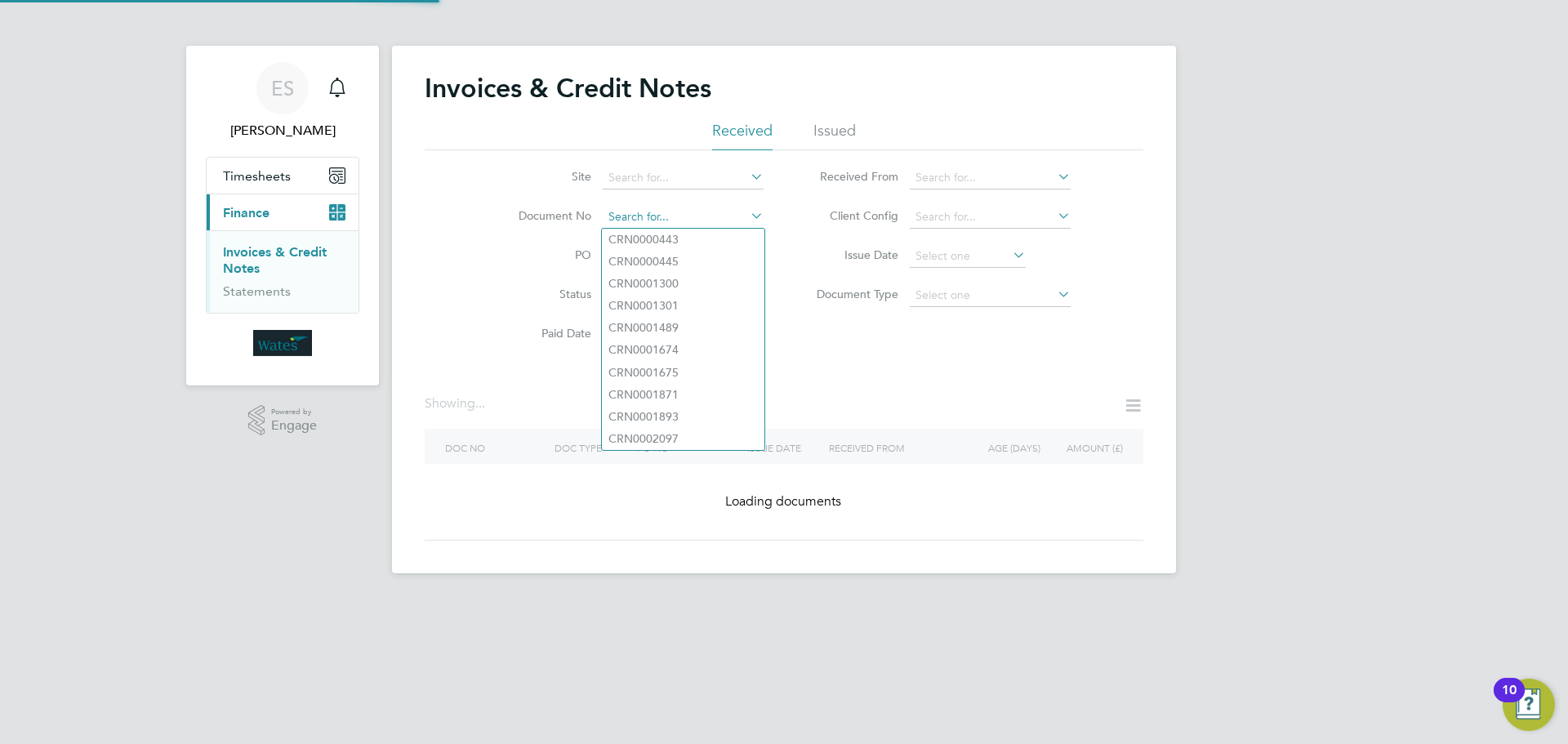
paste input "INV0045178"
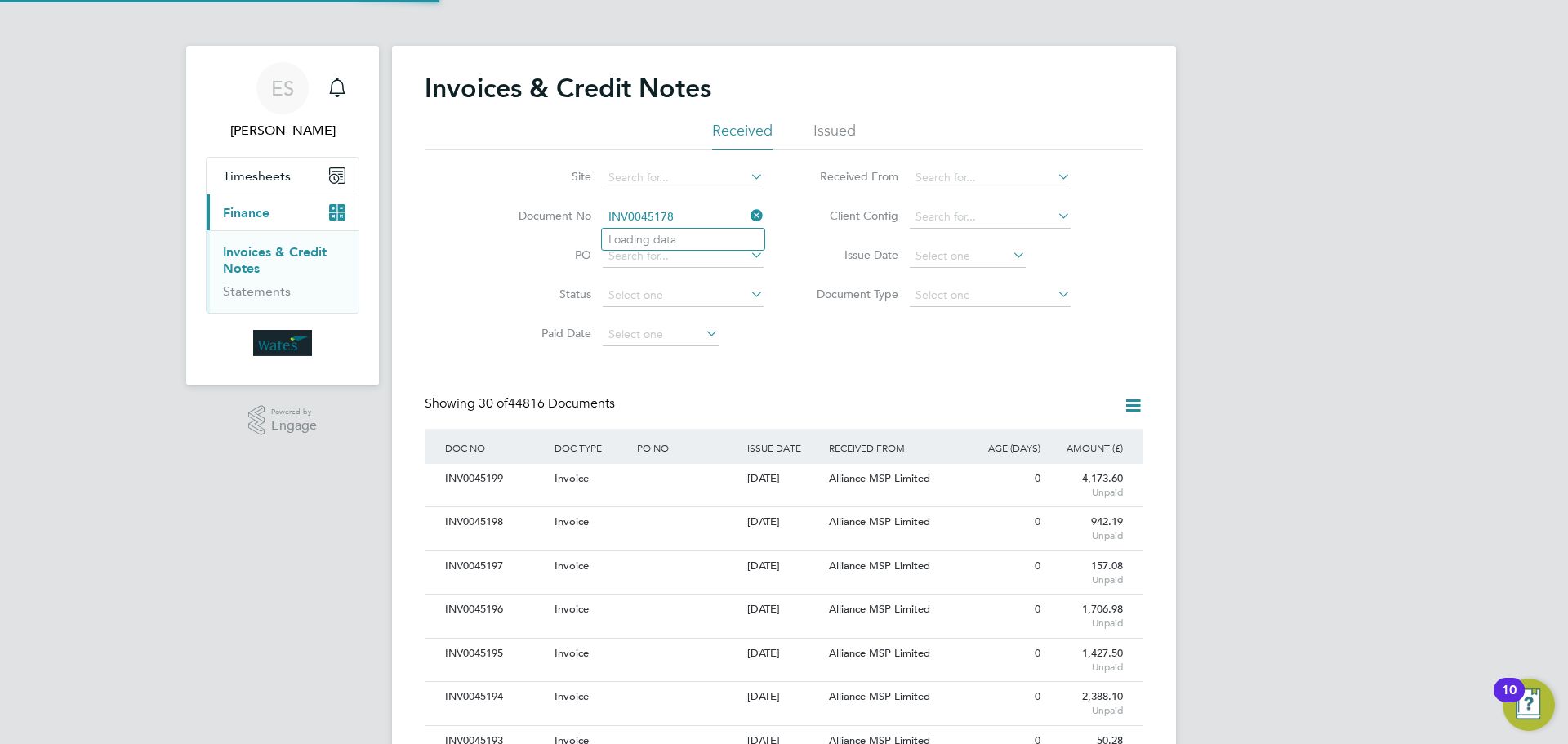
scroll to position [31, 111]
type input "INV0045178"
click at [655, 240] on b "INV0045178" at bounding box center [640, 239] width 65 height 14
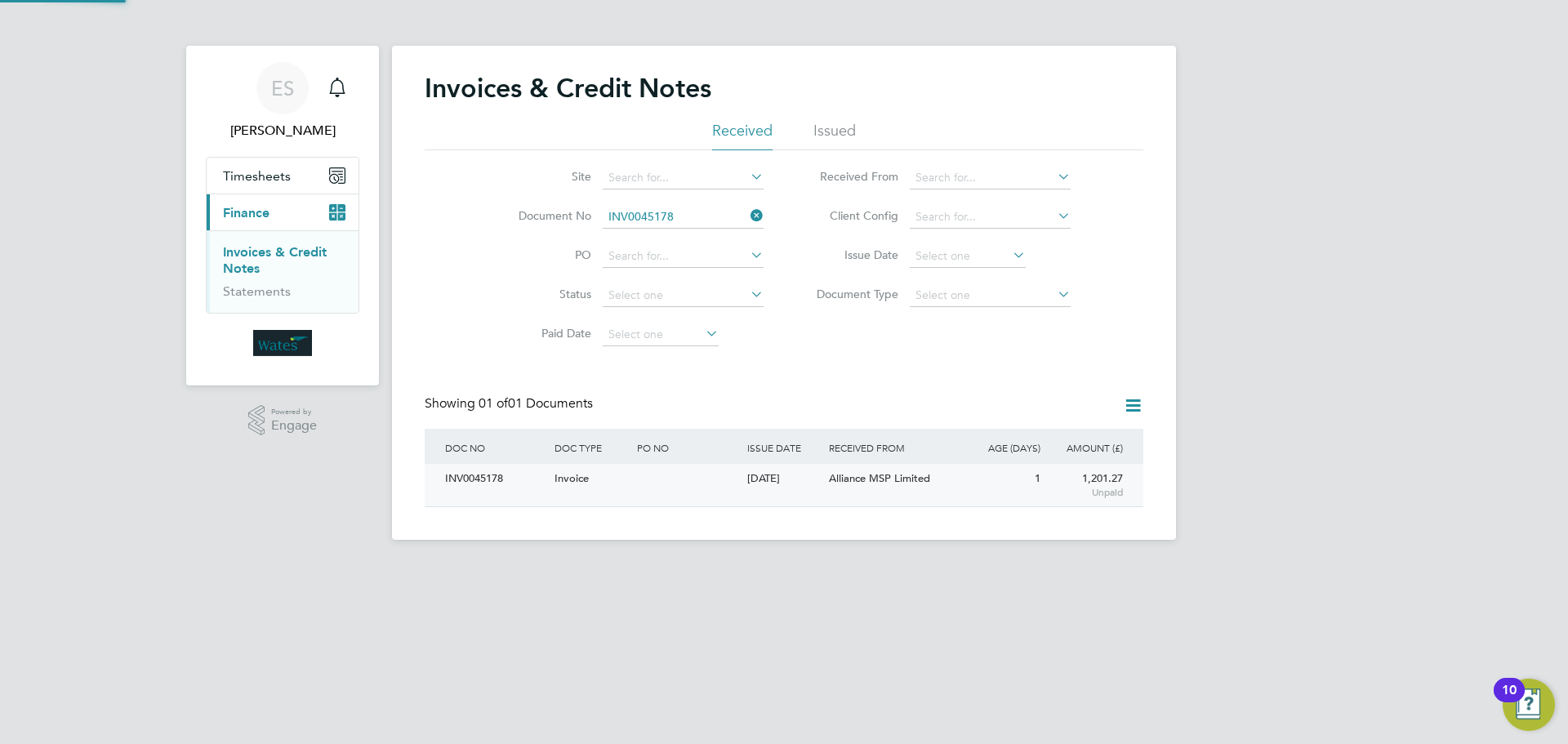
click at [469, 479] on div "INV0045178" at bounding box center [496, 479] width 110 height 30
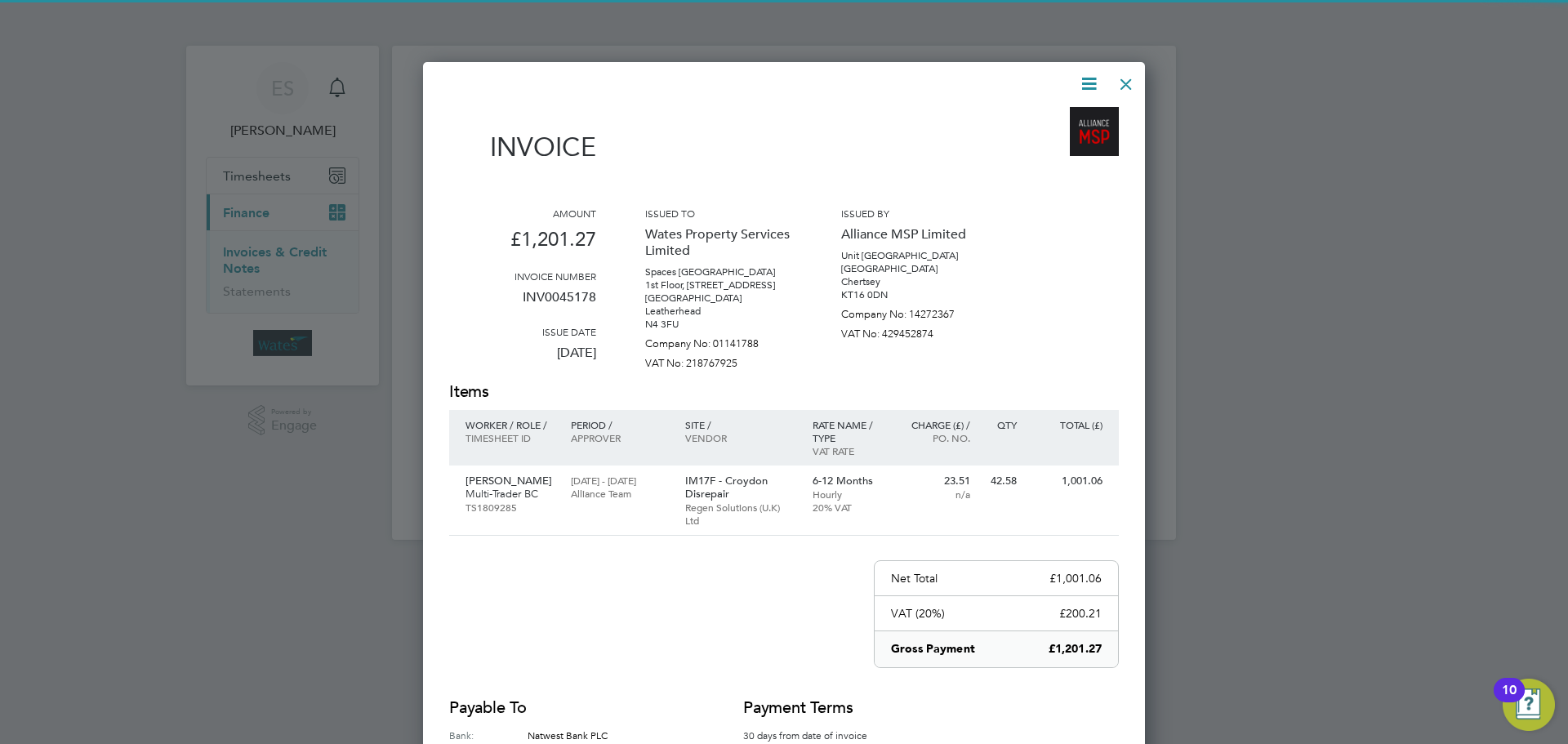
click at [1089, 76] on icon at bounding box center [1089, 84] width 21 height 21
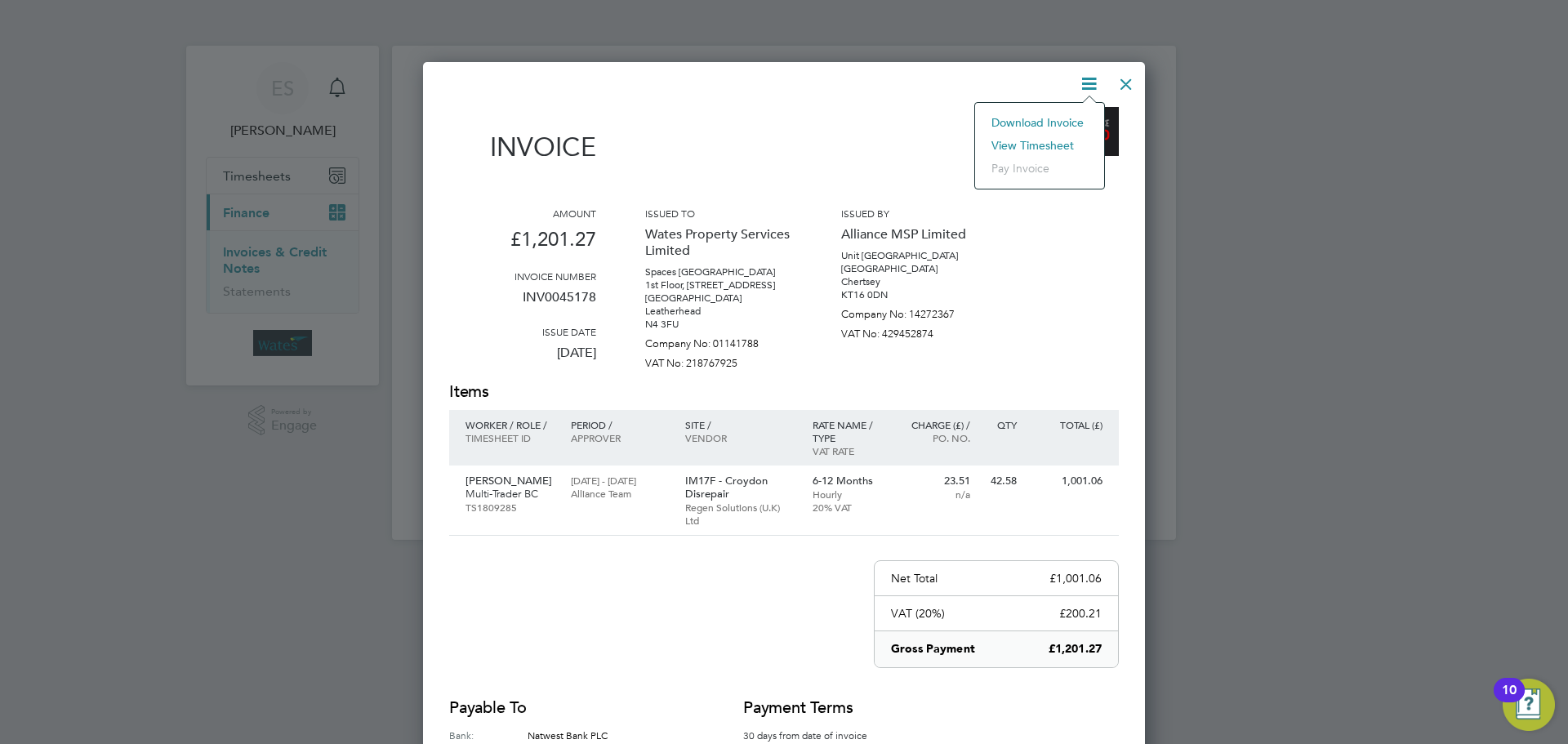
click at [1060, 117] on li "Download Invoice" at bounding box center [1039, 123] width 112 height 23
drag, startPoint x: 1088, startPoint y: 79, endPoint x: 1052, endPoint y: 118, distance: 53.1
click at [1088, 79] on icon at bounding box center [1089, 84] width 21 height 21
click at [1041, 142] on li "View timesheet" at bounding box center [1039, 145] width 112 height 23
click at [1133, 75] on div at bounding box center [1126, 79] width 29 height 29
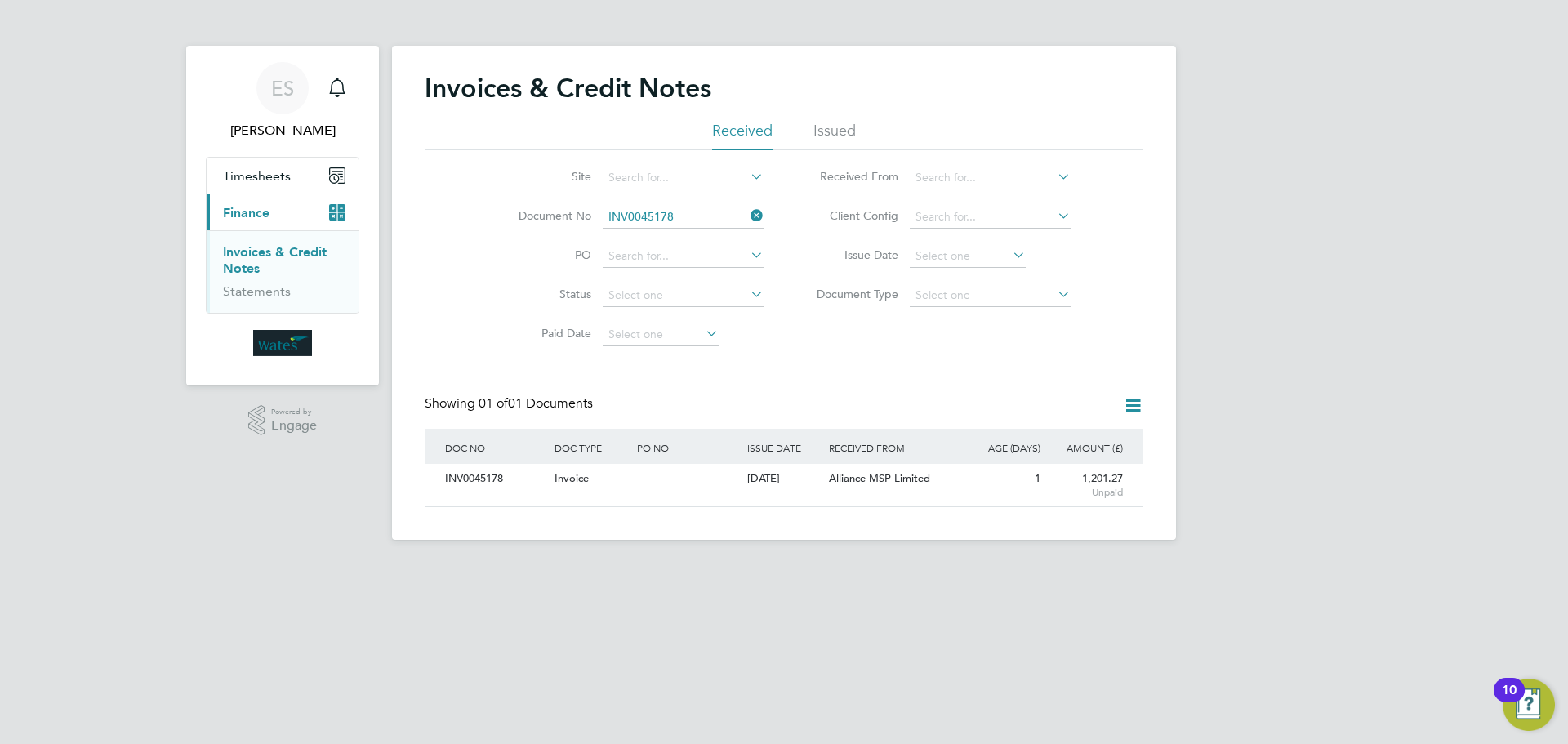
click at [747, 209] on icon at bounding box center [747, 215] width 0 height 23
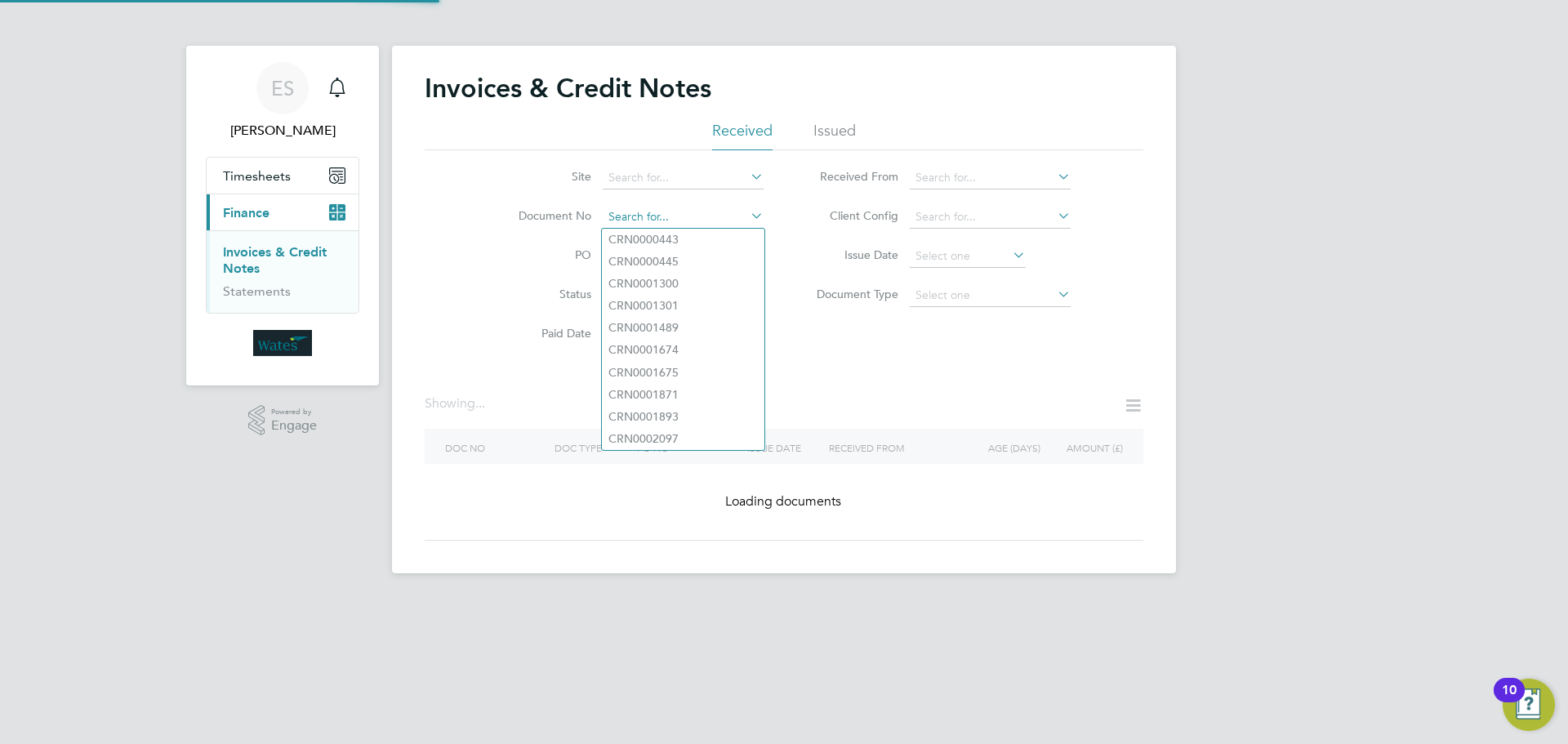
paste input "INV0045179"
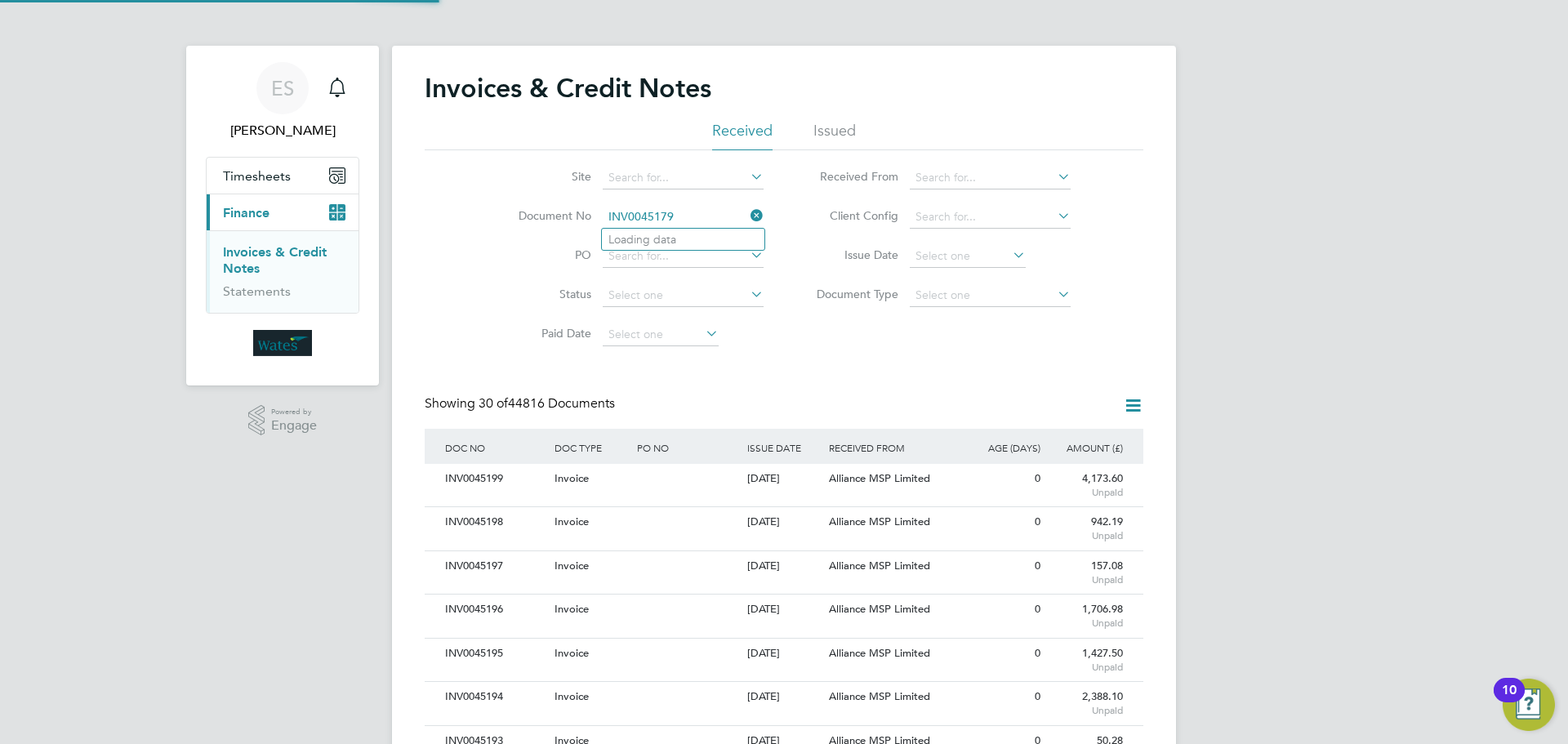
scroll to position [31, 111]
type input "INV0045179"
click at [658, 237] on b "INV0045179" at bounding box center [640, 239] width 65 height 14
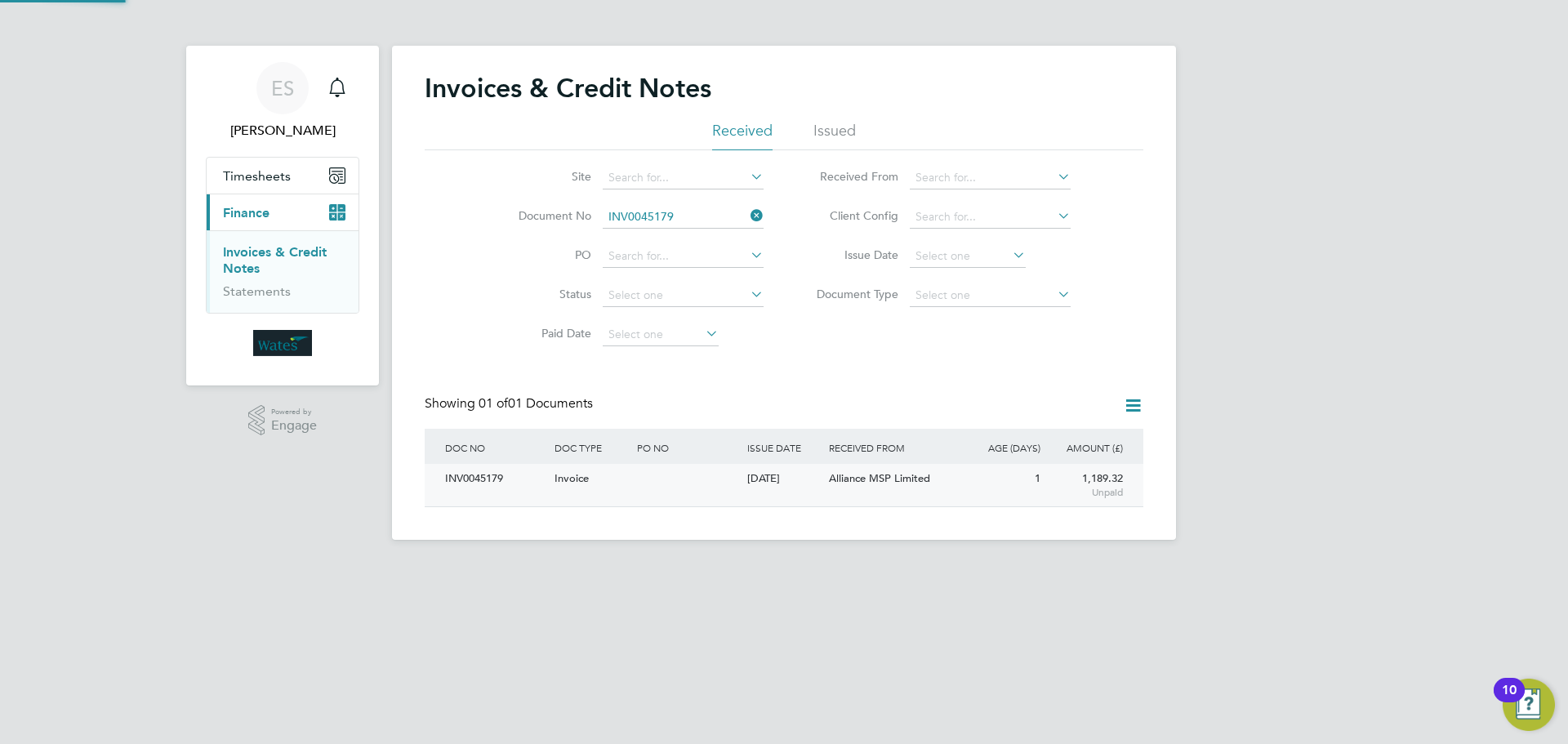
click at [493, 477] on div "INV0045179" at bounding box center [496, 479] width 110 height 30
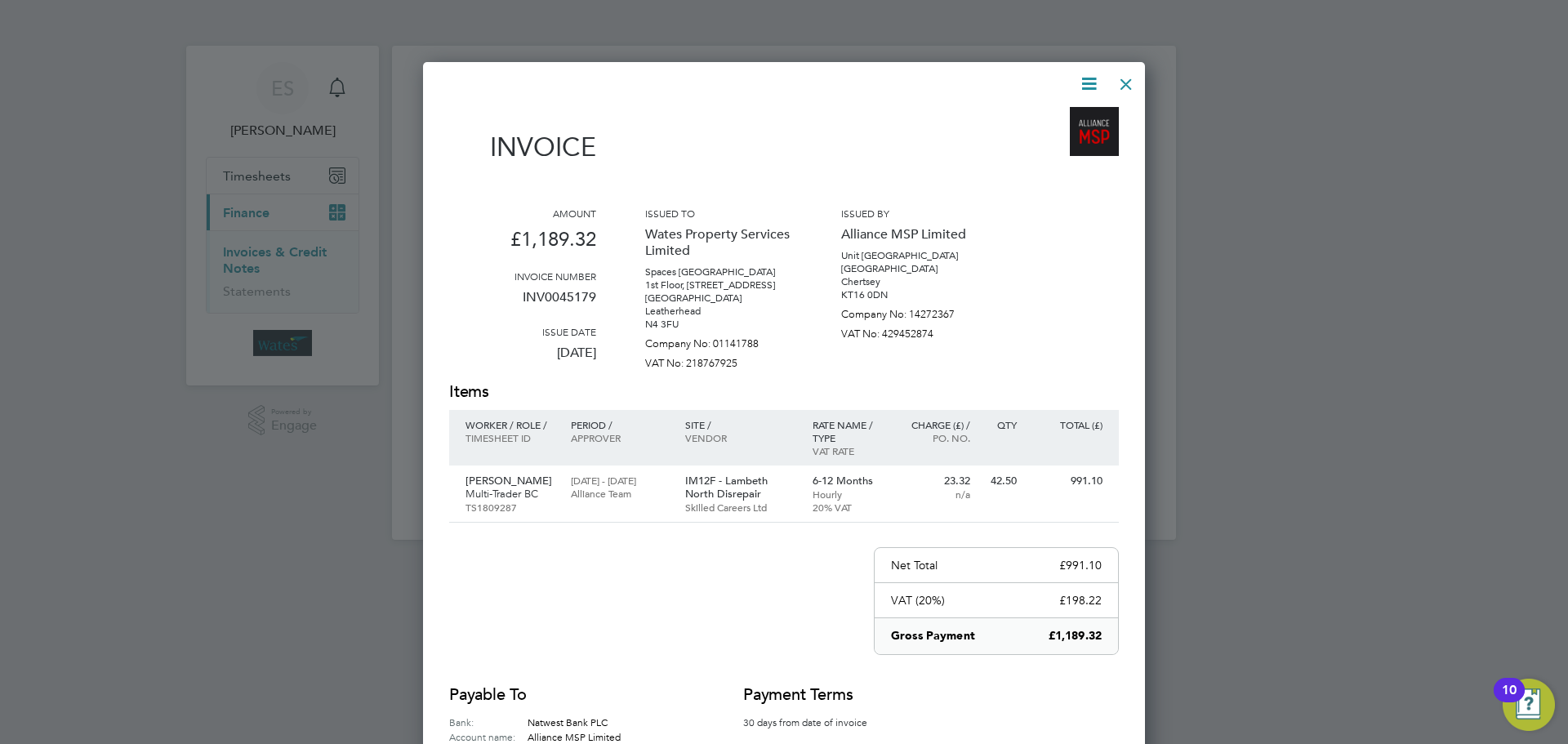
click at [1094, 74] on icon at bounding box center [1089, 84] width 21 height 21
click at [1067, 115] on li "Download Invoice" at bounding box center [1039, 123] width 112 height 23
click at [1093, 76] on icon at bounding box center [1089, 84] width 21 height 21
click at [1034, 137] on li "View timesheet" at bounding box center [1039, 145] width 112 height 23
click at [1126, 78] on div at bounding box center [1126, 79] width 29 height 29
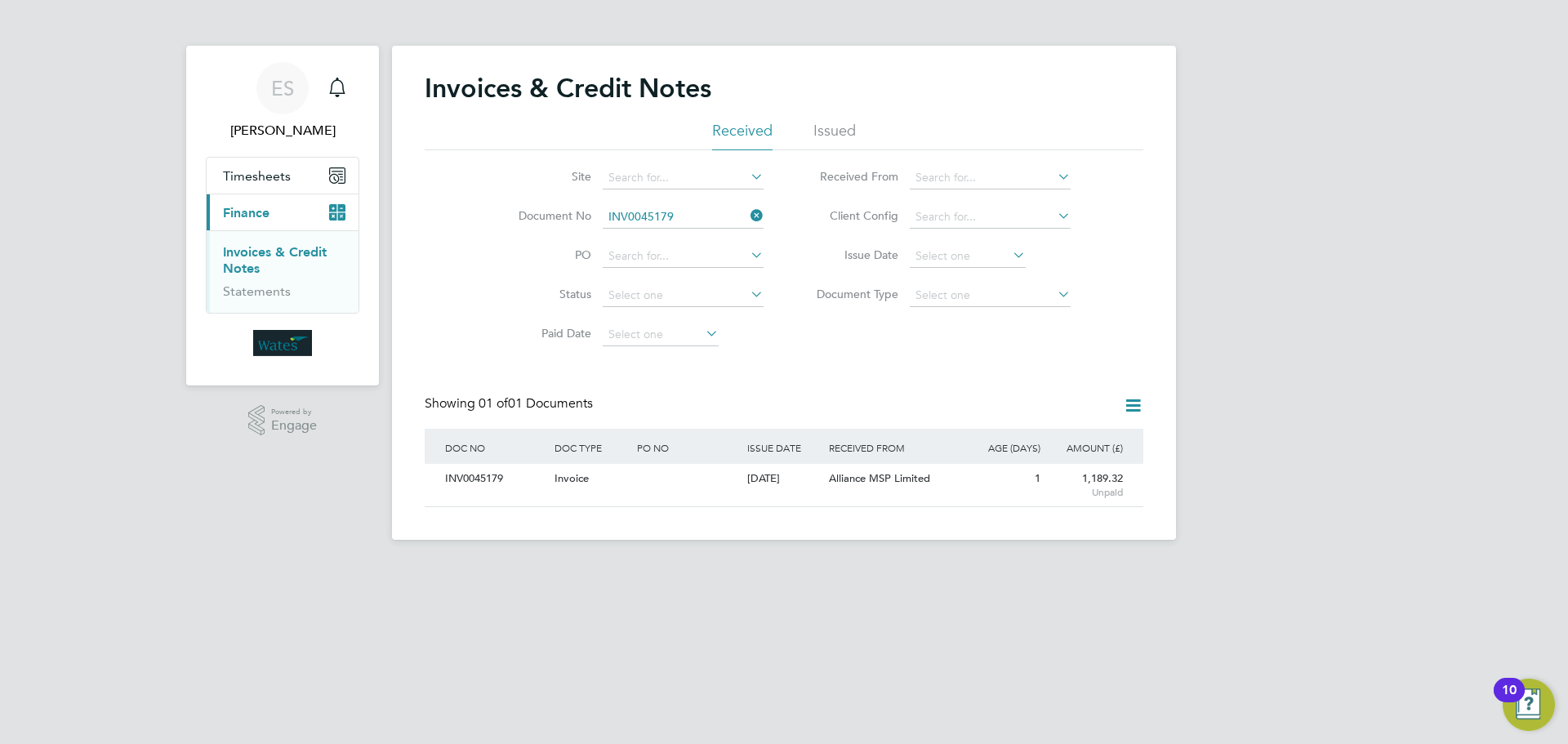
click at [747, 211] on icon at bounding box center [747, 215] width 0 height 23
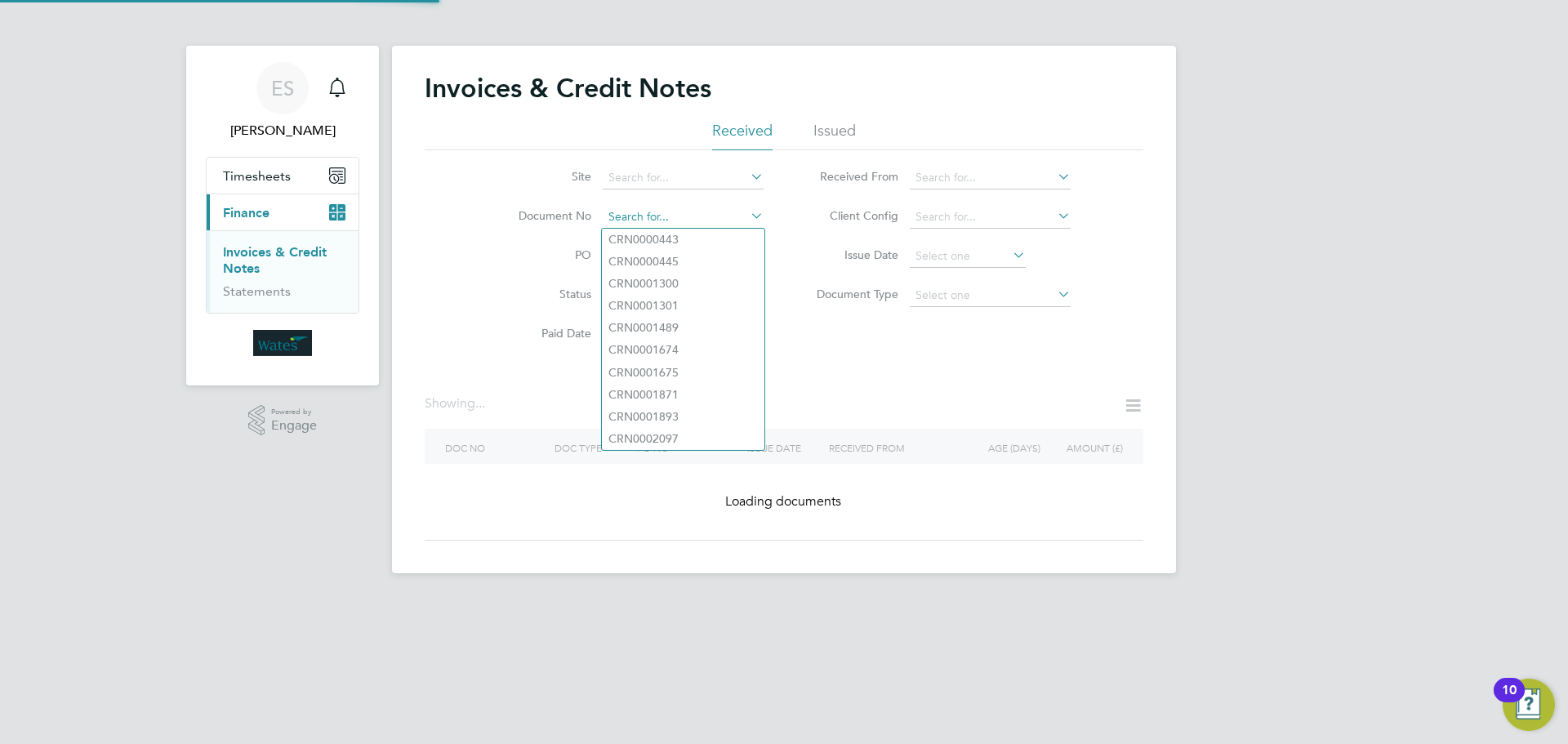
paste input "INV0045180"
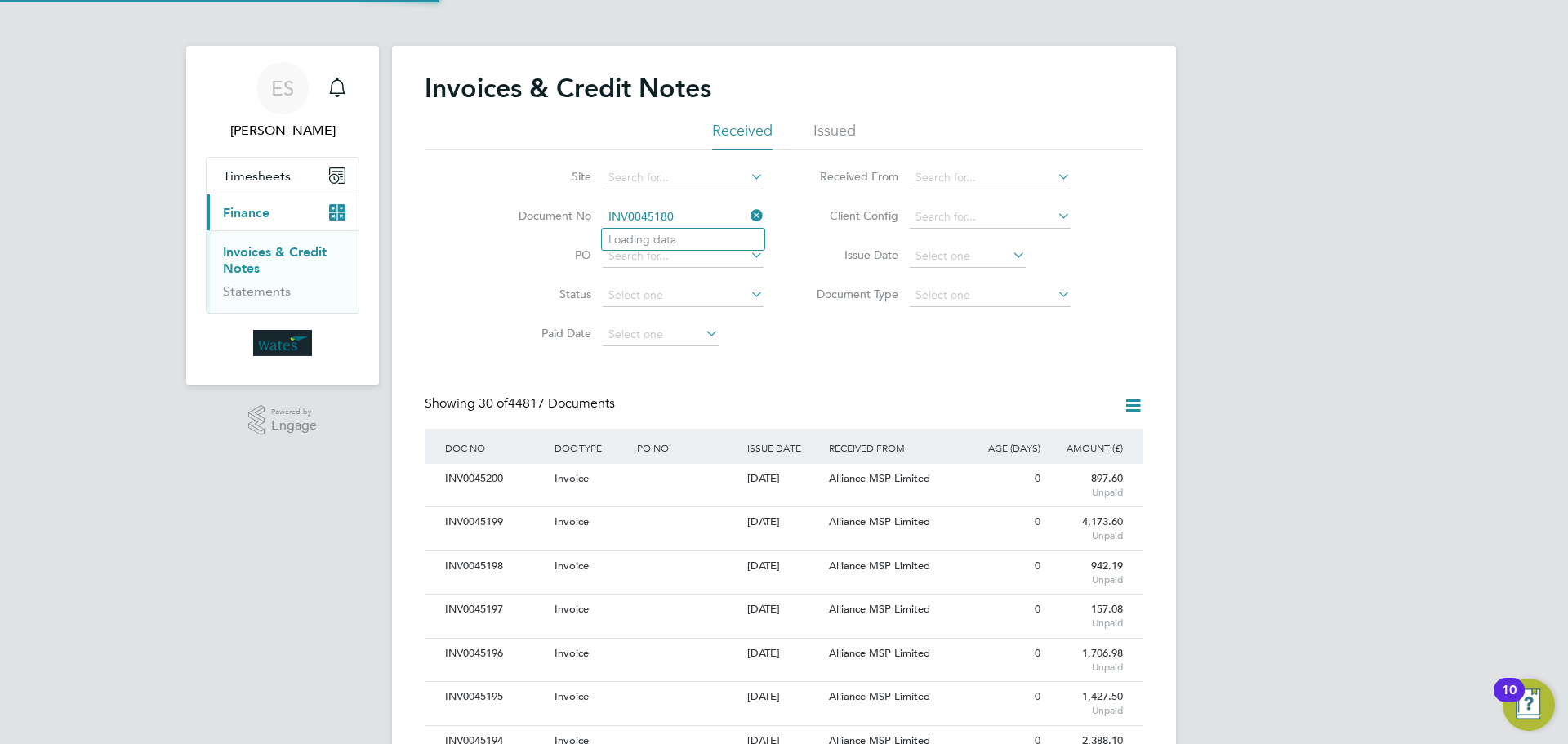
scroll to position [31, 111]
type input "INV0045180"
click at [707, 236] on li "INV0045180" at bounding box center [683, 239] width 162 height 22
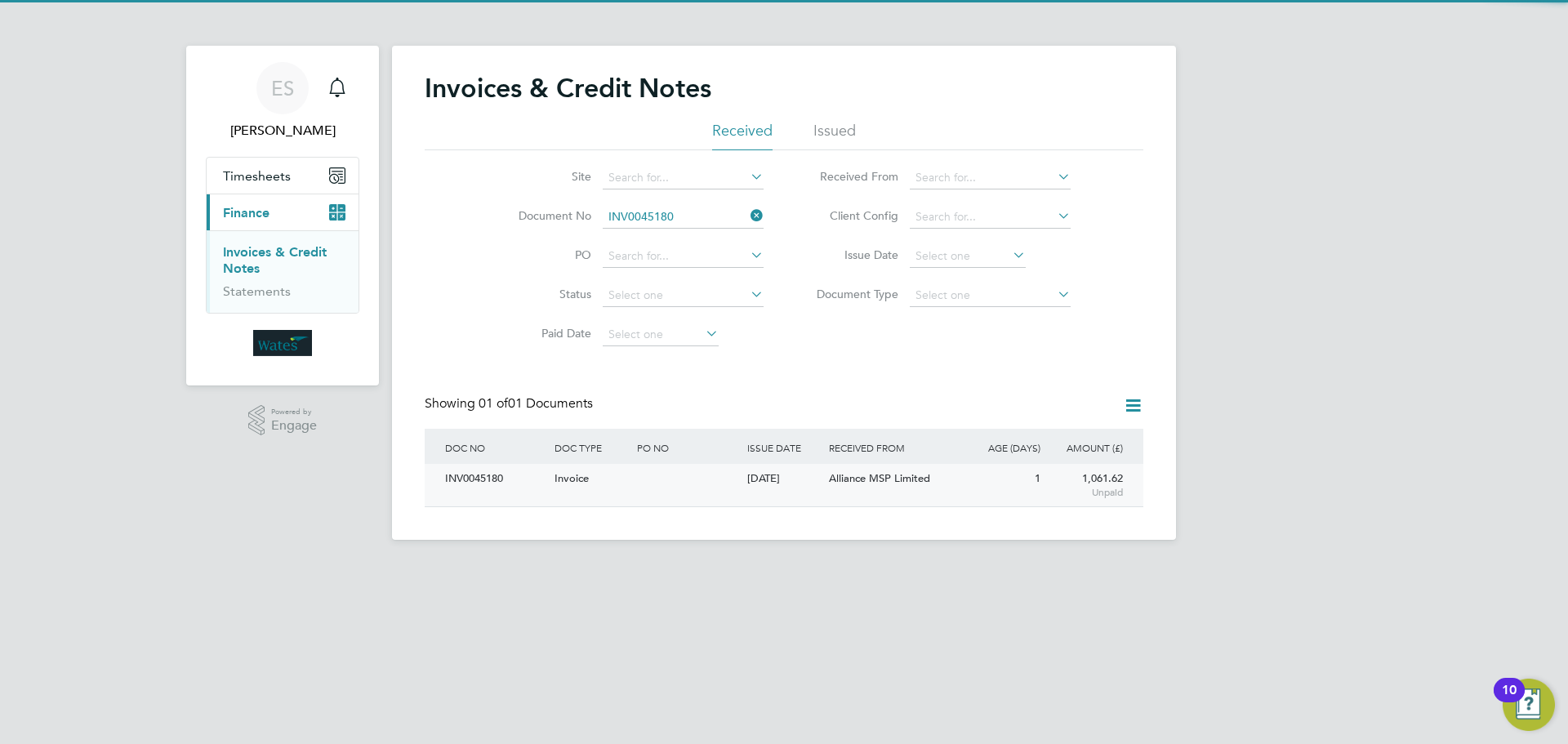
click at [480, 470] on div "INV0045180" at bounding box center [496, 479] width 110 height 30
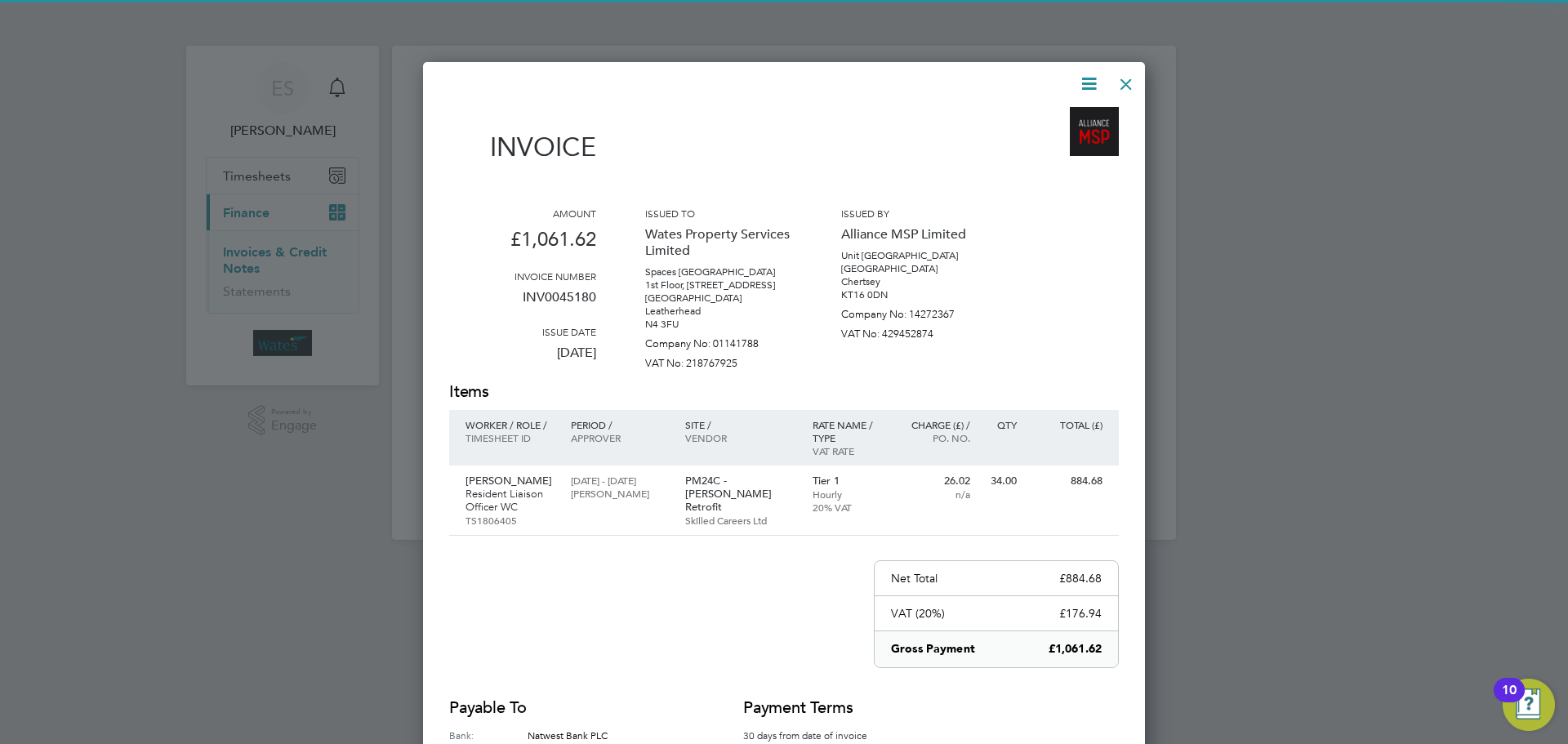
click at [1086, 81] on icon at bounding box center [1089, 84] width 21 height 21
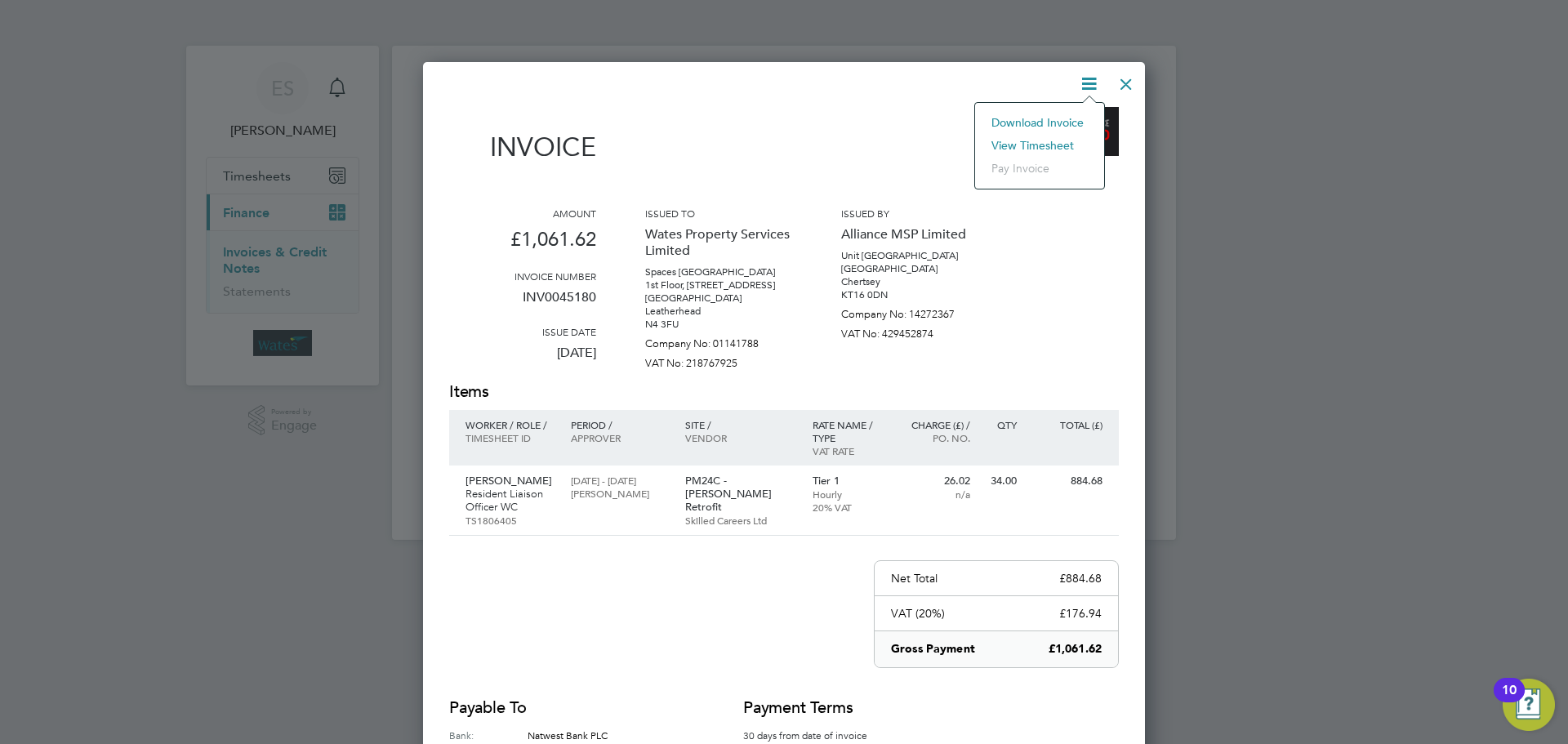
click at [1041, 111] on li "Download Invoice" at bounding box center [1039, 123] width 112 height 23
drag, startPoint x: 1089, startPoint y: 78, endPoint x: 1070, endPoint y: 122, distance: 47.9
click at [1089, 78] on icon at bounding box center [1089, 84] width 21 height 21
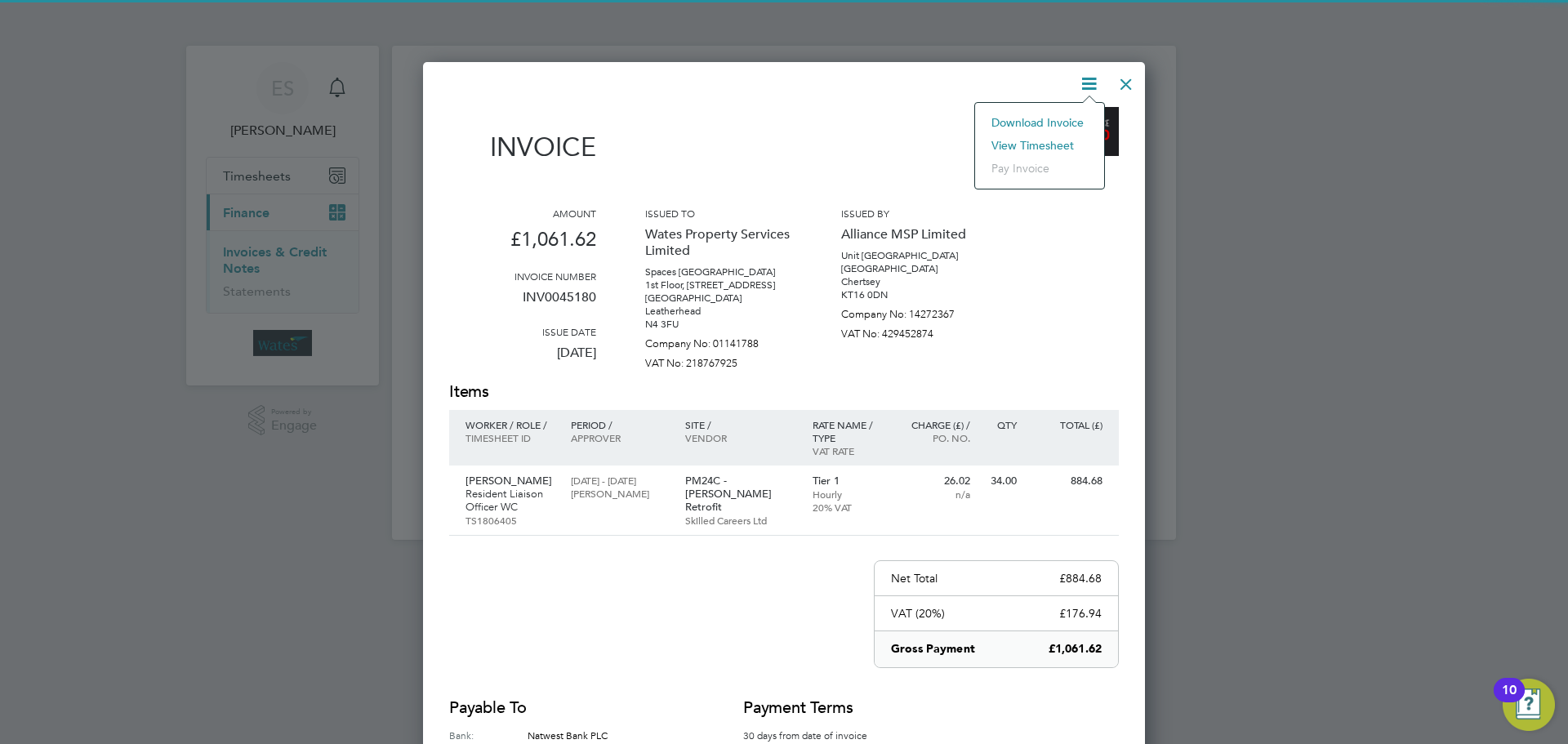
drag, startPoint x: 1061, startPoint y: 136, endPoint x: 1050, endPoint y: 136, distance: 11.0
click at [1059, 136] on li "View timesheet" at bounding box center [1039, 145] width 112 height 23
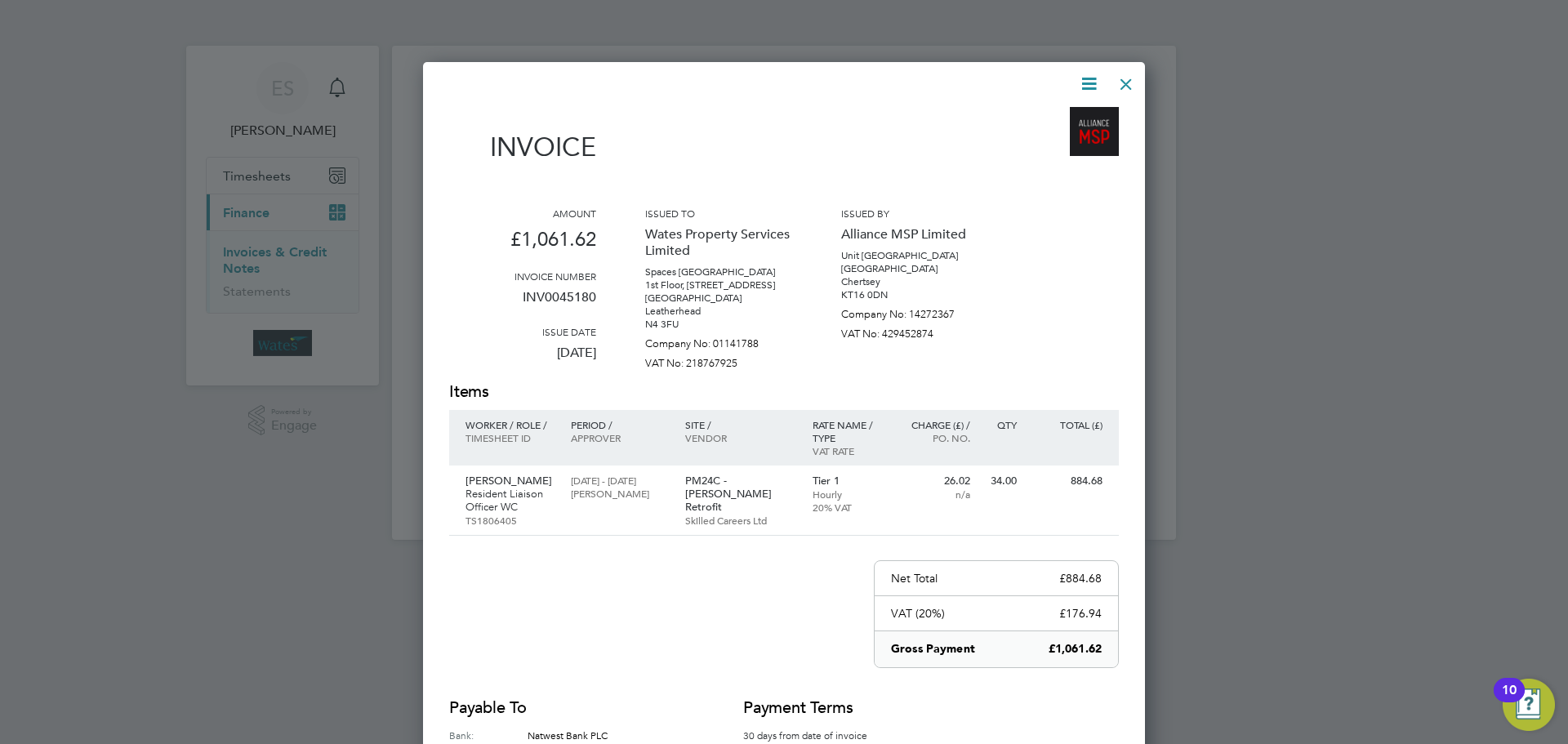
click at [1110, 72] on div "Invoice Amount £1,061.62 Invoice number INV0045180 Issue date 26 Aug 2025 Issue…" at bounding box center [784, 470] width 722 height 817
click at [1116, 79] on div at bounding box center [1126, 79] width 29 height 29
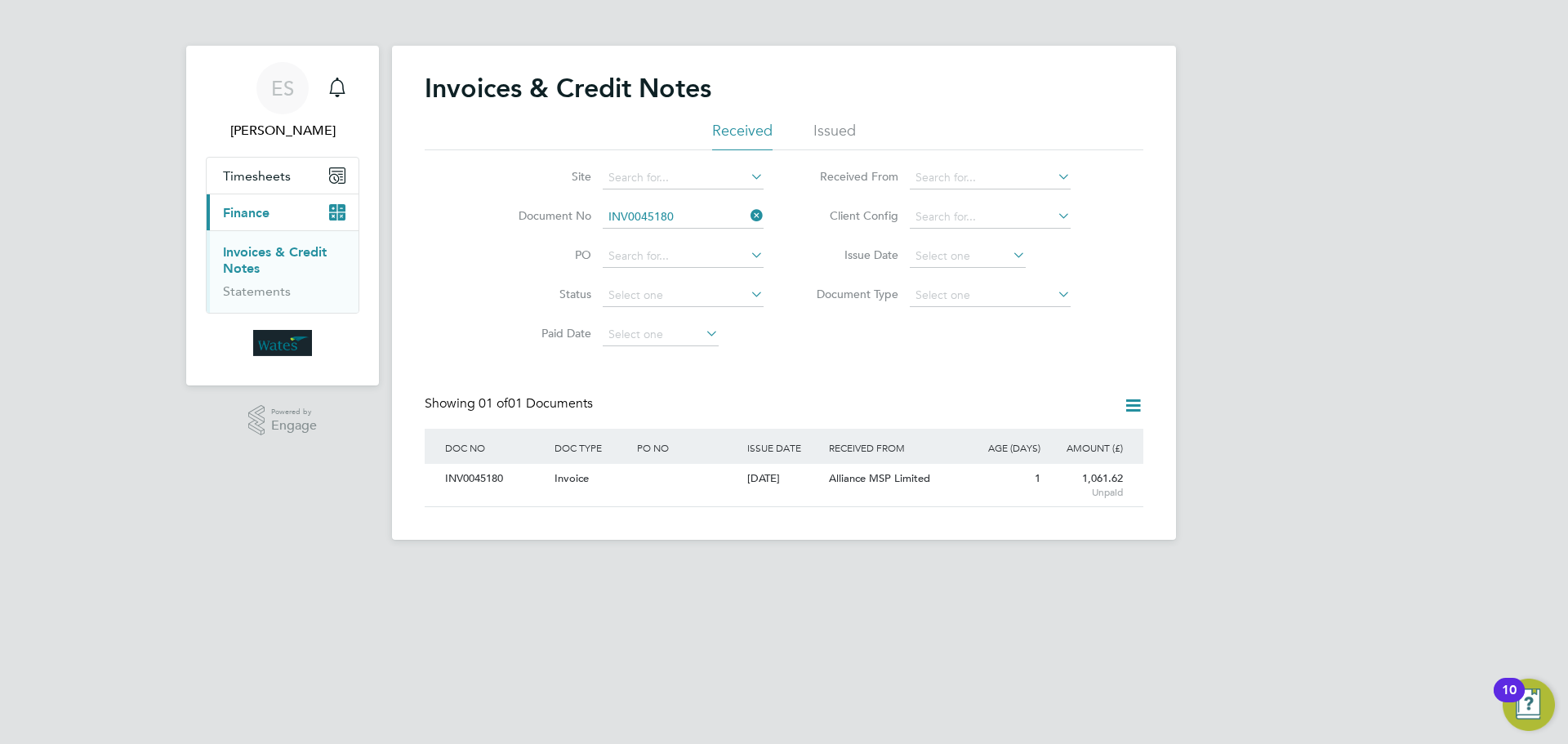
click at [747, 211] on icon at bounding box center [747, 215] width 0 height 23
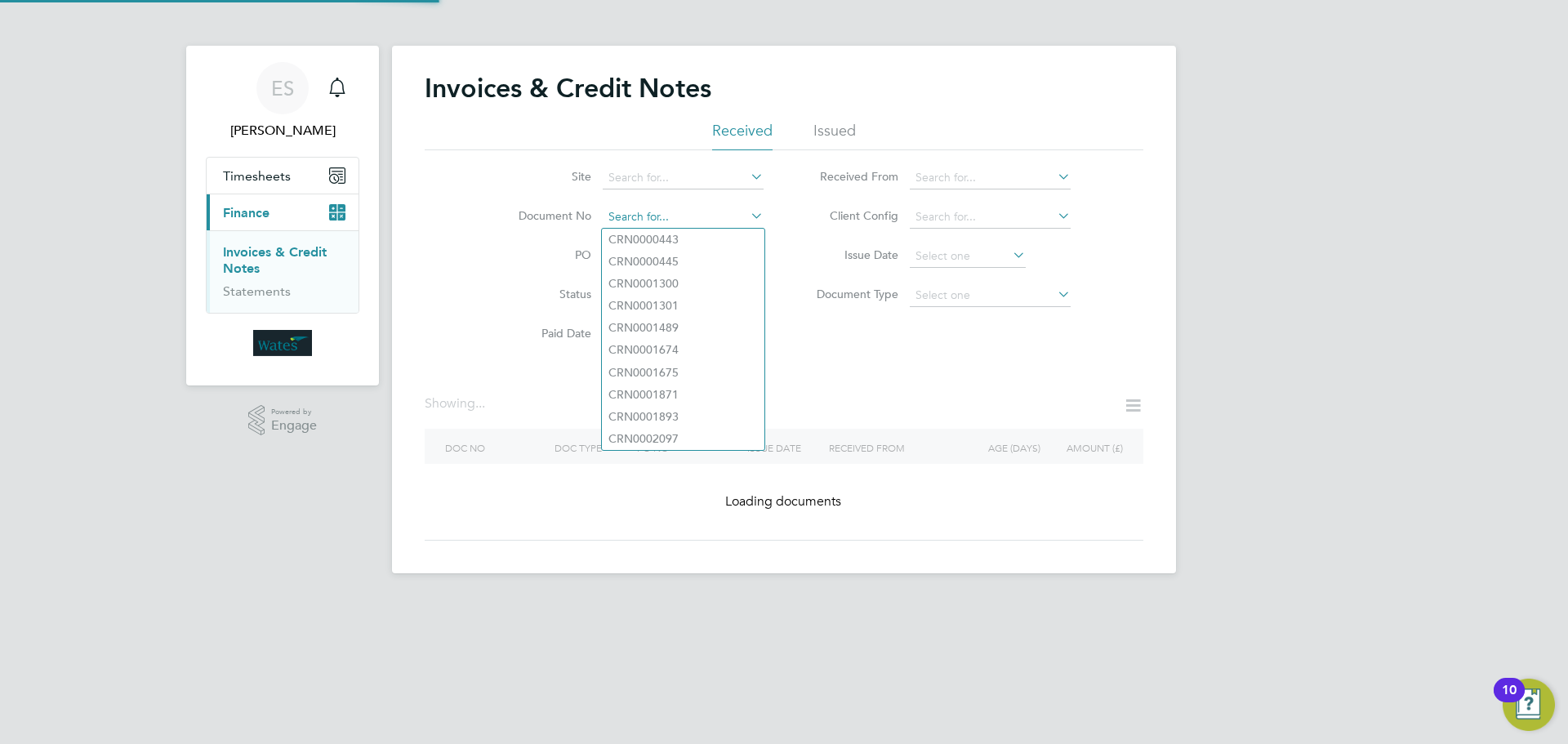
paste input "INV0045181"
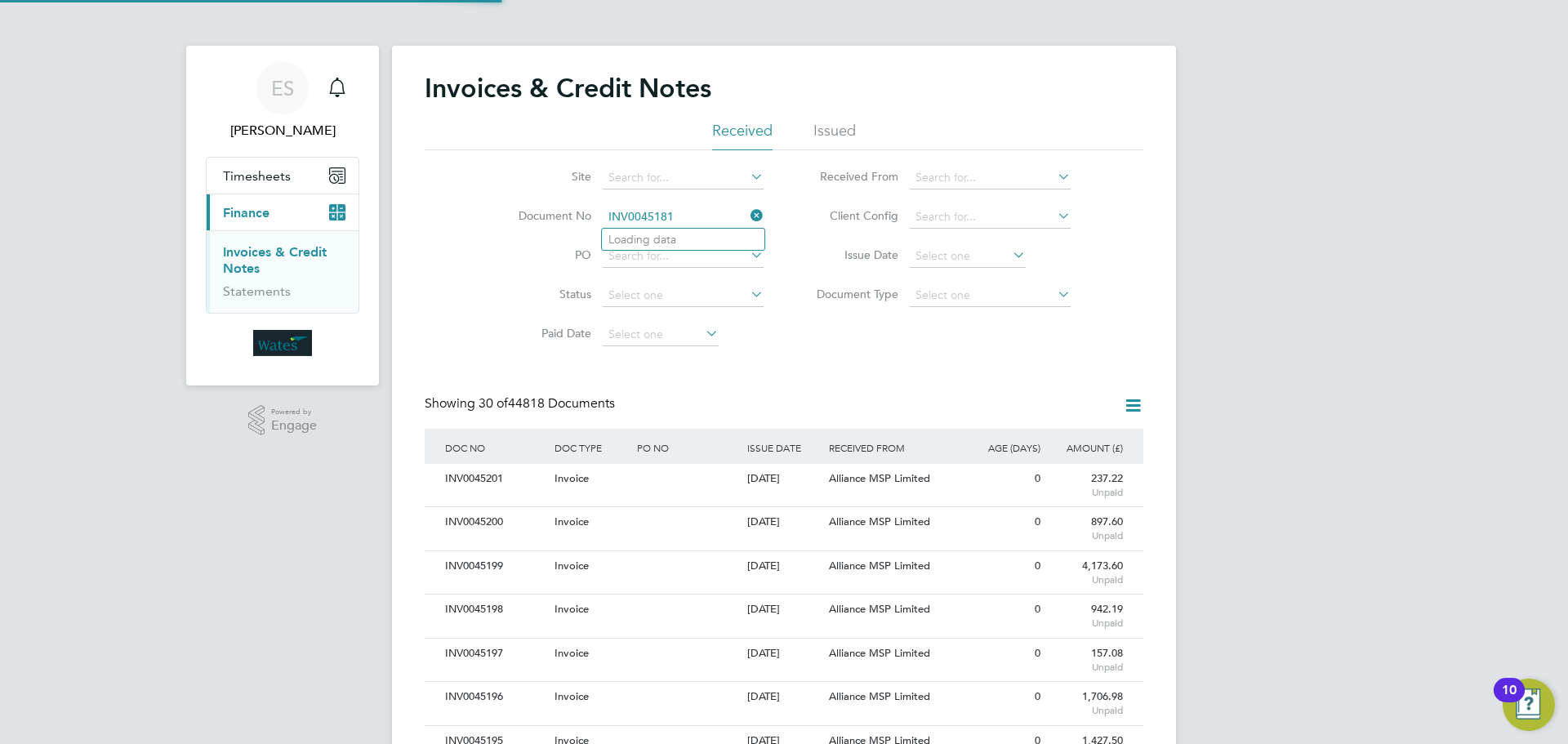
scroll to position [31, 111]
type input "INV0045181"
click at [657, 241] on b "INV0045181" at bounding box center [640, 239] width 65 height 14
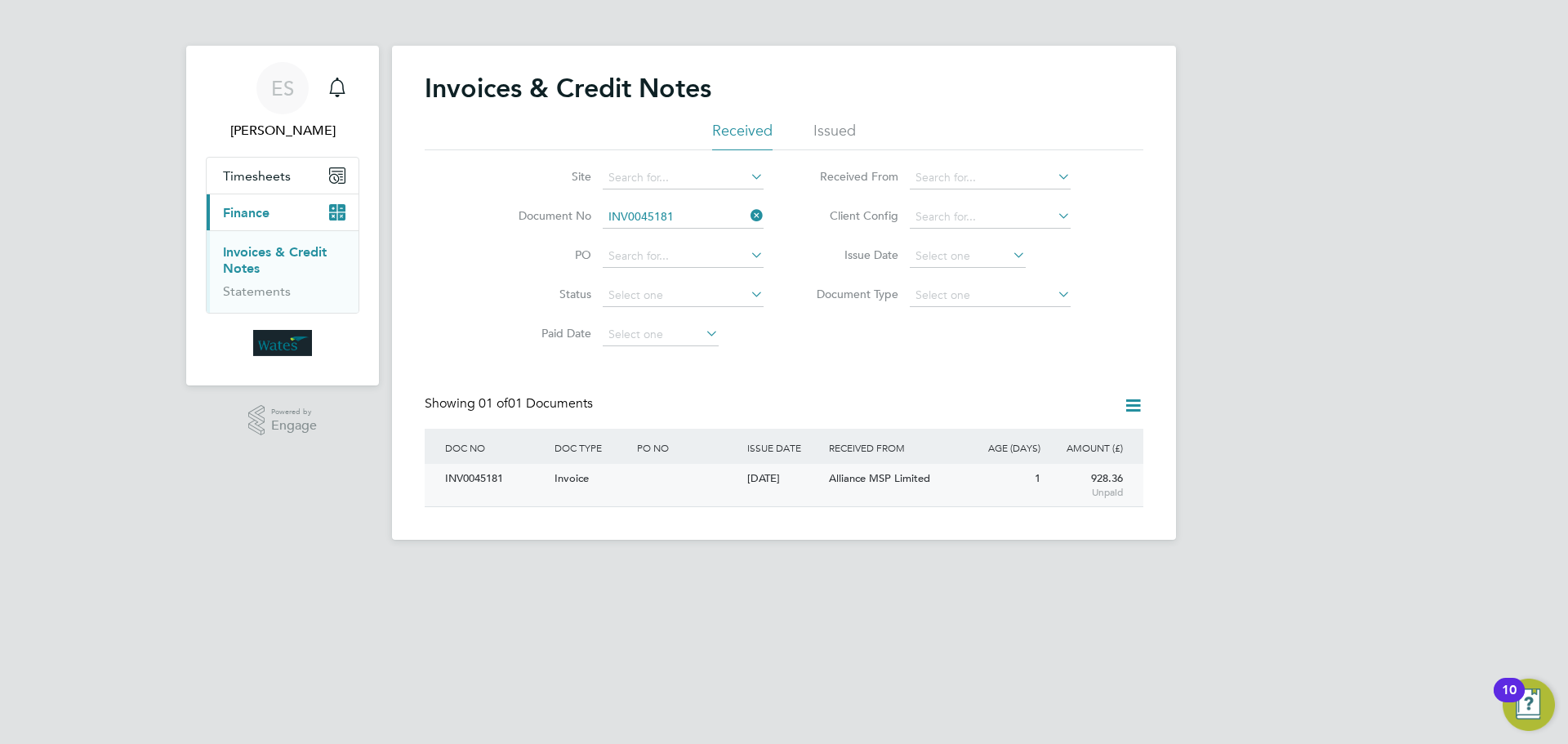
click at [464, 482] on div "INV0045181" at bounding box center [496, 479] width 110 height 30
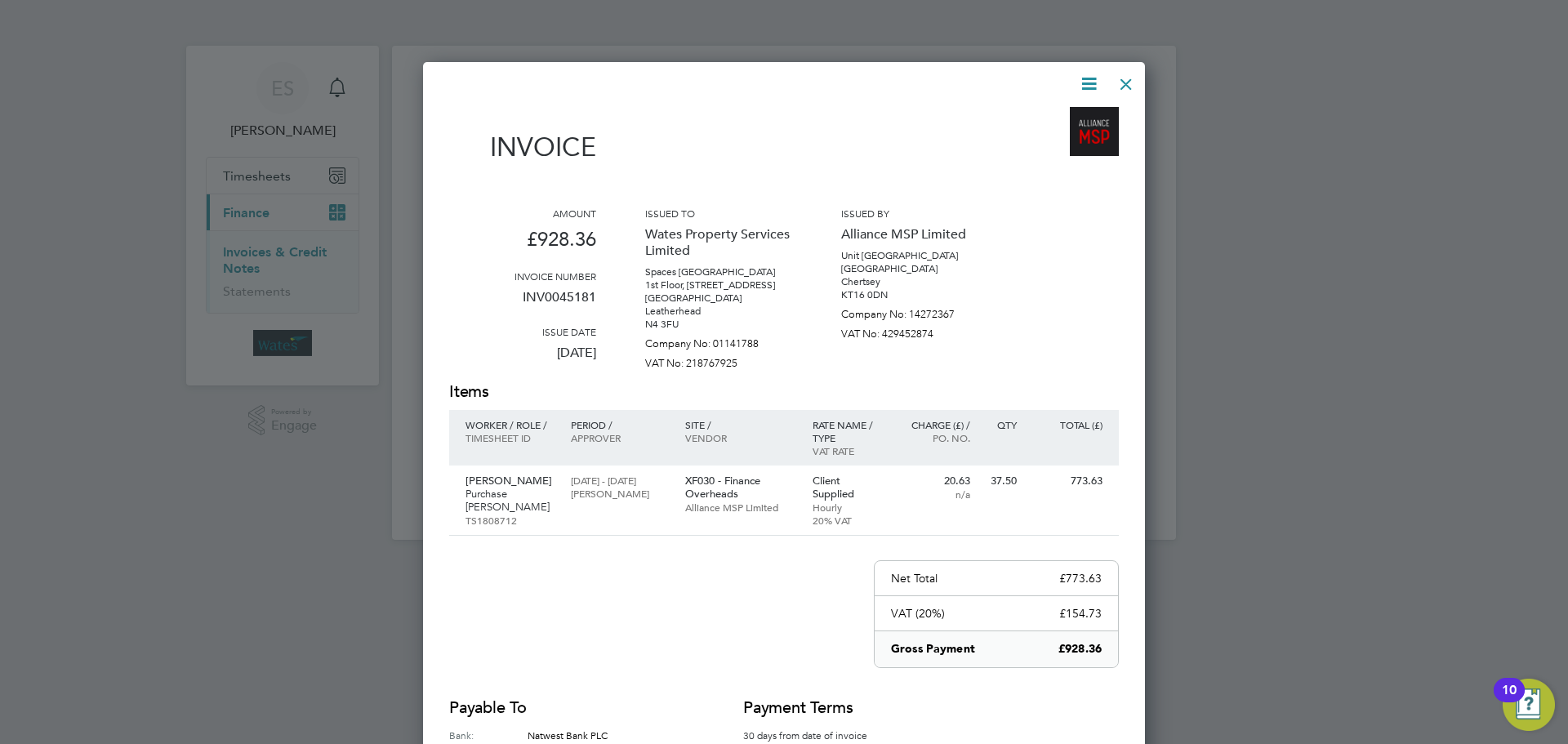
click at [1095, 76] on icon at bounding box center [1089, 84] width 21 height 21
click at [1067, 120] on li "Download Invoice" at bounding box center [1039, 123] width 112 height 23
drag, startPoint x: 1086, startPoint y: 81, endPoint x: 1071, endPoint y: 103, distance: 26.6
click at [1085, 81] on icon at bounding box center [1089, 84] width 21 height 21
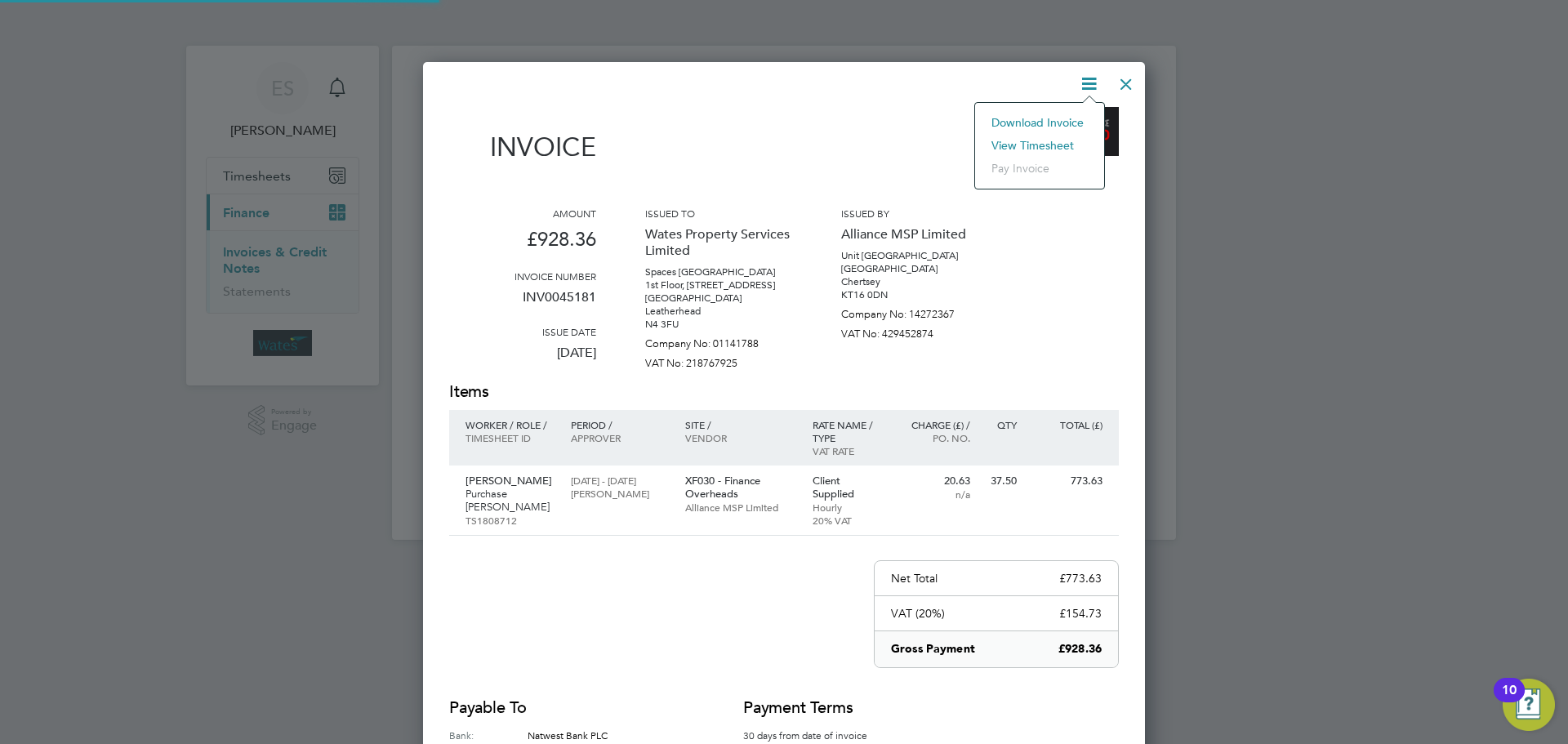
click at [1051, 138] on li "View timesheet" at bounding box center [1039, 145] width 112 height 23
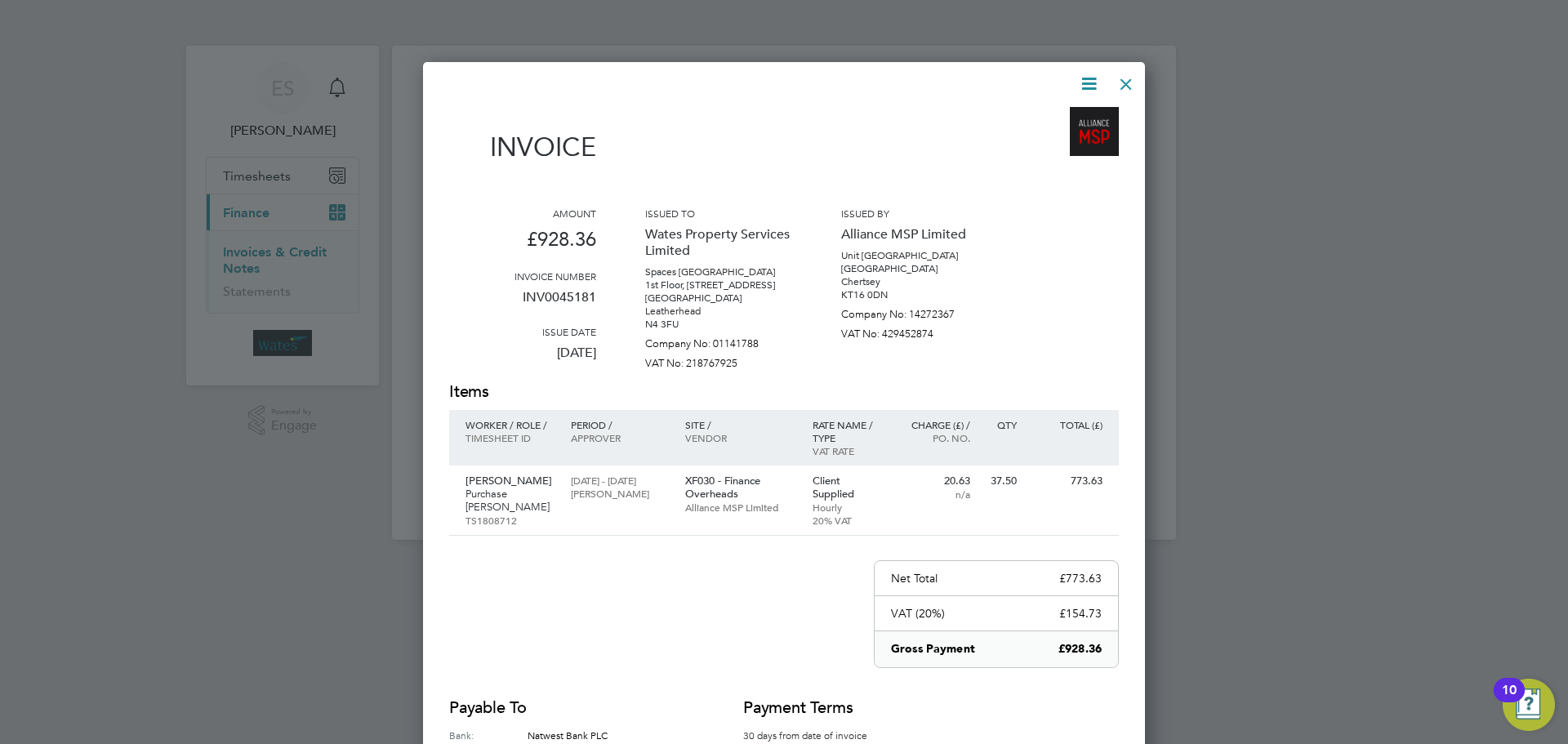
click at [1133, 81] on div at bounding box center [1126, 79] width 29 height 29
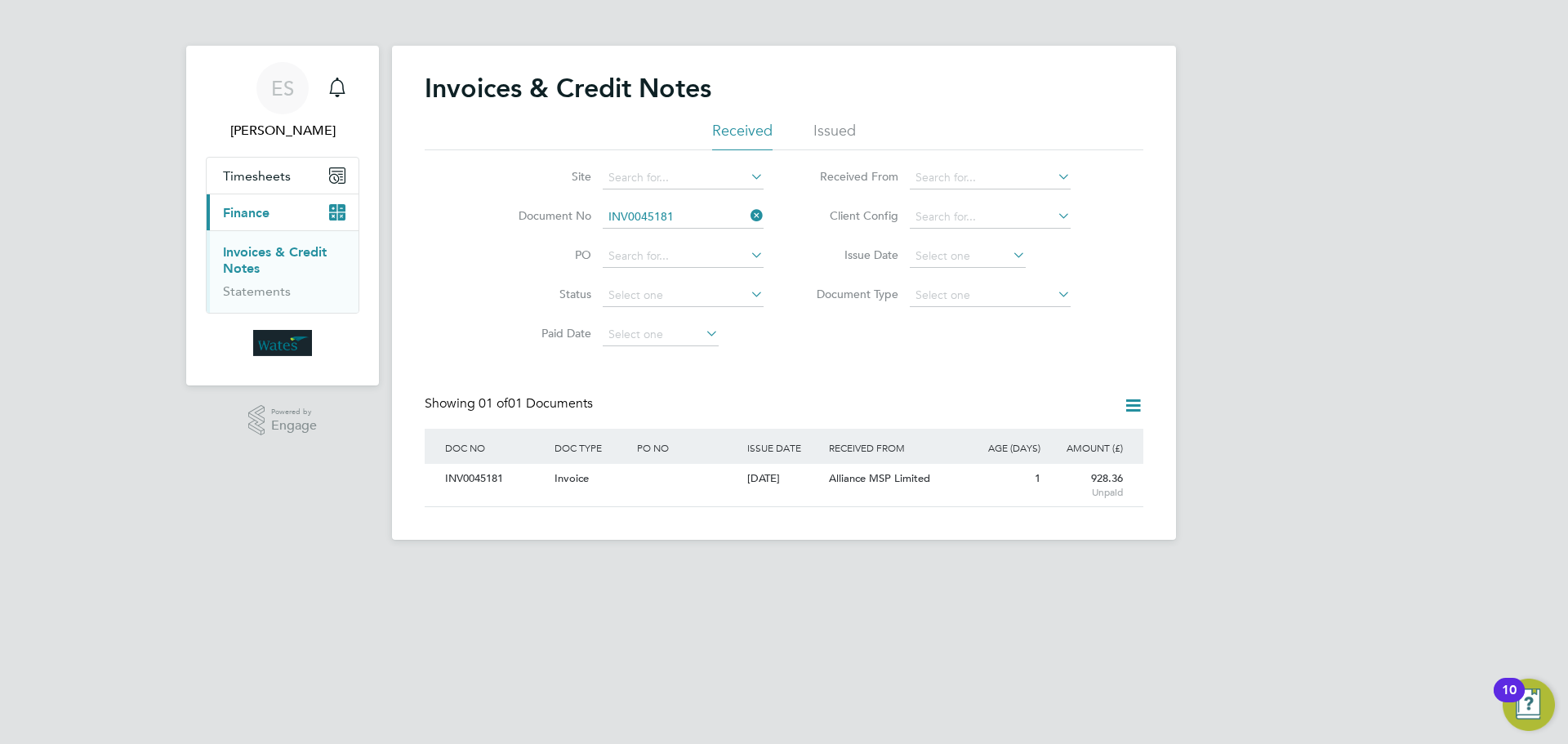
click at [747, 213] on icon at bounding box center [747, 215] width 0 height 23
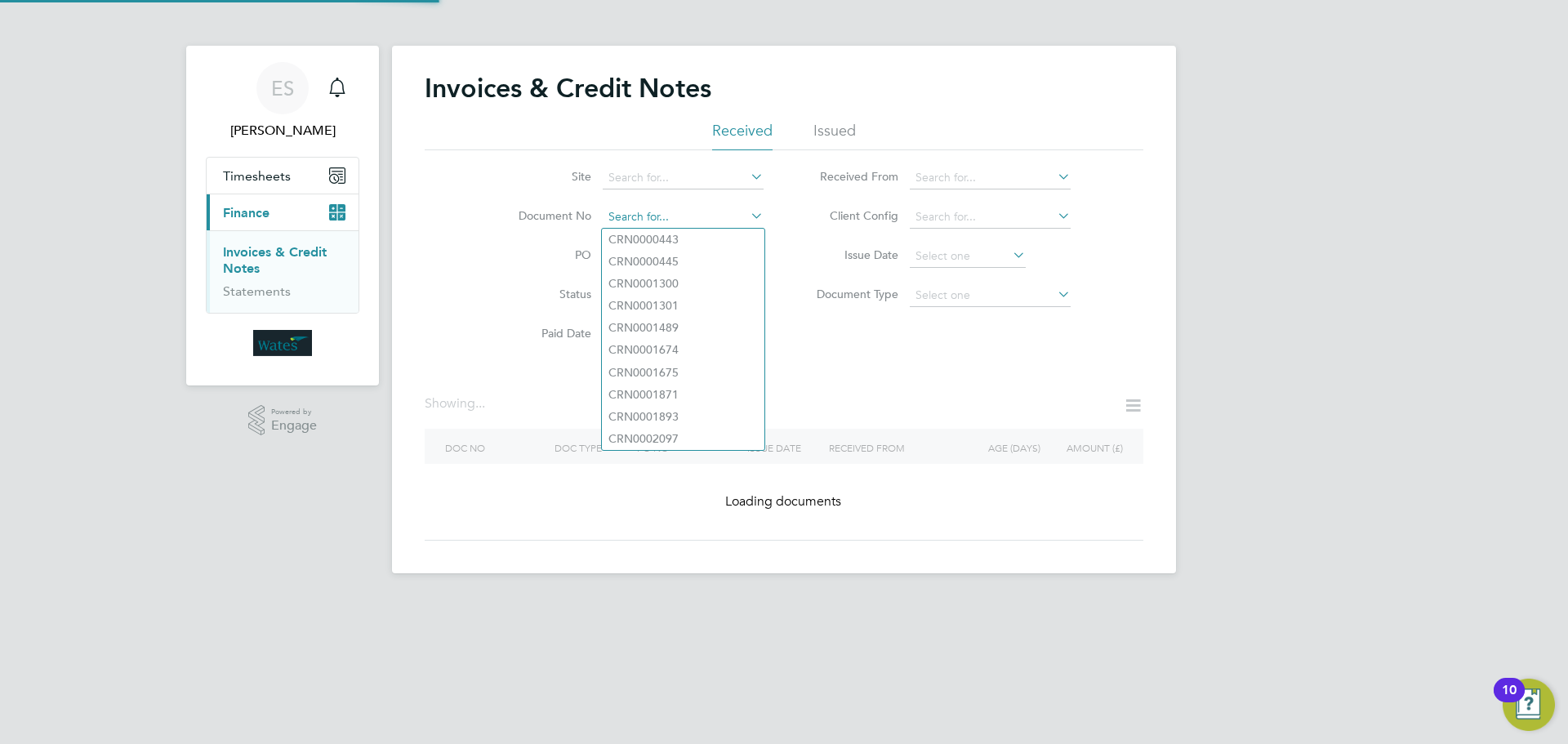
paste input "INV0045182"
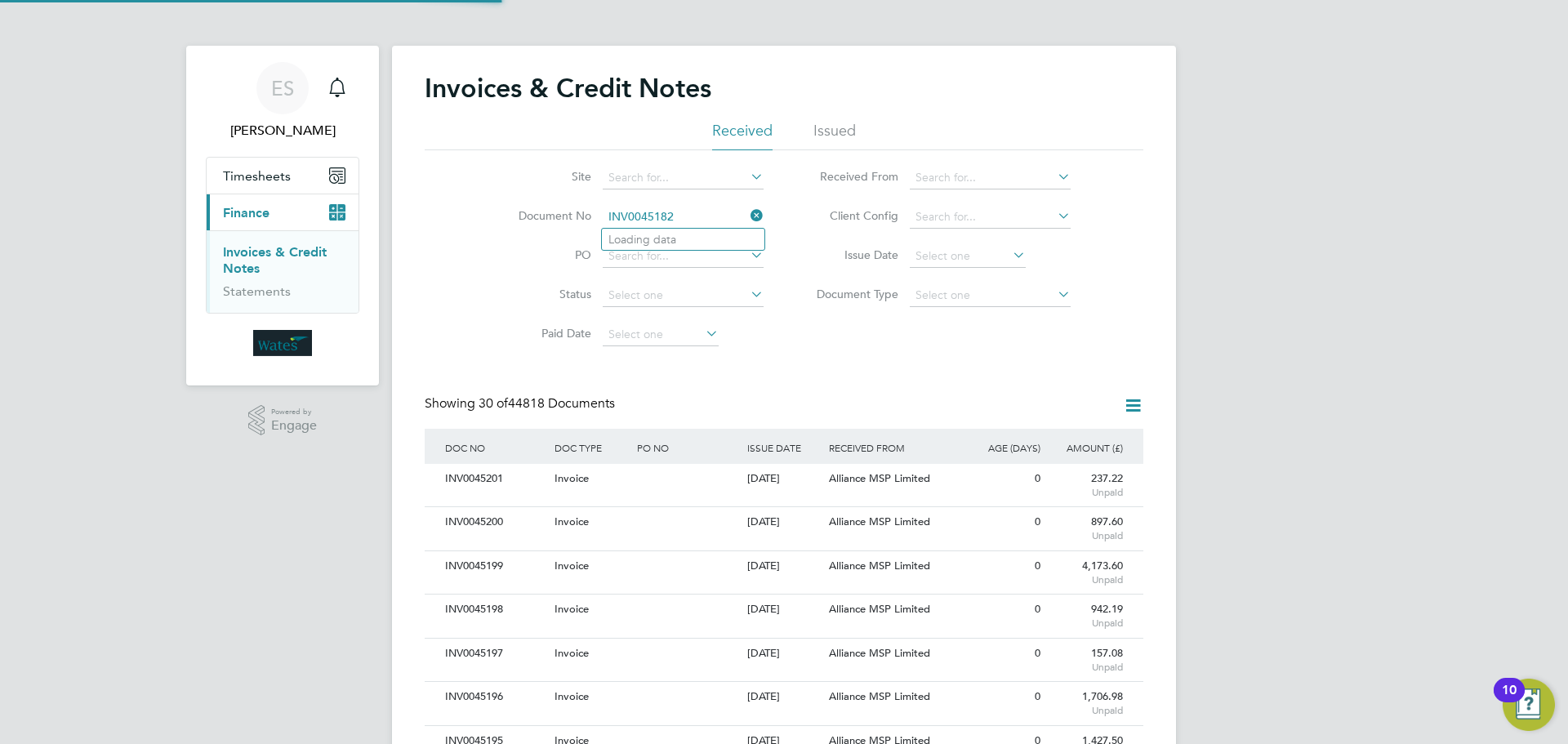
scroll to position [31, 111]
type input "INV0045182"
click at [687, 236] on li "INV0045182" at bounding box center [683, 239] width 162 height 22
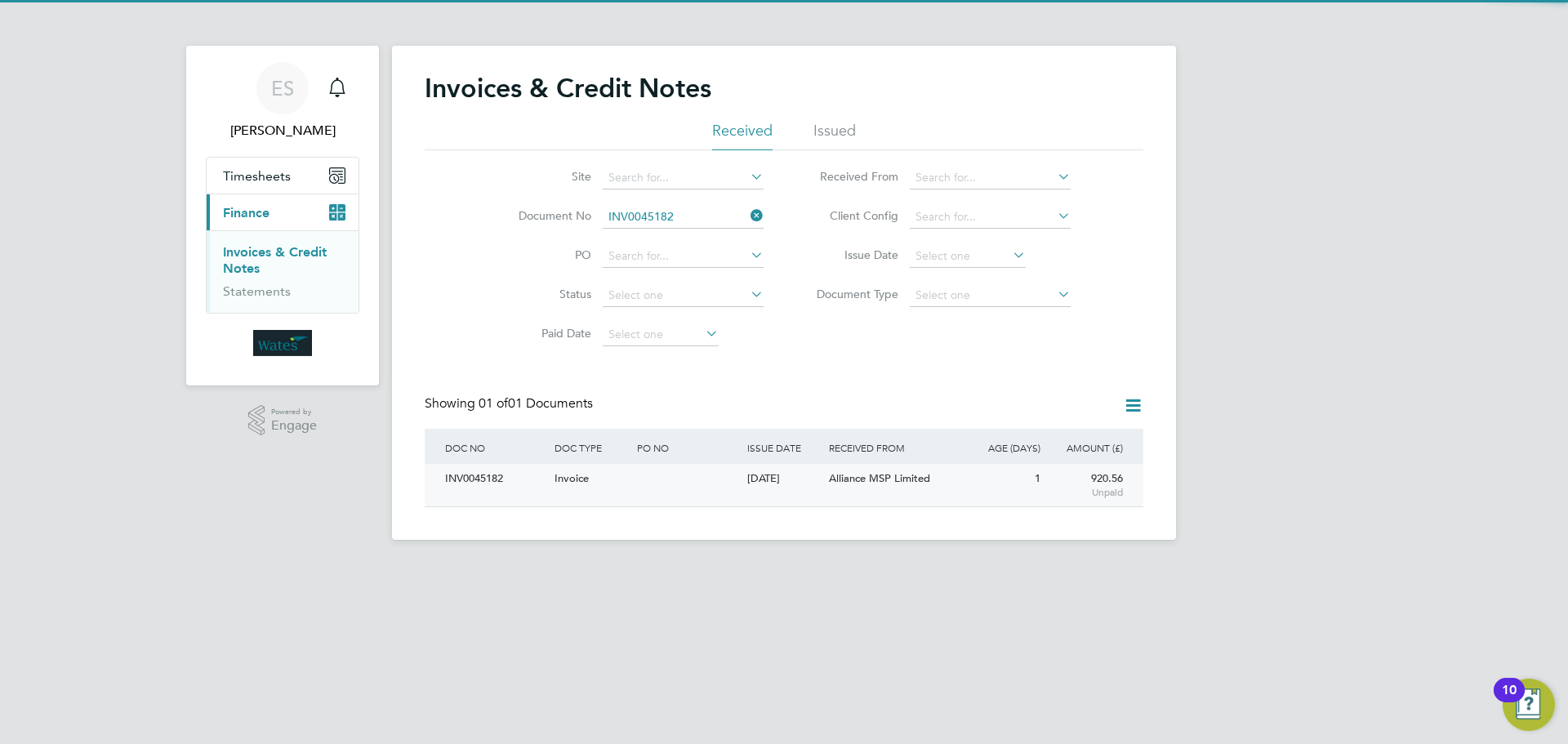
click at [472, 480] on div "INV0045182" at bounding box center [496, 479] width 110 height 30
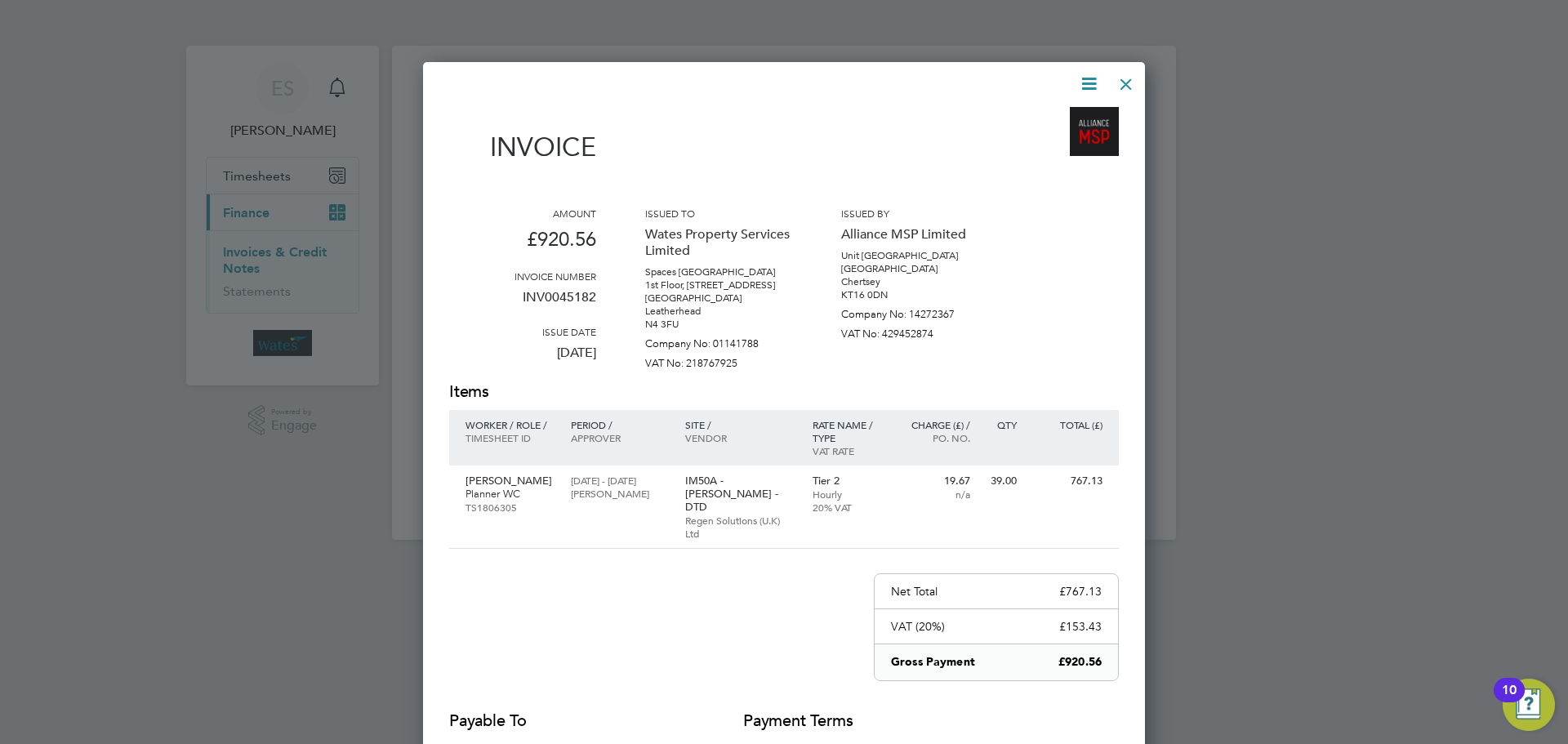
click at [1086, 76] on icon at bounding box center [1089, 84] width 21 height 21
click at [1070, 112] on li "Download Invoice" at bounding box center [1039, 123] width 112 height 23
click at [1096, 74] on icon at bounding box center [1089, 84] width 21 height 21
click at [1063, 136] on li "View timesheet" at bounding box center [1039, 145] width 112 height 23
drag, startPoint x: 1124, startPoint y: 76, endPoint x: 885, endPoint y: 151, distance: 250.5
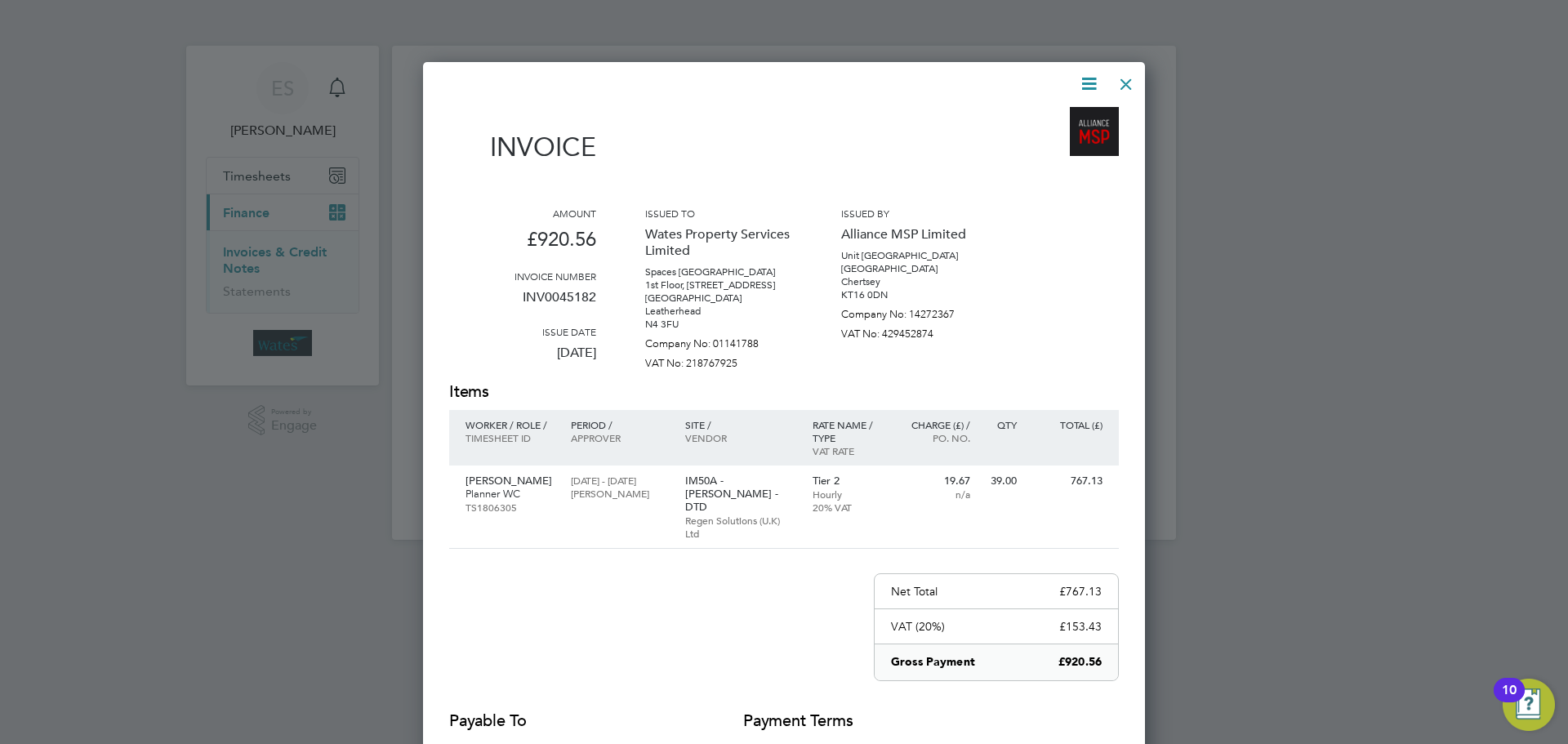
click at [1124, 76] on div at bounding box center [1126, 79] width 29 height 29
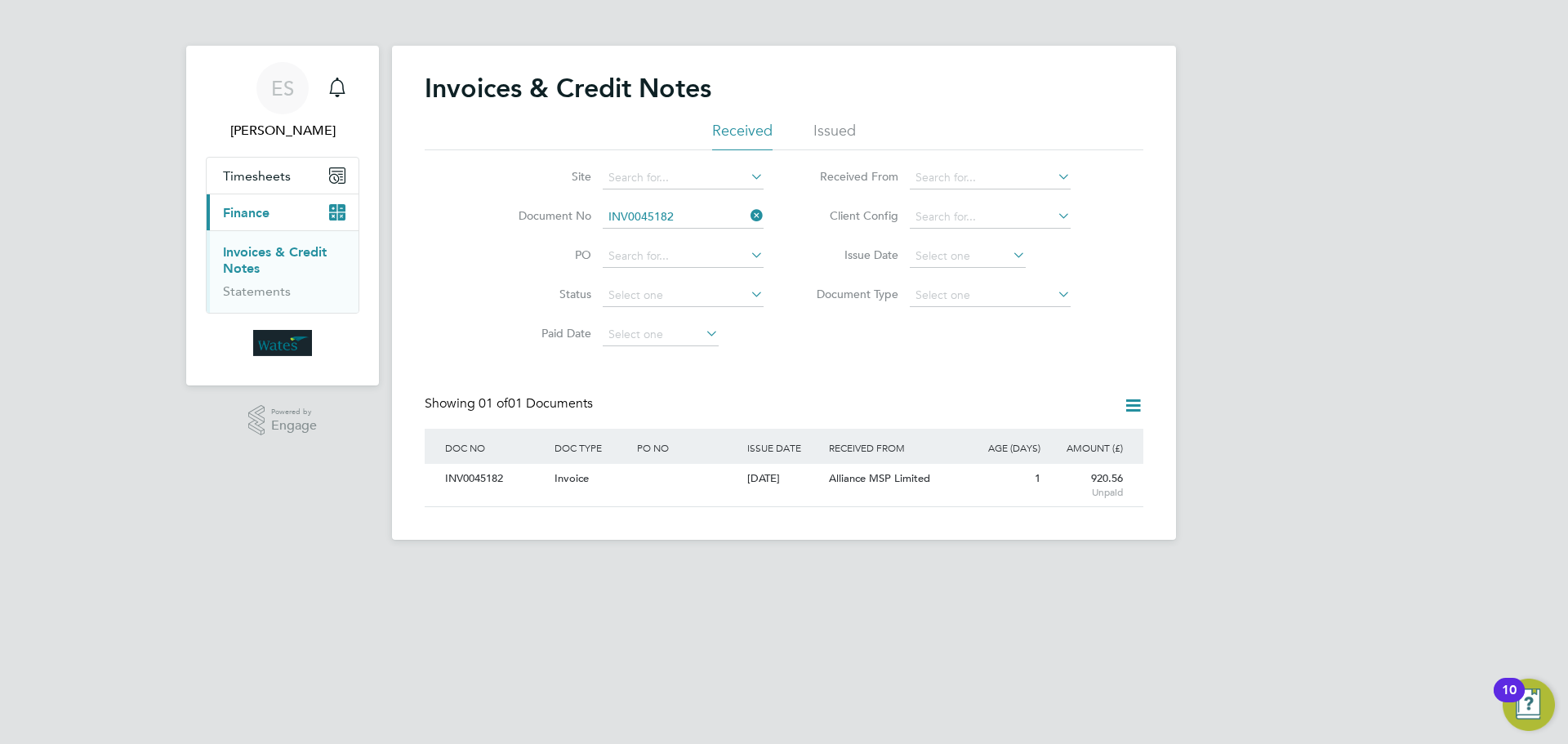
click at [747, 214] on icon at bounding box center [747, 215] width 0 height 23
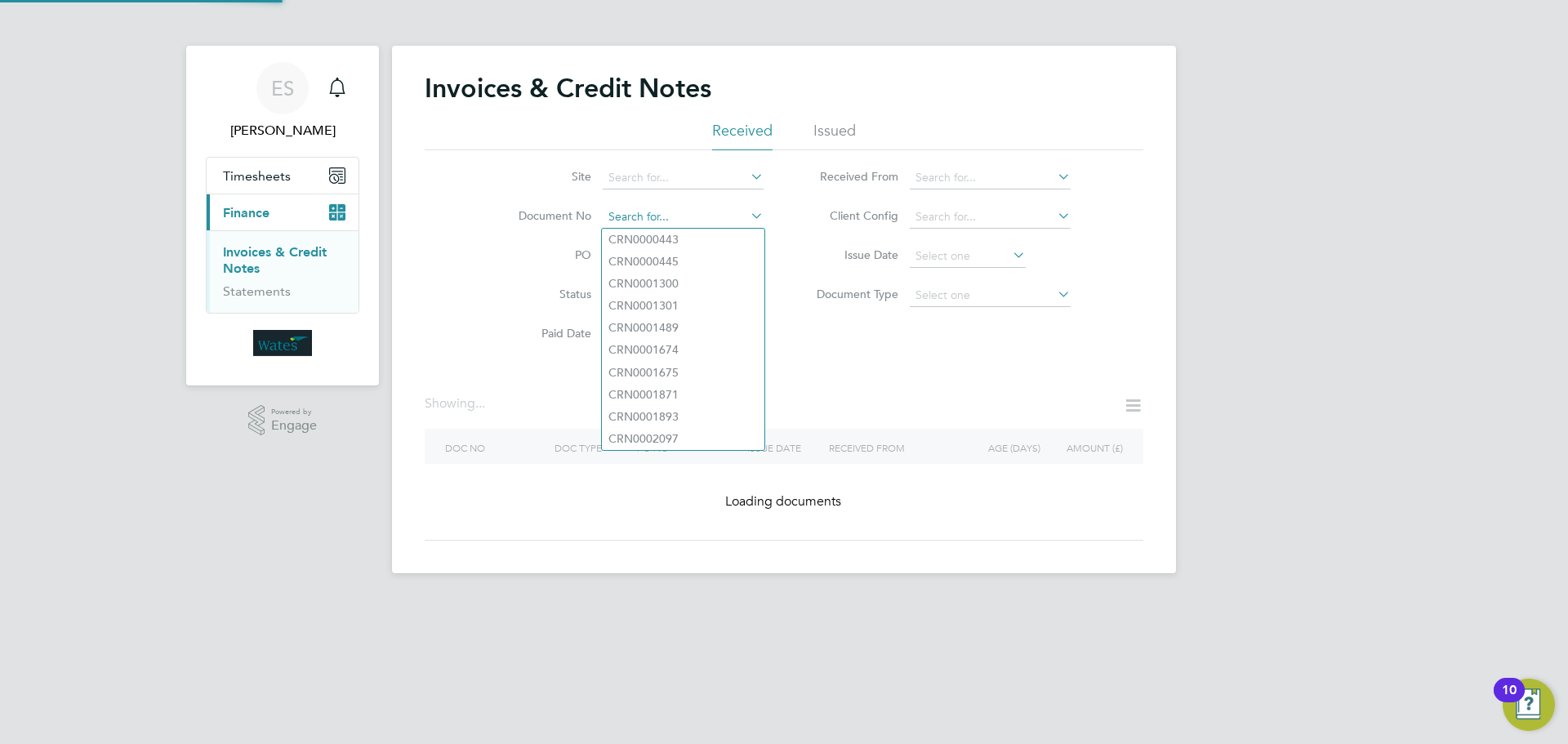
paste input "INV0045183"
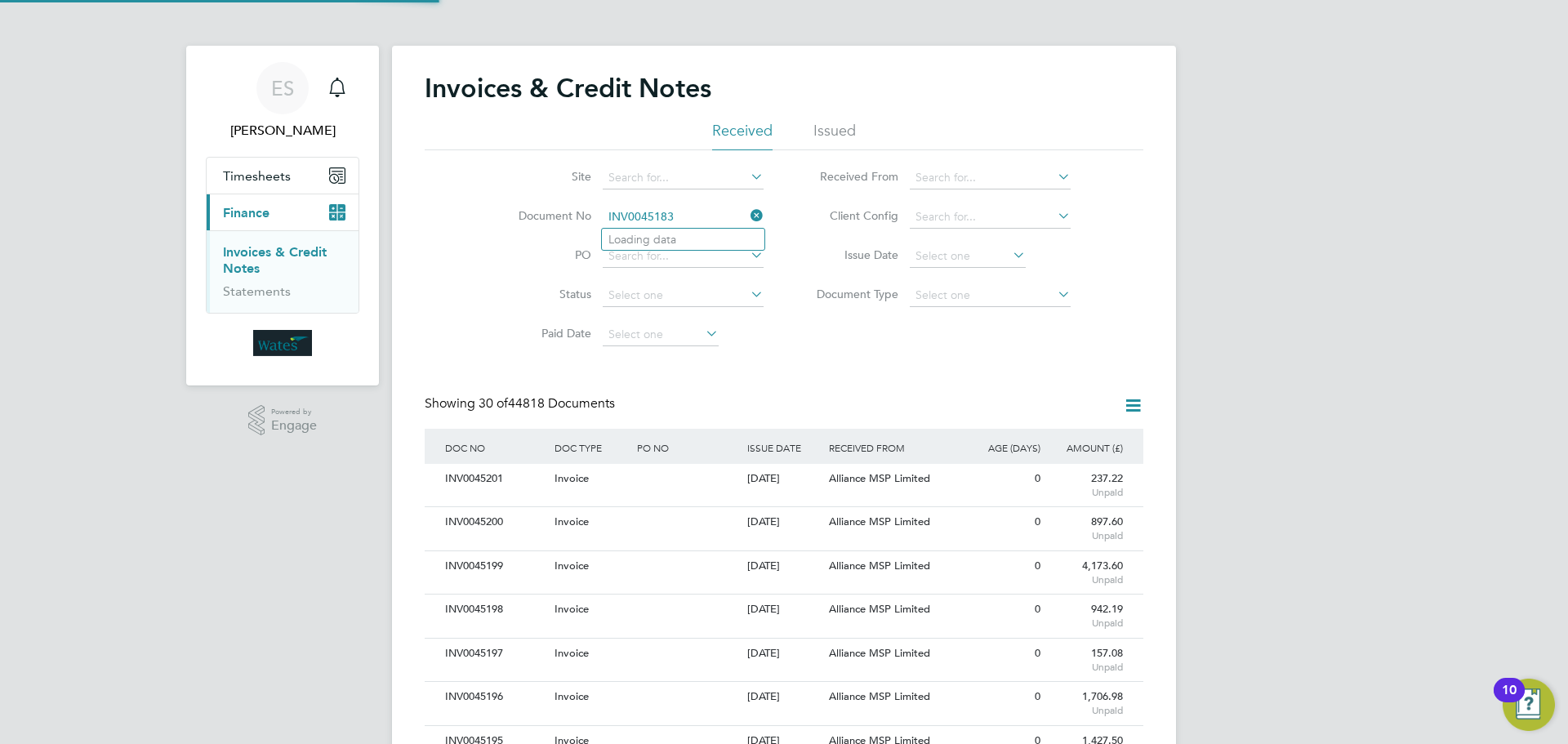
scroll to position [31, 111]
type input "INV0045183"
click at [687, 238] on li "INV0045183" at bounding box center [683, 239] width 162 height 22
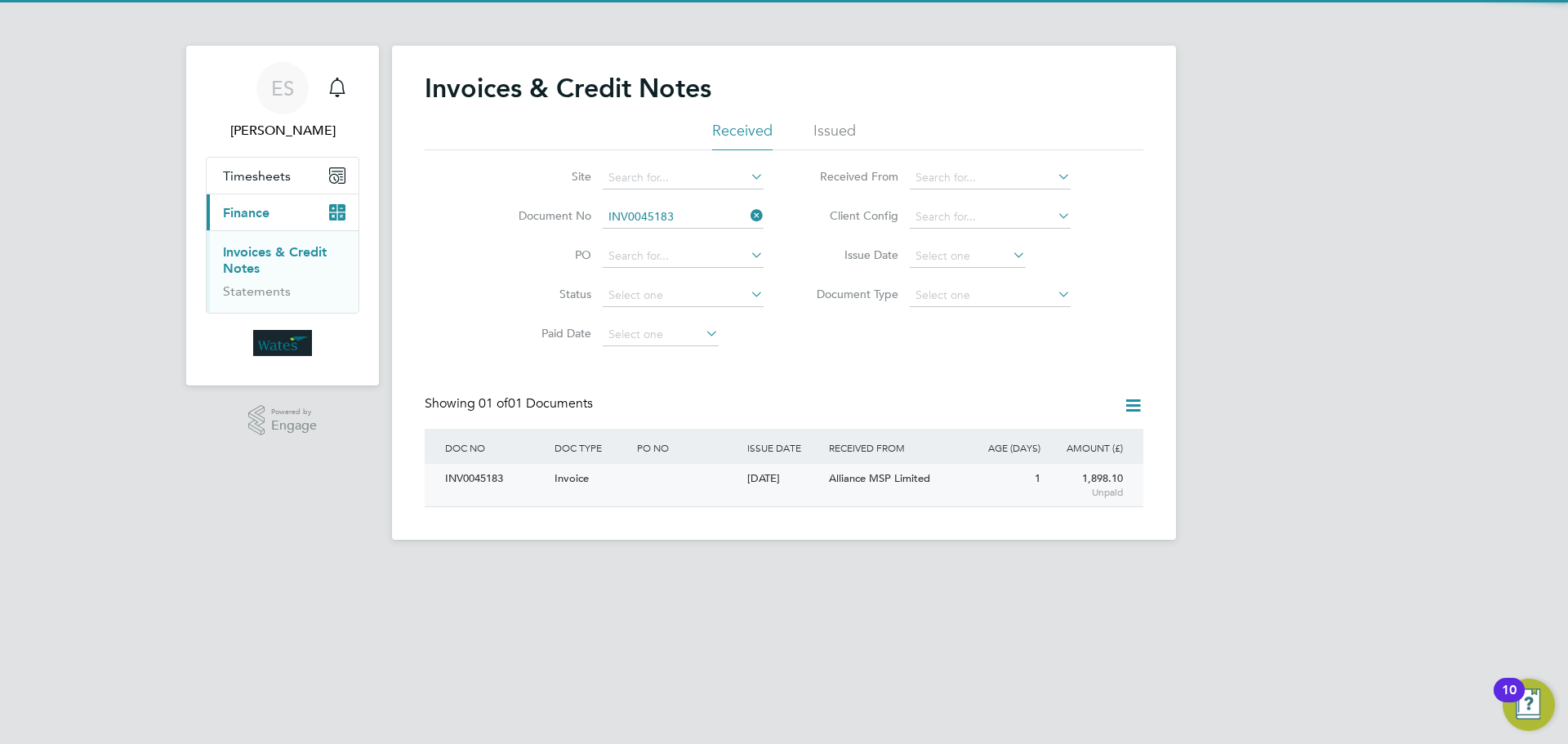
click at [468, 480] on div "INV0045183" at bounding box center [496, 479] width 110 height 30
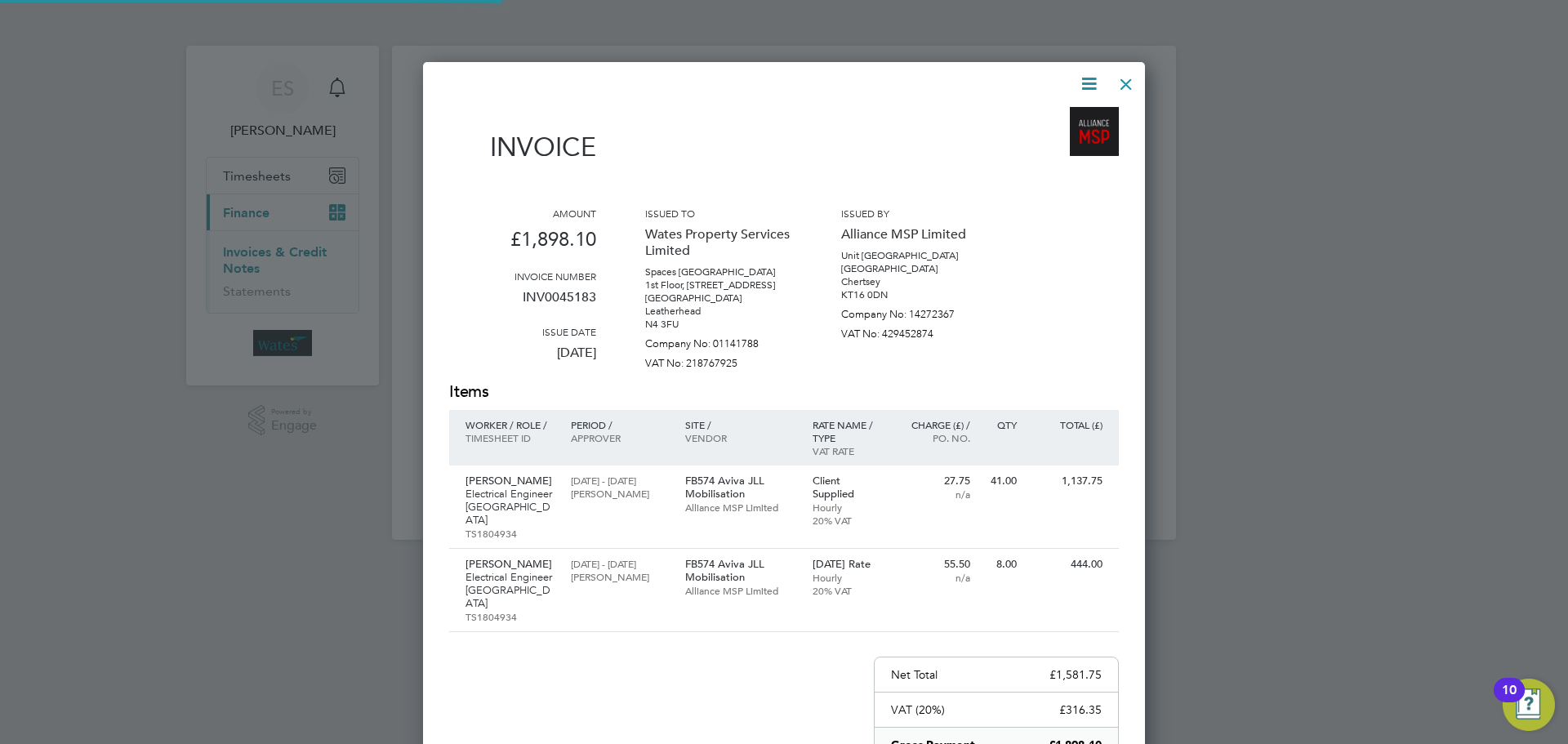
click at [1081, 76] on icon at bounding box center [1089, 84] width 21 height 21
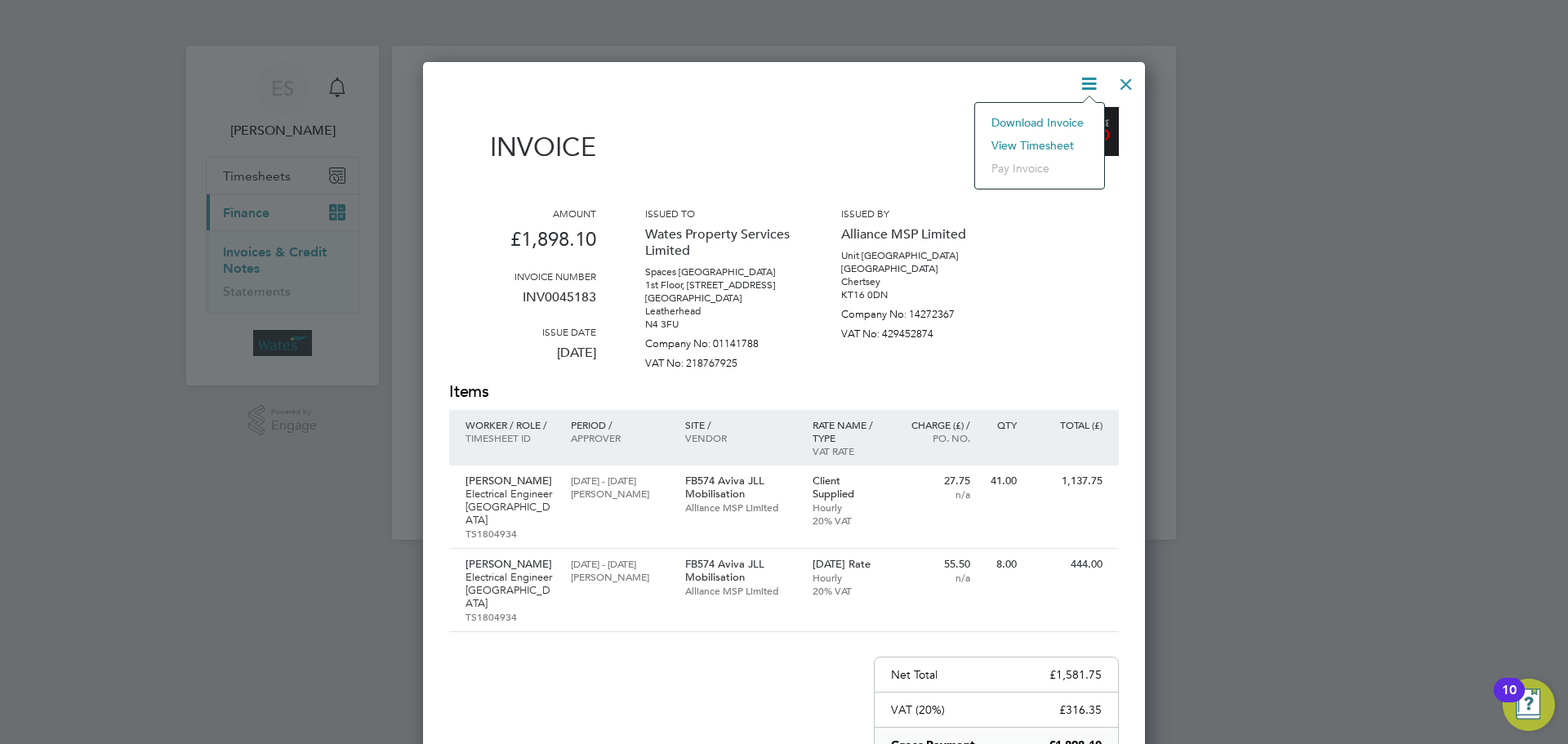
click at [1064, 117] on li "Download Invoice" at bounding box center [1039, 123] width 112 height 23
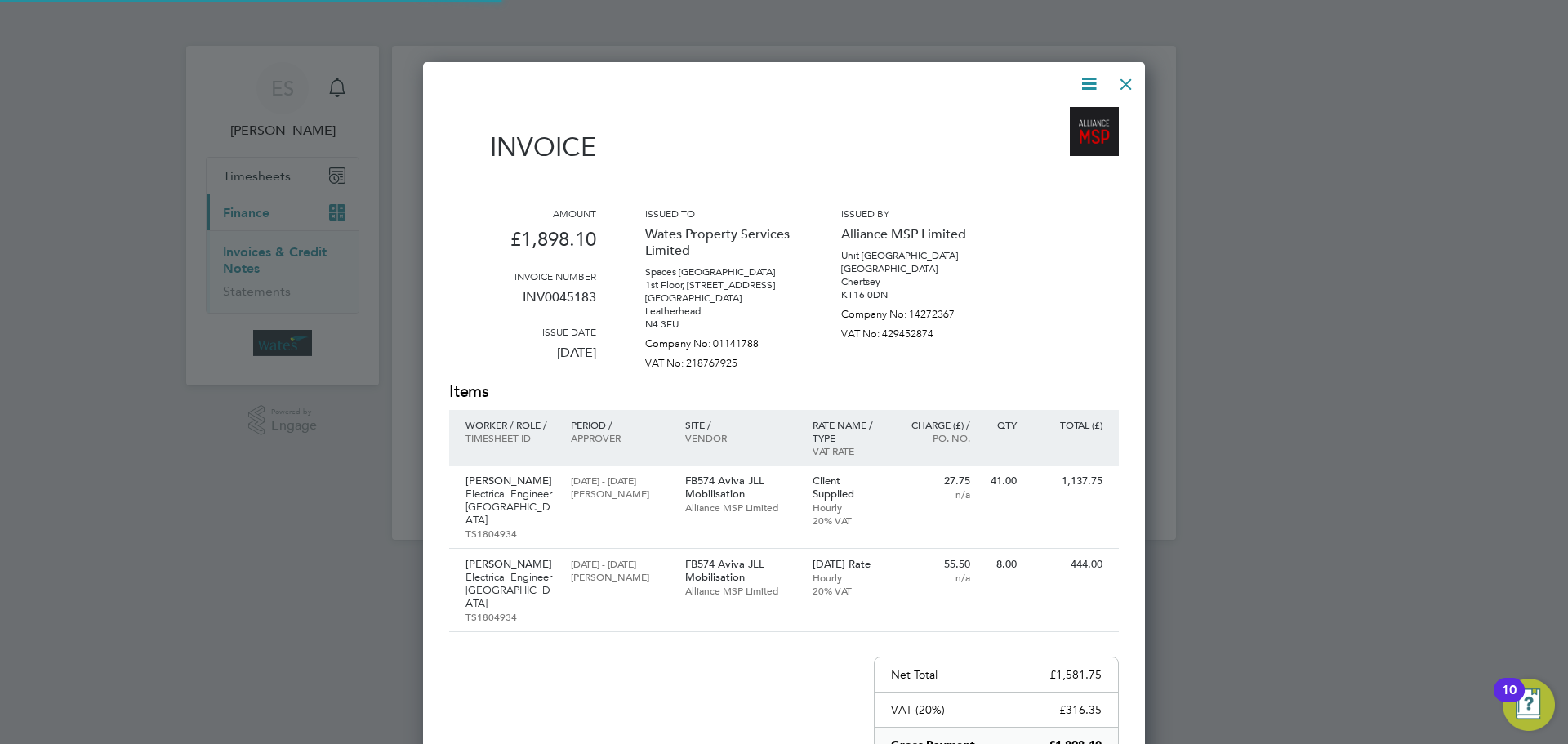
click at [1093, 75] on icon at bounding box center [1089, 84] width 21 height 21
click at [1061, 136] on li "View timesheet" at bounding box center [1039, 145] width 112 height 23
click at [1122, 84] on div at bounding box center [1126, 79] width 29 height 29
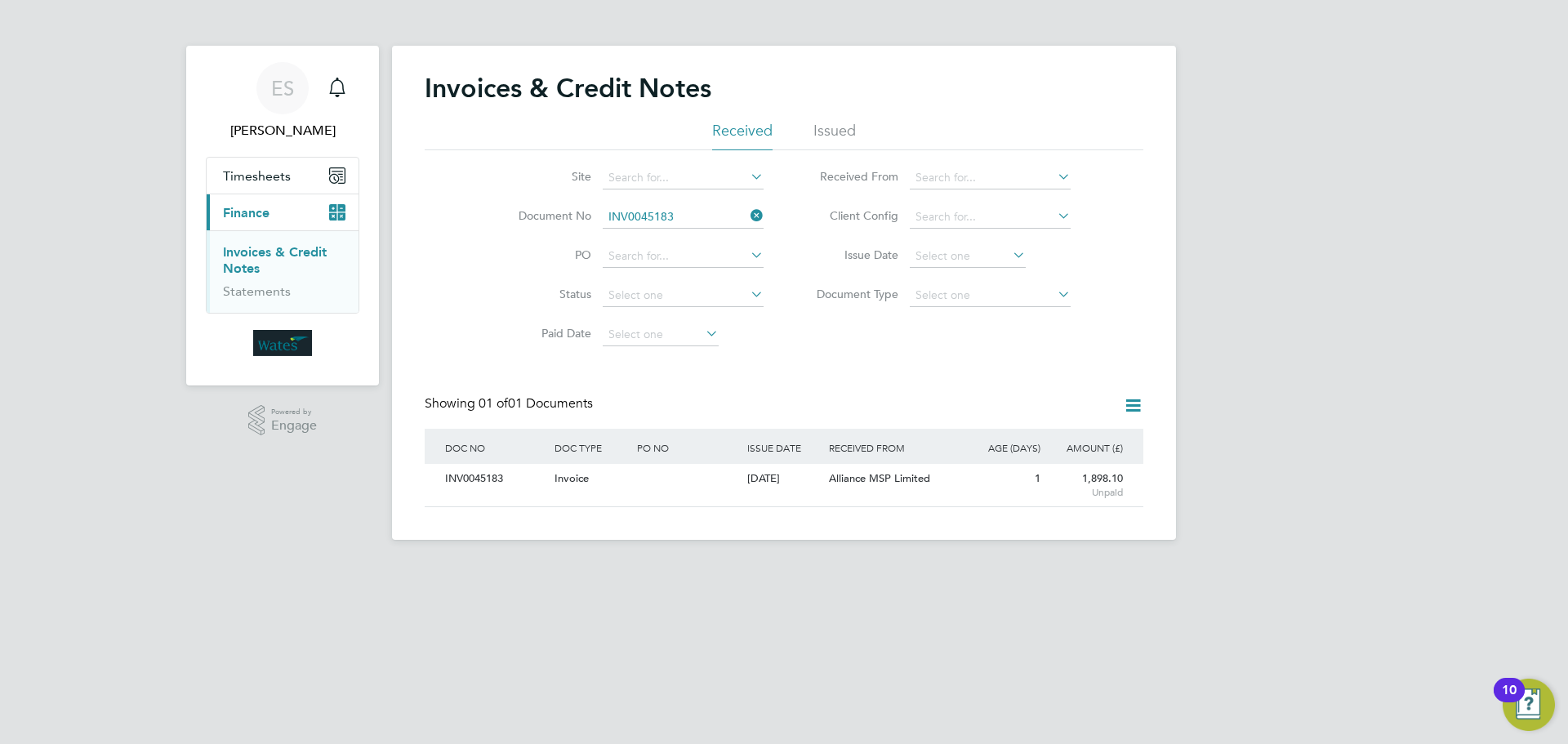
click at [747, 209] on icon at bounding box center [747, 215] width 0 height 23
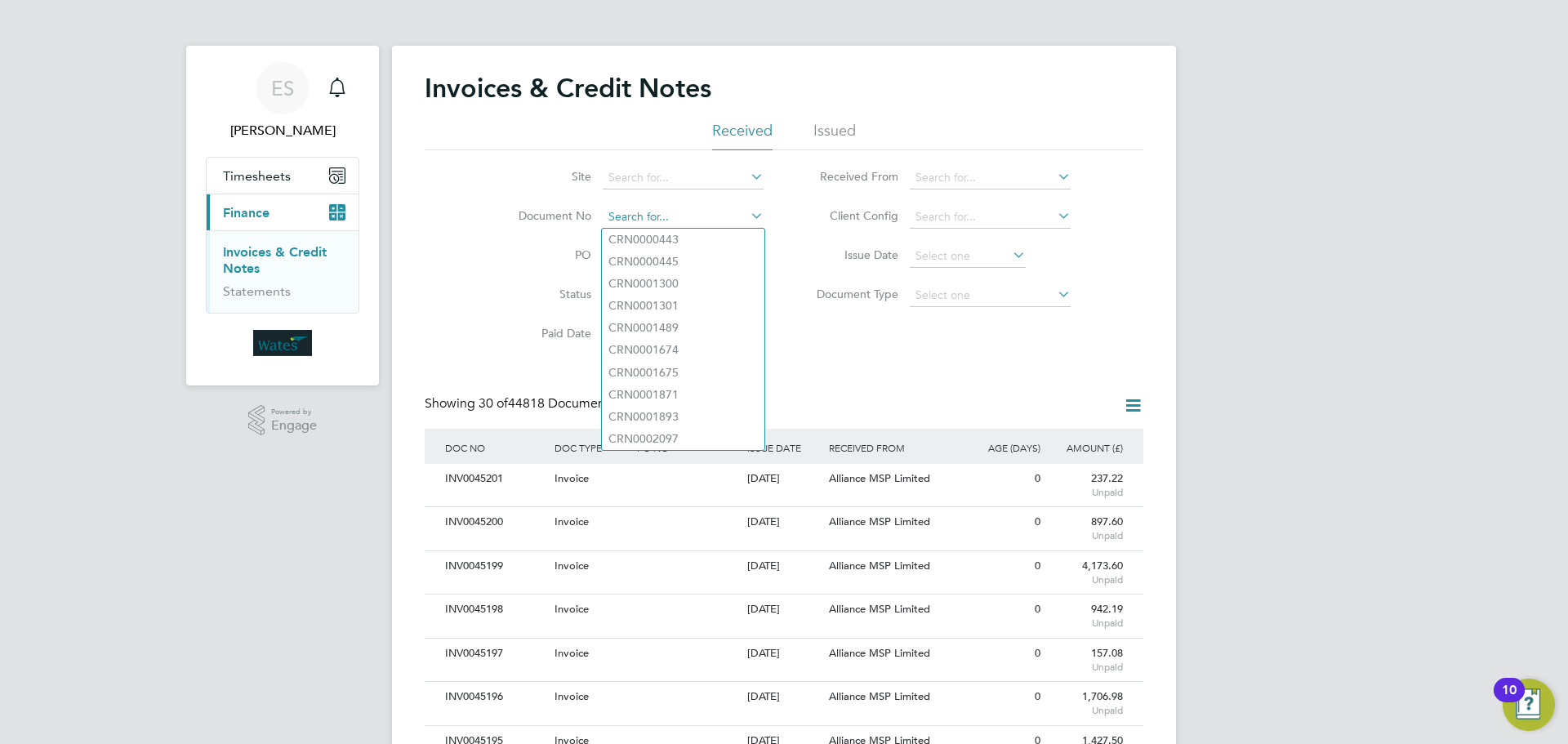
paste input "INV0045184"
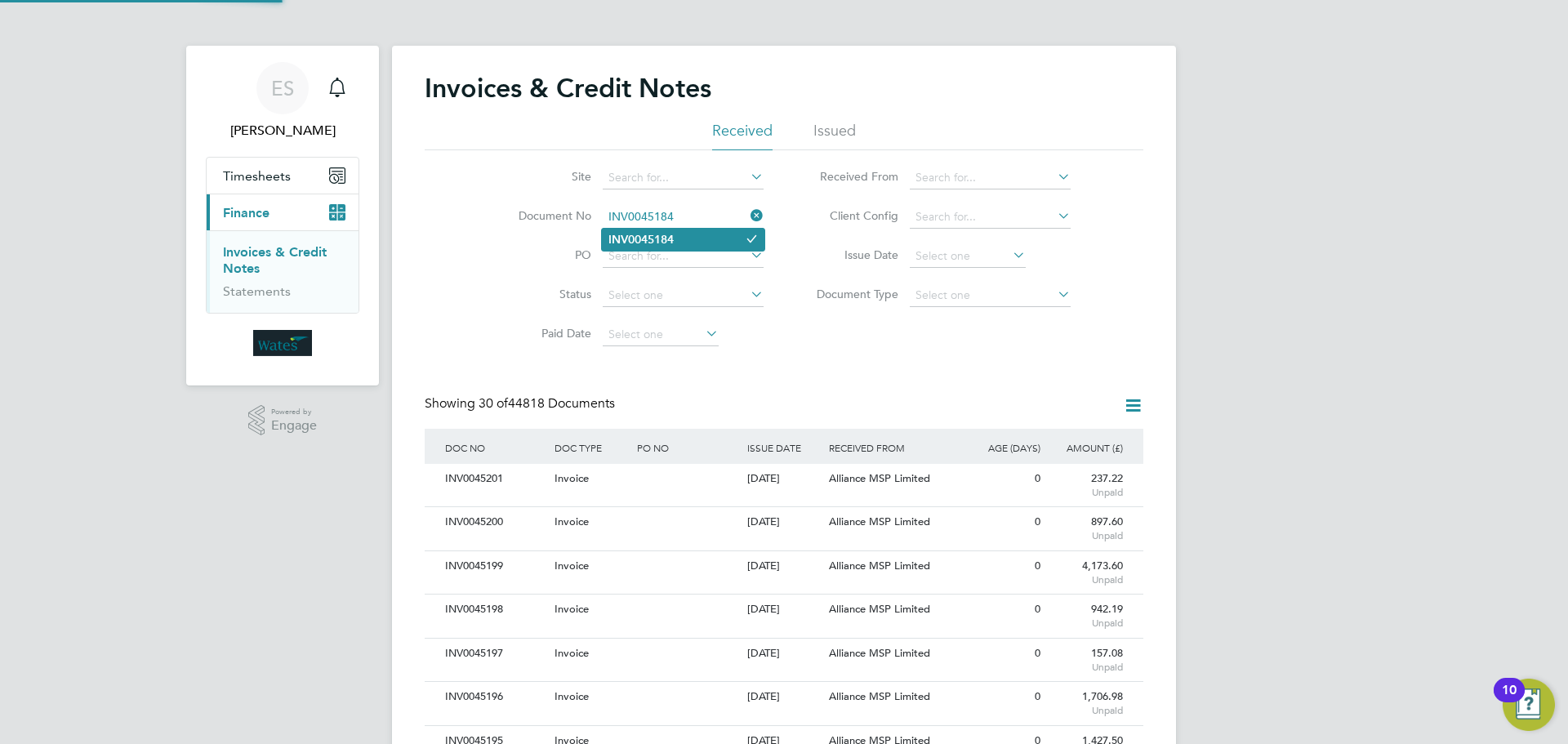
type input "INV0045184"
click at [673, 242] on b "INV0045184" at bounding box center [640, 239] width 65 height 14
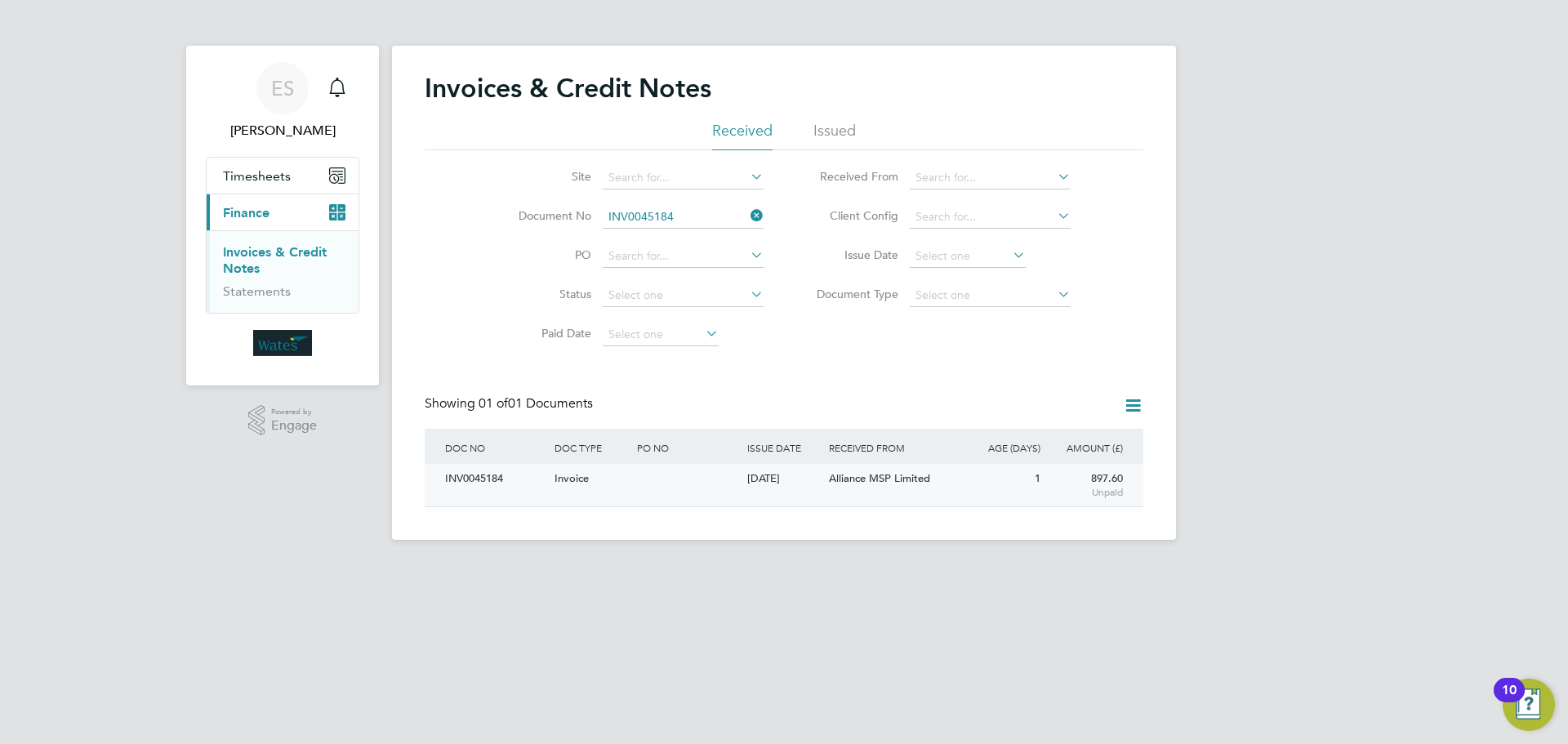
click at [478, 472] on div "INV0045184" at bounding box center [496, 479] width 110 height 30
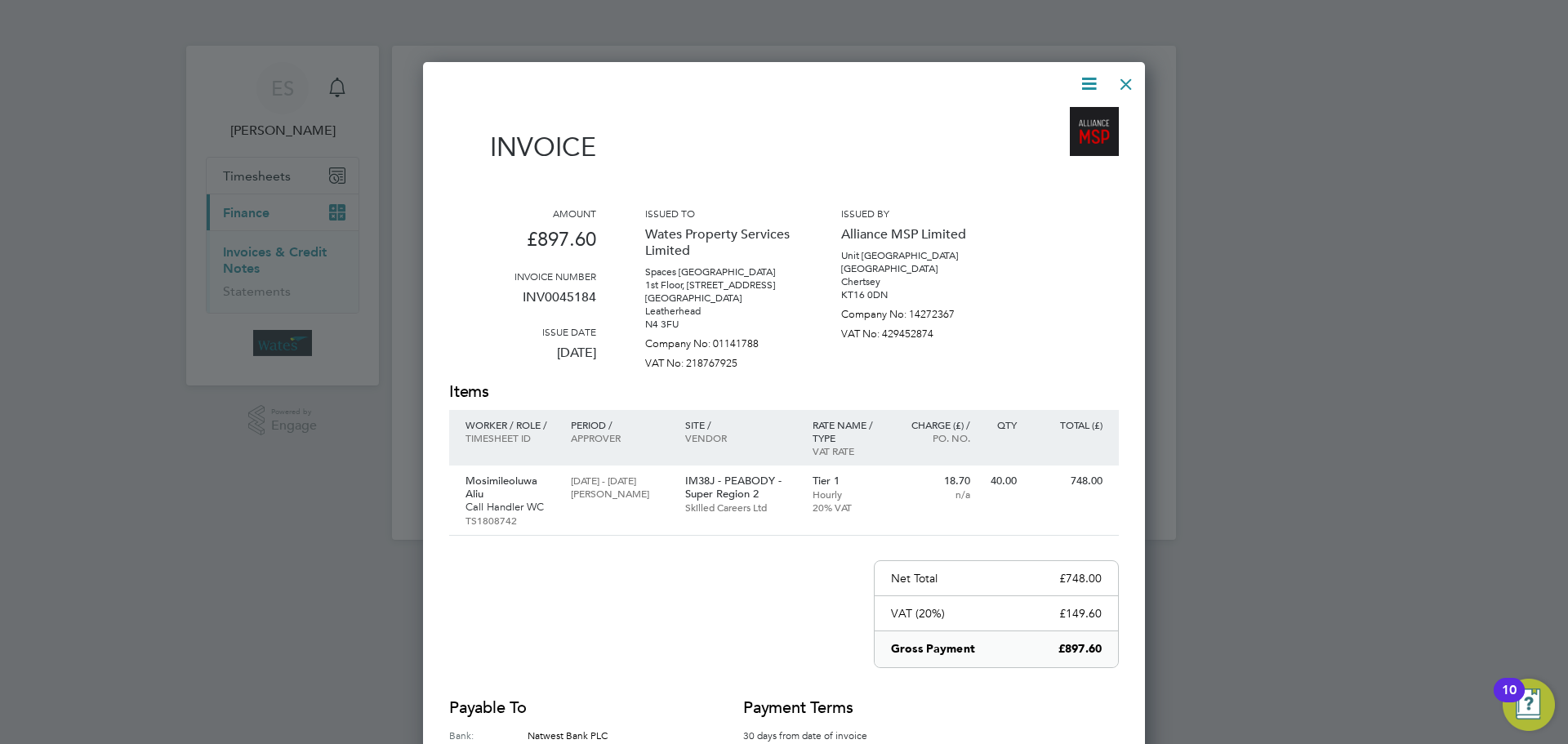
drag, startPoint x: 1095, startPoint y: 79, endPoint x: 1089, endPoint y: 98, distance: 19.9
click at [1095, 80] on icon at bounding box center [1089, 84] width 21 height 21
click at [1075, 118] on li "Download Invoice" at bounding box center [1039, 123] width 112 height 23
click at [1090, 79] on icon at bounding box center [1089, 84] width 21 height 21
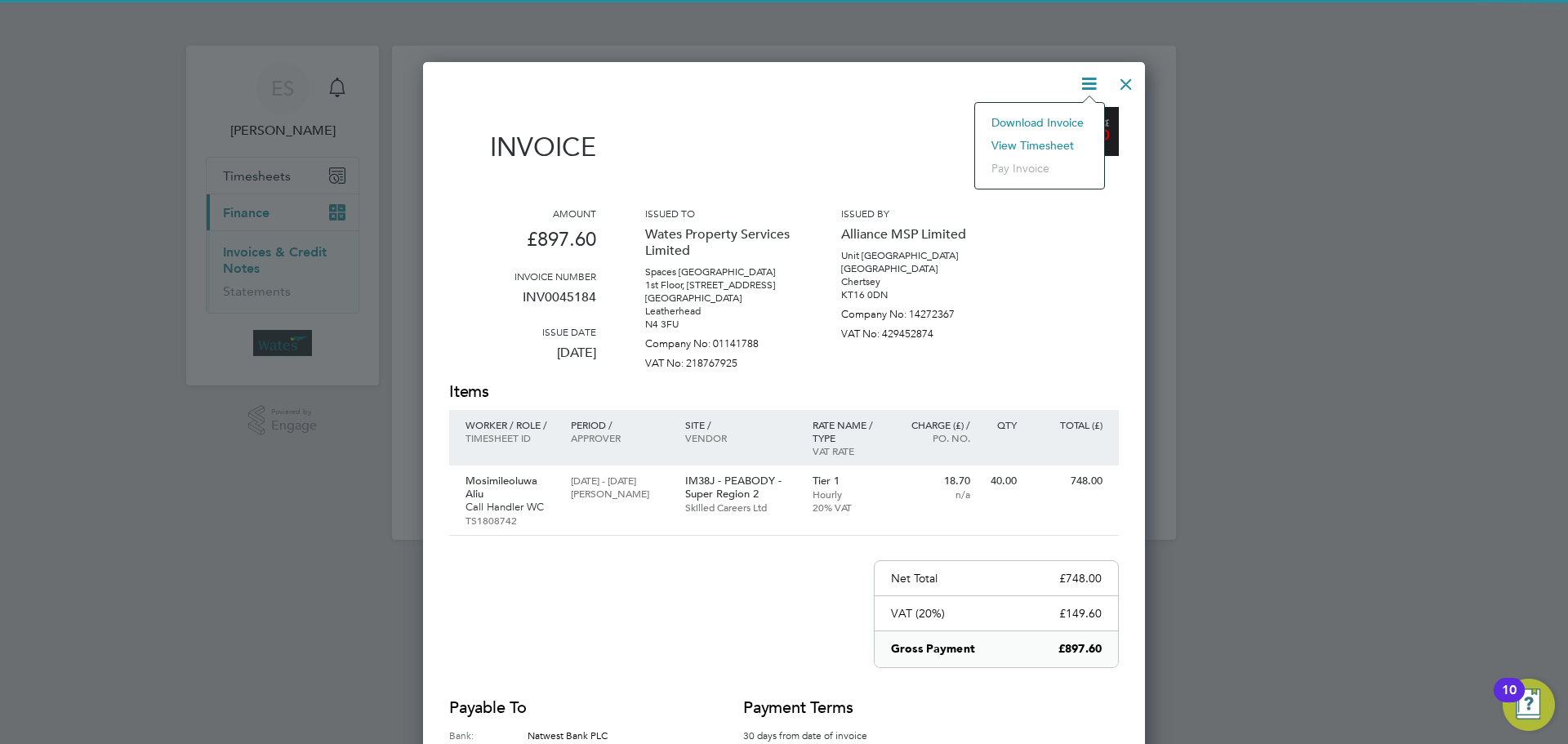
click at [1062, 138] on li "View timesheet" at bounding box center [1039, 145] width 112 height 23
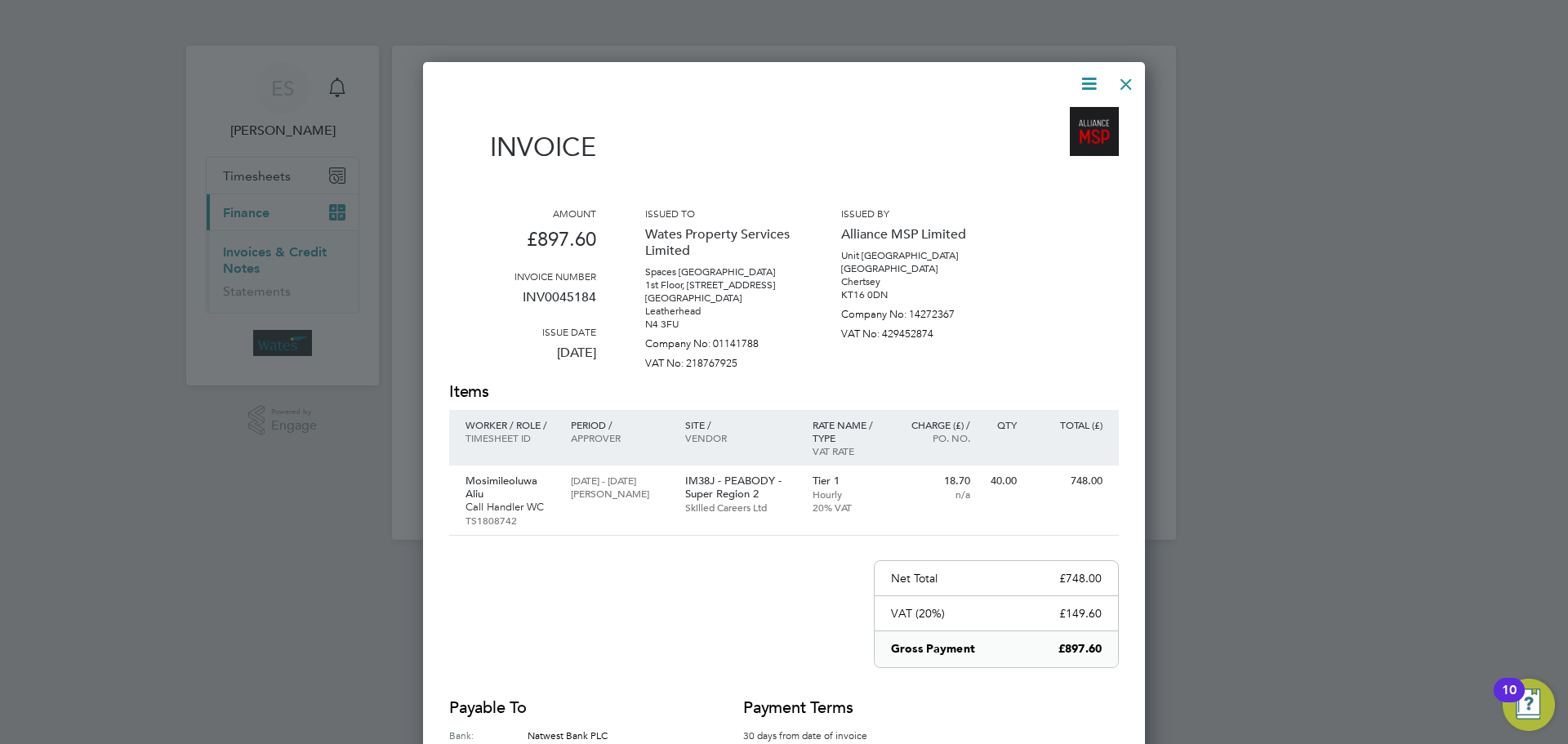
click at [1138, 76] on div at bounding box center [1126, 79] width 29 height 29
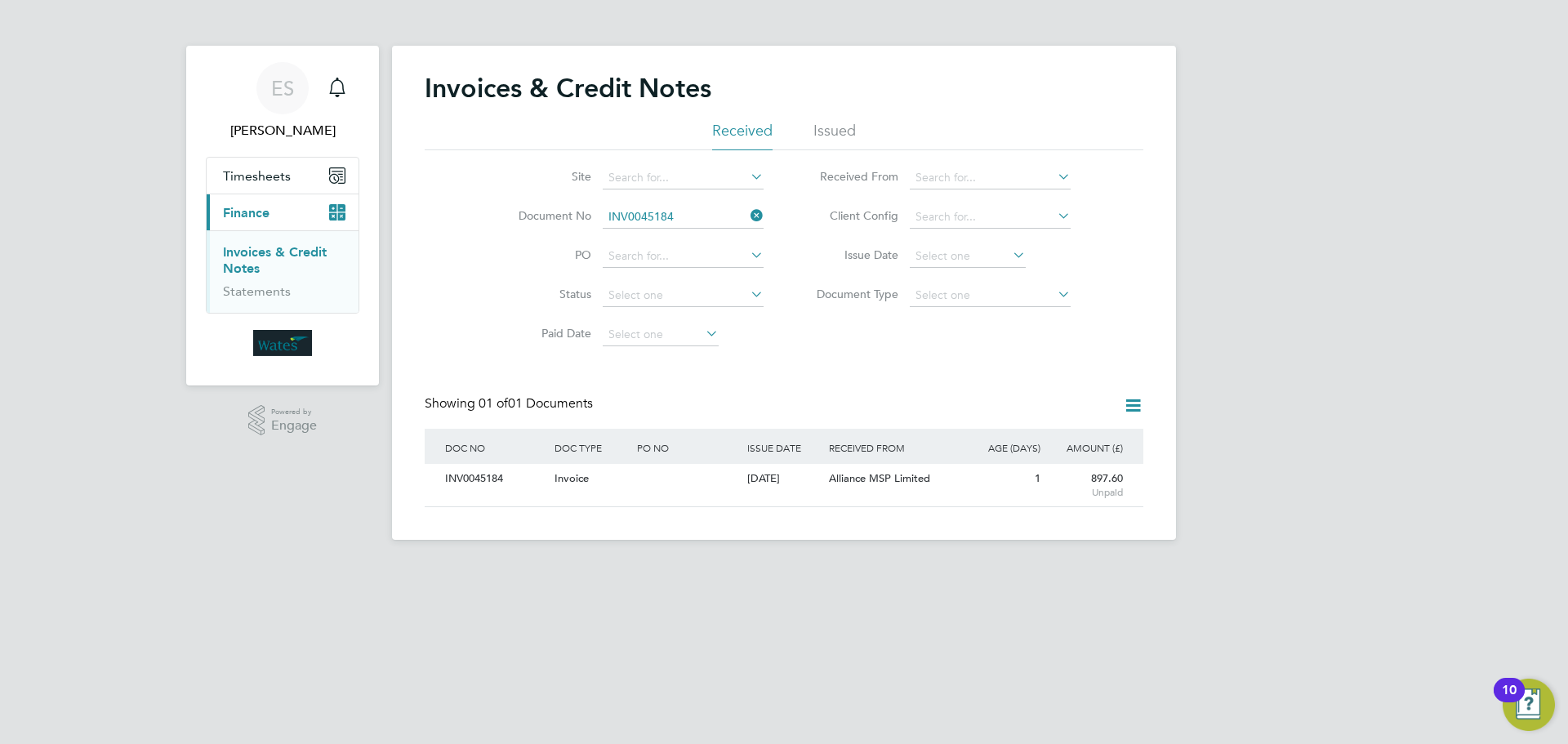
click at [747, 212] on icon at bounding box center [747, 215] width 0 height 23
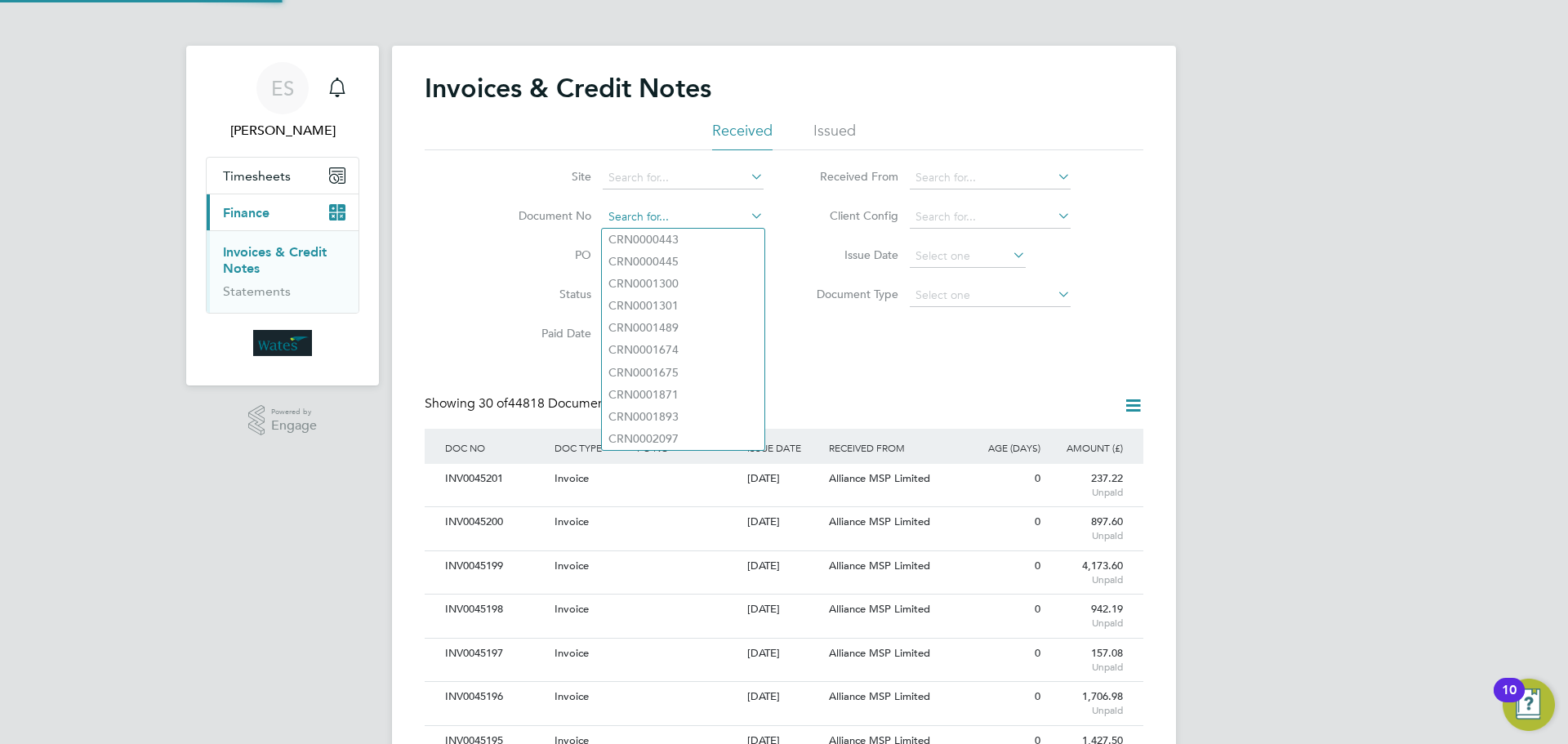
scroll to position [31, 111]
paste input "INV0045185"
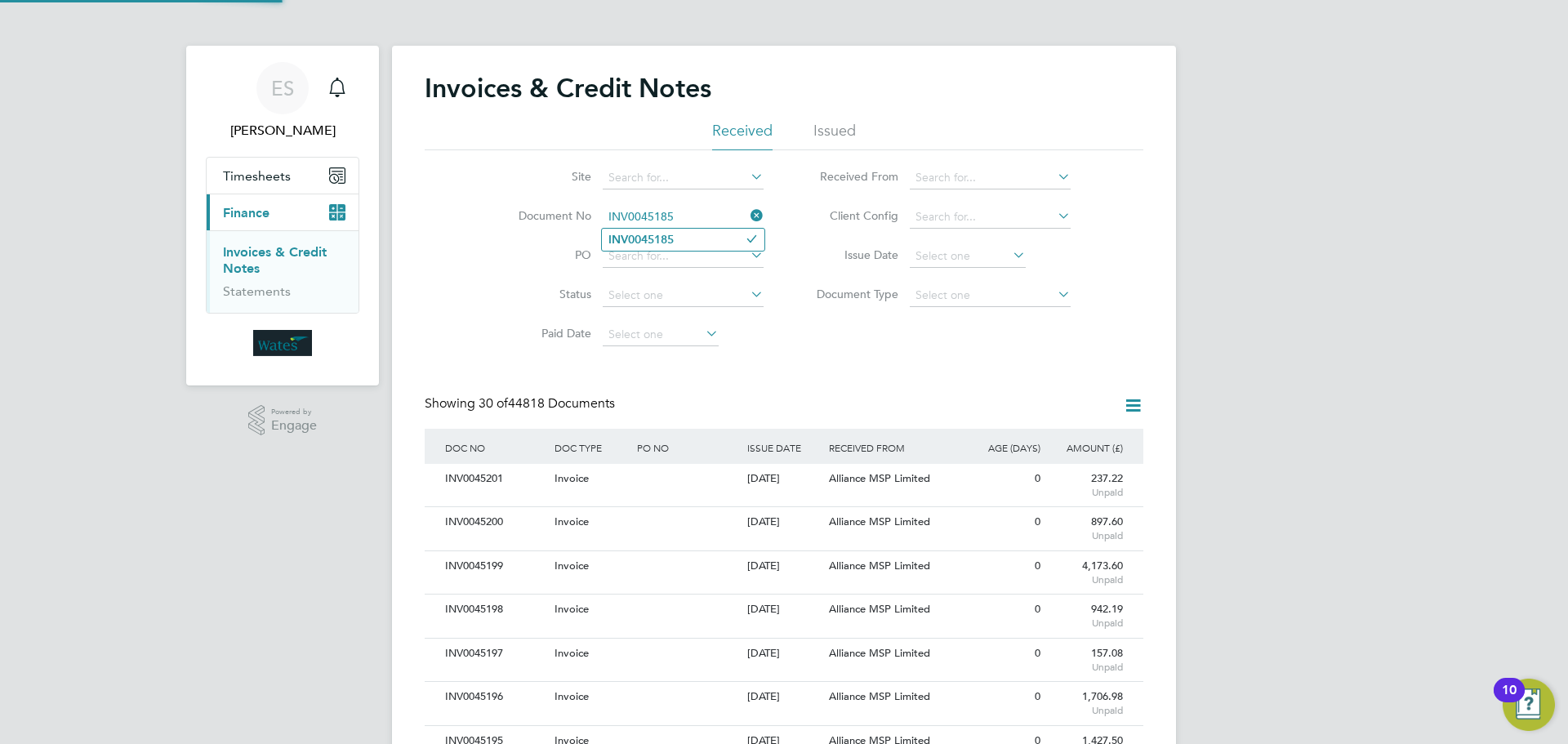
type input "INV0045185"
click at [697, 233] on li "INV0045185" at bounding box center [683, 239] width 162 height 22
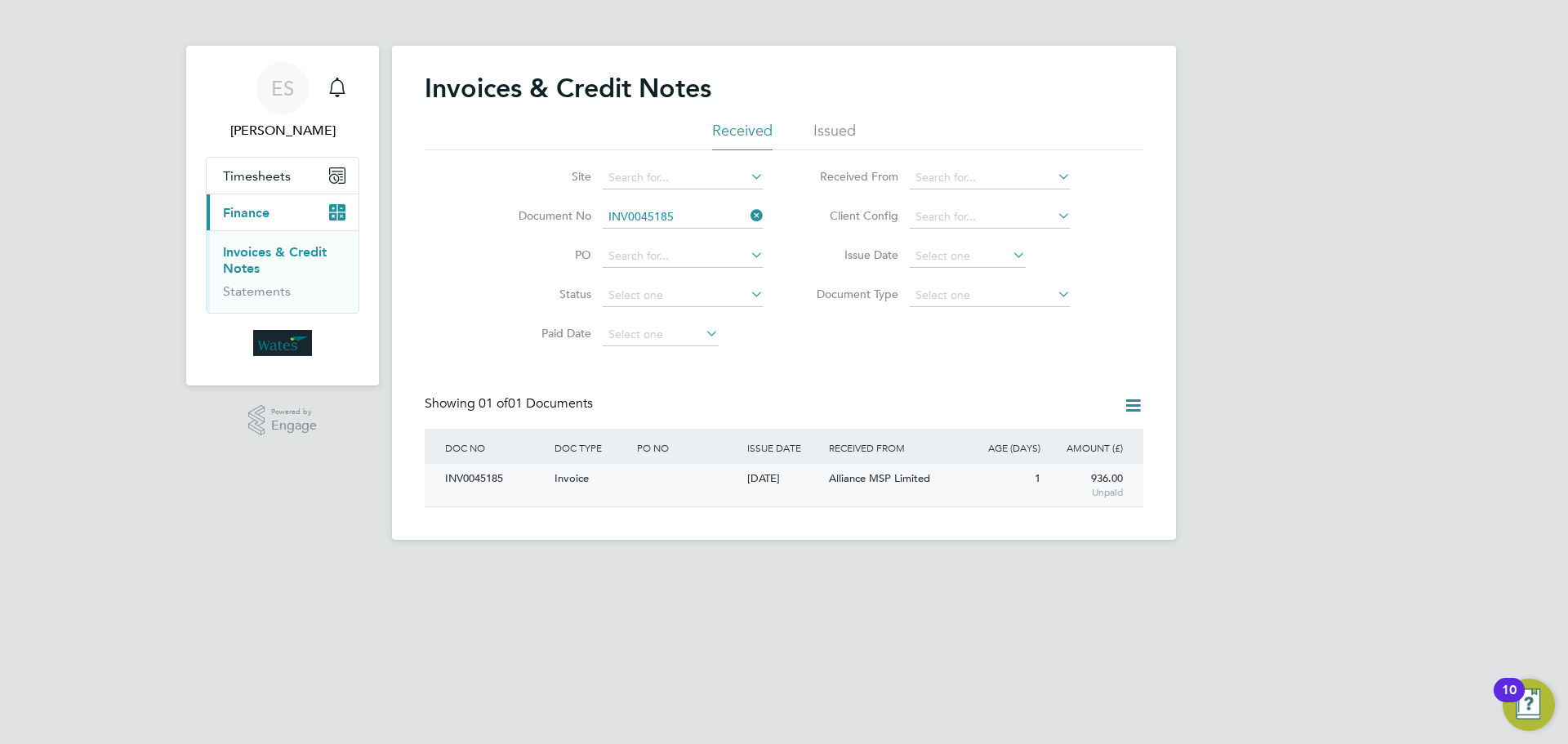
click at [498, 475] on div "INV0045185" at bounding box center [496, 479] width 110 height 30
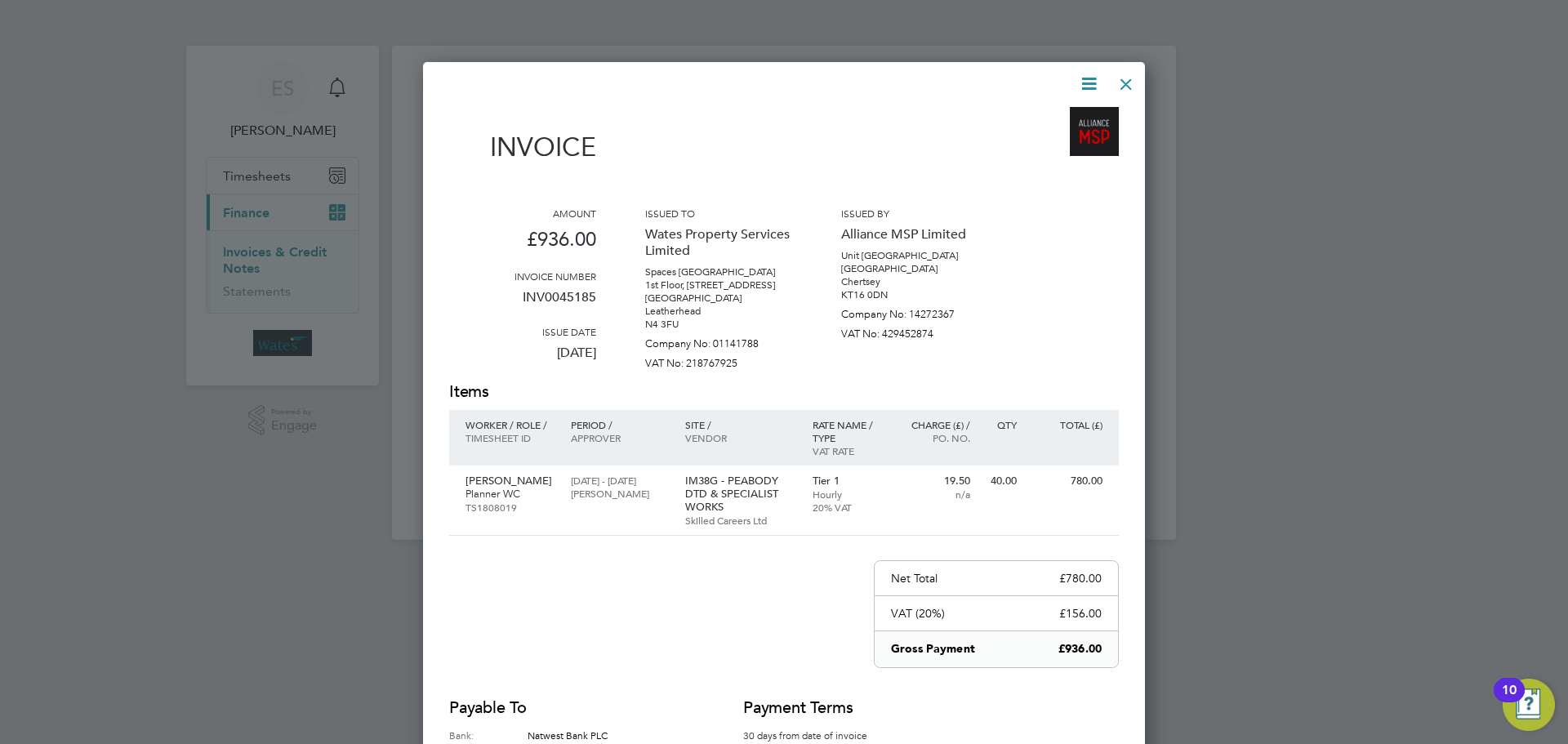
click at [1091, 76] on icon at bounding box center [1089, 84] width 21 height 21
drag, startPoint x: 1073, startPoint y: 119, endPoint x: 1074, endPoint y: 106, distance: 13.0
click at [1073, 116] on li "Download Invoice" at bounding box center [1039, 123] width 112 height 23
click at [1082, 84] on icon at bounding box center [1089, 84] width 21 height 21
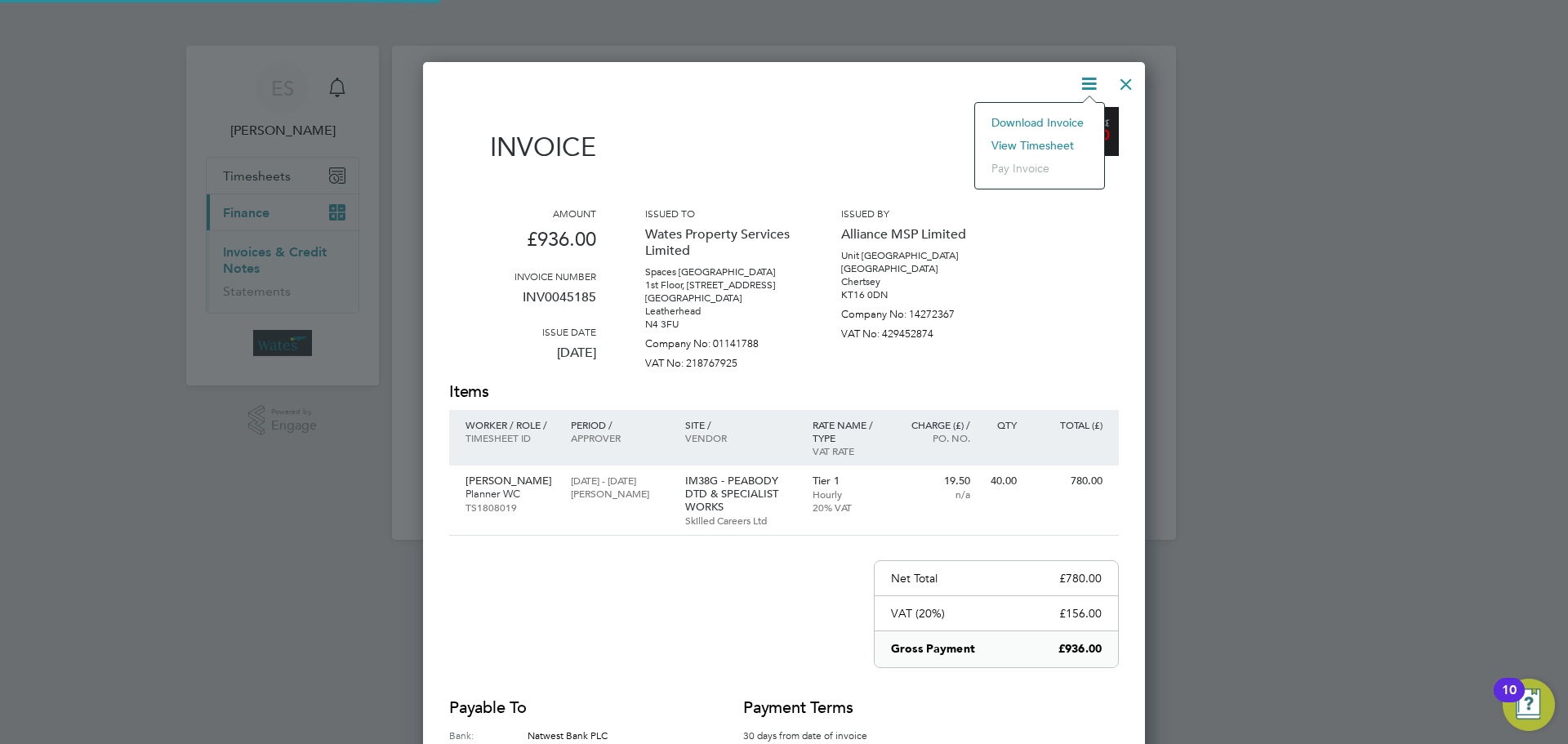
click at [1044, 137] on li "View timesheet" at bounding box center [1039, 145] width 112 height 23
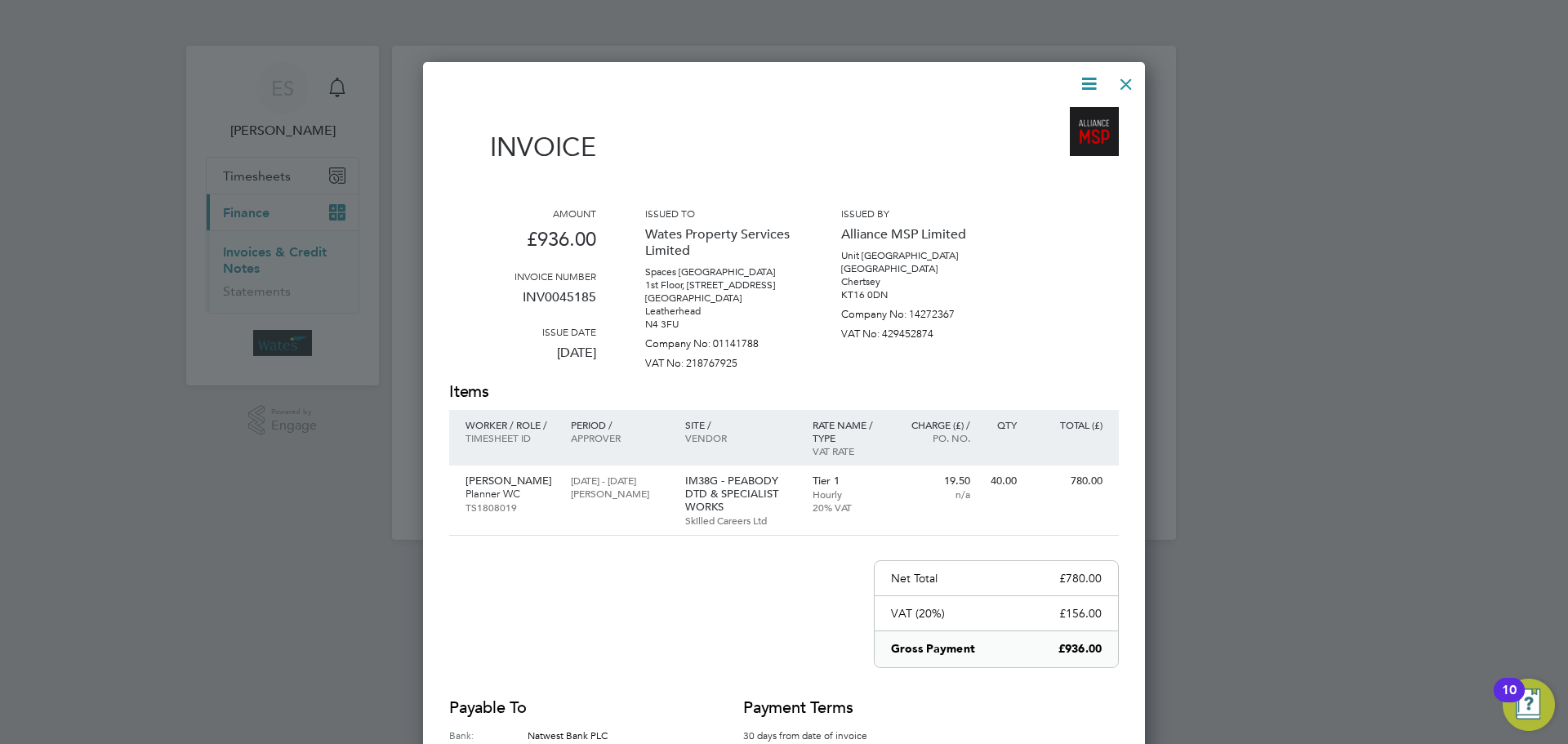
click at [1124, 81] on div at bounding box center [1126, 79] width 29 height 29
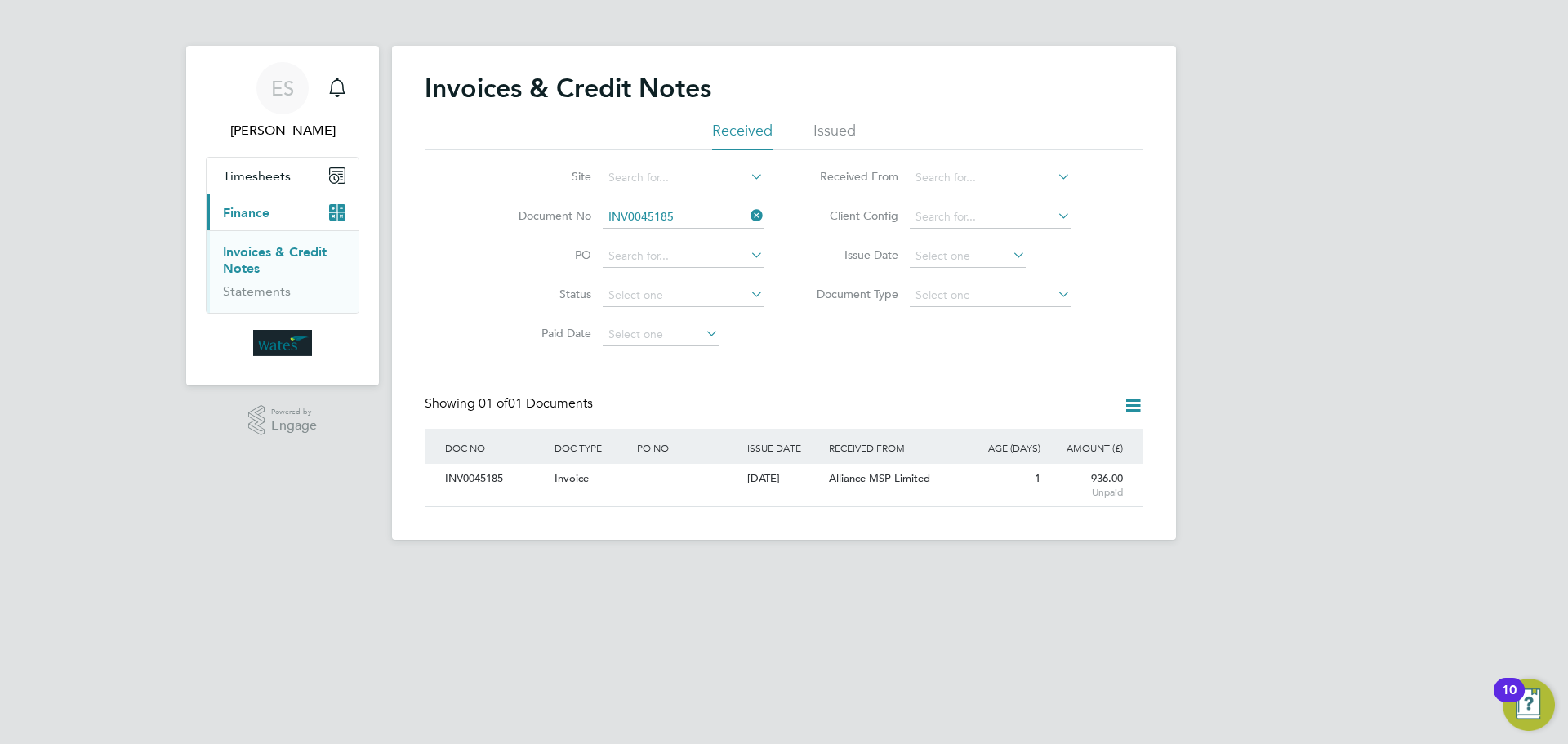
click at [747, 213] on icon at bounding box center [747, 215] width 0 height 23
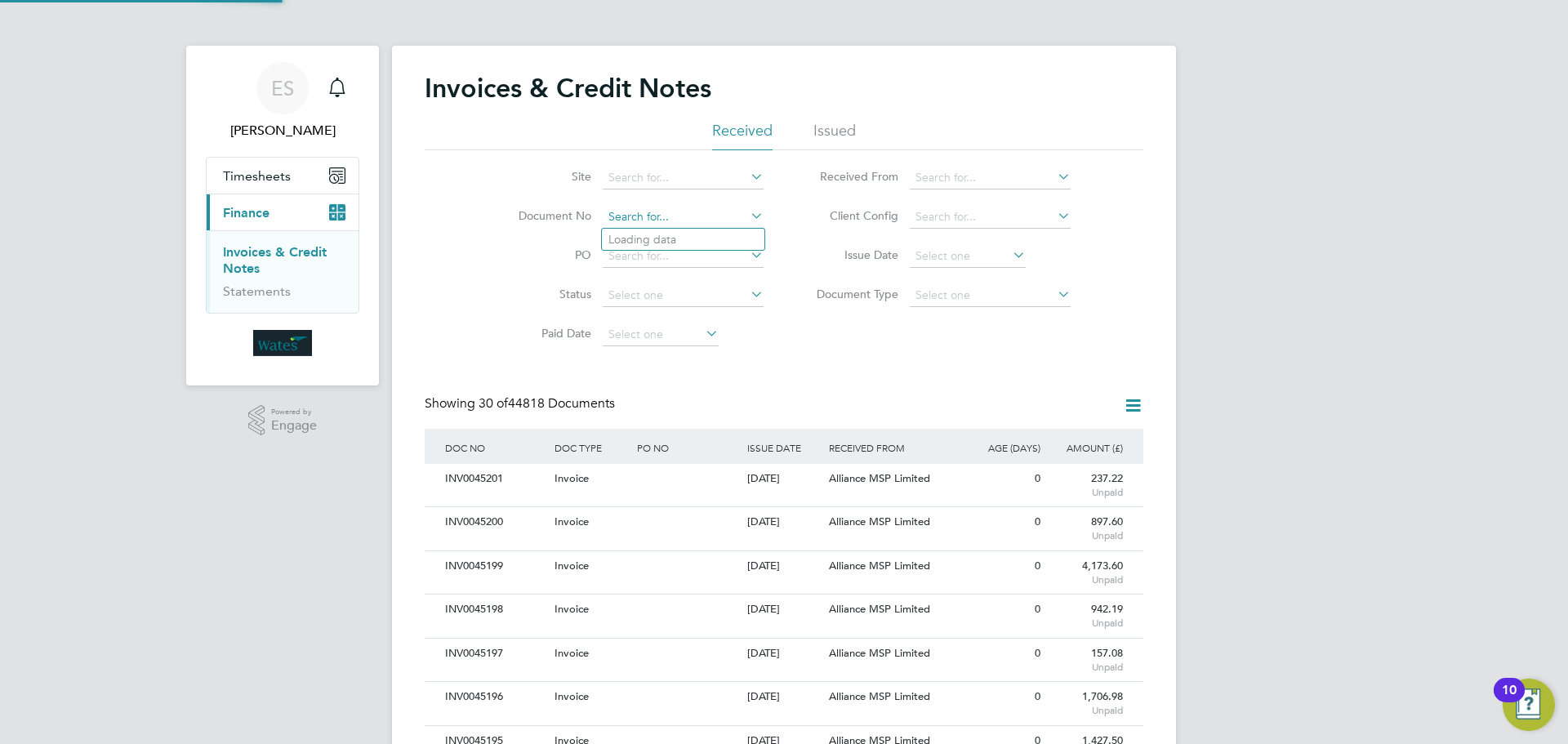
scroll to position [31, 111]
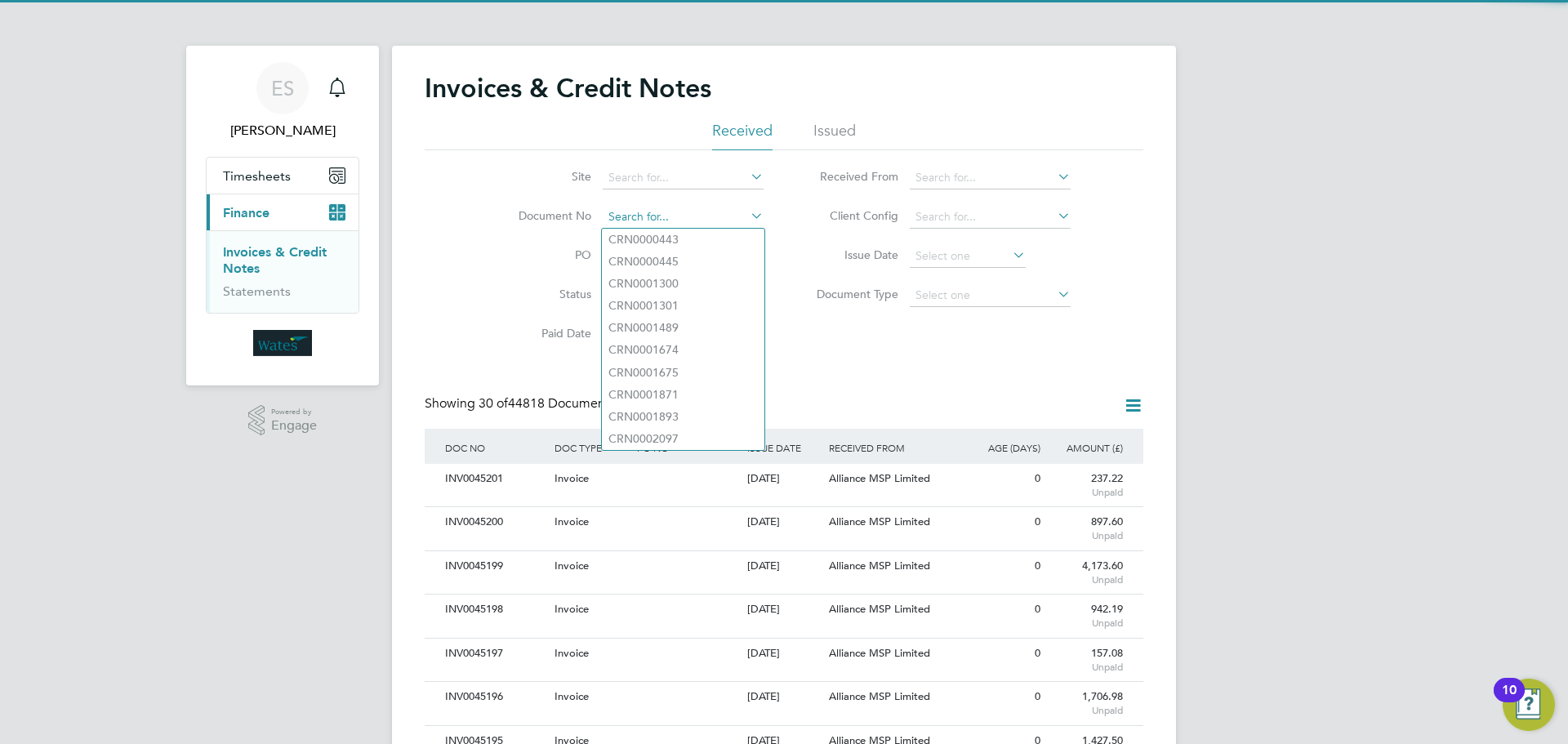
paste input "INV0045186"
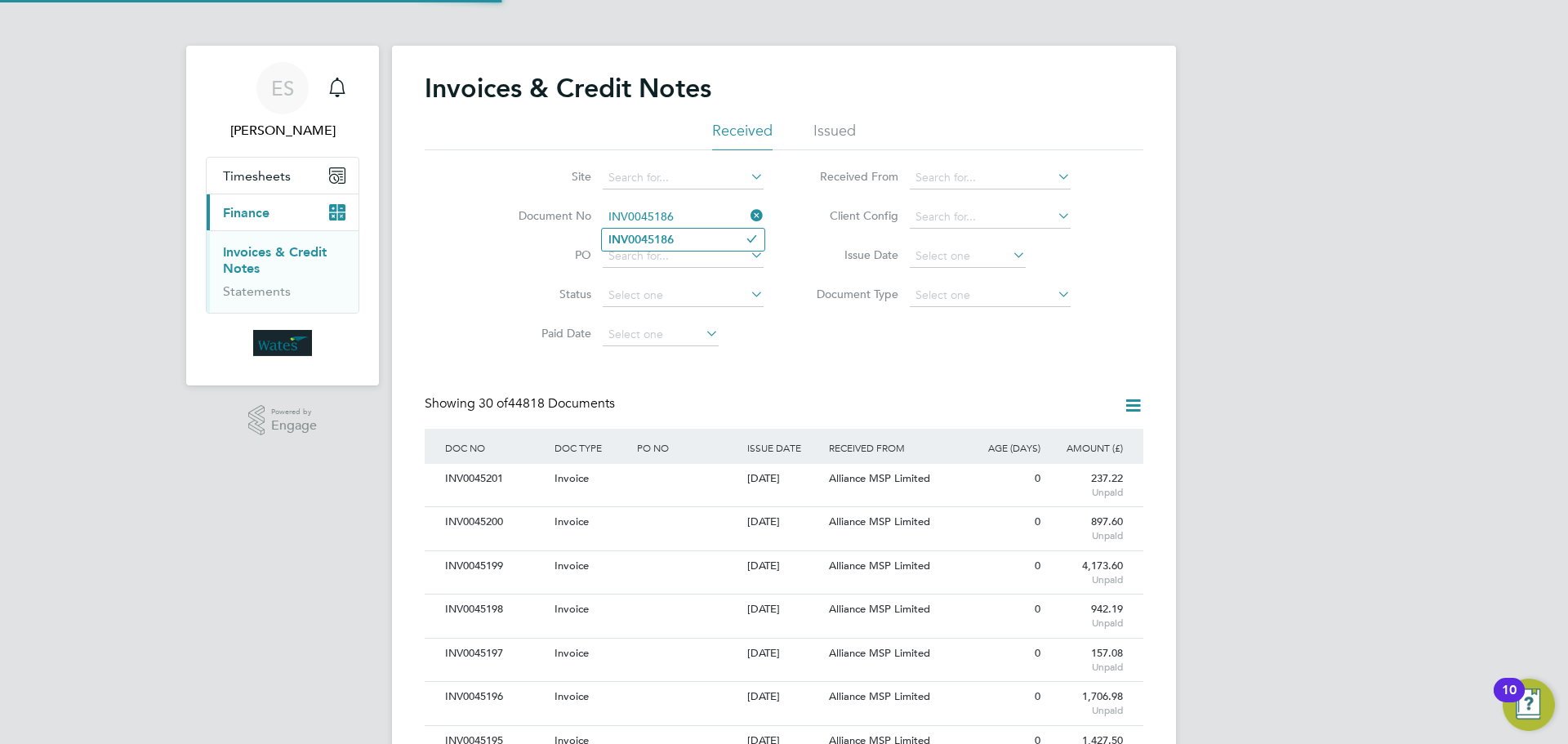
type input "INV0045186"
click at [707, 238] on li "INV0045186" at bounding box center [683, 239] width 162 height 22
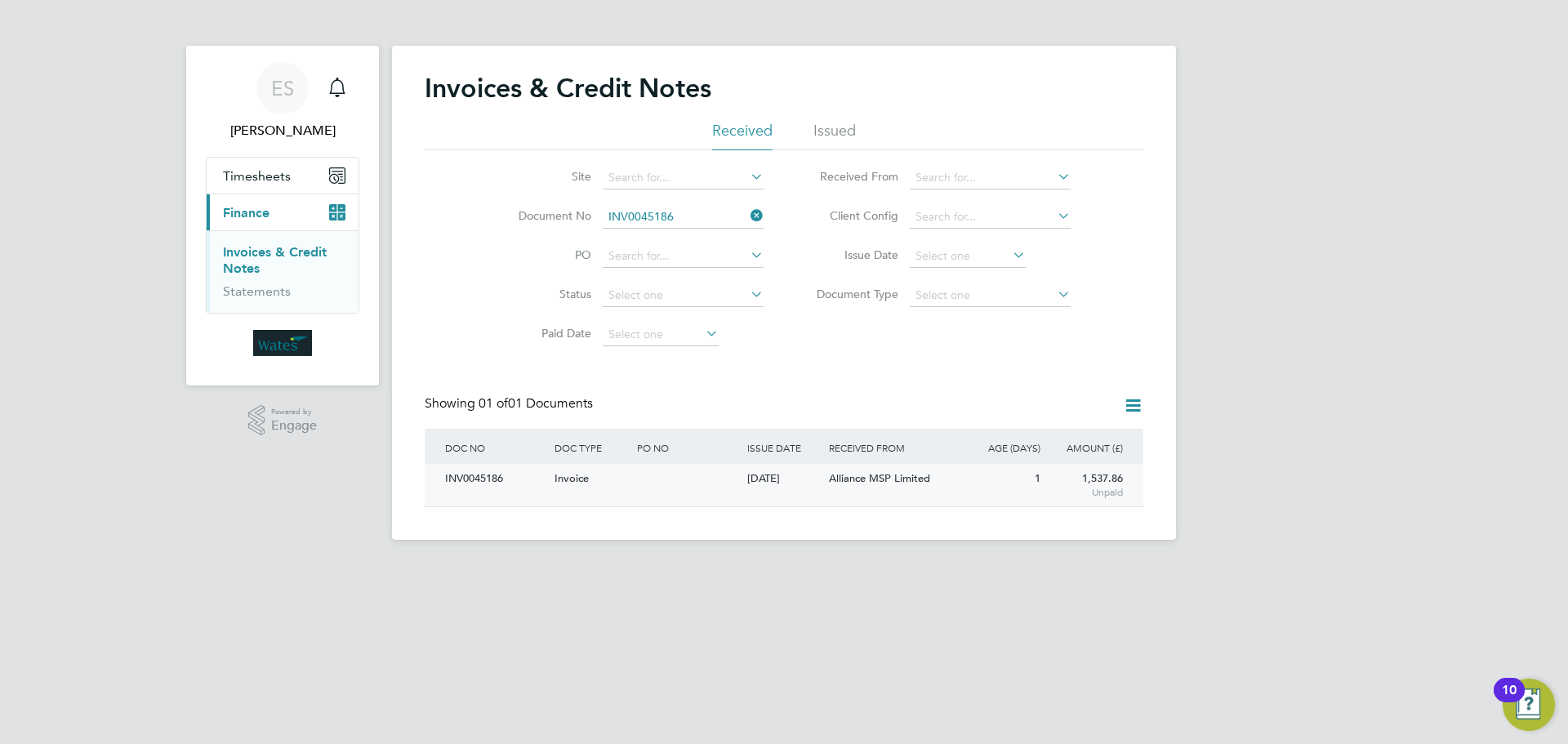
click at [492, 474] on div "INV0045186" at bounding box center [496, 479] width 110 height 30
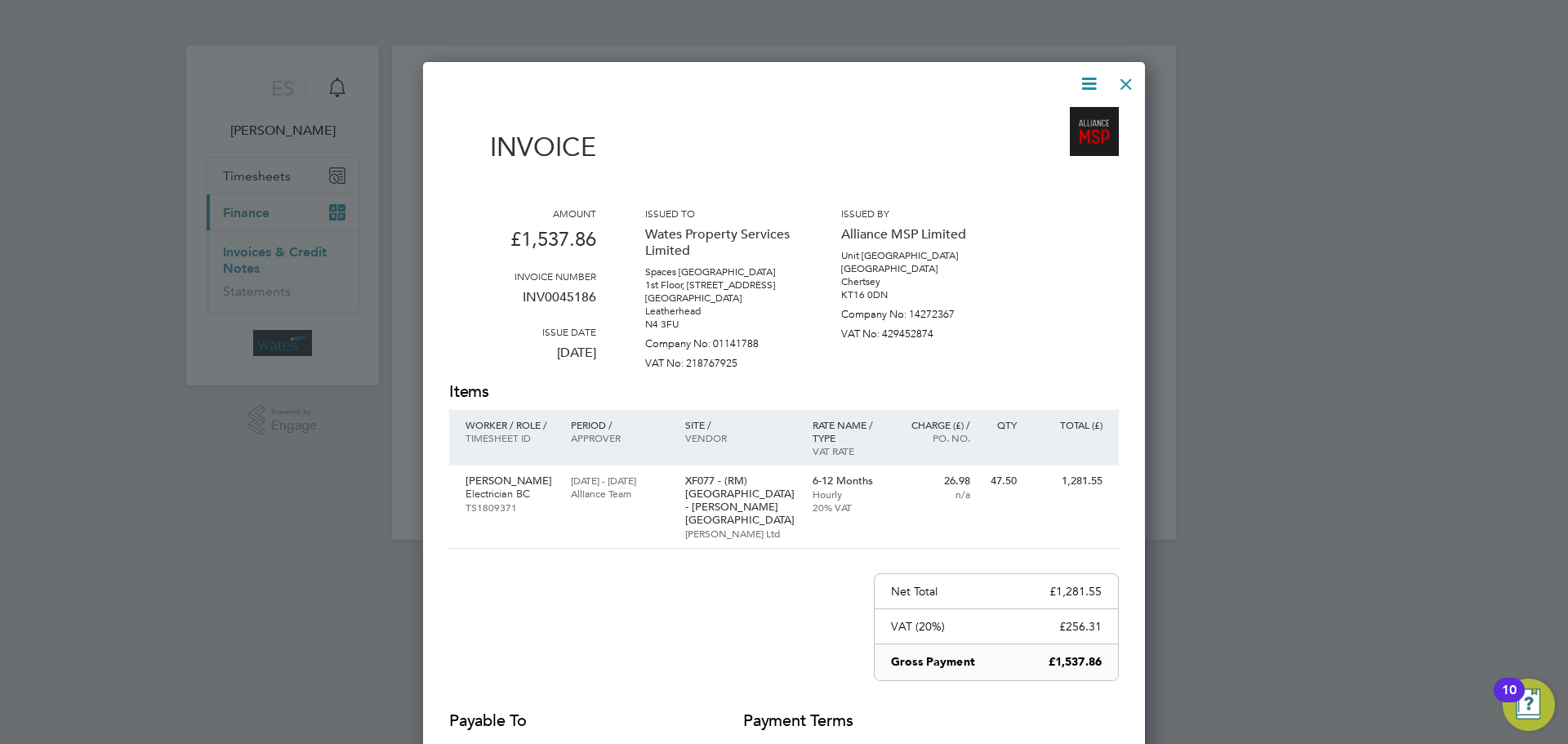
click at [1083, 79] on icon at bounding box center [1089, 84] width 21 height 21
click at [1051, 116] on li "Download Invoice" at bounding box center [1039, 123] width 112 height 23
click at [1087, 75] on icon at bounding box center [1089, 84] width 21 height 21
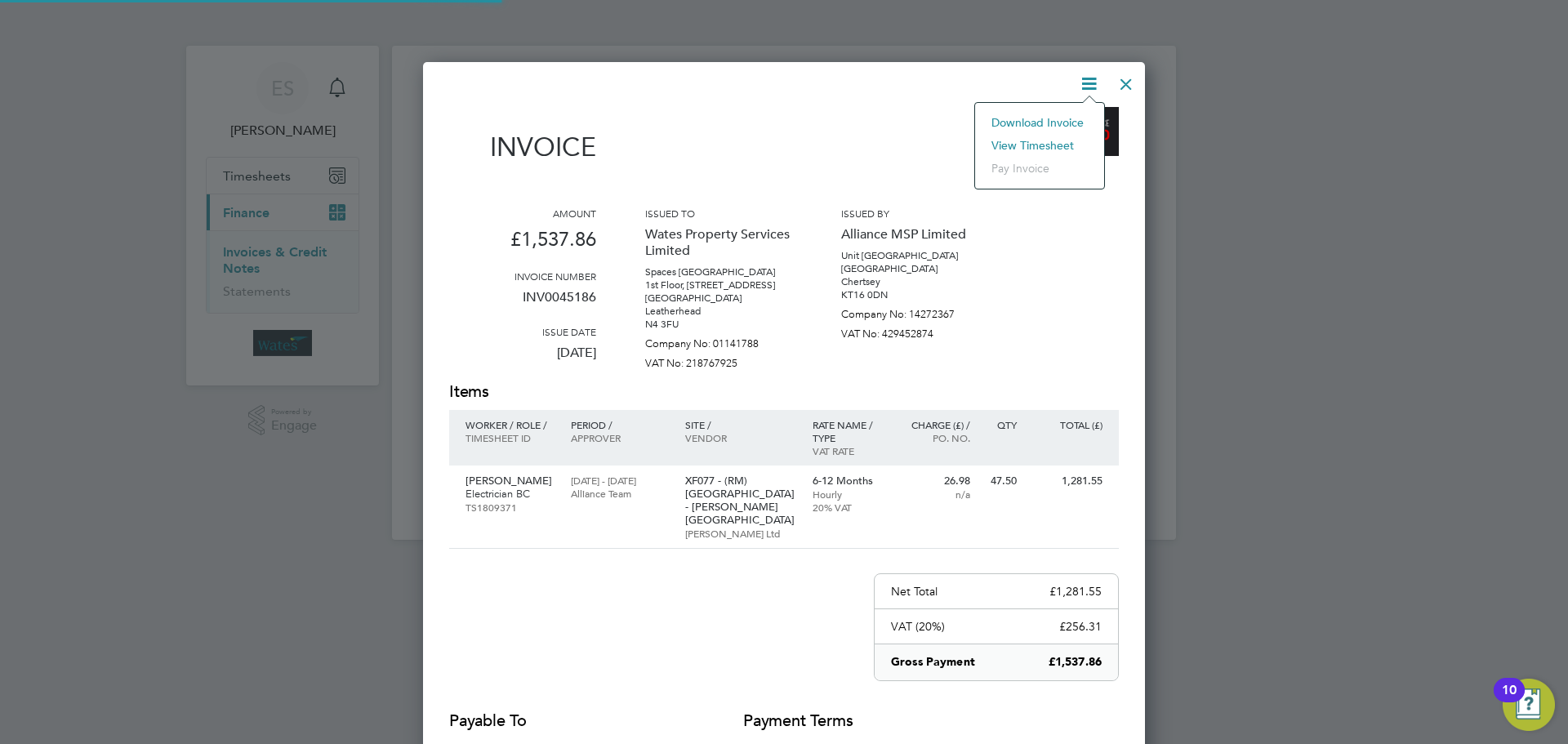
click at [1045, 137] on li "View timesheet" at bounding box center [1039, 145] width 112 height 23
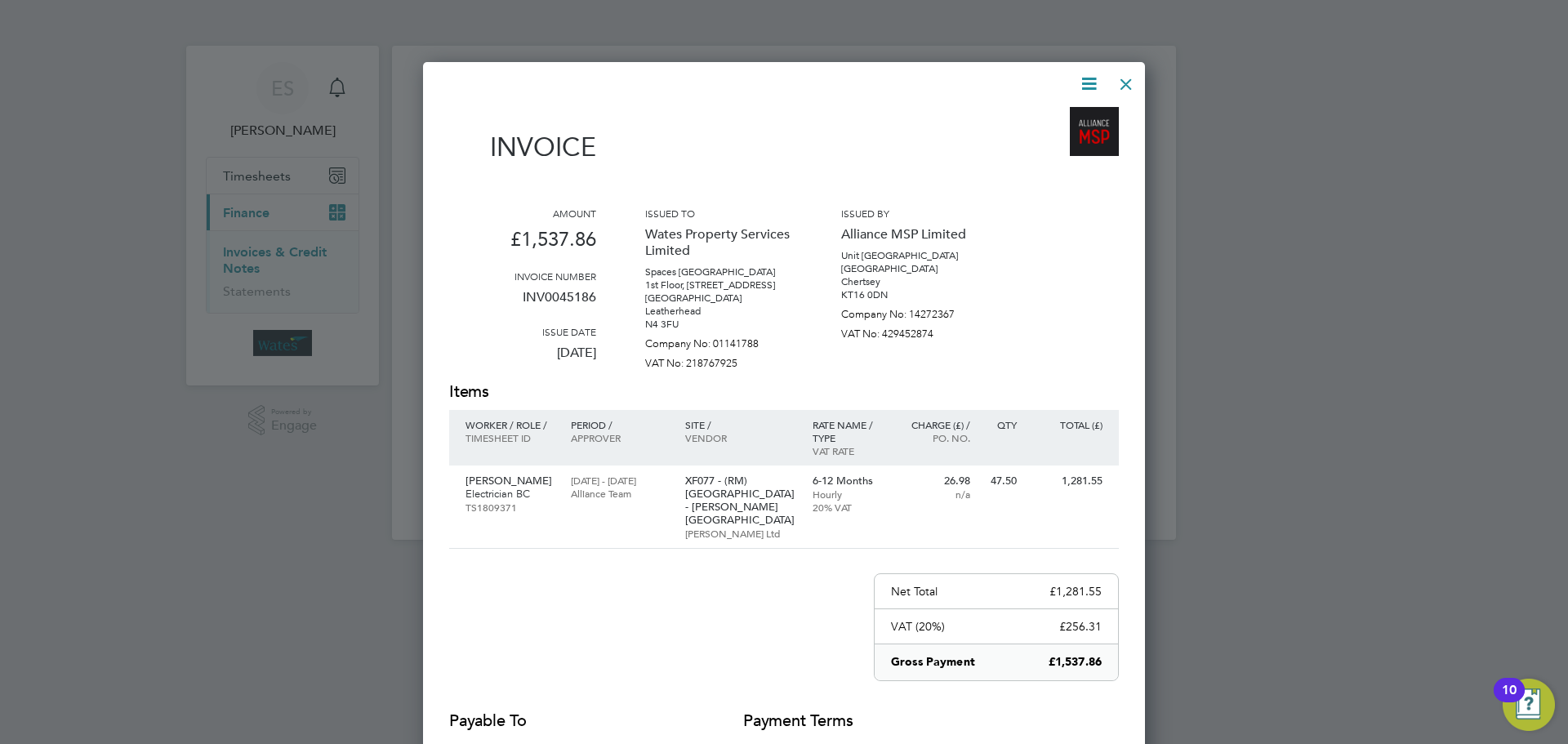
click at [1125, 82] on div at bounding box center [1126, 79] width 29 height 29
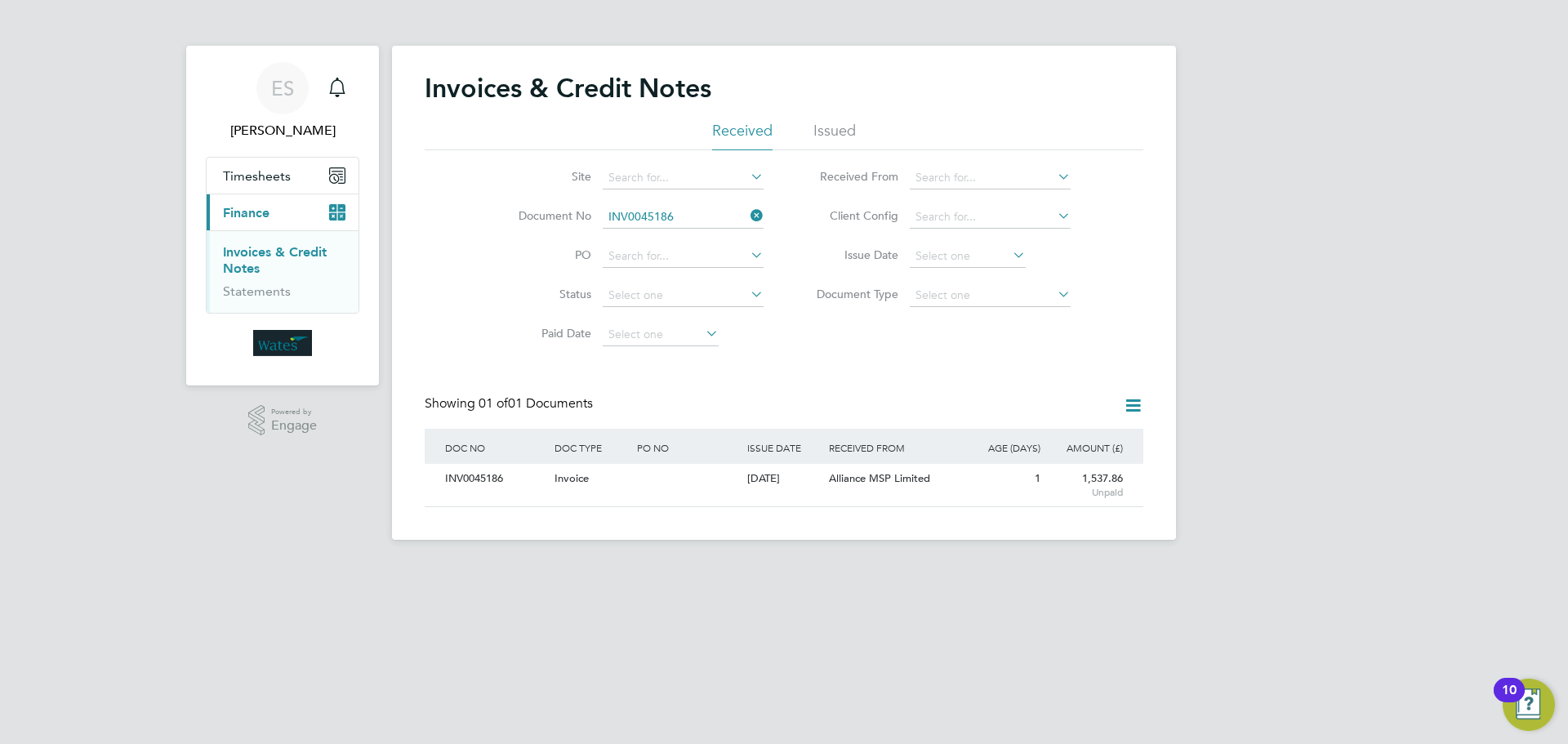
click at [747, 214] on icon at bounding box center [747, 215] width 0 height 23
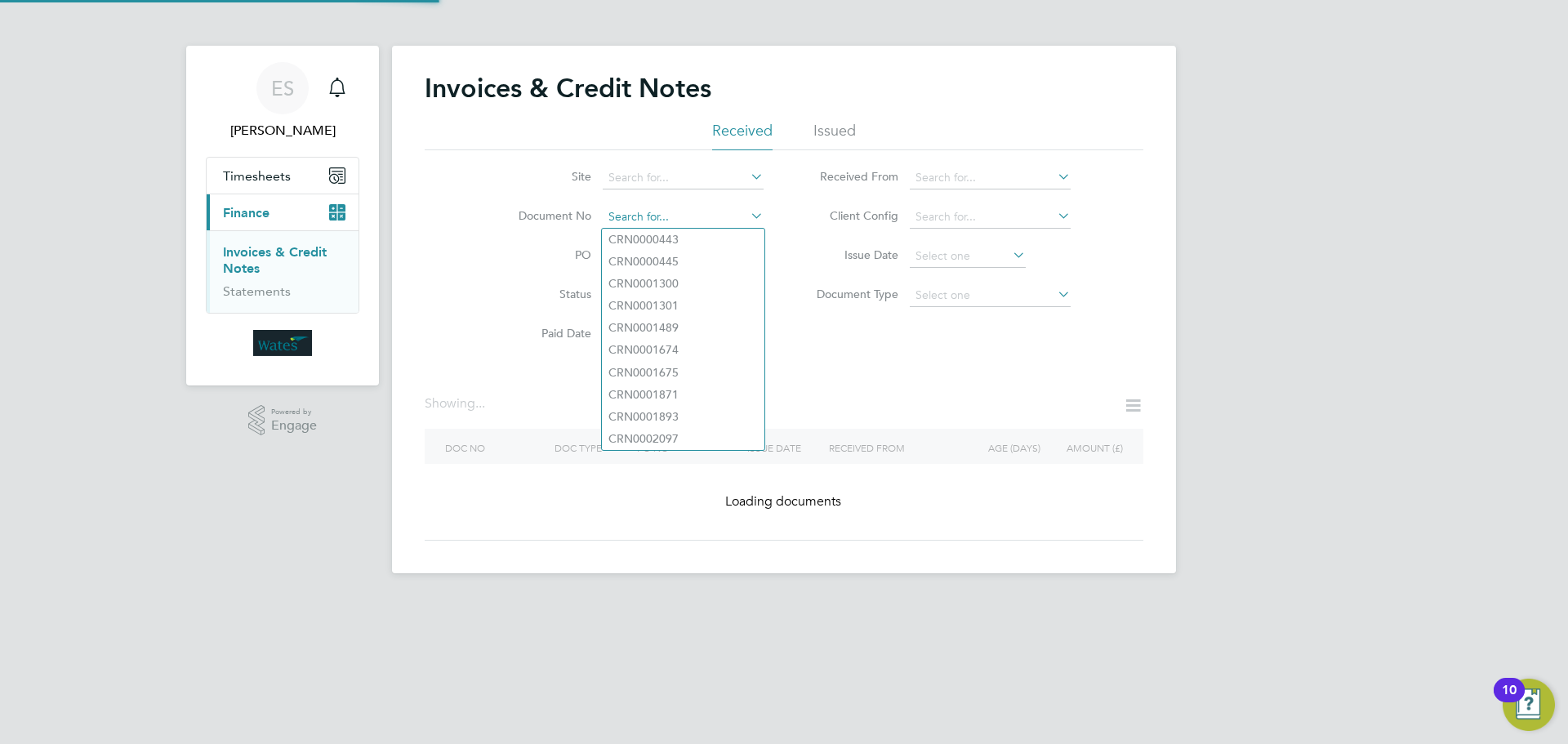
paste input "INV0045187"
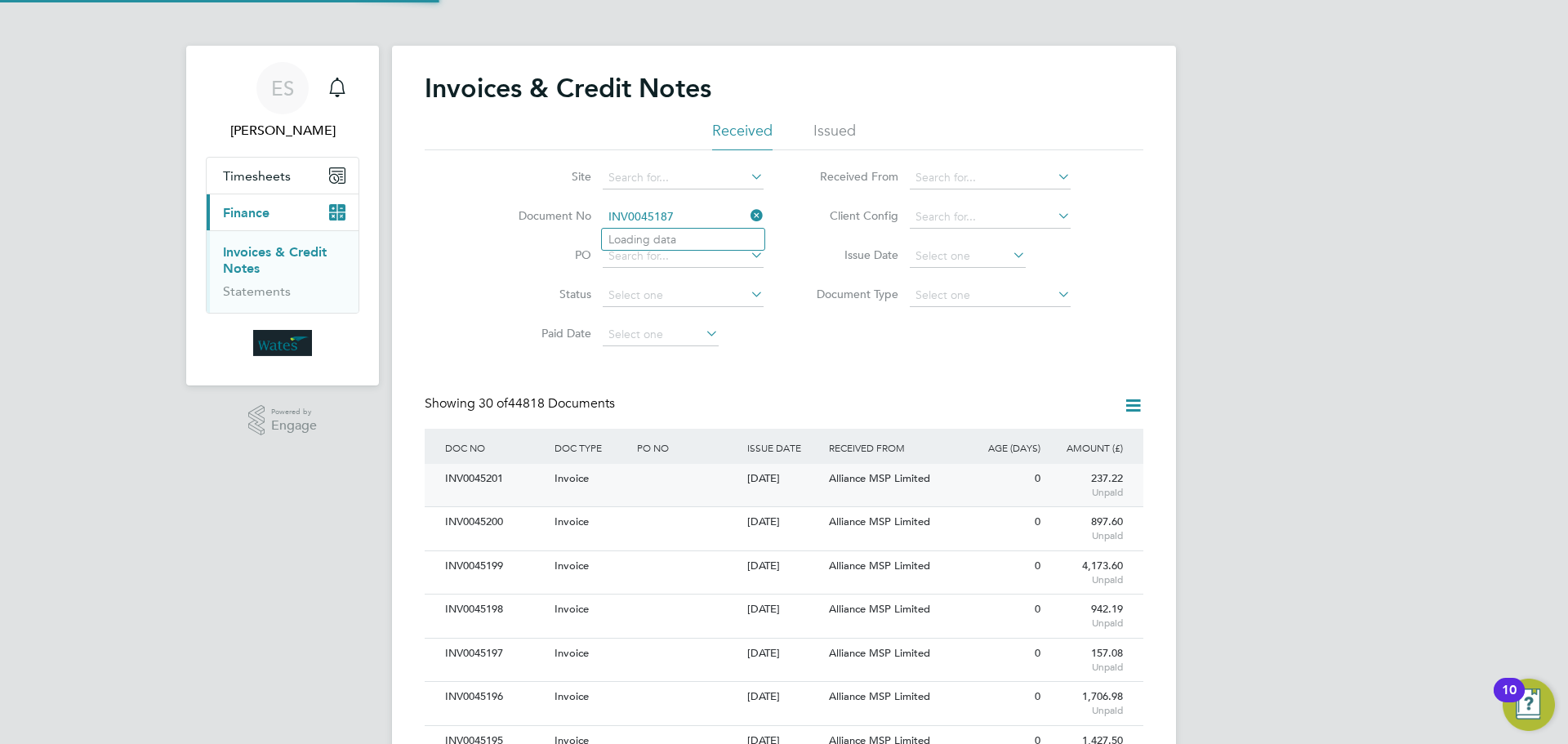
scroll to position [31, 111]
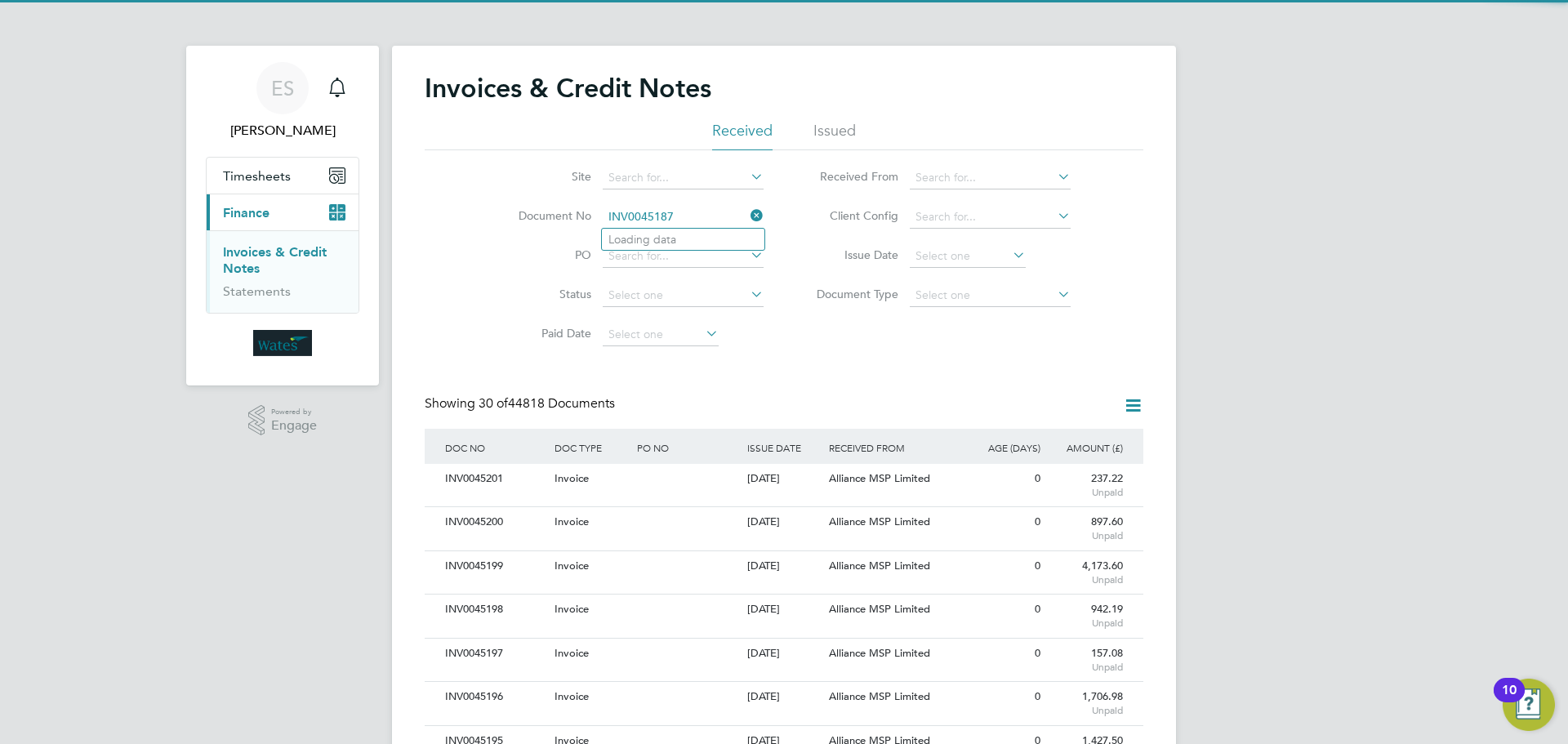
type input "INV0045187"
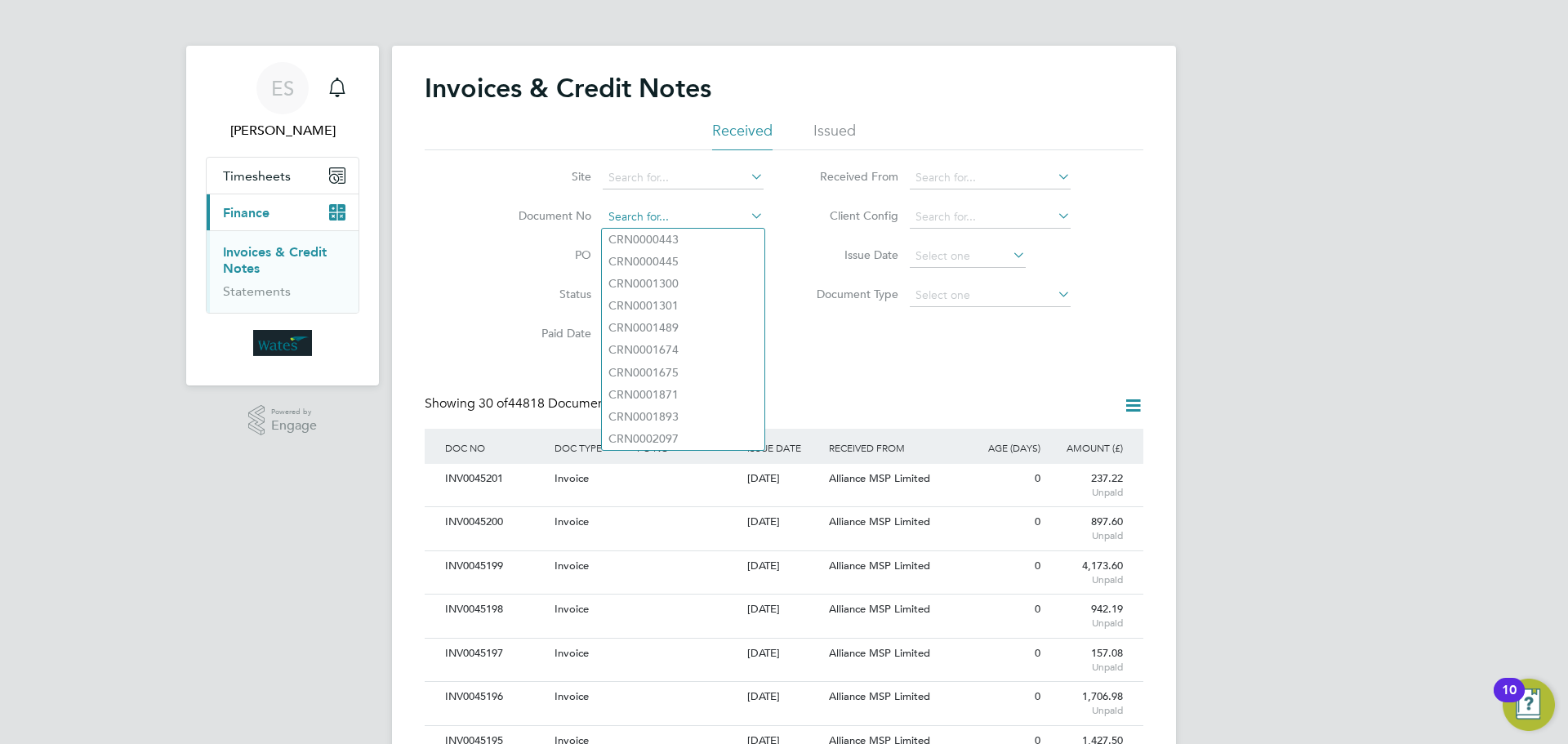
paste input "INV0045187"
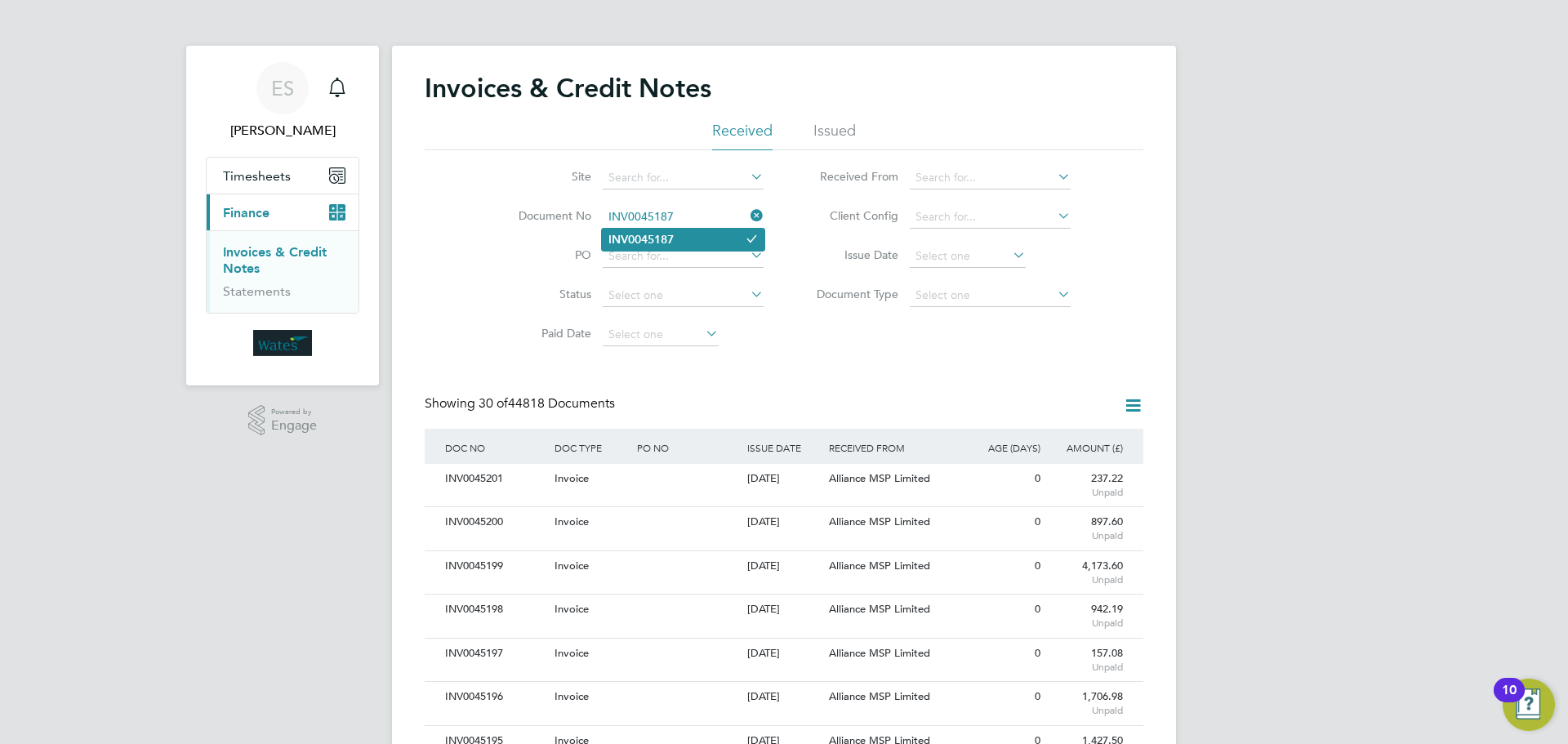
type input "INV0045187"
click at [727, 239] on li "INV0045187" at bounding box center [683, 239] width 162 height 22
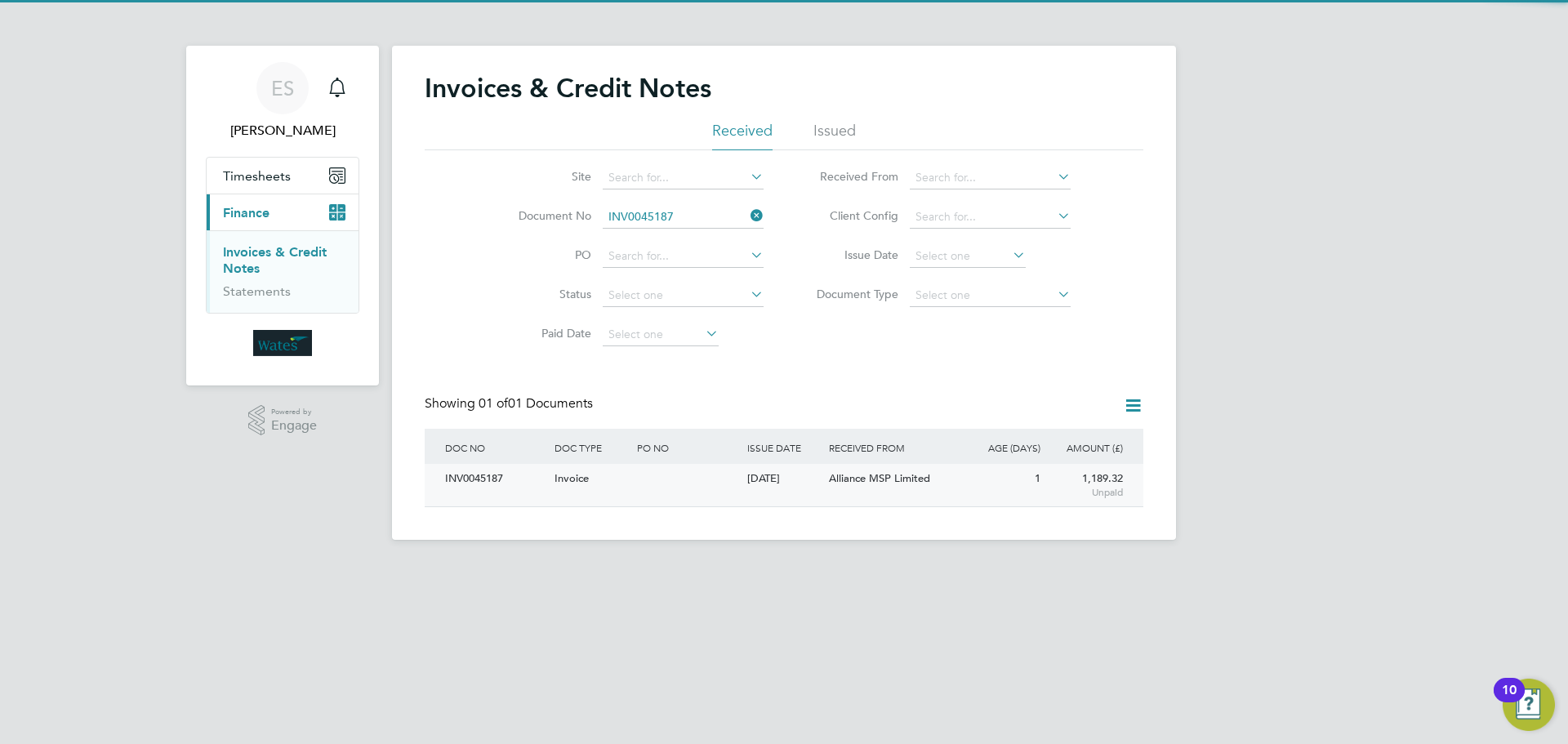
click at [476, 475] on div "INV0045187" at bounding box center [496, 479] width 110 height 30
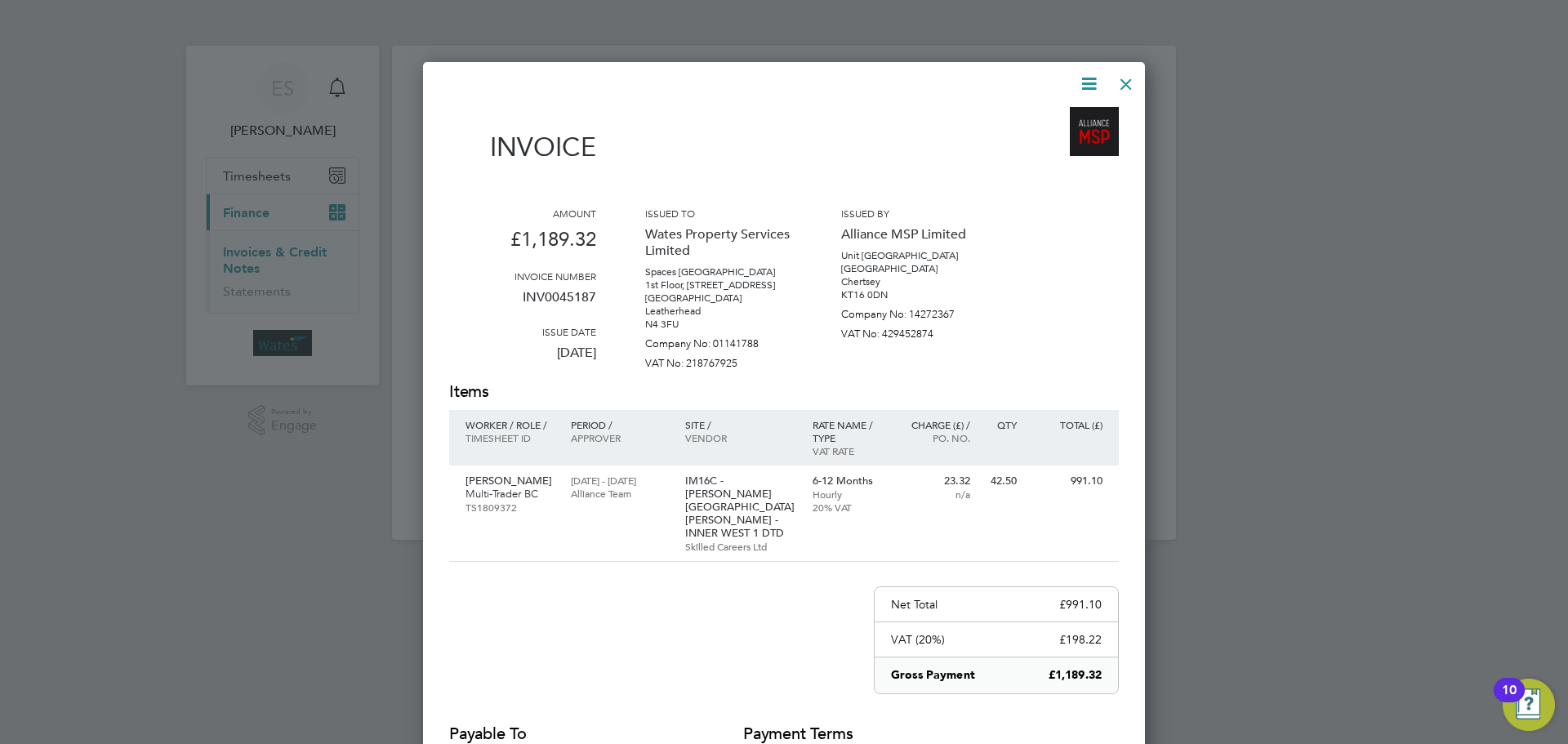
click at [1090, 76] on icon at bounding box center [1089, 84] width 21 height 21
click at [1067, 113] on li "Download Invoice" at bounding box center [1039, 123] width 112 height 23
click at [1089, 80] on icon at bounding box center [1089, 84] width 21 height 21
click at [1055, 142] on li "View timesheet" at bounding box center [1039, 145] width 112 height 23
click at [1126, 82] on div at bounding box center [1126, 79] width 29 height 29
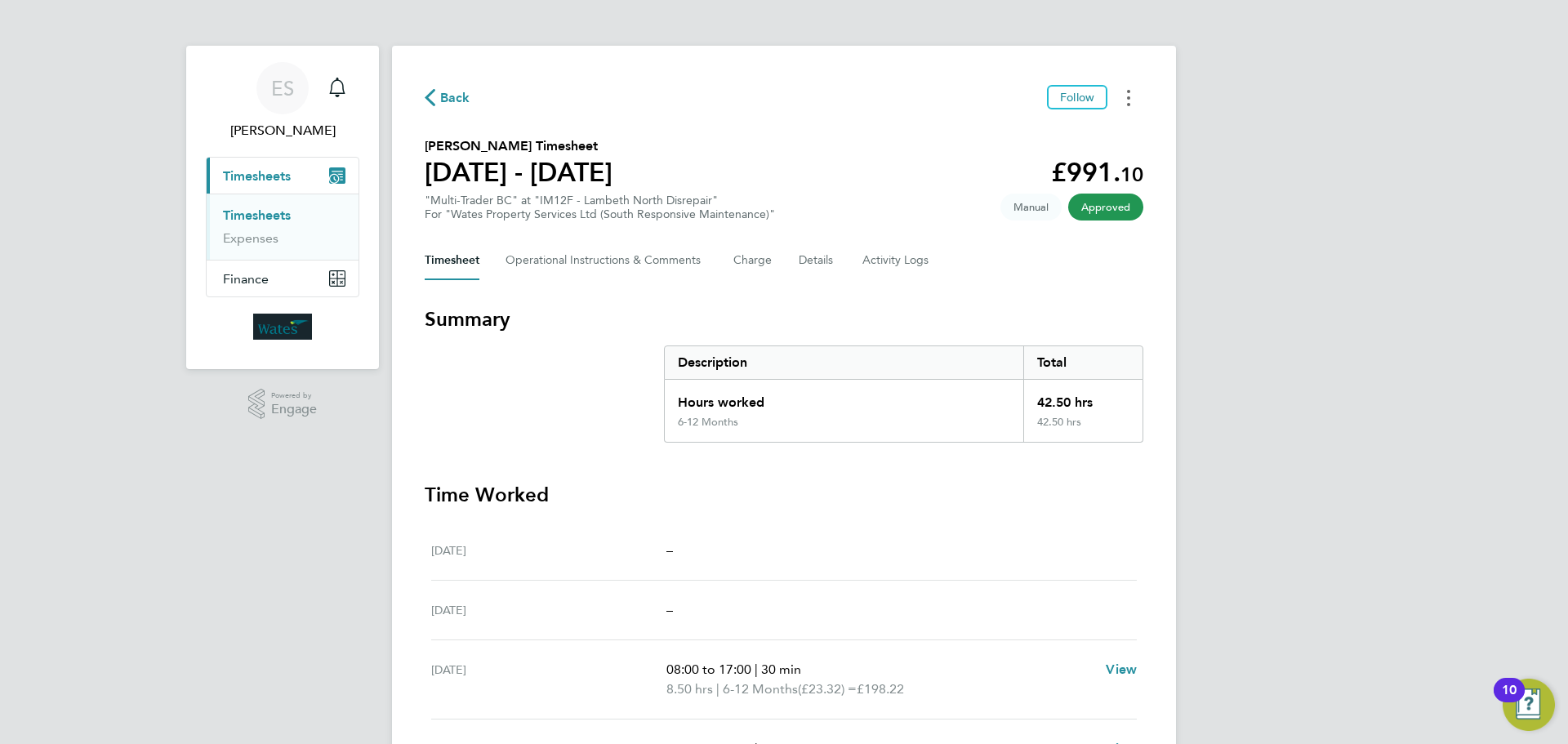
click at [1130, 96] on circle "Timesheets Menu" at bounding box center [1128, 97] width 3 height 3
click at [1069, 133] on link "Download timesheet" at bounding box center [1046, 134] width 196 height 33
click at [1137, 90] on button "Timesheets Menu" at bounding box center [1128, 97] width 29 height 25
click at [1065, 132] on link "Download timesheet" at bounding box center [1046, 134] width 196 height 33
click at [1133, 93] on button "Timesheets Menu" at bounding box center [1128, 97] width 29 height 25
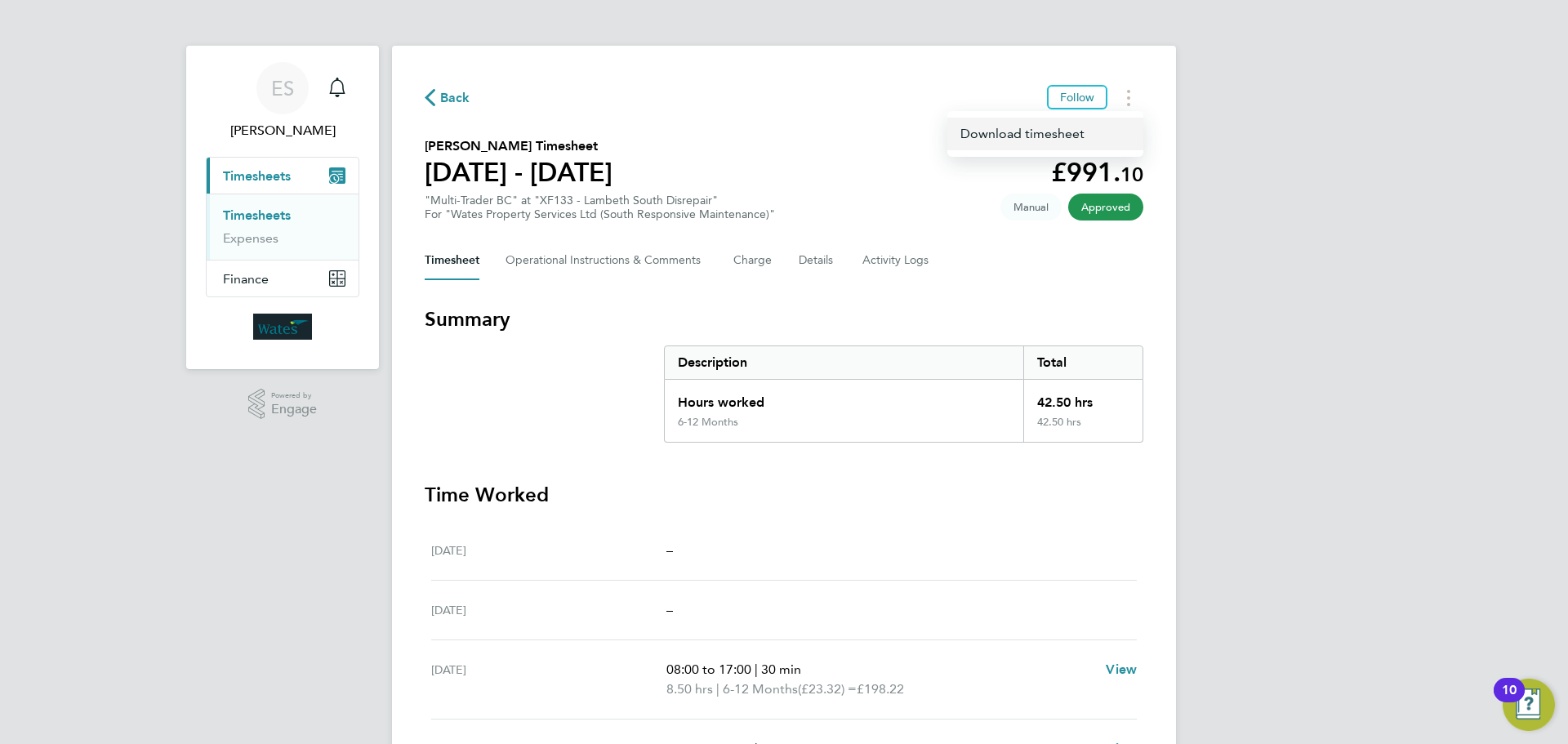
click at [1053, 129] on link "Download timesheet" at bounding box center [1046, 134] width 196 height 33
click at [1347, 498] on div "ES Emily Summerfield Notifications Applications: Current page: Timesheets Times…" at bounding box center [784, 550] width 1568 height 1101
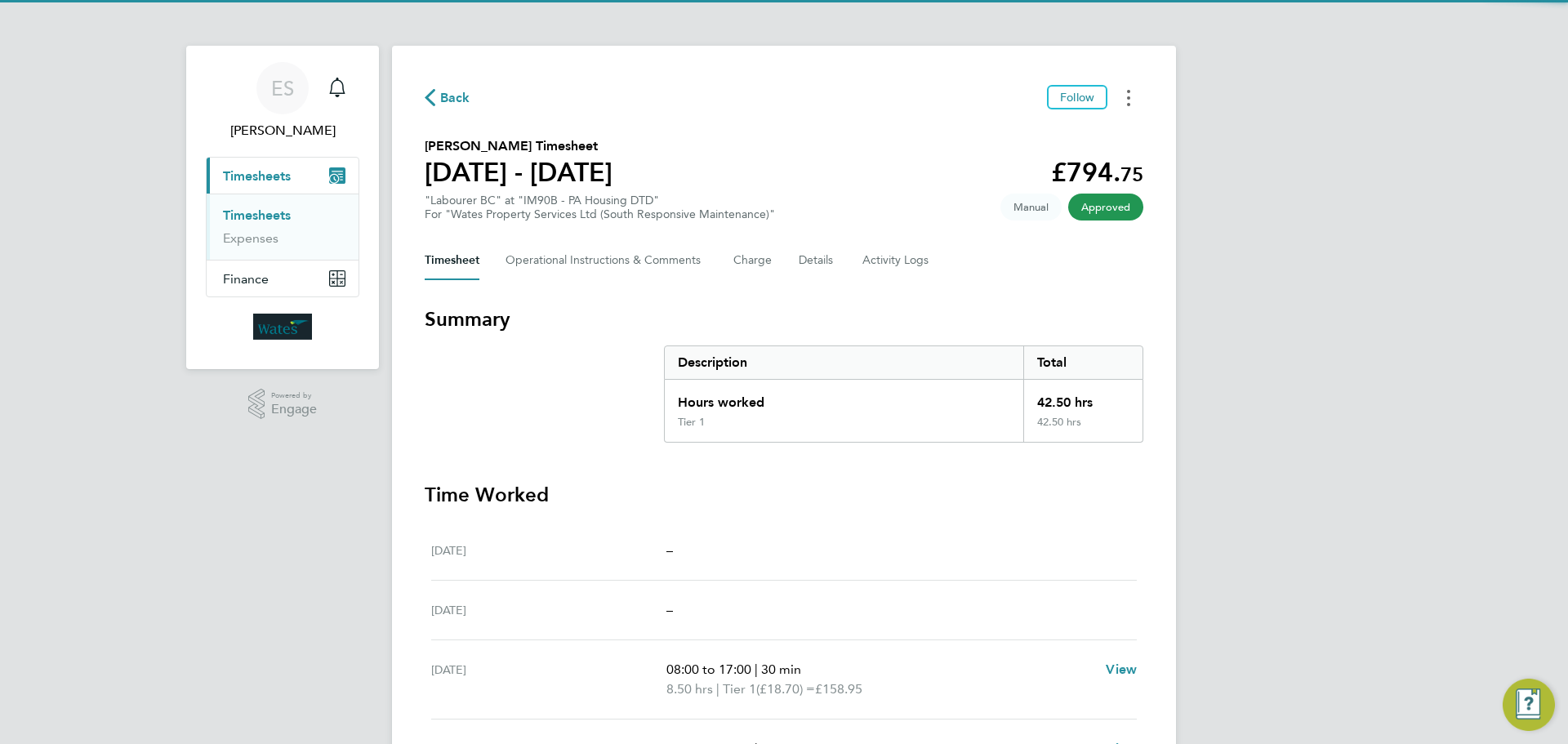
click at [1126, 93] on button "Timesheets Menu" at bounding box center [1128, 97] width 29 height 25
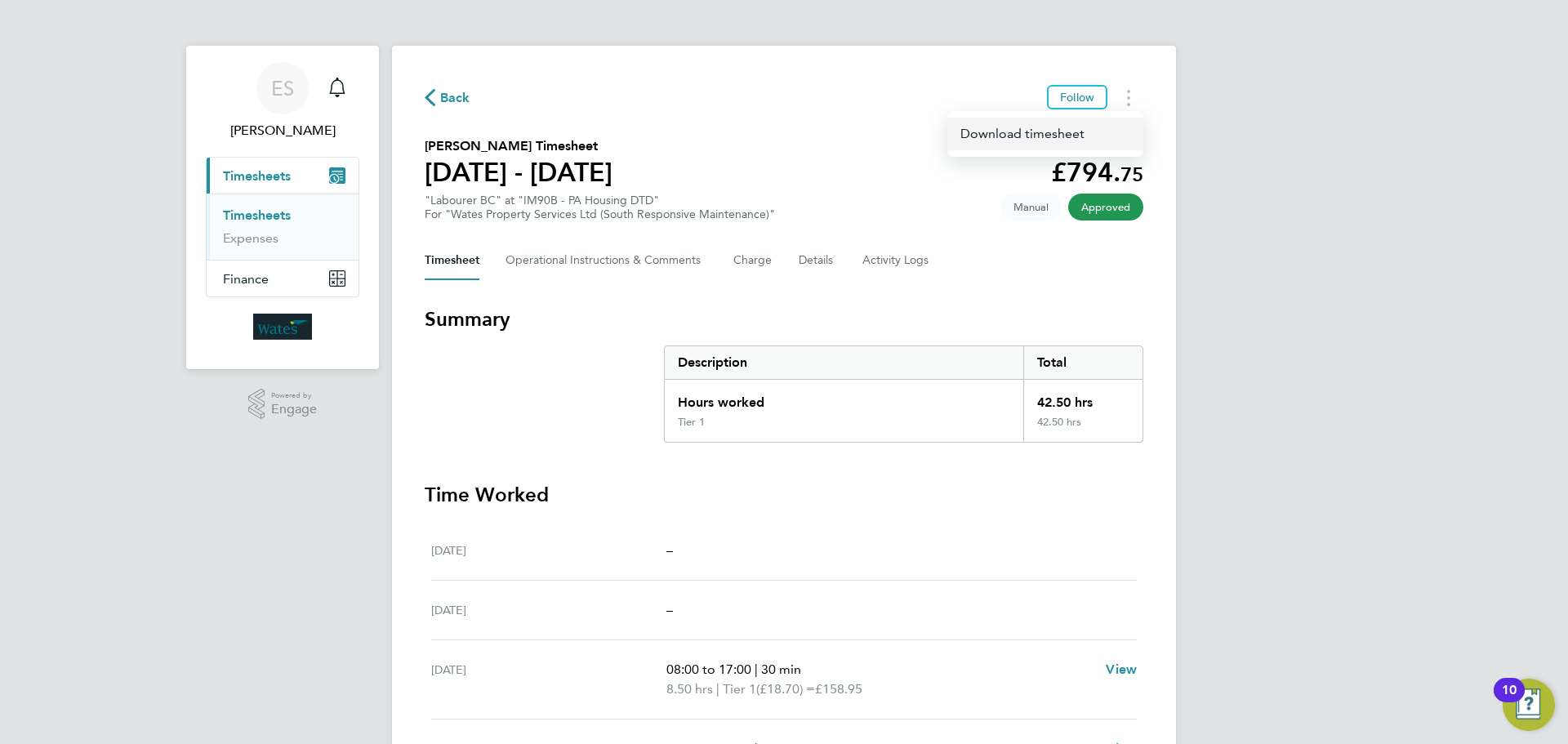
click at [1077, 127] on link "Download timesheet" at bounding box center [1046, 134] width 196 height 33
drag, startPoint x: 1418, startPoint y: 658, endPoint x: 1437, endPoint y: 600, distance: 61.0
click at [1421, 659] on div "ES Emily Summerfield Notifications Applications: Current page: Timesheets Times…" at bounding box center [784, 550] width 1568 height 1101
drag, startPoint x: 1350, startPoint y: 553, endPoint x: 1385, endPoint y: 451, distance: 107.8
click at [1350, 552] on div "ES Emily Summerfield Notifications Applications: Current page: Timesheets Times…" at bounding box center [784, 550] width 1568 height 1101
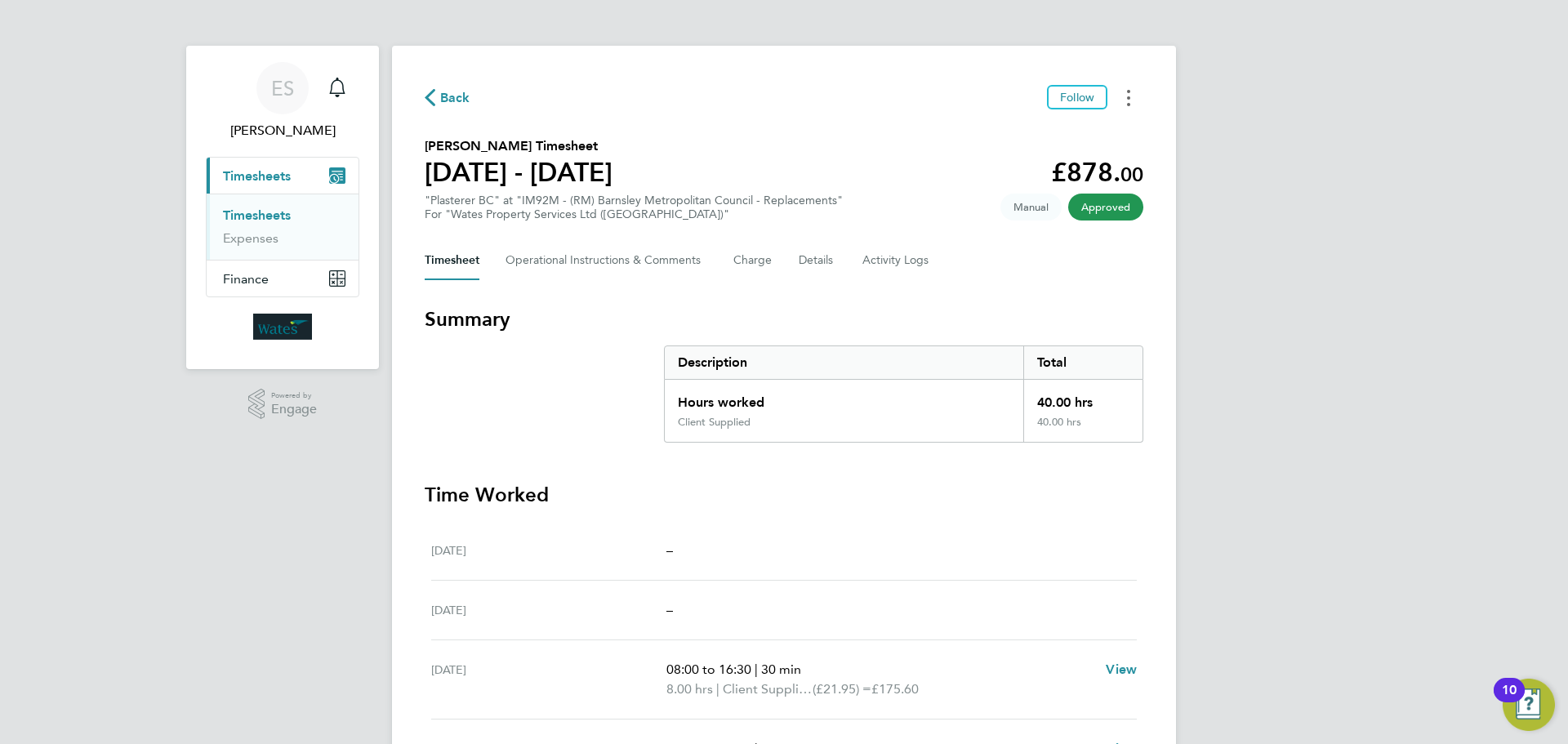
click at [1134, 94] on button "Timesheets Menu" at bounding box center [1128, 97] width 29 height 25
click at [1076, 123] on link "Download timesheet" at bounding box center [1046, 134] width 196 height 33
click at [1127, 99] on icon "Timesheets Menu" at bounding box center [1128, 97] width 3 height 16
click at [1077, 129] on link "Download timesheet" at bounding box center [1046, 134] width 196 height 33
click at [1123, 100] on button "Timesheets Menu" at bounding box center [1128, 97] width 29 height 25
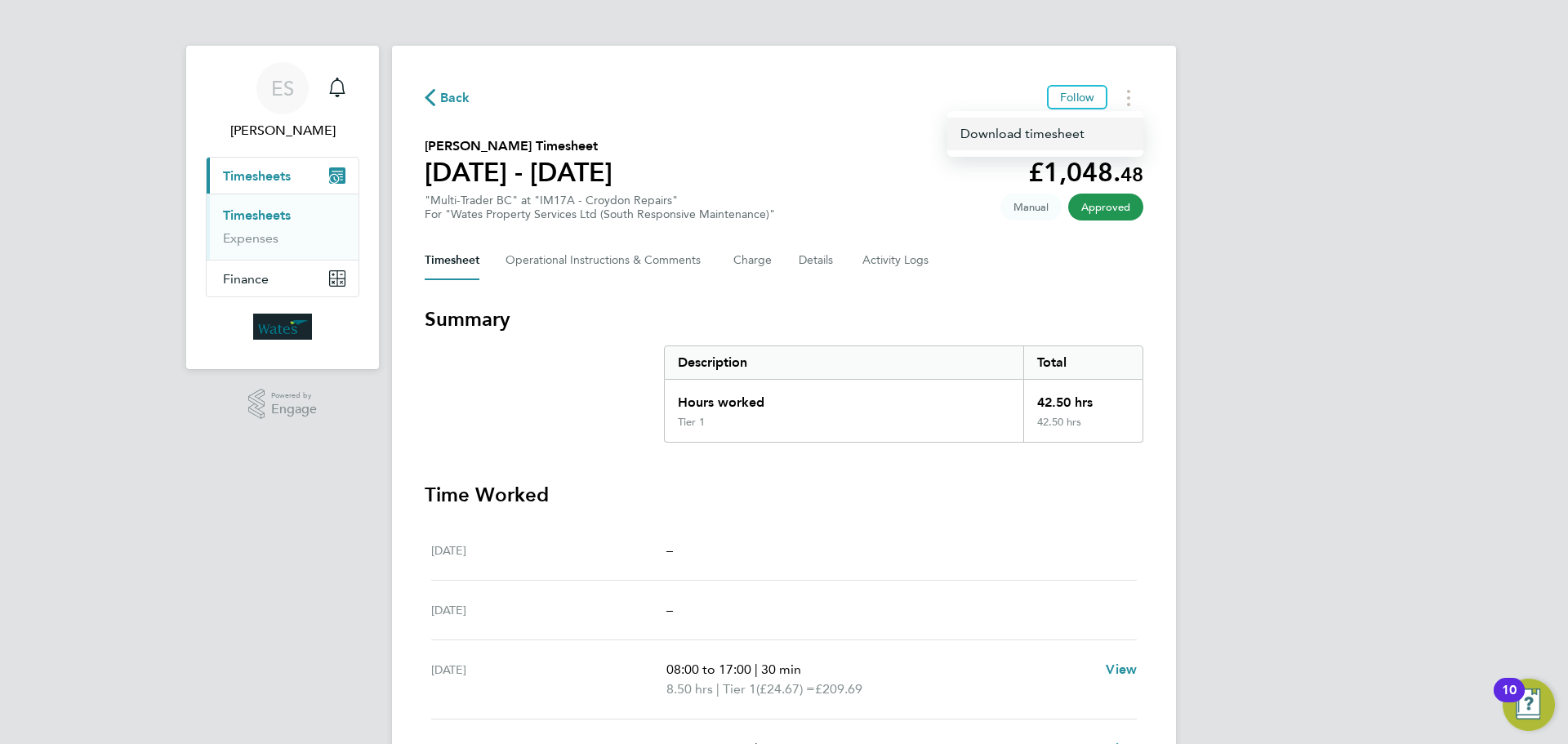
click at [1009, 133] on link "Download timesheet" at bounding box center [1046, 134] width 196 height 33
click at [1126, 103] on button "Timesheets Menu" at bounding box center [1128, 97] width 29 height 25
click at [1057, 132] on link "Download timesheet" at bounding box center [1046, 134] width 196 height 33
click at [1125, 91] on button "Timesheets Menu" at bounding box center [1128, 97] width 29 height 25
click at [1059, 134] on link "Download timesheet" at bounding box center [1046, 134] width 196 height 33
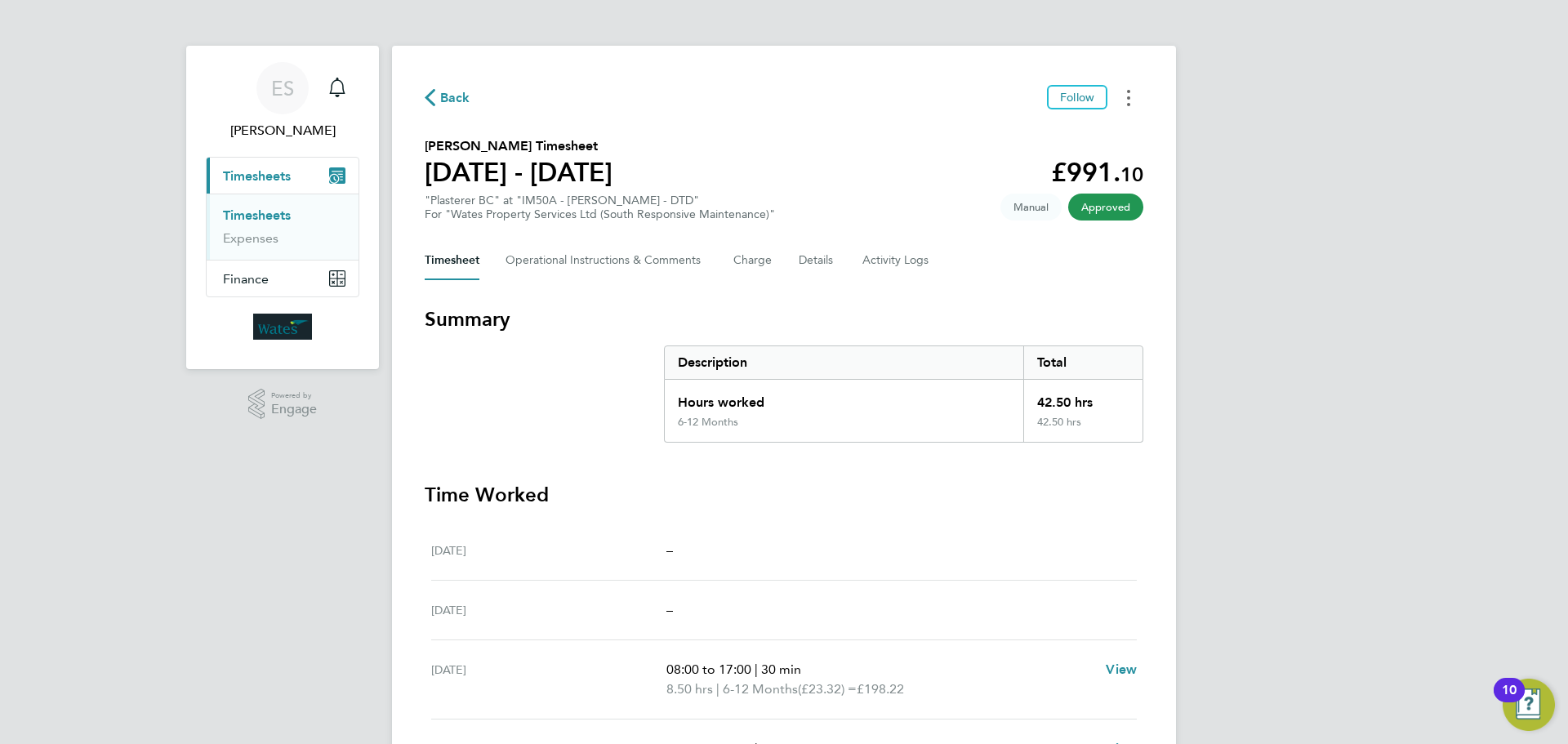
click at [1127, 88] on button "Timesheets Menu" at bounding box center [1128, 97] width 29 height 25
click at [1077, 135] on link "Download timesheet" at bounding box center [1046, 134] width 196 height 33
click at [1128, 93] on icon "Timesheets Menu" at bounding box center [1128, 97] width 3 height 16
click at [1089, 126] on link "Download timesheet" at bounding box center [1046, 134] width 196 height 33
click at [1134, 93] on button "Timesheets Menu" at bounding box center [1128, 97] width 29 height 25
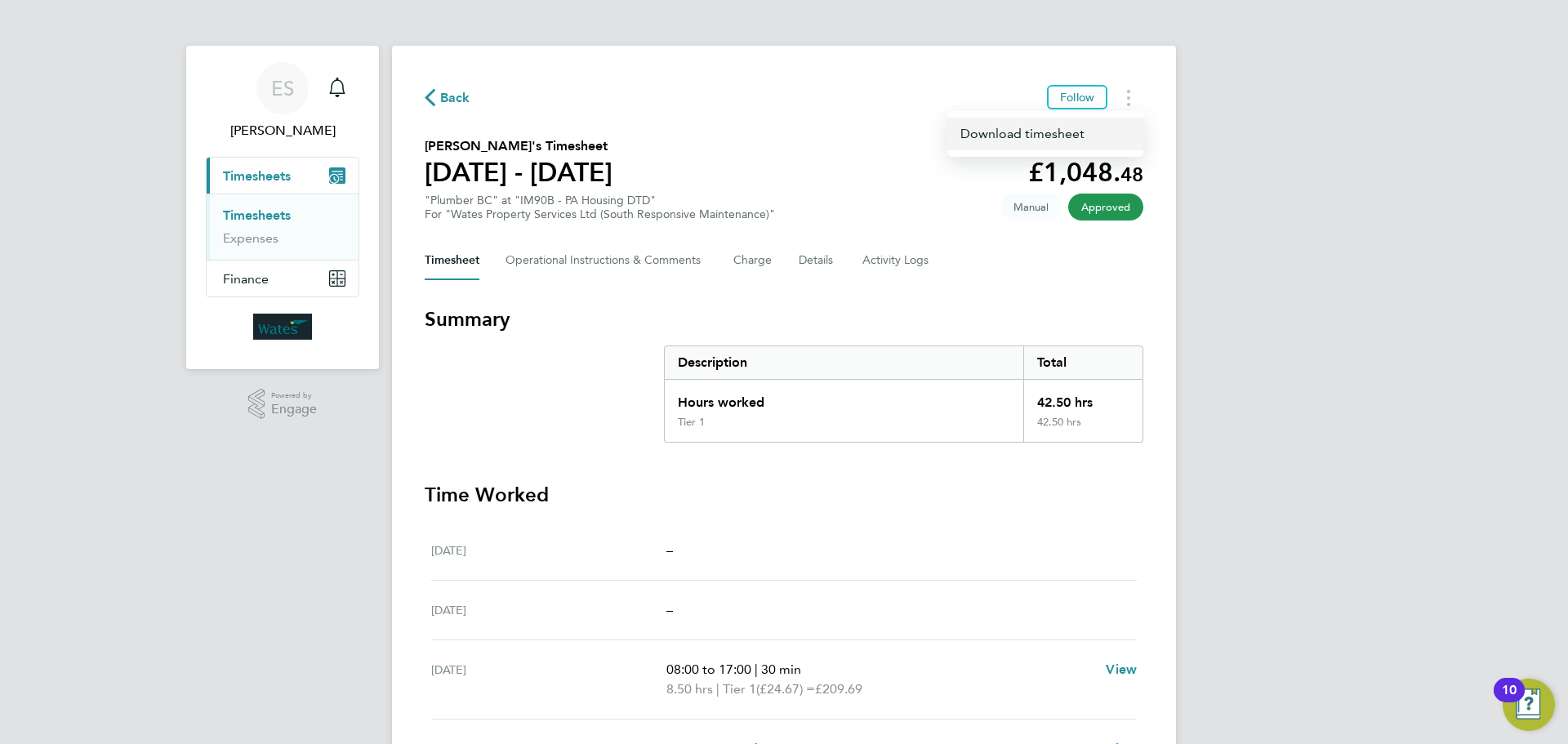
click at [1049, 134] on link "Download timesheet" at bounding box center [1046, 134] width 196 height 33
click at [1126, 92] on button "Timesheets Menu" at bounding box center [1128, 97] width 29 height 25
click at [1062, 136] on link "Download timesheet" at bounding box center [1046, 134] width 196 height 33
click at [1119, 104] on button "Timesheets Menu" at bounding box center [1128, 97] width 29 height 25
click at [1071, 128] on link "Download timesheet" at bounding box center [1046, 134] width 196 height 33
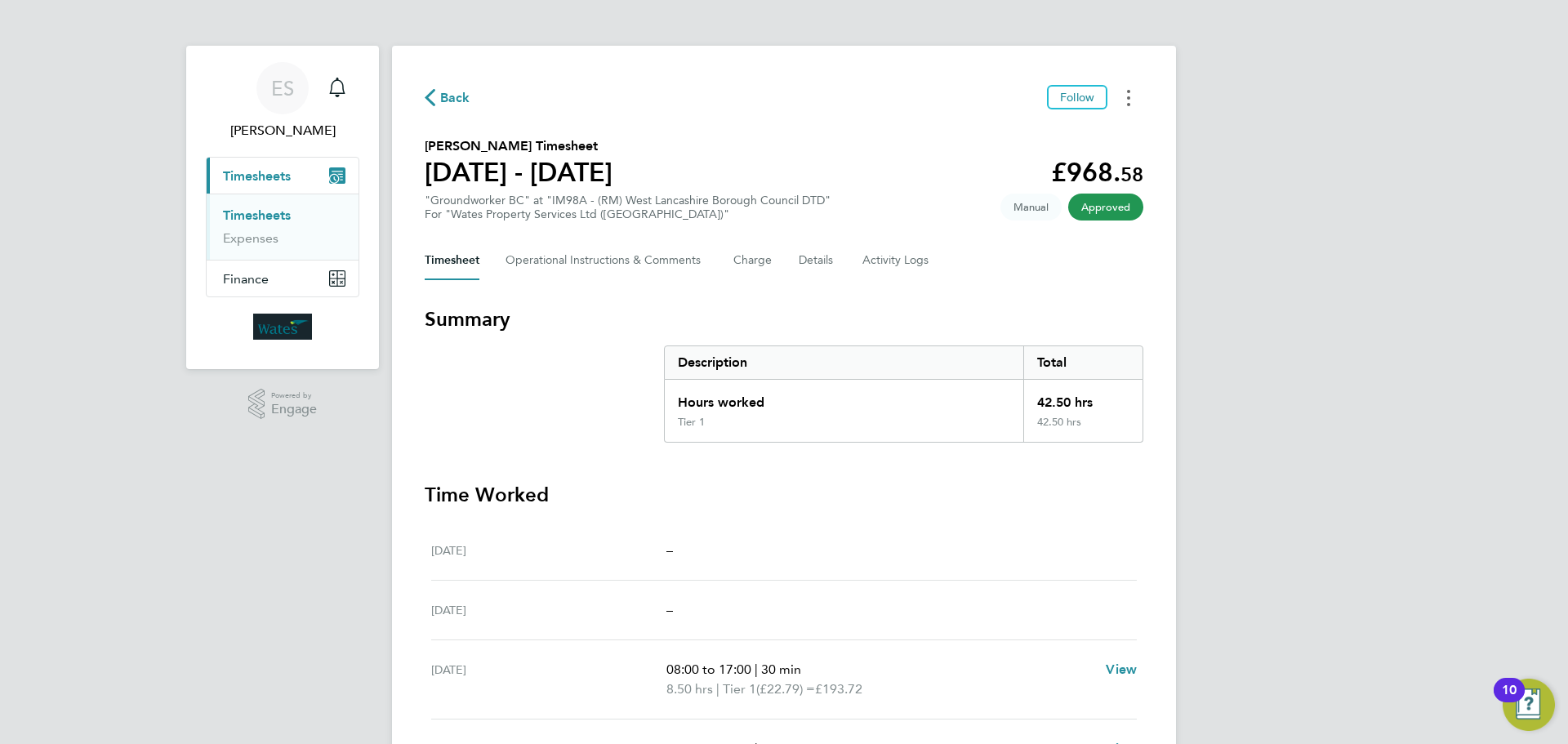
click at [1130, 99] on button "Timesheets Menu" at bounding box center [1128, 97] width 29 height 25
click at [1025, 136] on link "Download timesheet" at bounding box center [1046, 134] width 196 height 33
click at [1380, 477] on div "ES [PERSON_NAME] Notifications Applications: Current page: Timesheets Timesheet…" at bounding box center [784, 550] width 1568 height 1101
click at [1125, 96] on button "Timesheets Menu" at bounding box center [1128, 97] width 29 height 25
click at [1055, 128] on link "Download timesheet" at bounding box center [1046, 134] width 196 height 33
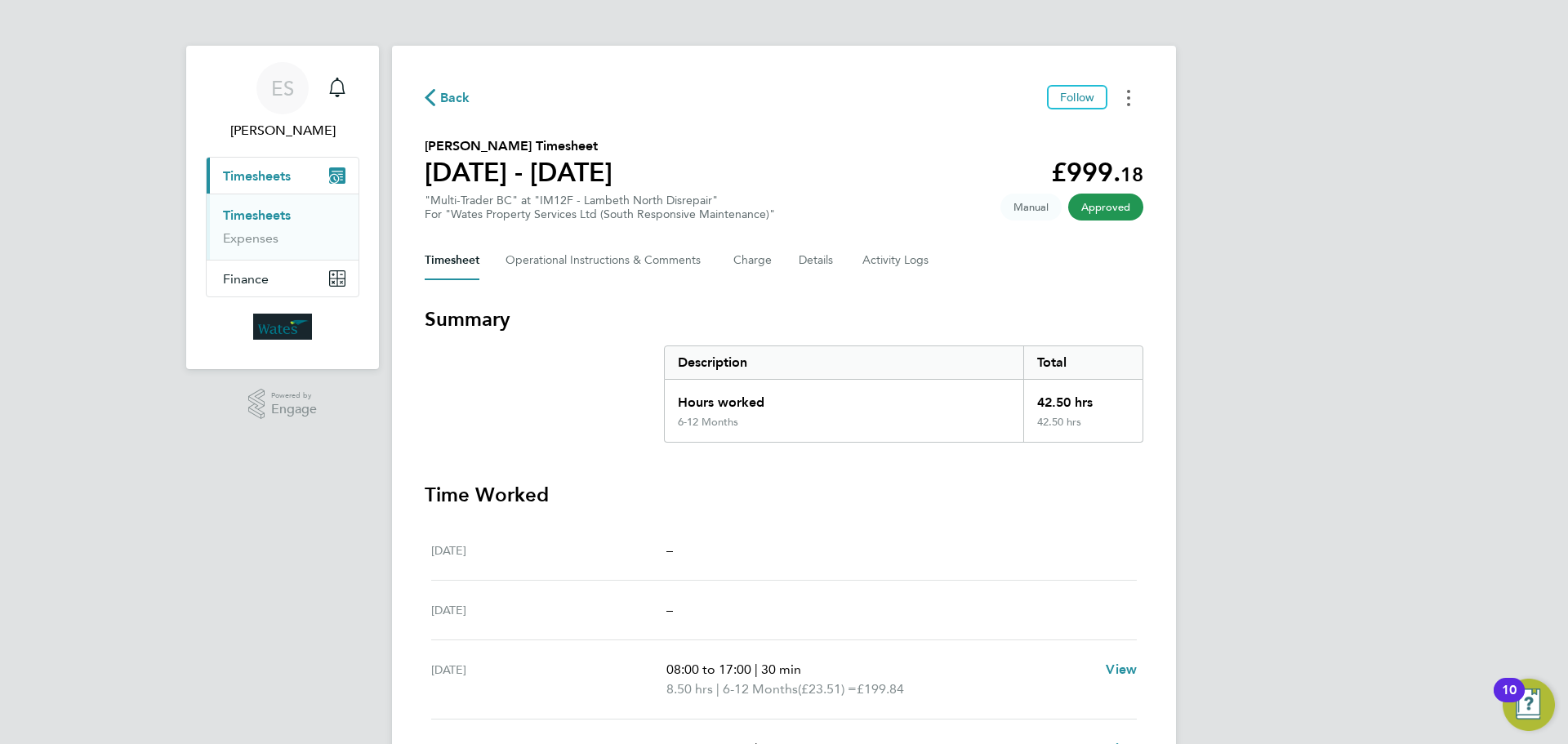
click at [1122, 99] on button "Timesheets Menu" at bounding box center [1128, 97] width 29 height 25
click at [1056, 131] on link "Download timesheet" at bounding box center [1046, 134] width 196 height 33
click at [1305, 498] on div "ES Emily Summerfield Notifications Applications: Current page: Timesheets Times…" at bounding box center [784, 550] width 1568 height 1101
drag, startPoint x: 1419, startPoint y: 448, endPoint x: 1438, endPoint y: 414, distance: 38.9
click at [1420, 448] on div "ES Emily Summerfield Notifications Applications: Current page: Timesheets Times…" at bounding box center [784, 550] width 1568 height 1101
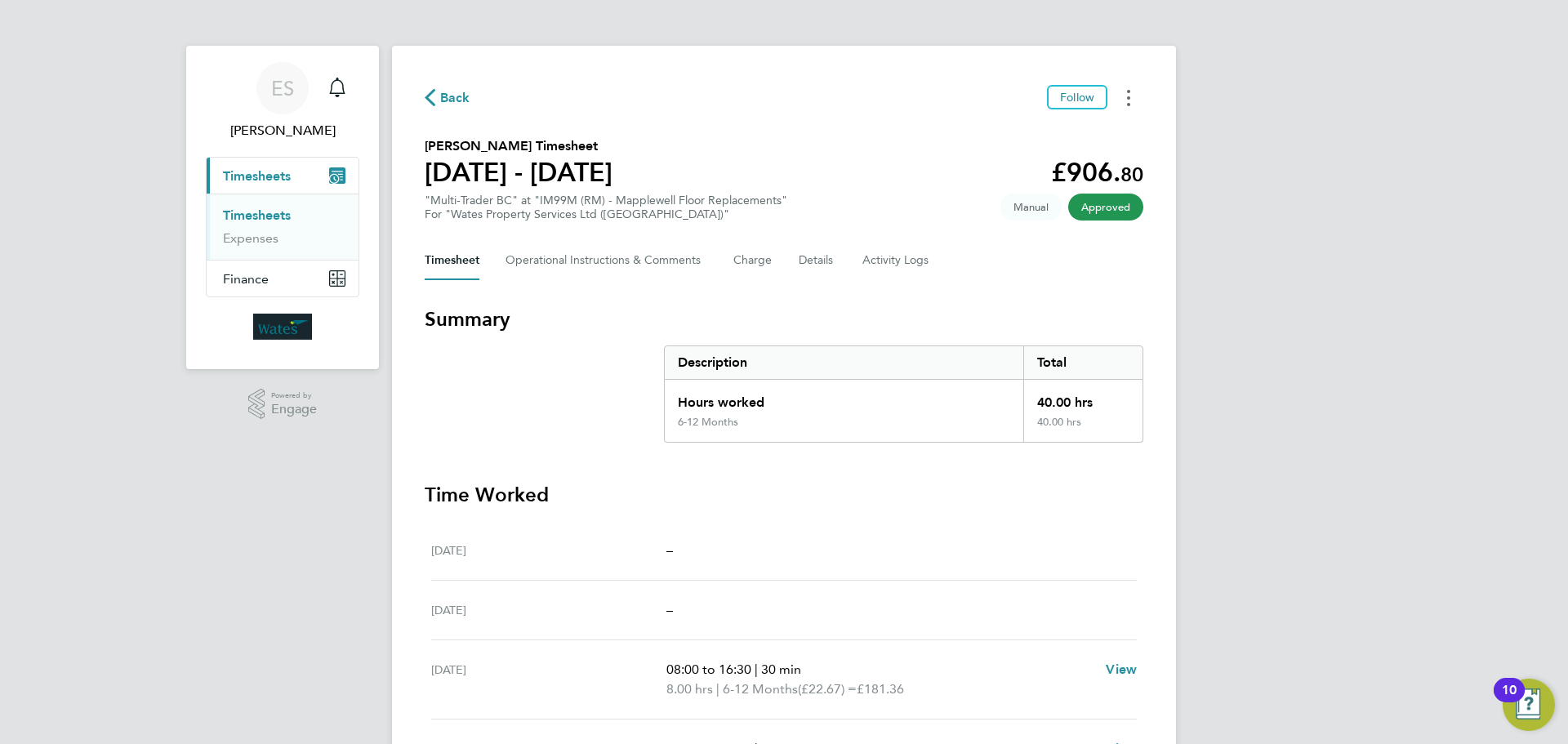
click at [1137, 94] on button "Timesheets Menu" at bounding box center [1128, 97] width 29 height 25
click at [1065, 135] on link "Download timesheet" at bounding box center [1046, 134] width 196 height 33
click at [1267, 458] on div "ES Emily Summerfield Notifications Applications: Current page: Timesheets Times…" at bounding box center [784, 550] width 1568 height 1101
click at [1265, 460] on div "ES Emily Summerfield Notifications Applications: Current page: Timesheets Times…" at bounding box center [784, 550] width 1568 height 1101
click at [1130, 82] on div "Back Follow [PERSON_NAME] Timesheet [DATE] - [DATE] £991. 10 "Wet Multi BC" at …" at bounding box center [784, 560] width 784 height 1029
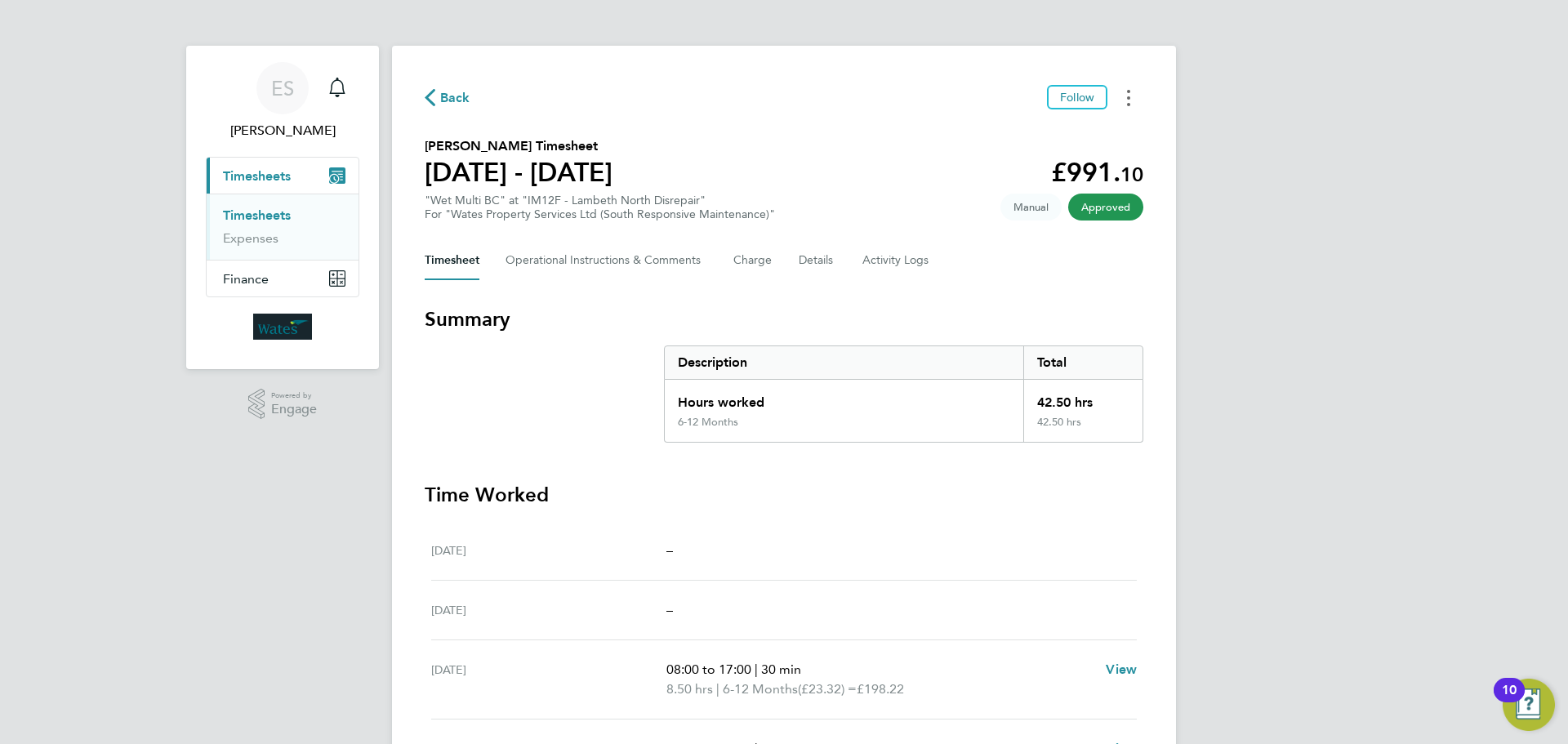
click at [1133, 93] on button "Timesheets Menu" at bounding box center [1128, 97] width 29 height 25
click at [1052, 128] on link "Download timesheet" at bounding box center [1046, 134] width 196 height 33
click at [1324, 543] on div "ES [PERSON_NAME] Notifications Applications: Current page: Timesheets Timesheet…" at bounding box center [784, 550] width 1568 height 1101
click at [1122, 93] on button "Timesheets Menu" at bounding box center [1128, 97] width 29 height 25
click at [1060, 136] on link "Download timesheet" at bounding box center [1046, 134] width 196 height 33
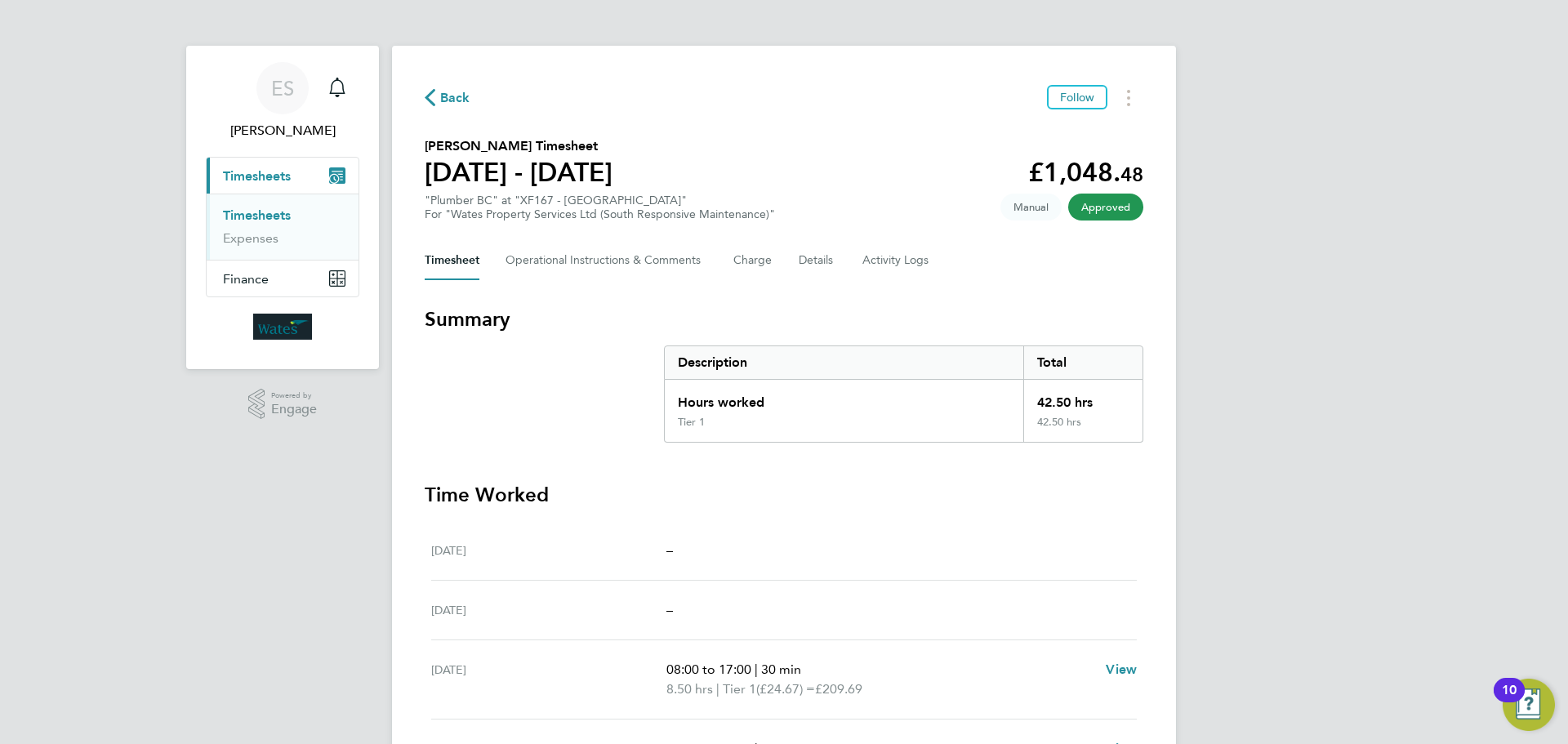
click at [1351, 478] on div "ES Emily Summerfield Notifications Applications: Current page: Timesheets Times…" at bounding box center [784, 550] width 1568 height 1101
click at [1367, 478] on div "ES Emily Summerfield Notifications Applications: Current page: Timesheets Times…" at bounding box center [784, 550] width 1568 height 1101
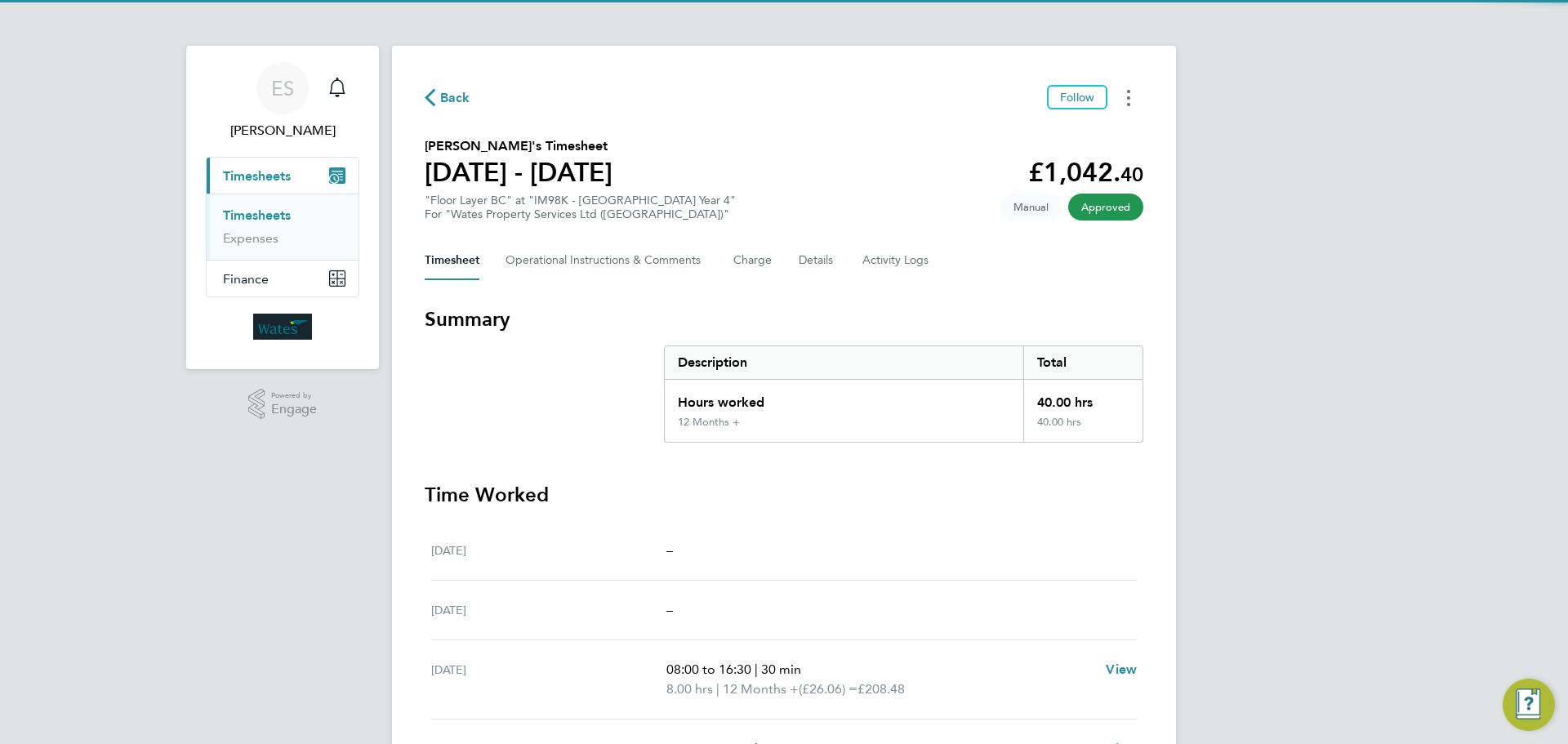
click at [1132, 94] on button "Timesheets Menu" at bounding box center [1128, 97] width 29 height 25
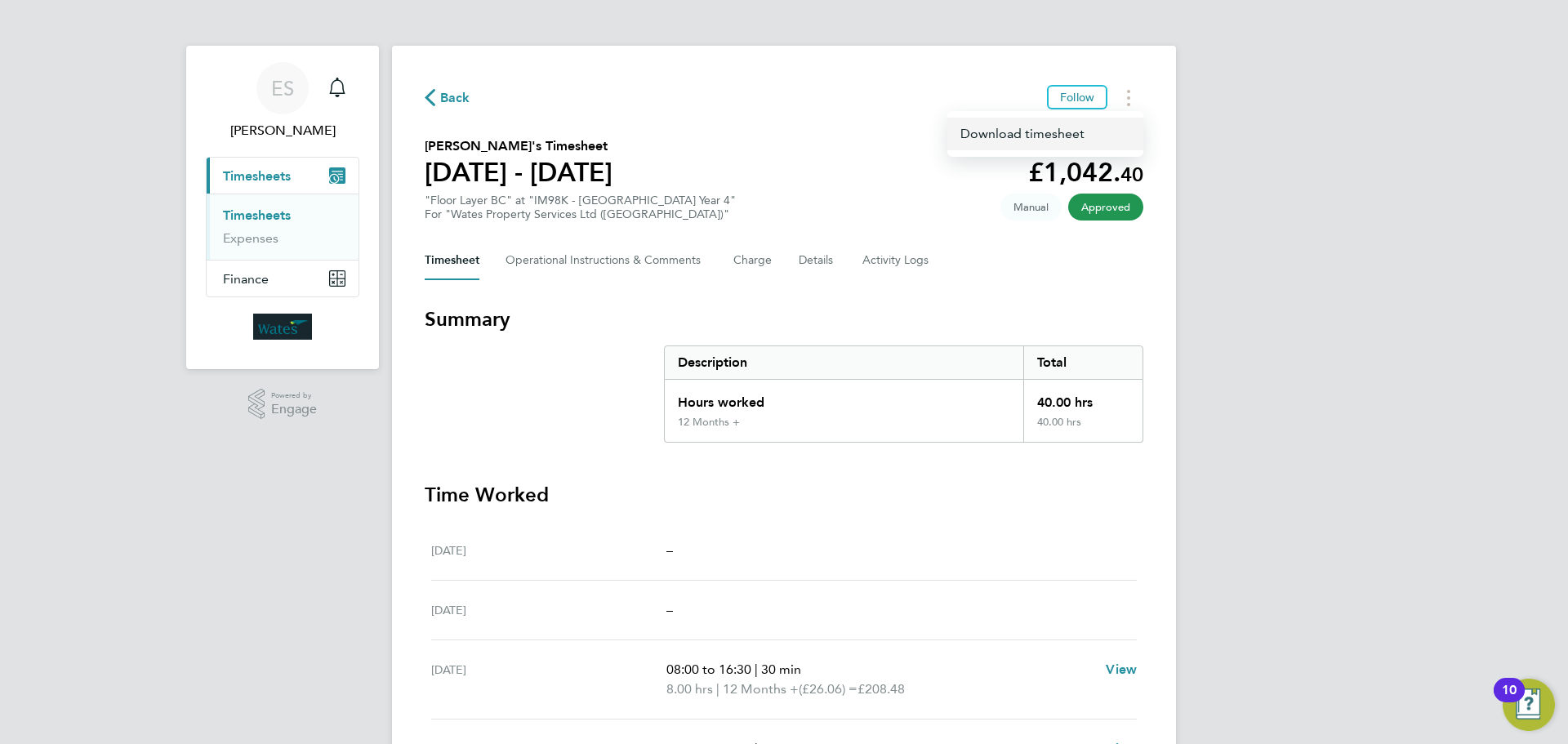
drag, startPoint x: 1056, startPoint y: 132, endPoint x: 1100, endPoint y: 118, distance: 46.2
click at [1056, 133] on link "Download timesheet" at bounding box center [1046, 134] width 196 height 33
click at [1367, 584] on div "ES [PERSON_NAME] Notifications Applications: Current page: Timesheets Timesheet…" at bounding box center [784, 550] width 1568 height 1101
click at [1397, 540] on div "ES Emily Summerfield Notifications Applications: Current page: Timesheets Times…" at bounding box center [784, 550] width 1568 height 1101
click at [1128, 98] on circle "Timesheets Menu" at bounding box center [1128, 97] width 3 height 3
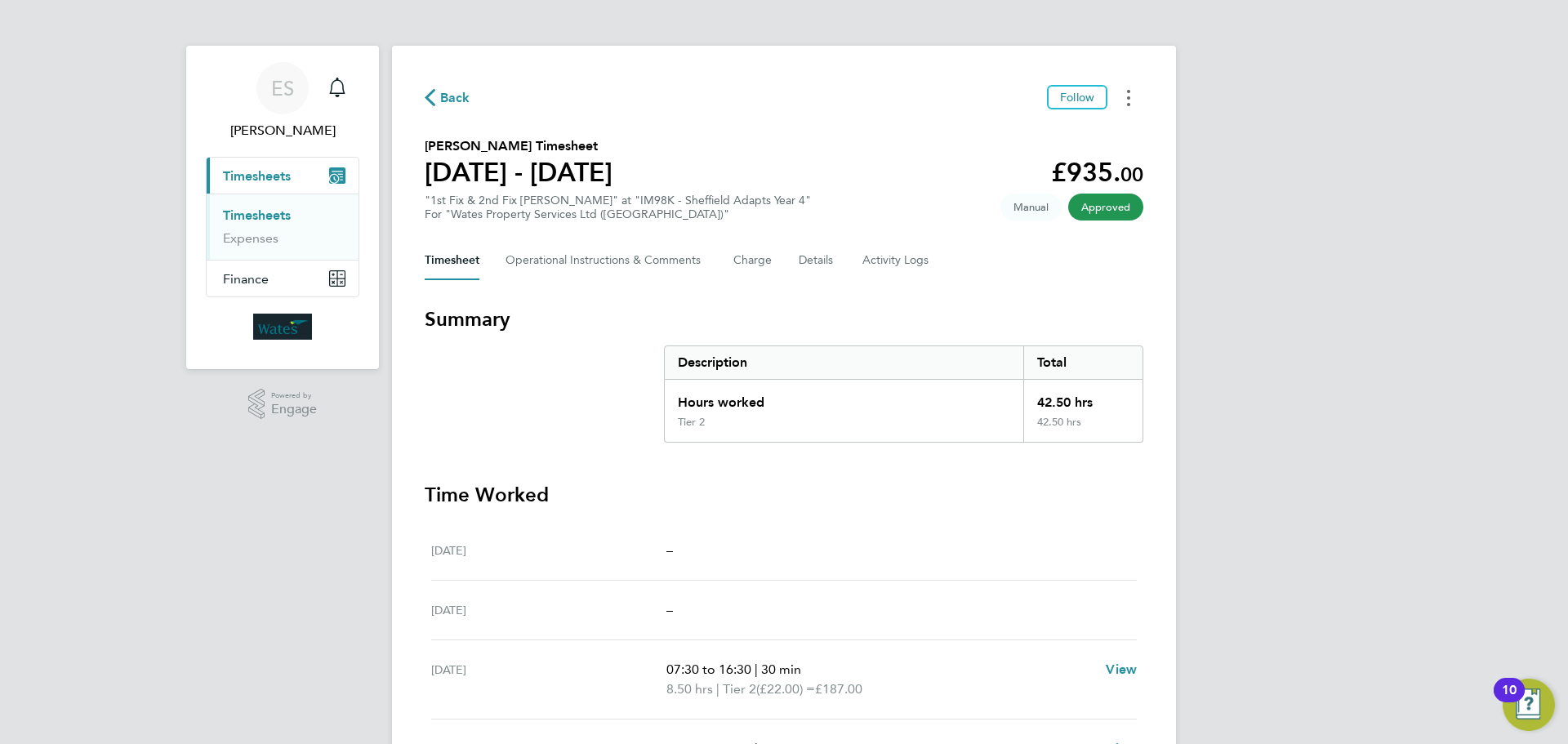
click at [1132, 99] on button "Timesheets Menu" at bounding box center [1128, 97] width 29 height 25
click at [1059, 131] on link "Download timesheet" at bounding box center [1046, 134] width 196 height 33
click at [1297, 520] on div "ES [PERSON_NAME] Notifications Applications: Current page: Timesheets Timesheet…" at bounding box center [784, 550] width 1568 height 1101
click at [1330, 633] on div "ES Emily Summerfield Notifications Applications: Current page: Timesheets Times…" at bounding box center [784, 550] width 1568 height 1101
click at [1136, 100] on button "Timesheets Menu" at bounding box center [1128, 97] width 29 height 25
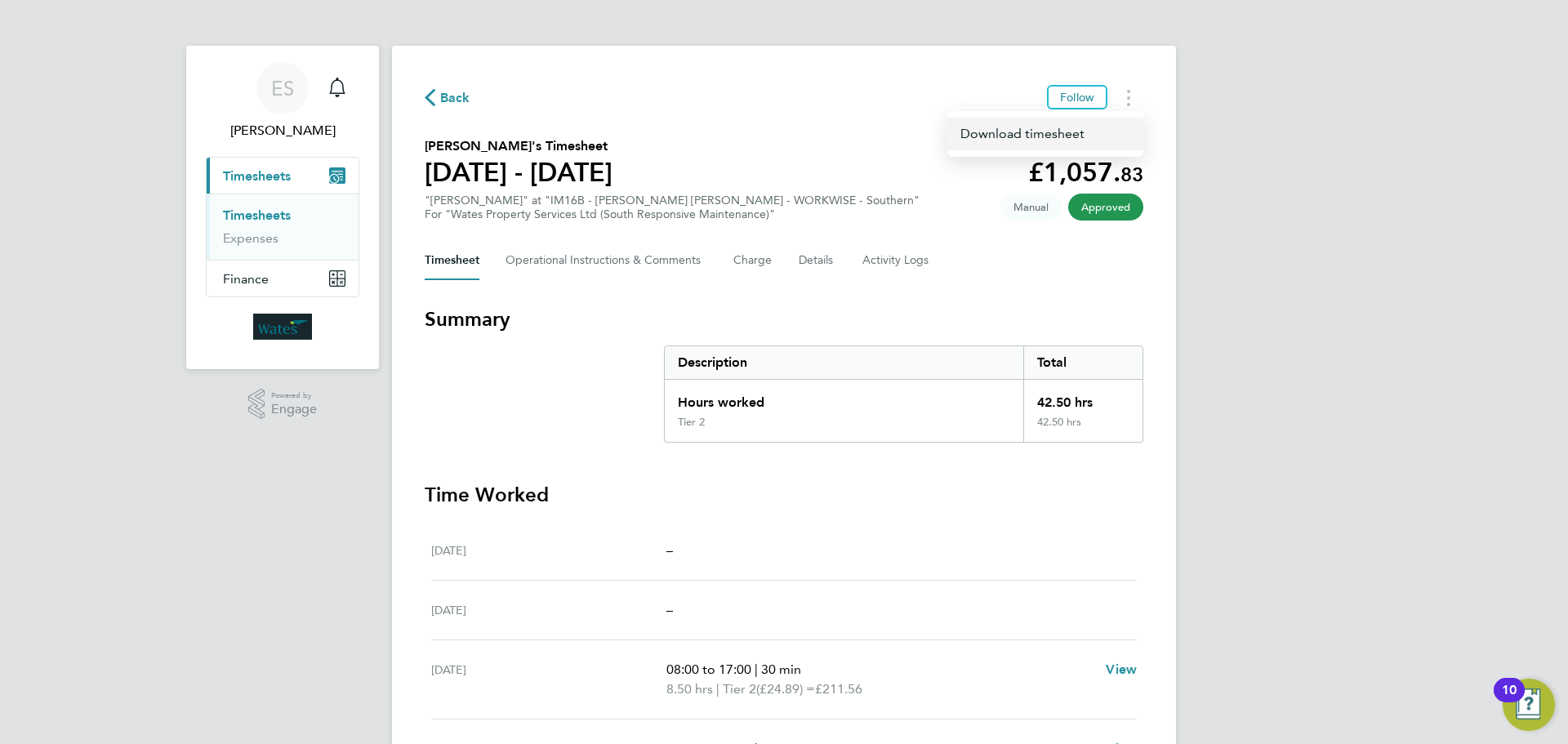
click at [1031, 137] on link "Download timesheet" at bounding box center [1046, 134] width 196 height 33
drag, startPoint x: 1363, startPoint y: 469, endPoint x: 1367, endPoint y: 419, distance: 50.2
click at [1363, 463] on div "ES Emily Summerfield Notifications Applications: Current page: Timesheets Times…" at bounding box center [784, 550] width 1568 height 1101
click at [1124, 95] on button "Timesheets Menu" at bounding box center [1128, 97] width 29 height 25
click at [1075, 133] on link "Download timesheet" at bounding box center [1046, 134] width 196 height 33
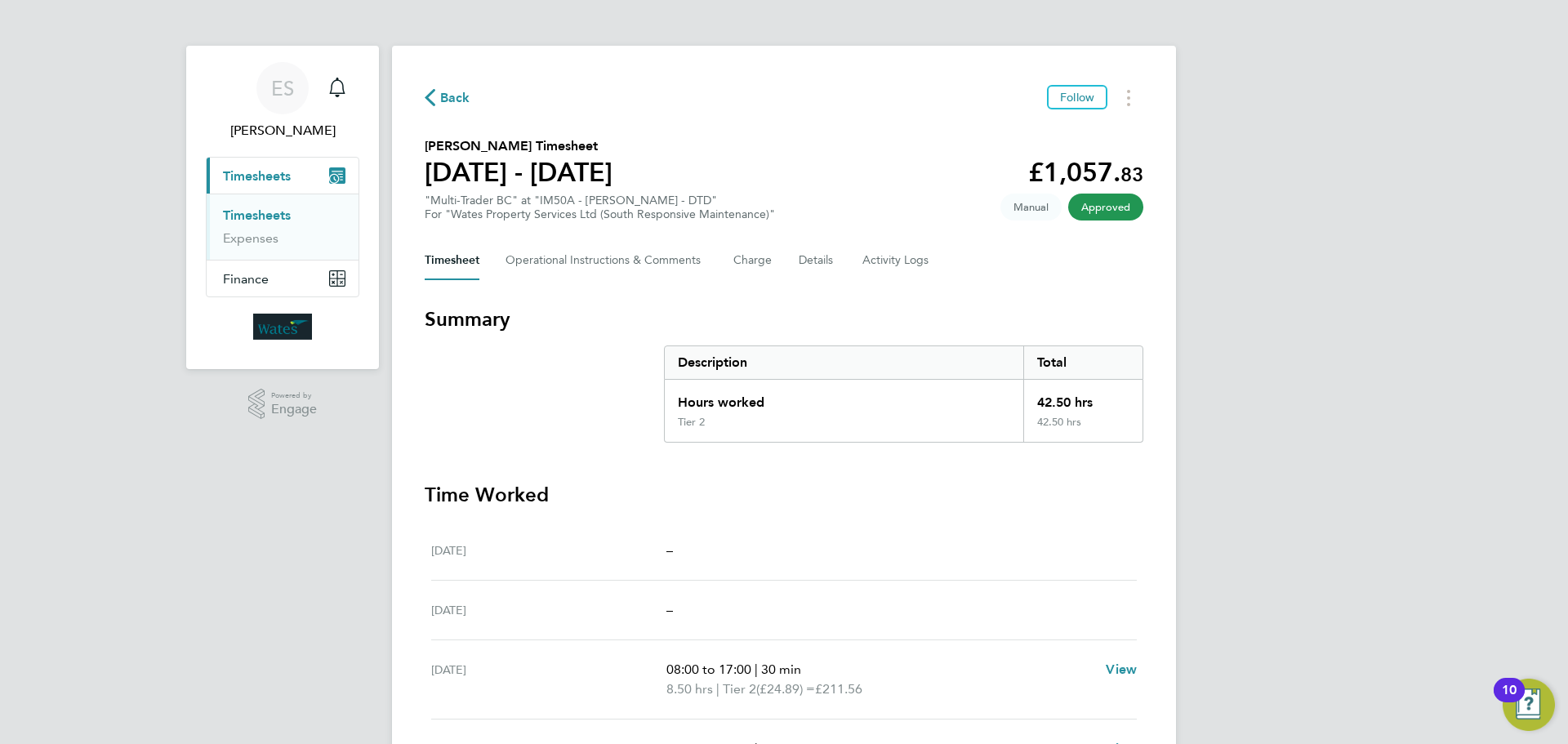
click at [1354, 447] on div "ES Emily Summerfield Notifications Applications: Current page: Timesheets Times…" at bounding box center [784, 550] width 1568 height 1101
click at [1498, 459] on div "ES Emily Summerfield Notifications Applications: Current page: Timesheets Times…" at bounding box center [784, 550] width 1568 height 1101
click at [1123, 96] on button "Timesheets Menu" at bounding box center [1128, 97] width 29 height 25
click at [1065, 135] on link "Download timesheet" at bounding box center [1046, 134] width 196 height 33
drag, startPoint x: 1276, startPoint y: 559, endPoint x: 1267, endPoint y: 564, distance: 10.3
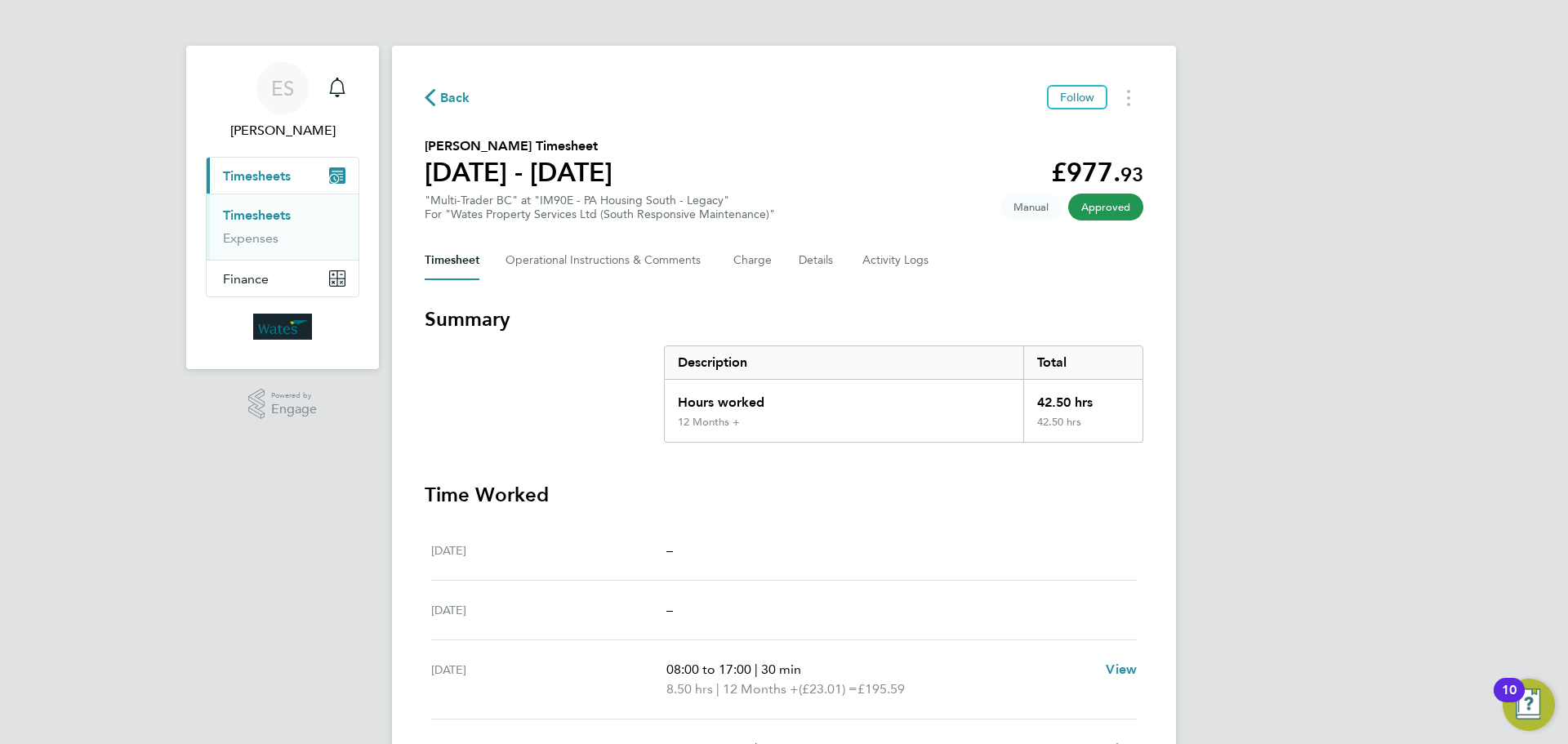
click at [1276, 559] on div "ES Emily Summerfield Notifications Applications: Current page: Timesheets Times…" at bounding box center [784, 550] width 1568 height 1101
click at [1294, 552] on div "ES Emily Summerfield Notifications Applications: Current page: Timesheets Times…" at bounding box center [784, 550] width 1568 height 1101
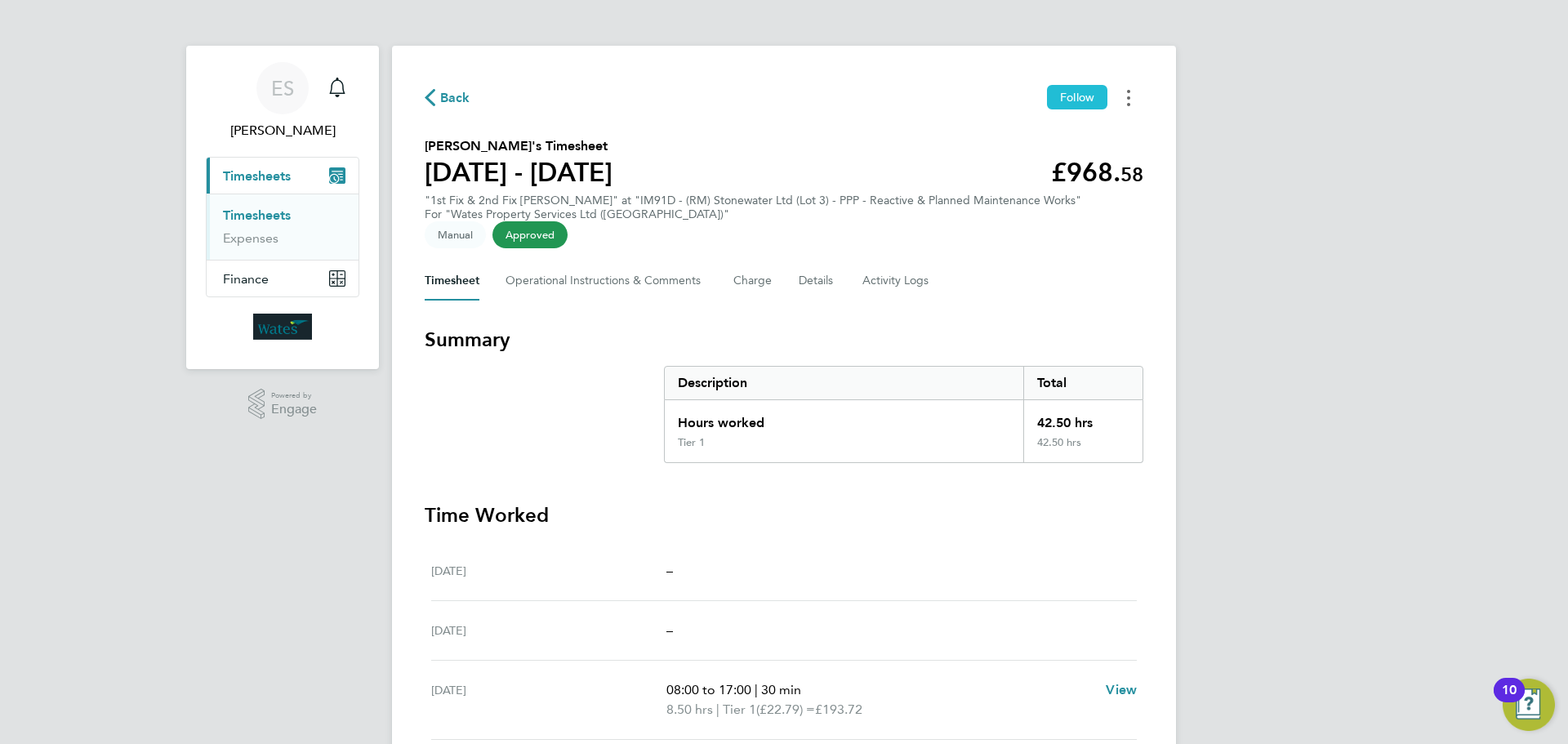
click at [1132, 96] on button "Timesheets Menu" at bounding box center [1128, 97] width 29 height 25
click at [1058, 127] on link "Download timesheet" at bounding box center [1046, 134] width 196 height 33
click at [1296, 526] on div "ES [PERSON_NAME] Notifications Applications: Current page: Timesheets Timesheet…" at bounding box center [784, 561] width 1568 height 1122
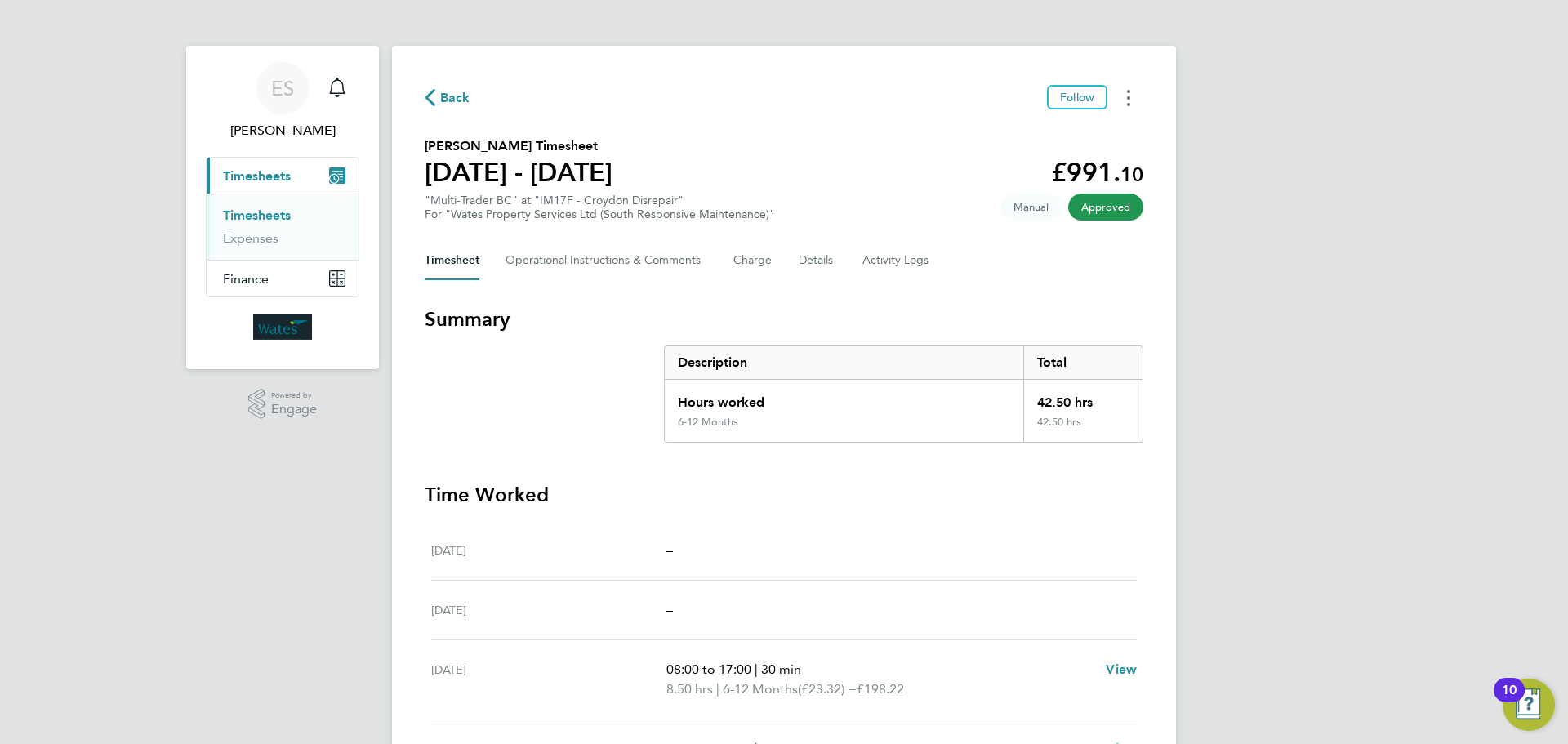
click at [1127, 86] on button "Timesheets Menu" at bounding box center [1128, 97] width 29 height 25
click at [1029, 138] on link "Download timesheet" at bounding box center [1046, 134] width 196 height 33
click at [1376, 507] on div "ES Emily Summerfield Notifications Applications: Current page: Timesheets Times…" at bounding box center [784, 550] width 1568 height 1101
click at [1121, 95] on button "Timesheets Menu" at bounding box center [1128, 97] width 29 height 25
click at [1083, 130] on link "Download timesheet" at bounding box center [1046, 134] width 196 height 33
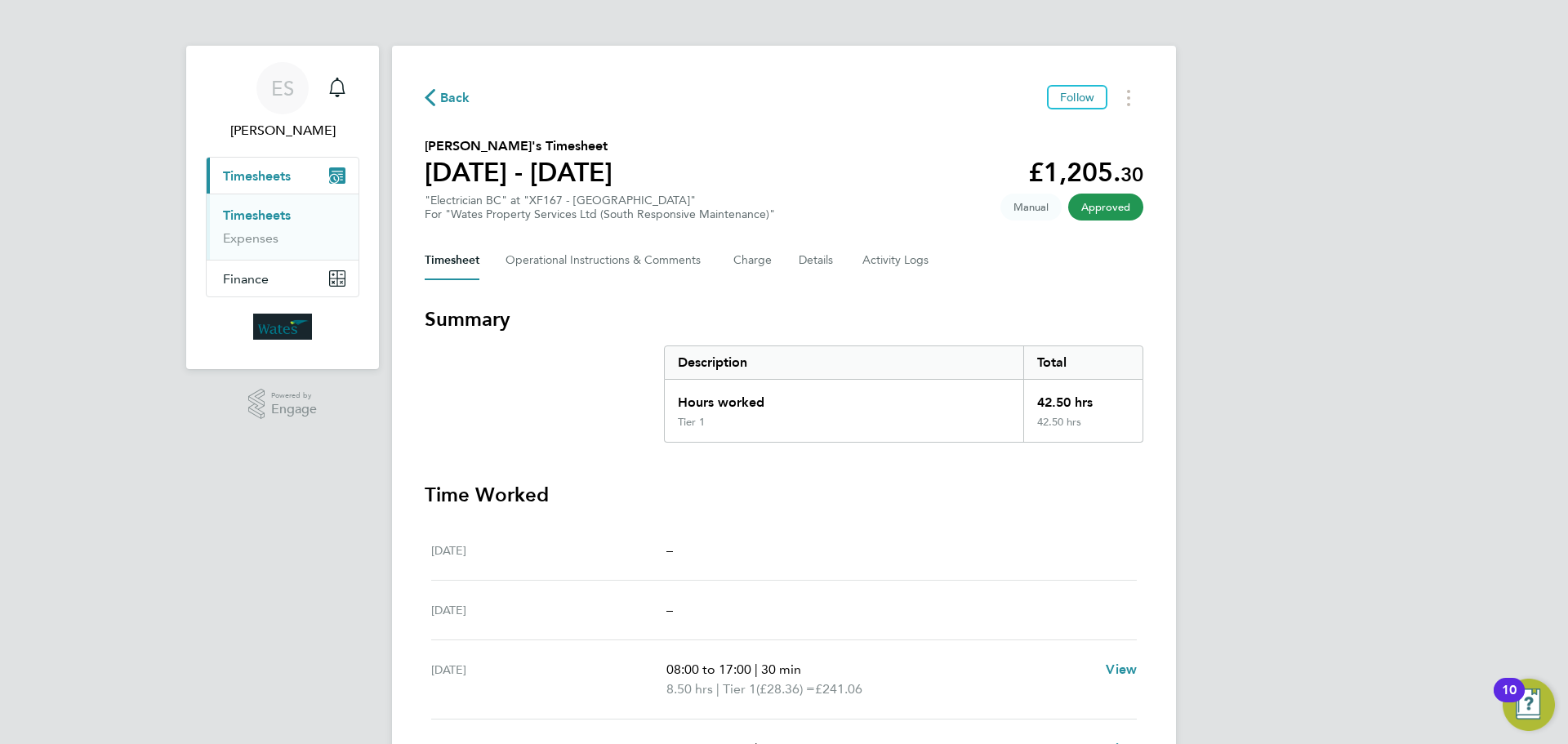
click at [1322, 505] on div "ES [PERSON_NAME] Notifications Applications: Current page: Timesheets Timesheet…" at bounding box center [784, 550] width 1568 height 1101
click at [1354, 444] on div "ES Emily Summerfield Notifications Applications: Current page: Timesheets Times…" at bounding box center [784, 550] width 1568 height 1101
click at [1128, 97] on button "Timesheets Menu" at bounding box center [1128, 97] width 29 height 25
click at [1069, 136] on link "Download timesheet" at bounding box center [1046, 134] width 196 height 33
drag, startPoint x: 1341, startPoint y: 533, endPoint x: 1369, endPoint y: 492, distance: 49.6
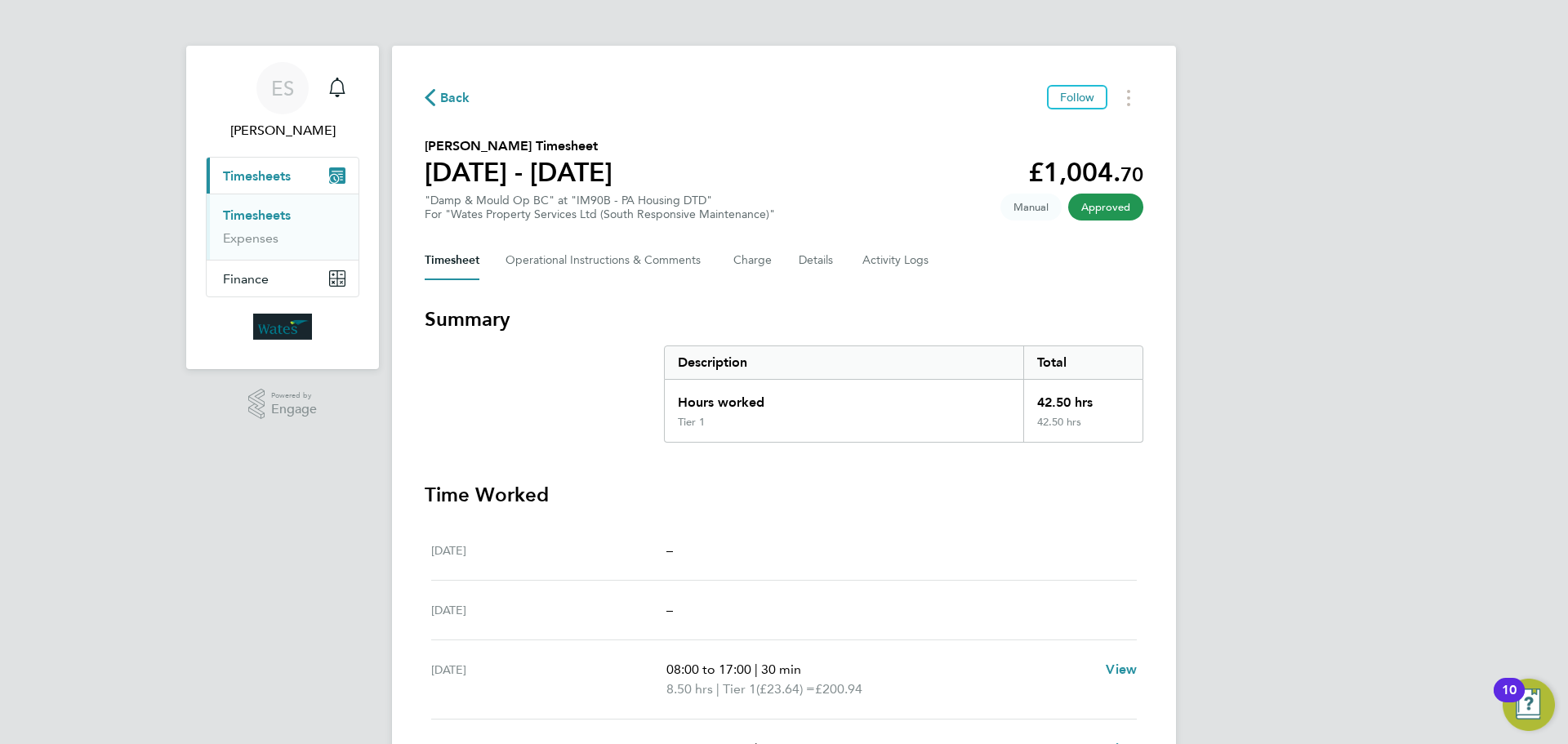
click at [1344, 533] on div "ES Emily Summerfield Notifications Applications: Current page: Timesheets Times…" at bounding box center [784, 550] width 1568 height 1101
click at [1130, 93] on icon "Timesheets Menu" at bounding box center [1128, 97] width 3 height 16
click at [1087, 131] on link "Download timesheet" at bounding box center [1046, 134] width 196 height 33
drag, startPoint x: 1433, startPoint y: 473, endPoint x: 1428, endPoint y: 466, distance: 8.6
click at [1433, 473] on div "ES Emily Summerfield Notifications Applications: Current page: Timesheets Times…" at bounding box center [784, 550] width 1568 height 1101
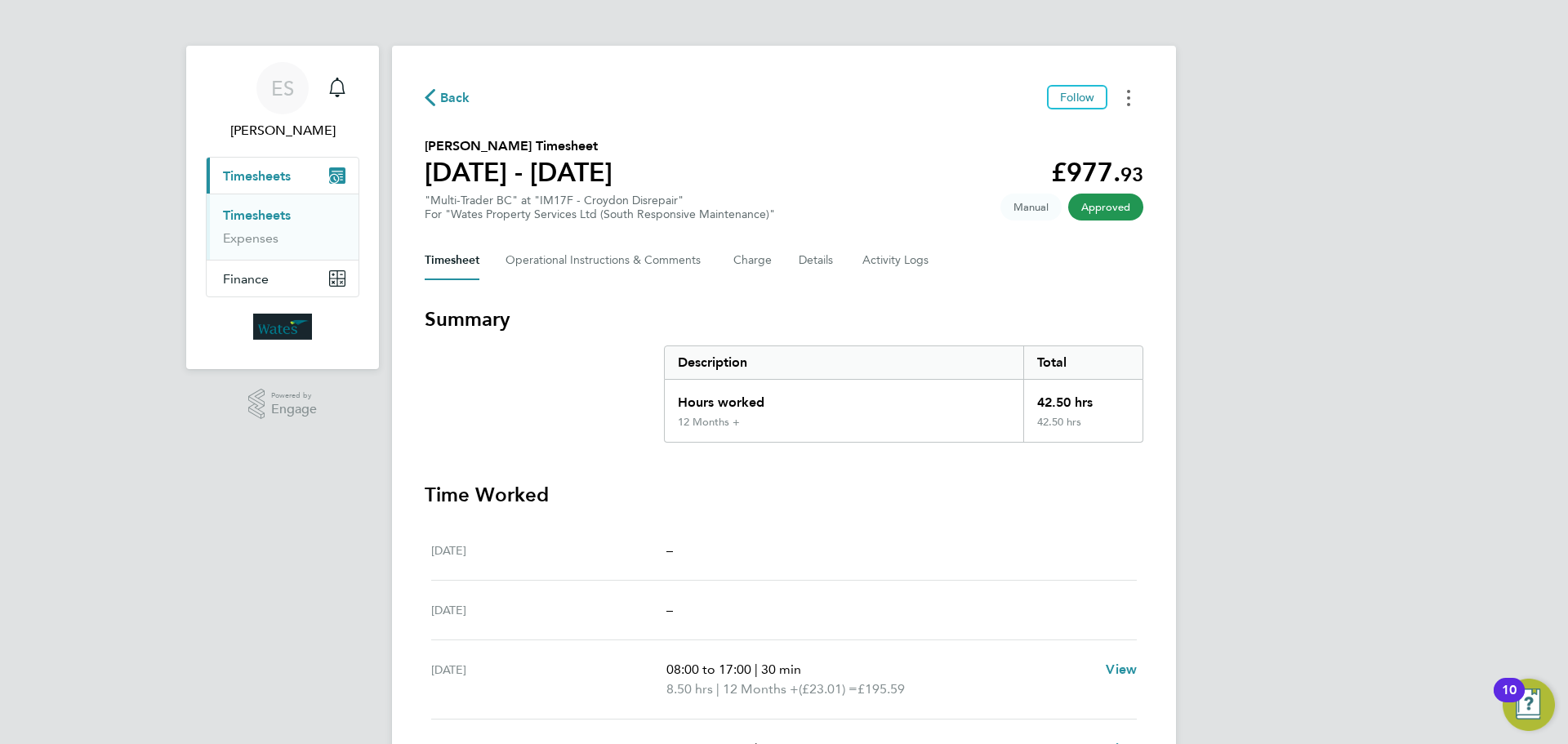
click at [1132, 88] on button "Timesheets Menu" at bounding box center [1128, 97] width 29 height 25
click at [1090, 126] on link "Download timesheet" at bounding box center [1046, 134] width 196 height 33
click at [1452, 581] on div "ES Emily Summerfield Notifications Applications: Current page: Timesheets Times…" at bounding box center [784, 550] width 1568 height 1101
click at [1127, 93] on icon "Timesheets Menu" at bounding box center [1128, 97] width 3 height 16
click at [1056, 127] on link "Download timesheet" at bounding box center [1046, 134] width 196 height 33
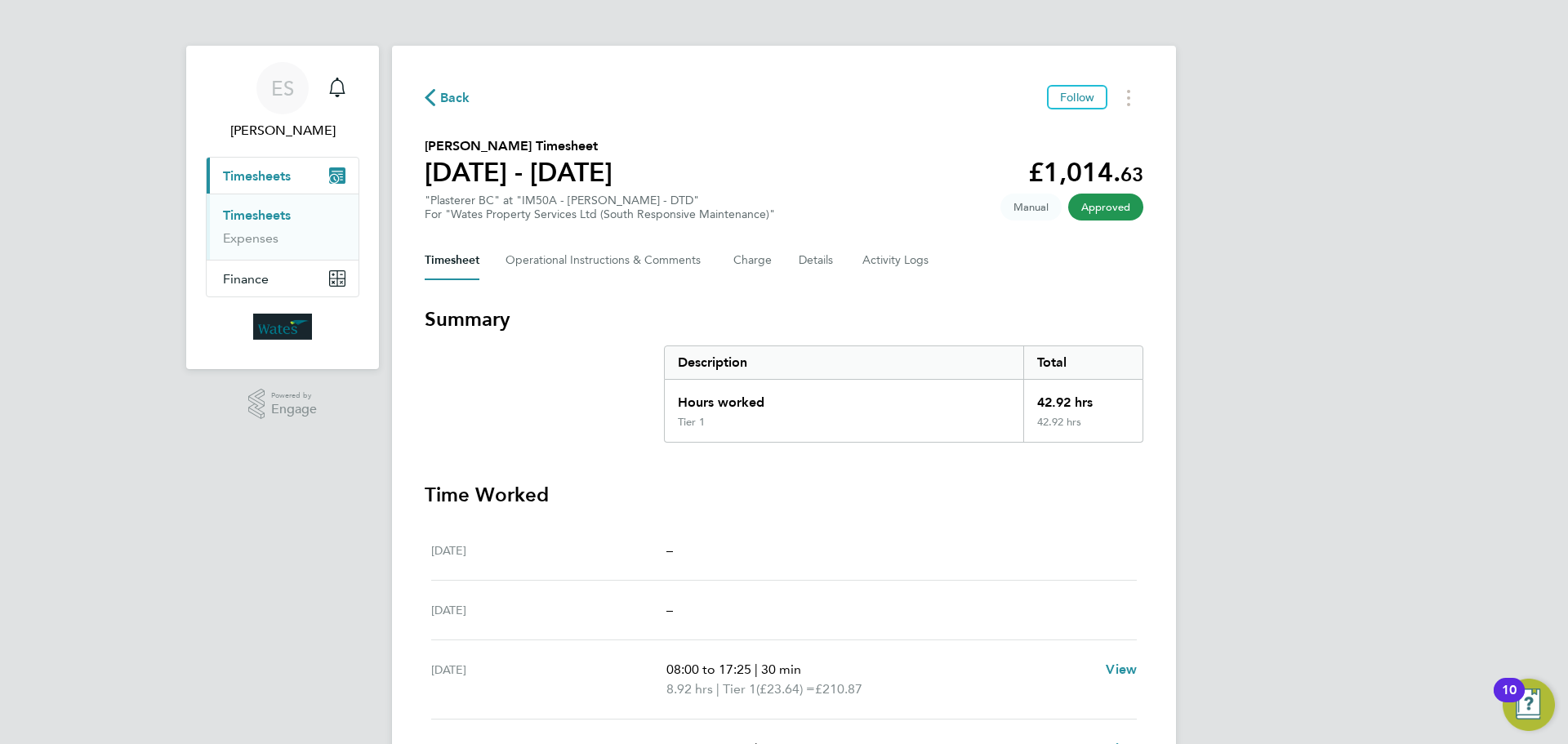
click at [1385, 498] on div "ES [PERSON_NAME] Notifications Applications: Current page: Timesheets Timesheet…" at bounding box center [784, 550] width 1568 height 1101
click at [1128, 93] on icon "Timesheets Menu" at bounding box center [1128, 97] width 3 height 16
click at [1065, 131] on link "Download timesheet" at bounding box center [1046, 134] width 196 height 33
click at [1340, 531] on div "ES Emily Summerfield Notifications Applications: Current page: Timesheets Times…" at bounding box center [784, 550] width 1568 height 1101
click at [1362, 540] on div "ES Emily Summerfield Notifications Applications: Current page: Timesheets Times…" at bounding box center [784, 550] width 1568 height 1101
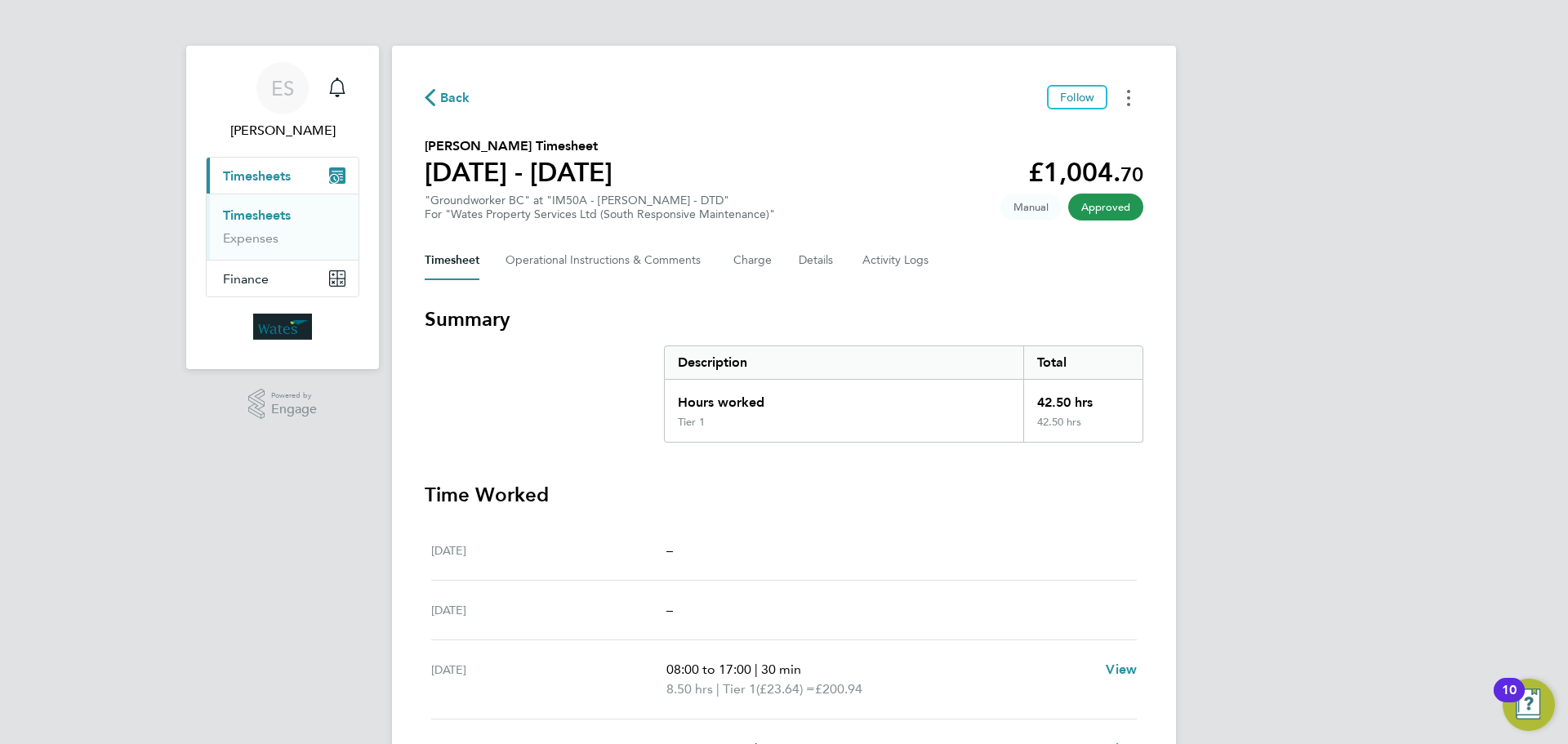
click at [1128, 97] on circle "Timesheets Menu" at bounding box center [1128, 97] width 3 height 3
click at [1125, 93] on button "Timesheets Menu" at bounding box center [1128, 97] width 29 height 25
click at [1130, 97] on circle "Timesheets Menu" at bounding box center [1128, 97] width 3 height 3
click at [1071, 131] on link "Download timesheet" at bounding box center [1046, 134] width 196 height 33
click at [1128, 93] on icon "Timesheets Menu" at bounding box center [1128, 97] width 3 height 16
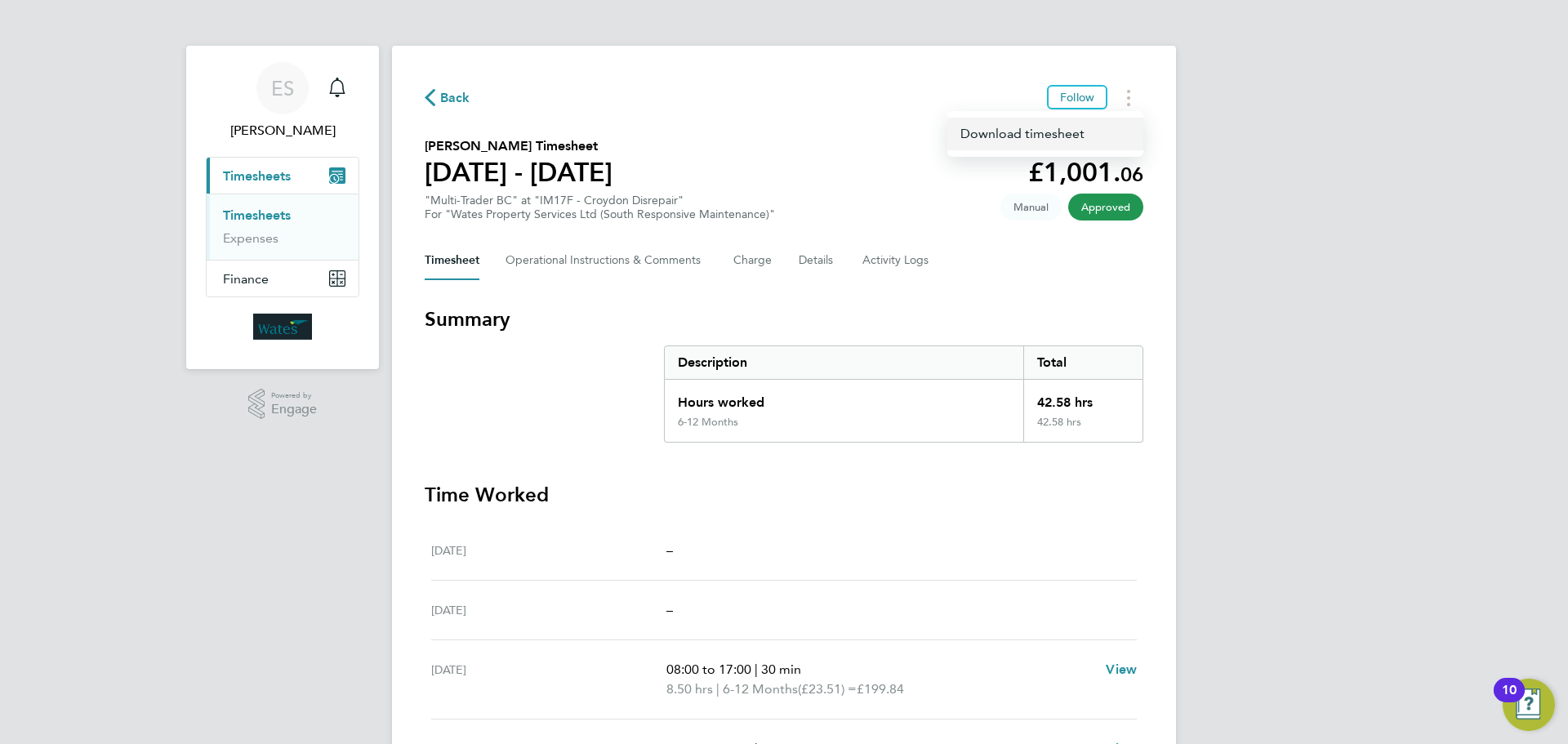
click at [1067, 126] on link "Download timesheet" at bounding box center [1046, 134] width 196 height 33
click at [1408, 482] on div "ES Emily Summerfield Notifications Applications: Current page: Timesheets Times…" at bounding box center [784, 550] width 1568 height 1101
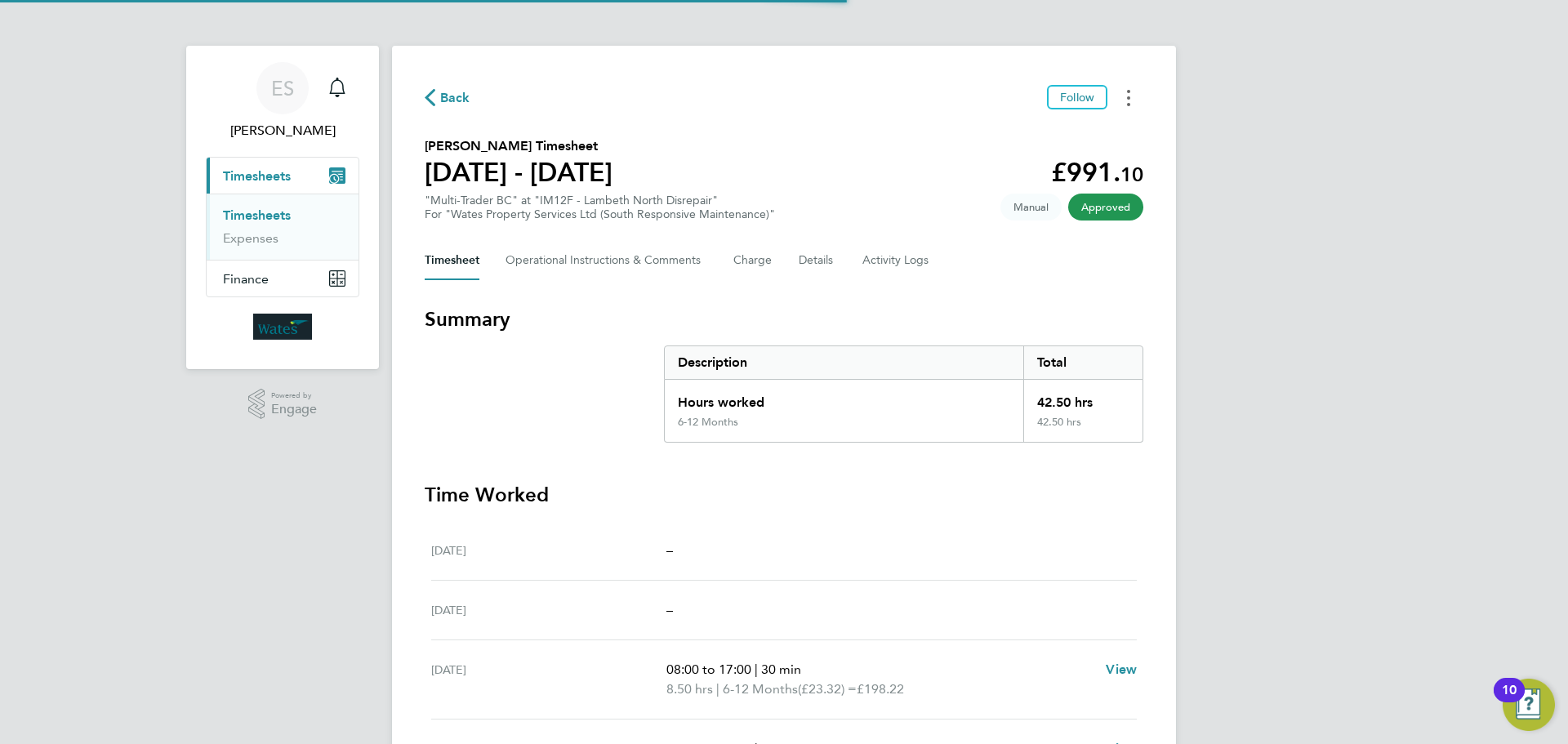
click at [1132, 88] on button "Timesheets Menu" at bounding box center [1128, 97] width 29 height 25
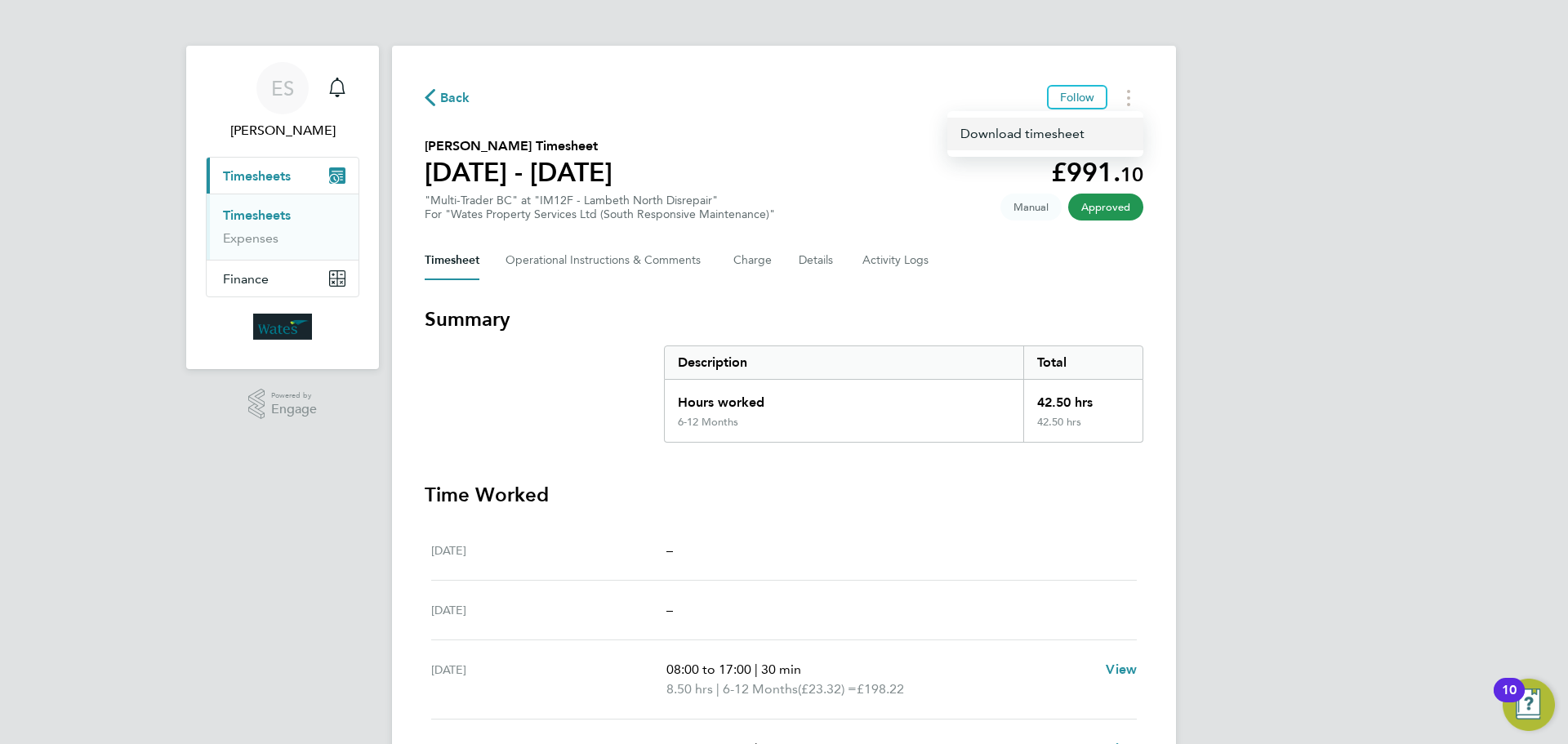
click at [1073, 124] on link "Download timesheet" at bounding box center [1046, 134] width 196 height 33
click at [1313, 630] on div "ES [PERSON_NAME] Notifications Applications: Current page: Timesheets Timesheet…" at bounding box center [784, 541] width 1568 height 1082
click at [1354, 582] on div "ES [PERSON_NAME] Notifications Applications: Current page: Timesheets Timesheet…" at bounding box center [784, 541] width 1568 height 1082
click at [1136, 93] on button "Timesheets Menu" at bounding box center [1128, 97] width 29 height 25
click at [1072, 135] on link "Download timesheet" at bounding box center [1046, 134] width 196 height 33
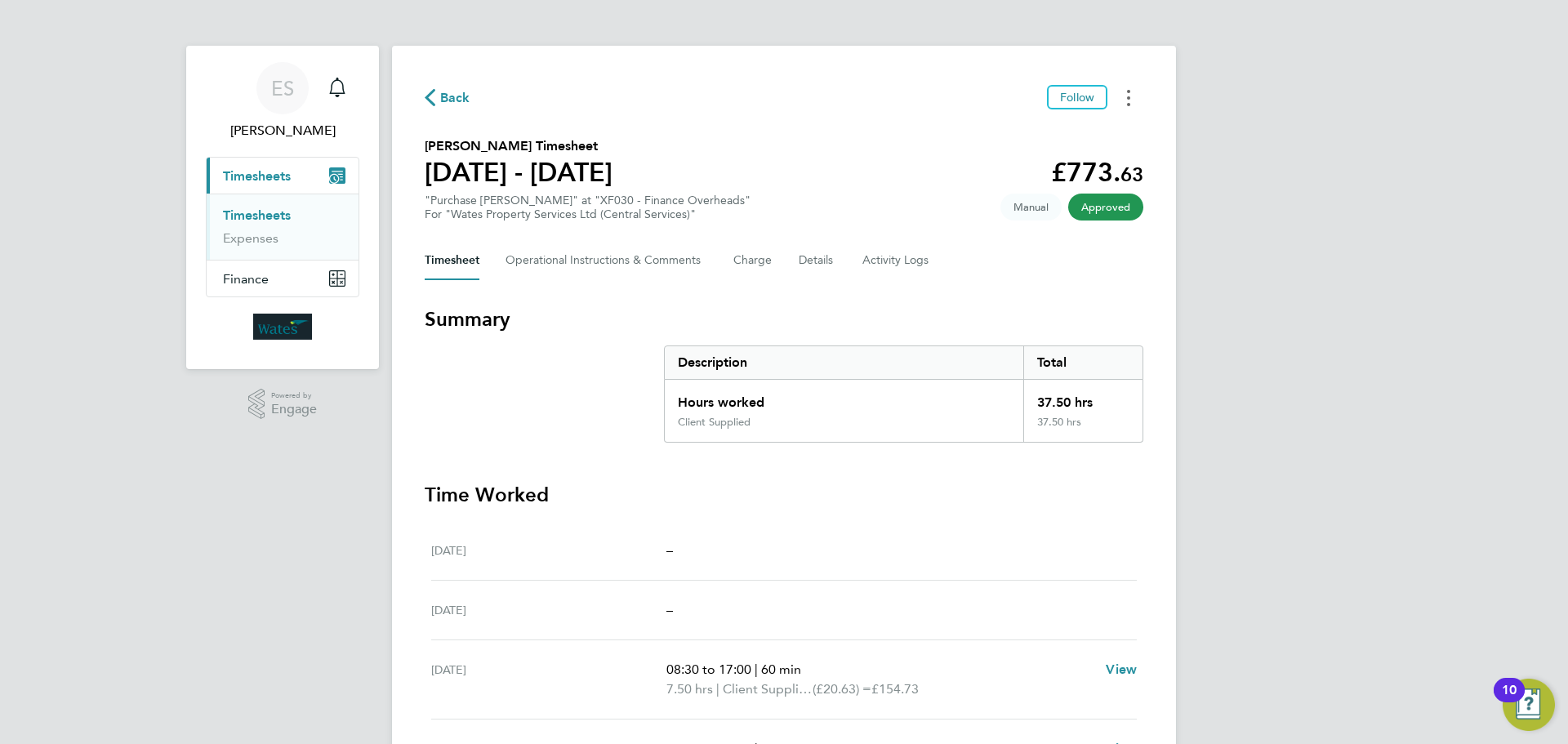
click at [1118, 92] on button "Timesheets Menu" at bounding box center [1128, 97] width 29 height 25
click at [1048, 127] on link "Download timesheet" at bounding box center [1046, 134] width 196 height 33
click at [1332, 455] on div "ES Emily Summerfield Notifications Applications: Current page: Timesheets Times…" at bounding box center [784, 550] width 1568 height 1101
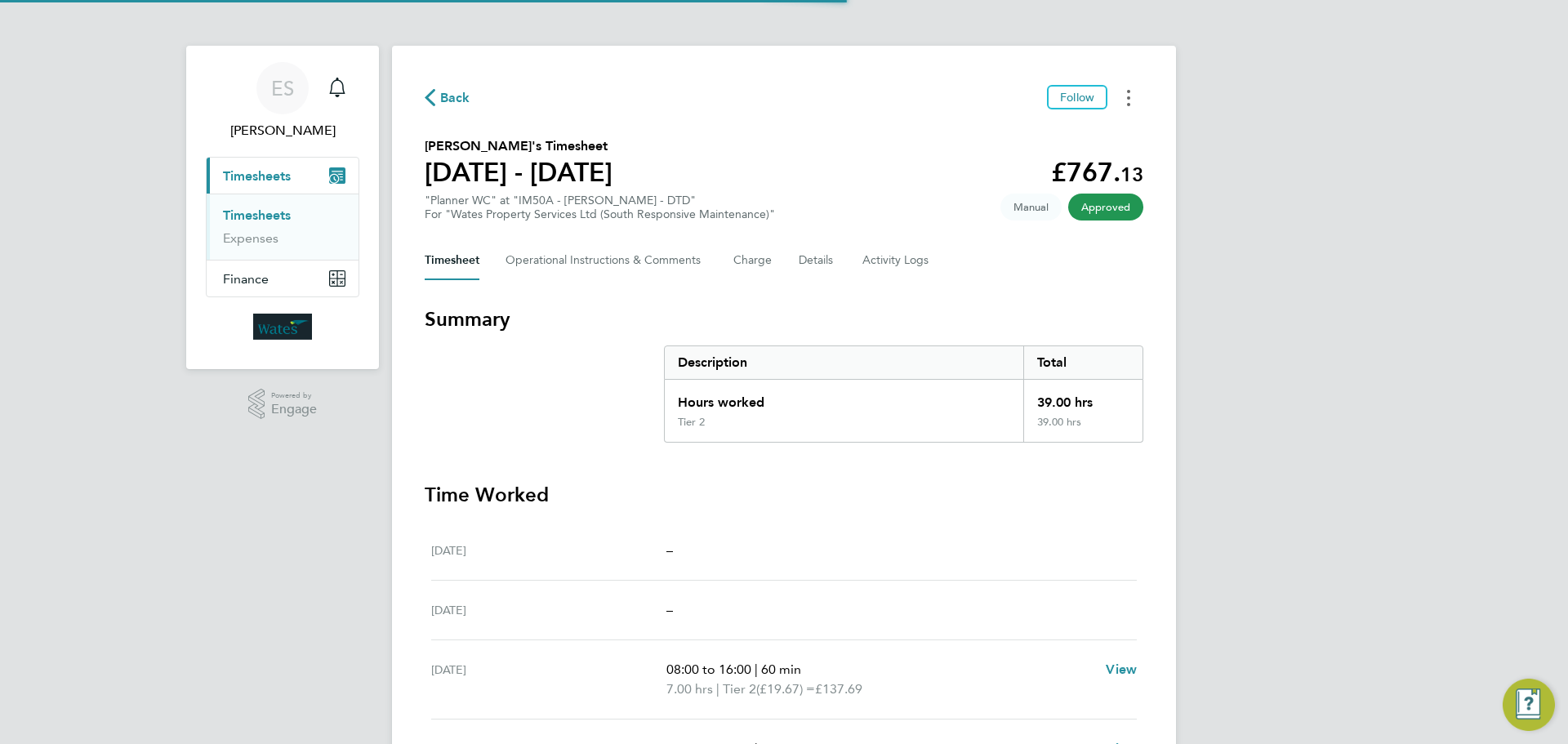
click at [1125, 100] on button "Timesheets Menu" at bounding box center [1128, 97] width 29 height 25
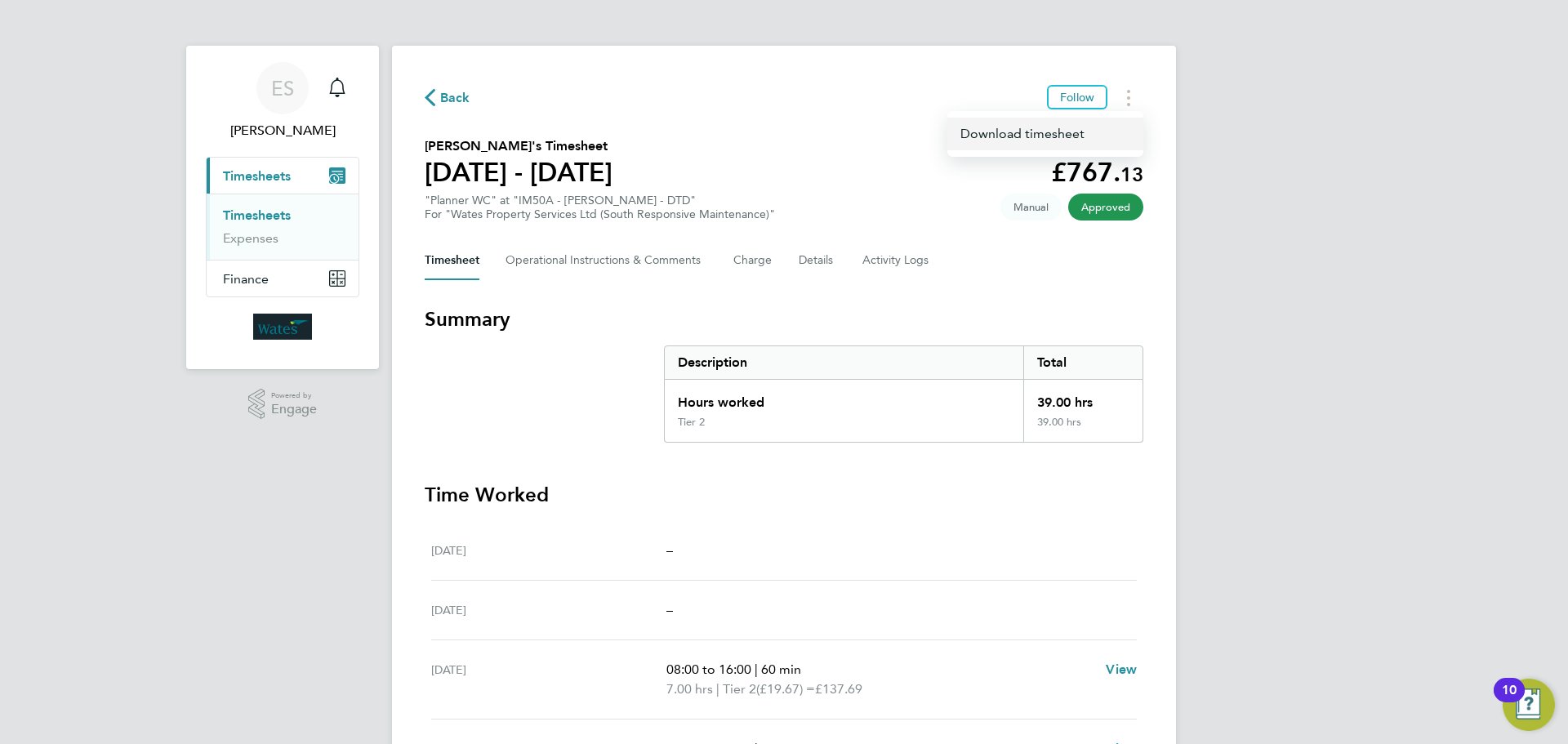
click at [996, 133] on link "Download timesheet" at bounding box center [1046, 134] width 196 height 33
click at [1332, 444] on div "ES Emily Summerfield Notifications Applications: Current page: Timesheets Times…" at bounding box center [784, 550] width 1568 height 1101
click at [1344, 452] on div "ES Emily Summerfield Notifications Applications: Current page: Timesheets Times…" at bounding box center [784, 550] width 1568 height 1101
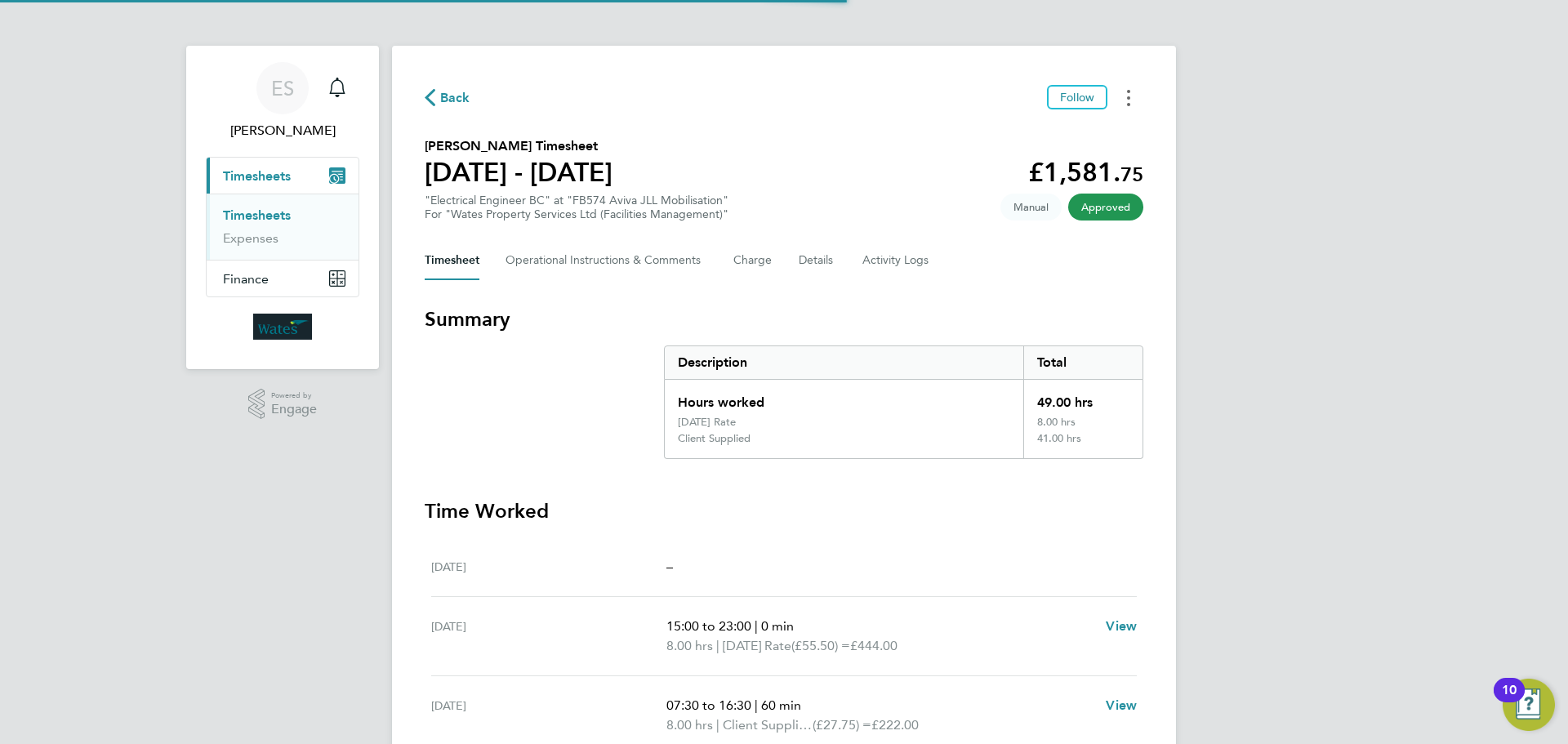
click at [1122, 88] on button "Timesheets Menu" at bounding box center [1128, 97] width 29 height 25
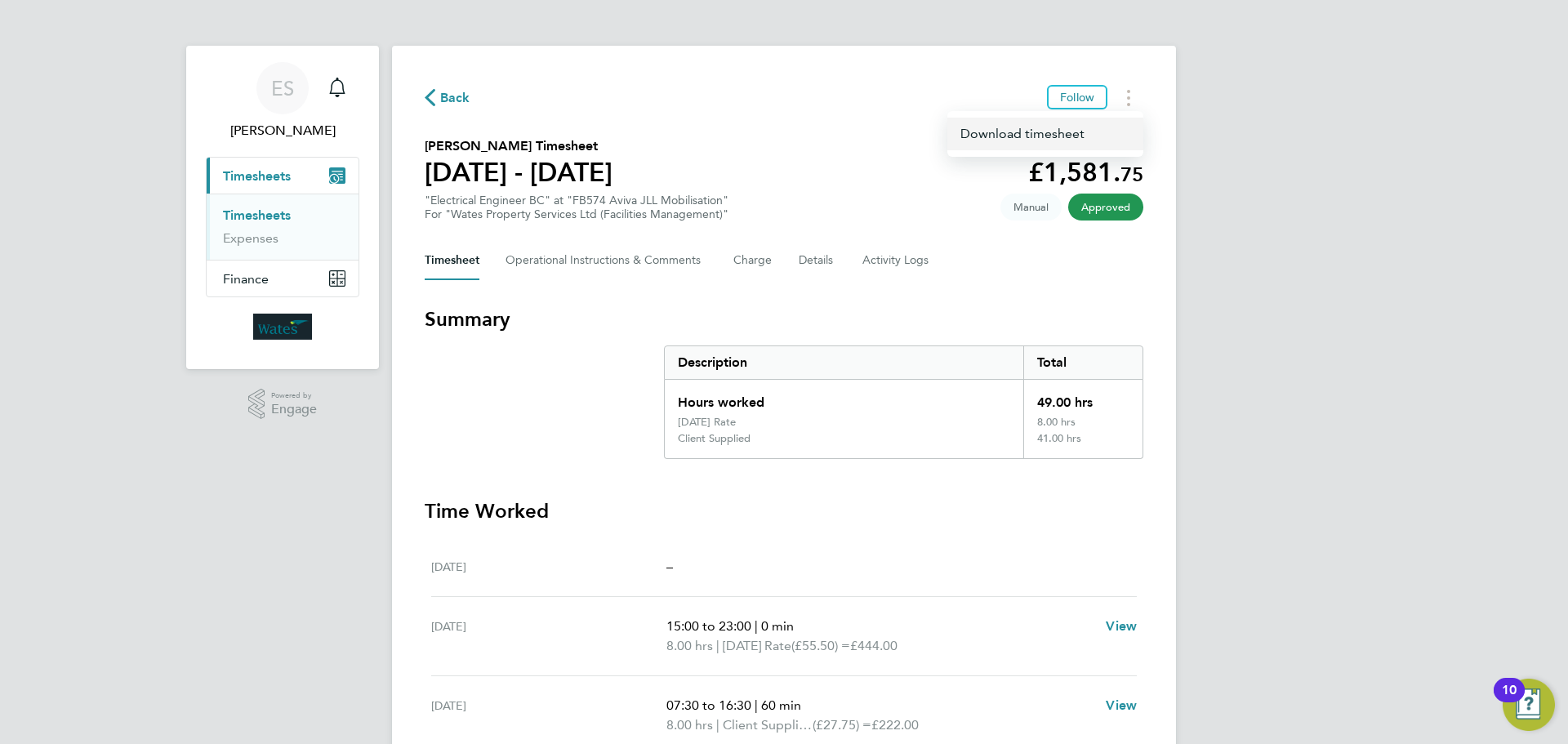
click at [1061, 124] on link "Download timesheet" at bounding box center [1046, 134] width 196 height 33
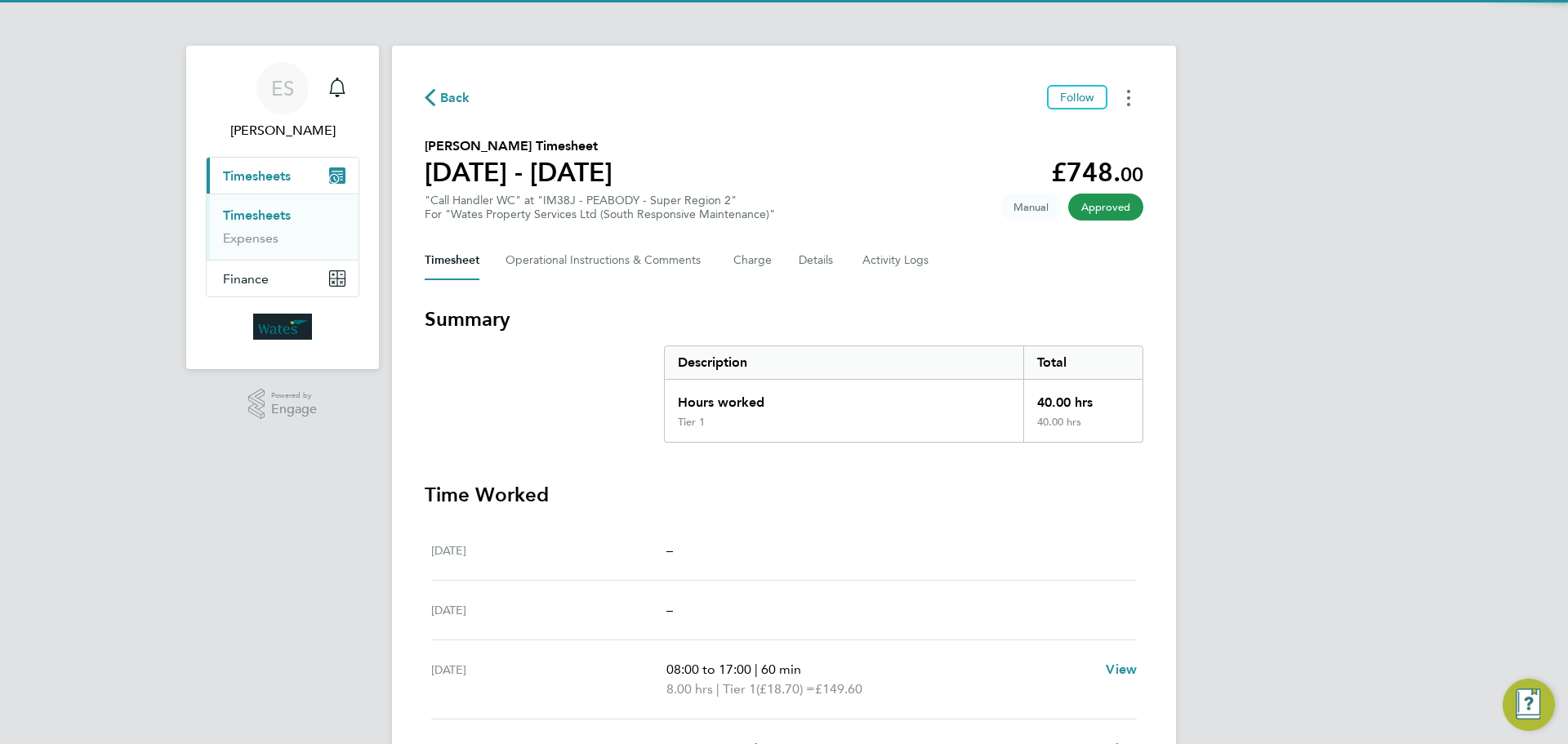
click at [1134, 96] on button "Timesheets Menu" at bounding box center [1128, 97] width 29 height 25
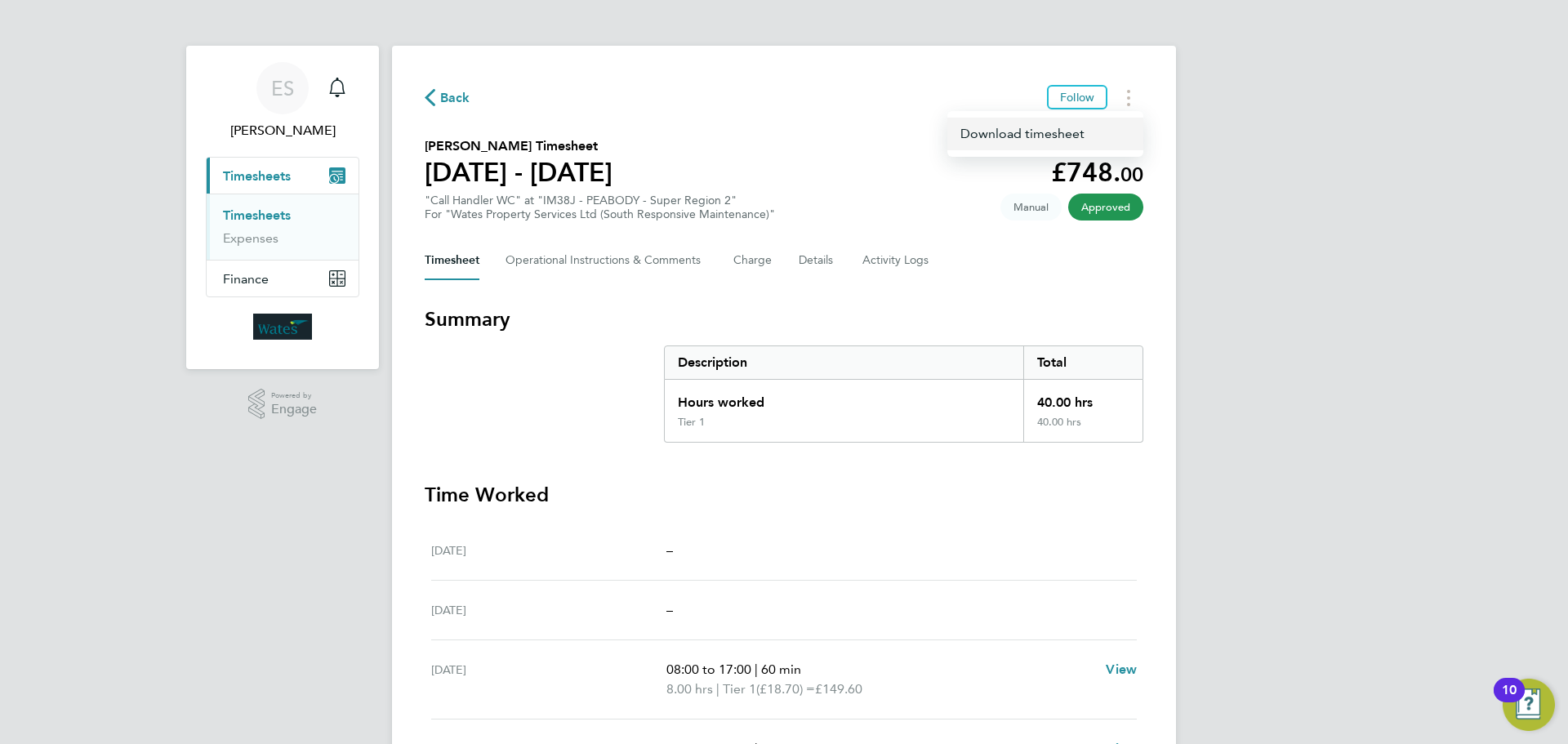
click at [1032, 134] on link "Download timesheet" at bounding box center [1046, 134] width 196 height 33
click at [1433, 586] on div "ES [PERSON_NAME] Notifications Applications: Current page: Timesheets Timesheet…" at bounding box center [784, 550] width 1568 height 1101
click at [1125, 102] on button "Timesheets Menu" at bounding box center [1128, 97] width 29 height 25
click at [1088, 131] on link "Download timesheet" at bounding box center [1046, 134] width 196 height 33
click at [1463, 570] on div "ES Emily Summerfield Notifications Applications: Current page: Timesheets Times…" at bounding box center [784, 550] width 1568 height 1101
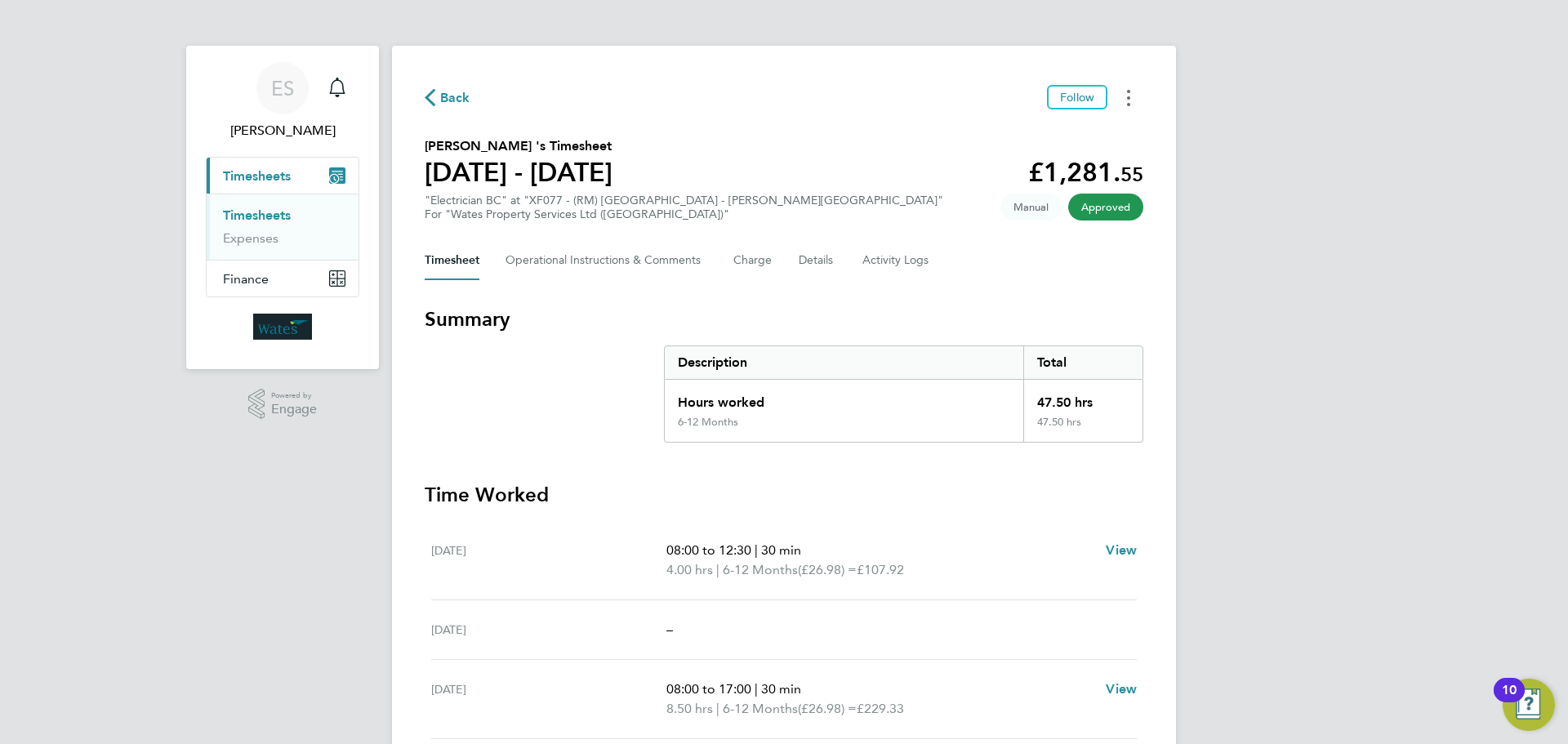
click at [1131, 92] on button "Timesheets Menu" at bounding box center [1128, 97] width 29 height 25
click at [1066, 123] on link "Download timesheet" at bounding box center [1046, 134] width 196 height 33
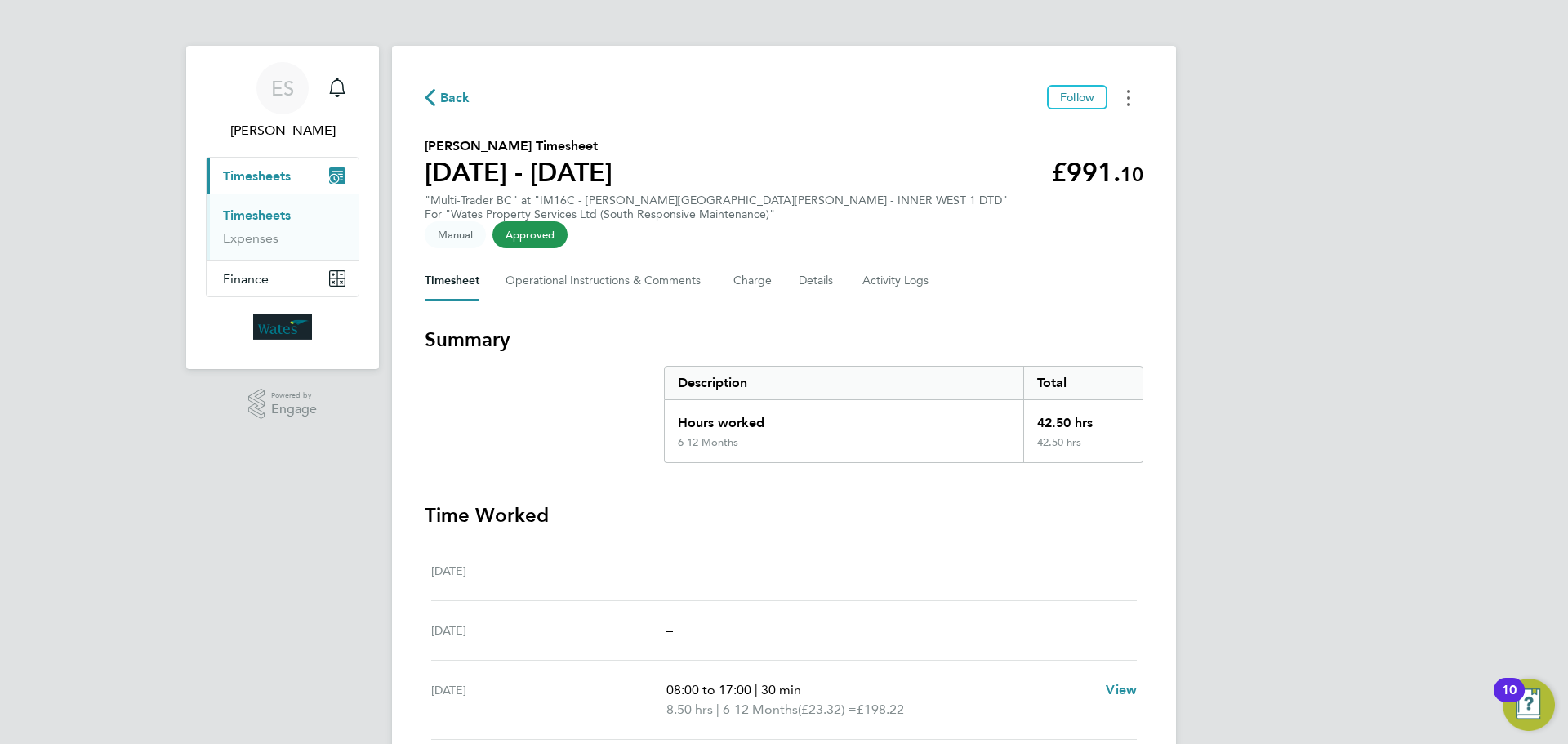
click at [1129, 99] on circle "Timesheets Menu" at bounding box center [1128, 97] width 3 height 3
click at [1086, 128] on link "Download timesheet" at bounding box center [1046, 134] width 196 height 33
